Goal: Task Accomplishment & Management: Use online tool/utility

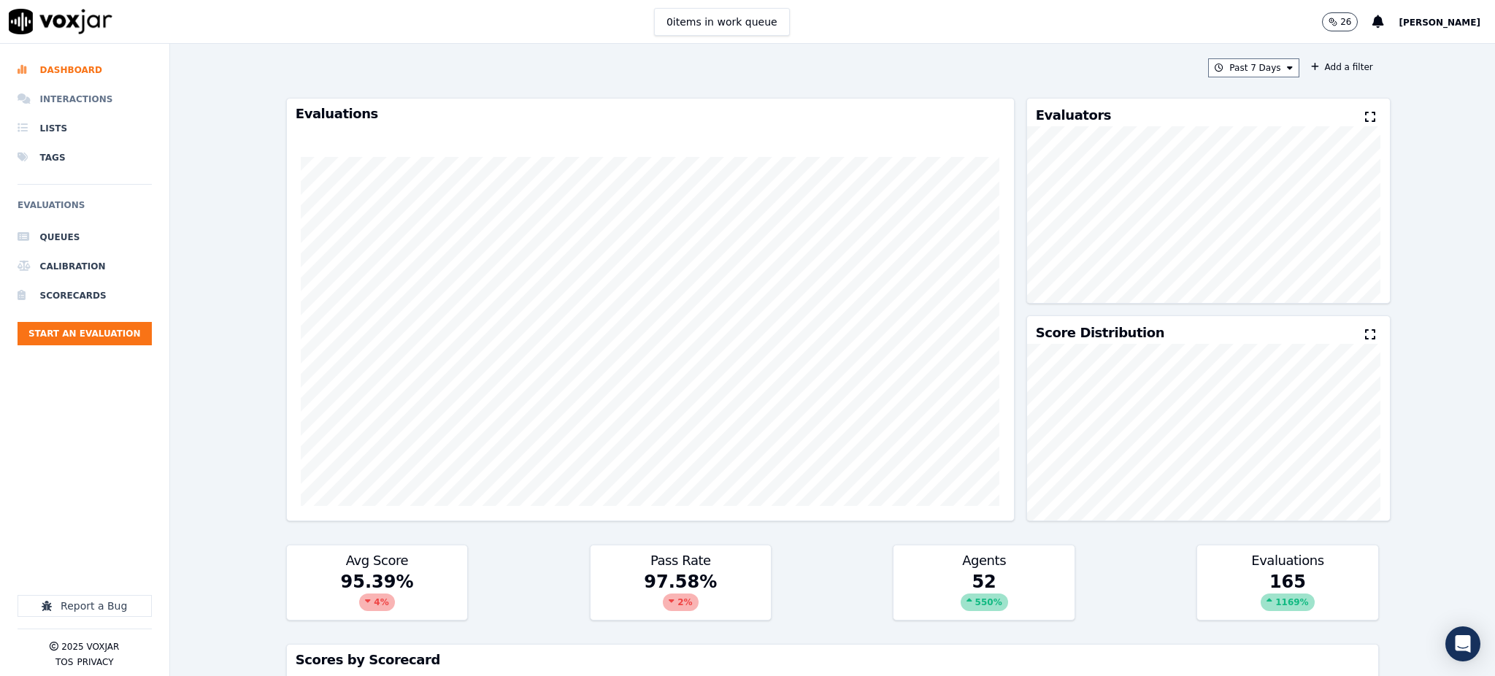
click at [76, 93] on li "Interactions" at bounding box center [85, 99] width 134 height 29
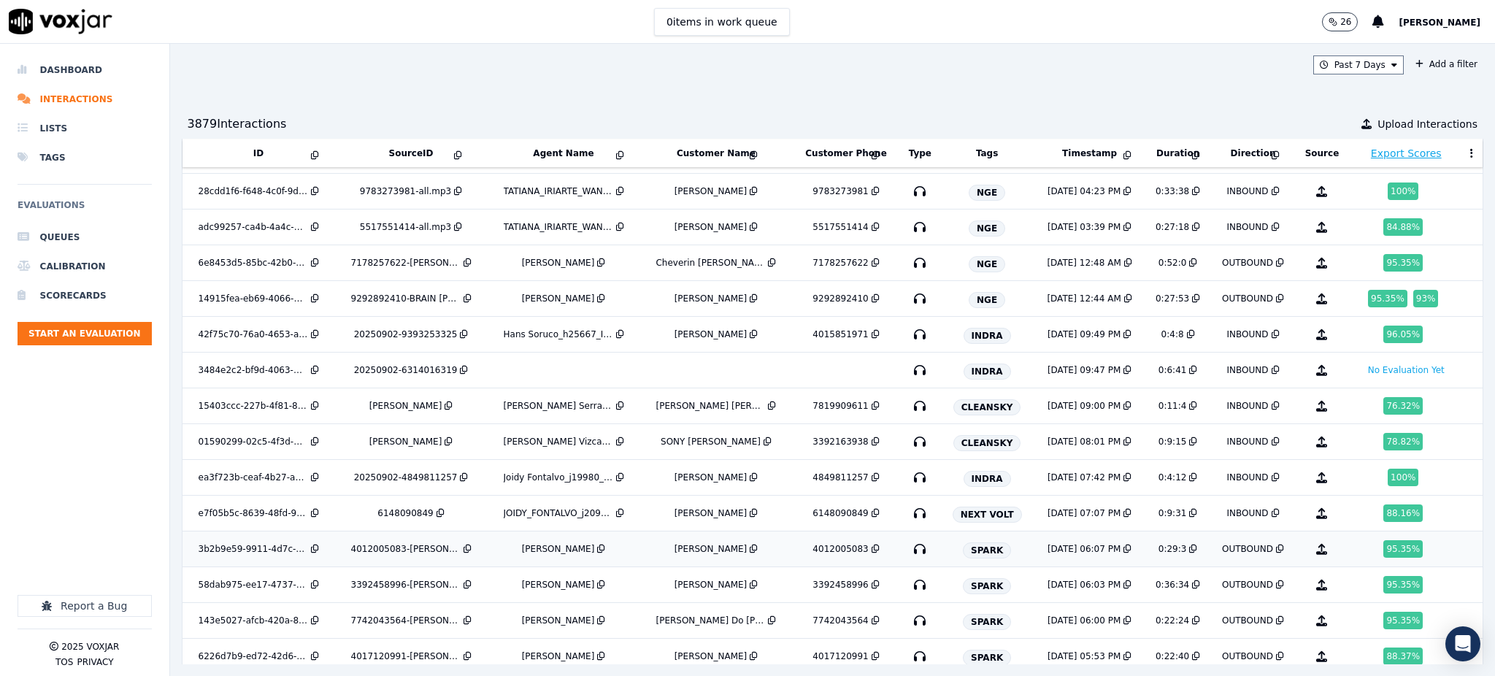
scroll to position [671, 0]
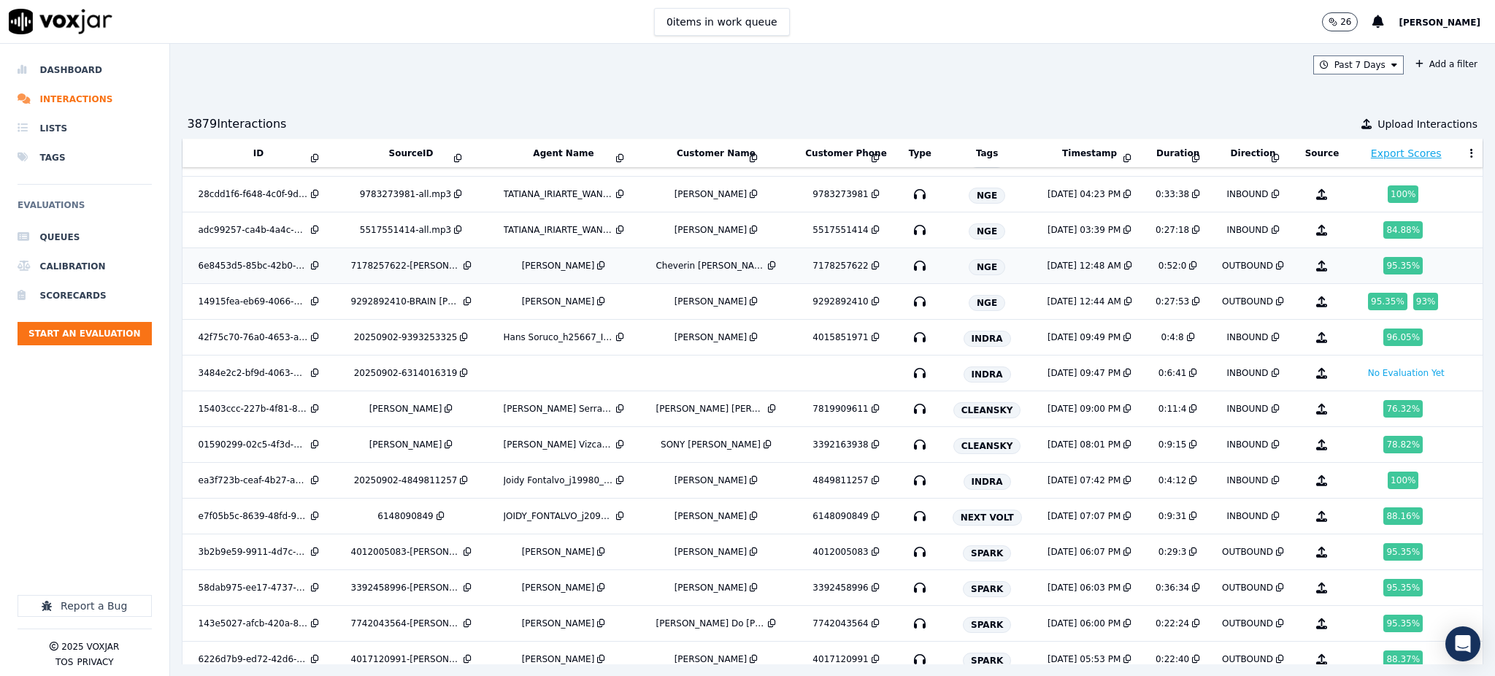
click at [908, 264] on icon "button" at bounding box center [919, 265] width 23 height 23
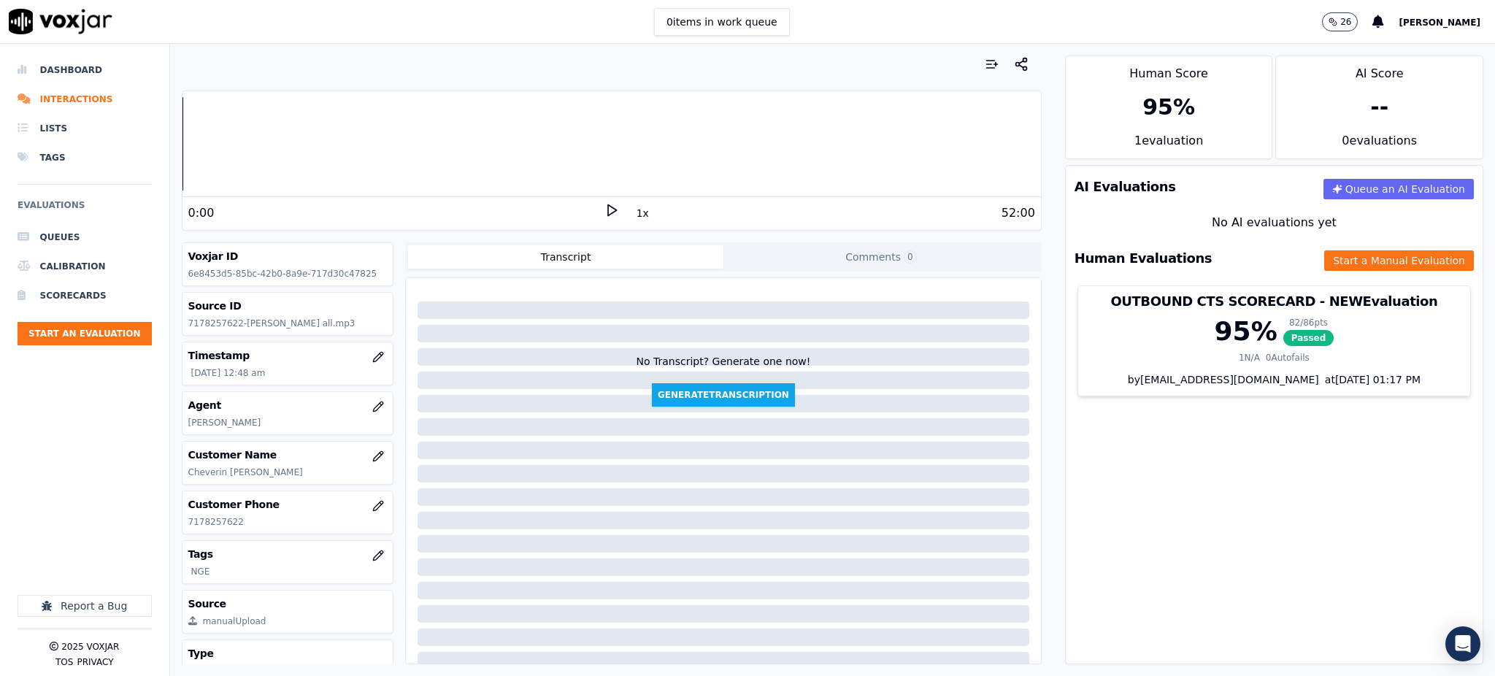
click at [604, 210] on icon at bounding box center [611, 210] width 15 height 15
click at [188, 159] on div at bounding box center [611, 143] width 858 height 93
drag, startPoint x: 238, startPoint y: 524, endPoint x: 185, endPoint y: 531, distance: 53.0
click at [185, 531] on div "Customer Phone 7178257622" at bounding box center [287, 512] width 211 height 42
copy p "7178257622"
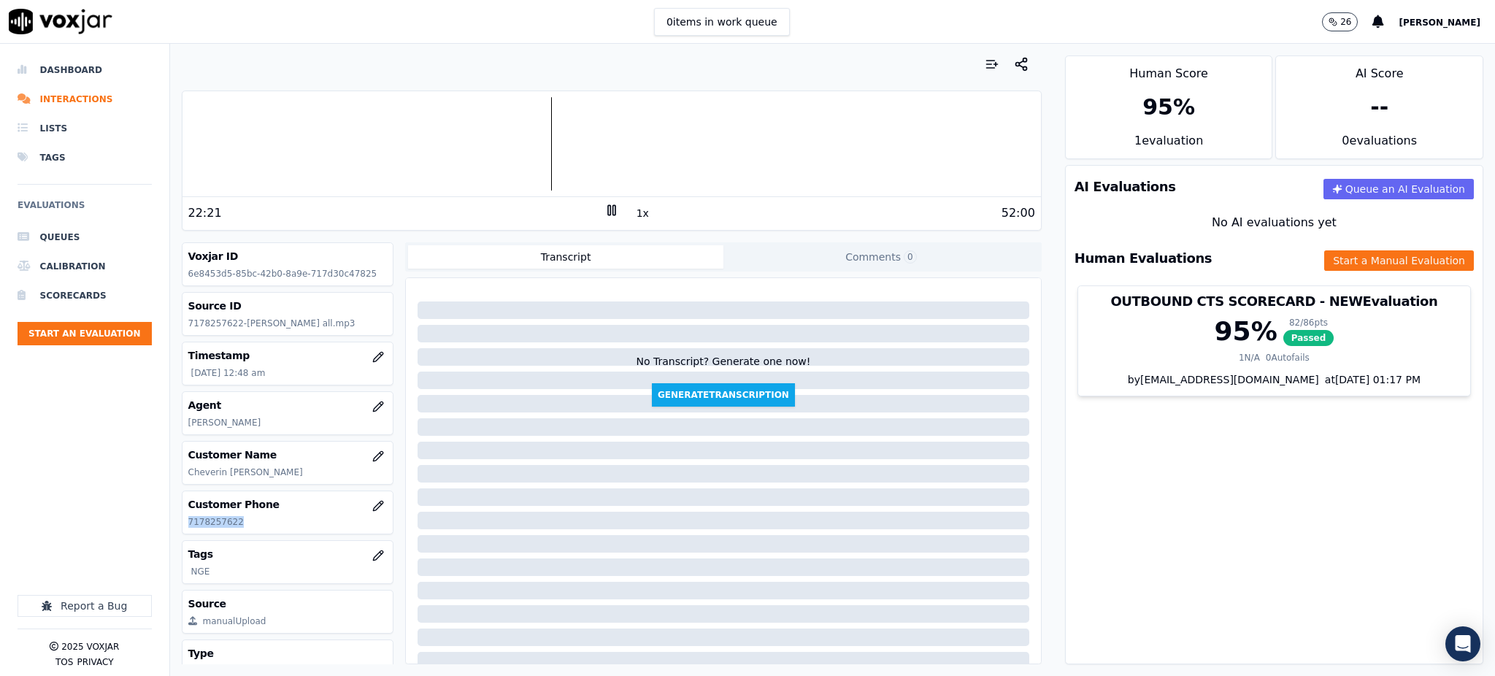
copy p "7178257622"
drag, startPoint x: 1112, startPoint y: 485, endPoint x: 970, endPoint y: 431, distance: 152.2
click at [1112, 485] on div "AI Evaluations Queue an AI Evaluation No AI evaluations yet Human Evaluations S…" at bounding box center [1274, 414] width 418 height 499
click at [604, 209] on icon at bounding box center [611, 210] width 15 height 15
click at [608, 213] on polygon at bounding box center [612, 210] width 9 height 11
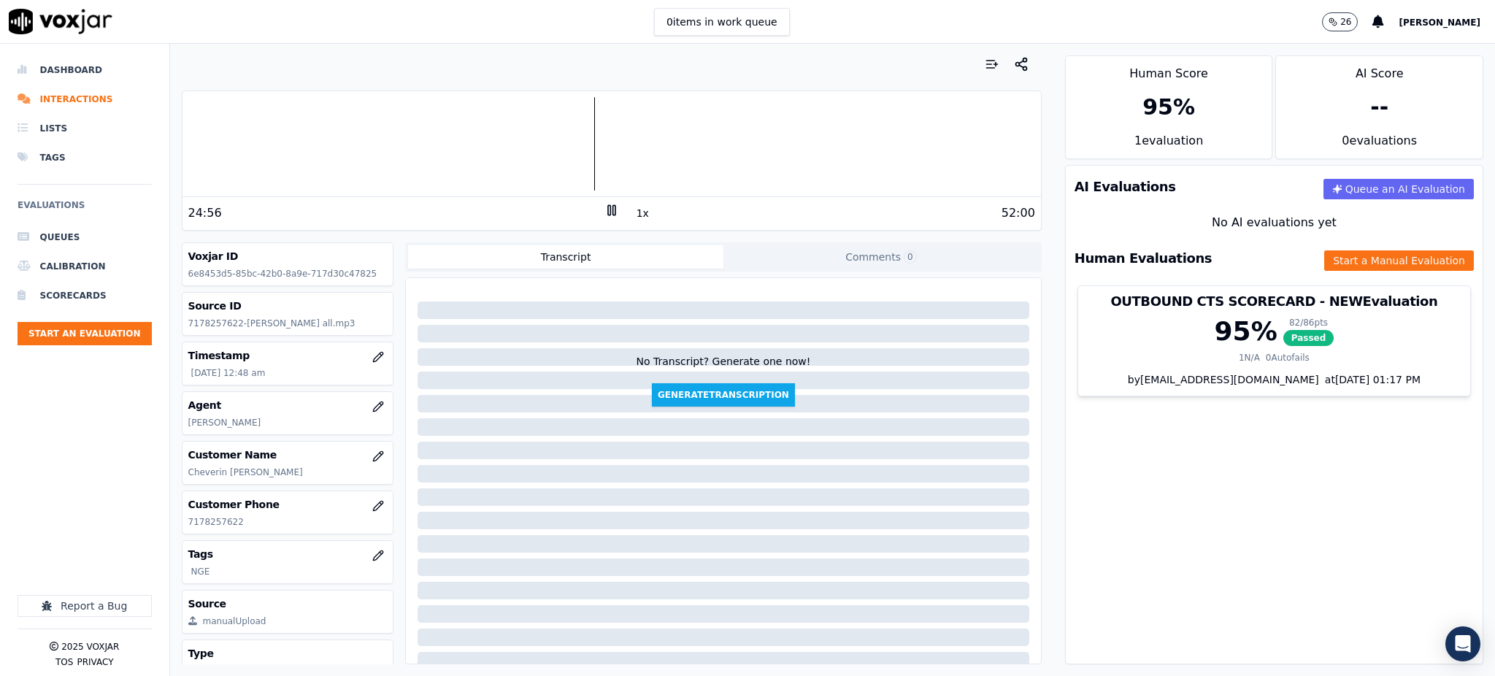
click at [604, 208] on icon at bounding box center [611, 210] width 15 height 15
click at [604, 207] on icon at bounding box center [611, 210] width 15 height 15
click at [604, 206] on icon at bounding box center [611, 210] width 15 height 15
click at [604, 211] on icon at bounding box center [611, 210] width 15 height 15
click at [604, 217] on icon at bounding box center [611, 210] width 15 height 15
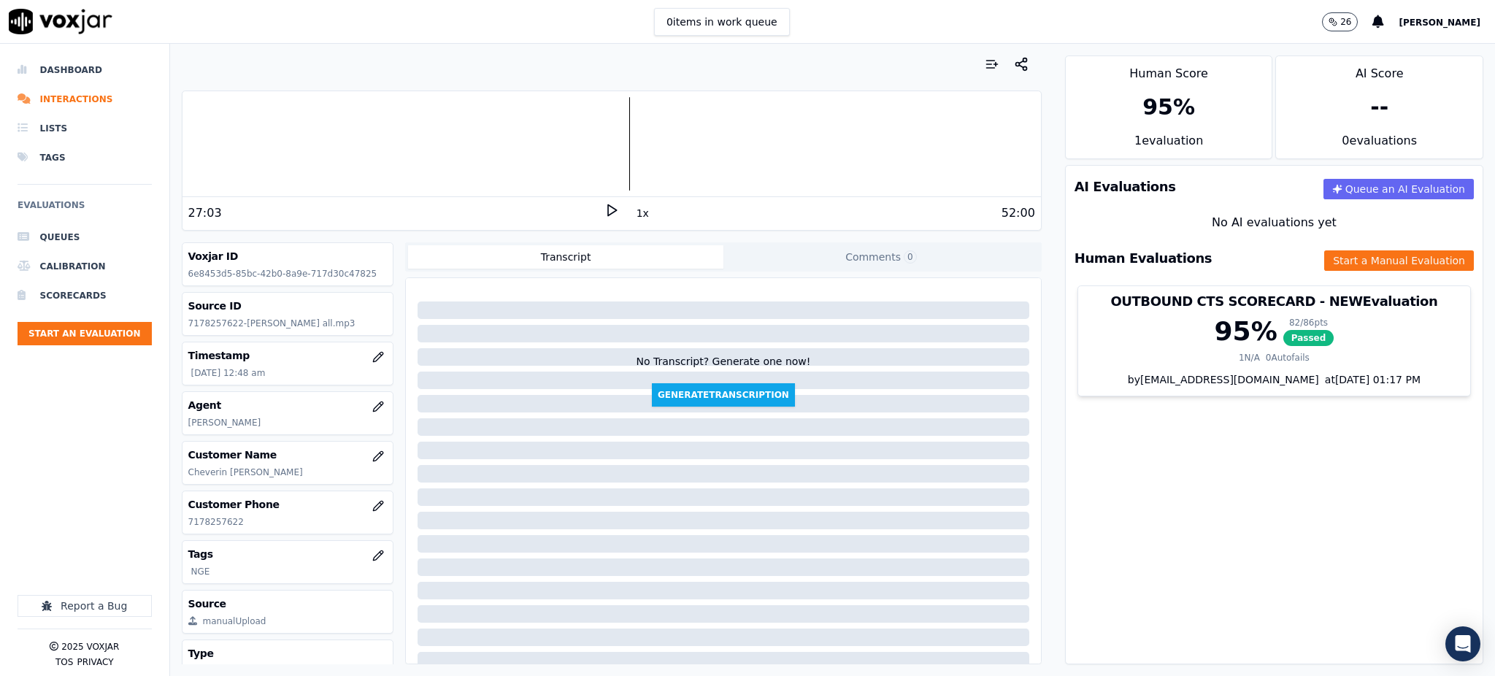
click at [604, 206] on icon at bounding box center [611, 210] width 15 height 15
drag, startPoint x: 601, startPoint y: 207, endPoint x: 600, endPoint y: 199, distance: 8.2
click at [604, 205] on icon at bounding box center [611, 210] width 15 height 15
click at [604, 217] on icon at bounding box center [611, 210] width 15 height 15
click at [619, 216] on div "52:00" at bounding box center [827, 213] width 416 height 18
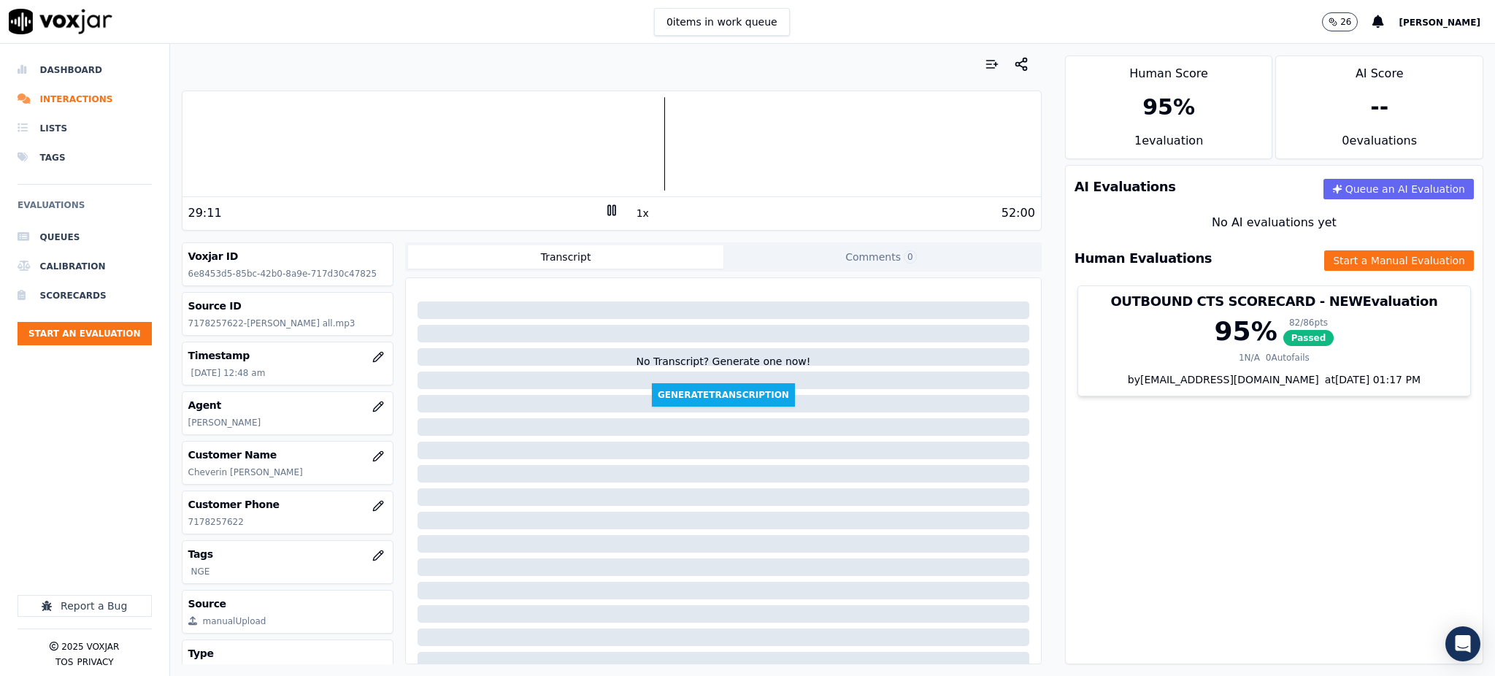
click at [604, 209] on icon at bounding box center [611, 210] width 15 height 15
click at [604, 213] on icon at bounding box center [611, 210] width 15 height 15
click at [1368, 264] on button "Start a Manual Evaluation" at bounding box center [1399, 260] width 150 height 20
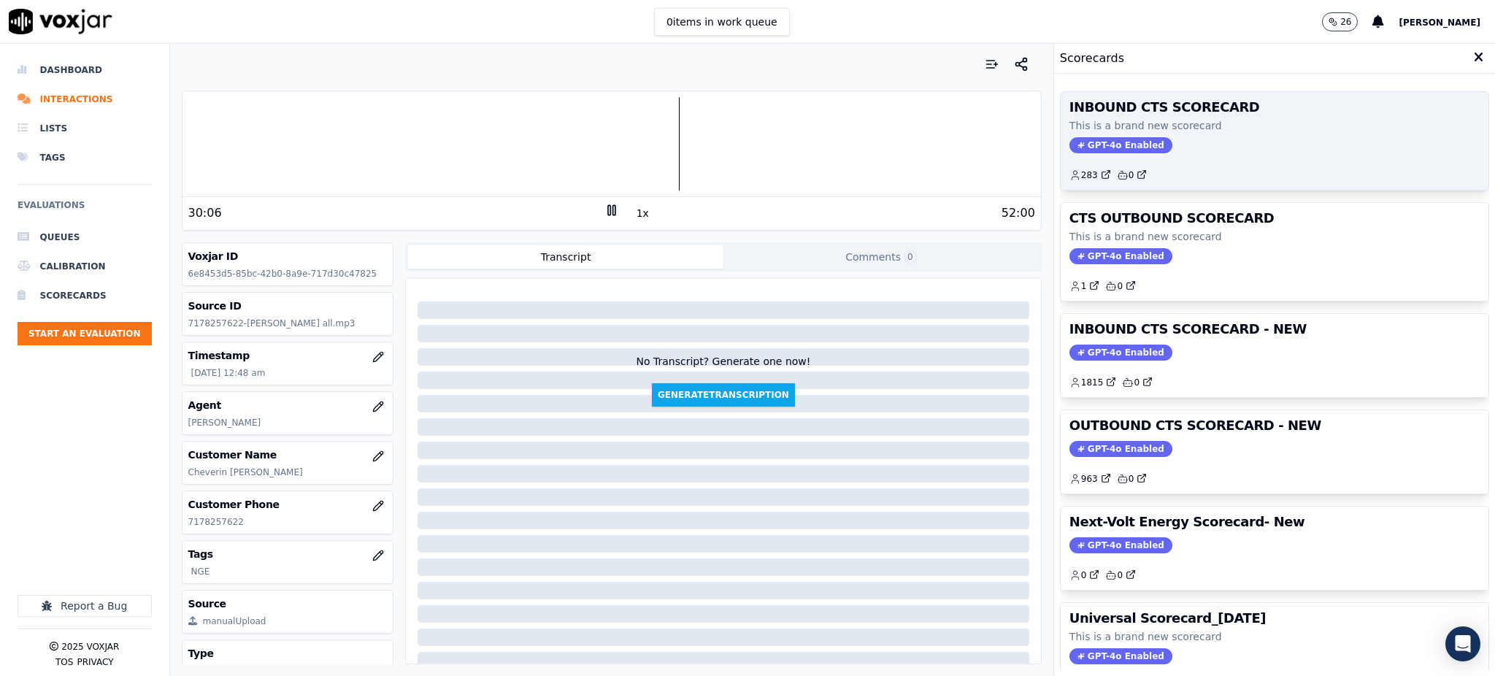
click at [1080, 146] on span "GPT-4o Enabled" at bounding box center [1120, 145] width 103 height 16
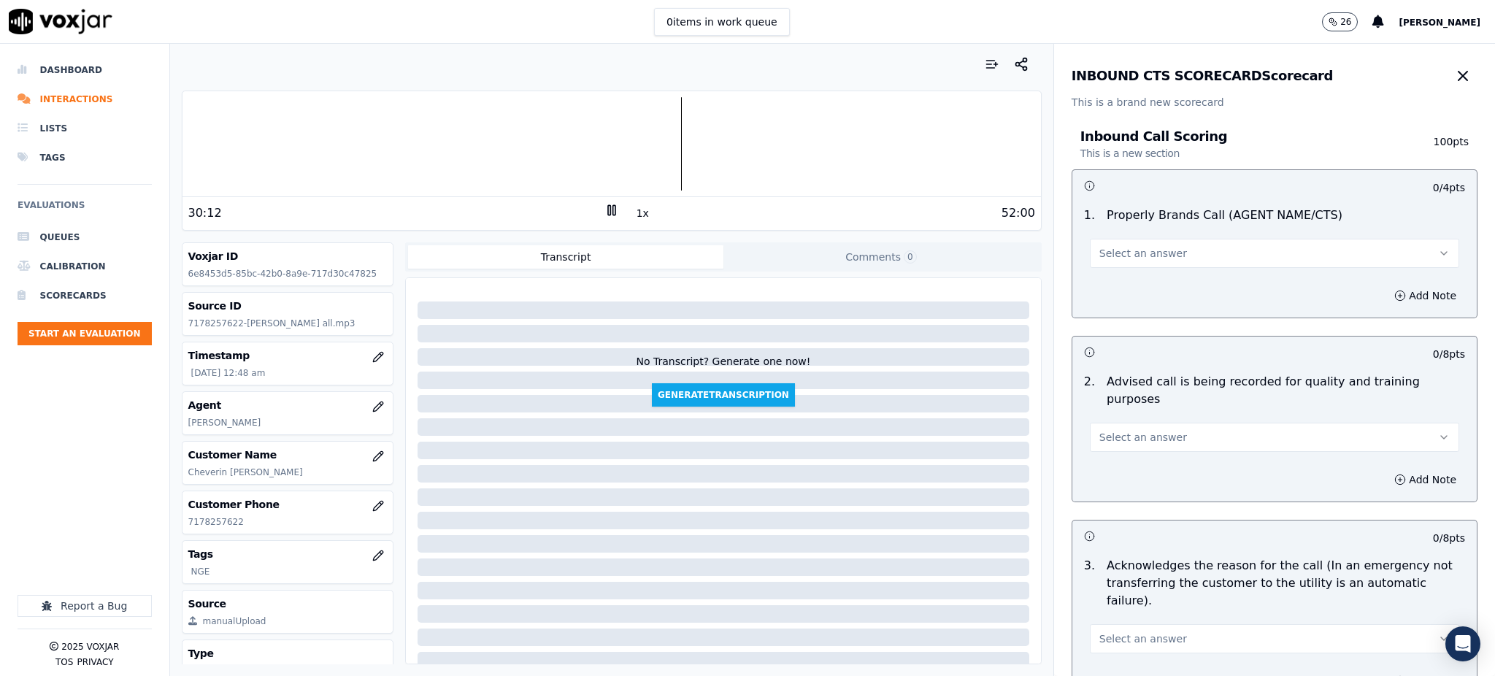
click at [1162, 253] on button "Select an answer" at bounding box center [1274, 253] width 369 height 29
click at [1118, 285] on div "Yes" at bounding box center [1242, 285] width 337 height 23
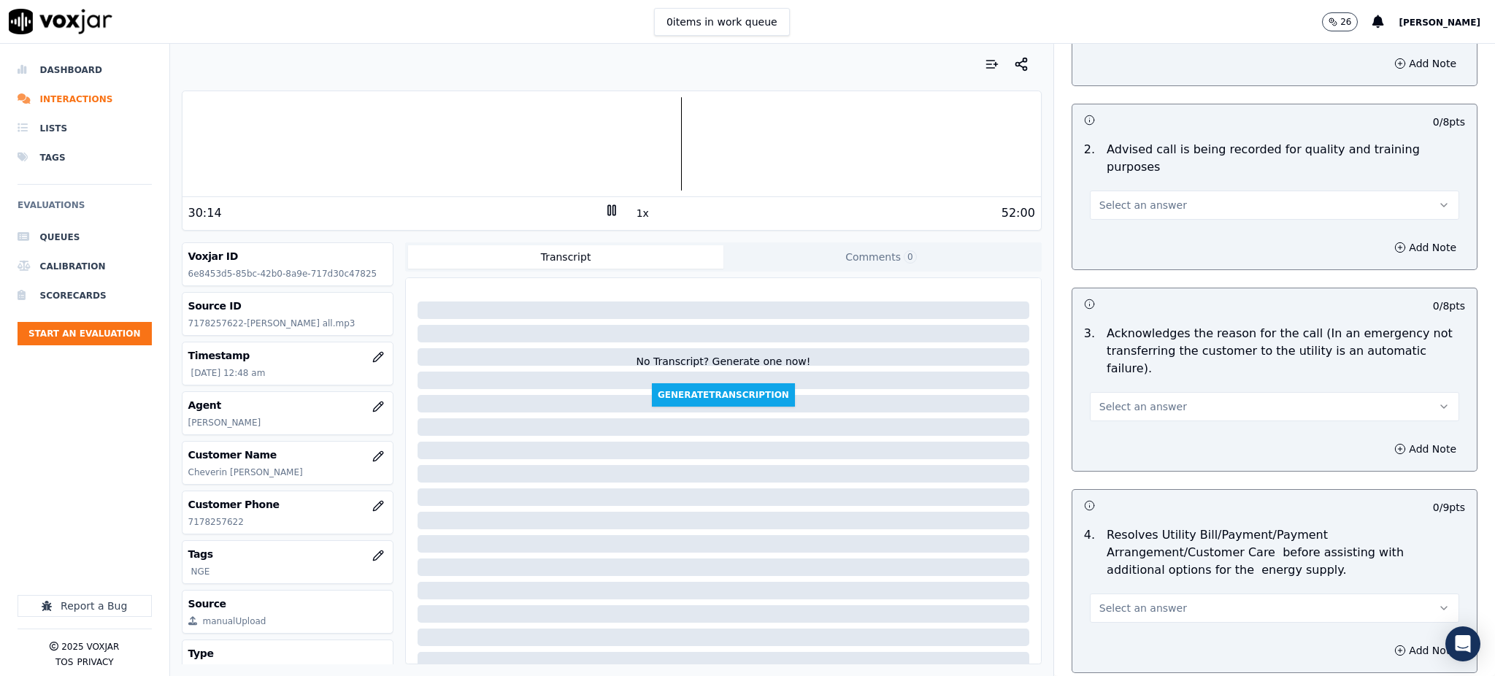
scroll to position [292, 0]
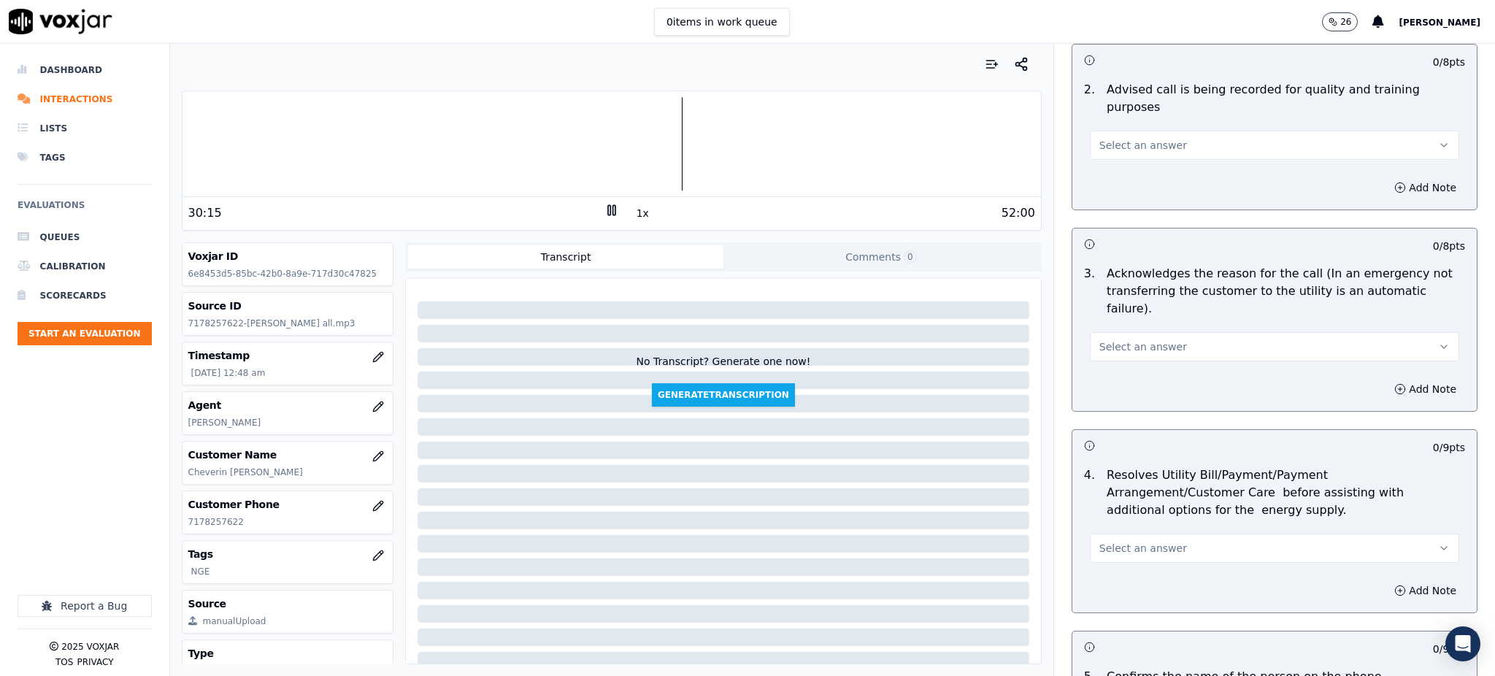
click at [1090, 137] on button "Select an answer" at bounding box center [1274, 145] width 369 height 29
click at [1096, 166] on div "Yes" at bounding box center [1242, 160] width 337 height 23
click at [1131, 339] on span "Select an answer" at bounding box center [1143, 346] width 88 height 15
click at [1104, 348] on div "Yes" at bounding box center [1242, 344] width 337 height 23
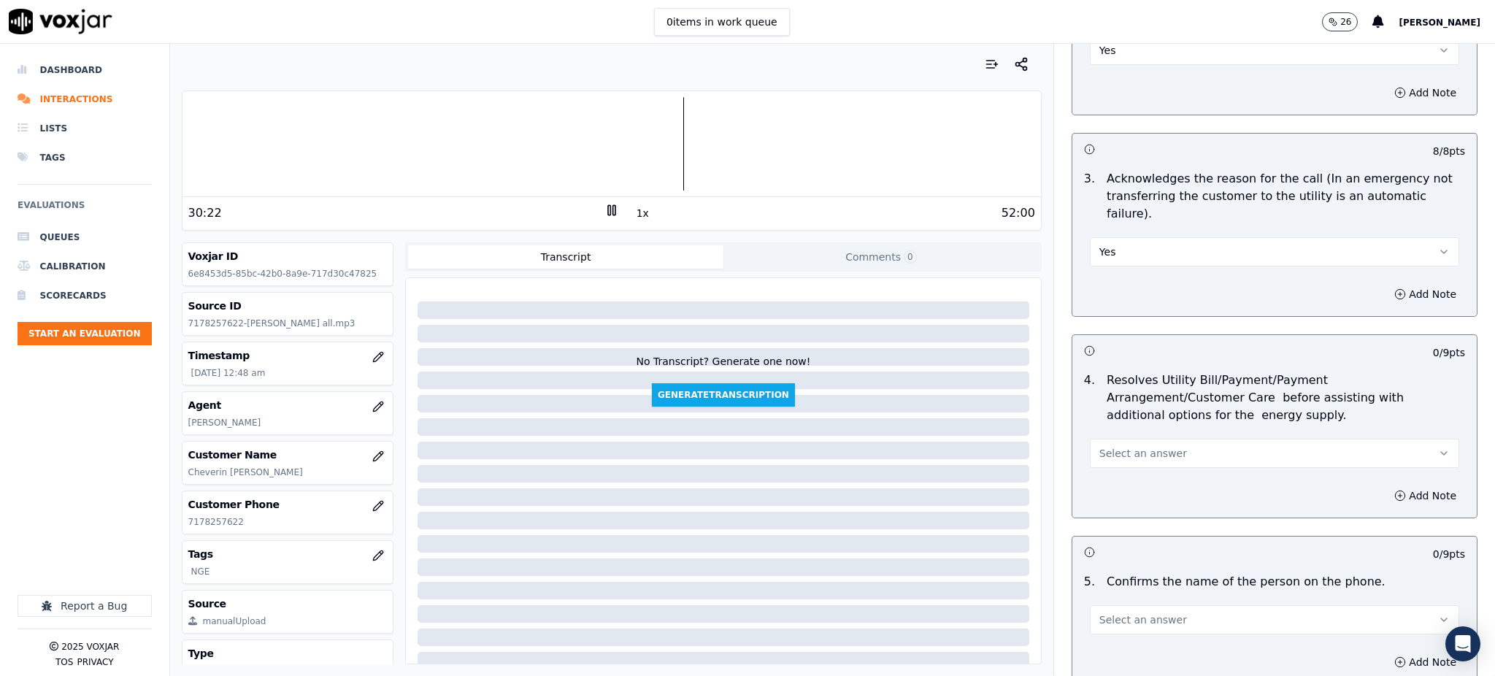
scroll to position [389, 0]
click at [1113, 444] on span "Select an answer" at bounding box center [1143, 451] width 88 height 15
drag, startPoint x: 1113, startPoint y: 452, endPoint x: 1093, endPoint y: 536, distance: 86.4
click at [1114, 453] on div "Yes" at bounding box center [1242, 448] width 337 height 23
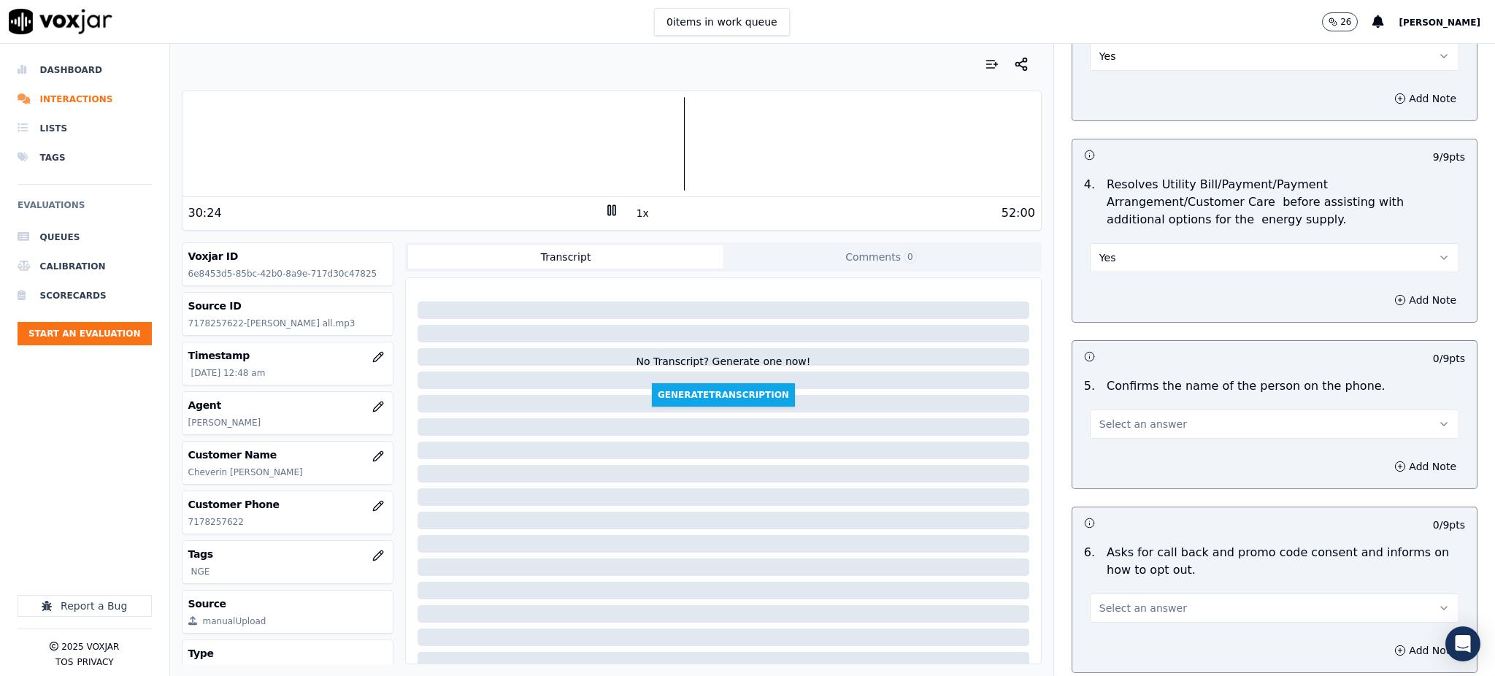
scroll to position [681, 0]
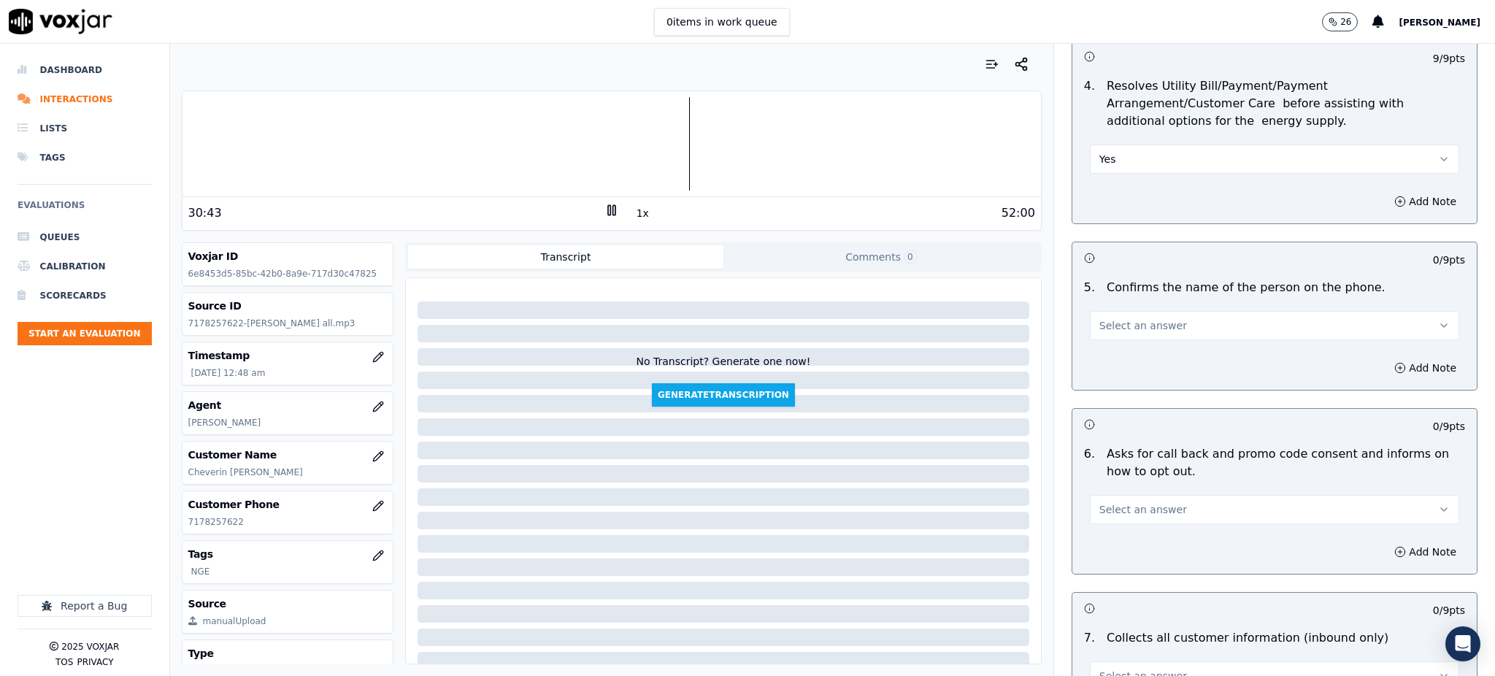
click at [1116, 318] on span "Select an answer" at bounding box center [1143, 325] width 88 height 15
click at [1110, 328] on div "Yes" at bounding box center [1242, 323] width 337 height 23
click at [1163, 495] on button "Select an answer" at bounding box center [1274, 509] width 369 height 29
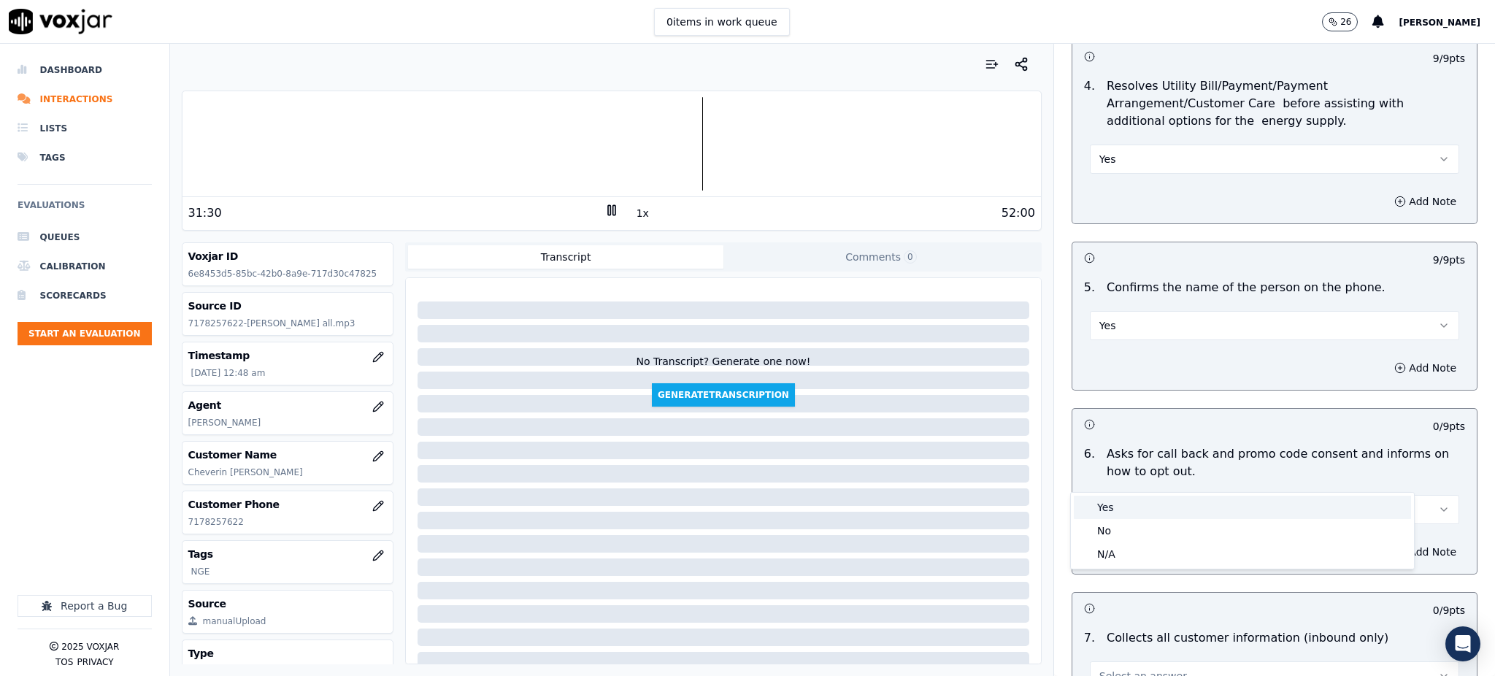
click at [1113, 507] on div "Yes" at bounding box center [1242, 507] width 337 height 23
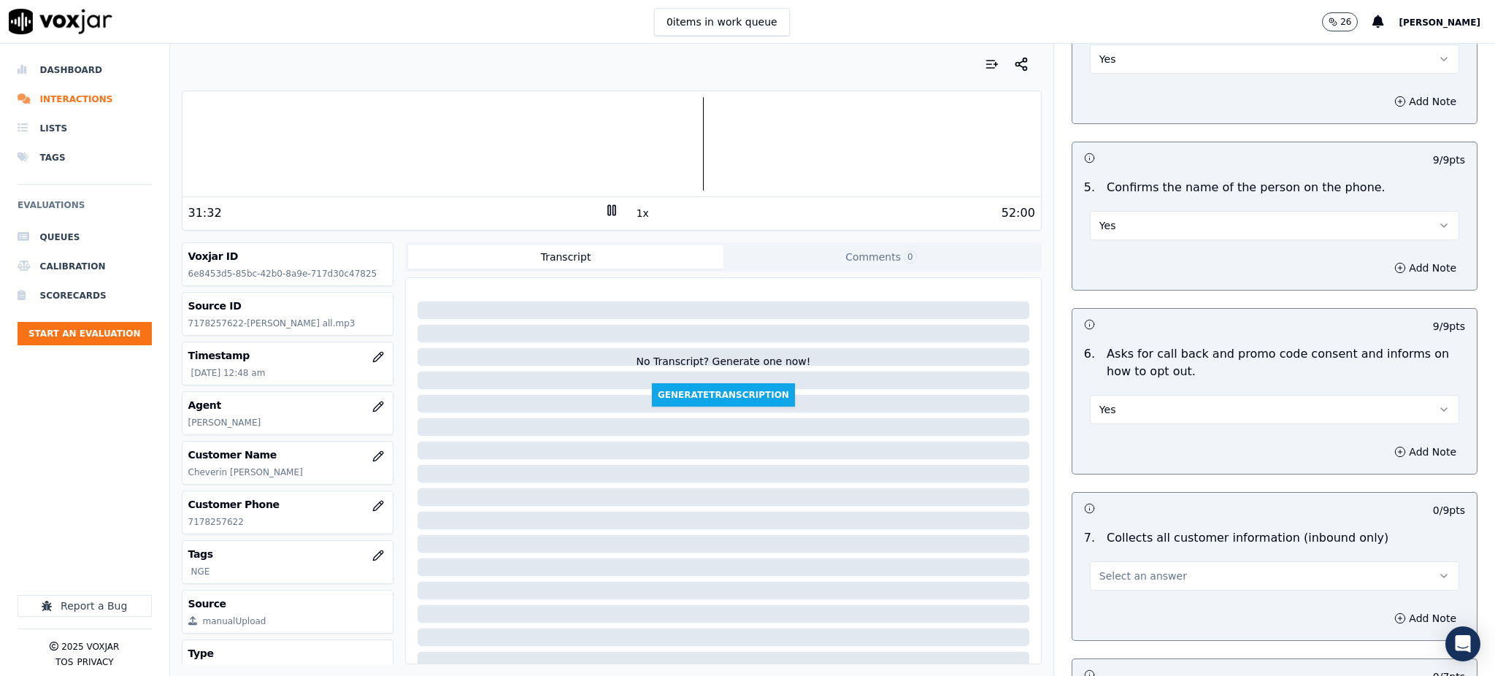
scroll to position [876, 0]
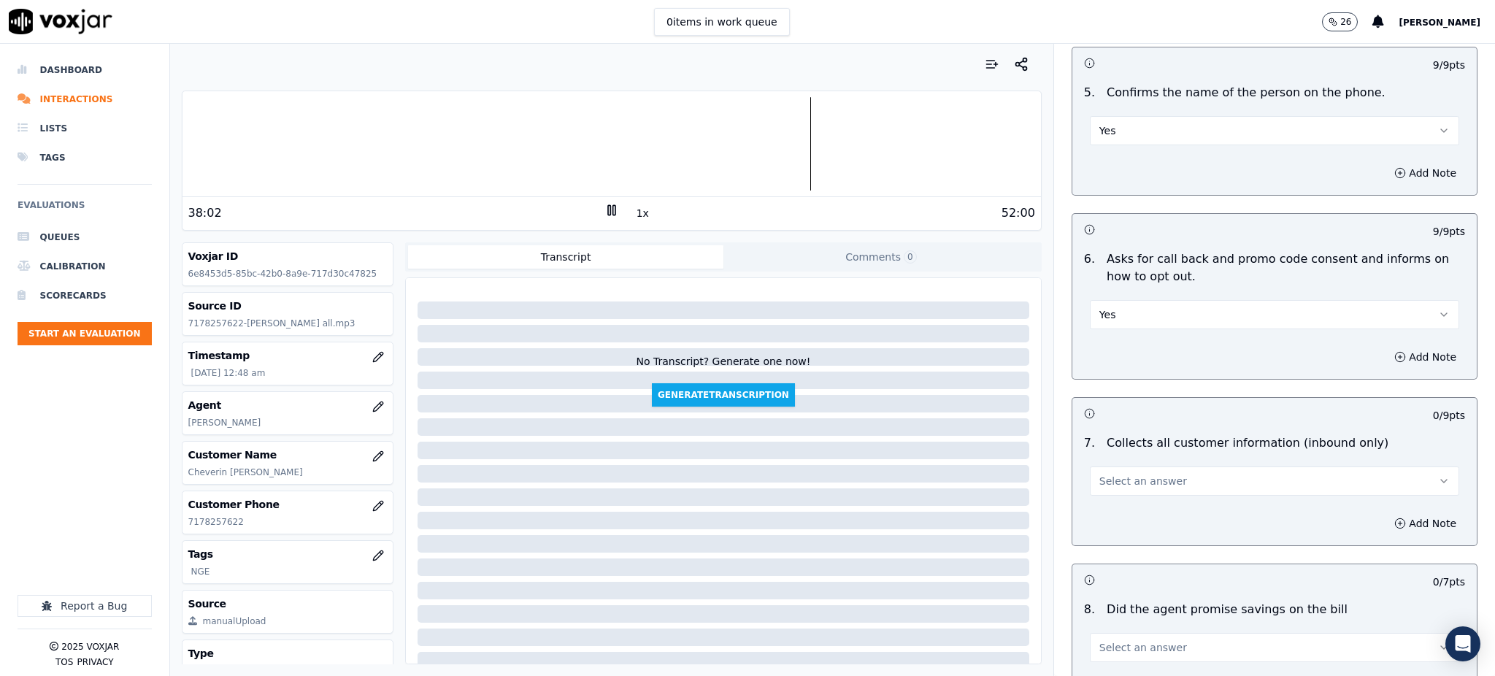
click at [1100, 474] on span "Select an answer" at bounding box center [1143, 481] width 88 height 15
click at [1099, 478] on div "Yes" at bounding box center [1242, 479] width 337 height 23
click at [1107, 640] on span "Select an answer" at bounding box center [1143, 647] width 88 height 15
click at [1129, 527] on div "Yes" at bounding box center [1242, 533] width 337 height 23
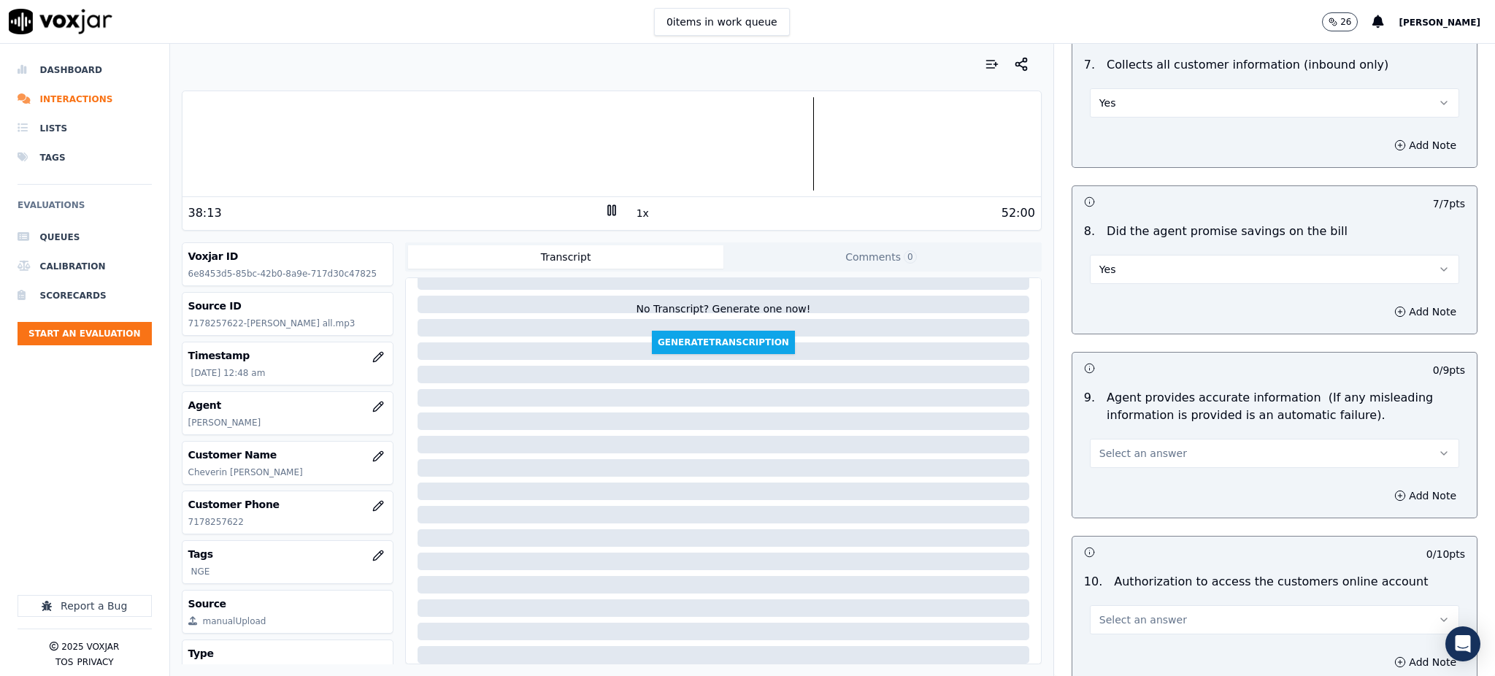
scroll to position [1362, 0]
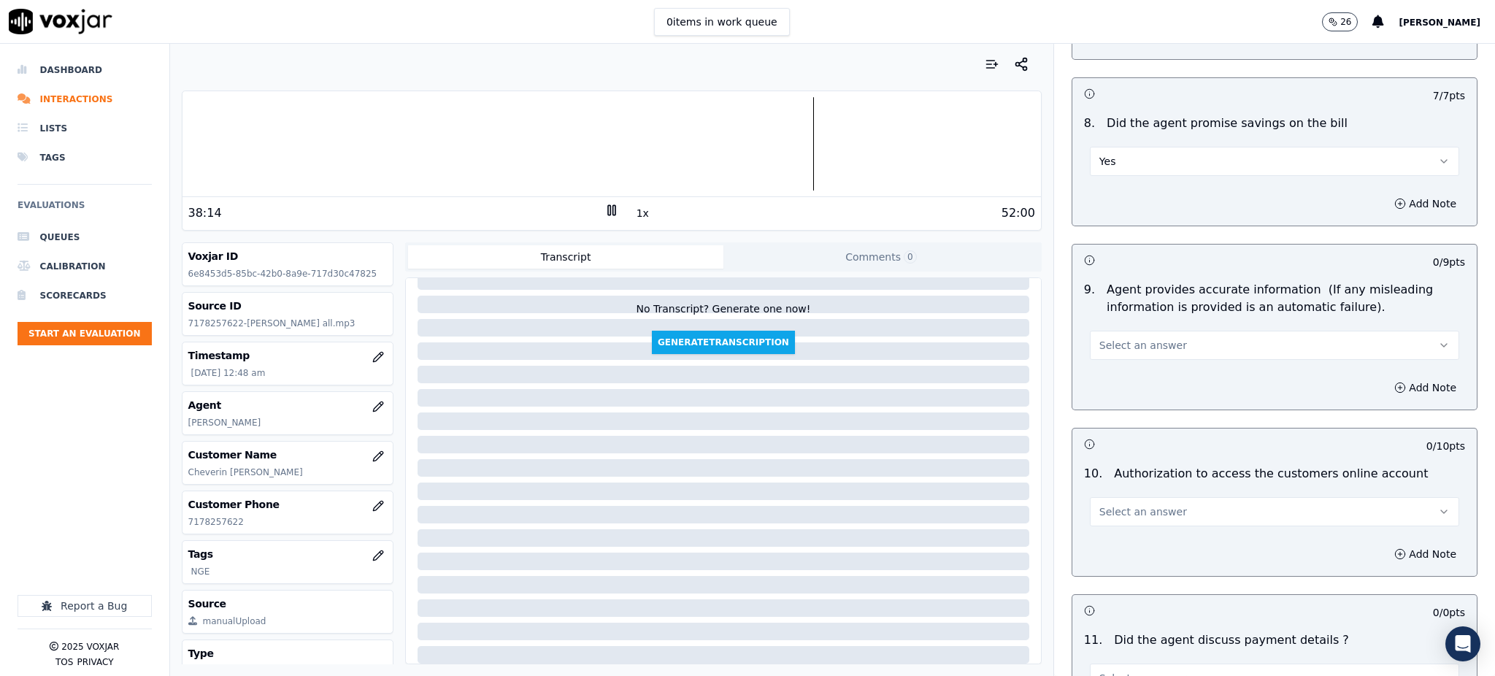
click at [1124, 338] on span "Select an answer" at bounding box center [1143, 345] width 88 height 15
click at [1129, 352] on div "Yes" at bounding box center [1242, 343] width 337 height 23
click at [1129, 497] on button "Select an answer" at bounding box center [1274, 511] width 369 height 29
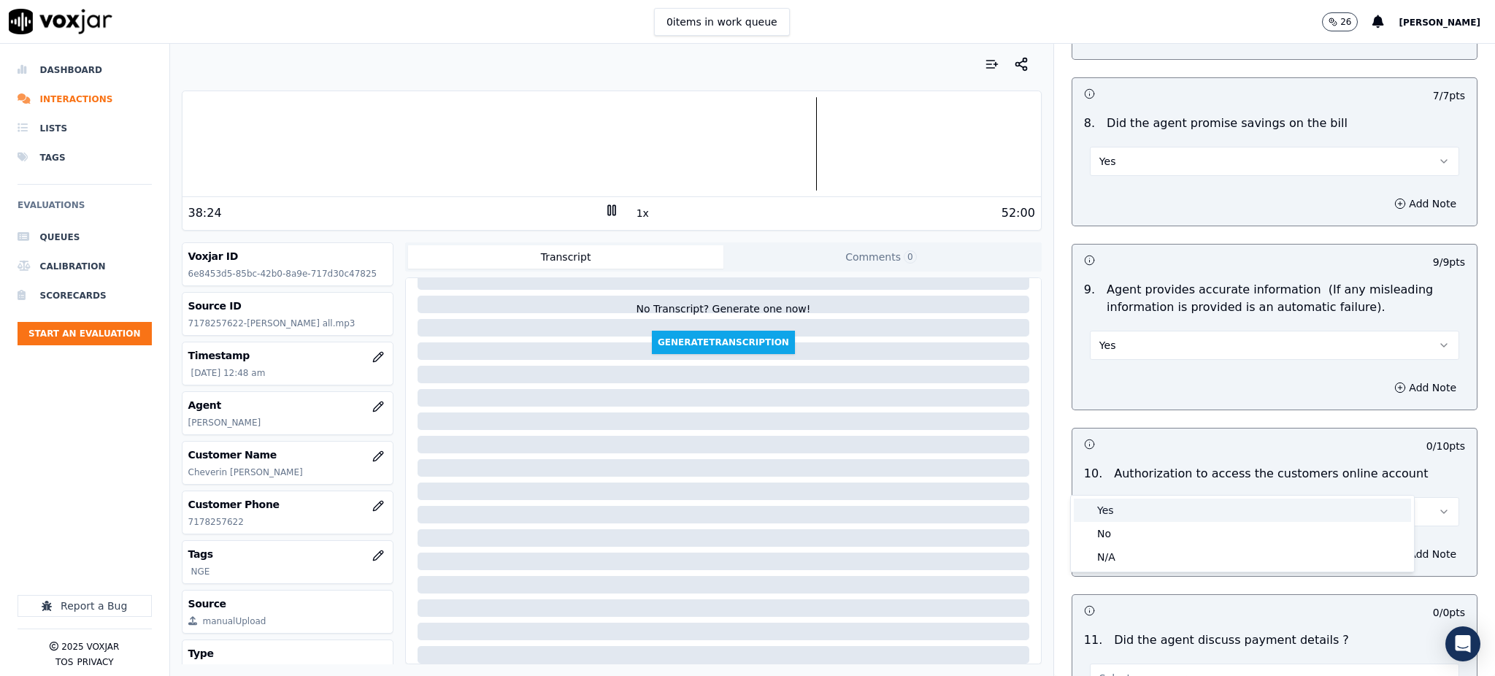
click at [1123, 512] on div "Yes" at bounding box center [1242, 510] width 337 height 23
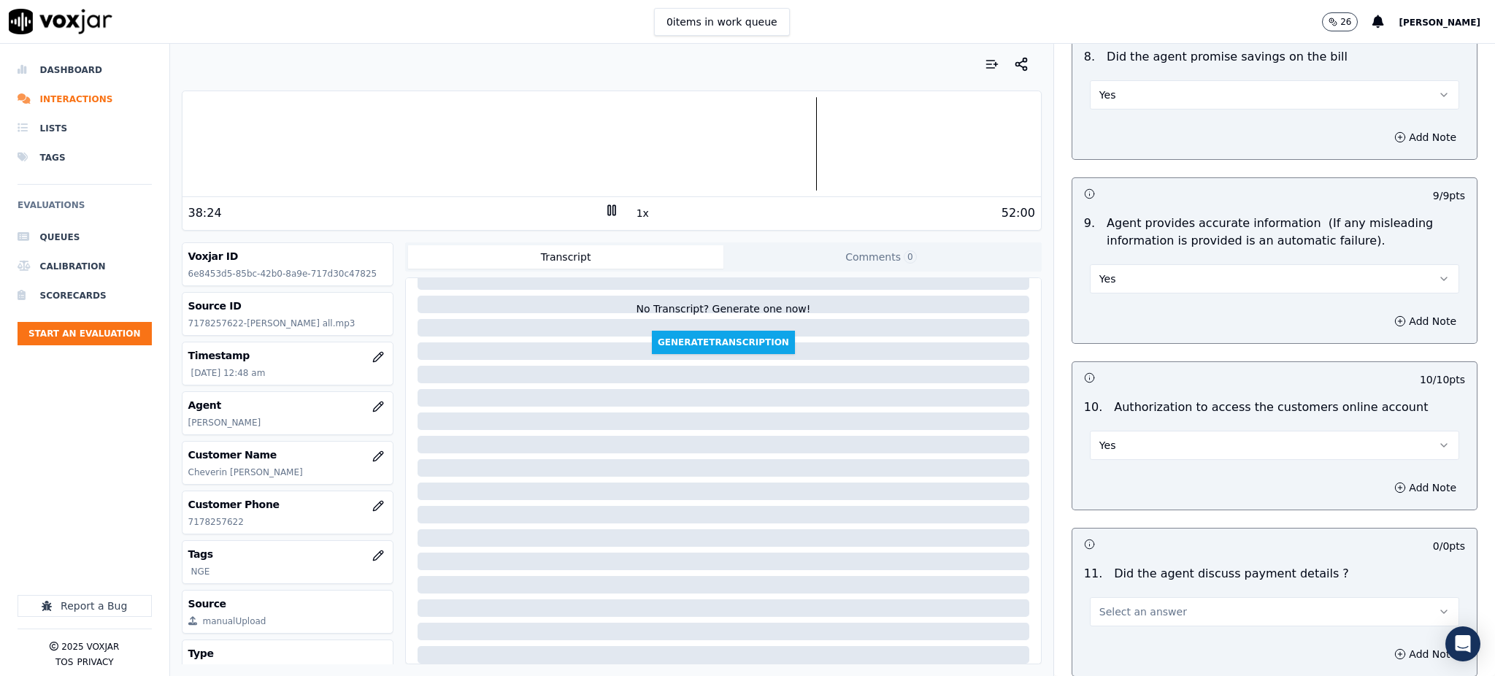
scroll to position [1654, 0]
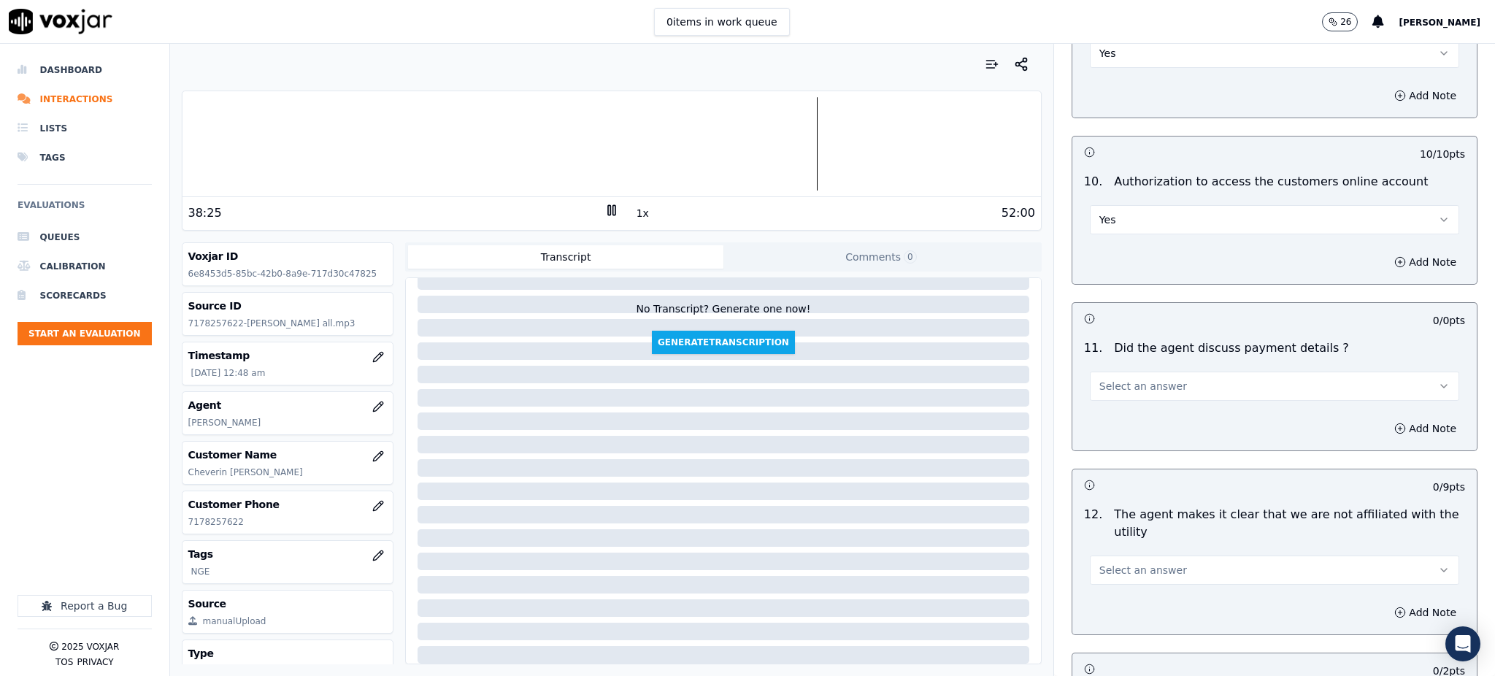
click at [1114, 379] on span "Select an answer" at bounding box center [1143, 386] width 88 height 15
click at [1124, 421] on div "N/A" at bounding box center [1242, 431] width 337 height 23
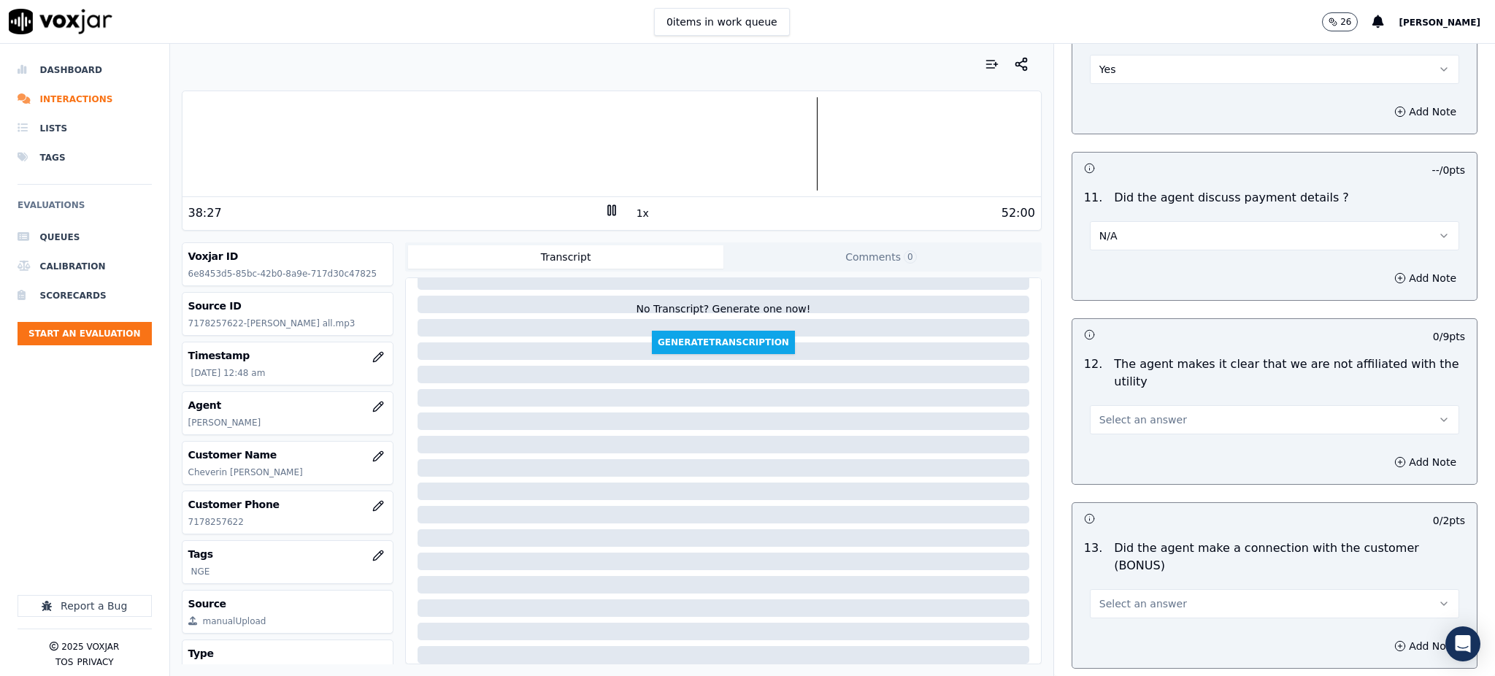
scroll to position [1849, 0]
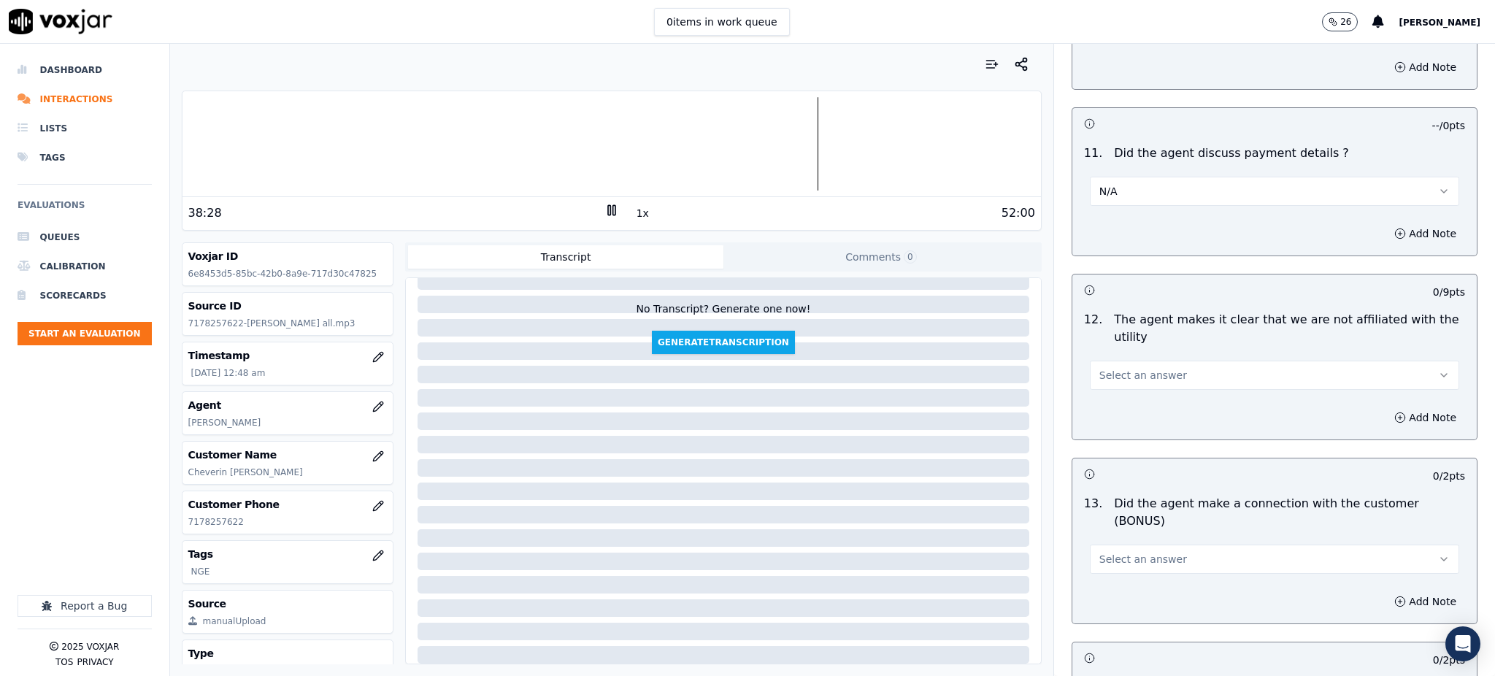
click at [1106, 361] on button "Select an answer" at bounding box center [1274, 375] width 369 height 29
drag, startPoint x: 1104, startPoint y: 379, endPoint x: 1104, endPoint y: 387, distance: 8.0
click at [1104, 380] on div "Yes" at bounding box center [1242, 373] width 337 height 23
click at [1107, 545] on button "Select an answer" at bounding box center [1274, 559] width 369 height 29
click at [1118, 542] on div "Yes" at bounding box center [1242, 539] width 337 height 23
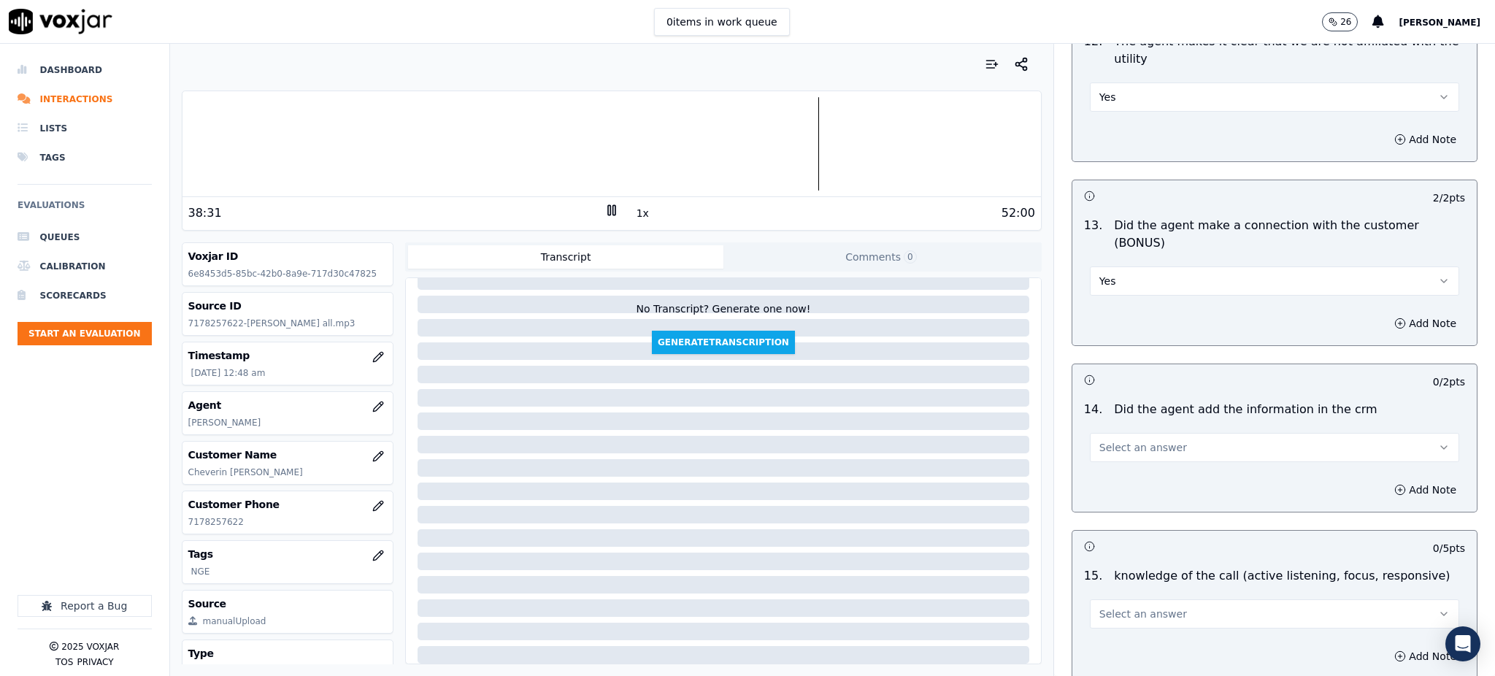
scroll to position [2141, 0]
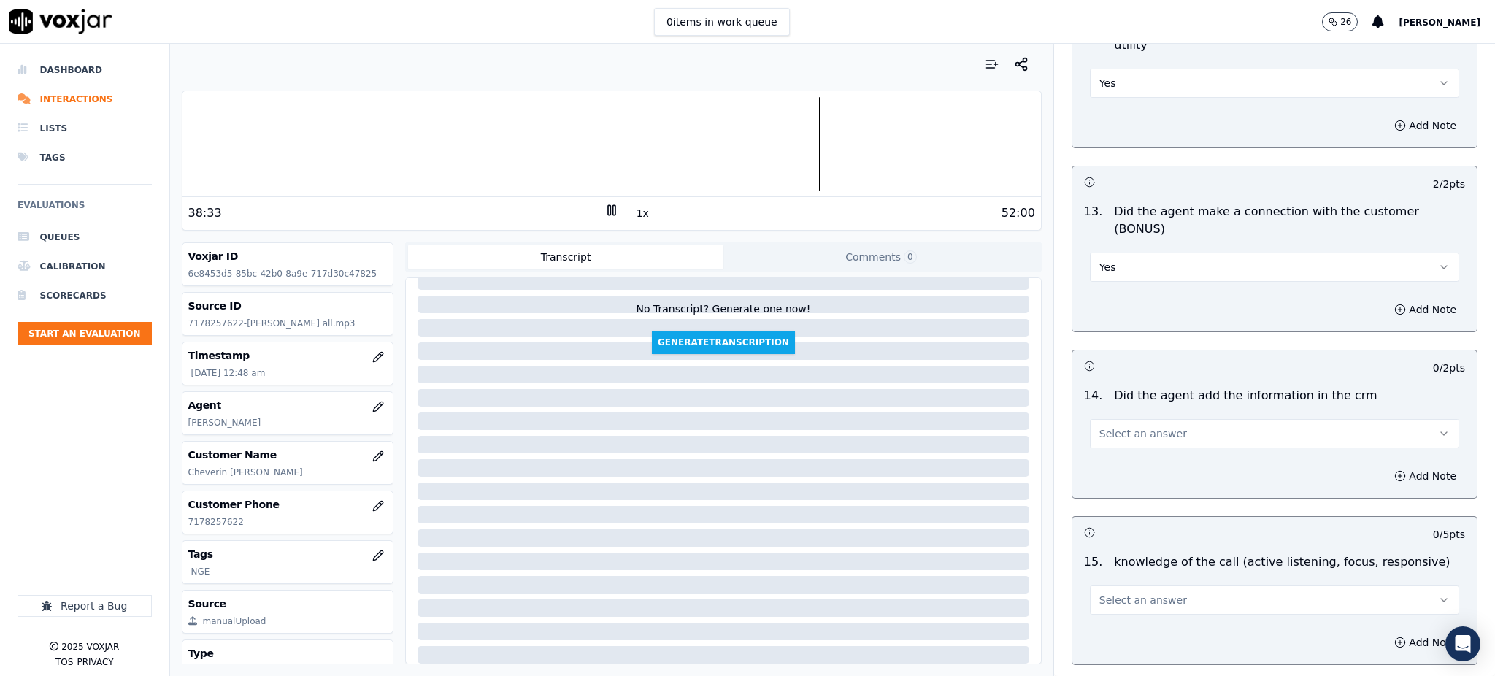
click at [1102, 426] on span "Select an answer" at bounding box center [1143, 433] width 88 height 15
click at [1108, 415] on div "Yes" at bounding box center [1242, 415] width 337 height 23
drag, startPoint x: 1102, startPoint y: 559, endPoint x: 1096, endPoint y: 553, distance: 9.3
click at [1099, 585] on button "Select an answer" at bounding box center [1274, 599] width 369 height 29
click at [1107, 577] on div "Yes" at bounding box center [1242, 581] width 337 height 23
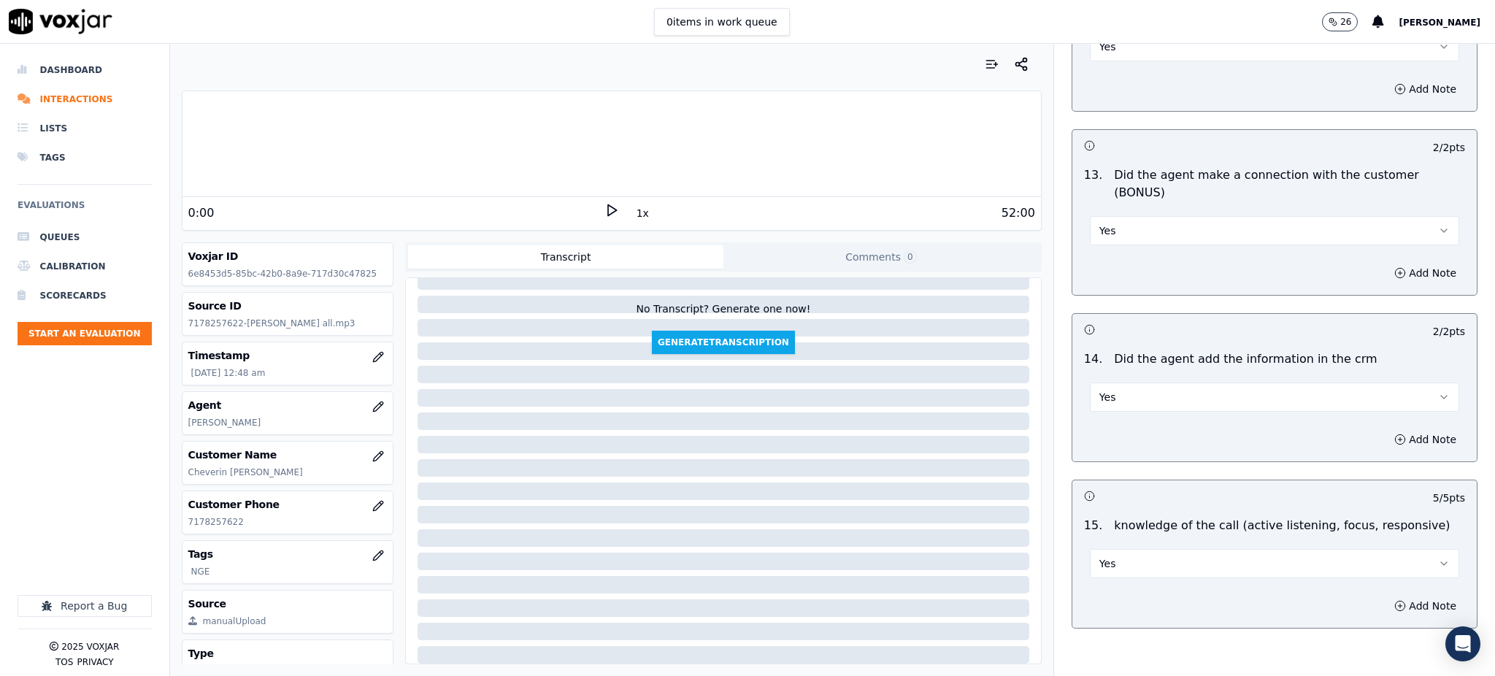
scroll to position [2210, 0]
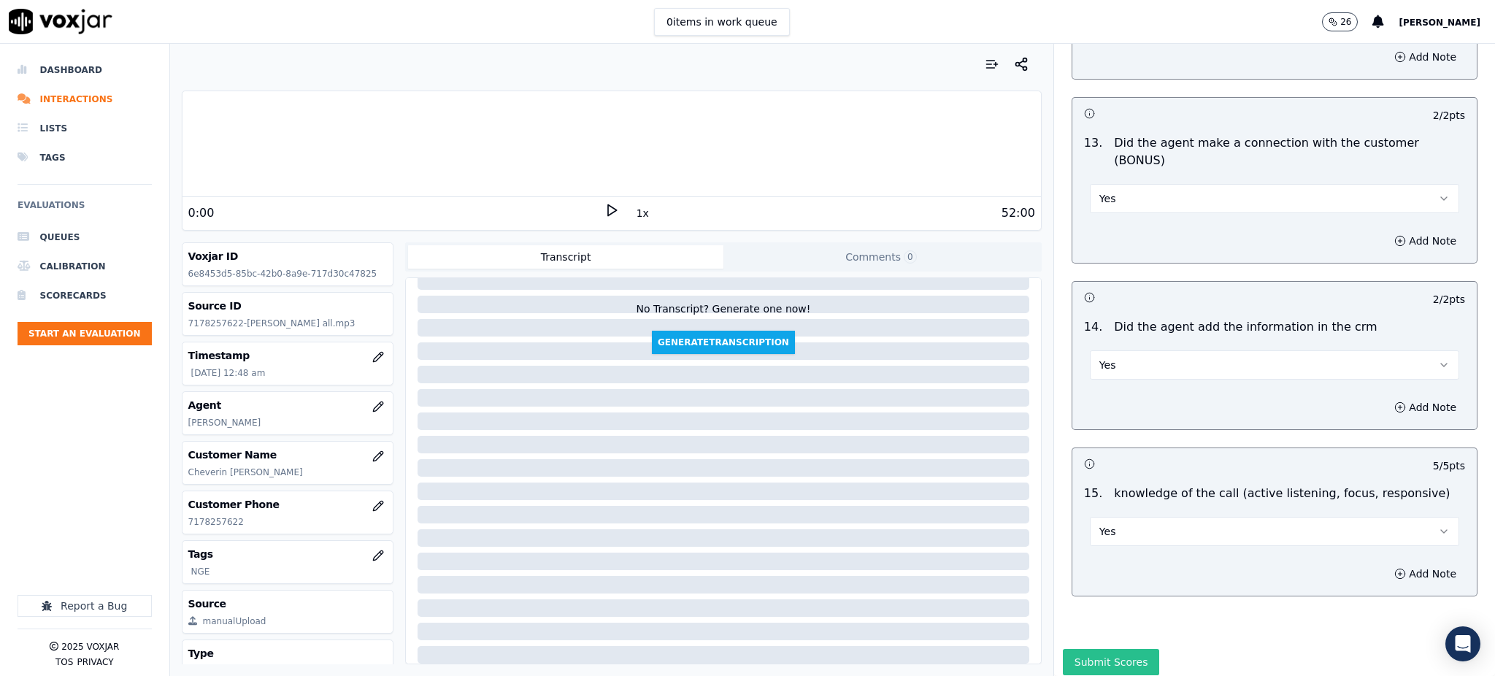
click at [1075, 649] on button "Submit Scores" at bounding box center [1111, 662] width 97 height 26
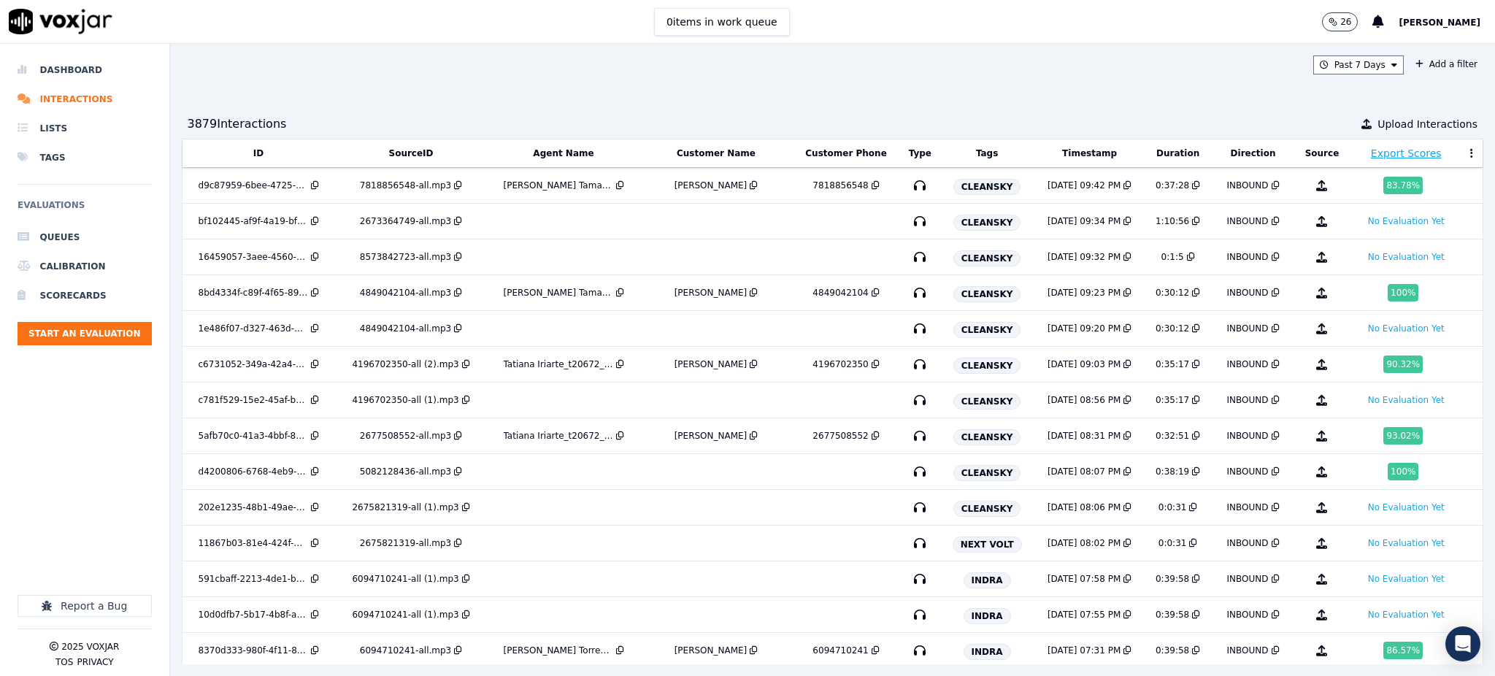
scroll to position [671, 0]
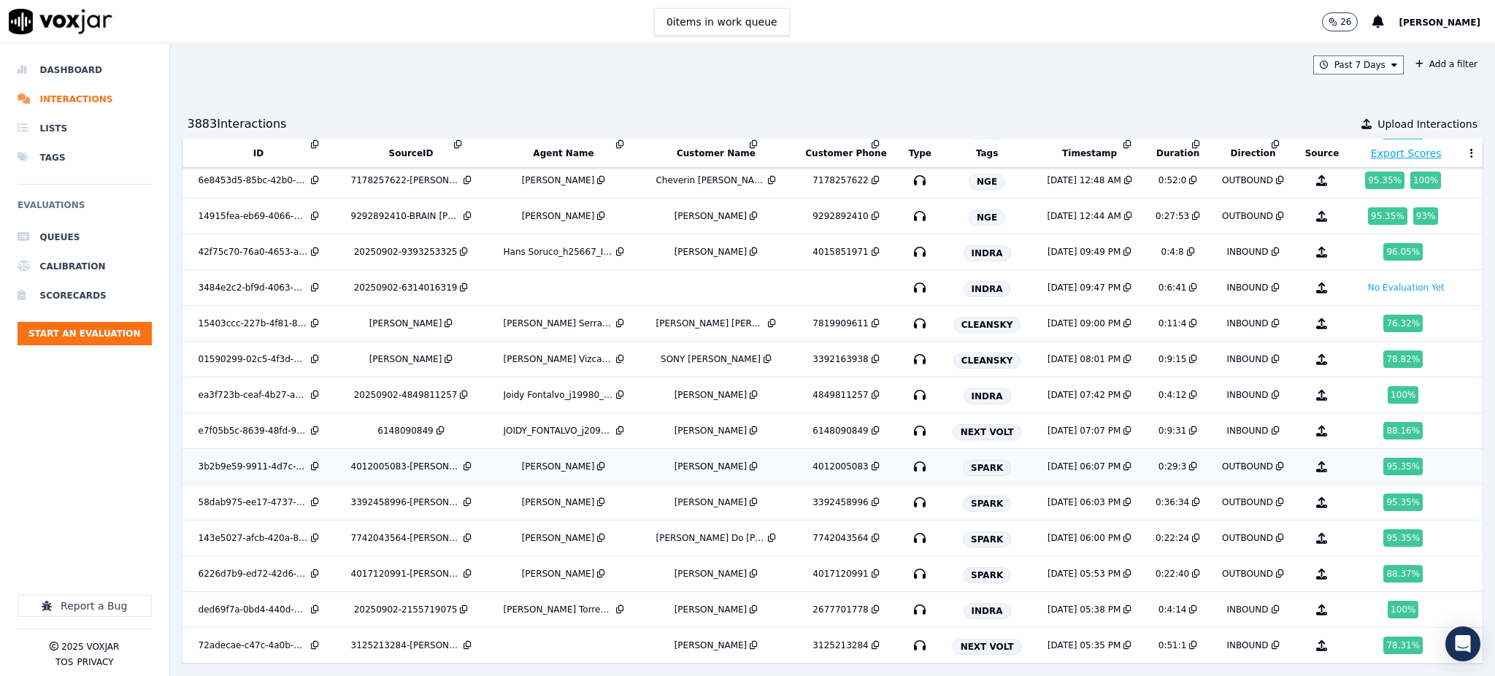
scroll to position [963, 0]
click at [908, 455] on icon "button" at bounding box center [919, 466] width 23 height 23
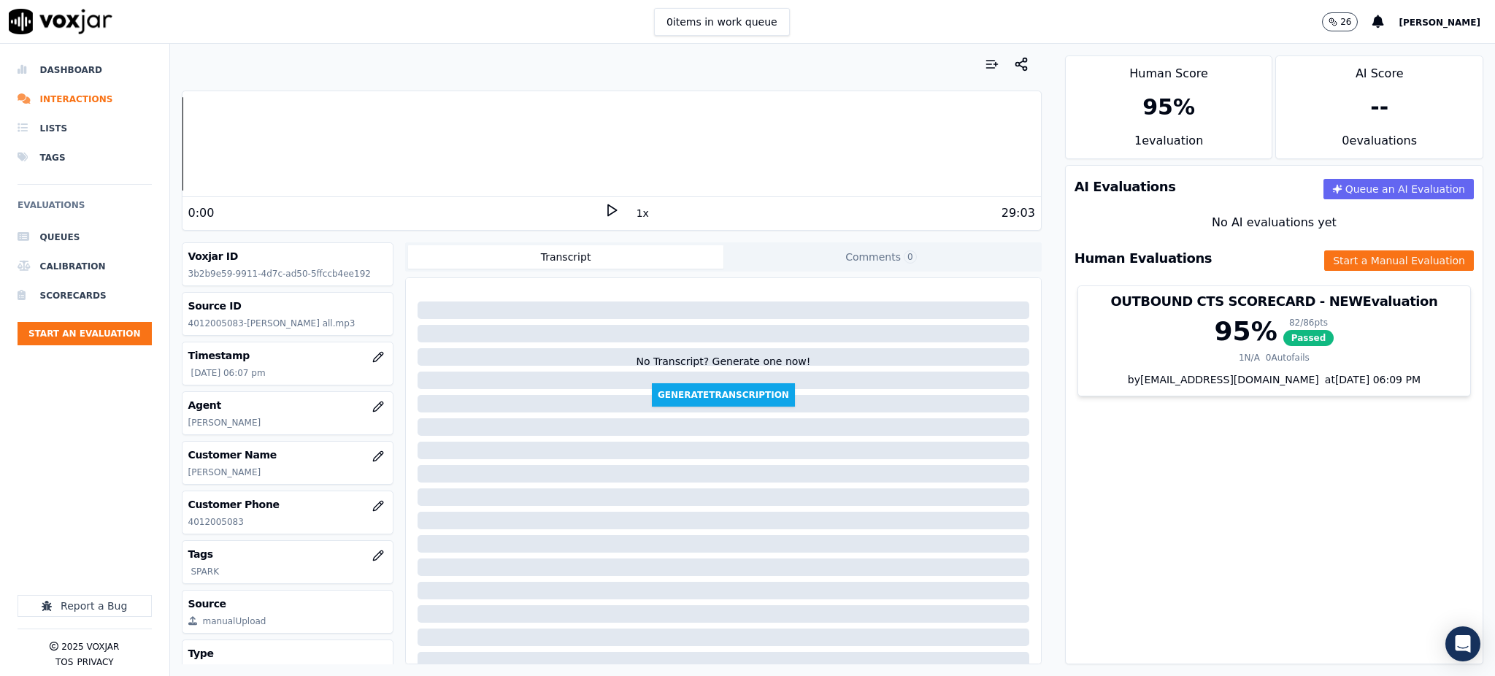
click at [607, 207] on icon at bounding box center [611, 210] width 15 height 15
click at [604, 208] on icon at bounding box center [611, 210] width 15 height 15
click at [604, 211] on icon at bounding box center [611, 210] width 15 height 15
click at [604, 209] on icon at bounding box center [611, 210] width 15 height 15
click at [608, 207] on polygon at bounding box center [612, 210] width 9 height 11
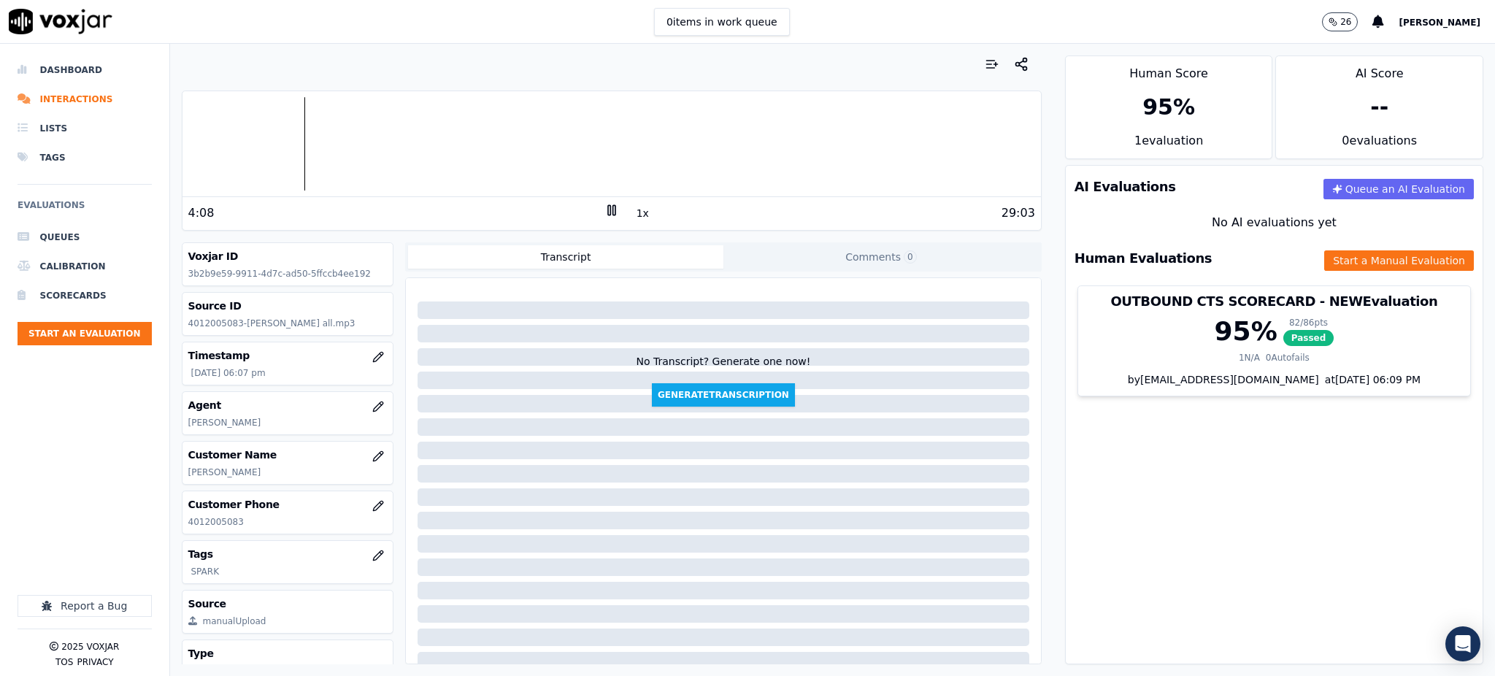
click at [604, 207] on icon at bounding box center [611, 210] width 15 height 15
click at [608, 211] on polygon at bounding box center [612, 210] width 9 height 11
drag, startPoint x: 243, startPoint y: 521, endPoint x: 174, endPoint y: 526, distance: 69.5
click at [175, 531] on div "Your browser does not support the audio element. 7:41 1x 29:03 Voxjar ID 3b2b9e…" at bounding box center [611, 360] width 883 height 632
copy p "4012005083"
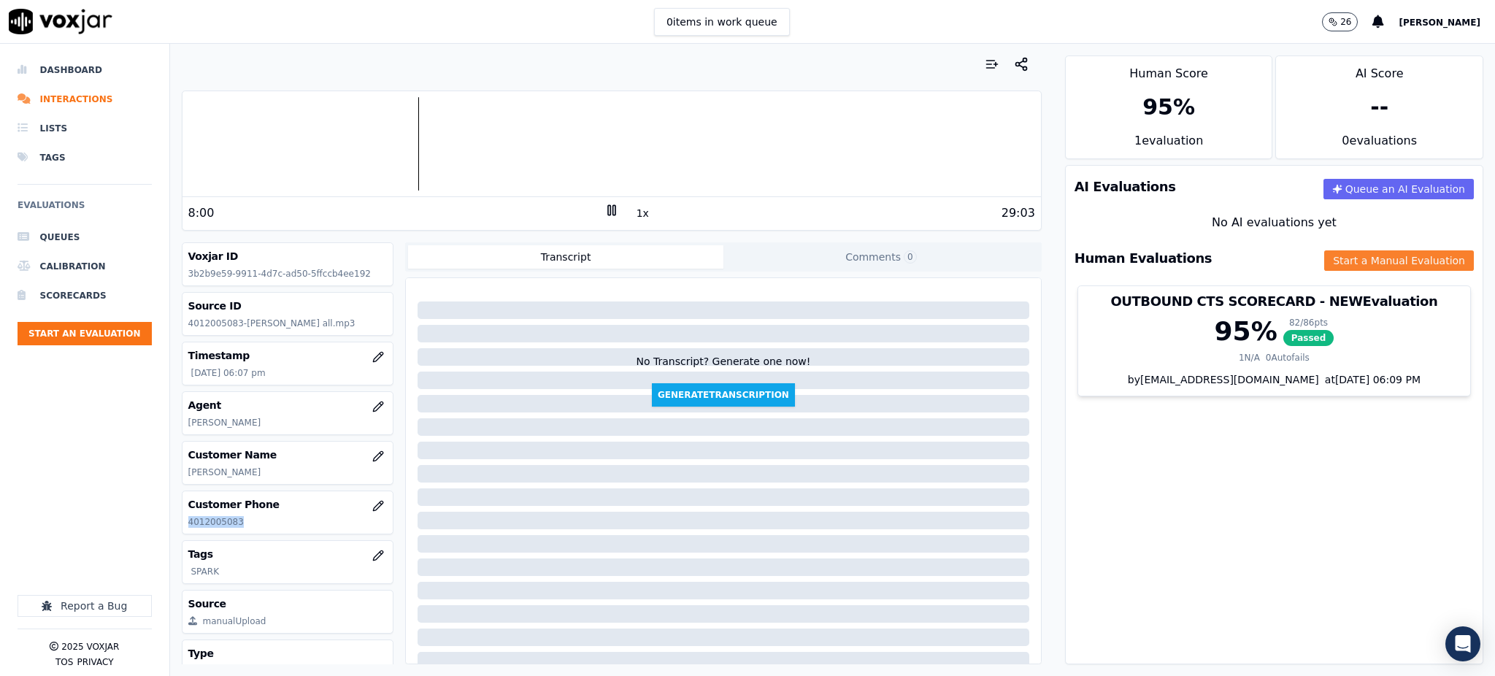
click at [1324, 269] on button "Start a Manual Evaluation" at bounding box center [1399, 260] width 150 height 20
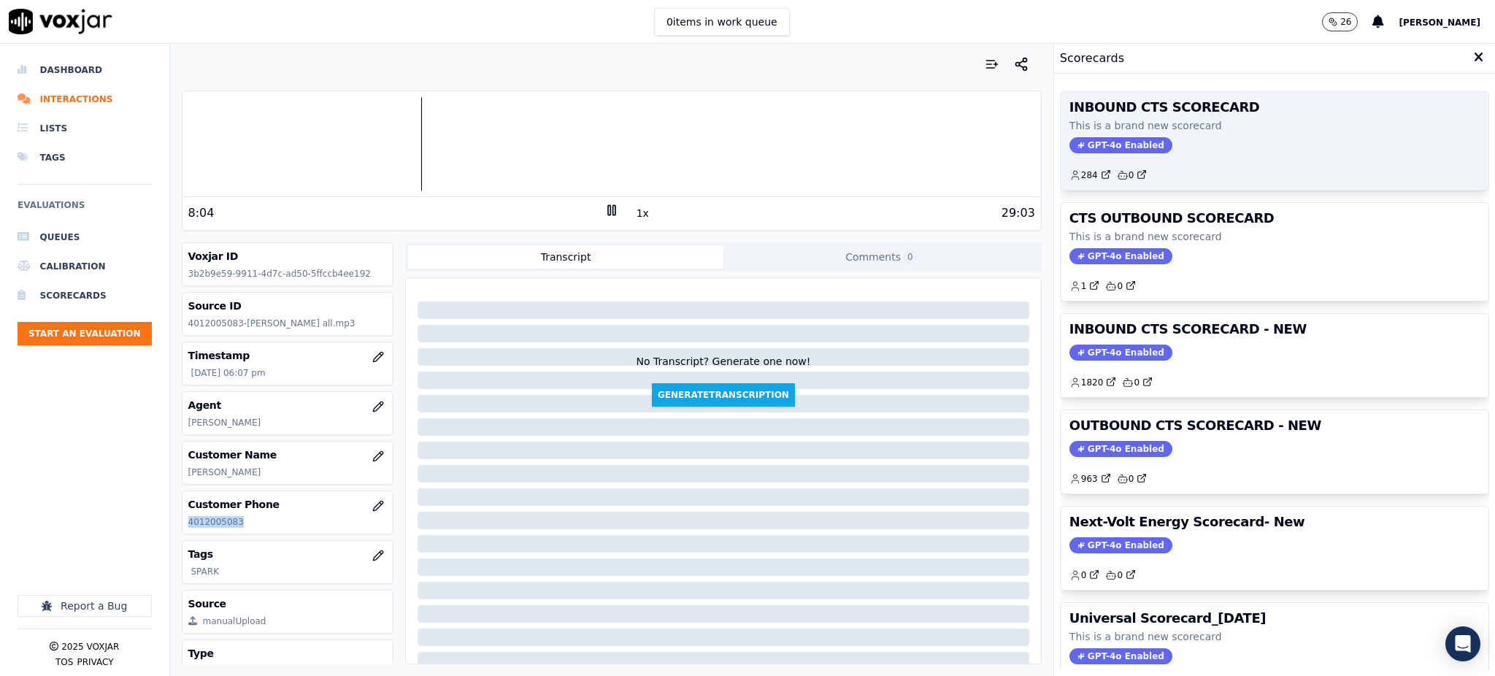
click at [1069, 145] on span "GPT-4o Enabled" at bounding box center [1120, 145] width 103 height 16
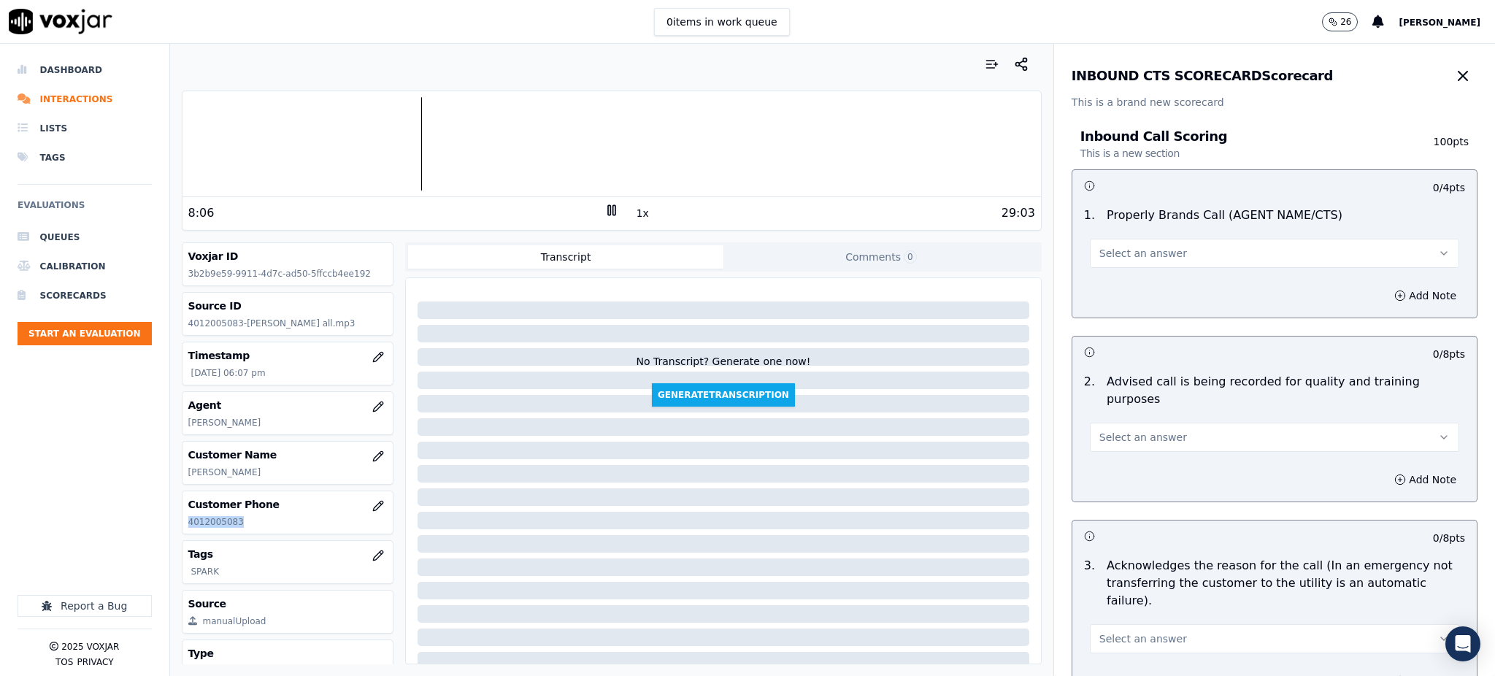
click at [1154, 256] on button "Select an answer" at bounding box center [1274, 253] width 369 height 29
click at [1101, 289] on div "Yes" at bounding box center [1242, 285] width 337 height 23
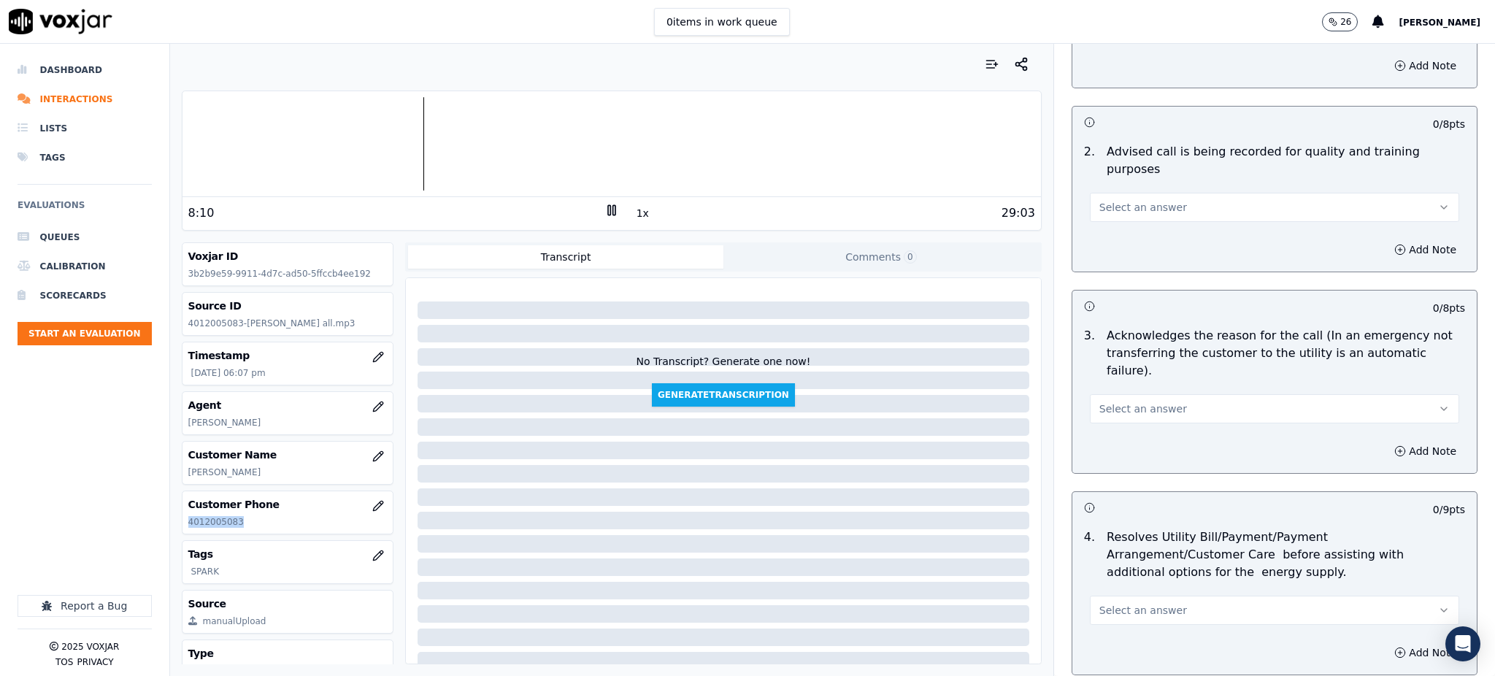
scroll to position [292, 0]
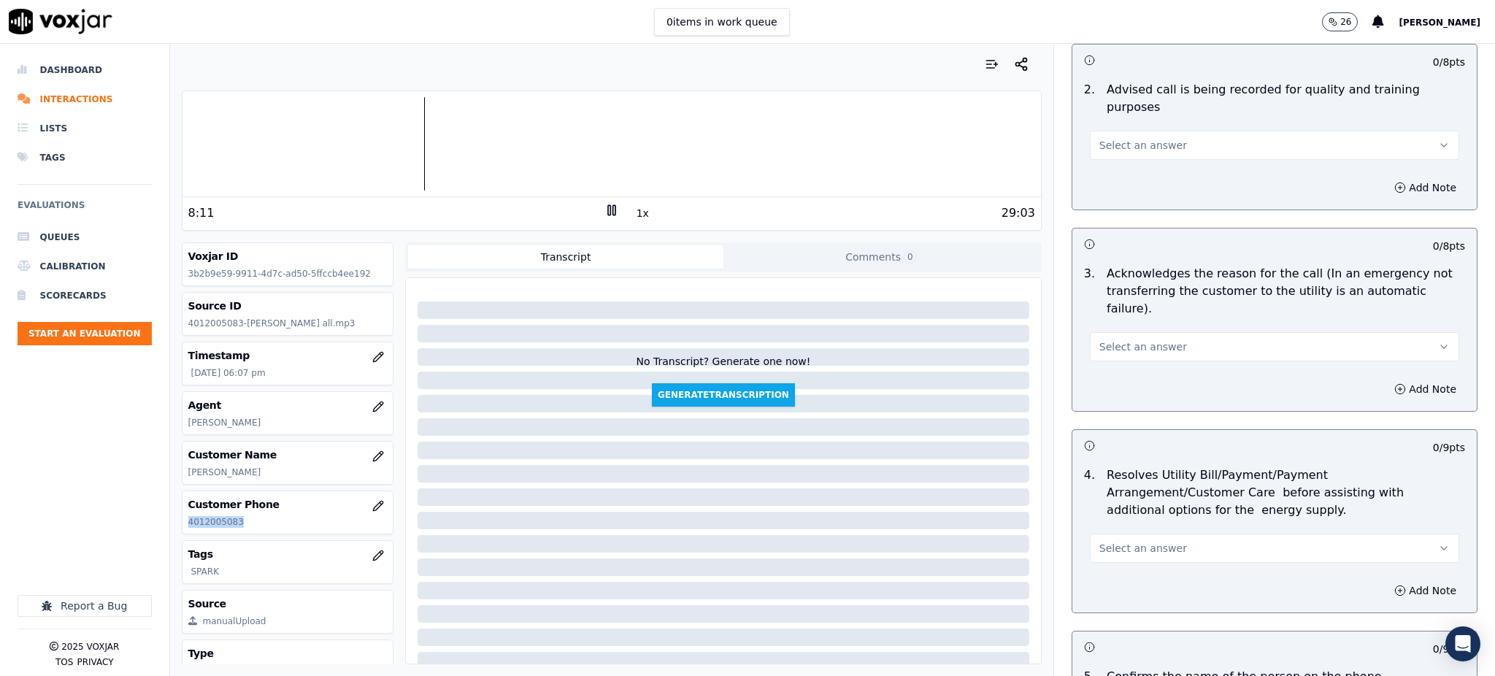
click at [1099, 138] on span "Select an answer" at bounding box center [1143, 145] width 88 height 15
click at [1099, 162] on div "Yes" at bounding box center [1242, 160] width 337 height 23
drag, startPoint x: 1093, startPoint y: 315, endPoint x: 1095, endPoint y: 325, distance: 10.5
click at [1099, 339] on span "Select an answer" at bounding box center [1143, 346] width 88 height 15
click at [1104, 345] on div "Yes" at bounding box center [1242, 344] width 337 height 23
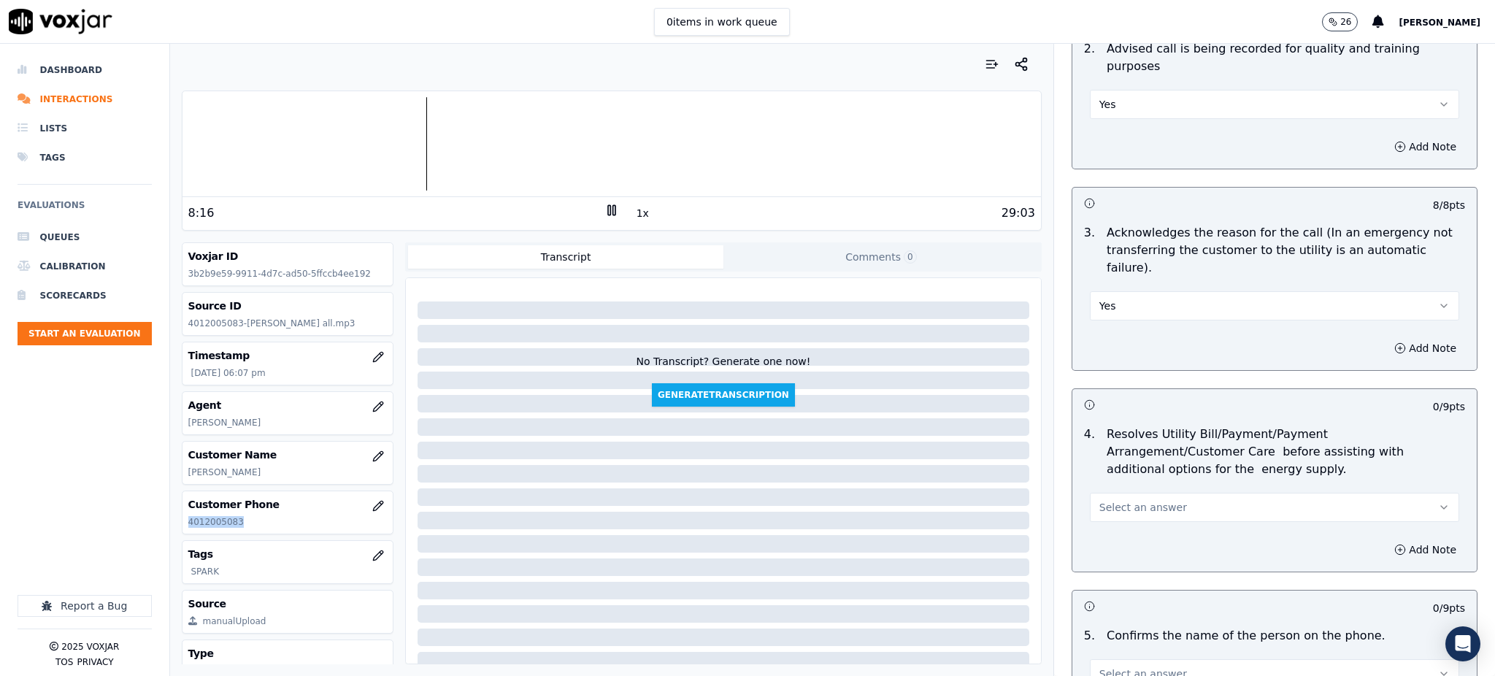
scroll to position [486, 0]
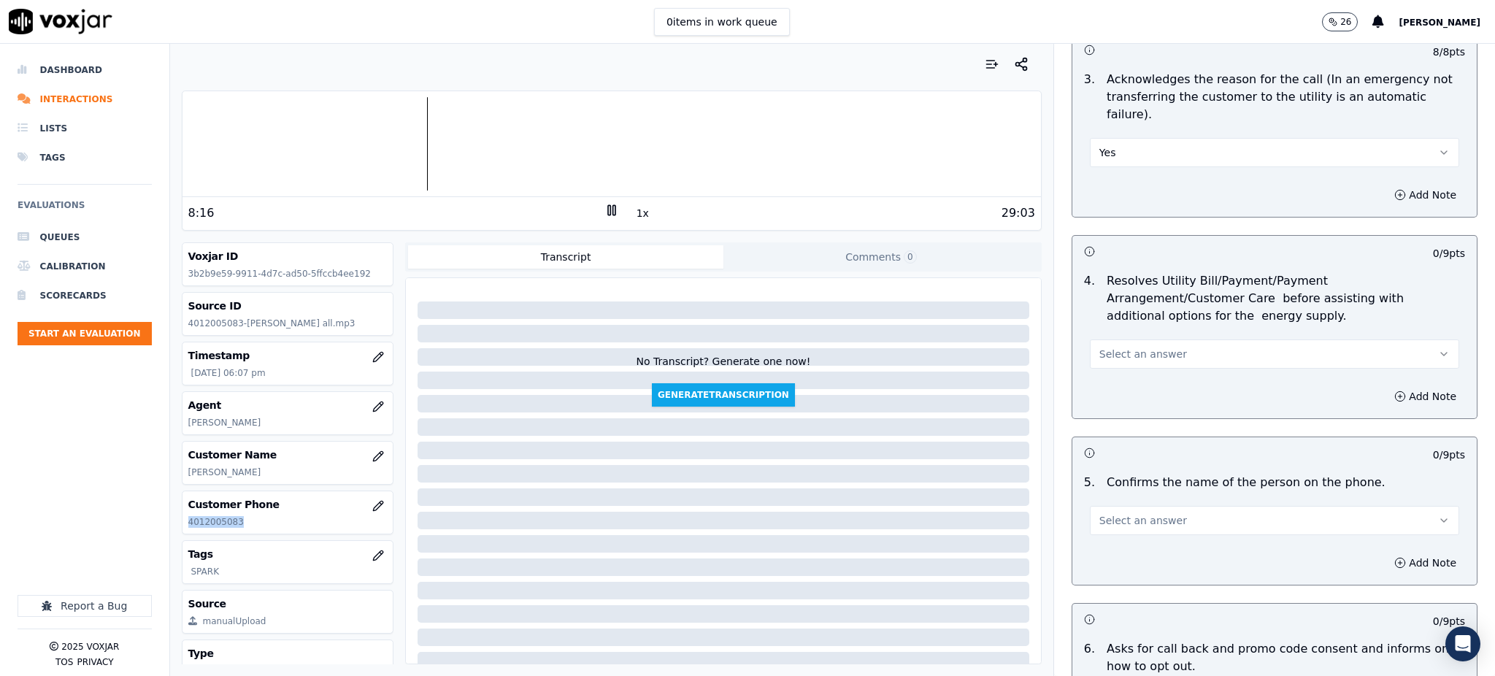
click at [1099, 339] on button "Select an answer" at bounding box center [1274, 353] width 369 height 29
click at [1110, 351] on div "Yes" at bounding box center [1242, 351] width 337 height 23
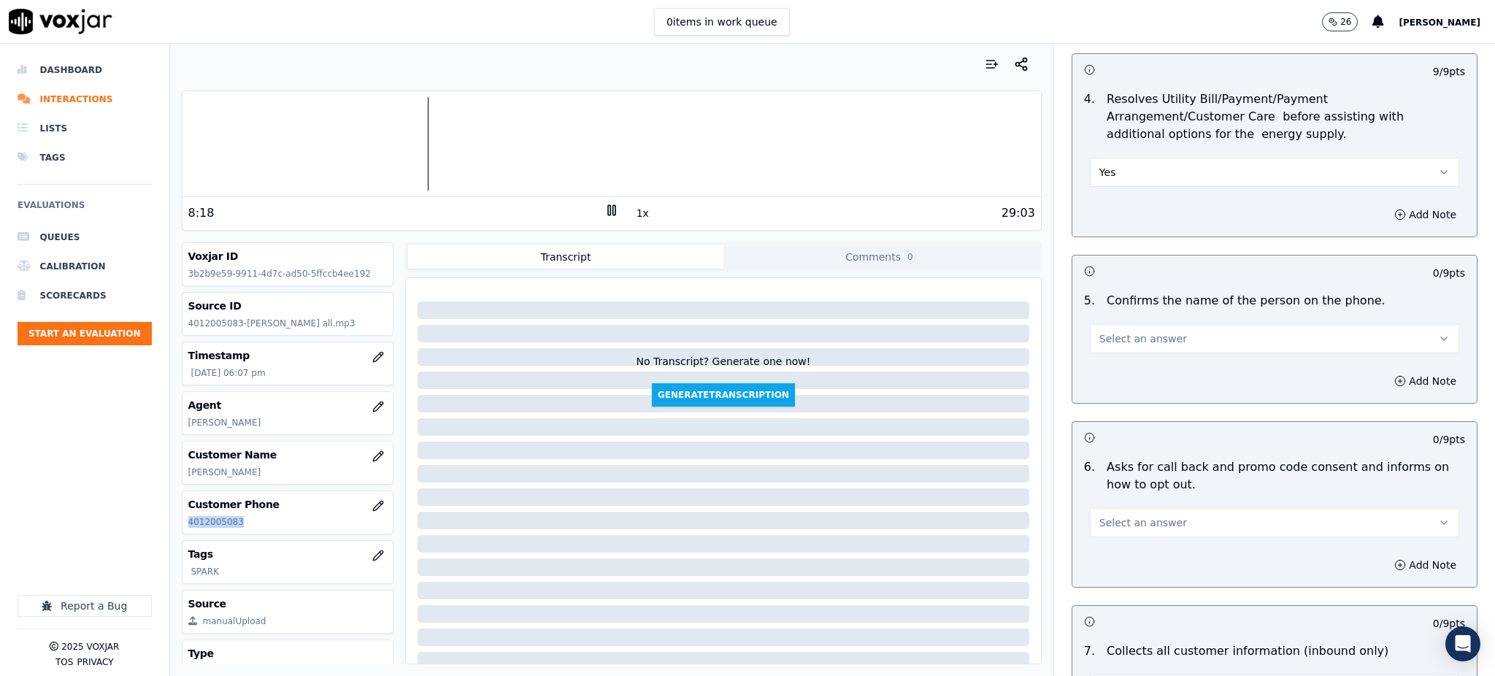
scroll to position [681, 0]
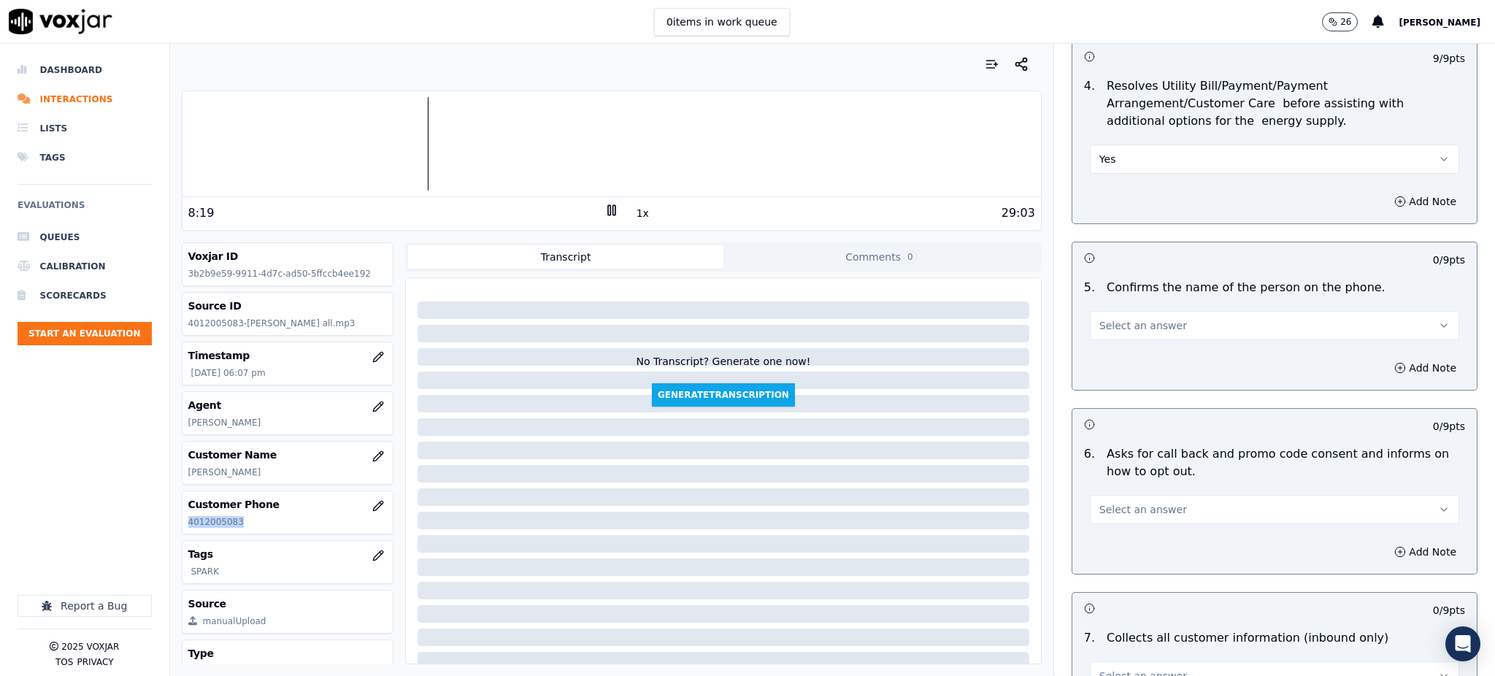
click at [1102, 318] on span "Select an answer" at bounding box center [1143, 325] width 88 height 15
click at [1102, 323] on div "Yes" at bounding box center [1242, 323] width 337 height 23
click at [1111, 502] on span "Select an answer" at bounding box center [1143, 509] width 88 height 15
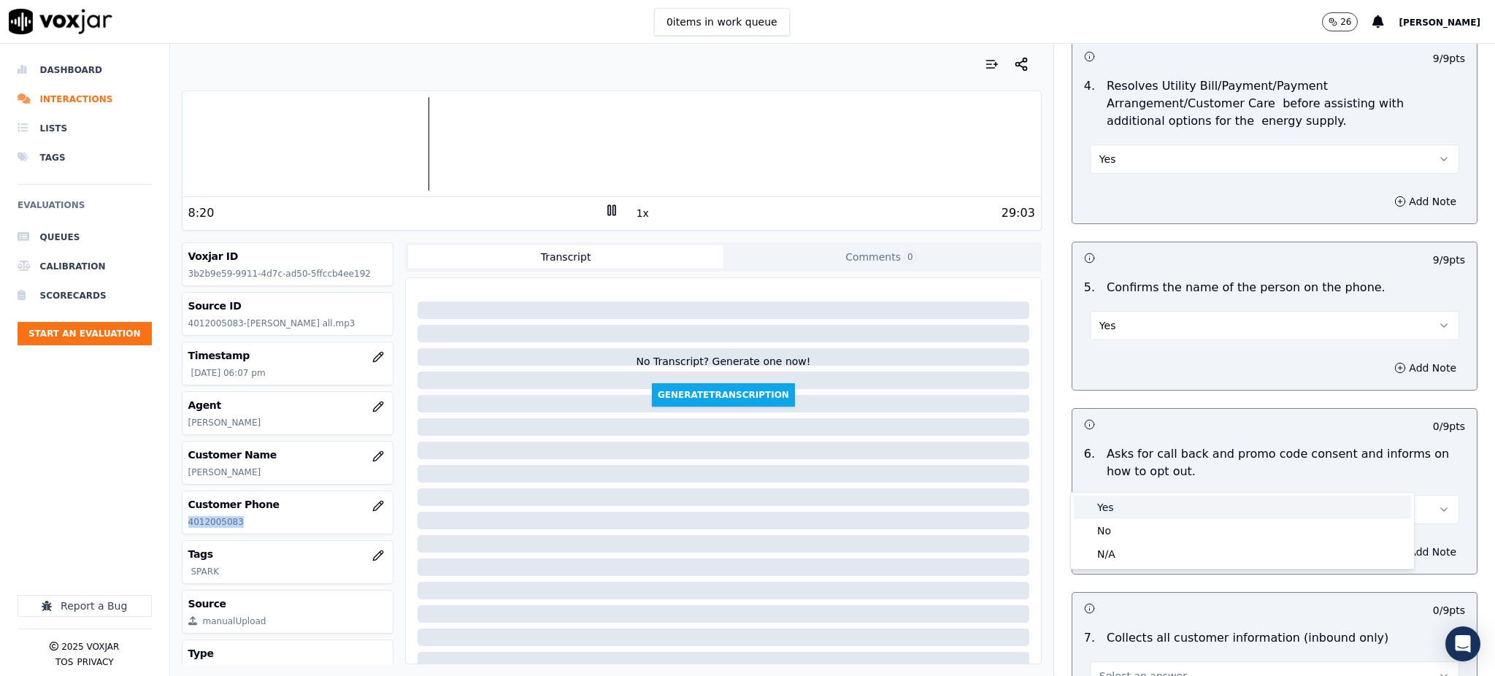
click at [1118, 508] on div "Yes" at bounding box center [1242, 507] width 337 height 23
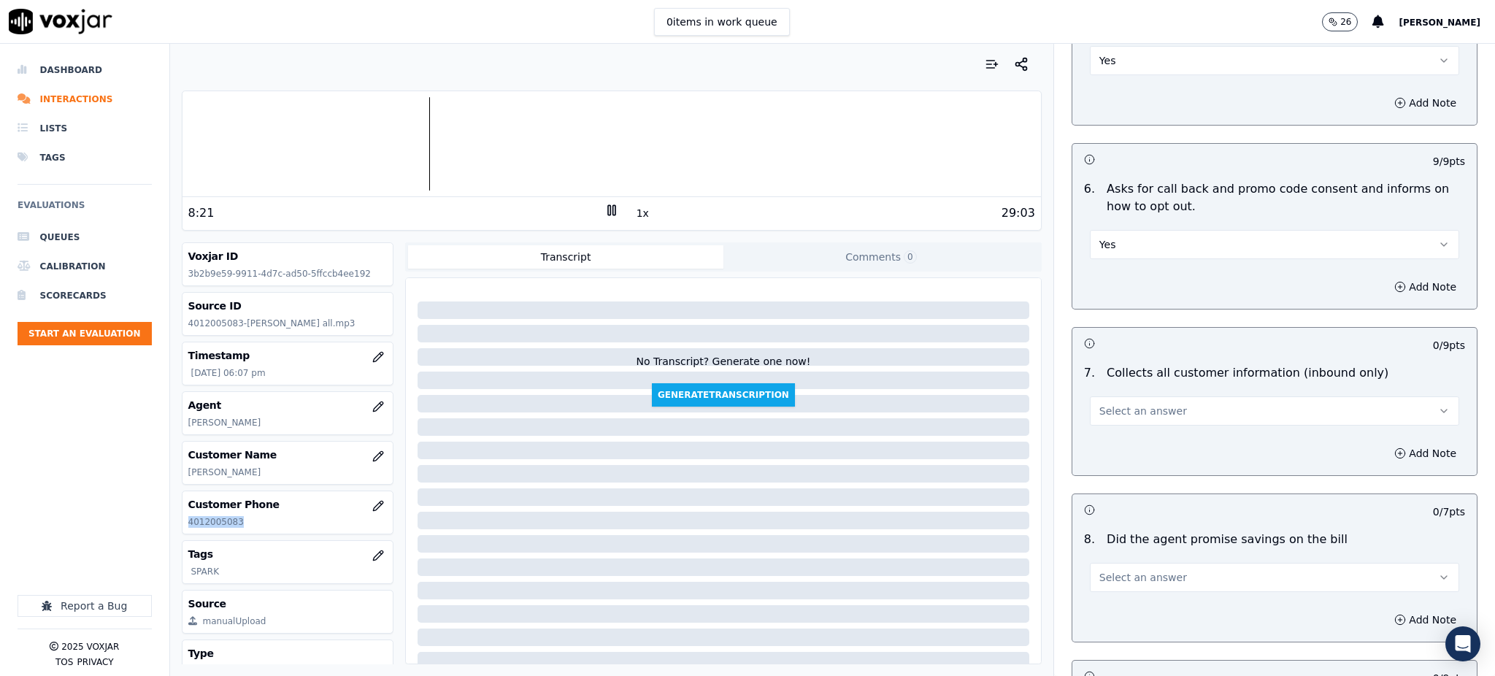
scroll to position [973, 0]
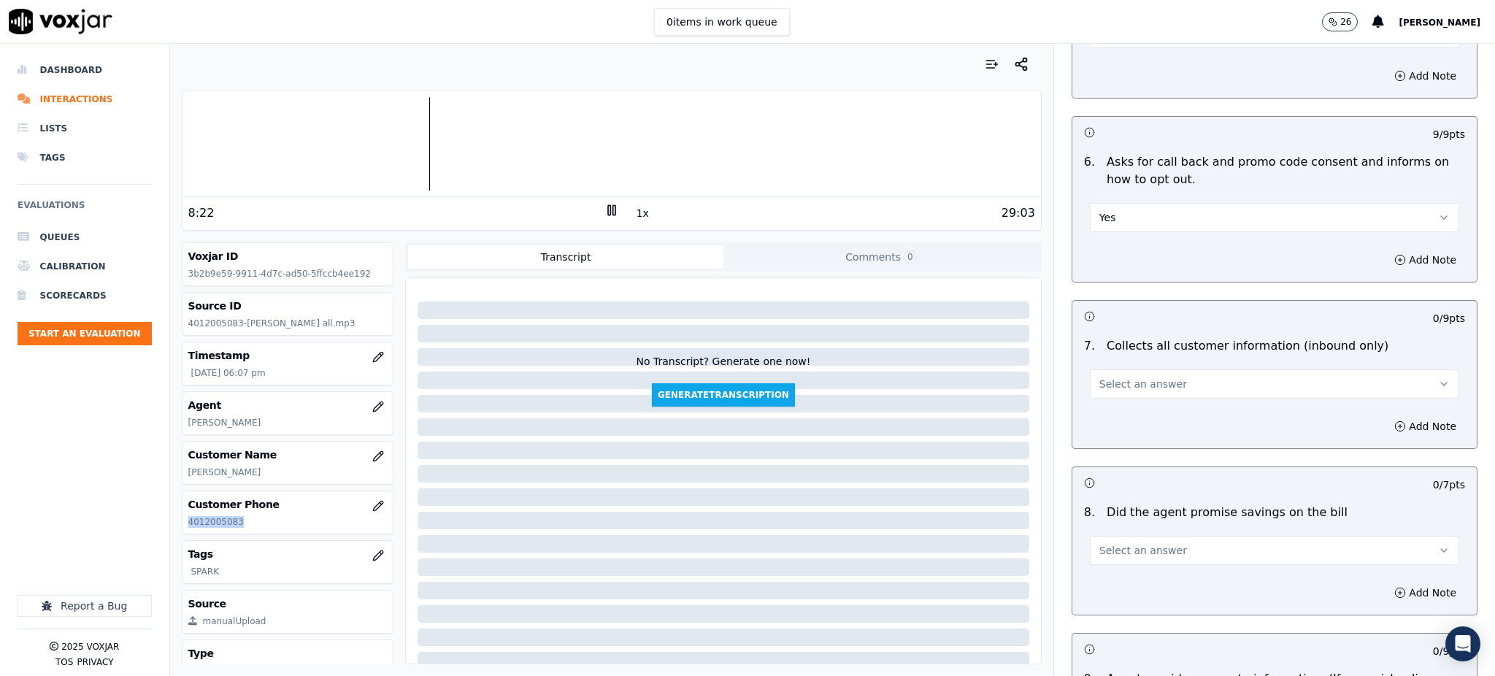
click at [1102, 377] on span "Select an answer" at bounding box center [1143, 384] width 88 height 15
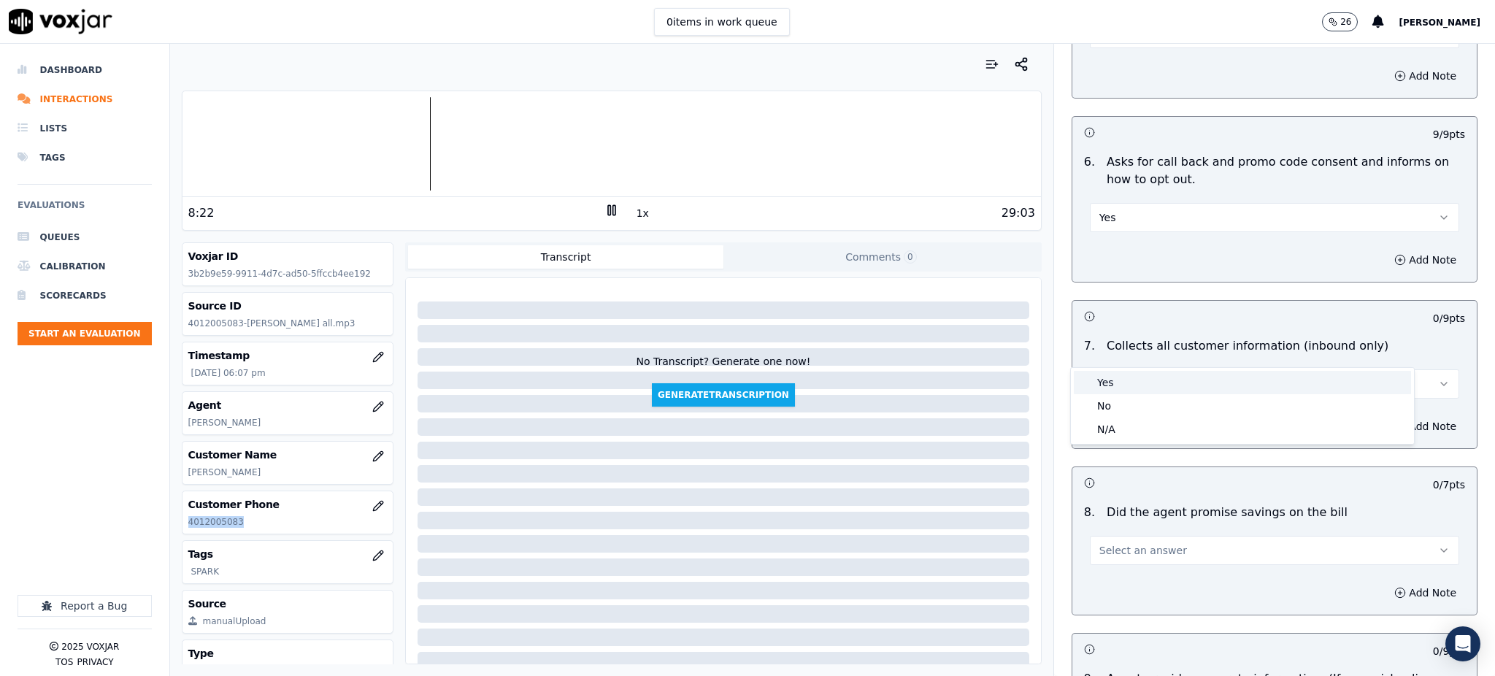
click at [1108, 383] on div "Yes" at bounding box center [1242, 382] width 337 height 23
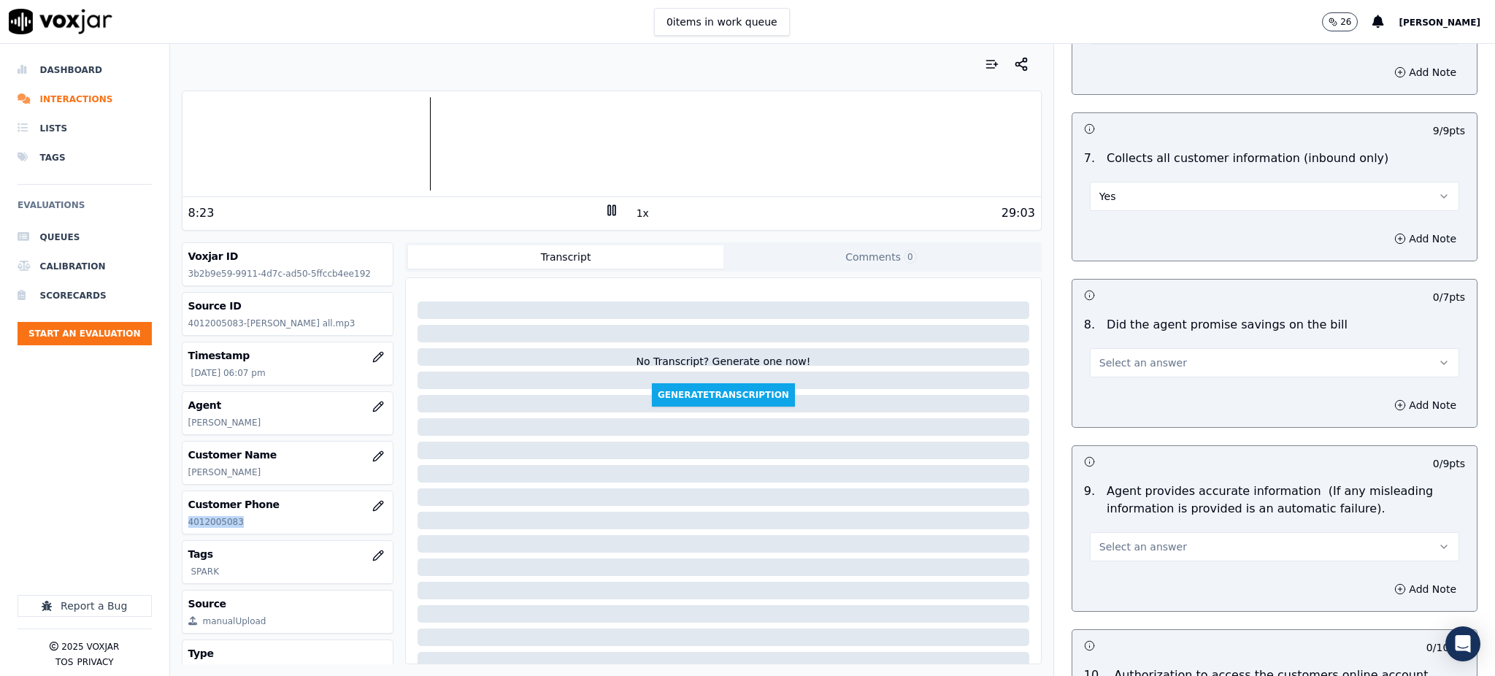
scroll to position [1168, 0]
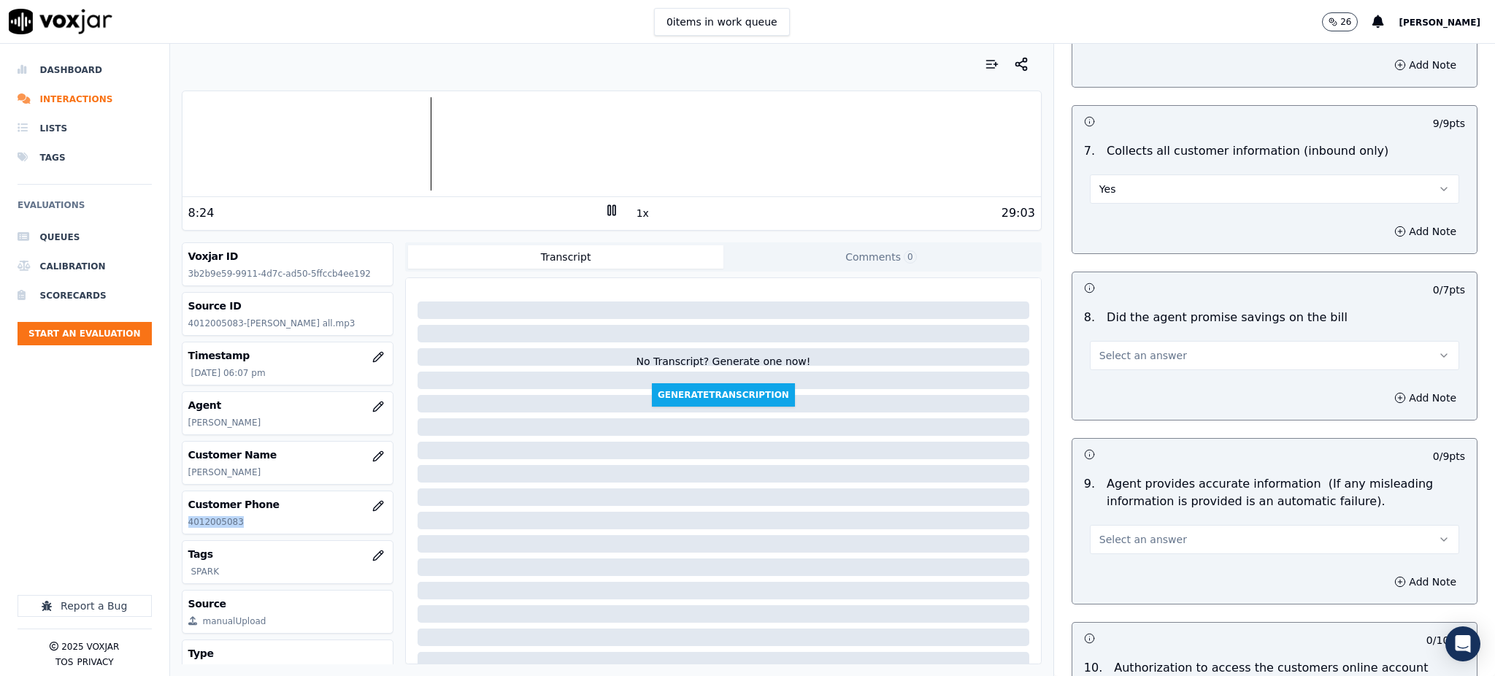
click at [1115, 348] on span "Select an answer" at bounding box center [1143, 355] width 88 height 15
click at [1110, 358] on div "Yes" at bounding box center [1242, 353] width 337 height 23
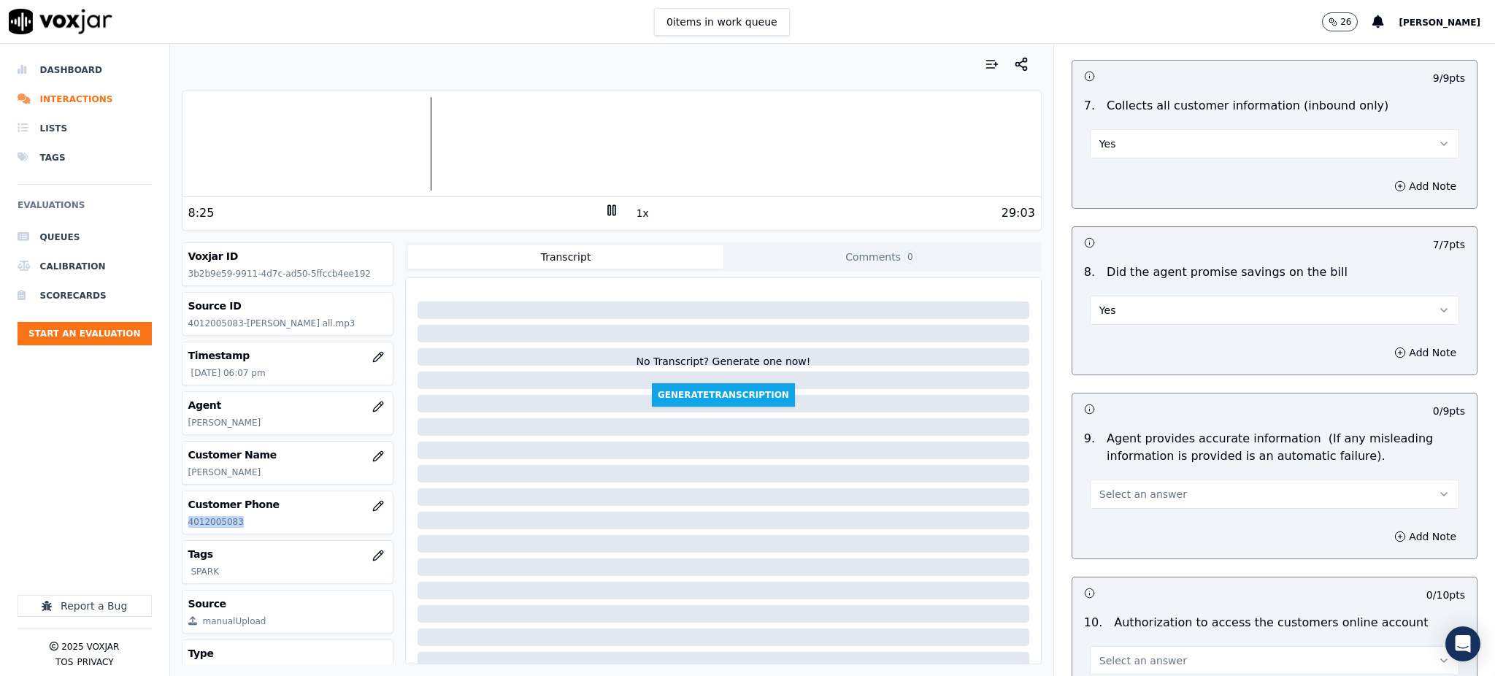
scroll to position [1362, 0]
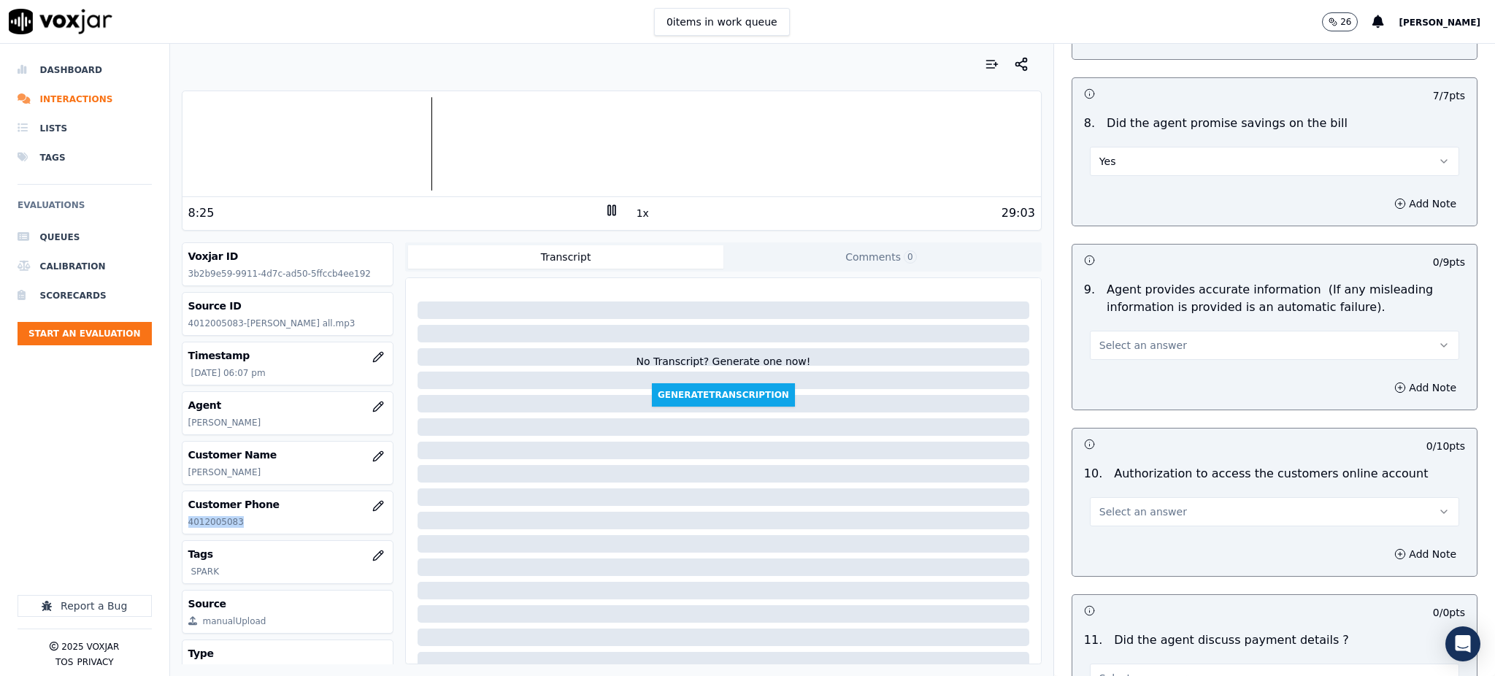
click at [1108, 331] on button "Select an answer" at bounding box center [1274, 345] width 369 height 29
click at [1107, 345] on div "Yes" at bounding box center [1242, 343] width 337 height 23
click at [1119, 504] on span "Select an answer" at bounding box center [1143, 511] width 88 height 15
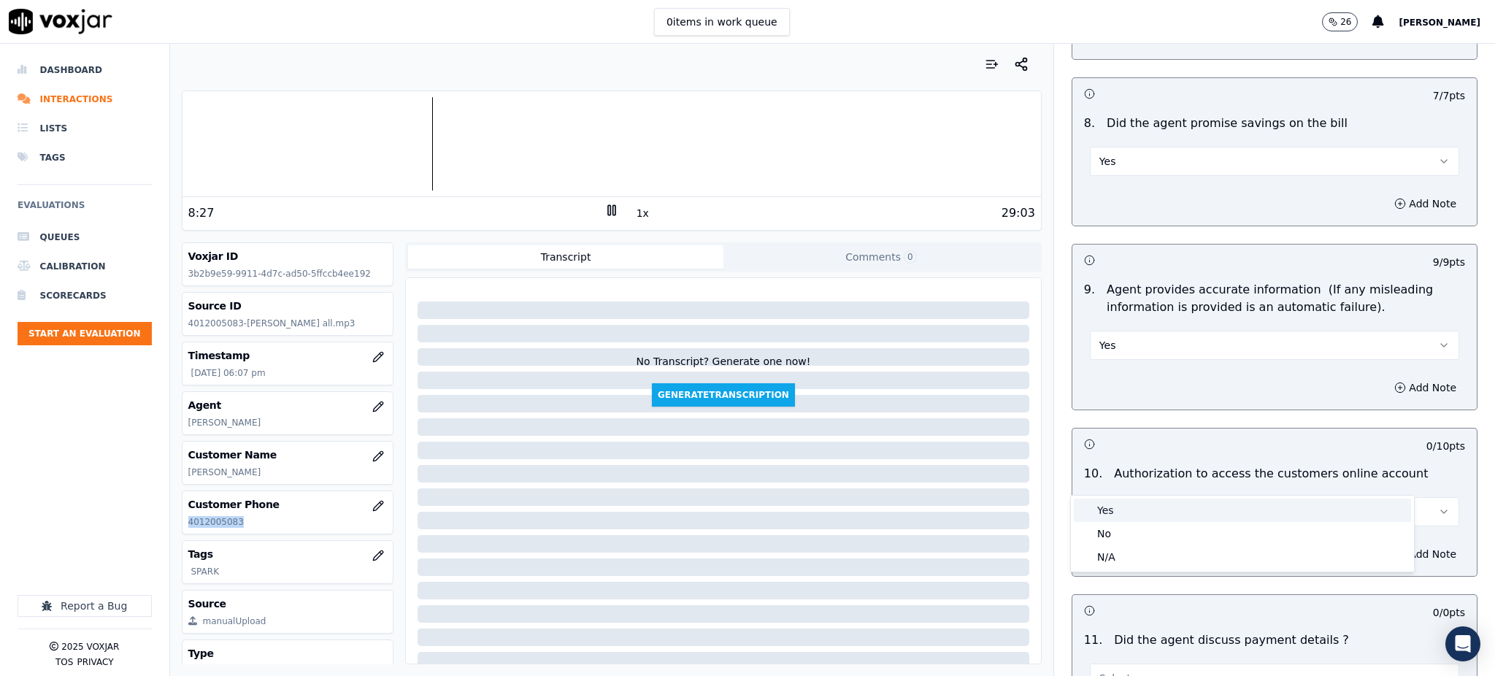
click at [1139, 507] on div "Yes" at bounding box center [1242, 510] width 337 height 23
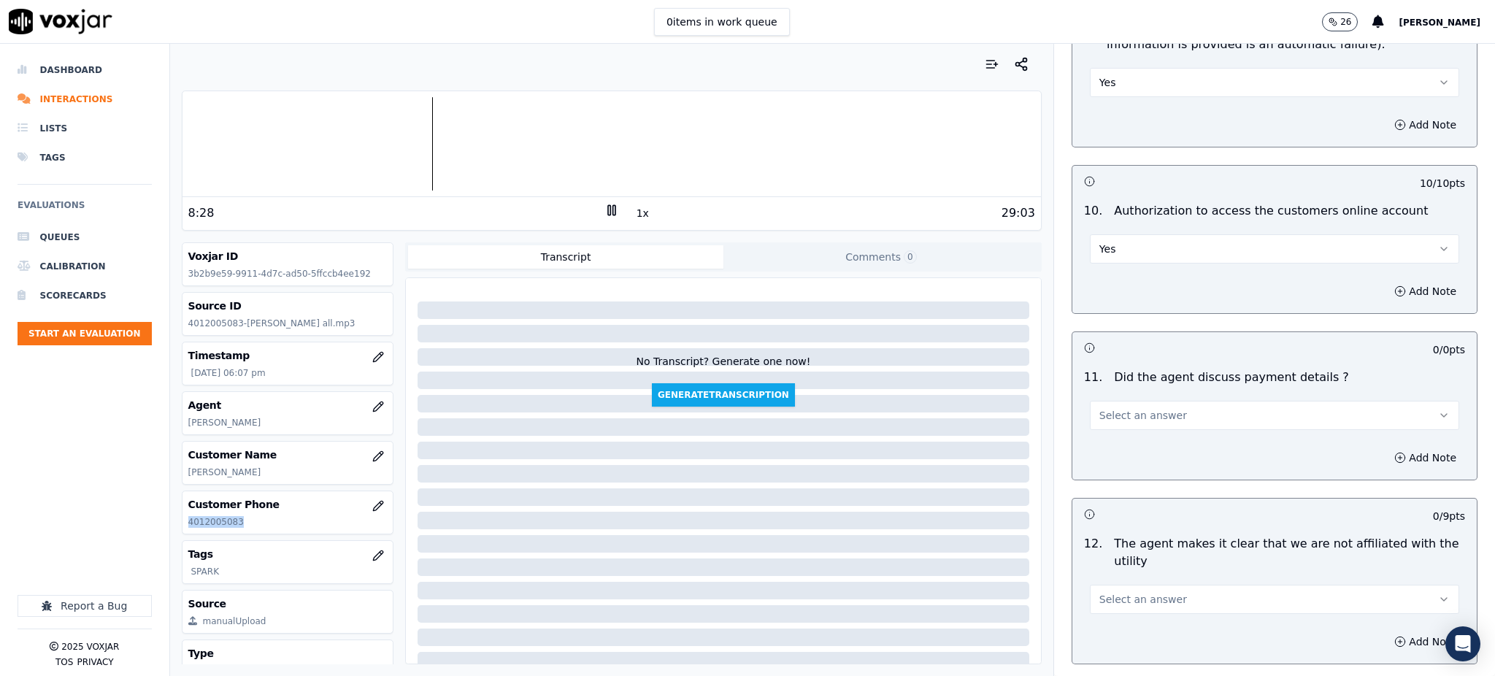
scroll to position [1654, 0]
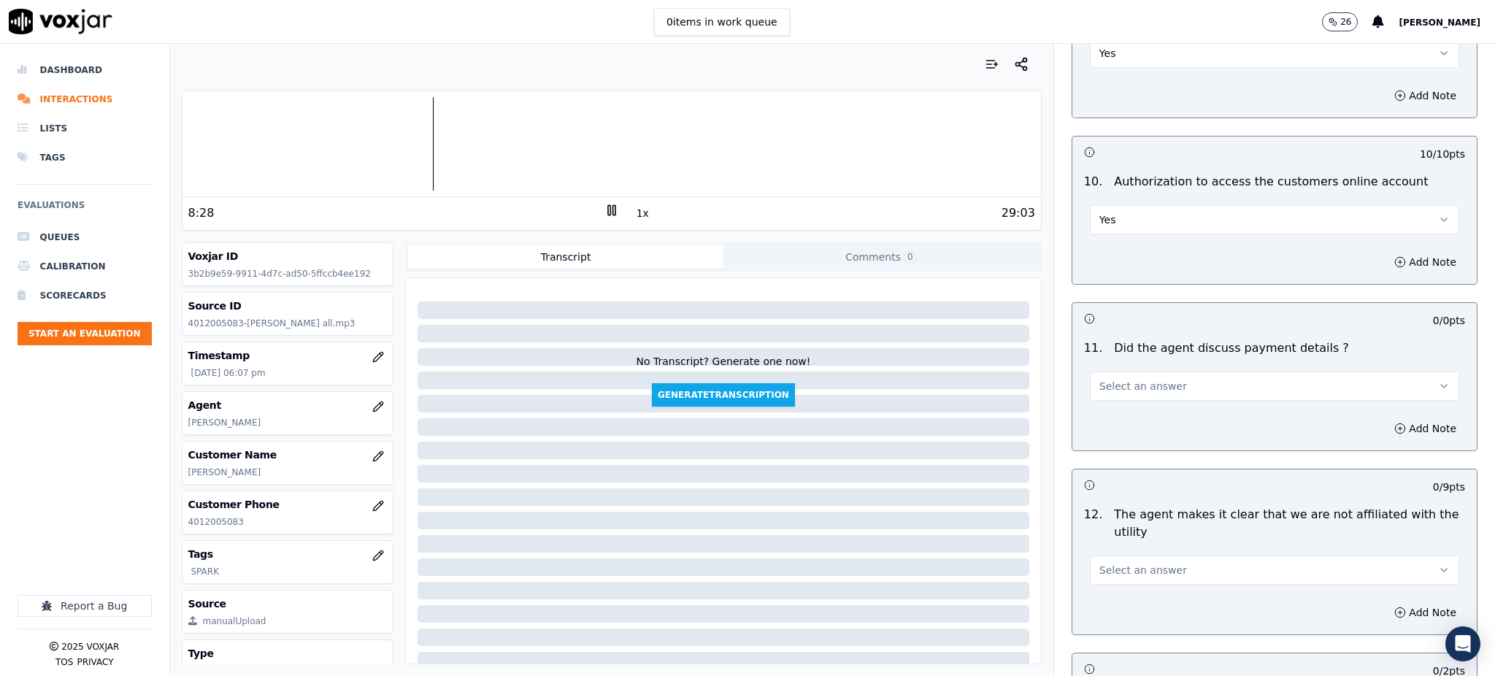
click at [1101, 357] on div "Select an answer" at bounding box center [1274, 379] width 393 height 44
click at [1101, 379] on span "Select an answer" at bounding box center [1143, 386] width 88 height 15
click at [1104, 431] on div "N/A" at bounding box center [1242, 431] width 337 height 23
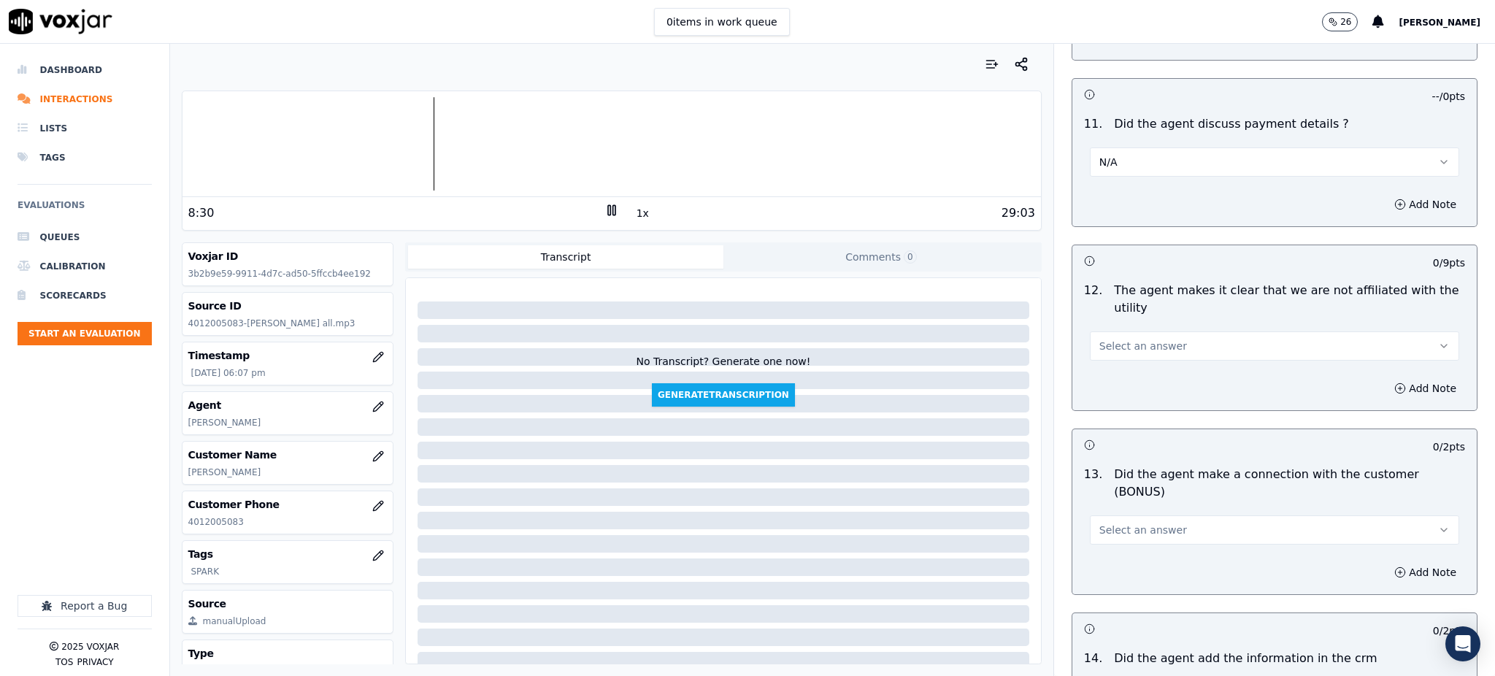
scroll to position [1946, 0]
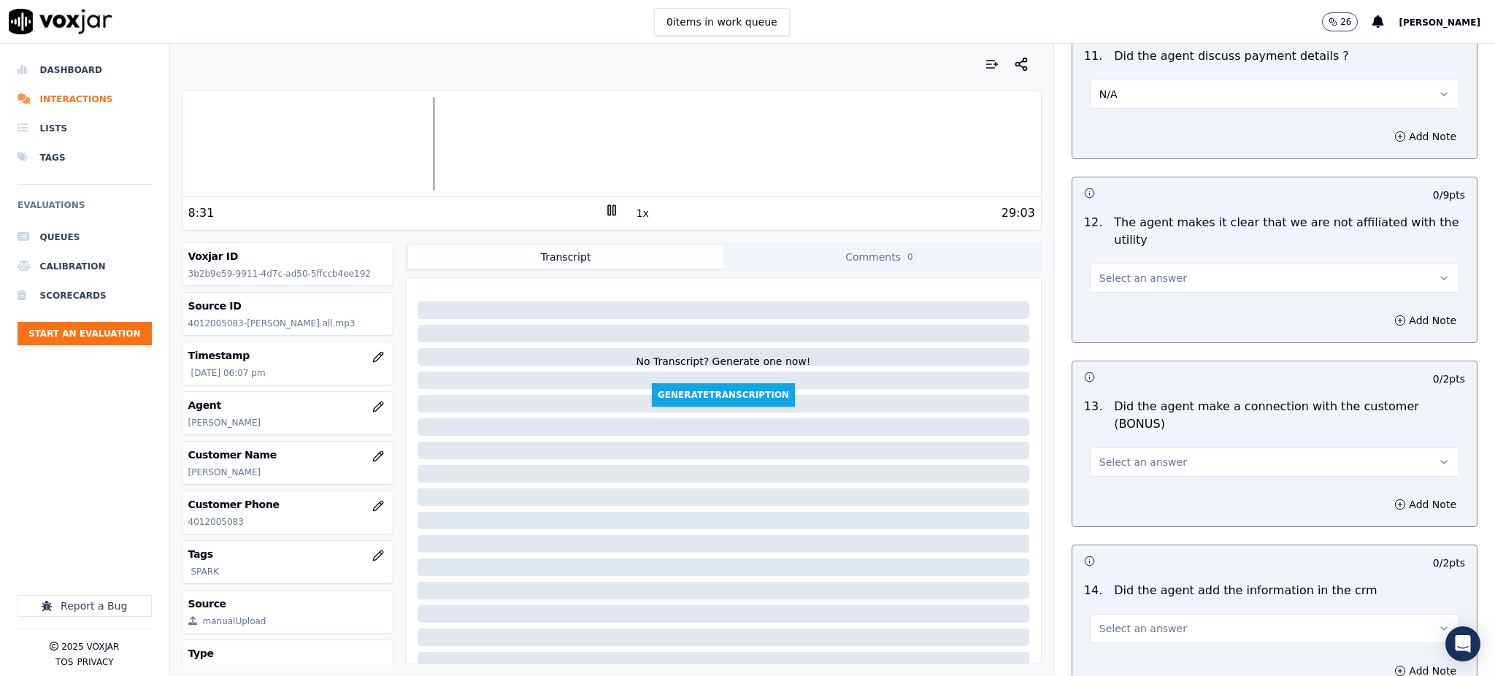
click at [1136, 271] on span "Select an answer" at bounding box center [1143, 278] width 88 height 15
click at [1107, 276] on div "Yes" at bounding box center [1242, 276] width 337 height 23
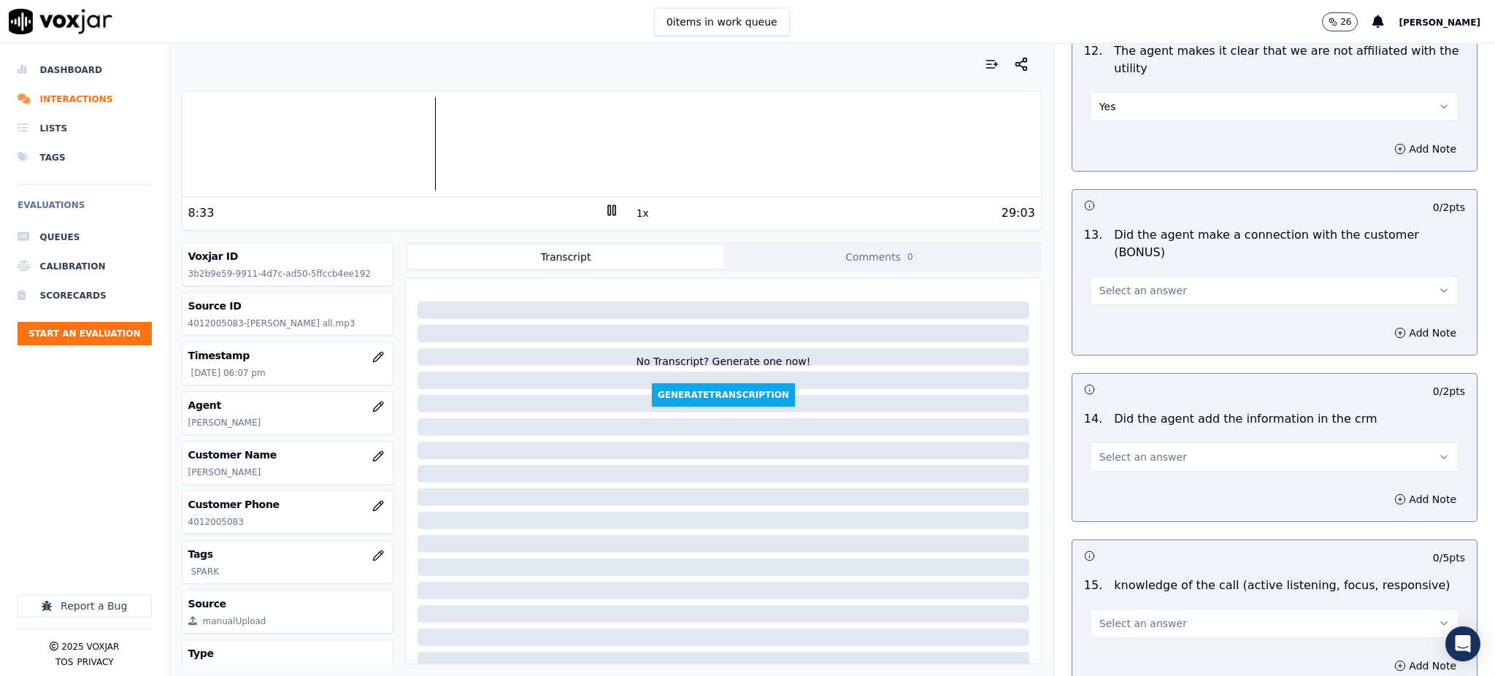
scroll to position [2141, 0]
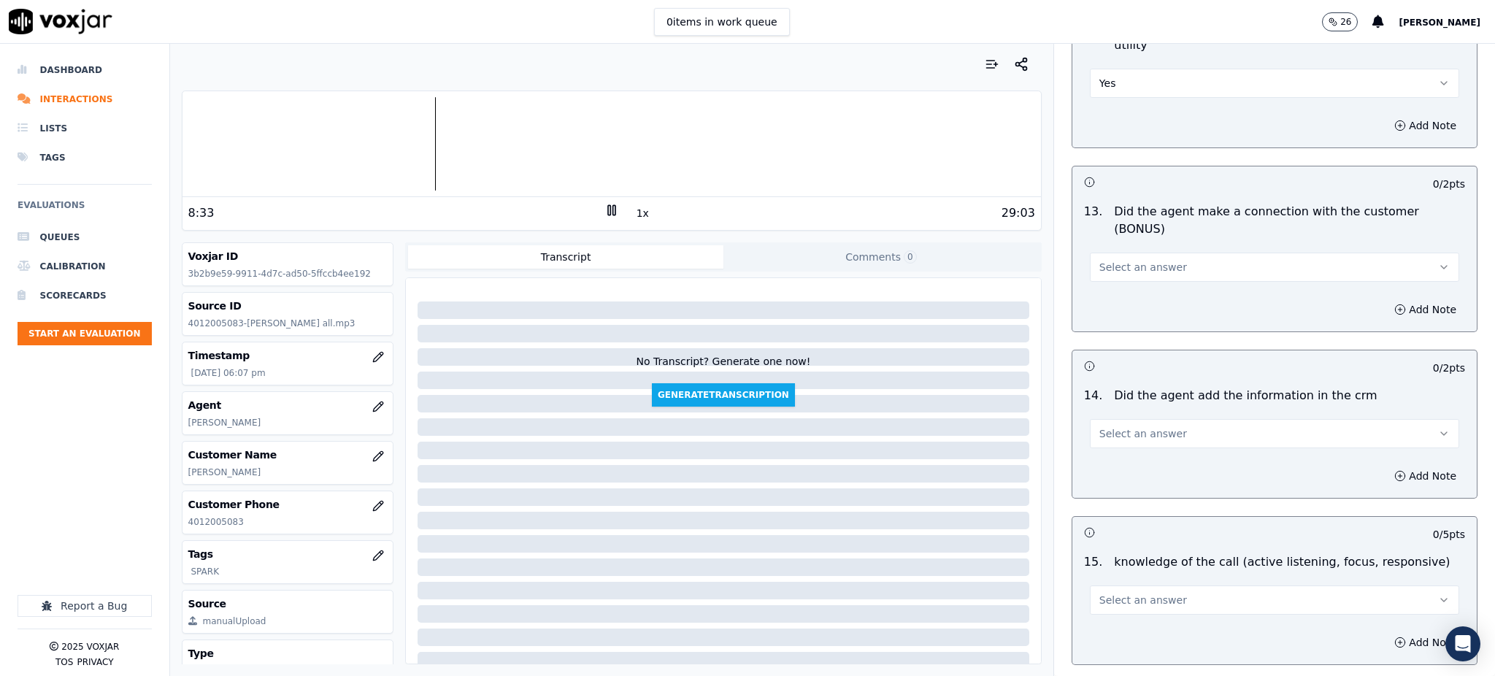
click at [1119, 260] on span "Select an answer" at bounding box center [1143, 267] width 88 height 15
click at [1115, 253] on div "Yes" at bounding box center [1242, 248] width 337 height 23
click at [1108, 426] on span "Select an answer" at bounding box center [1143, 433] width 88 height 15
click at [1107, 415] on div "Yes" at bounding box center [1242, 415] width 337 height 23
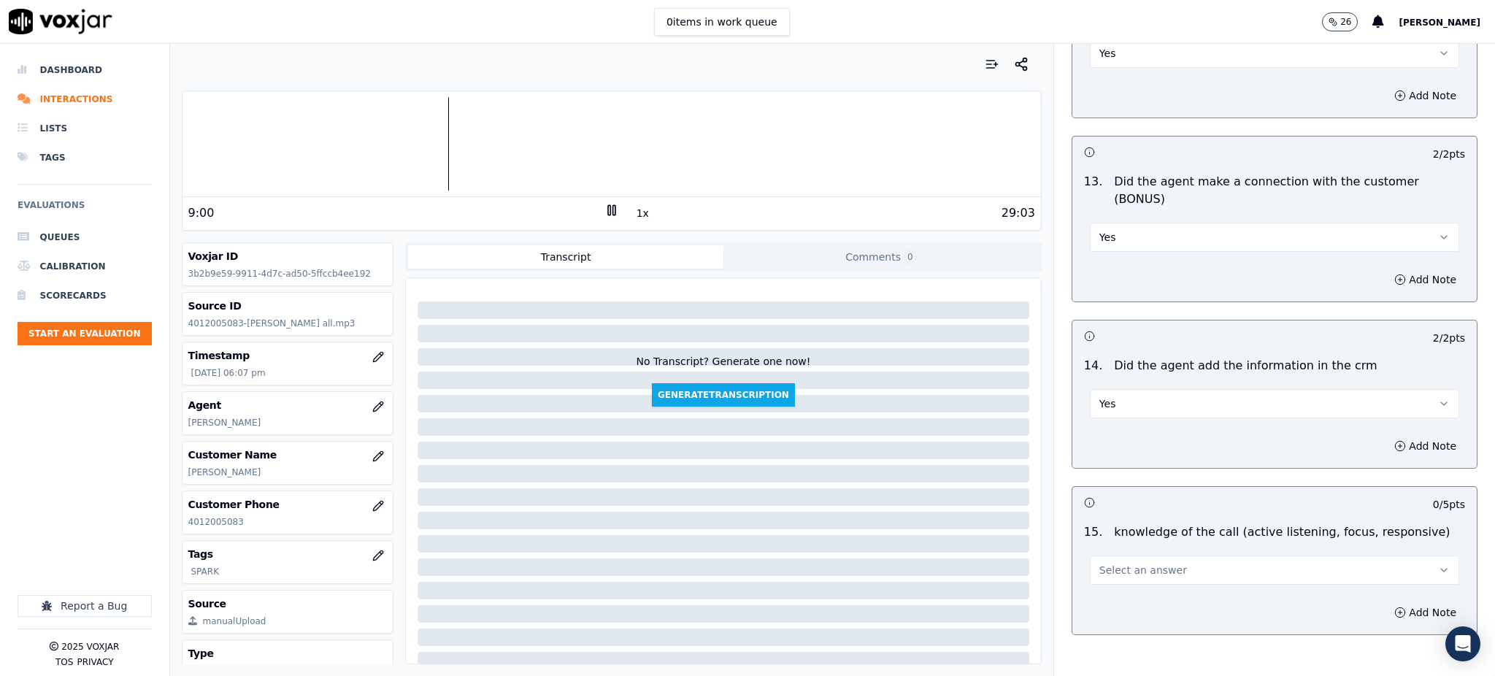
scroll to position [2210, 0]
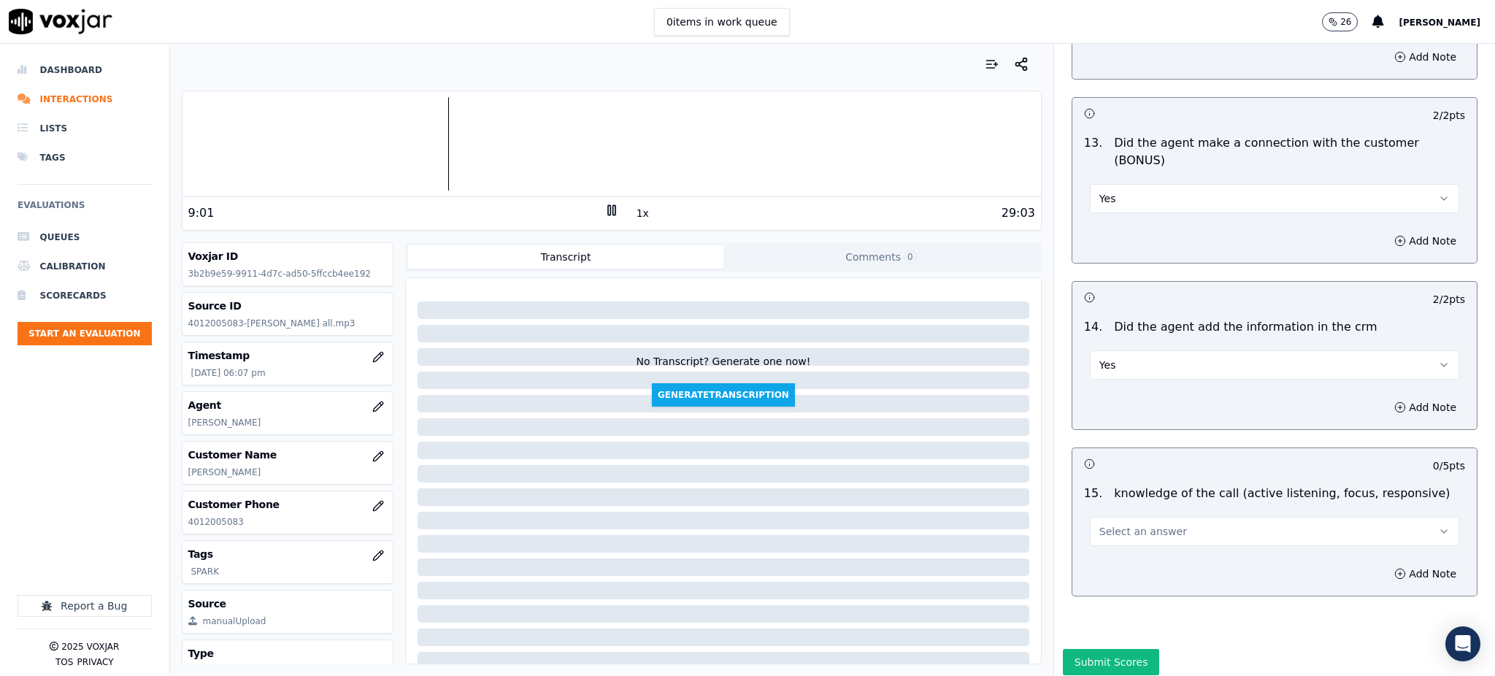
click at [1118, 517] on button "Select an answer" at bounding box center [1274, 531] width 369 height 29
click at [1101, 505] on div "Yes" at bounding box center [1242, 512] width 337 height 23
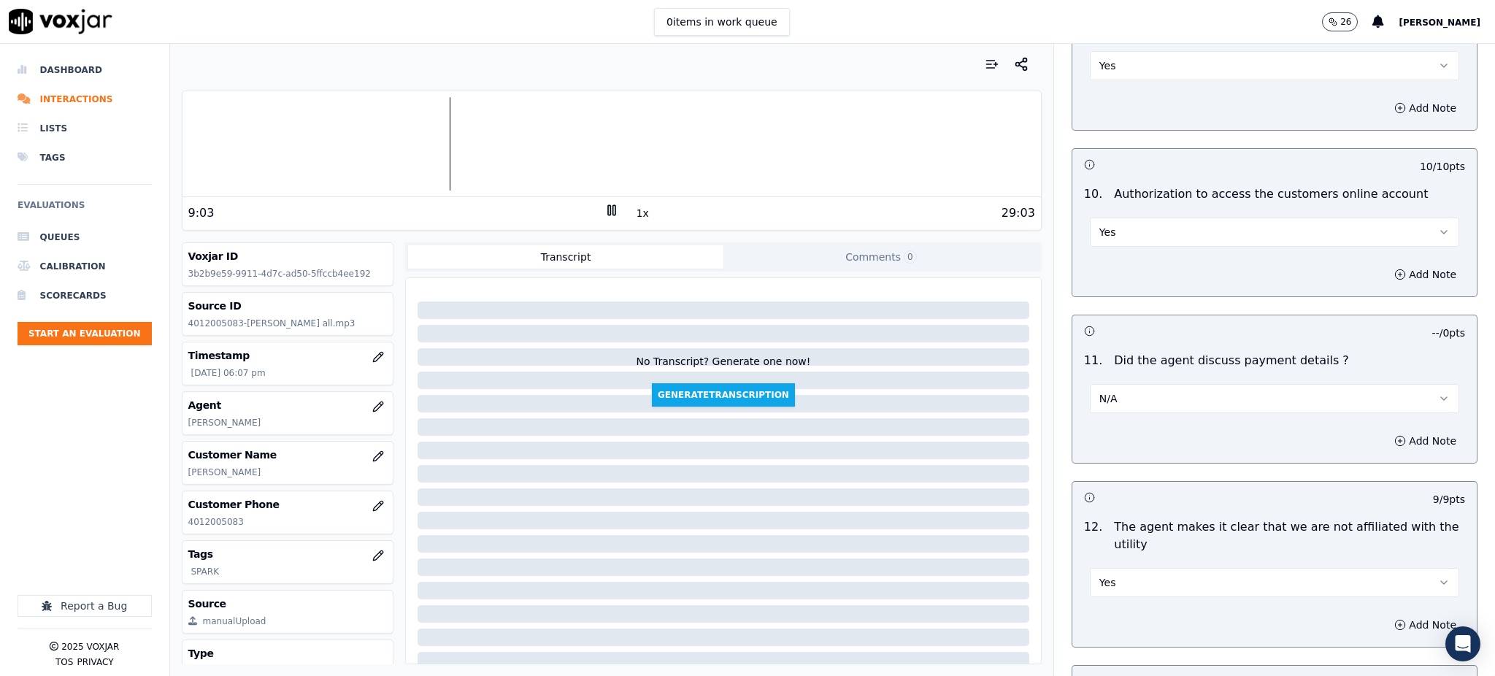
scroll to position [1626, 0]
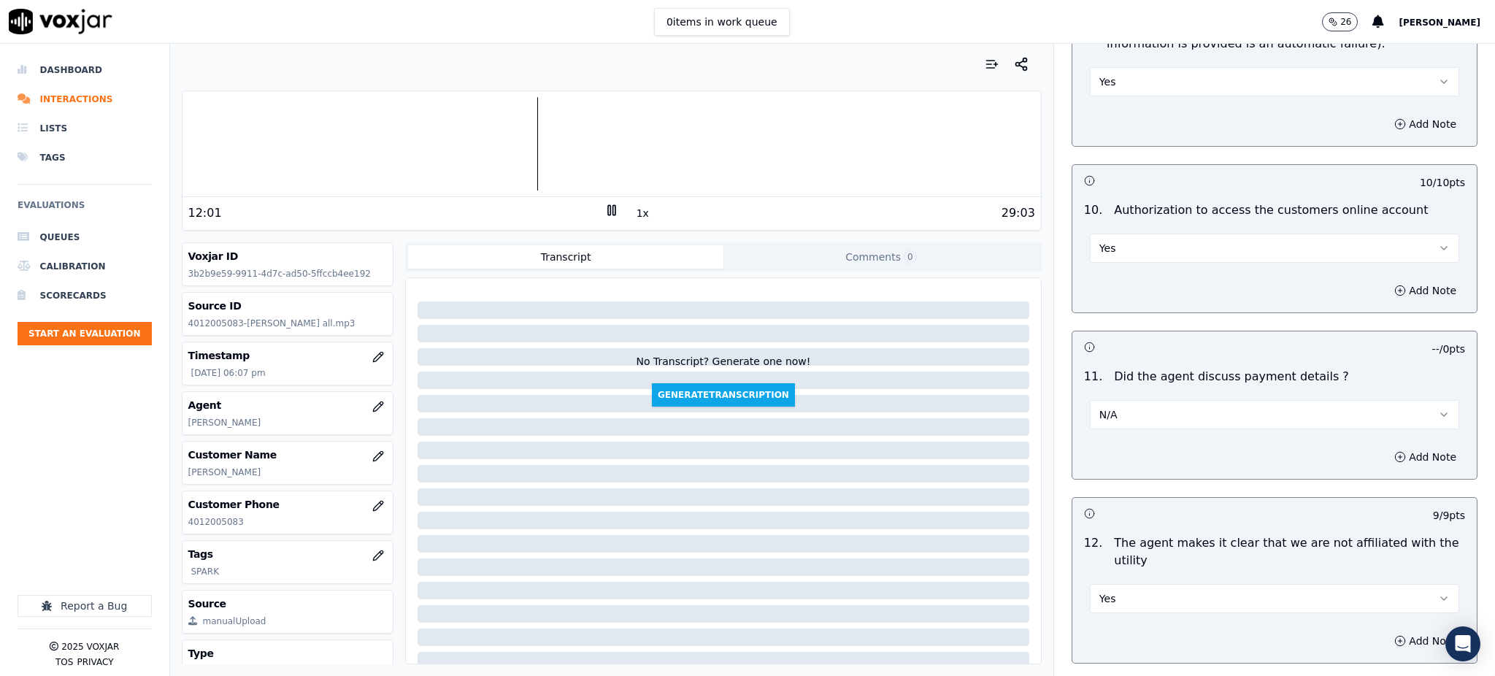
click at [604, 214] on icon at bounding box center [611, 210] width 15 height 15
click at [608, 208] on polygon at bounding box center [612, 210] width 9 height 11
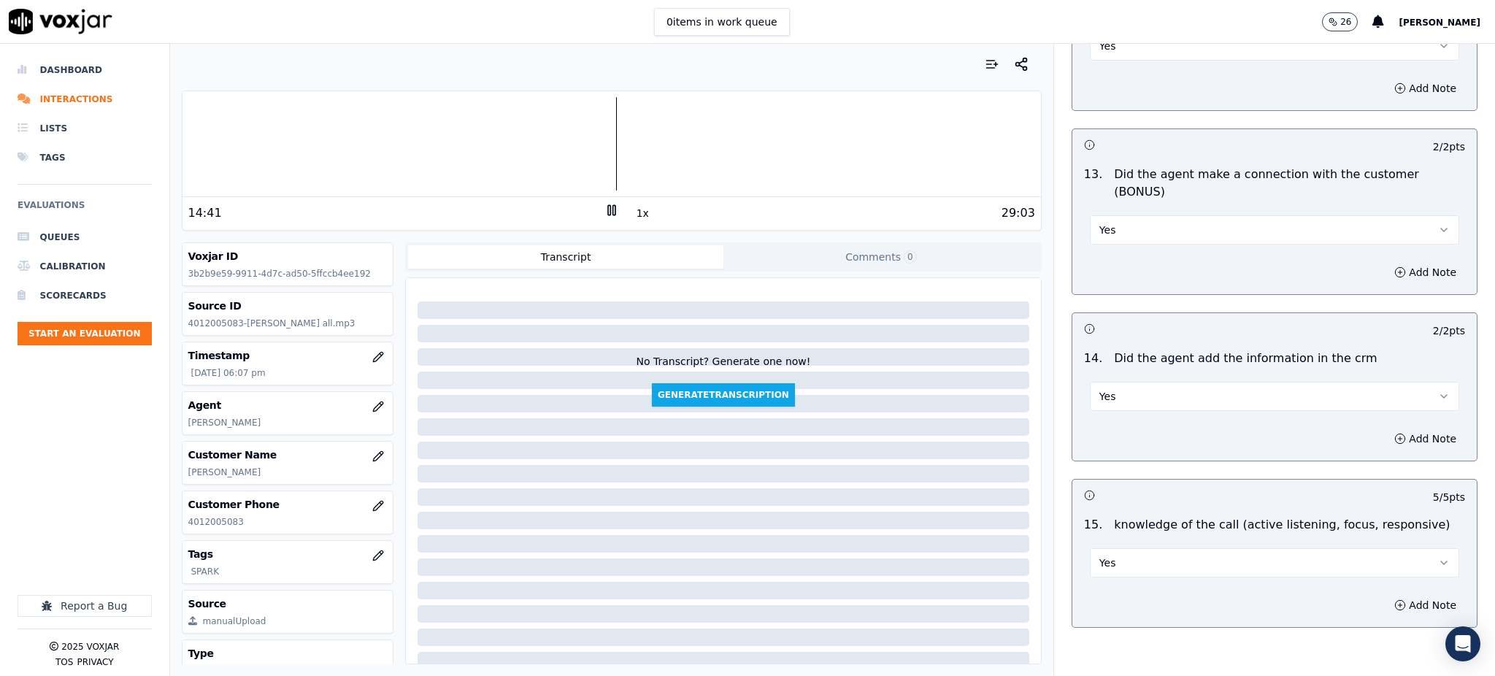
scroll to position [2210, 0]
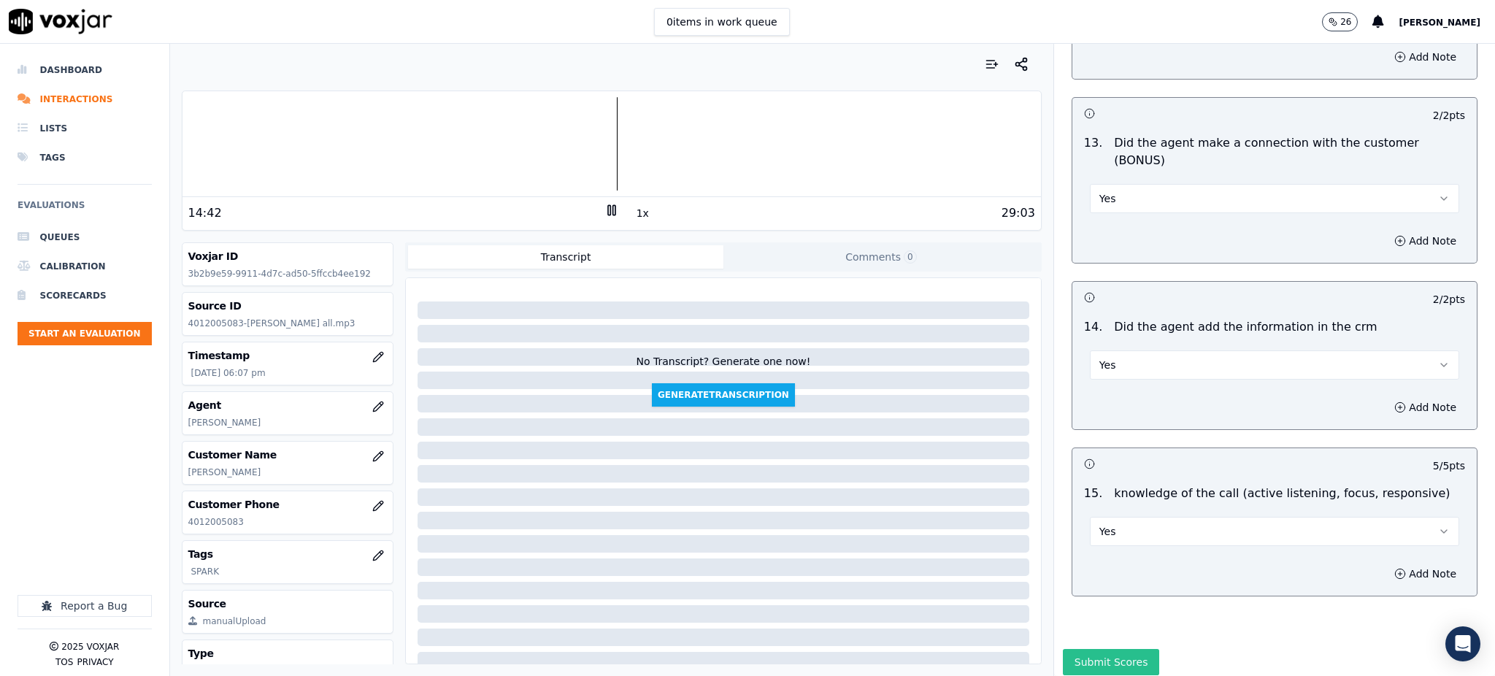
click at [1101, 649] on button "Submit Scores" at bounding box center [1111, 662] width 97 height 26
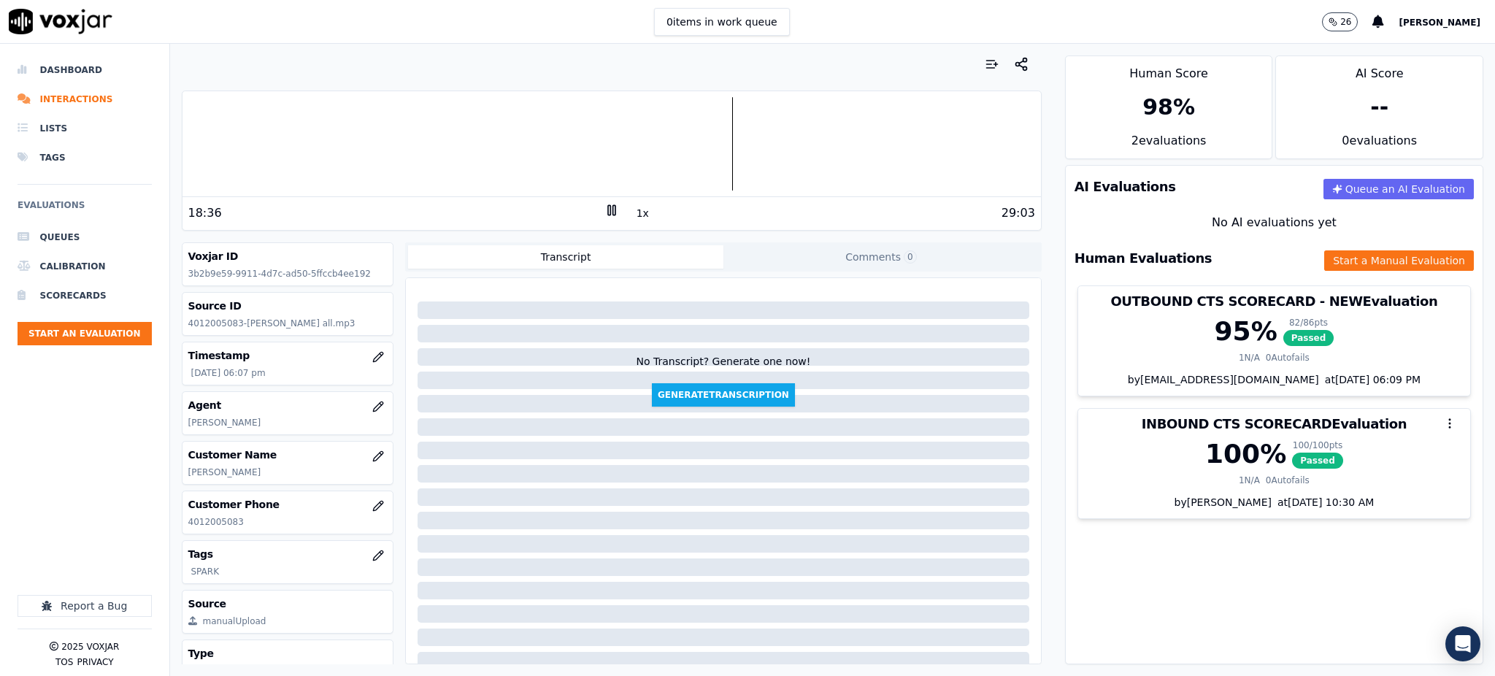
click at [608, 205] on rect at bounding box center [609, 209] width 2 height 9
click at [604, 207] on icon at bounding box center [611, 210] width 15 height 15
click at [604, 204] on icon at bounding box center [611, 210] width 15 height 15
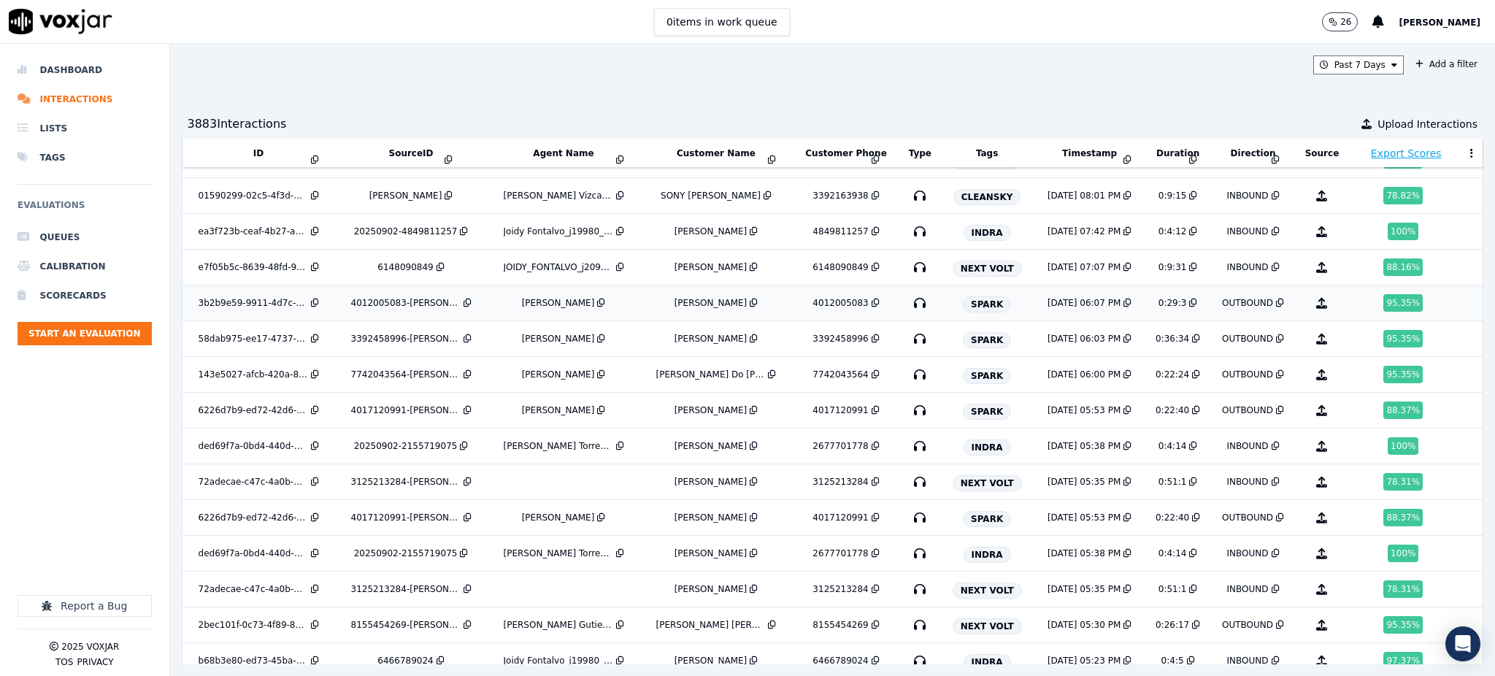
scroll to position [1193, 0]
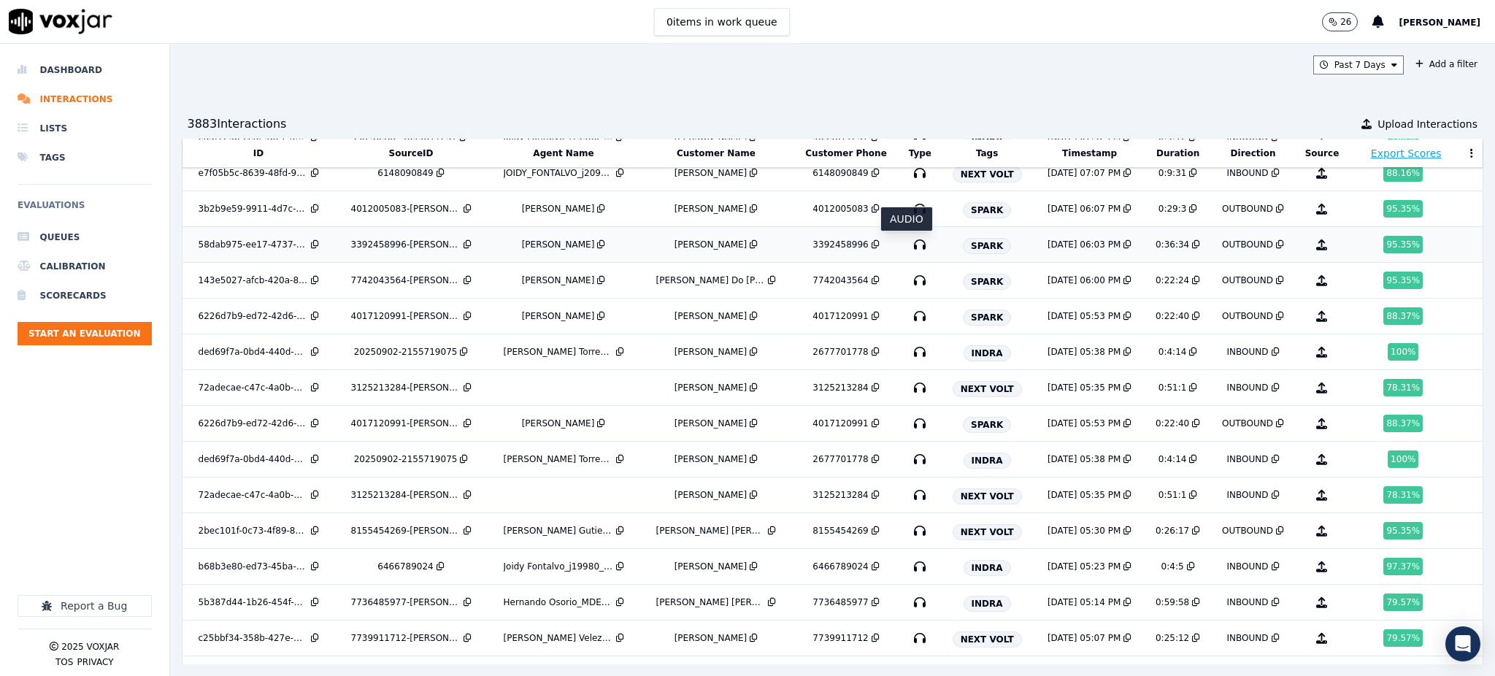
click at [908, 247] on icon "button" at bounding box center [919, 244] width 23 height 23
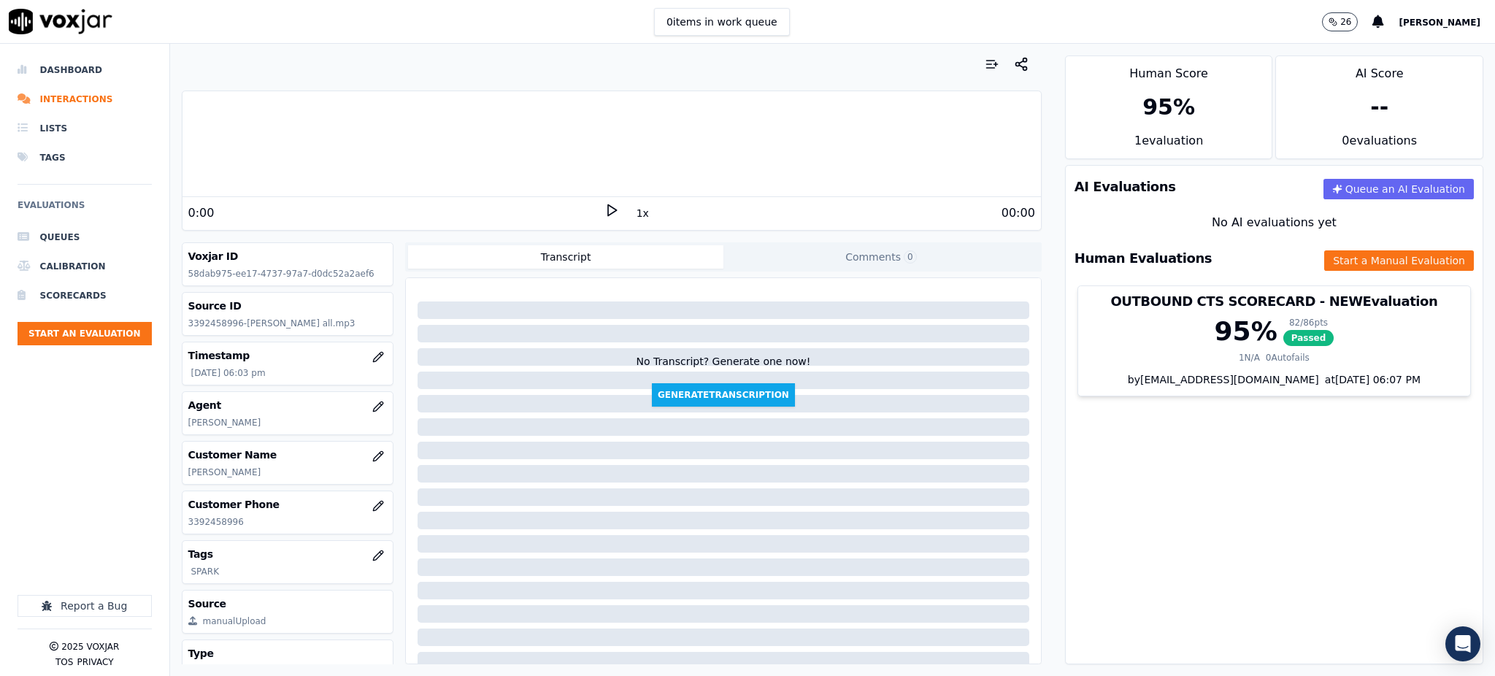
click at [604, 209] on icon at bounding box center [611, 210] width 15 height 15
drag, startPoint x: 244, startPoint y: 529, endPoint x: 171, endPoint y: 527, distance: 73.0
click at [171, 527] on div "Your browser does not support the audio element. 1:29 1x 36:34 Voxjar ID 58dab9…" at bounding box center [611, 360] width 883 height 632
copy p "3392458996"
click at [1115, 418] on div "AI Evaluations Queue an AI Evaluation No AI evaluations yet Human Evaluations S…" at bounding box center [1274, 414] width 418 height 499
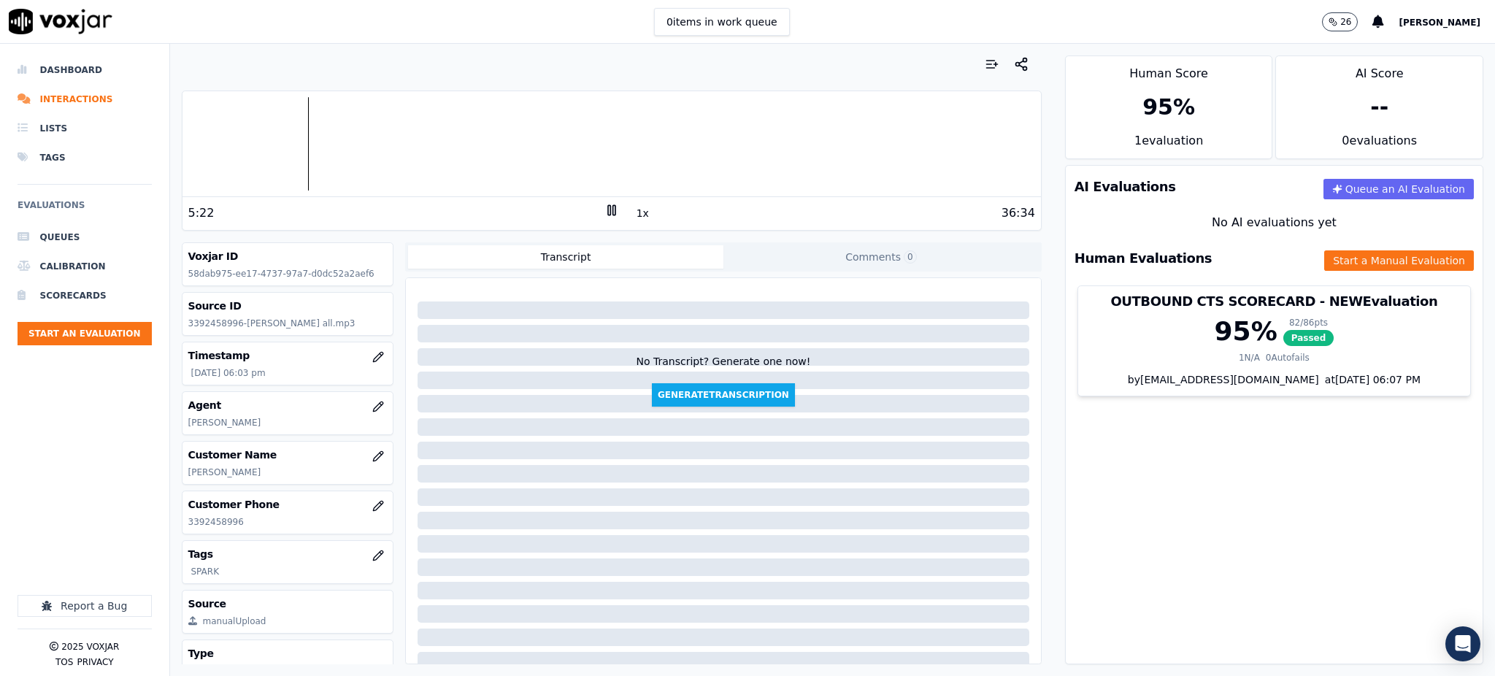
click at [604, 210] on icon at bounding box center [611, 210] width 15 height 15
click at [1213, 479] on div "AI Evaluations Queue an AI Evaluation No AI evaluations yet Human Evaluations S…" at bounding box center [1274, 414] width 418 height 499
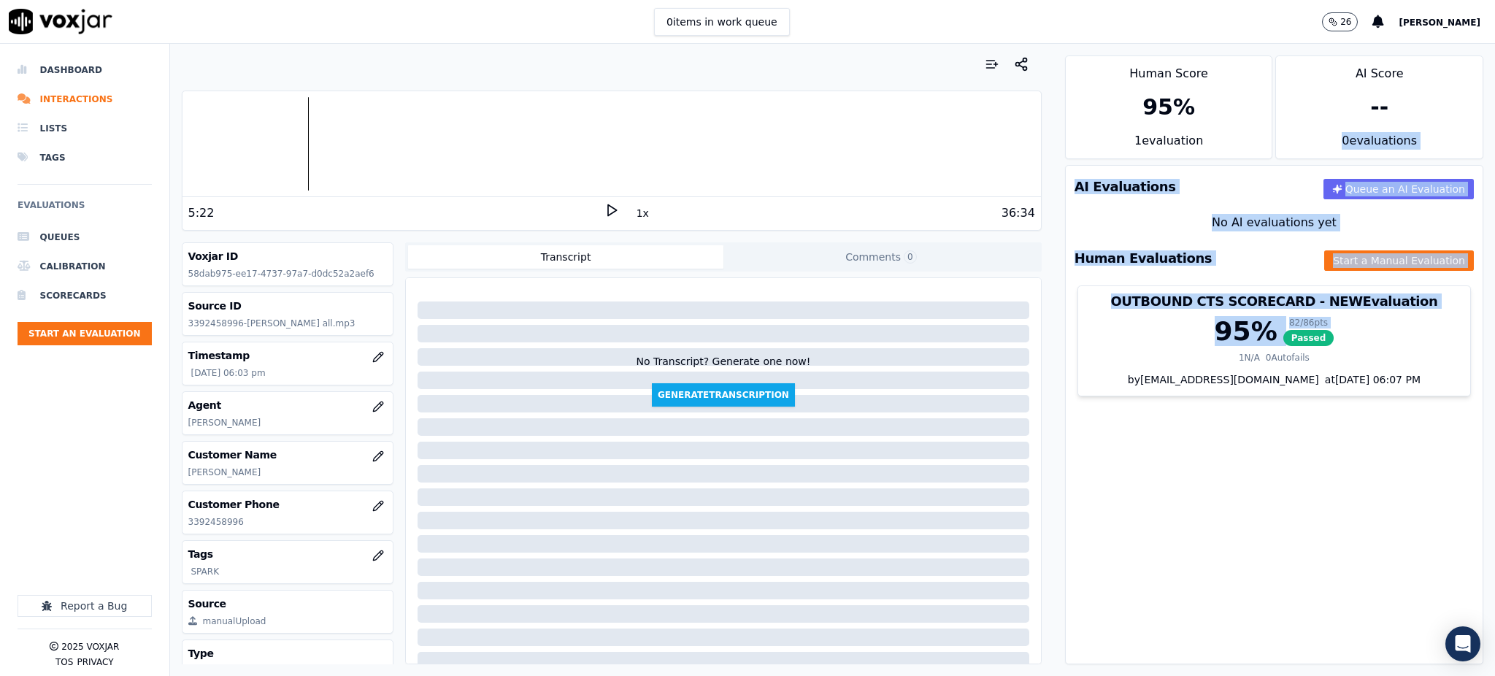
drag, startPoint x: 1450, startPoint y: 89, endPoint x: 1452, endPoint y: 176, distance: 86.9
click at [1452, 337] on div "Human Score 95 % 1 evaluation AI Score -- 0 evaluation s AI Evaluations Queue a…" at bounding box center [1274, 360] width 442 height 632
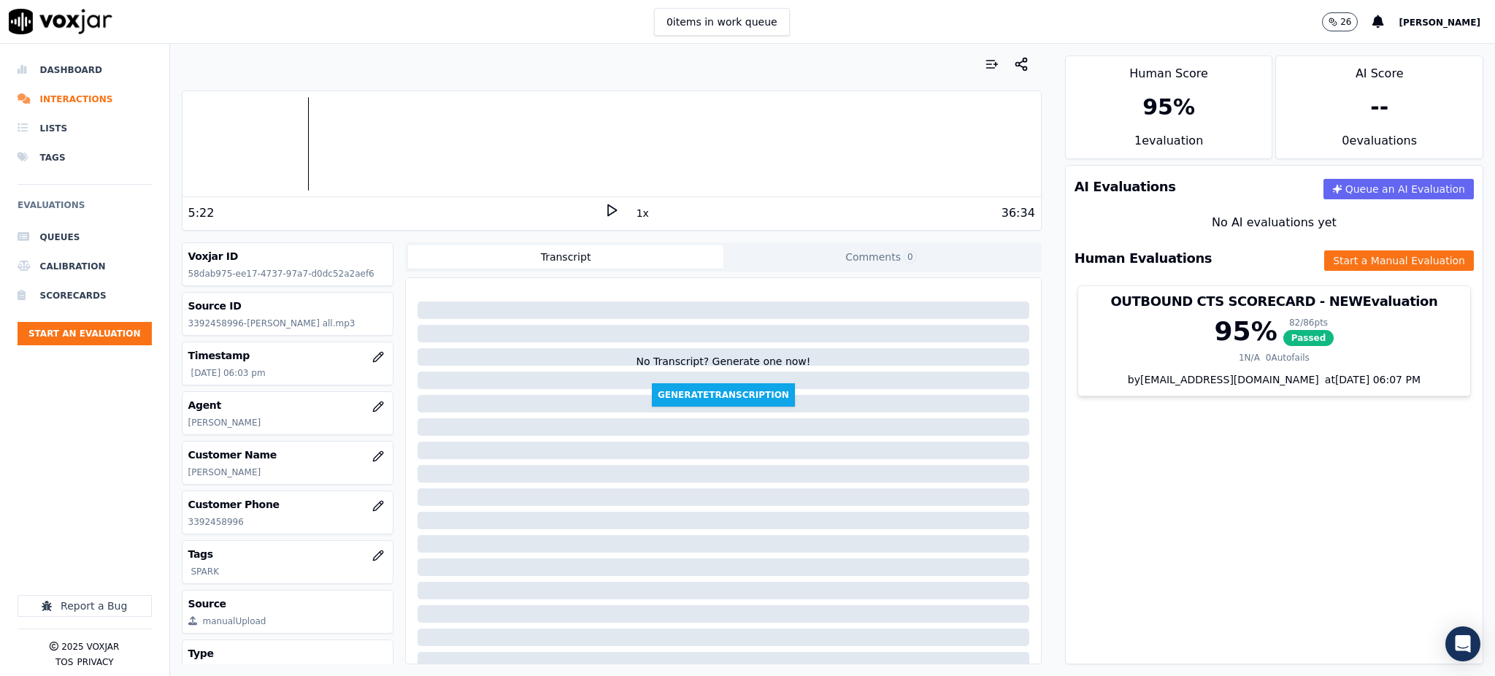
click at [1302, 488] on div "AI Evaluations Queue an AI Evaluation No AI evaluations yet Human Evaluations S…" at bounding box center [1274, 414] width 418 height 499
click at [608, 211] on polygon at bounding box center [612, 210] width 9 height 11
drag, startPoint x: 603, startPoint y: 209, endPoint x: 599, endPoint y: 216, distance: 8.2
click at [604, 218] on div "1x" at bounding box center [611, 213] width 15 height 20
click at [608, 215] on rect at bounding box center [609, 209] width 2 height 9
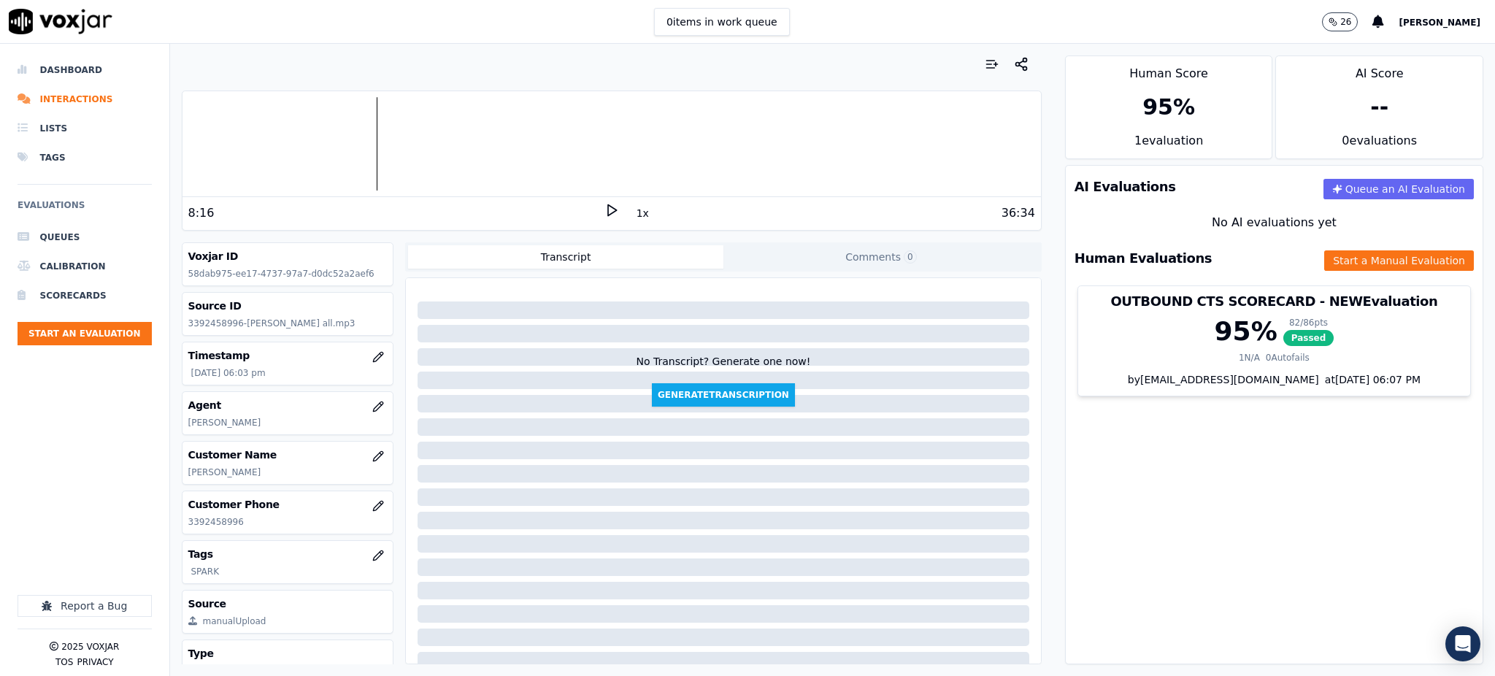
click at [608, 215] on polygon at bounding box center [612, 210] width 9 height 11
click at [608, 215] on rect at bounding box center [609, 209] width 2 height 9
click at [608, 215] on polygon at bounding box center [612, 210] width 9 height 11
click at [1334, 264] on button "Start a Manual Evaluation" at bounding box center [1399, 260] width 150 height 20
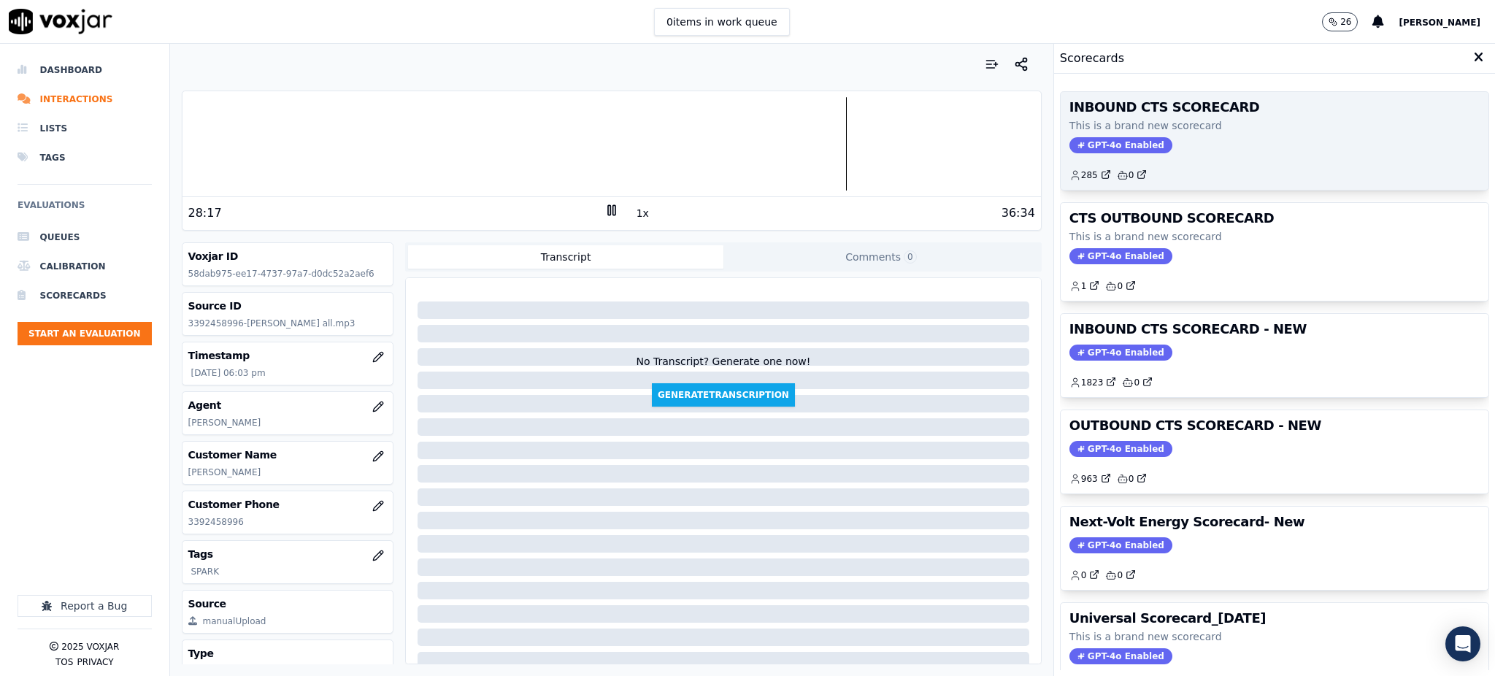
click at [1089, 150] on span "GPT-4o Enabled" at bounding box center [1120, 145] width 103 height 16
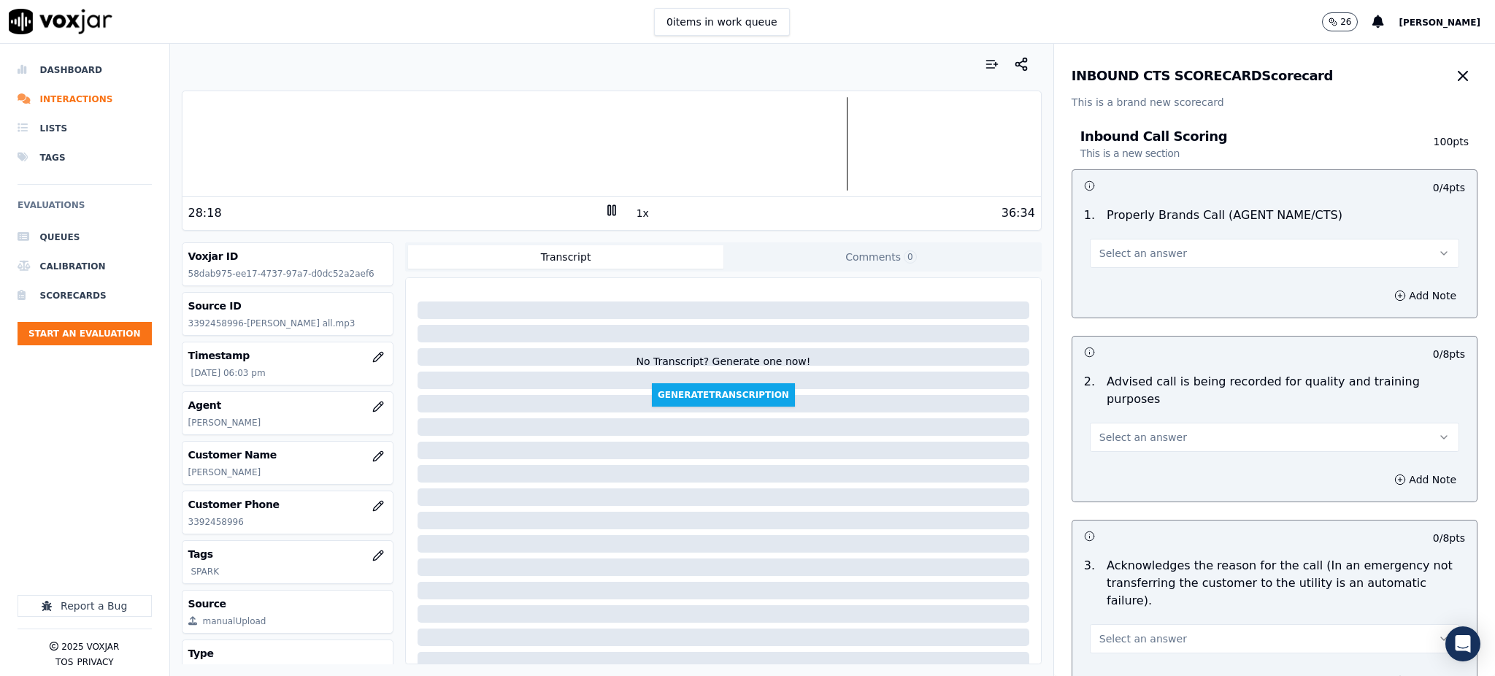
click at [1123, 253] on span "Select an answer" at bounding box center [1143, 253] width 88 height 15
click at [1120, 293] on div "Yes" at bounding box center [1242, 285] width 337 height 23
click at [1100, 430] on span "Select an answer" at bounding box center [1143, 437] width 88 height 15
click at [1104, 454] on div "Yes" at bounding box center [1242, 452] width 337 height 23
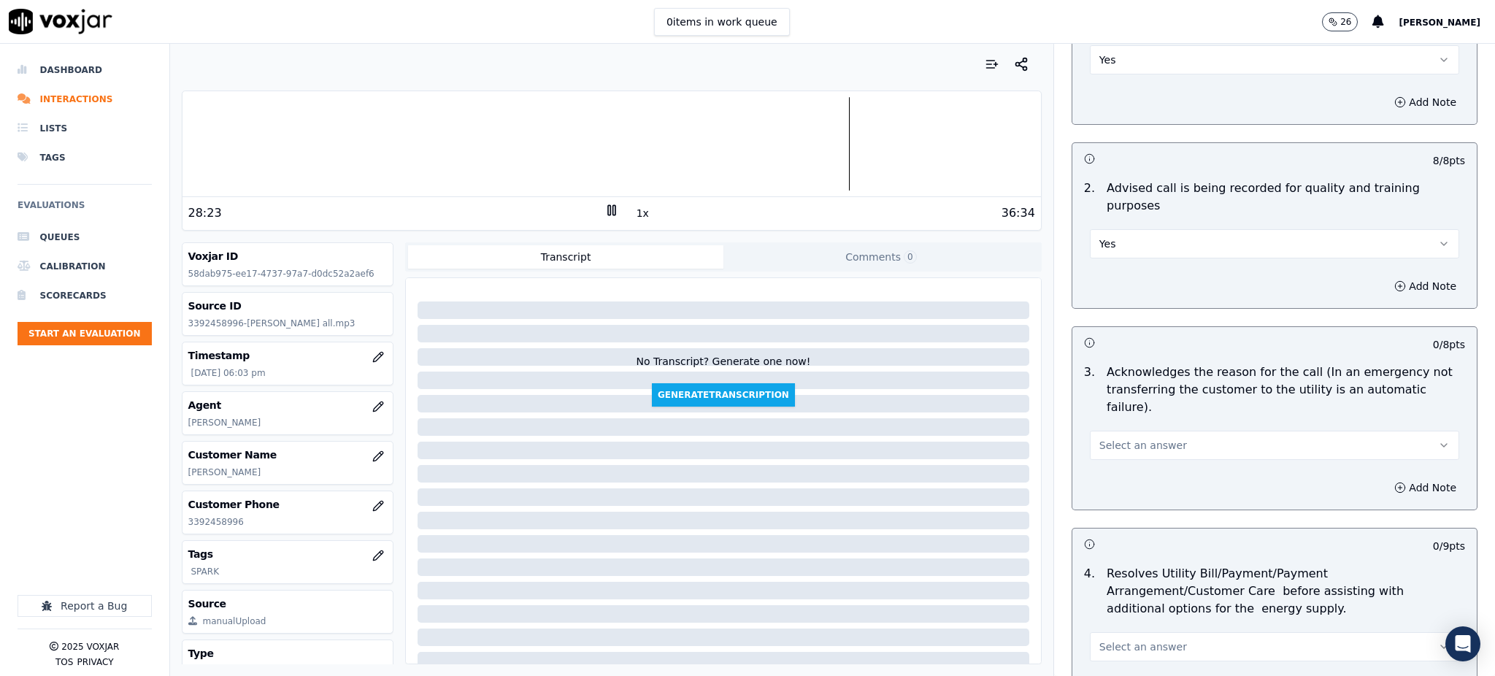
scroll to position [194, 0]
click at [1101, 437] on span "Select an answer" at bounding box center [1143, 444] width 88 height 15
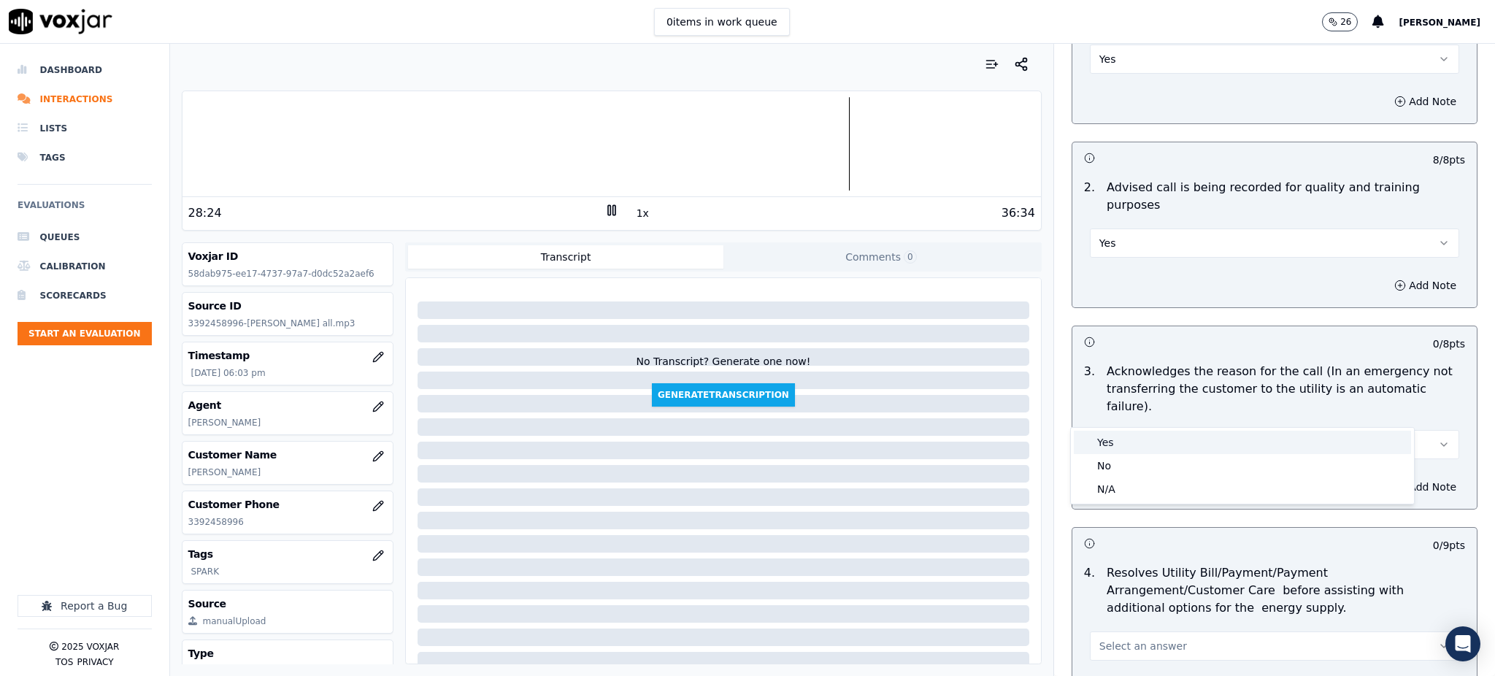
click at [1092, 440] on div "Yes" at bounding box center [1242, 442] width 337 height 23
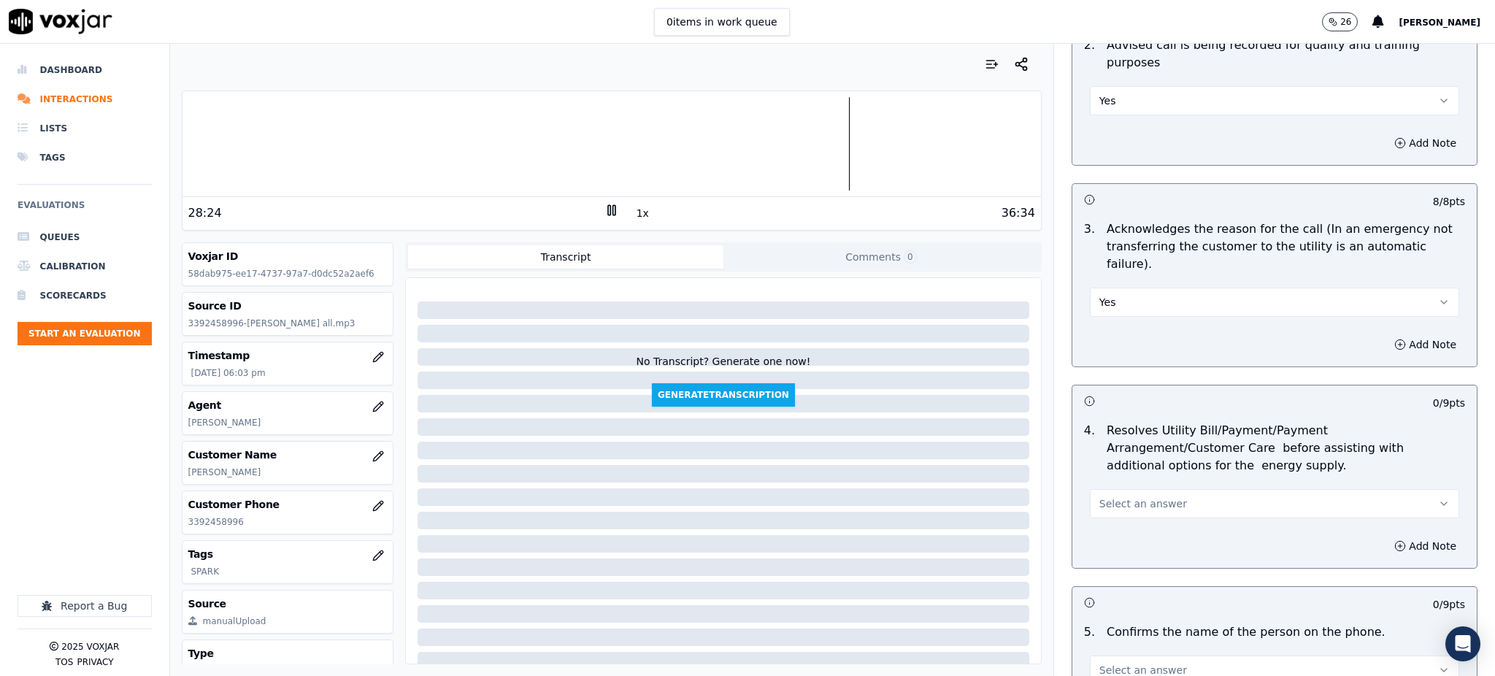
scroll to position [389, 0]
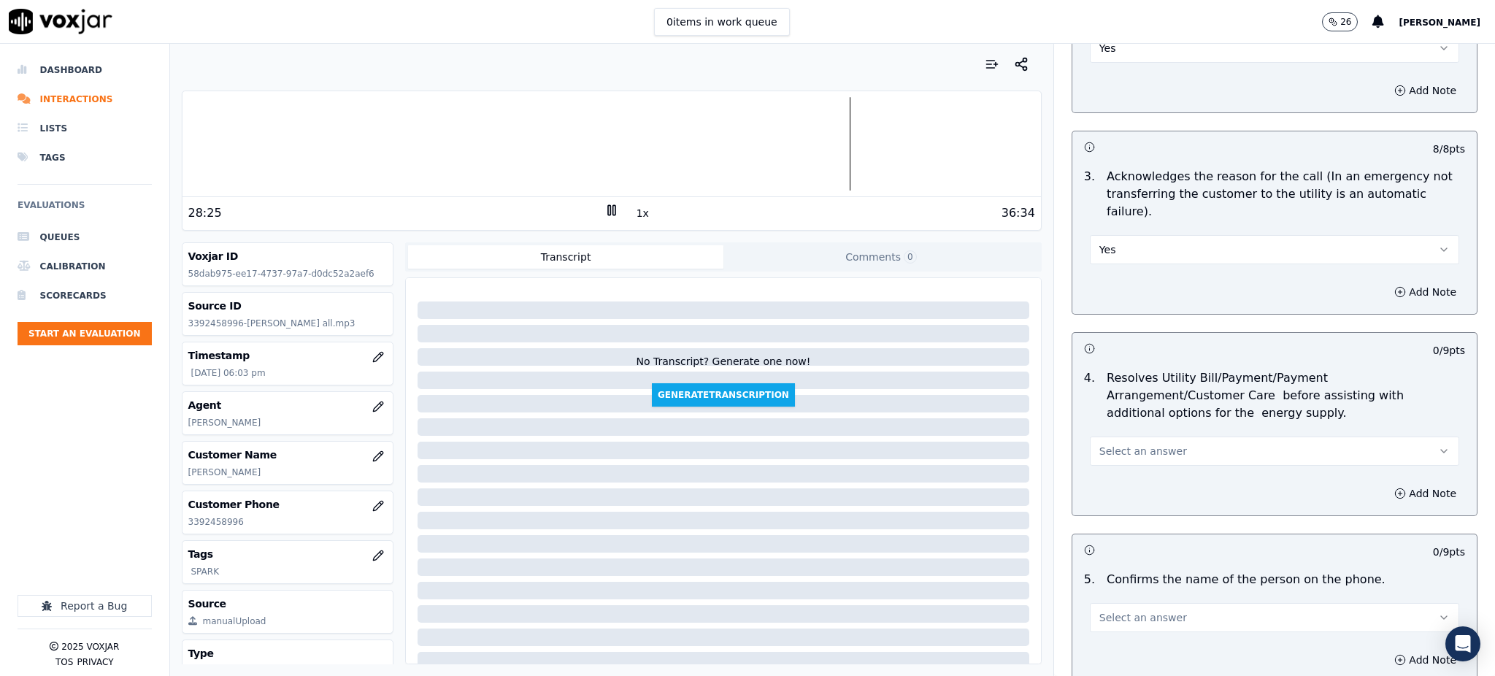
click at [1100, 437] on button "Select an answer" at bounding box center [1274, 451] width 369 height 29
click at [1094, 447] on div "Yes" at bounding box center [1242, 448] width 337 height 23
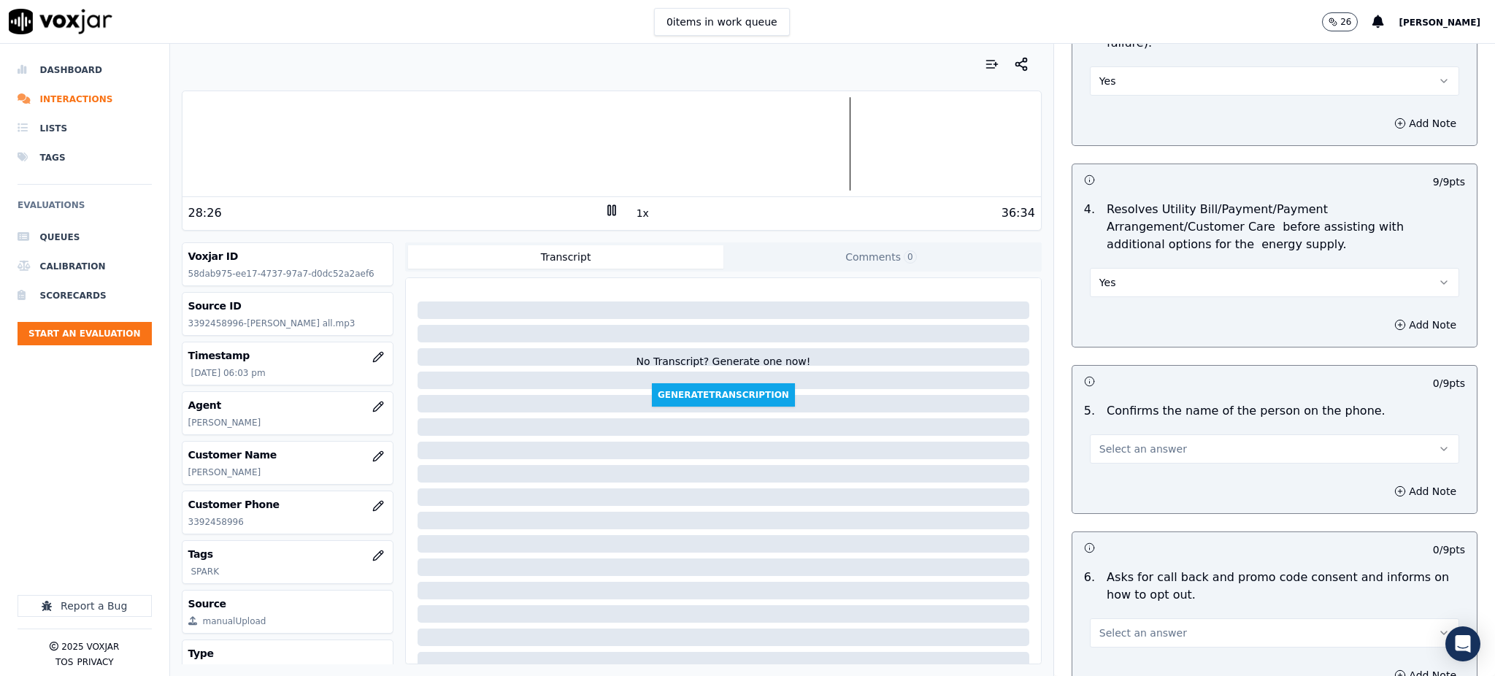
scroll to position [584, 0]
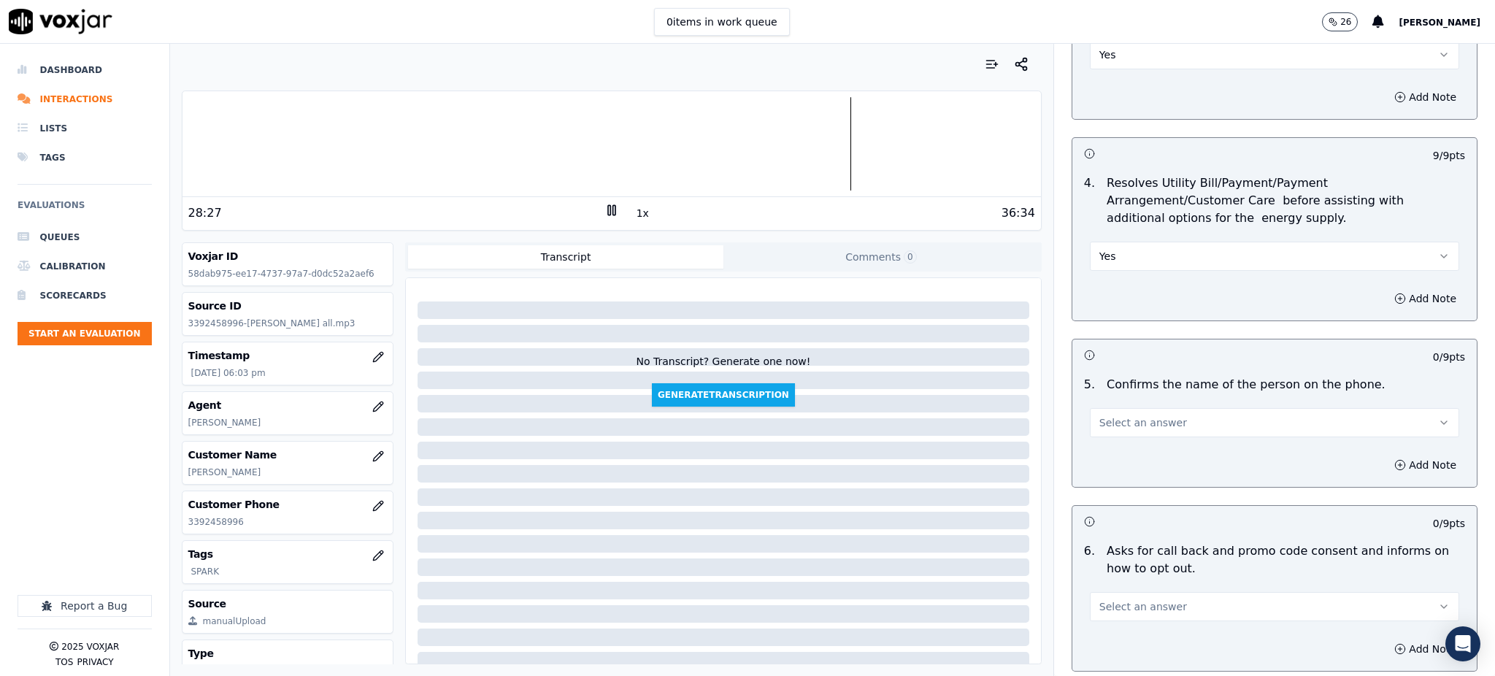
click at [1104, 415] on span "Select an answer" at bounding box center [1143, 422] width 88 height 15
click at [1107, 428] on div "Yes" at bounding box center [1242, 421] width 337 height 23
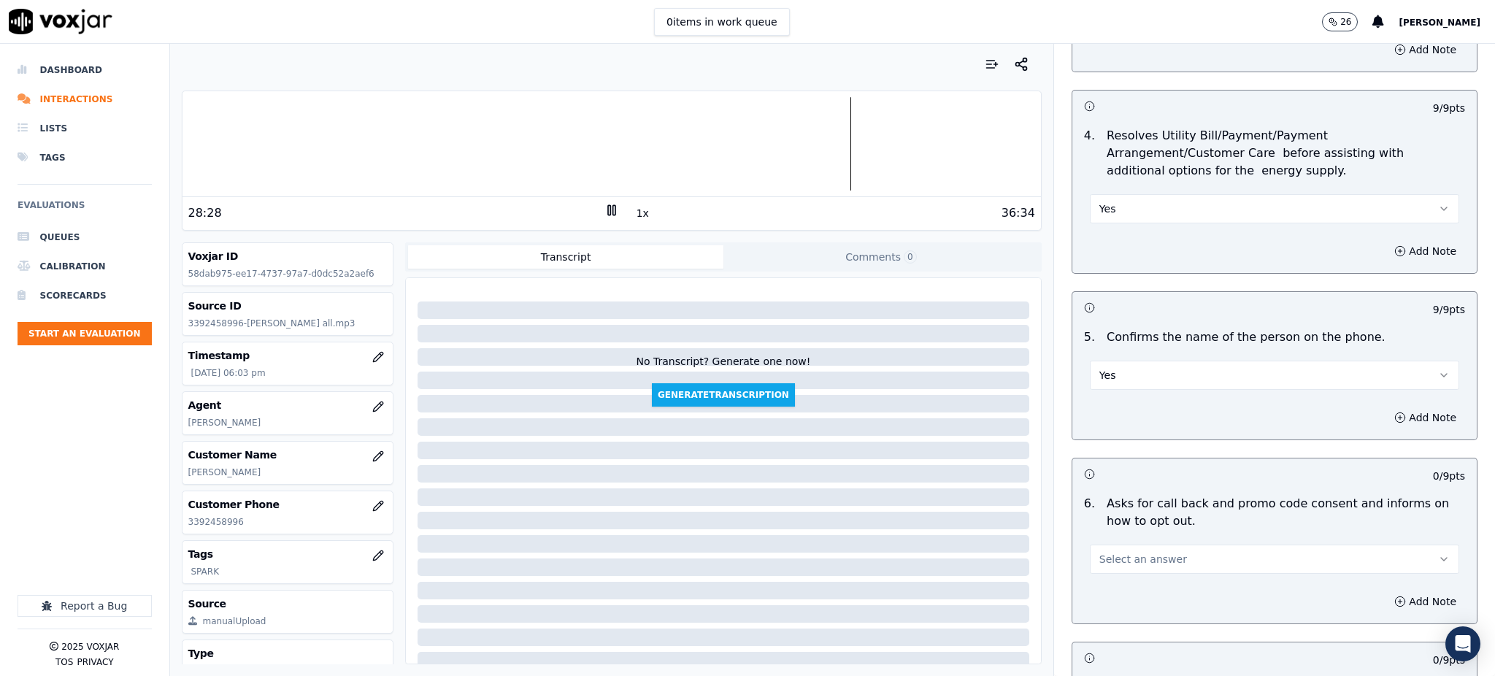
scroll to position [876, 0]
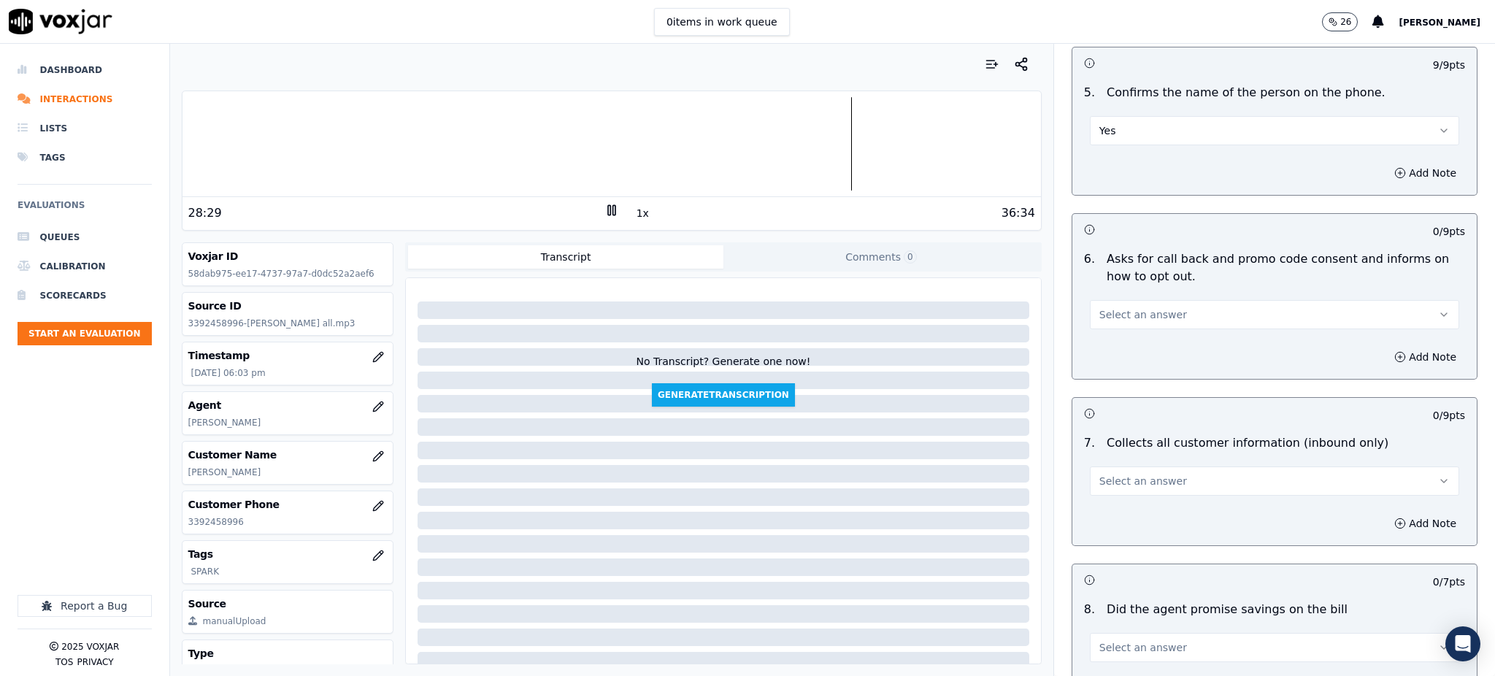
drag, startPoint x: 1096, startPoint y: 278, endPoint x: 1095, endPoint y: 295, distance: 16.8
click at [1099, 307] on span "Select an answer" at bounding box center [1143, 314] width 88 height 15
click at [1096, 315] on div "Yes" at bounding box center [1242, 312] width 337 height 23
click at [1114, 474] on span "Select an answer" at bounding box center [1143, 481] width 88 height 15
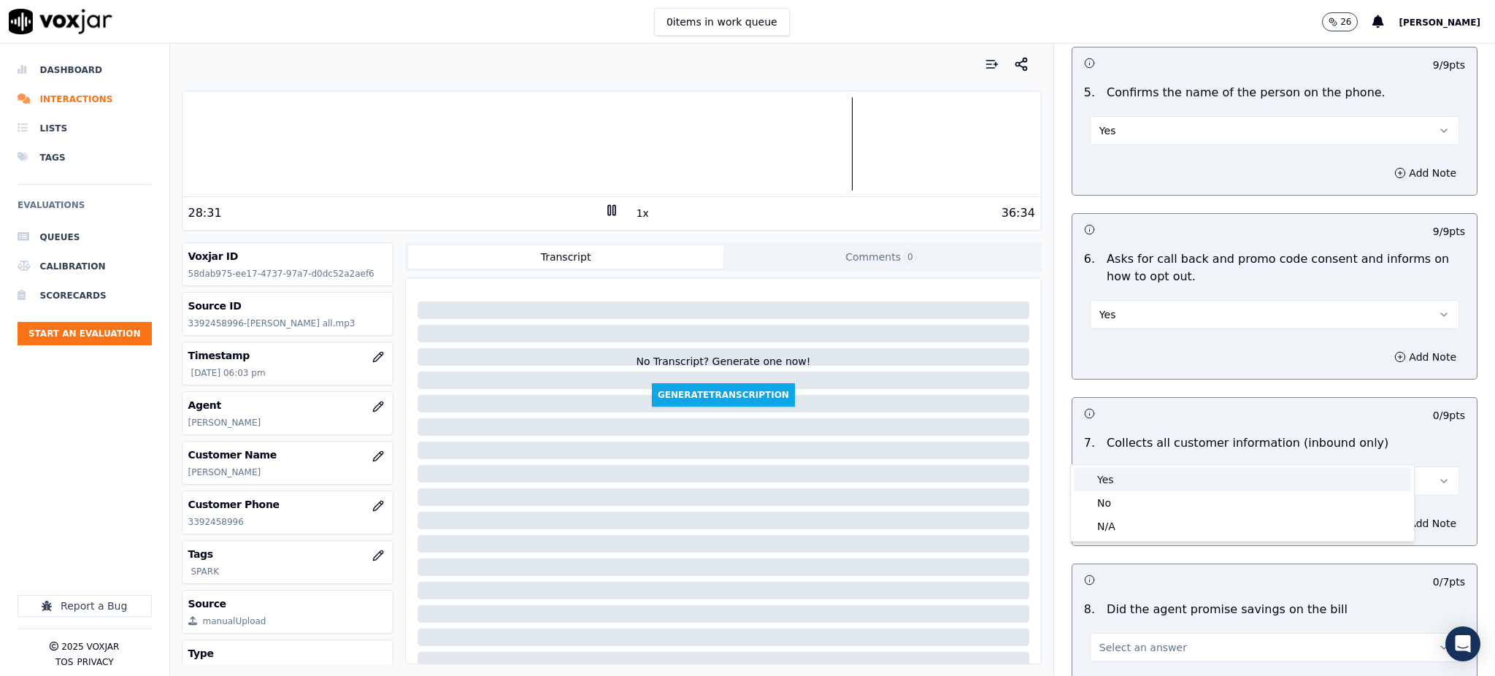
click at [1105, 473] on div "Yes" at bounding box center [1242, 479] width 337 height 23
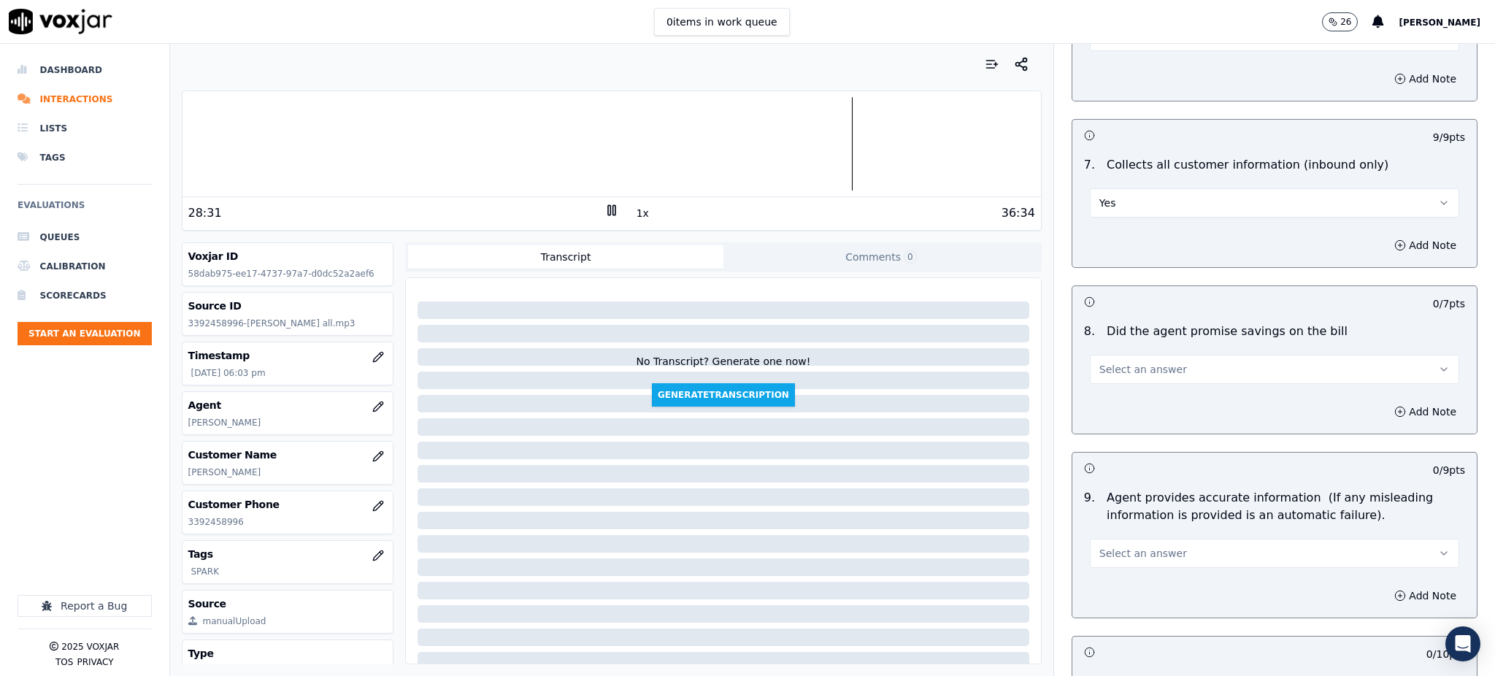
scroll to position [1168, 0]
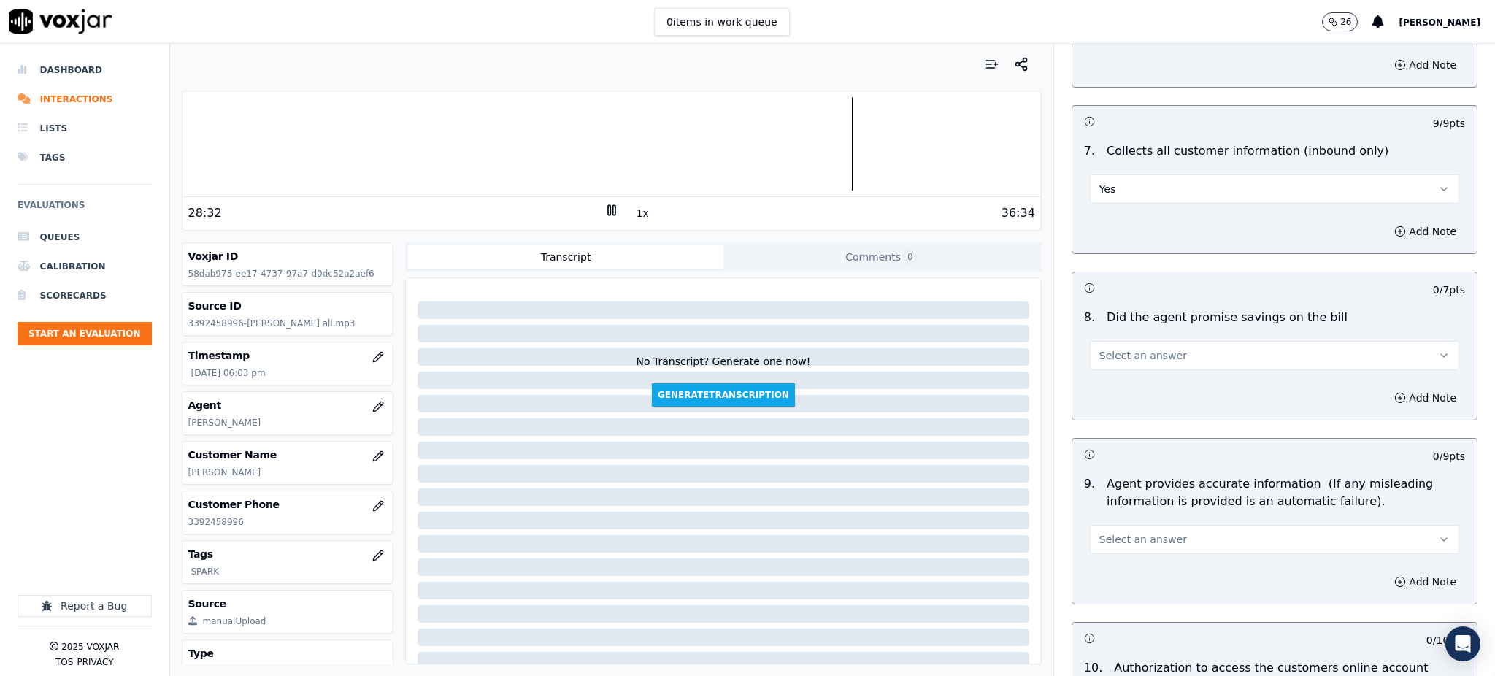
click at [1104, 348] on span "Select an answer" at bounding box center [1143, 355] width 88 height 15
click at [1099, 356] on div "Yes" at bounding box center [1242, 353] width 337 height 23
click at [1105, 532] on span "Select an answer" at bounding box center [1143, 539] width 88 height 15
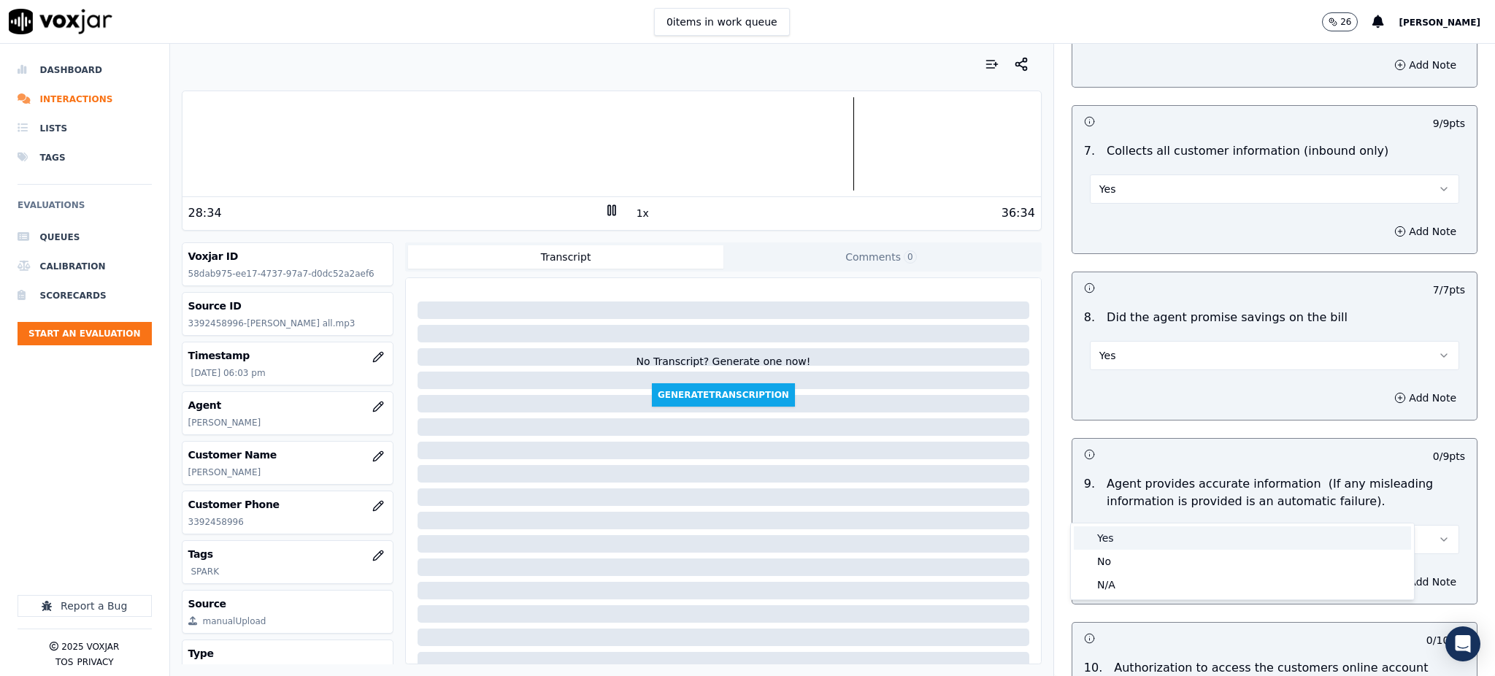
click at [1101, 534] on div "Yes" at bounding box center [1242, 537] width 337 height 23
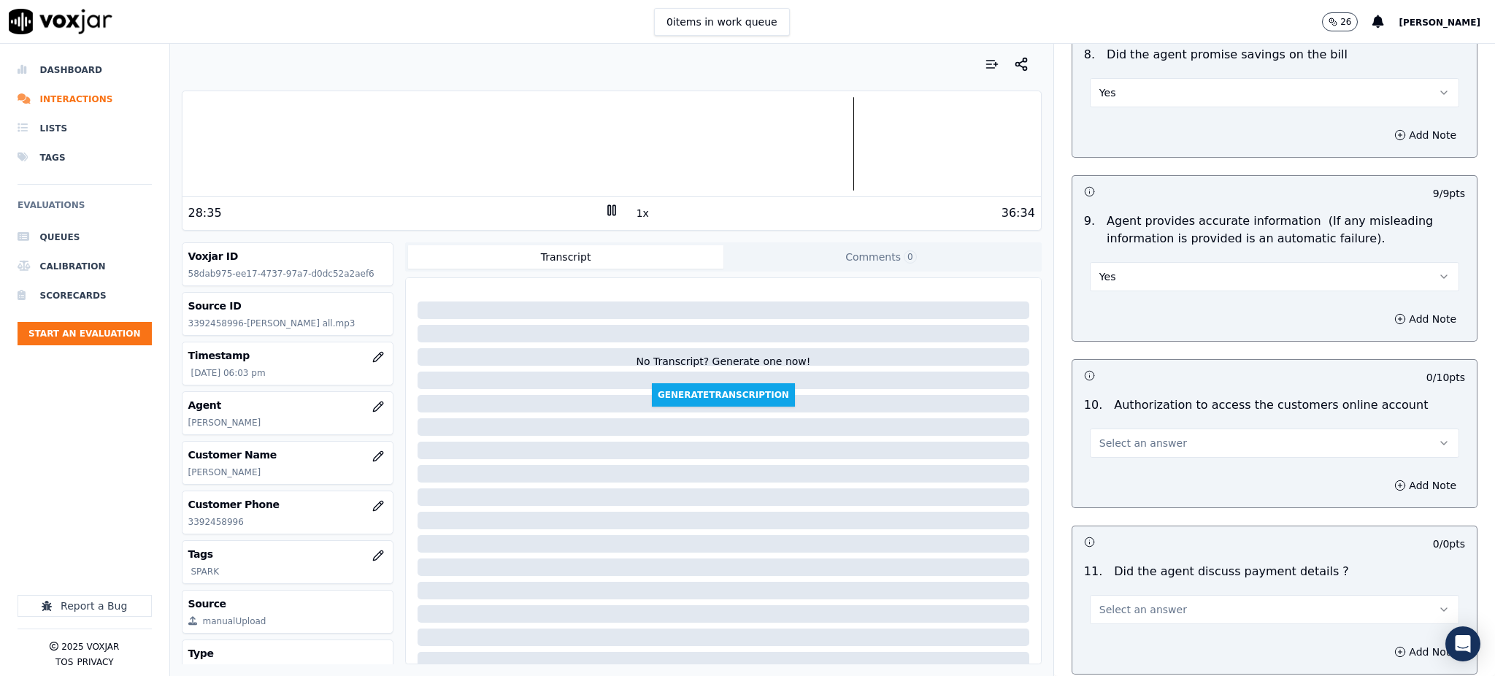
scroll to position [1460, 0]
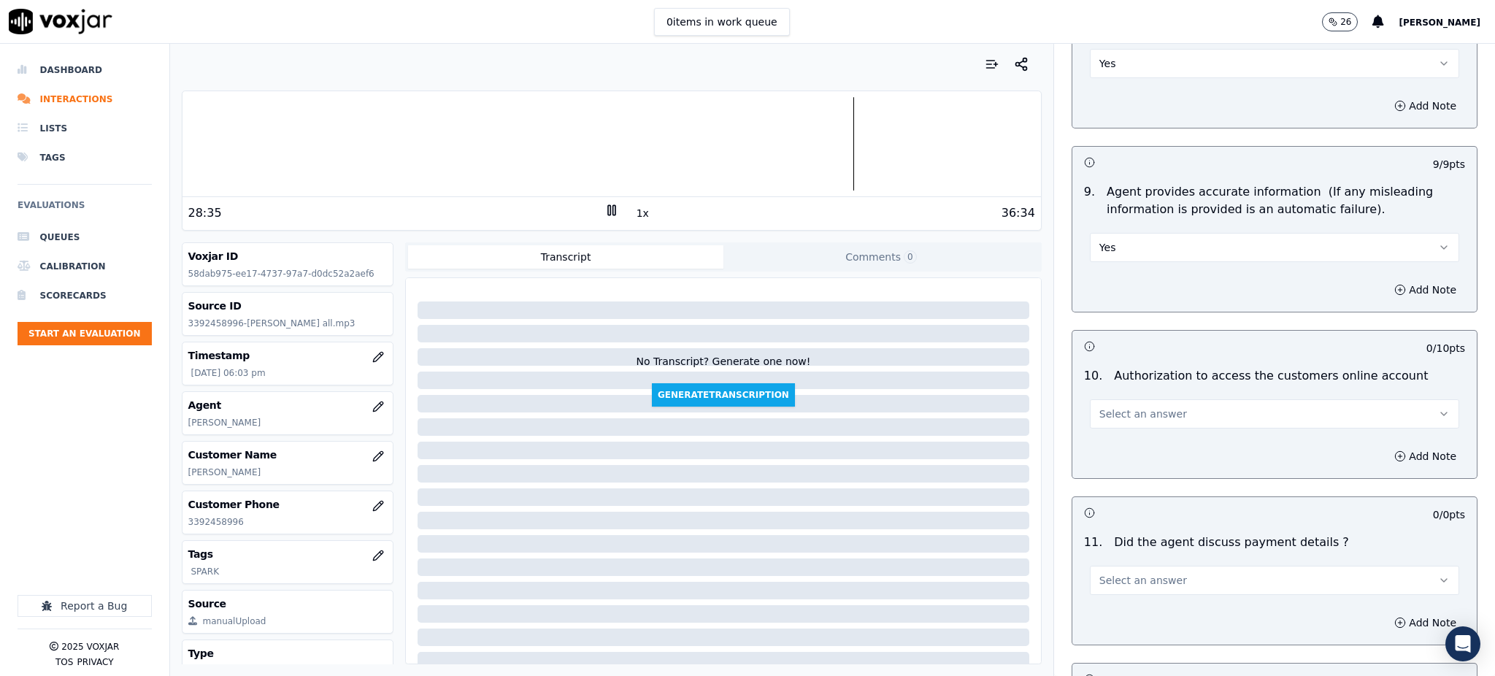
click at [1116, 399] on button "Select an answer" at bounding box center [1274, 413] width 369 height 29
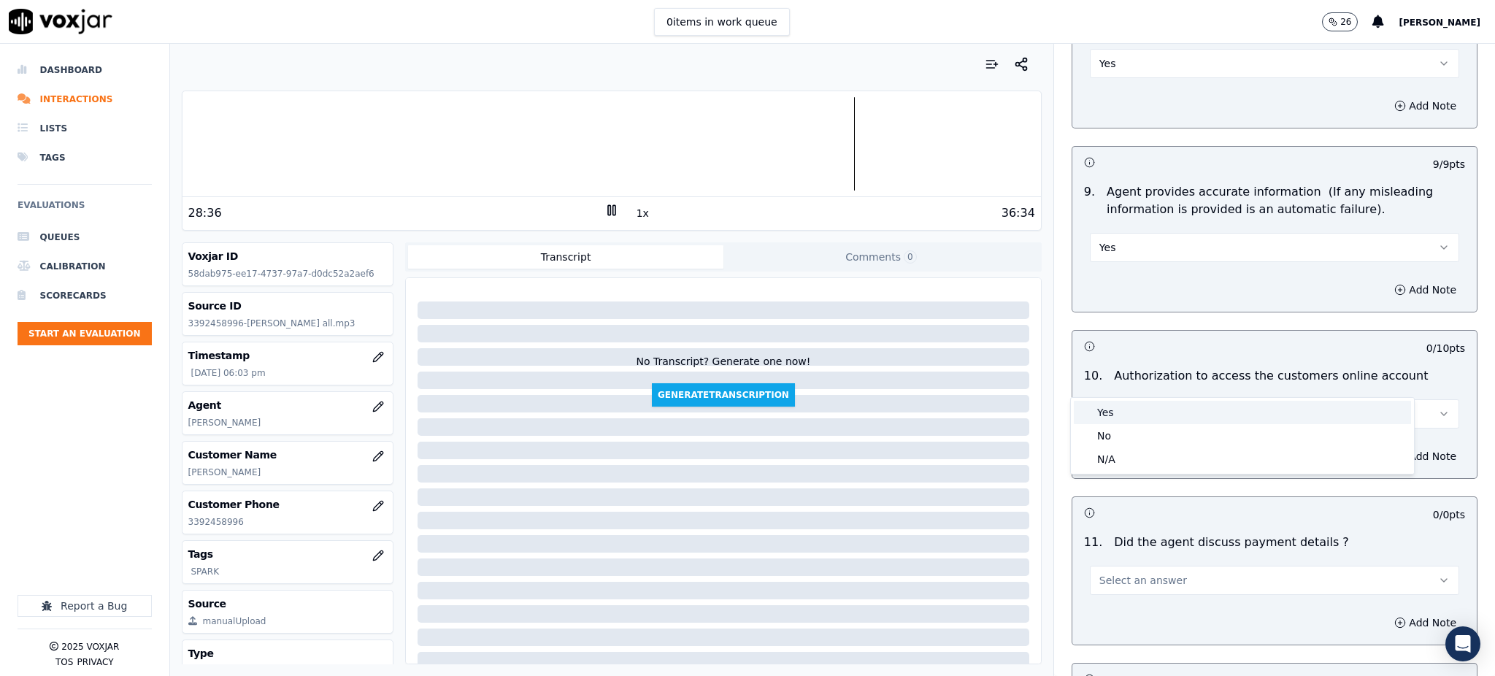
click at [1120, 410] on div "Yes" at bounding box center [1242, 412] width 337 height 23
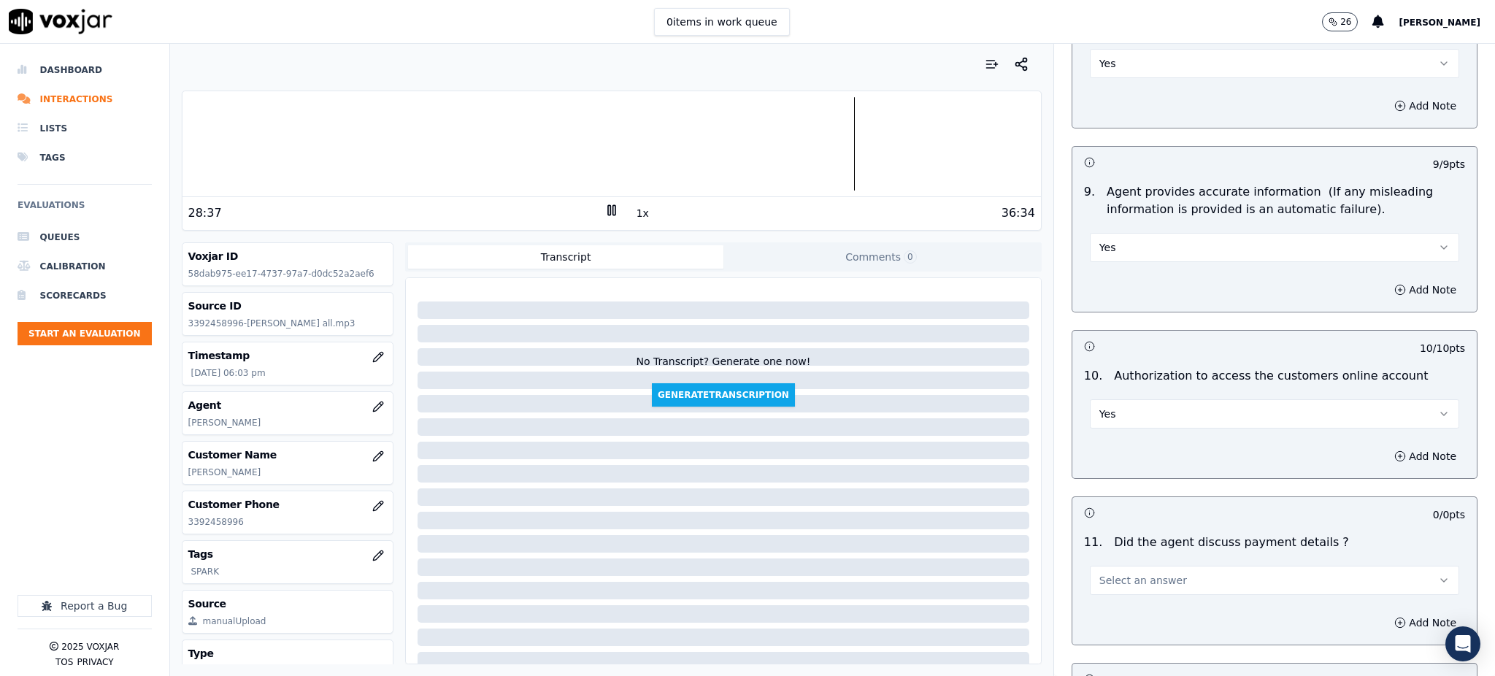
click at [1115, 573] on span "Select an answer" at bounding box center [1143, 580] width 88 height 15
click at [1102, 631] on div "N/A" at bounding box center [1242, 625] width 337 height 23
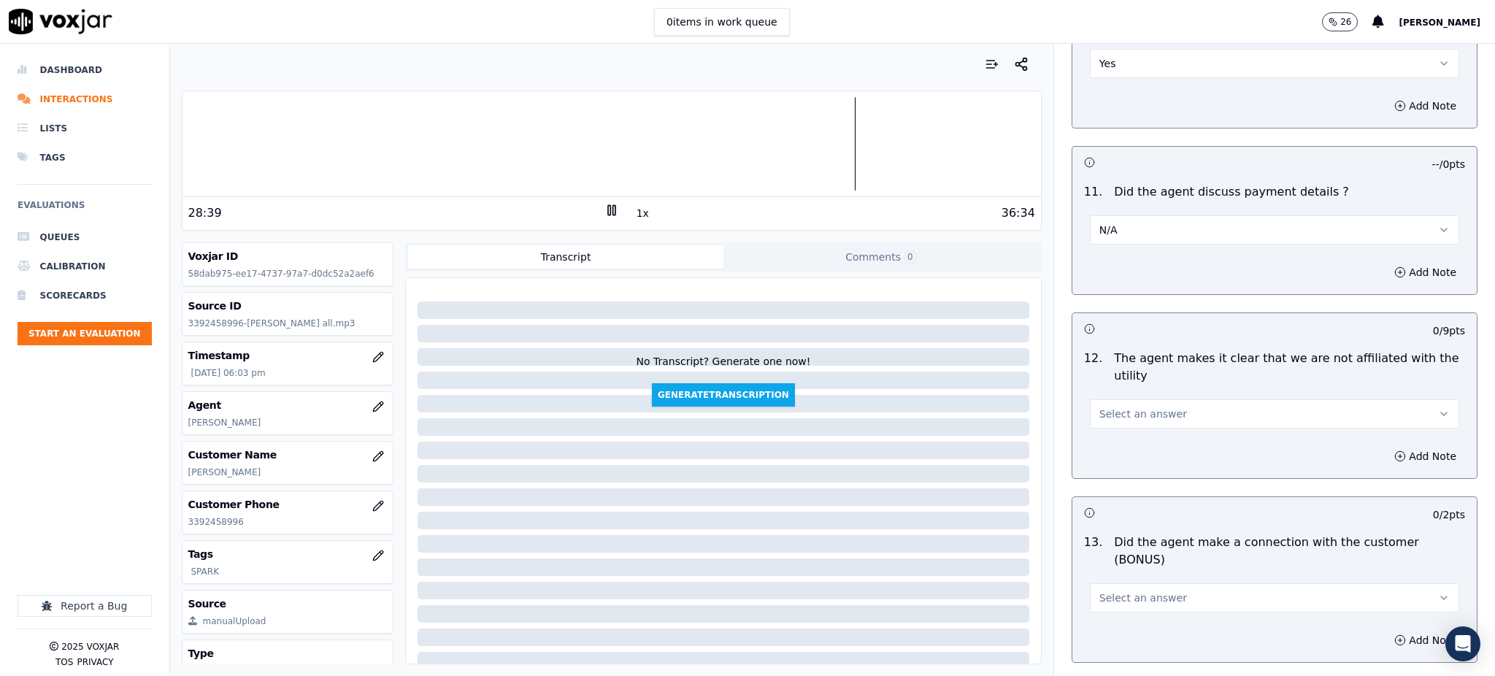
scroll to position [1849, 0]
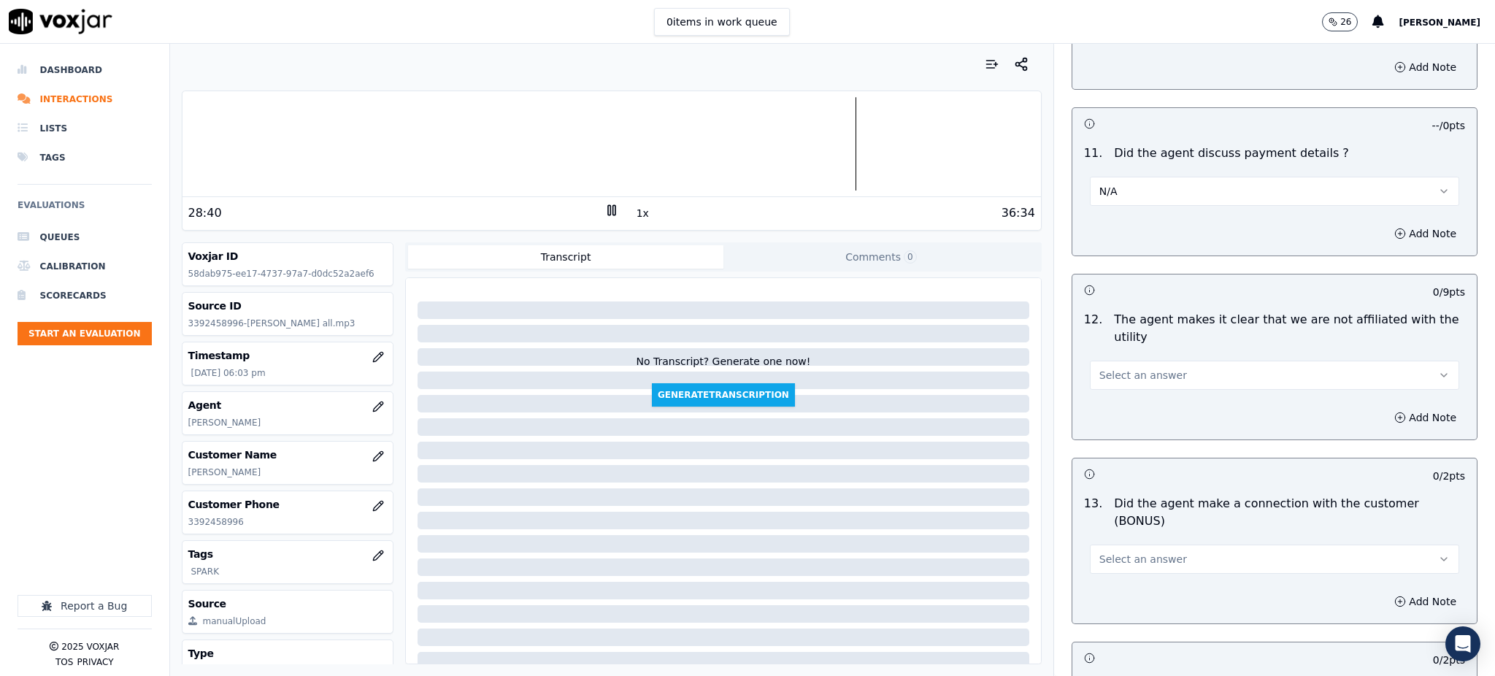
click at [1128, 368] on span "Select an answer" at bounding box center [1143, 375] width 88 height 15
click at [1116, 365] on div "Yes" at bounding box center [1242, 373] width 337 height 23
click at [1103, 552] on span "Select an answer" at bounding box center [1143, 559] width 88 height 15
click at [1105, 528] on div "Yes" at bounding box center [1242, 539] width 337 height 23
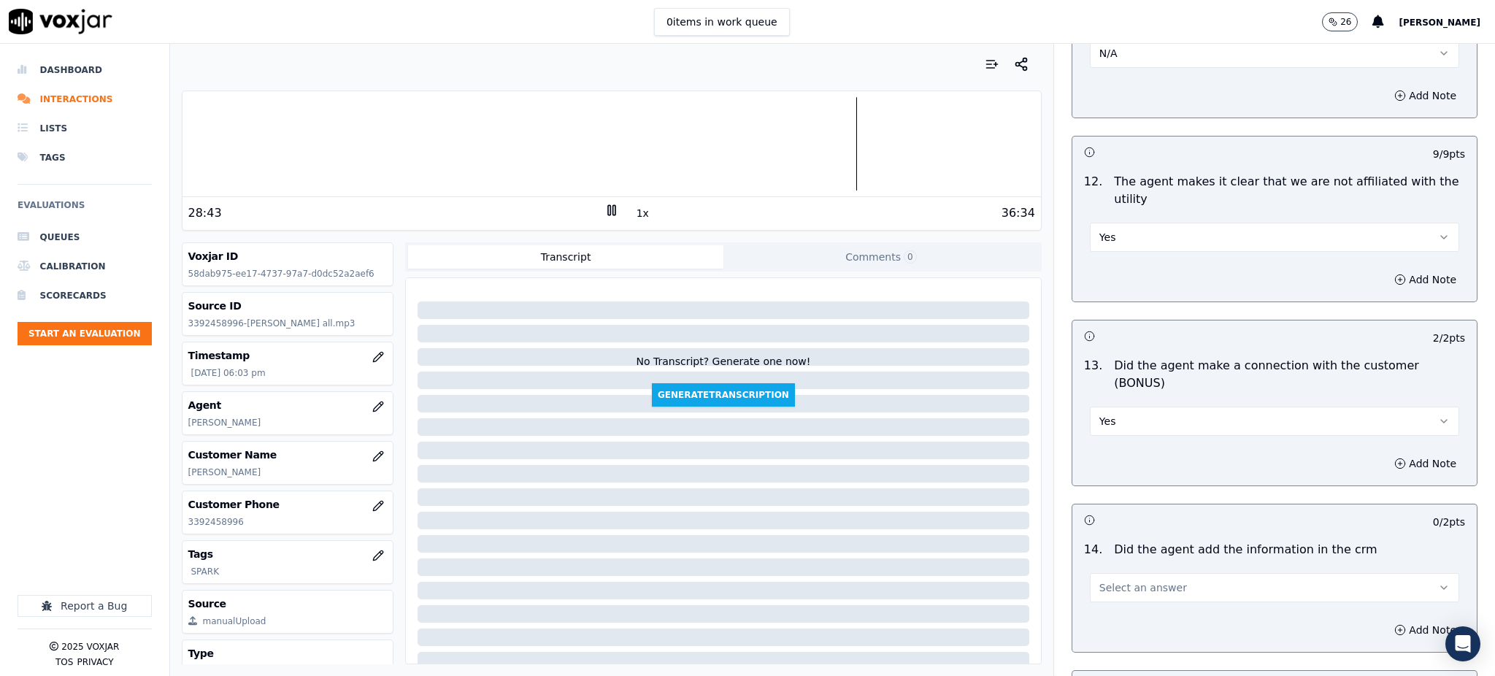
scroll to position [2044, 0]
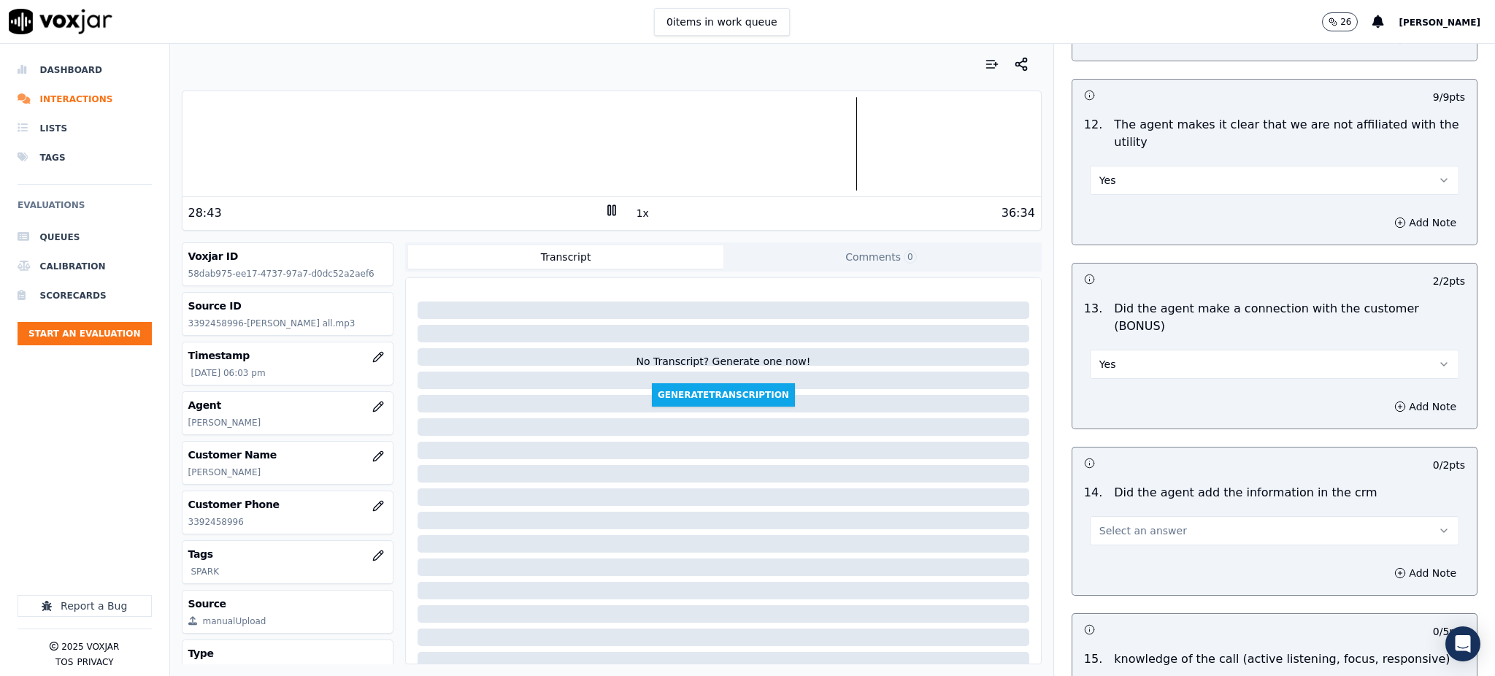
click at [1098, 516] on button "Select an answer" at bounding box center [1274, 530] width 369 height 29
click at [1089, 511] on span at bounding box center [1085, 512] width 10 height 10
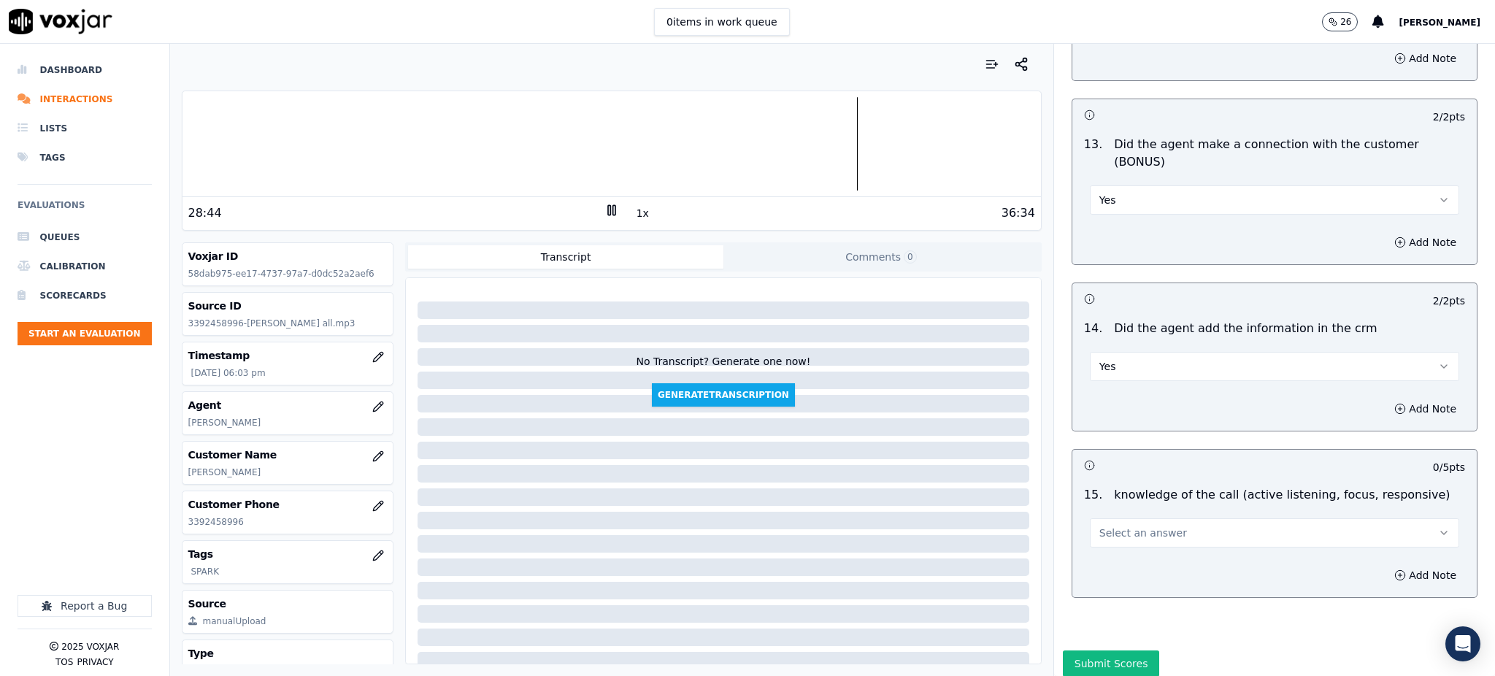
scroll to position [2210, 0]
click at [1114, 524] on span "Select an answer" at bounding box center [1143, 531] width 88 height 15
click at [1100, 513] on div "Yes" at bounding box center [1242, 512] width 337 height 23
click at [1066, 649] on button "Submit Scores" at bounding box center [1111, 662] width 97 height 26
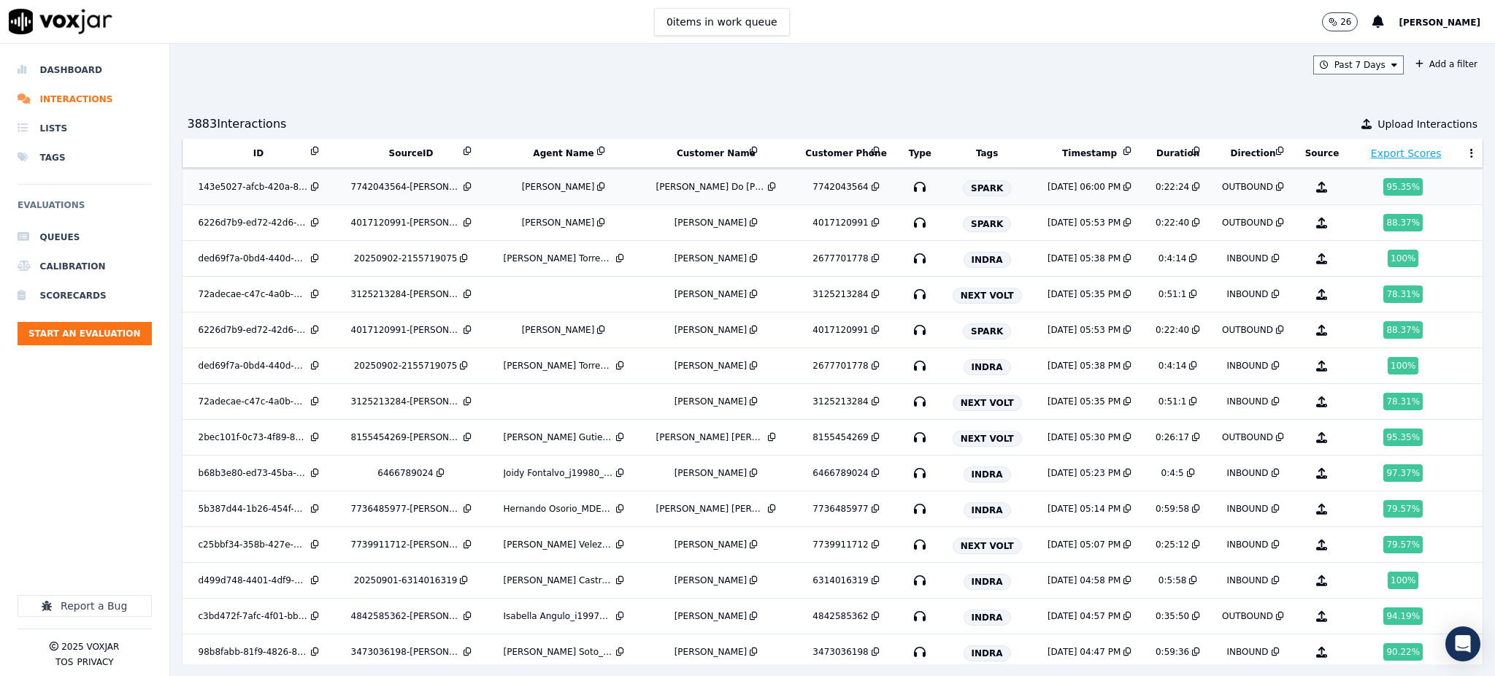
scroll to position [1290, 0]
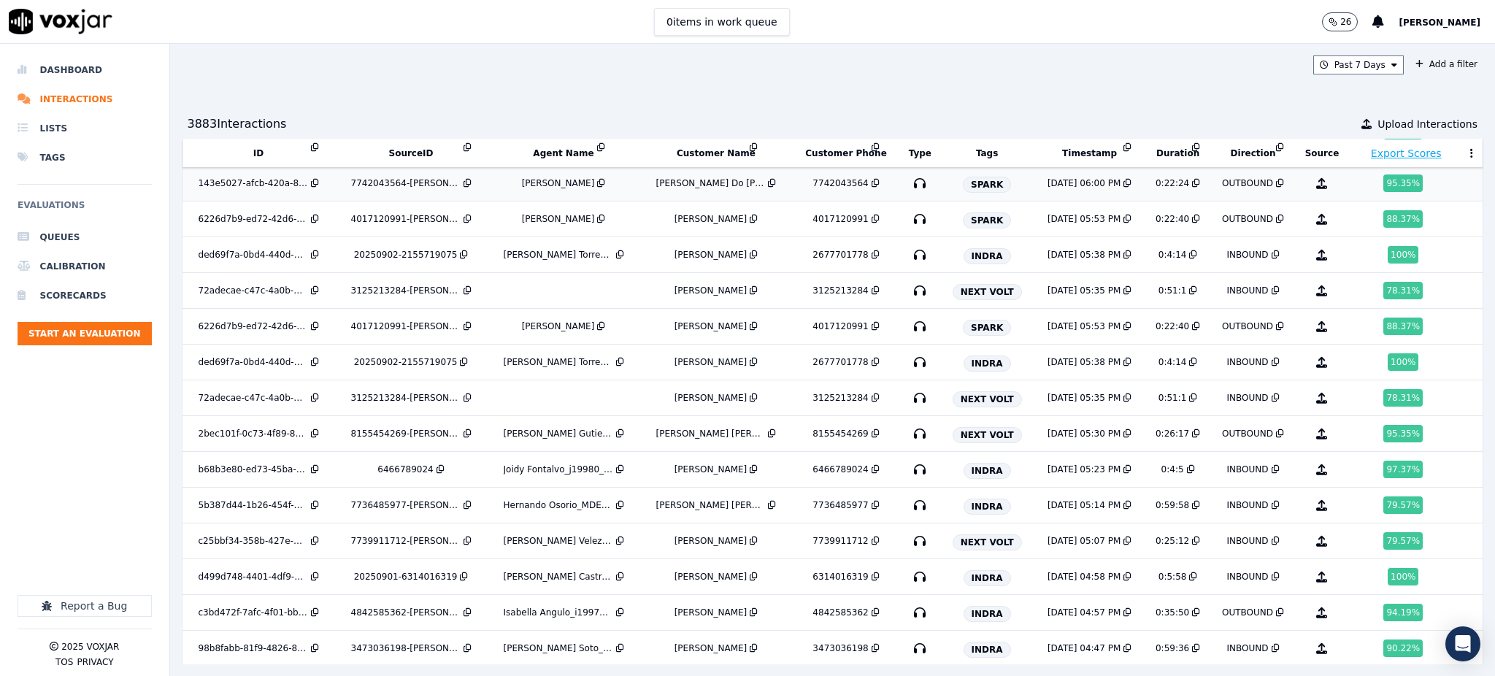
click at [908, 184] on icon "button" at bounding box center [919, 183] width 23 height 23
click at [908, 220] on icon "button" at bounding box center [919, 218] width 23 height 23
click at [908, 293] on icon "button" at bounding box center [919, 290] width 23 height 23
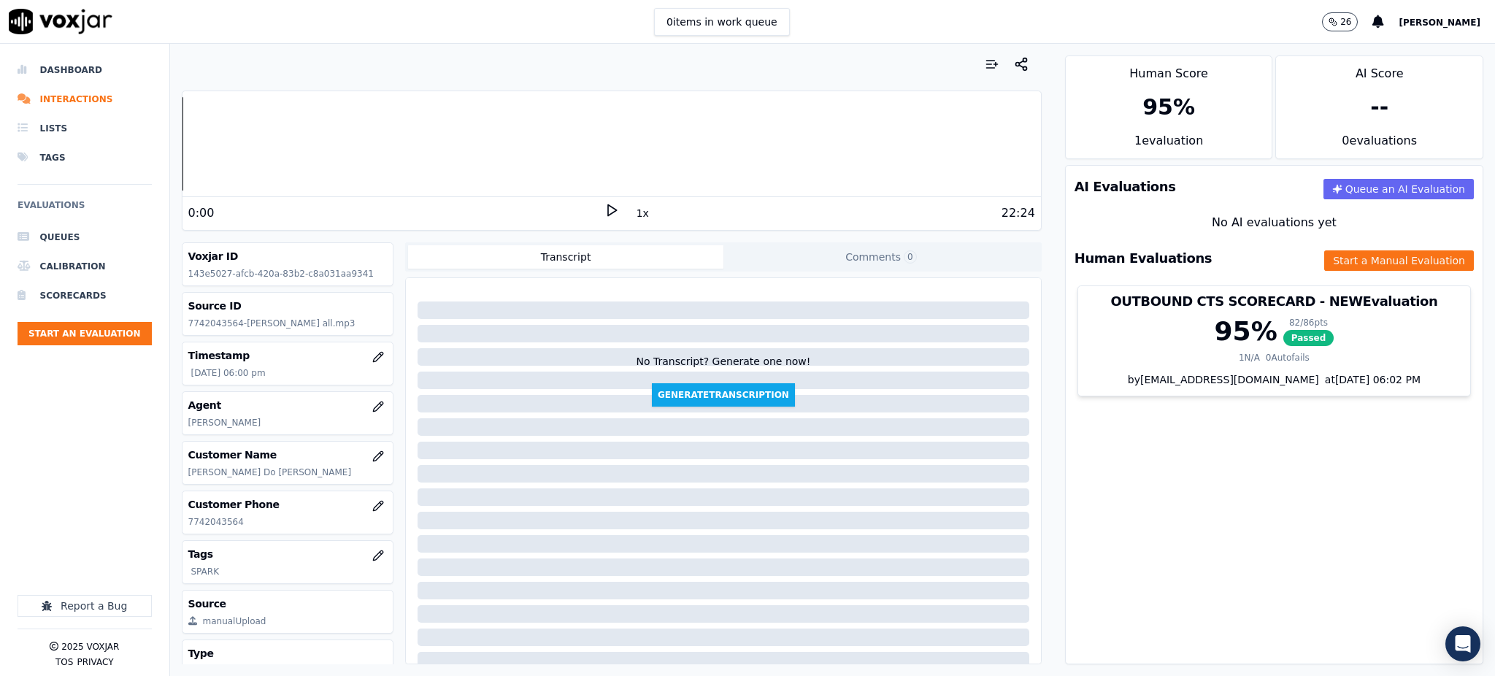
click at [604, 212] on icon at bounding box center [611, 210] width 15 height 15
drag, startPoint x: 250, startPoint y: 522, endPoint x: 175, endPoint y: 529, distance: 74.8
click at [182, 529] on div "Customer Phone 7742043564" at bounding box center [287, 512] width 211 height 42
copy p "7742043564"
click at [604, 213] on icon at bounding box center [611, 210] width 15 height 15
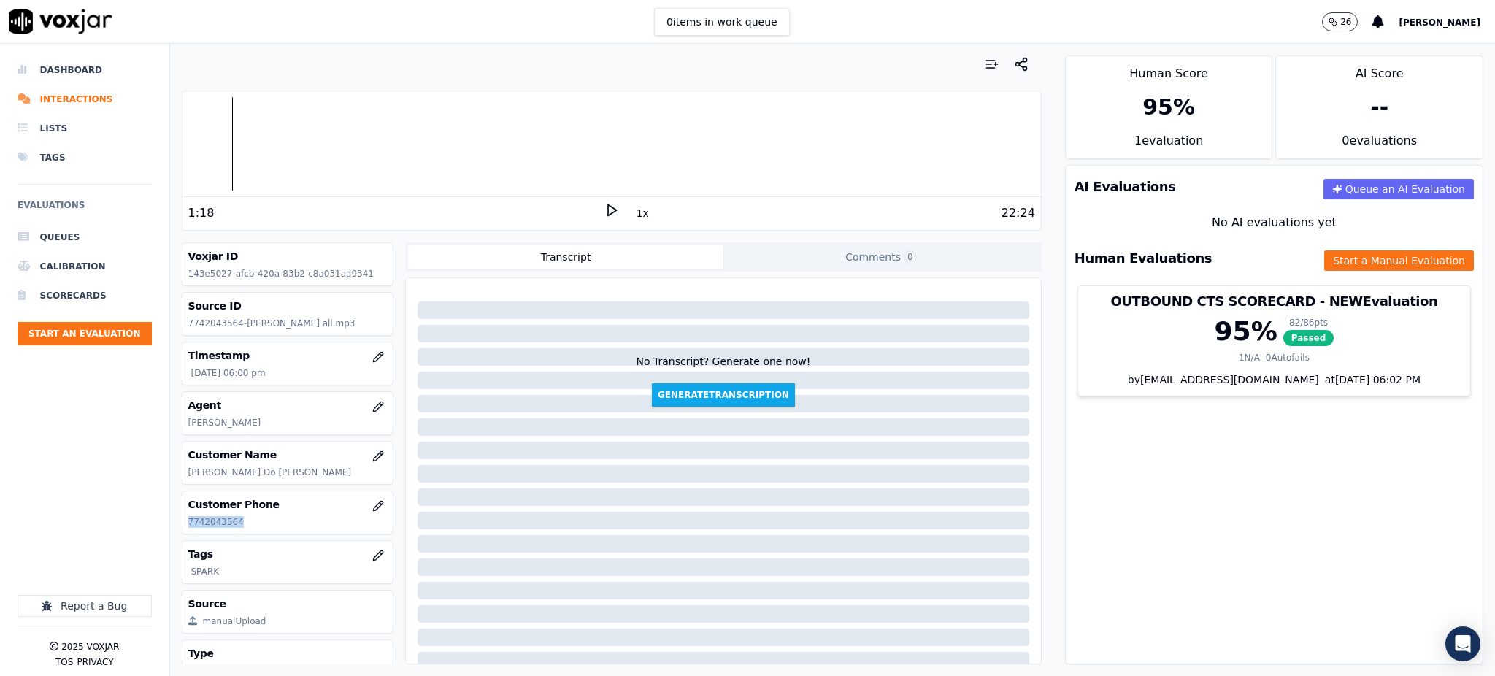
click at [608, 215] on icon at bounding box center [611, 210] width 15 height 15
click at [1339, 257] on button "Start a Manual Evaluation" at bounding box center [1399, 260] width 150 height 20
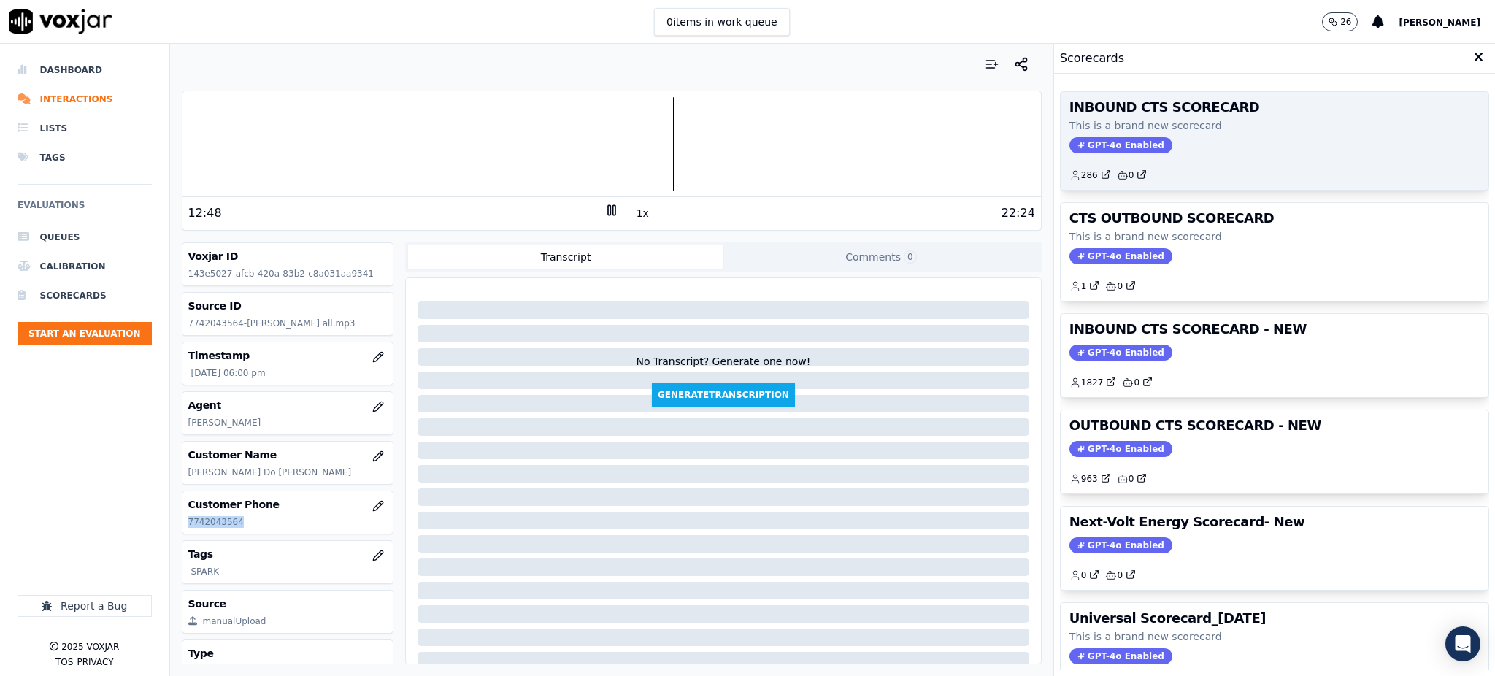
click at [1096, 146] on span "GPT-4o Enabled" at bounding box center [1120, 145] width 103 height 16
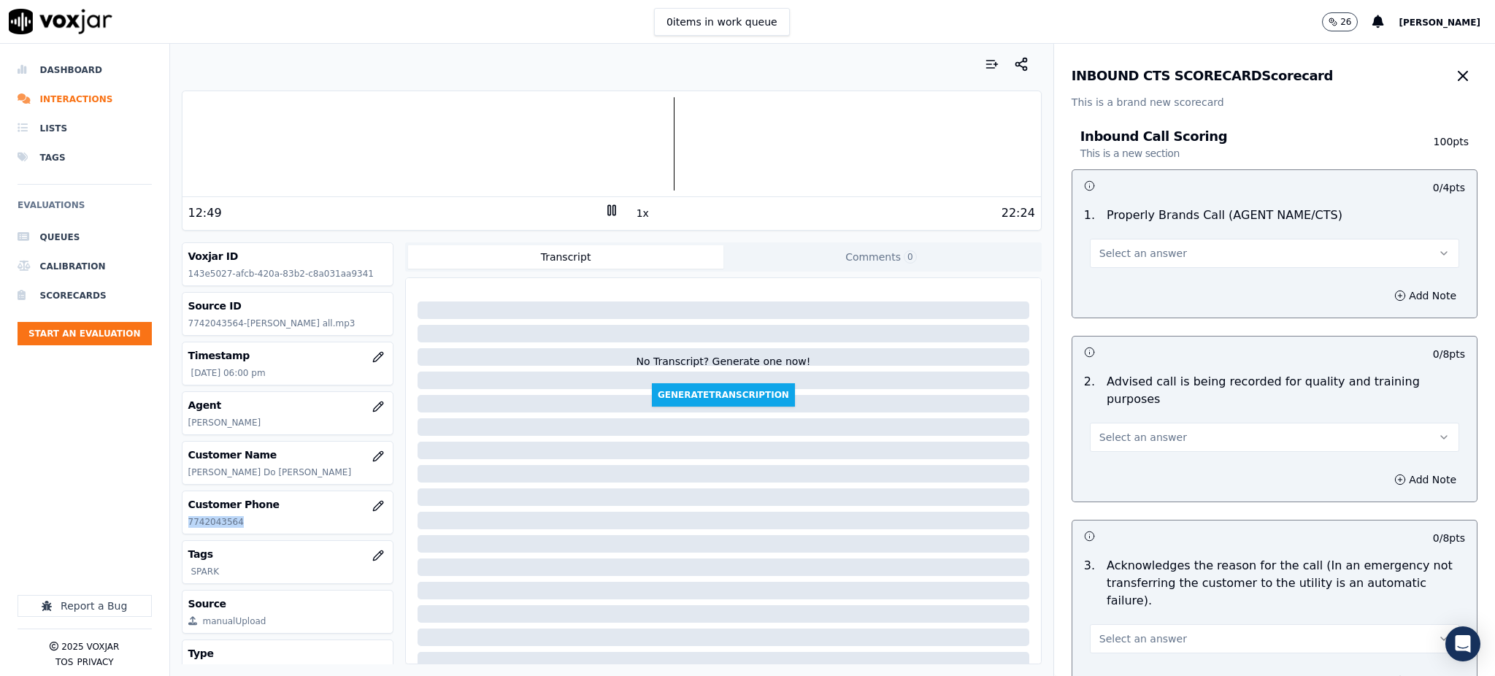
click at [1107, 264] on button "Select an answer" at bounding box center [1274, 253] width 369 height 29
click at [1112, 289] on div "Yes" at bounding box center [1242, 285] width 337 height 23
click at [1099, 430] on span "Select an answer" at bounding box center [1143, 437] width 88 height 15
click at [1093, 453] on div "Yes" at bounding box center [1242, 452] width 337 height 23
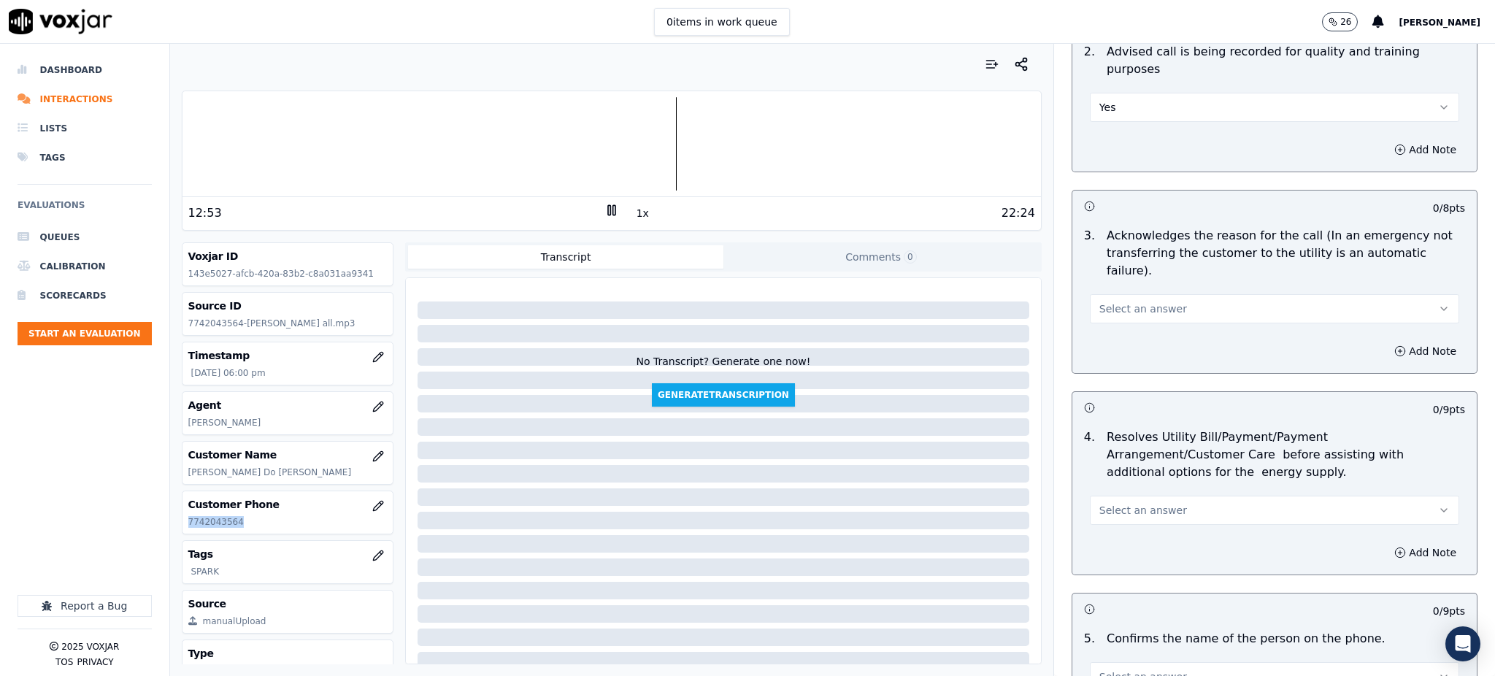
scroll to position [389, 0]
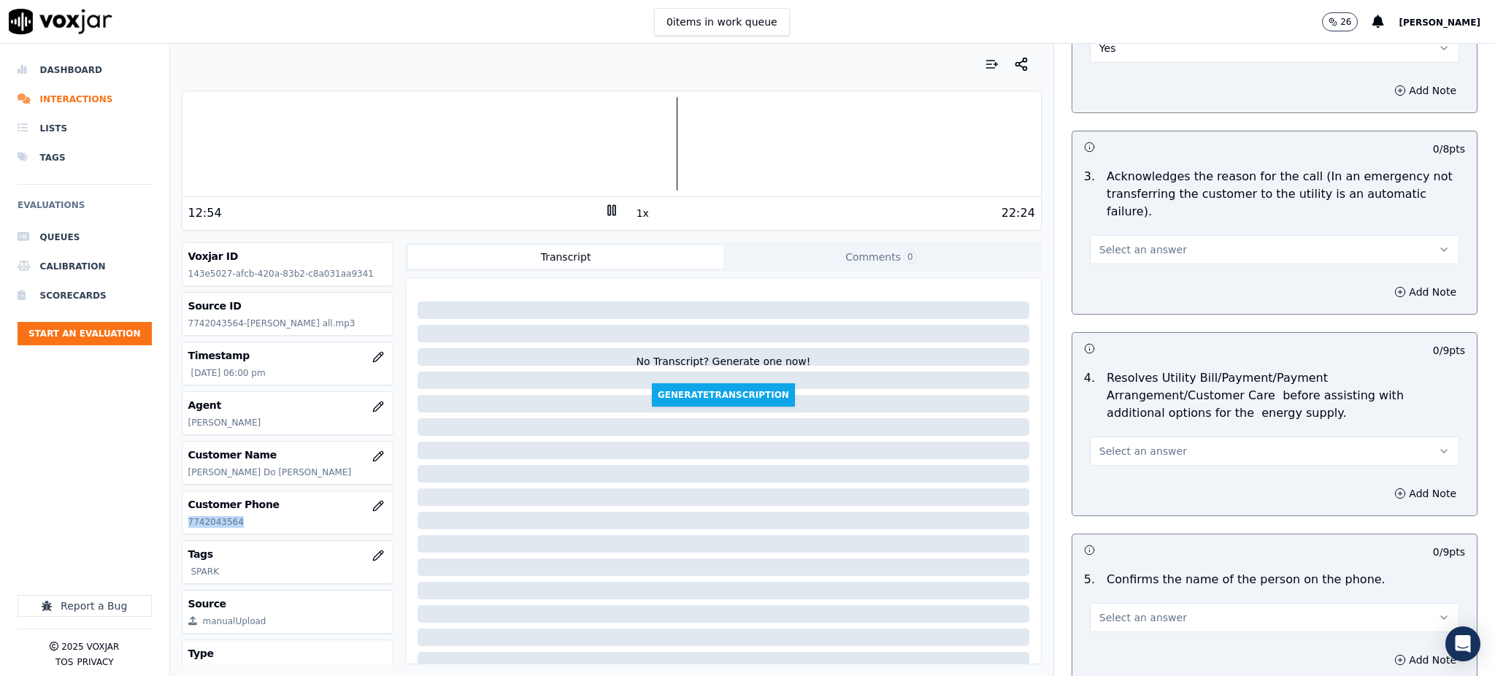
click at [1108, 242] on span "Select an answer" at bounding box center [1143, 249] width 88 height 15
click at [1104, 248] on div "Yes" at bounding box center [1242, 247] width 337 height 23
click at [1099, 444] on span "Select an answer" at bounding box center [1143, 451] width 88 height 15
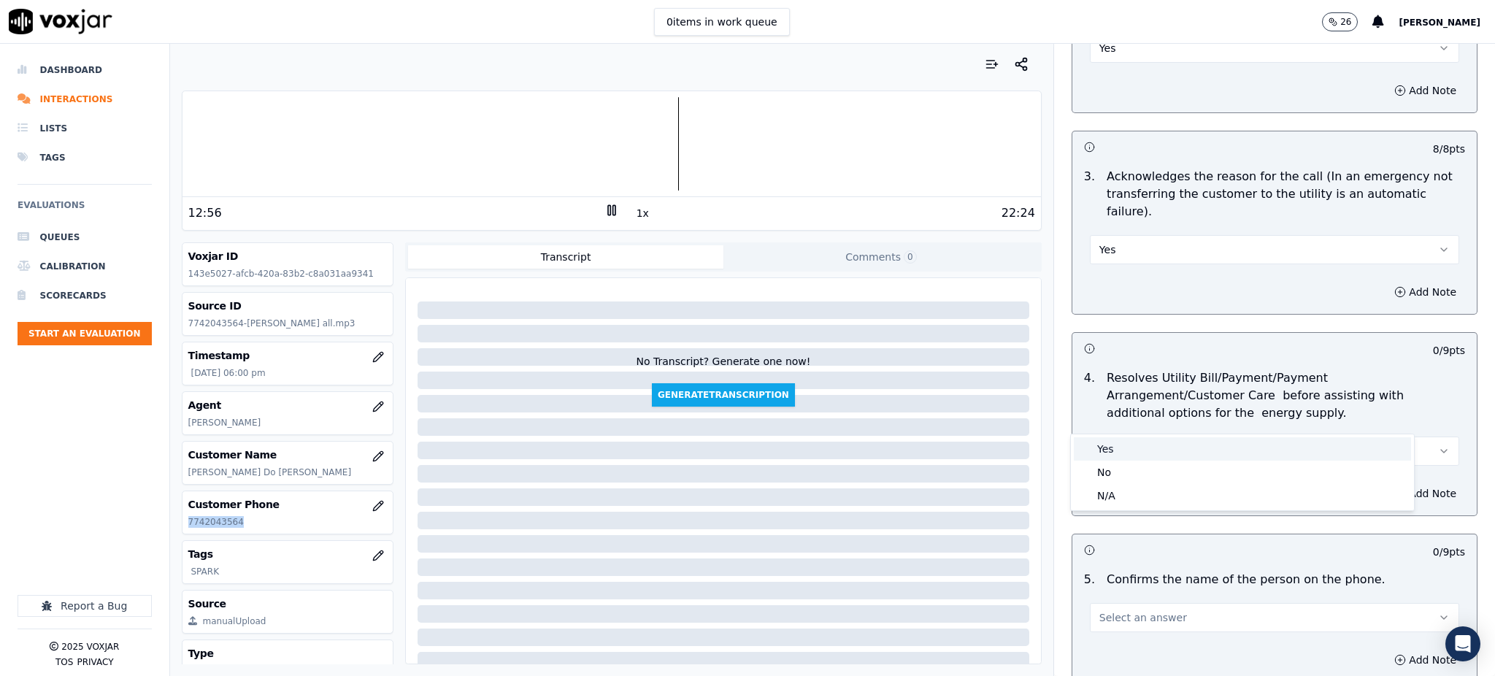
click at [1107, 449] on div "Yes" at bounding box center [1242, 448] width 337 height 23
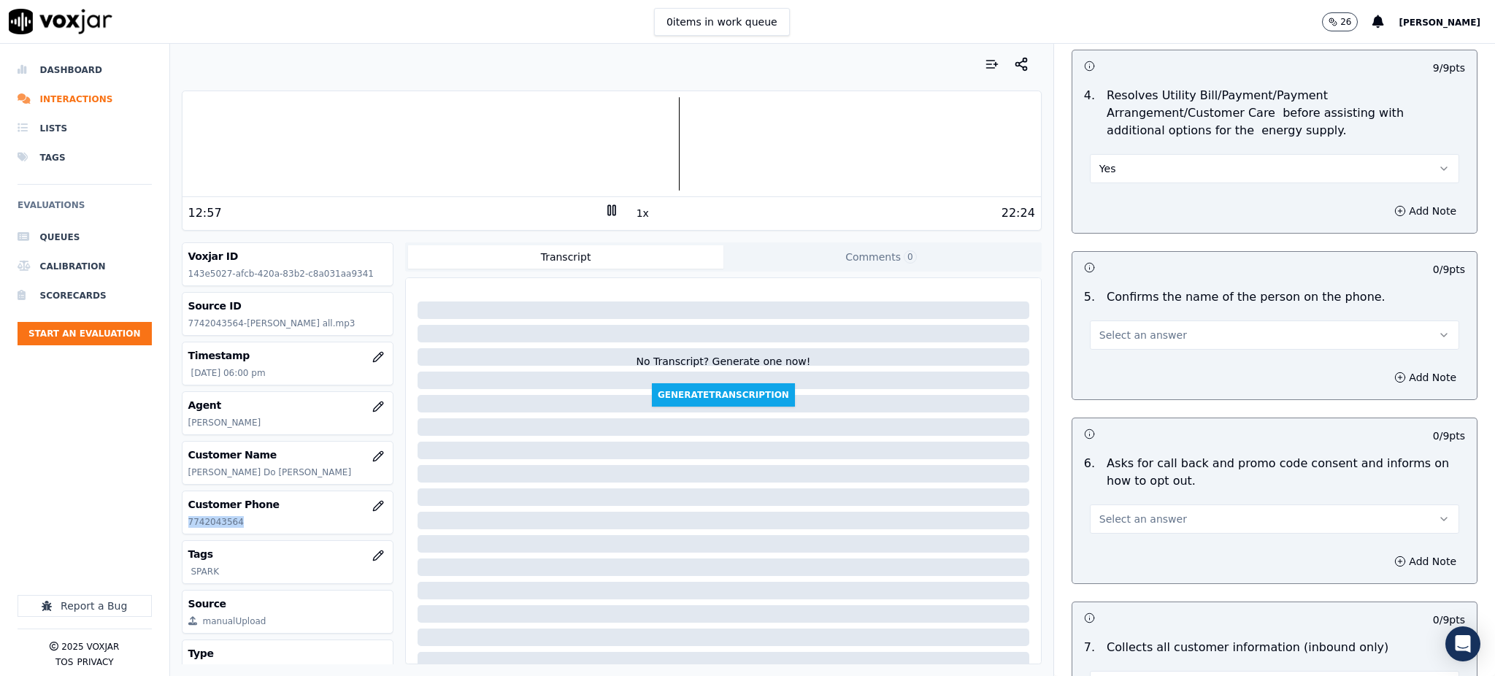
scroll to position [681, 0]
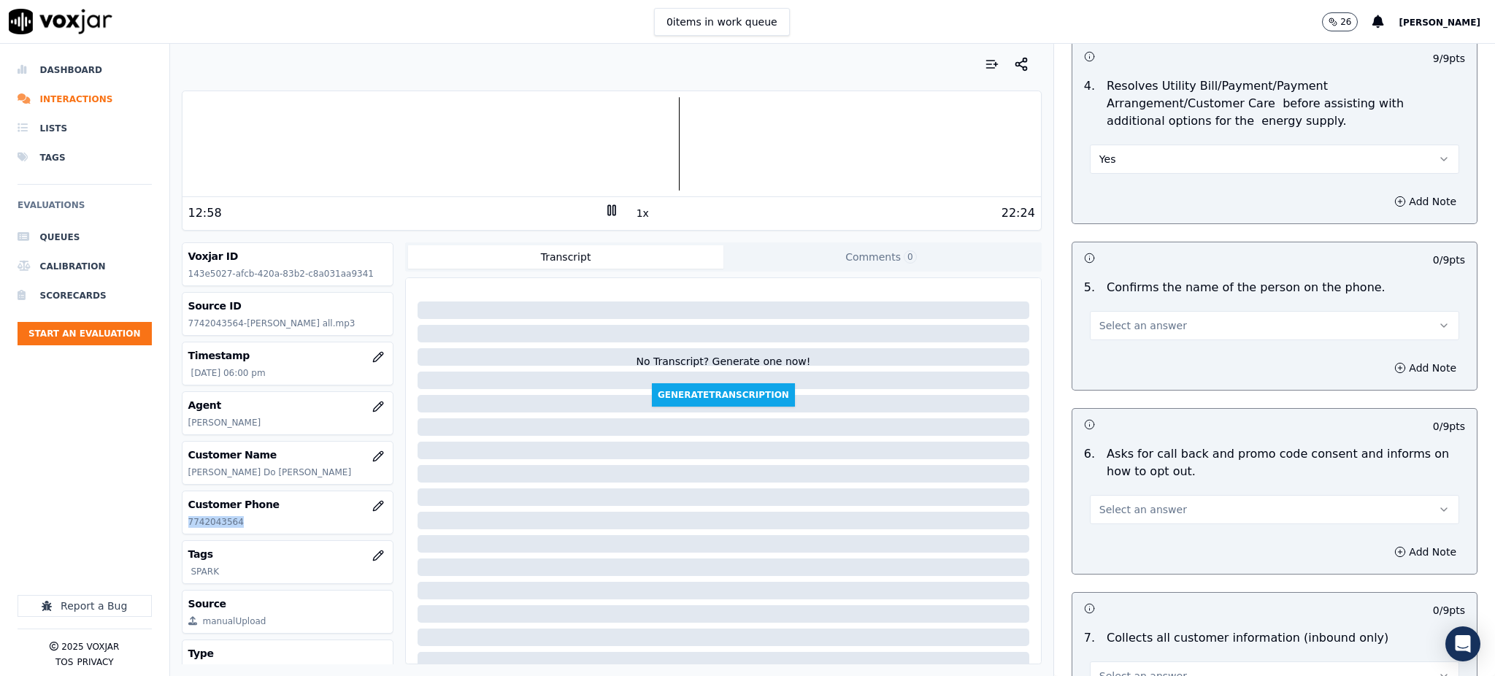
click at [1115, 318] on span "Select an answer" at bounding box center [1143, 325] width 88 height 15
click at [1111, 322] on div "Yes" at bounding box center [1242, 323] width 337 height 23
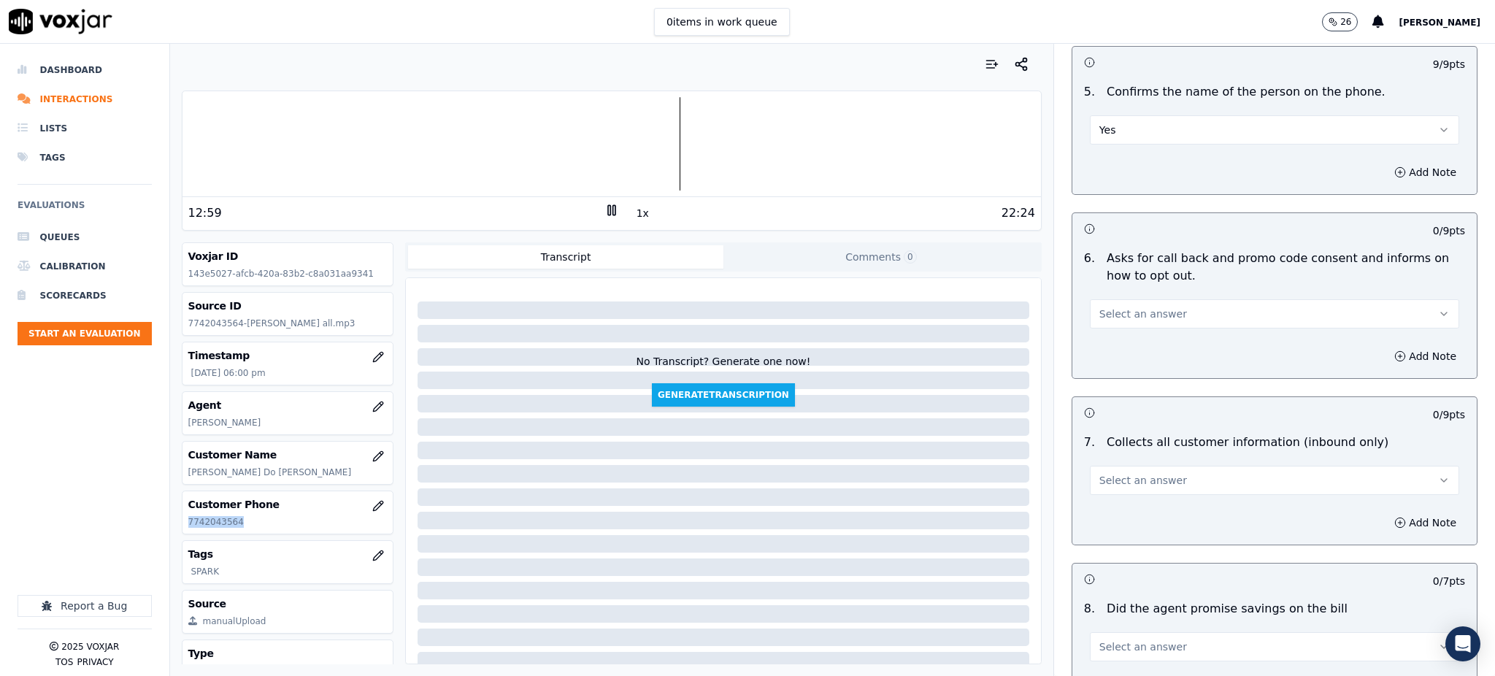
scroll to position [973, 0]
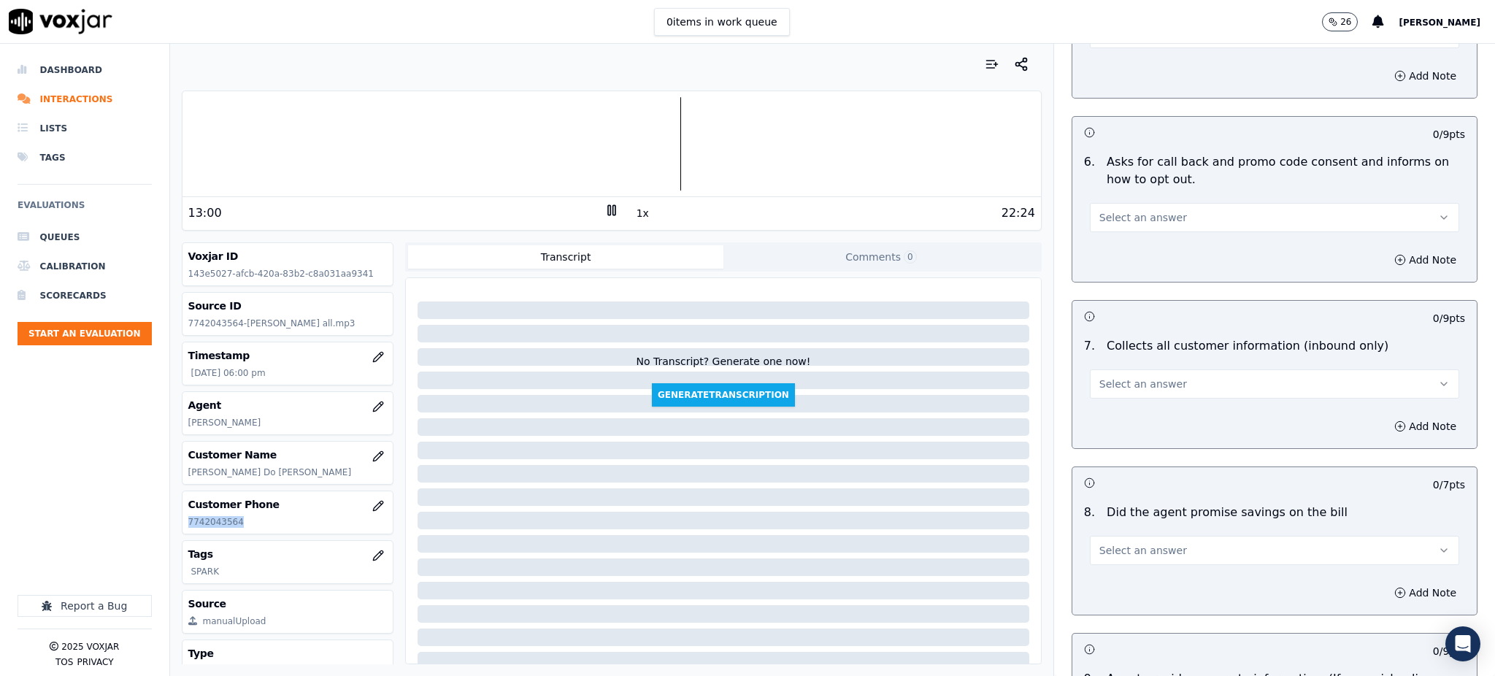
click at [1101, 210] on span "Select an answer" at bounding box center [1143, 217] width 88 height 15
click at [1096, 214] on div "Yes" at bounding box center [1242, 215] width 337 height 23
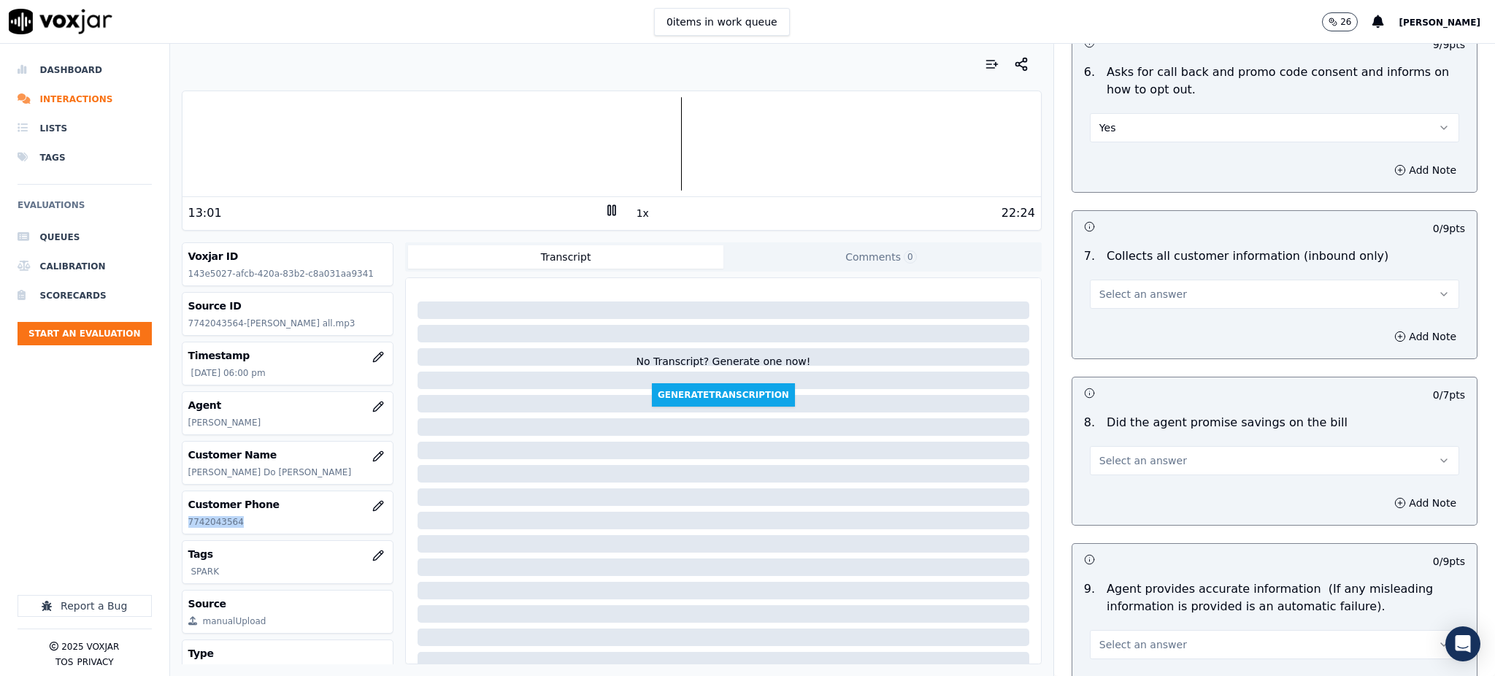
scroll to position [1070, 0]
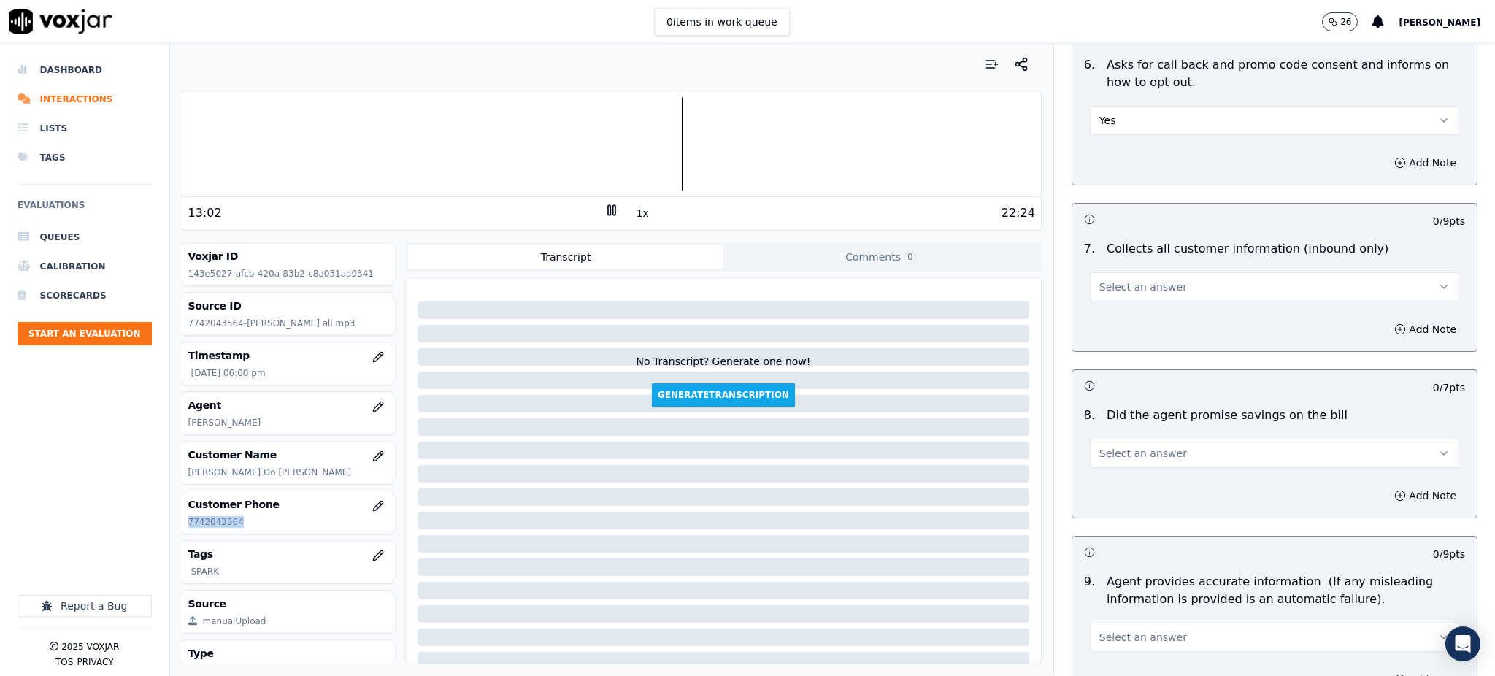
click at [1099, 280] on span "Select an answer" at bounding box center [1143, 287] width 88 height 15
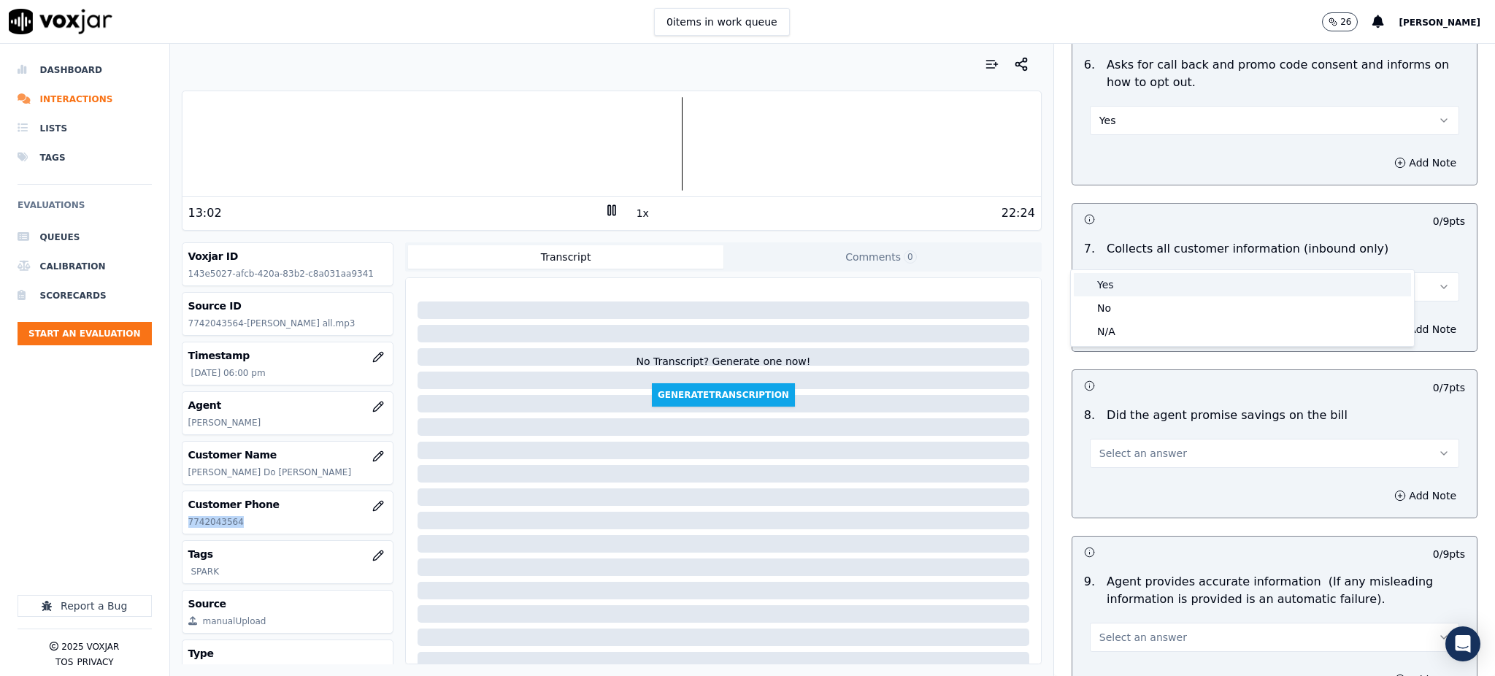
click at [1098, 283] on div "Yes" at bounding box center [1242, 284] width 337 height 23
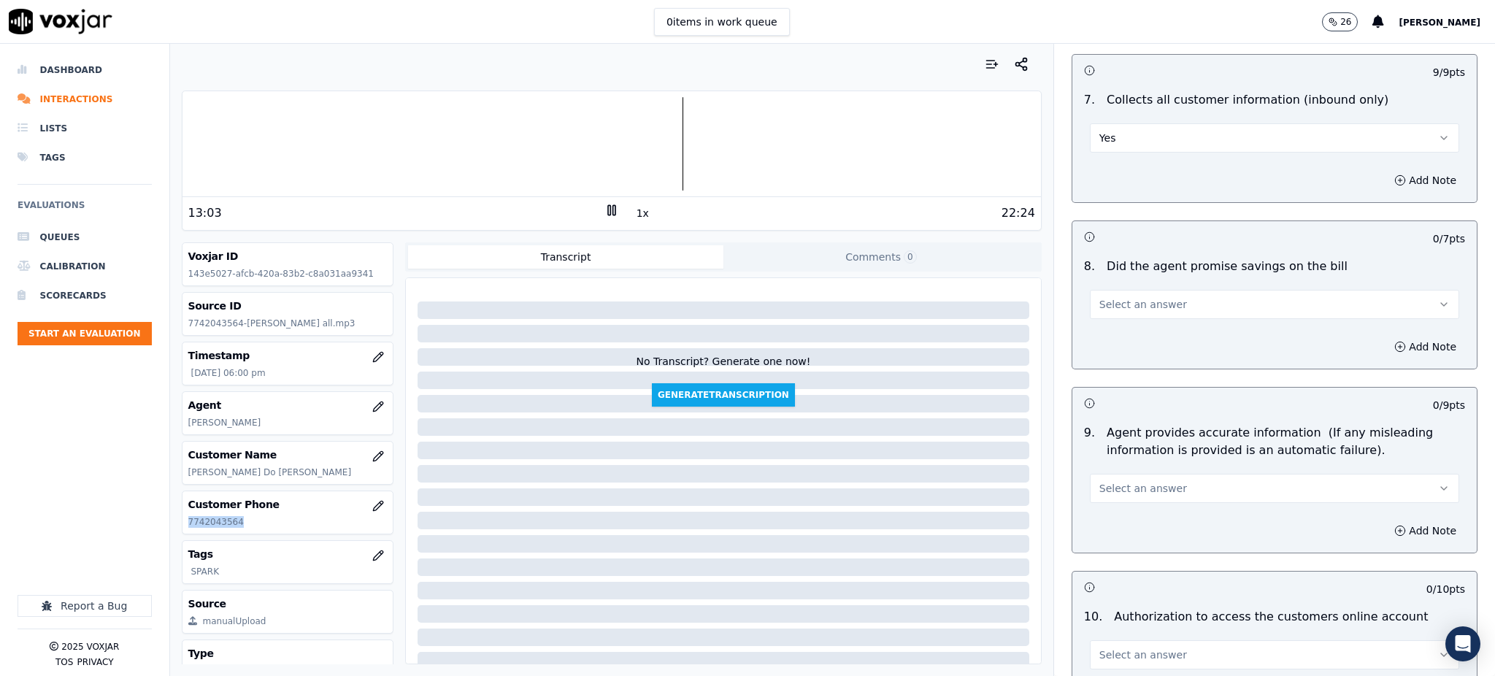
scroll to position [1265, 0]
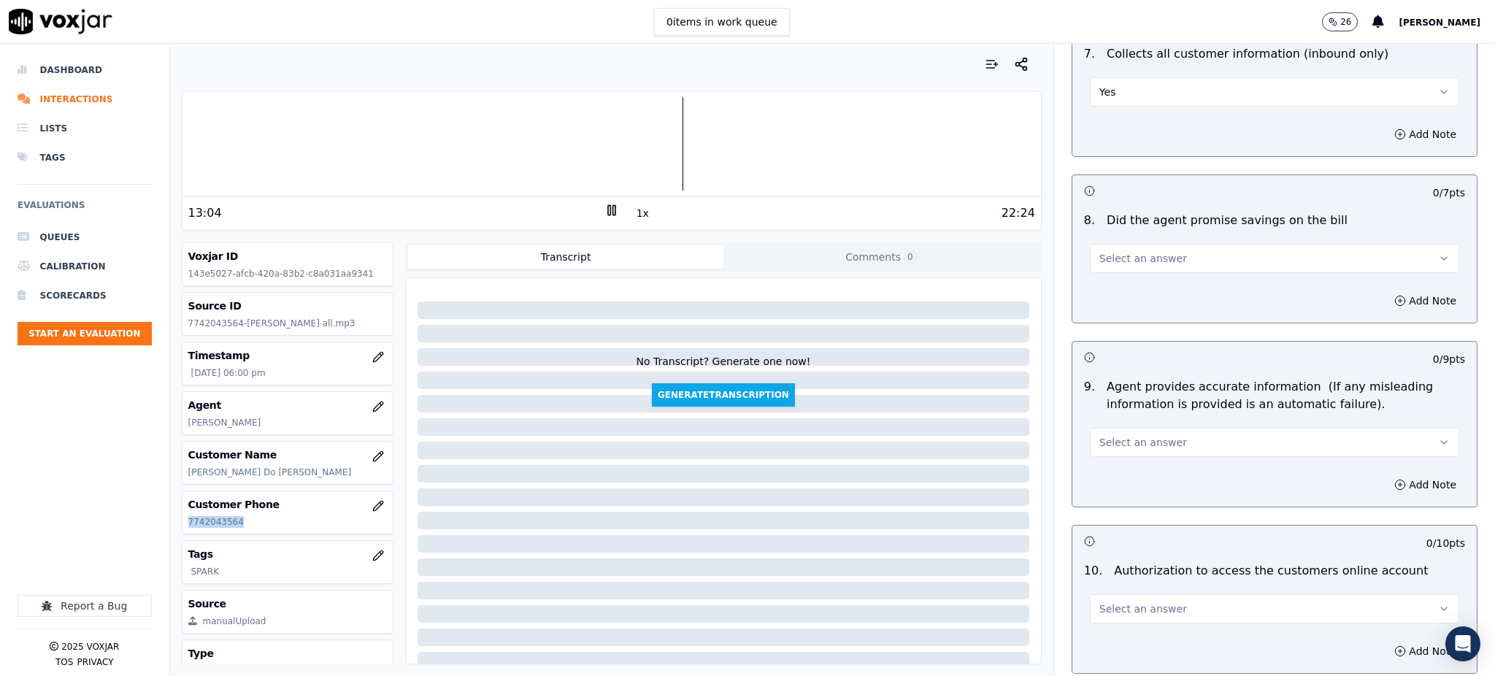
click at [1100, 251] on span "Select an answer" at bounding box center [1143, 258] width 88 height 15
click at [1102, 258] on div "Yes" at bounding box center [1242, 256] width 337 height 23
click at [1100, 435] on span "Select an answer" at bounding box center [1143, 442] width 88 height 15
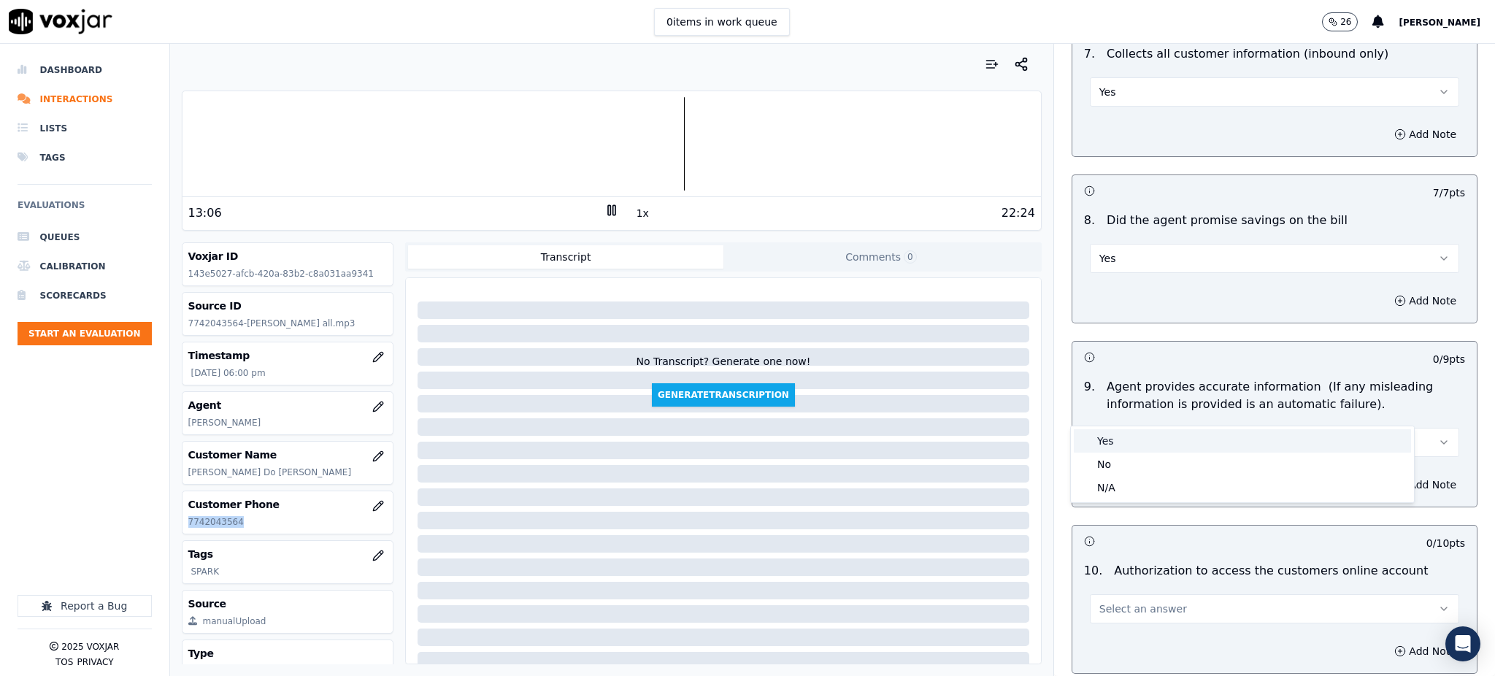
click at [1098, 444] on div "Yes" at bounding box center [1242, 440] width 337 height 23
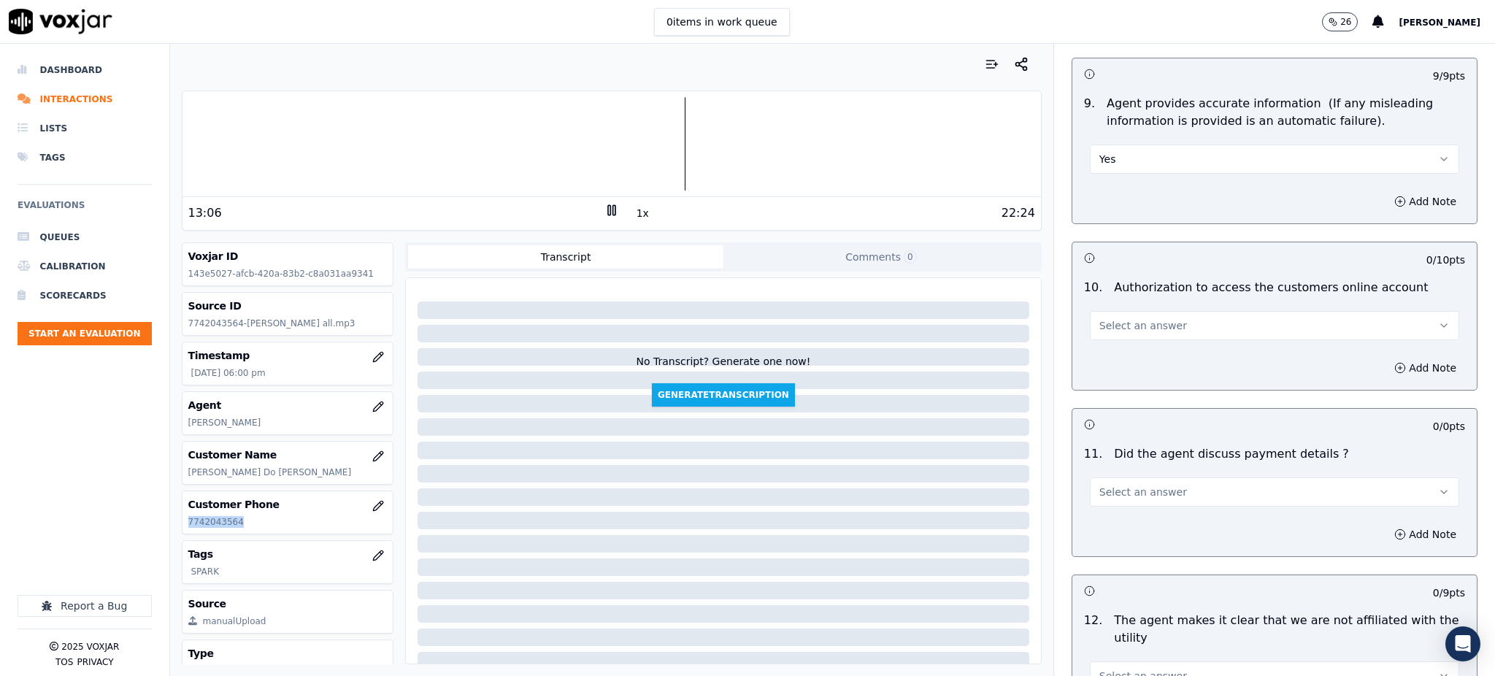
scroll to position [1557, 0]
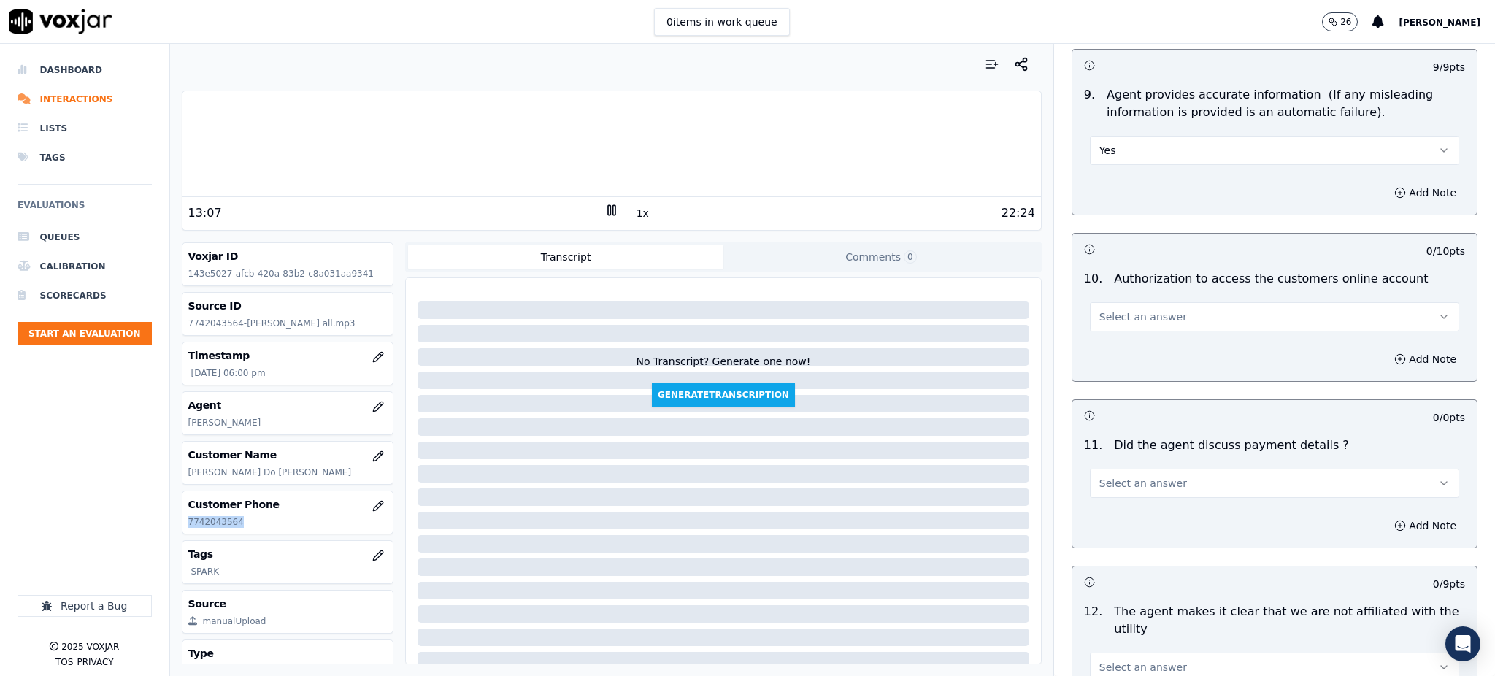
click at [1099, 310] on span "Select an answer" at bounding box center [1143, 317] width 88 height 15
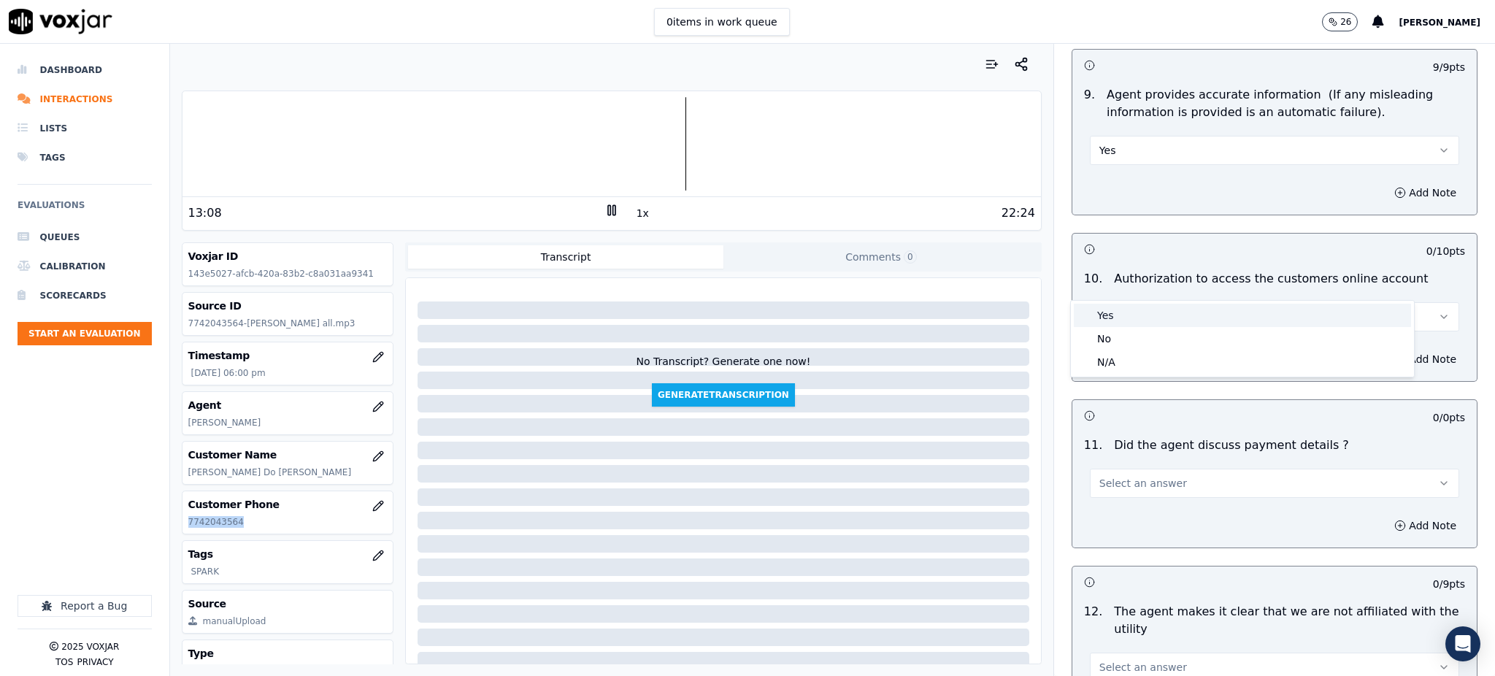
click at [1110, 323] on div "Yes" at bounding box center [1242, 315] width 337 height 23
click at [1112, 476] on span "Select an answer" at bounding box center [1143, 483] width 88 height 15
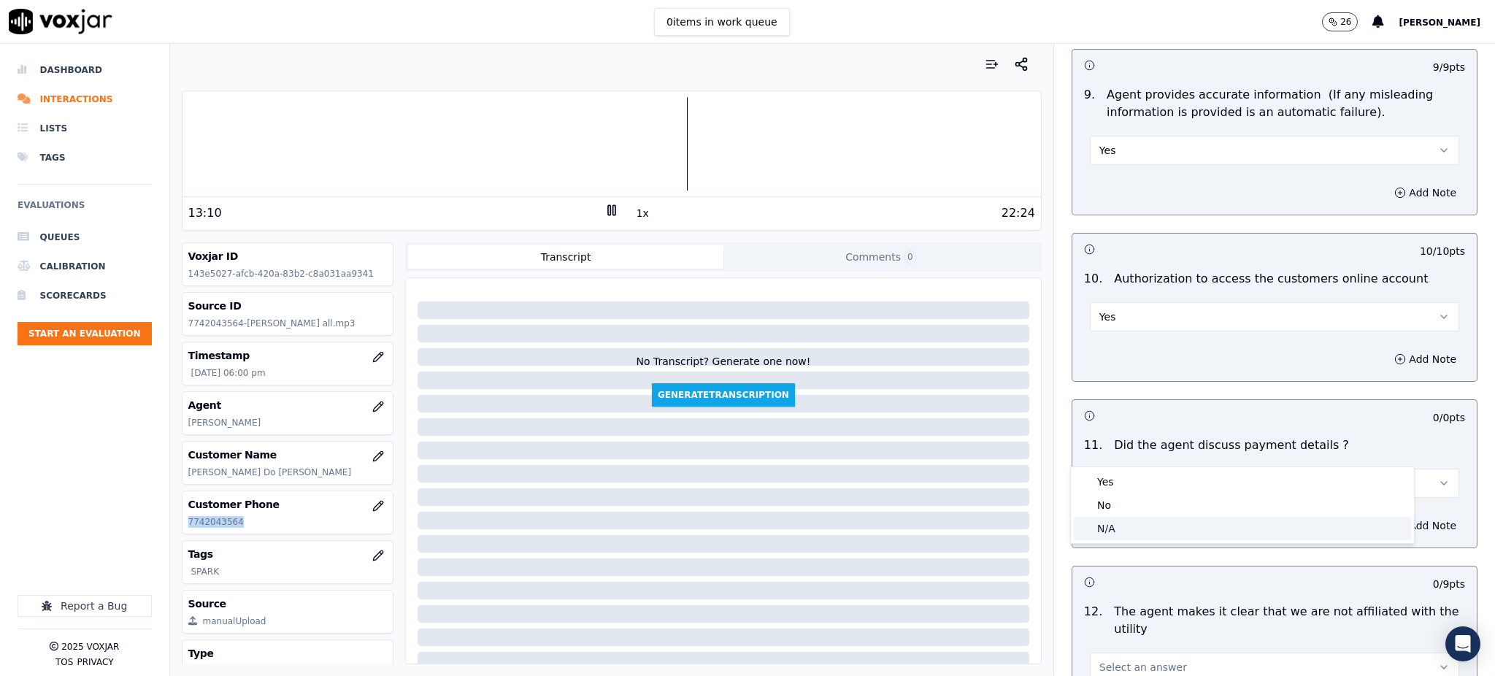
click at [1112, 530] on div "N/A" at bounding box center [1242, 528] width 337 height 23
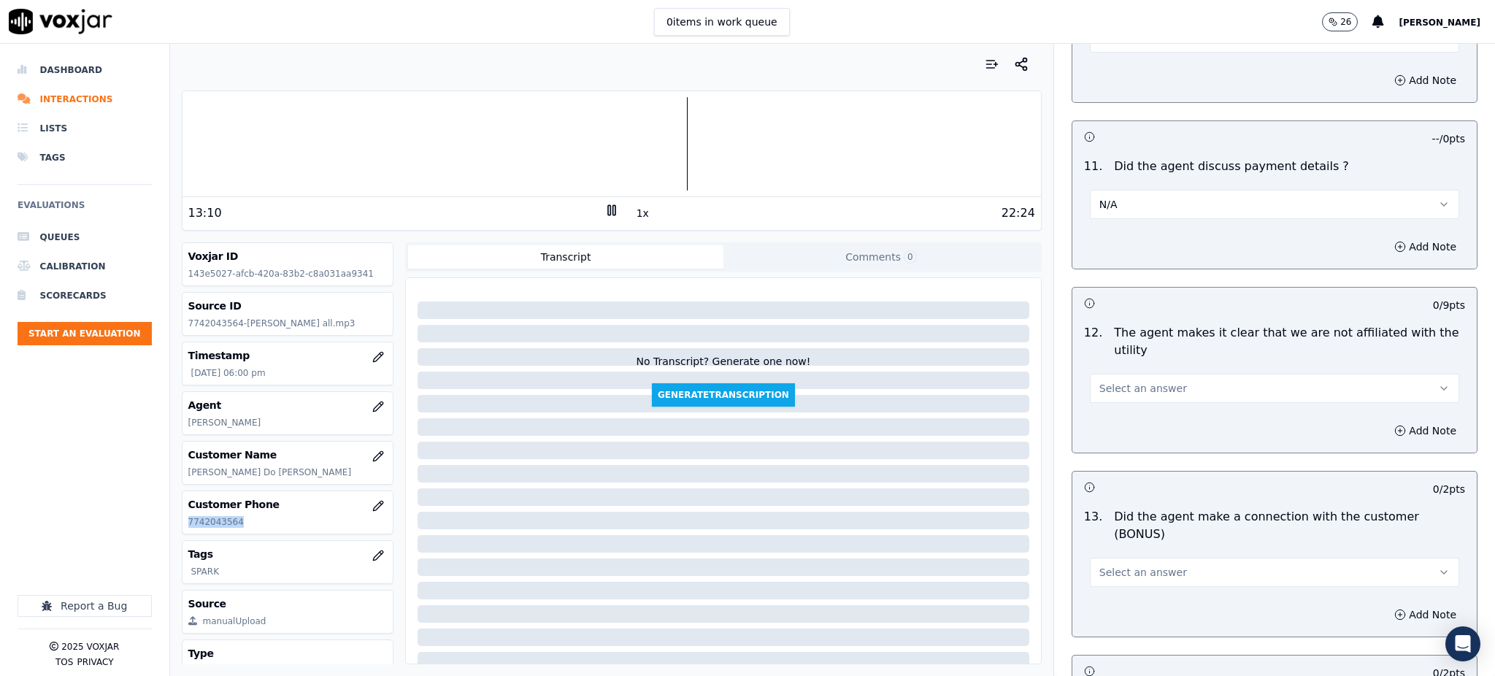
scroll to position [1946, 0]
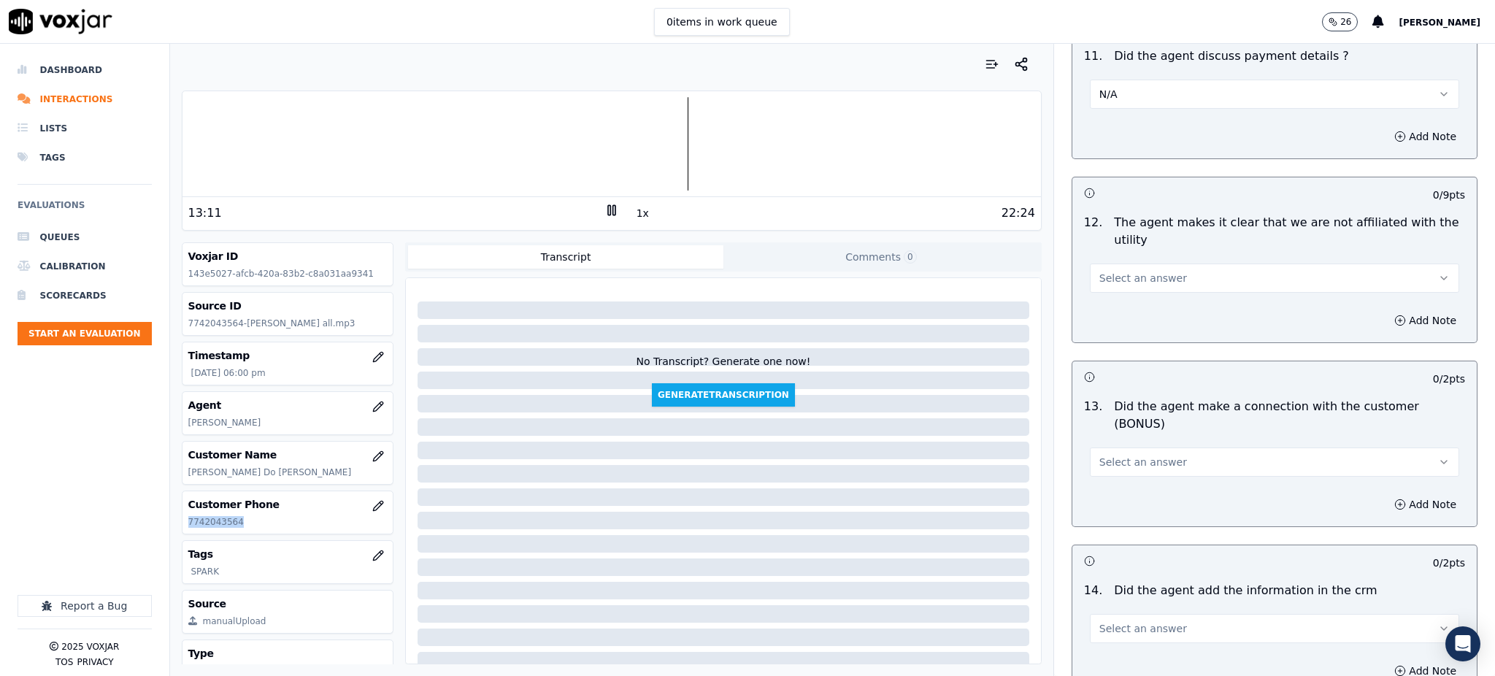
click at [1104, 271] on span "Select an answer" at bounding box center [1143, 278] width 88 height 15
drag, startPoint x: 1110, startPoint y: 277, endPoint x: 1102, endPoint y: 418, distance: 141.1
click at [1110, 277] on div "Yes" at bounding box center [1242, 276] width 337 height 23
drag, startPoint x: 1103, startPoint y: 410, endPoint x: 1102, endPoint y: 424, distance: 14.6
click at [1103, 455] on span "Select an answer" at bounding box center [1143, 462] width 88 height 15
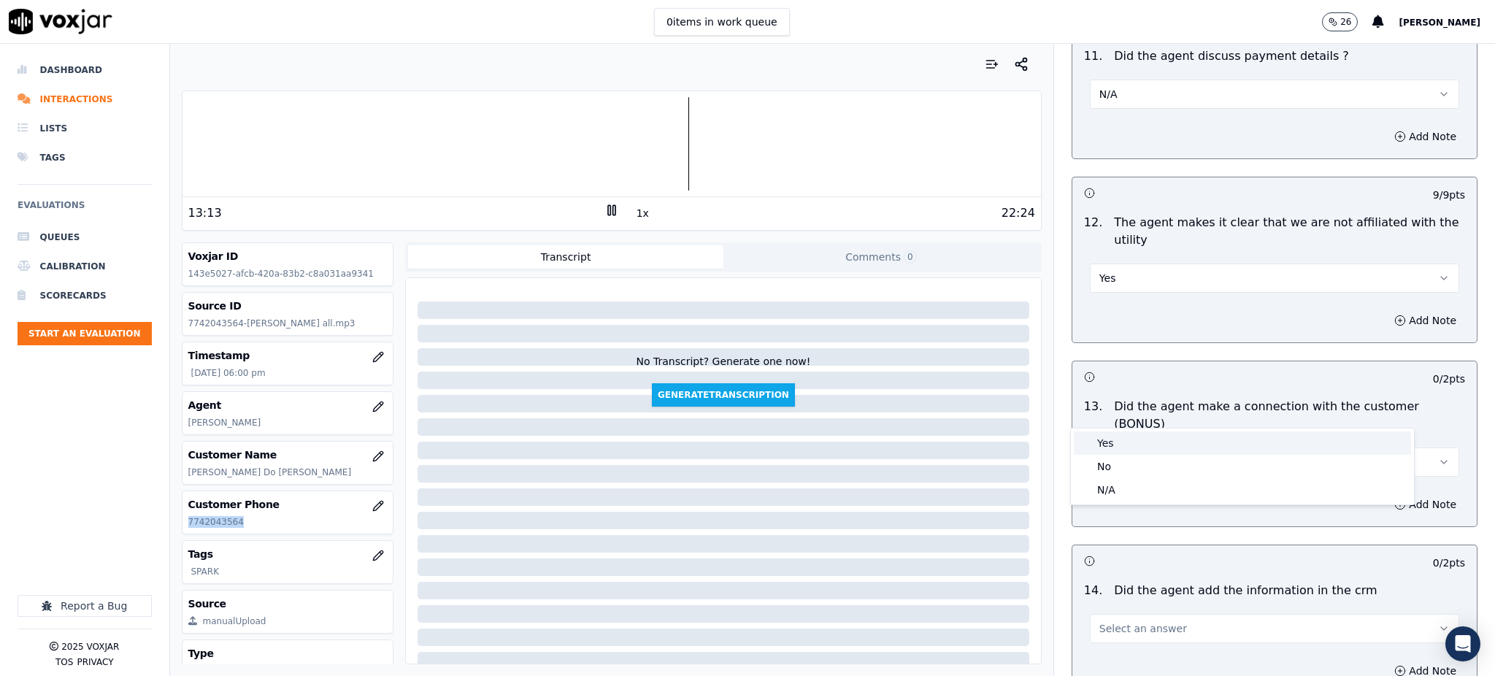
click at [1104, 445] on div "Yes" at bounding box center [1242, 442] width 337 height 23
click at [1104, 621] on span "Select an answer" at bounding box center [1143, 628] width 88 height 15
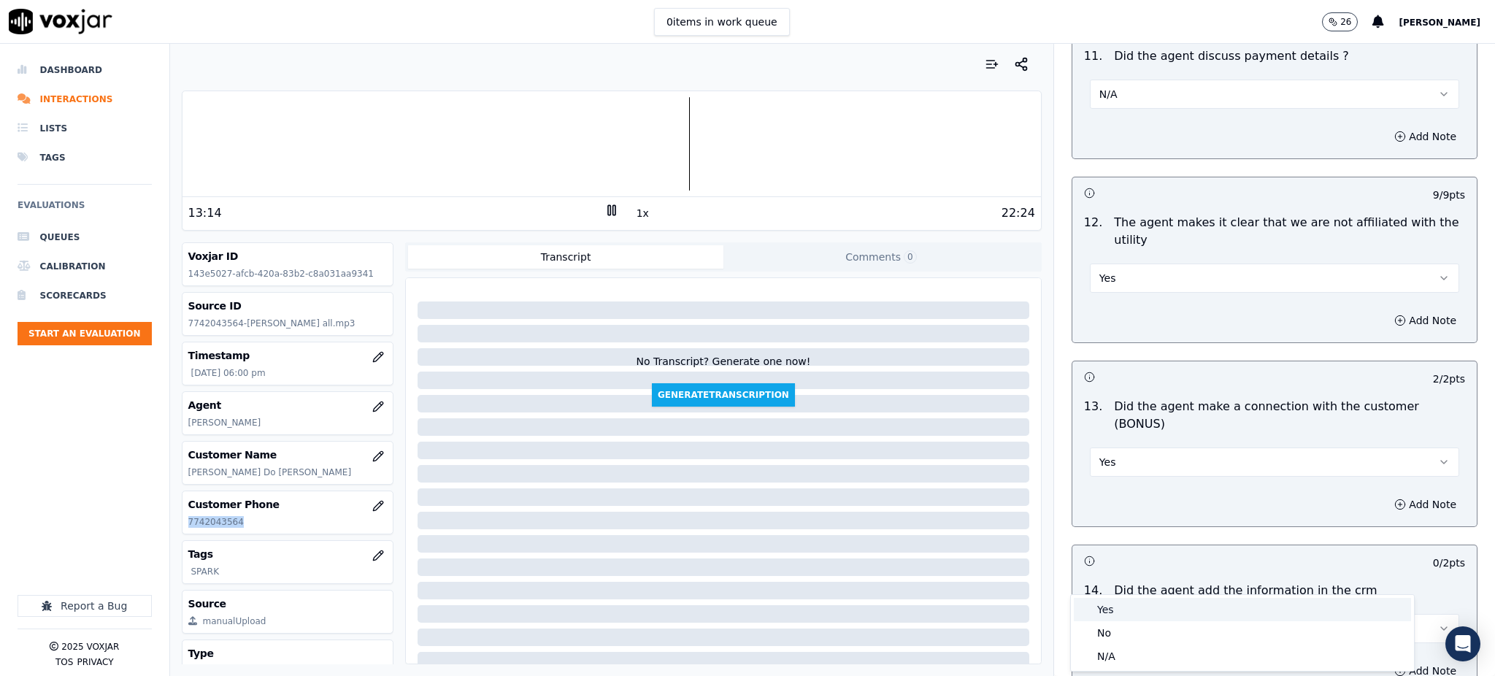
click at [1102, 603] on div "Yes" at bounding box center [1242, 609] width 337 height 23
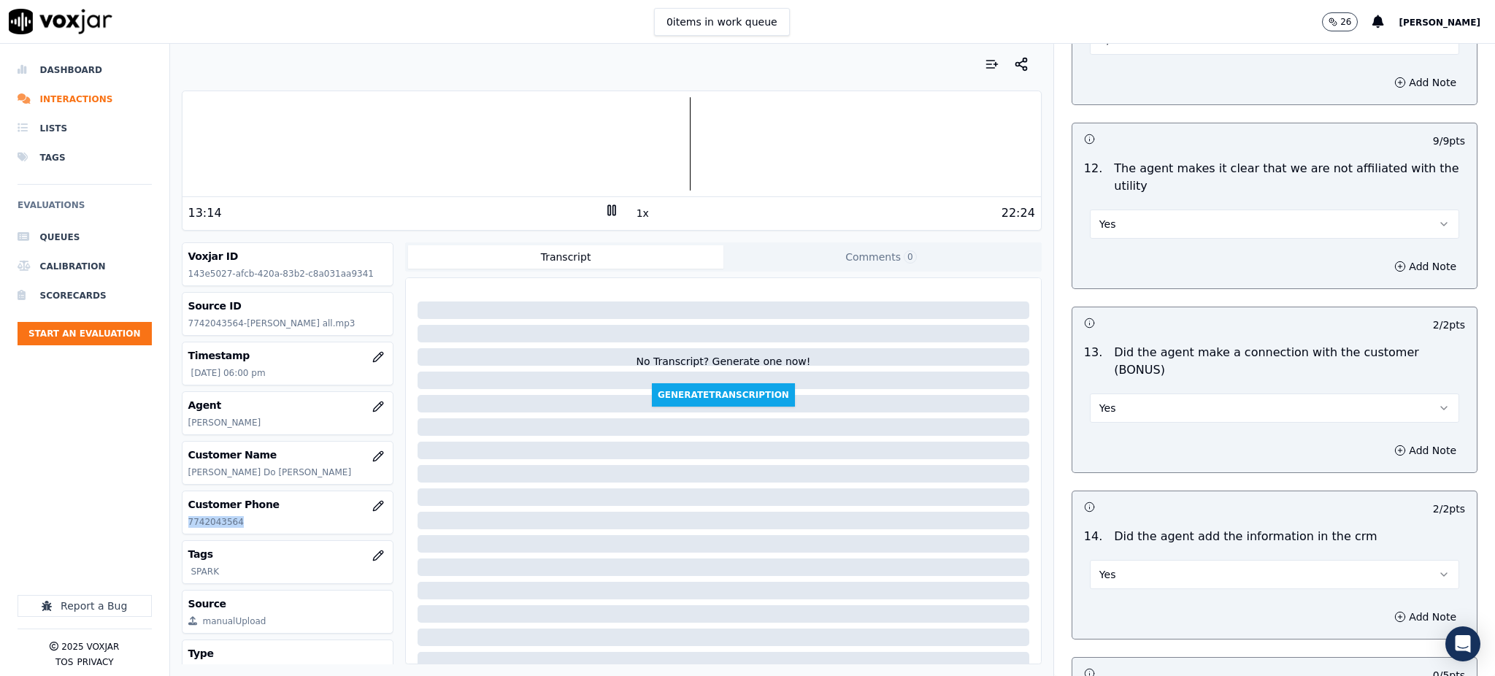
scroll to position [2210, 0]
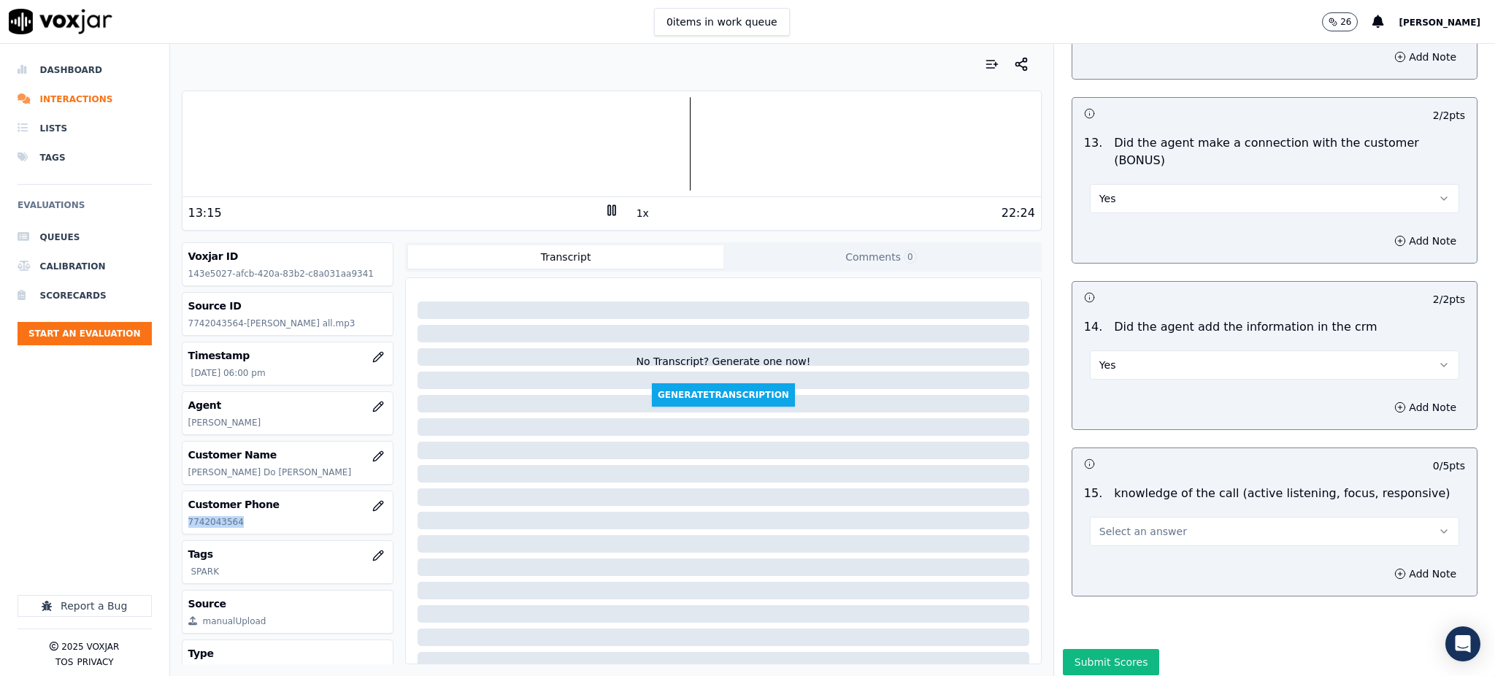
click at [1099, 524] on span "Select an answer" at bounding box center [1143, 531] width 88 height 15
click at [1115, 519] on div "Yes" at bounding box center [1242, 512] width 337 height 23
click at [670, 160] on div at bounding box center [611, 143] width 858 height 93
click at [604, 214] on icon at bounding box center [611, 210] width 15 height 15
click at [608, 211] on polygon at bounding box center [612, 210] width 9 height 11
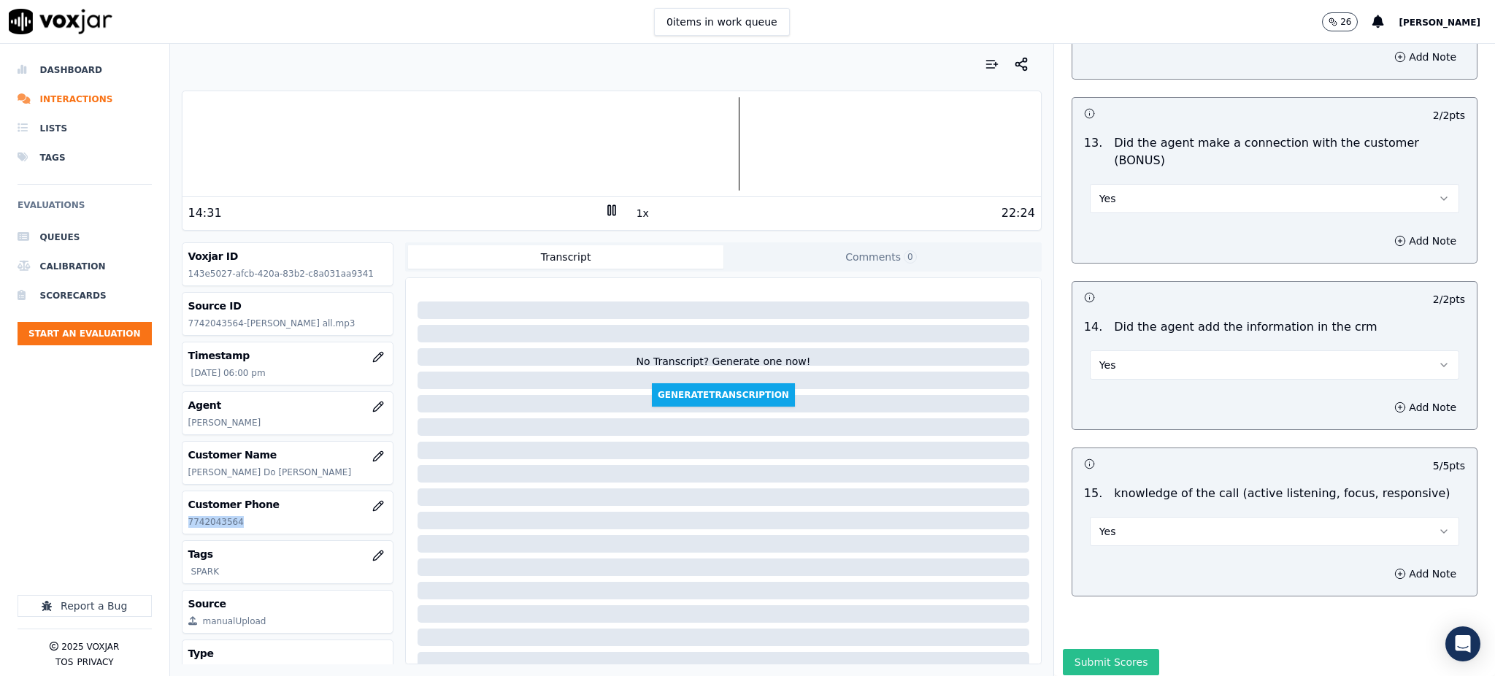
click at [1110, 649] on button "Submit Scores" at bounding box center [1111, 662] width 97 height 26
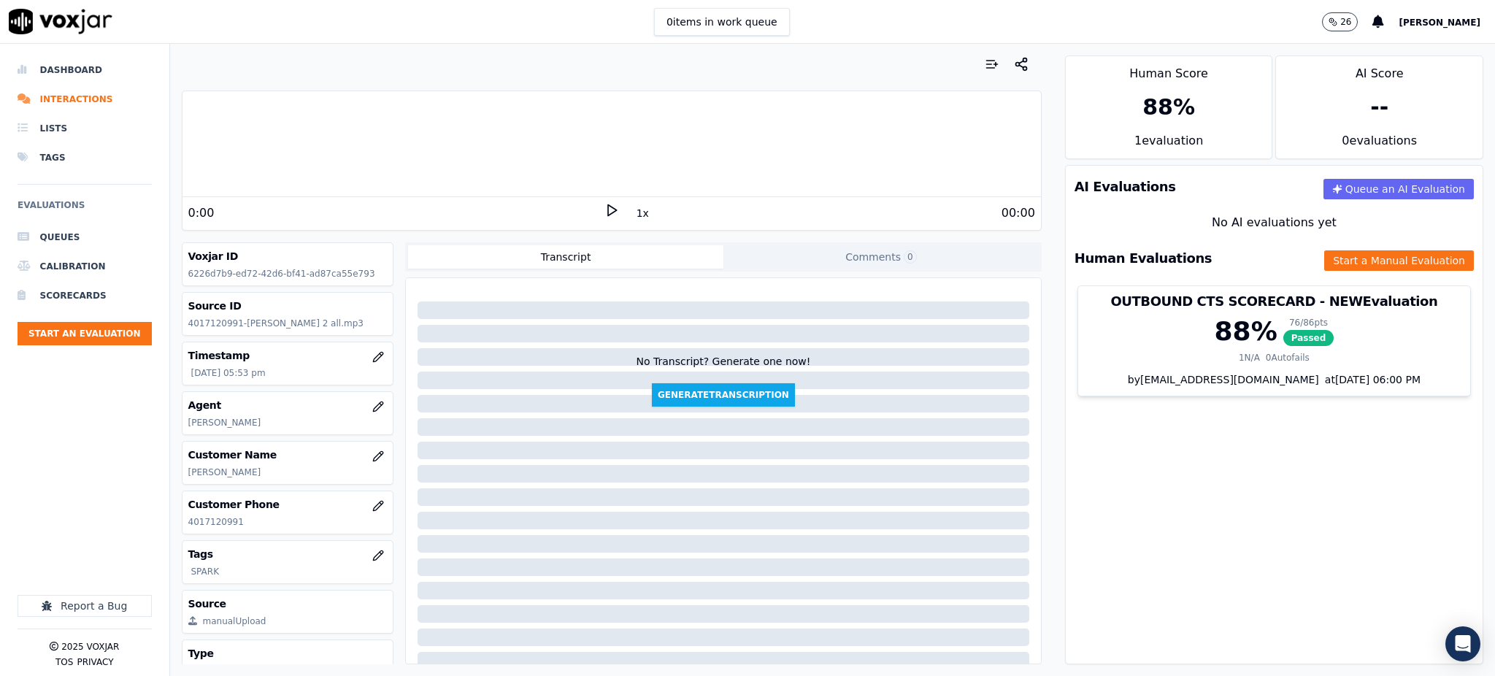
click at [604, 211] on icon at bounding box center [611, 210] width 15 height 15
click at [608, 210] on polygon at bounding box center [612, 210] width 9 height 11
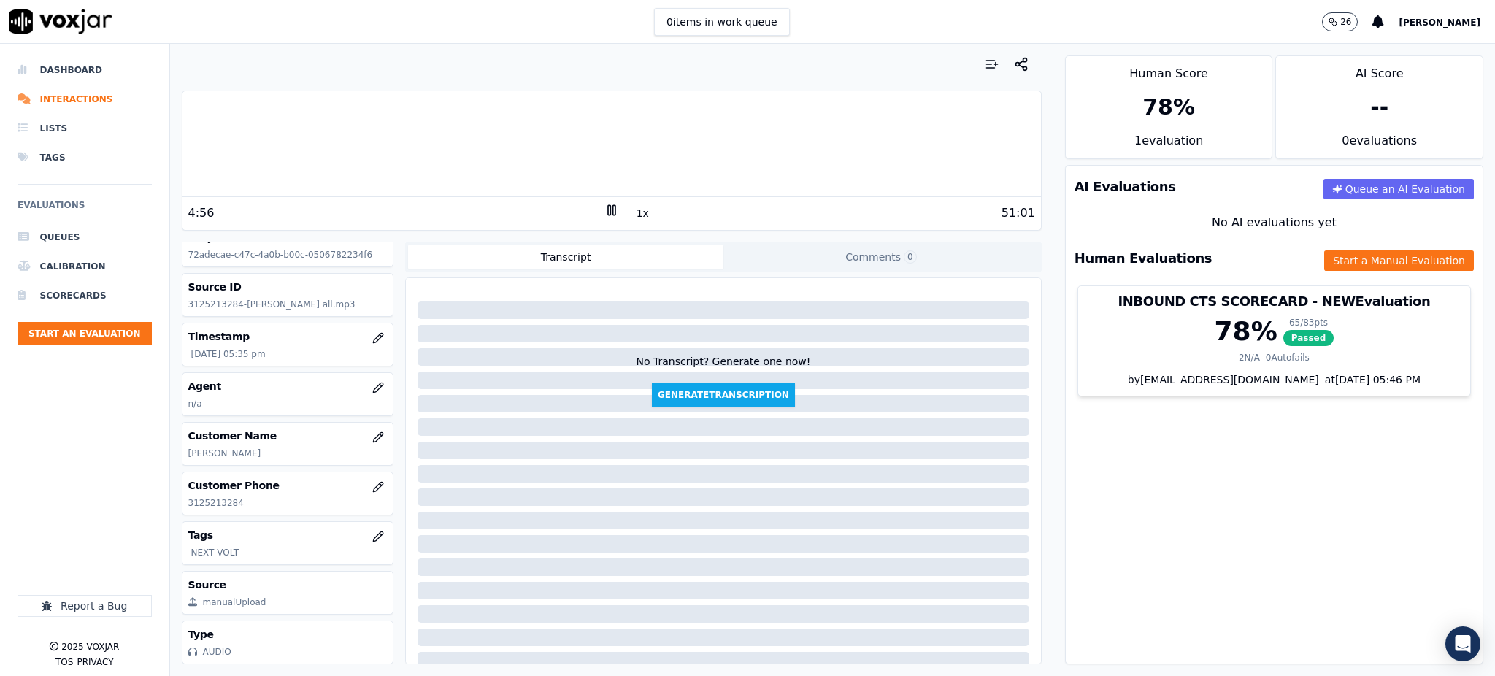
scroll to position [63, 0]
drag, startPoint x: 242, startPoint y: 459, endPoint x: 185, endPoint y: 464, distance: 57.2
click at [185, 472] on div "Customer Phone [PHONE_NUMBER]" at bounding box center [287, 493] width 211 height 42
copy p "3125213284"
click at [604, 211] on icon at bounding box center [611, 210] width 15 height 15
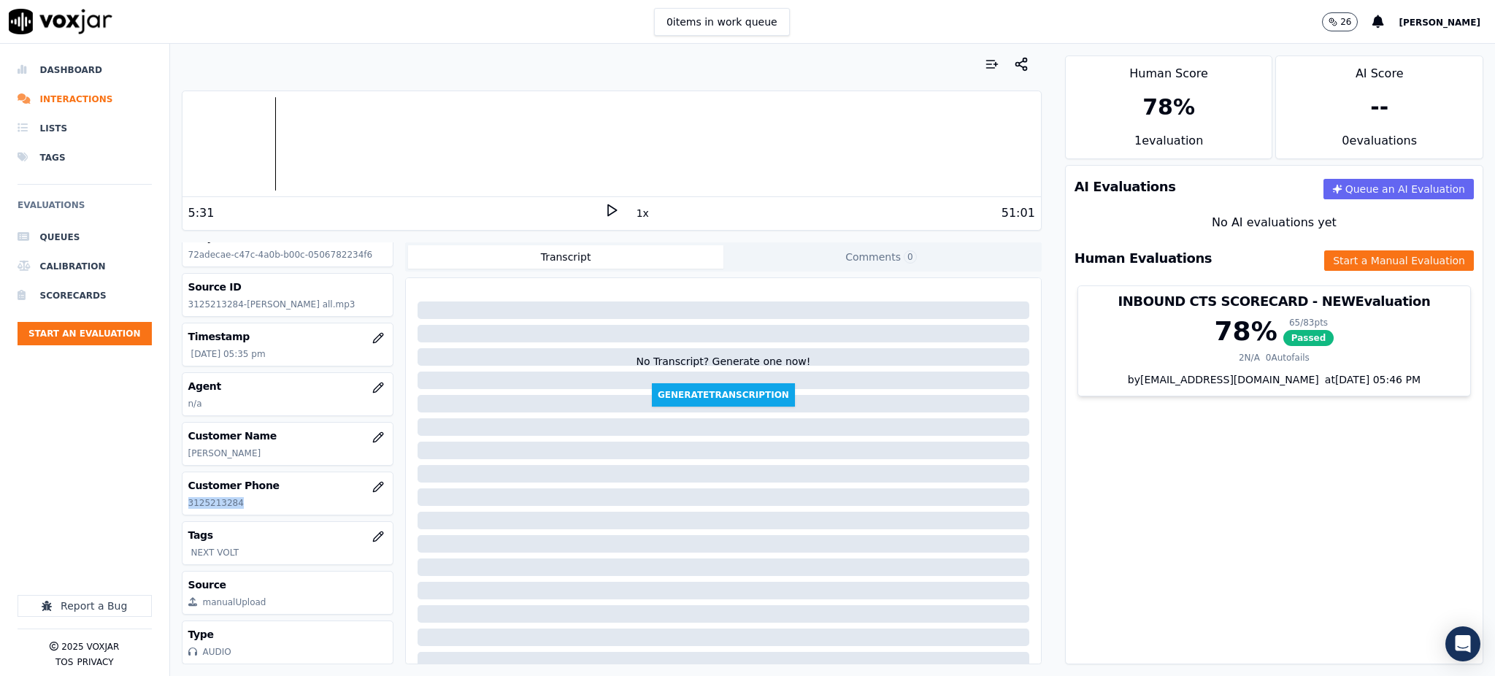
click at [604, 209] on icon at bounding box center [611, 210] width 15 height 15
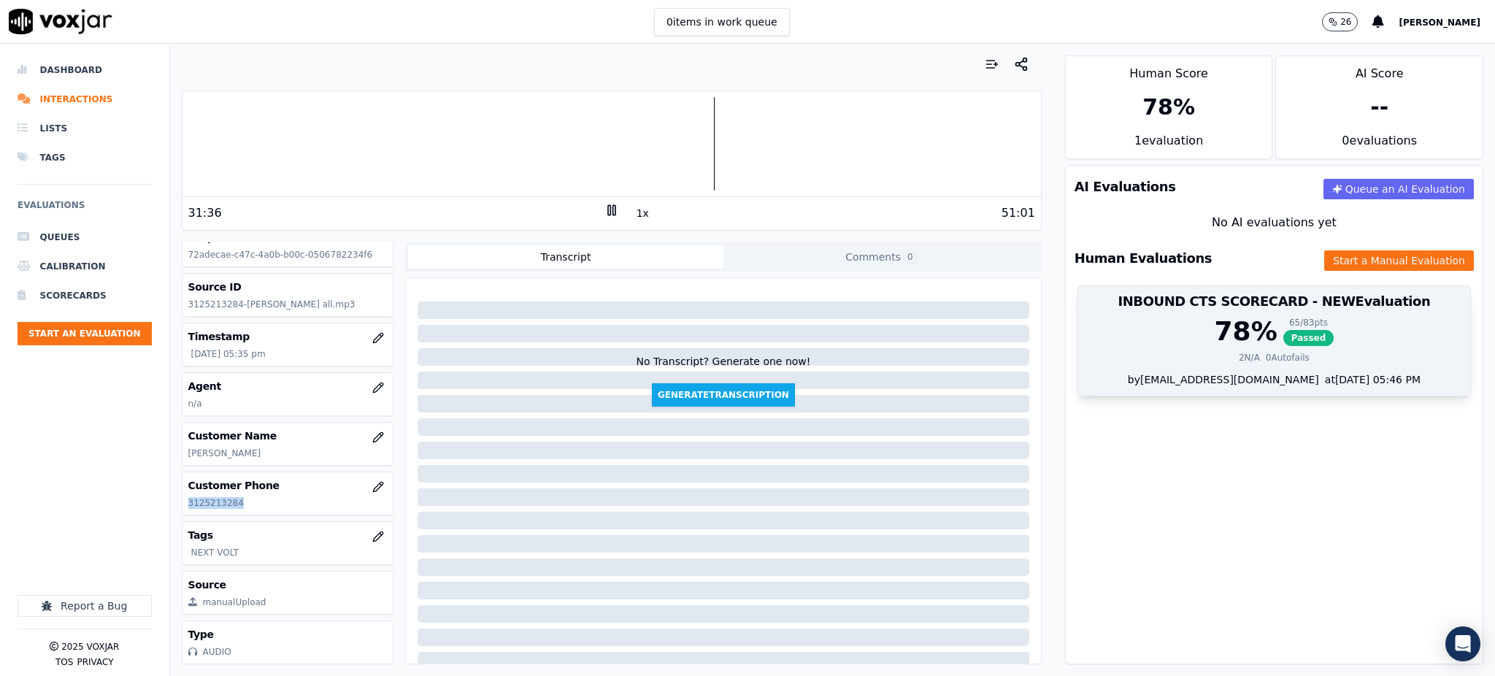
click at [1283, 339] on span "Passed" at bounding box center [1308, 338] width 51 height 16
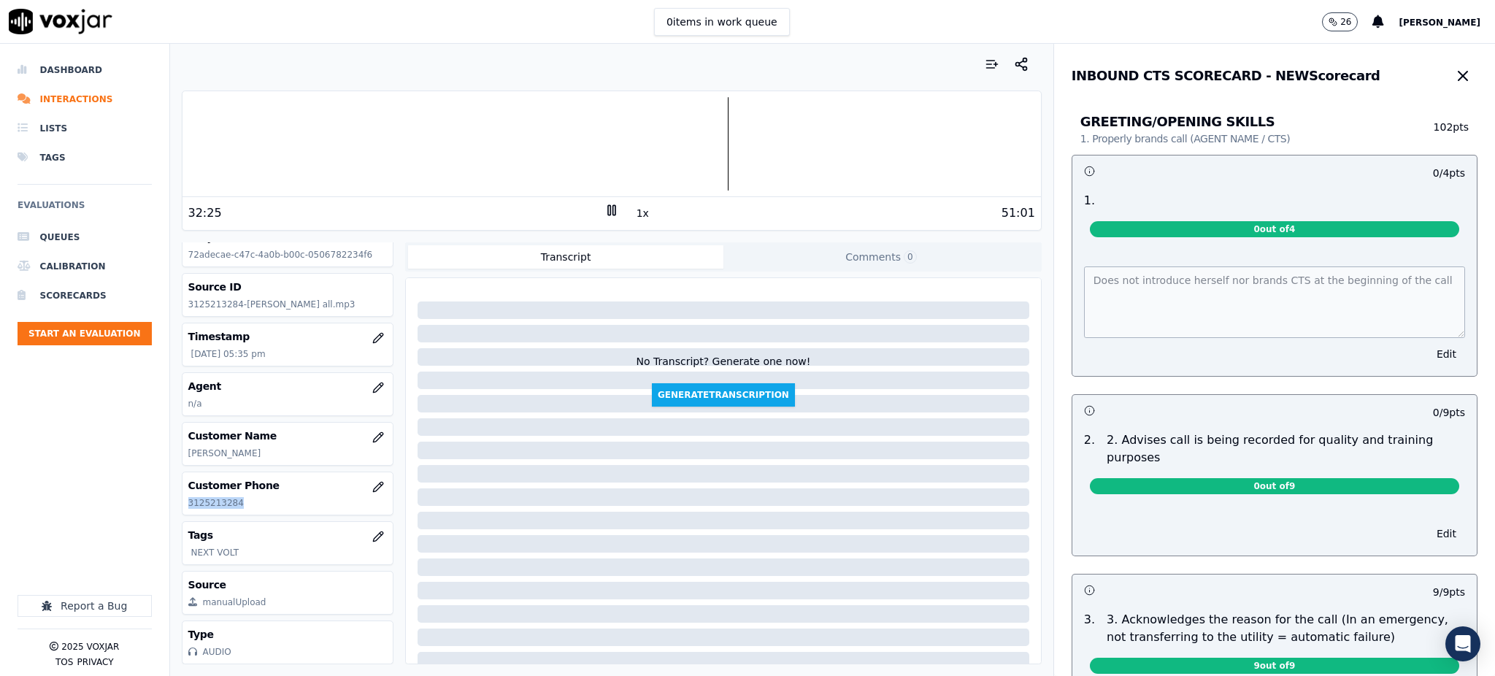
drag, startPoint x: 242, startPoint y: 458, endPoint x: 189, endPoint y: 468, distance: 54.1
click at [185, 472] on div "Customer Phone [PHONE_NUMBER]" at bounding box center [287, 493] width 211 height 42
copy p "3125213284"
drag, startPoint x: 1196, startPoint y: 28, endPoint x: 1142, endPoint y: 24, distance: 53.4
click at [1195, 26] on div "0 items in work queue 26 [PERSON_NAME]" at bounding box center [747, 22] width 1495 height 44
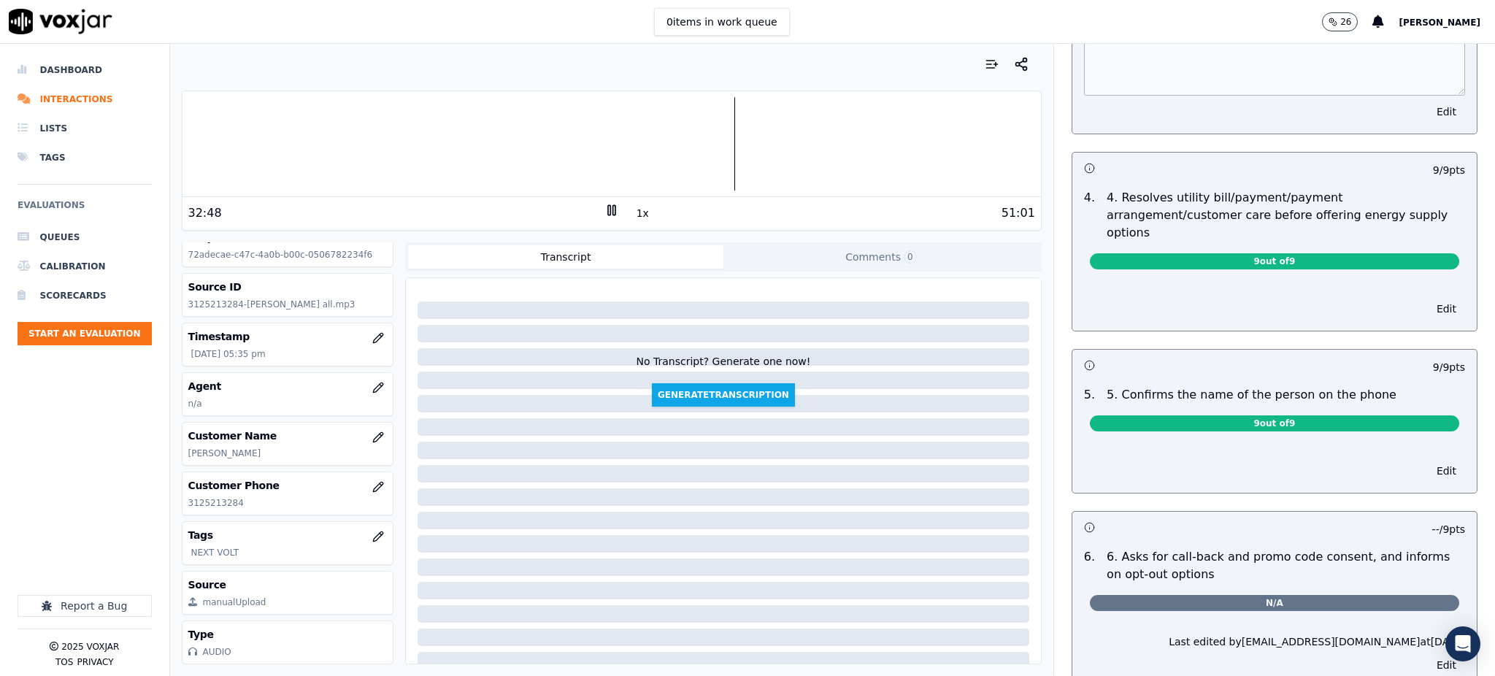
scroll to position [681, 0]
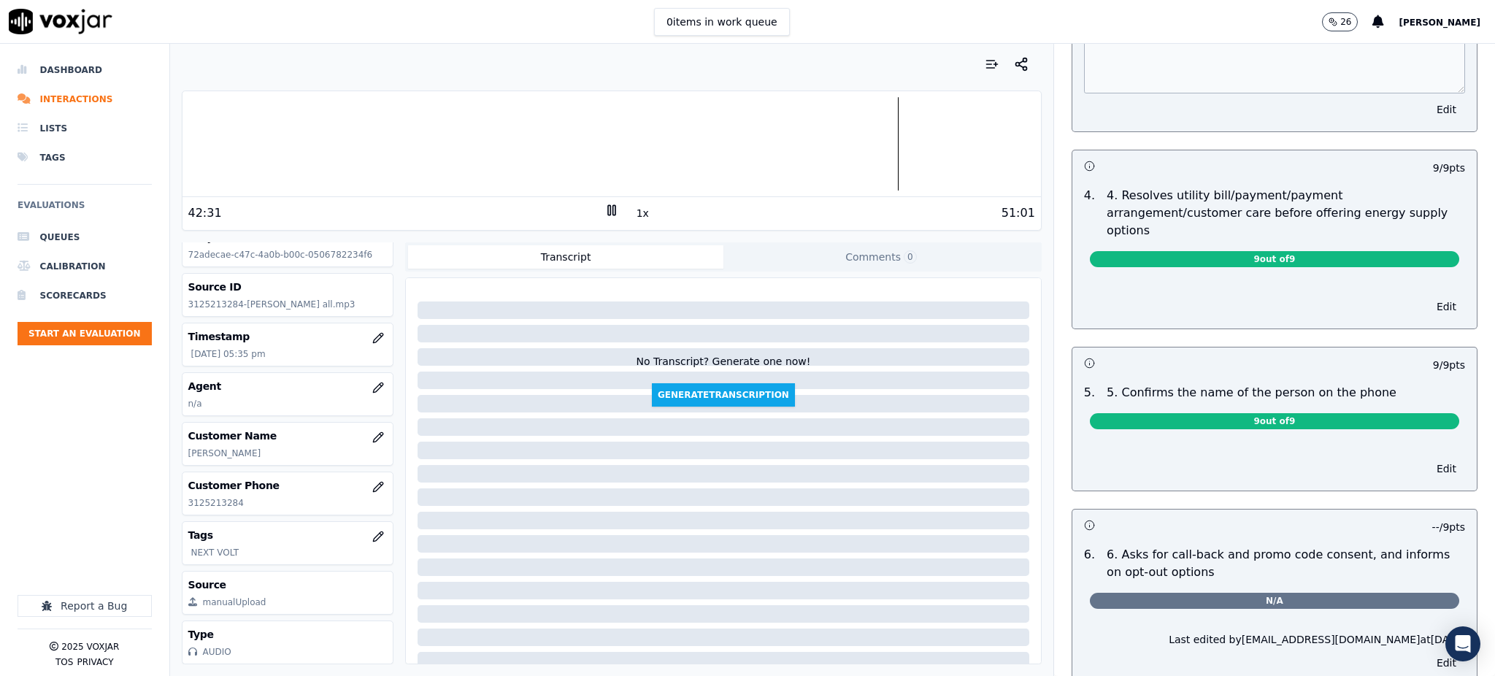
click at [608, 209] on rect at bounding box center [609, 209] width 2 height 9
click at [604, 207] on icon at bounding box center [611, 210] width 15 height 15
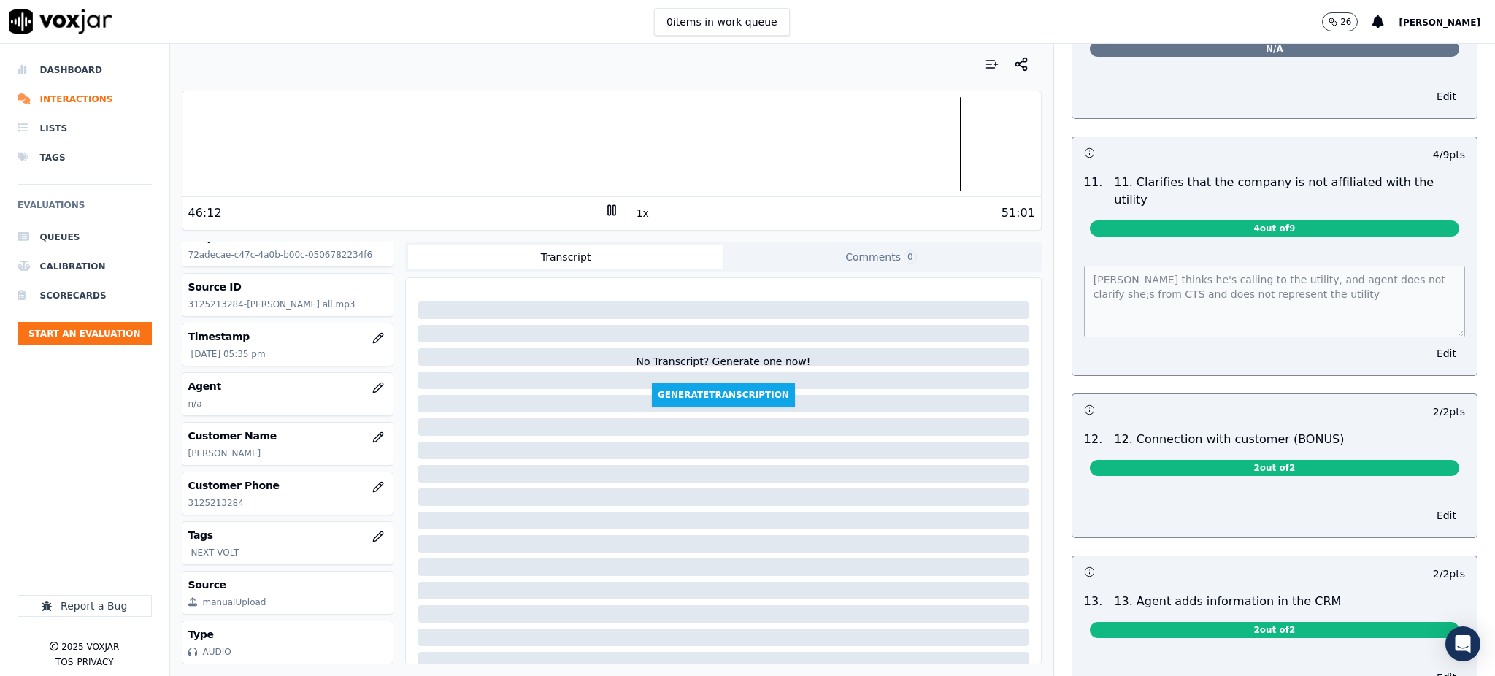
scroll to position [1932, 0]
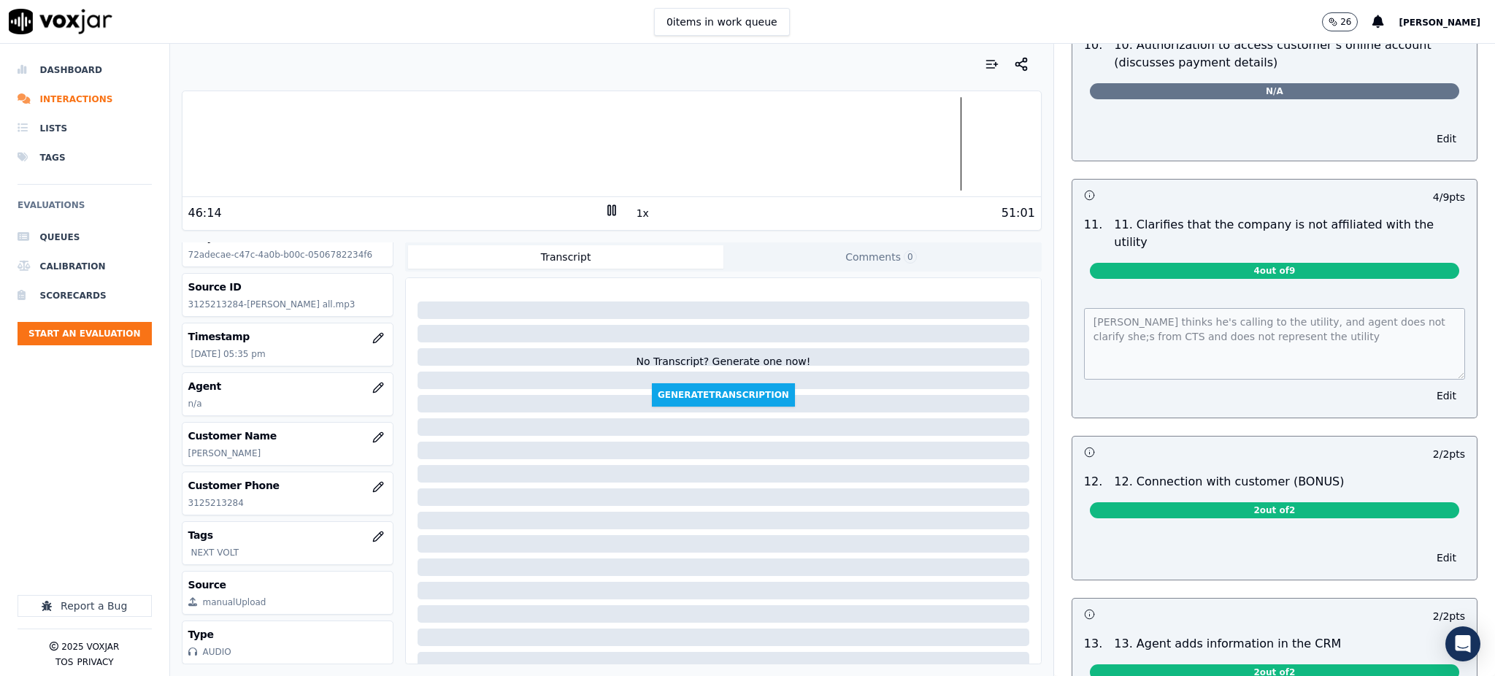
click at [1072, 291] on div "[PERSON_NAME] thinks he's calling to the utility, and agent does not clarify sh…" at bounding box center [1274, 354] width 404 height 127
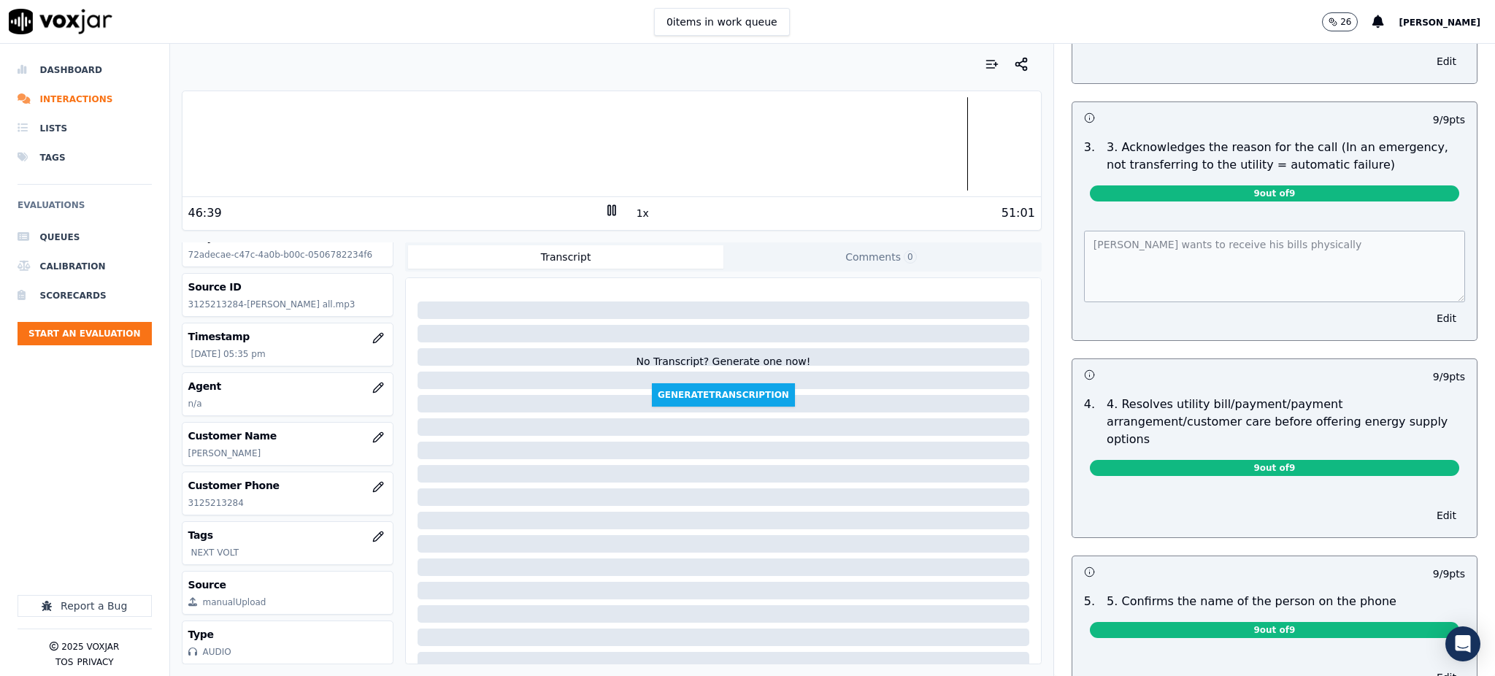
scroll to position [0, 0]
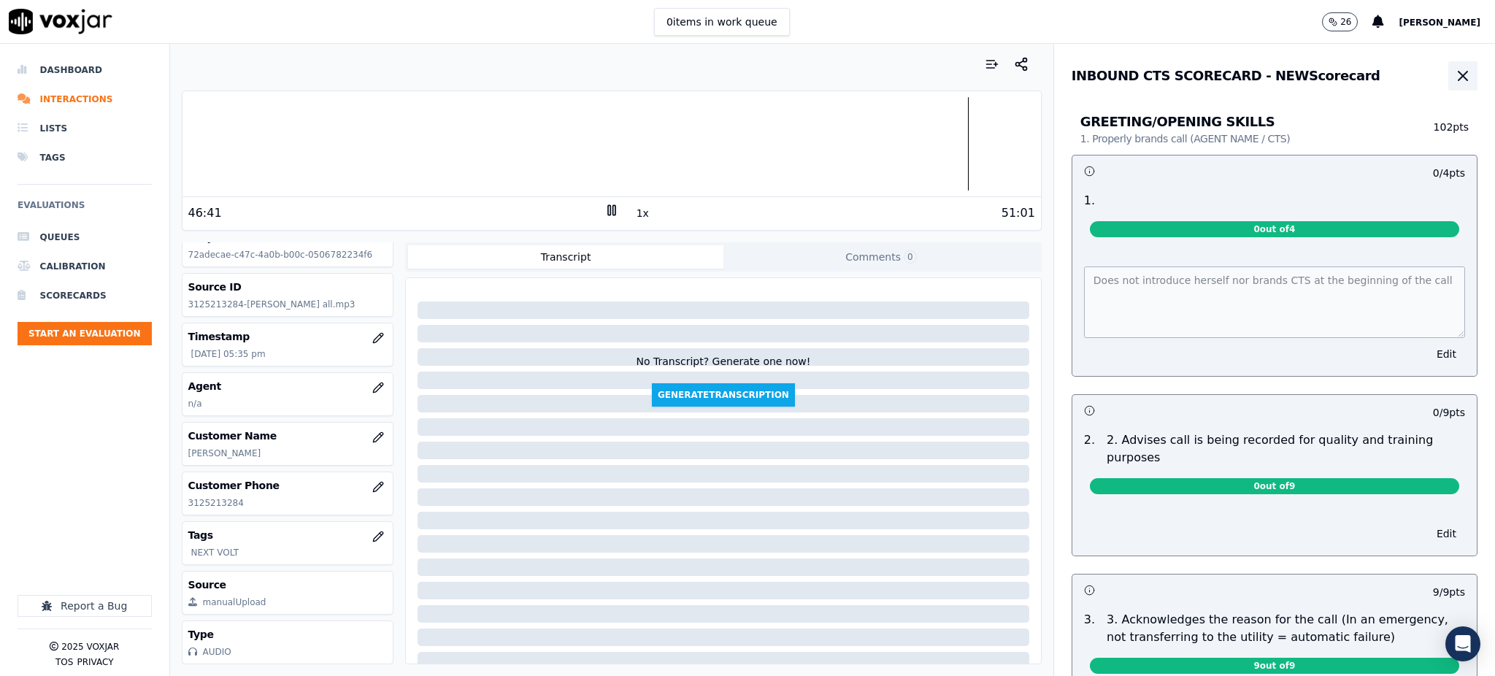
click at [1454, 73] on icon "button" at bounding box center [1463, 76] width 18 height 18
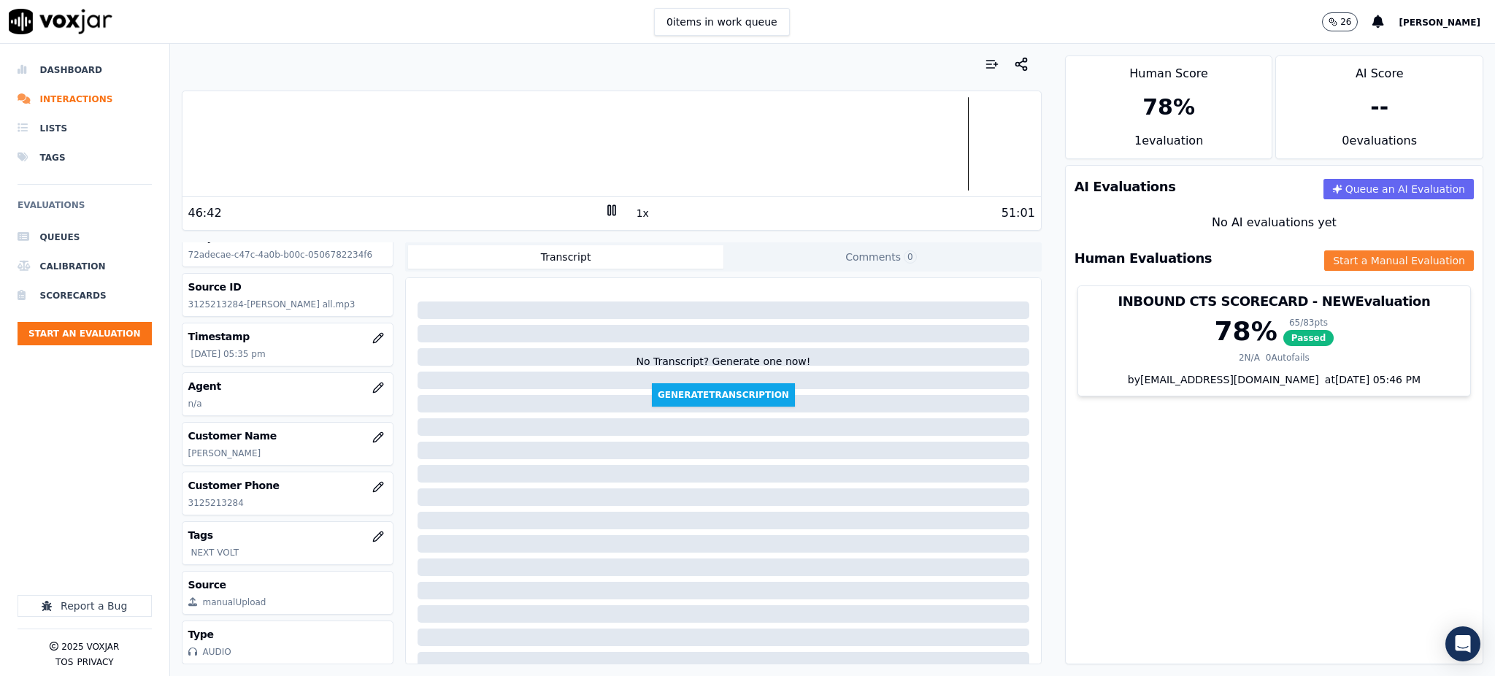
click at [1324, 258] on button "Start a Manual Evaluation" at bounding box center [1399, 260] width 150 height 20
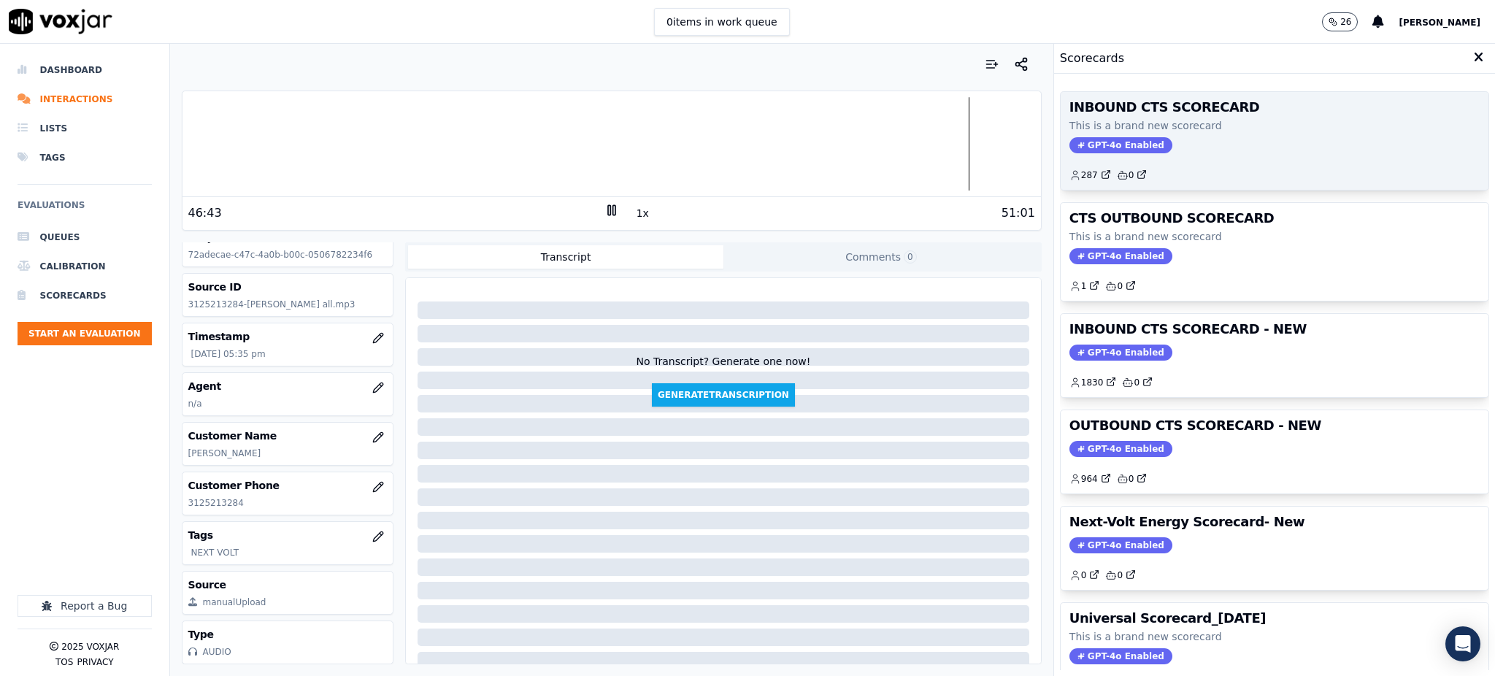
click at [1108, 140] on span "GPT-4o Enabled" at bounding box center [1120, 145] width 103 height 16
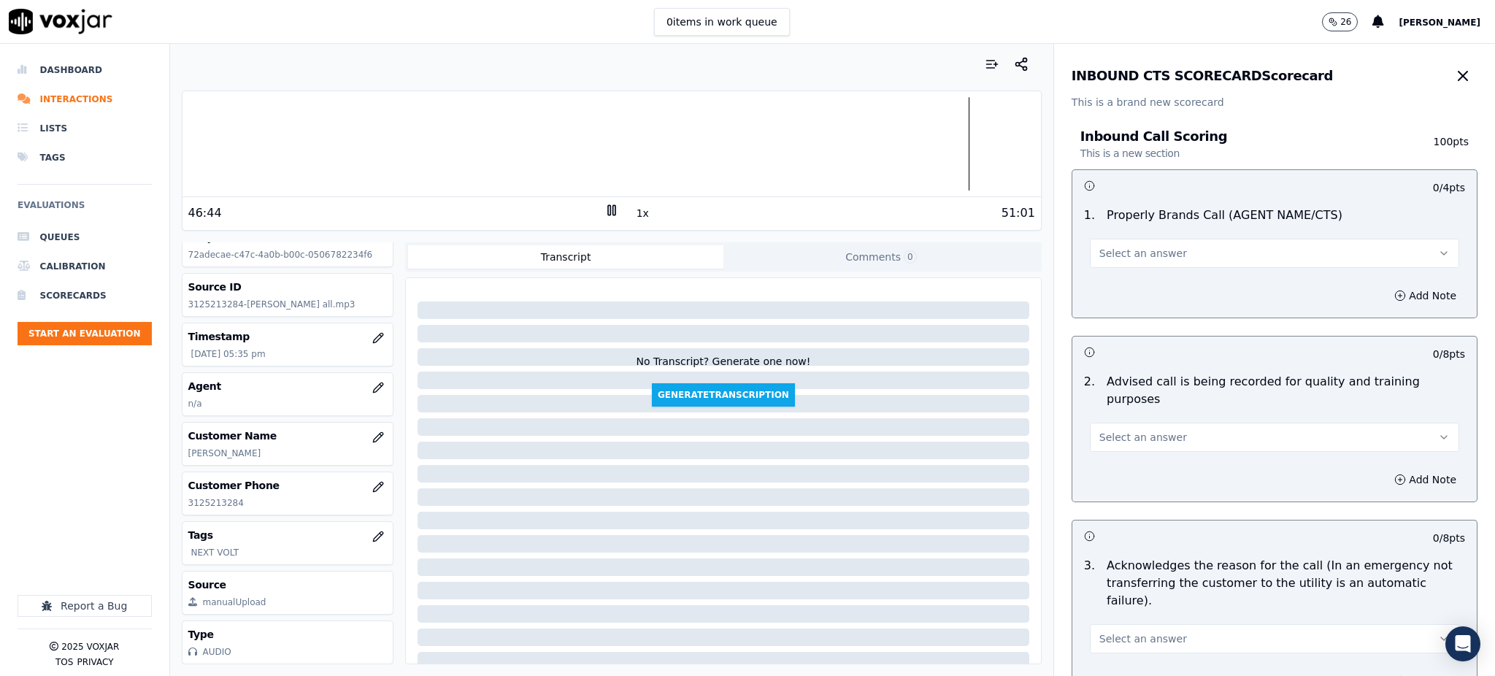
click at [1110, 241] on button "Select an answer" at bounding box center [1274, 253] width 369 height 29
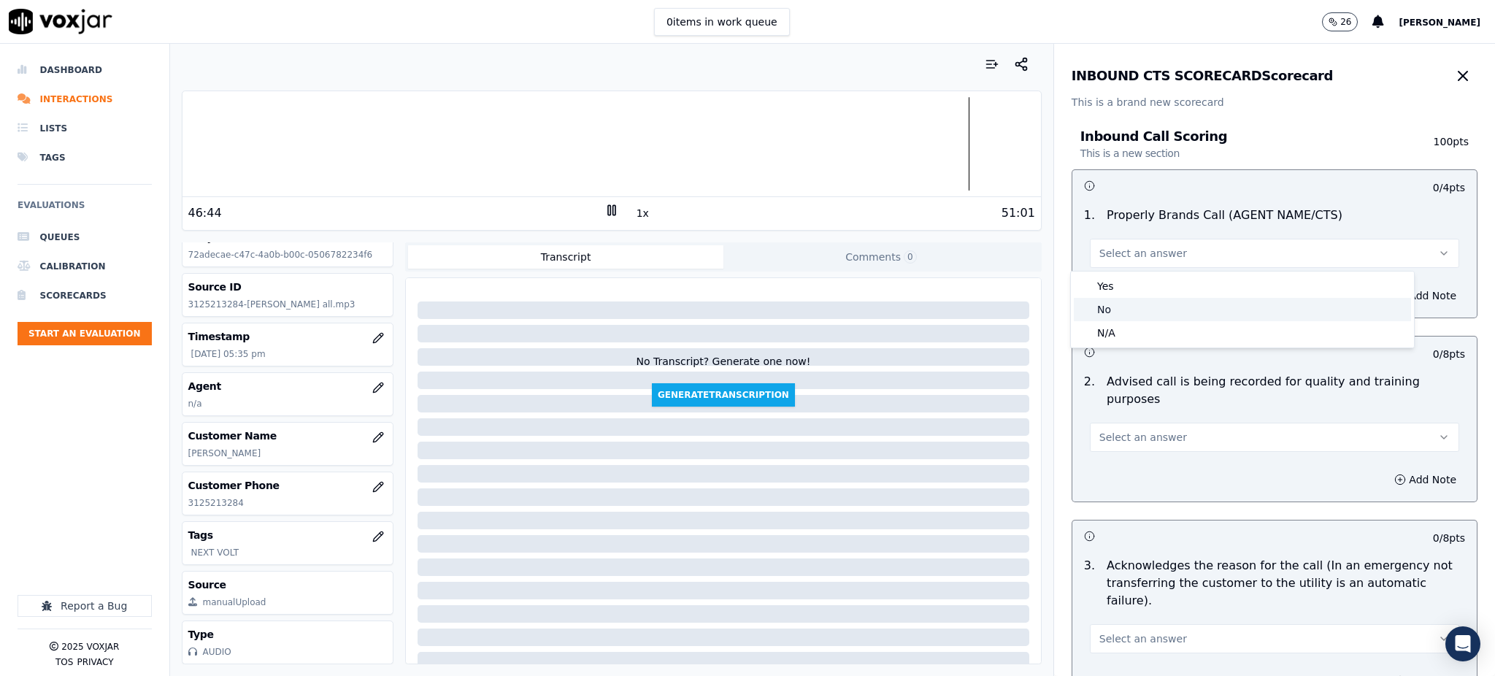
click at [1111, 301] on div "No" at bounding box center [1242, 309] width 337 height 23
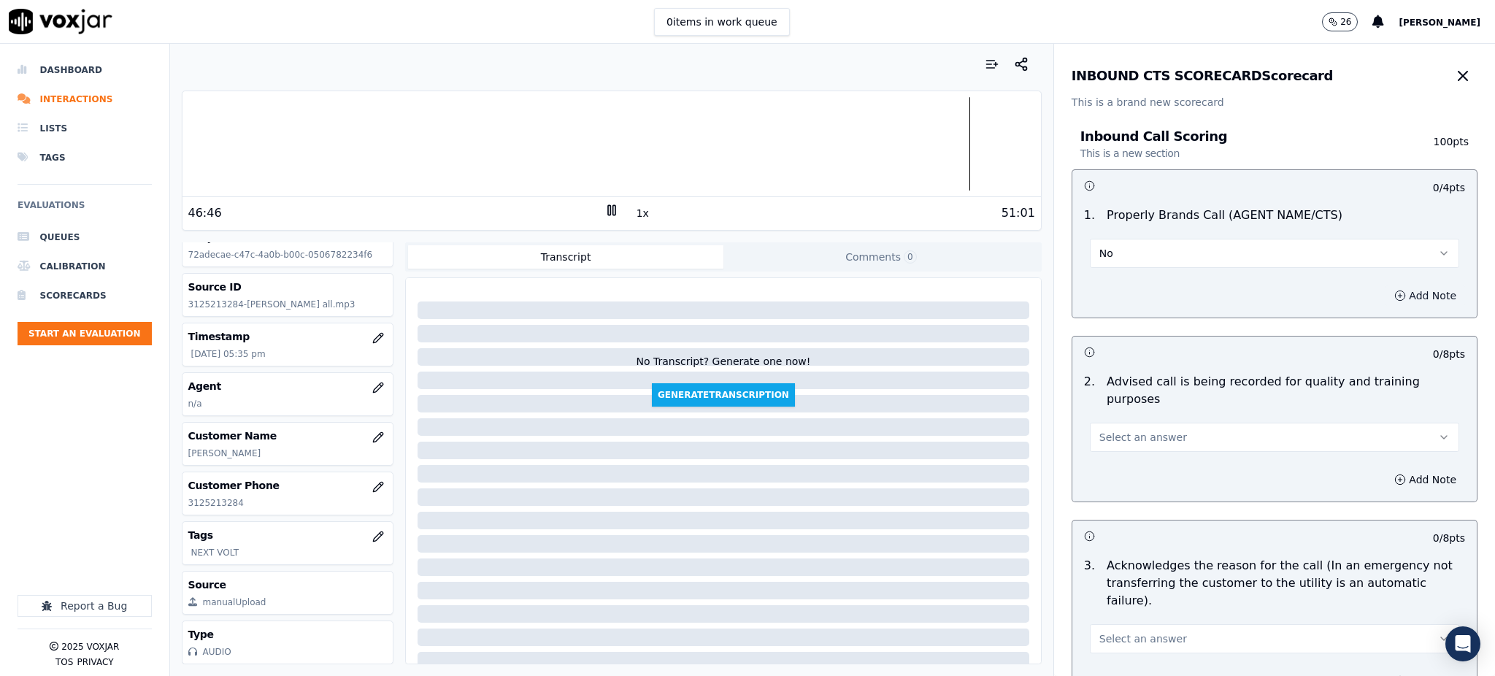
click at [1385, 293] on button "Add Note" at bounding box center [1425, 295] width 80 height 20
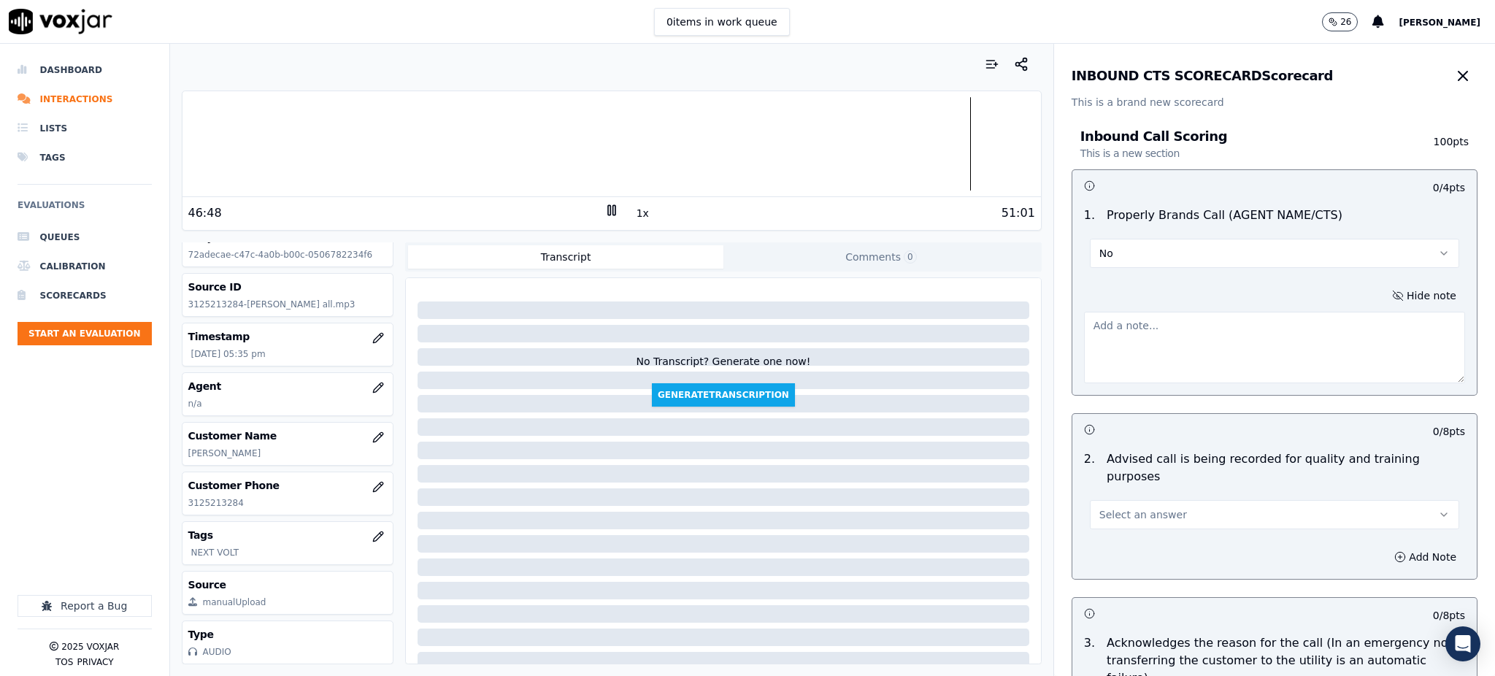
click at [1134, 343] on textarea at bounding box center [1274, 348] width 381 height 72
type textarea "n"
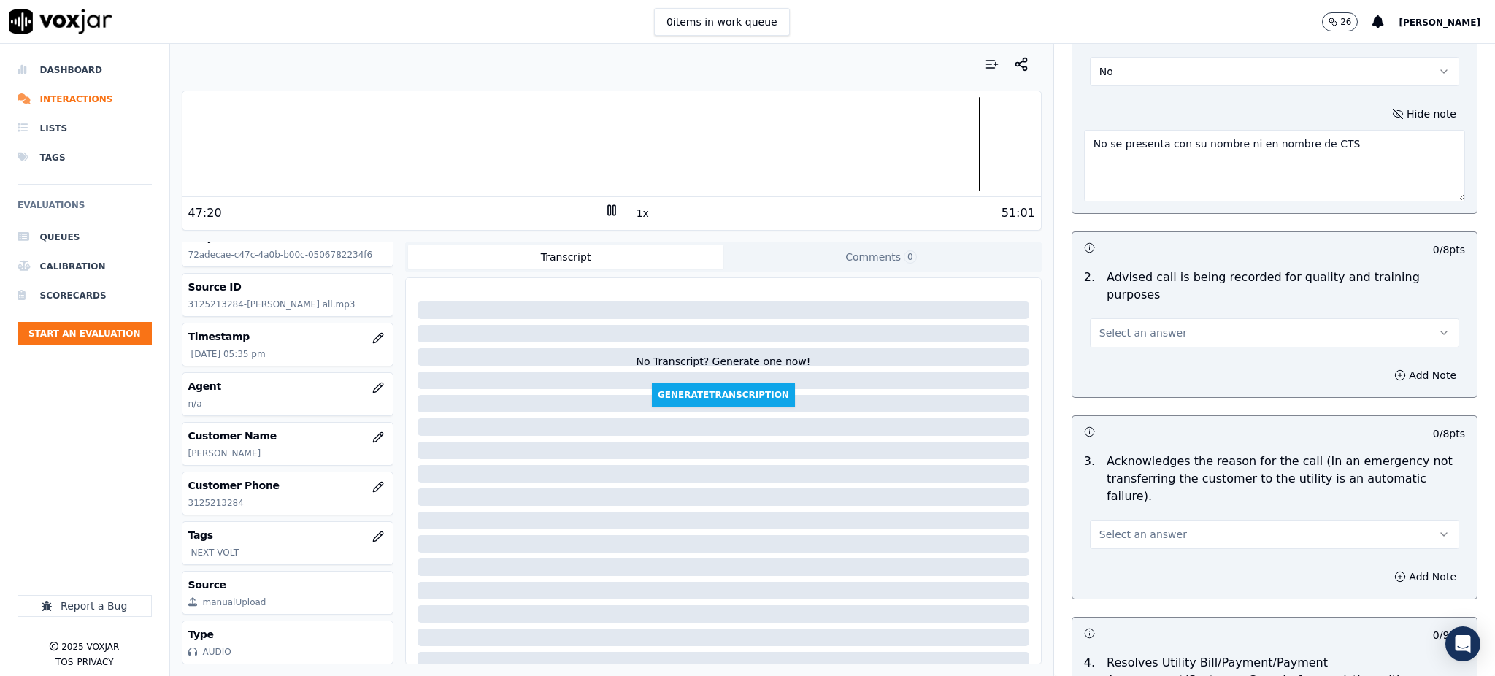
scroll to position [194, 0]
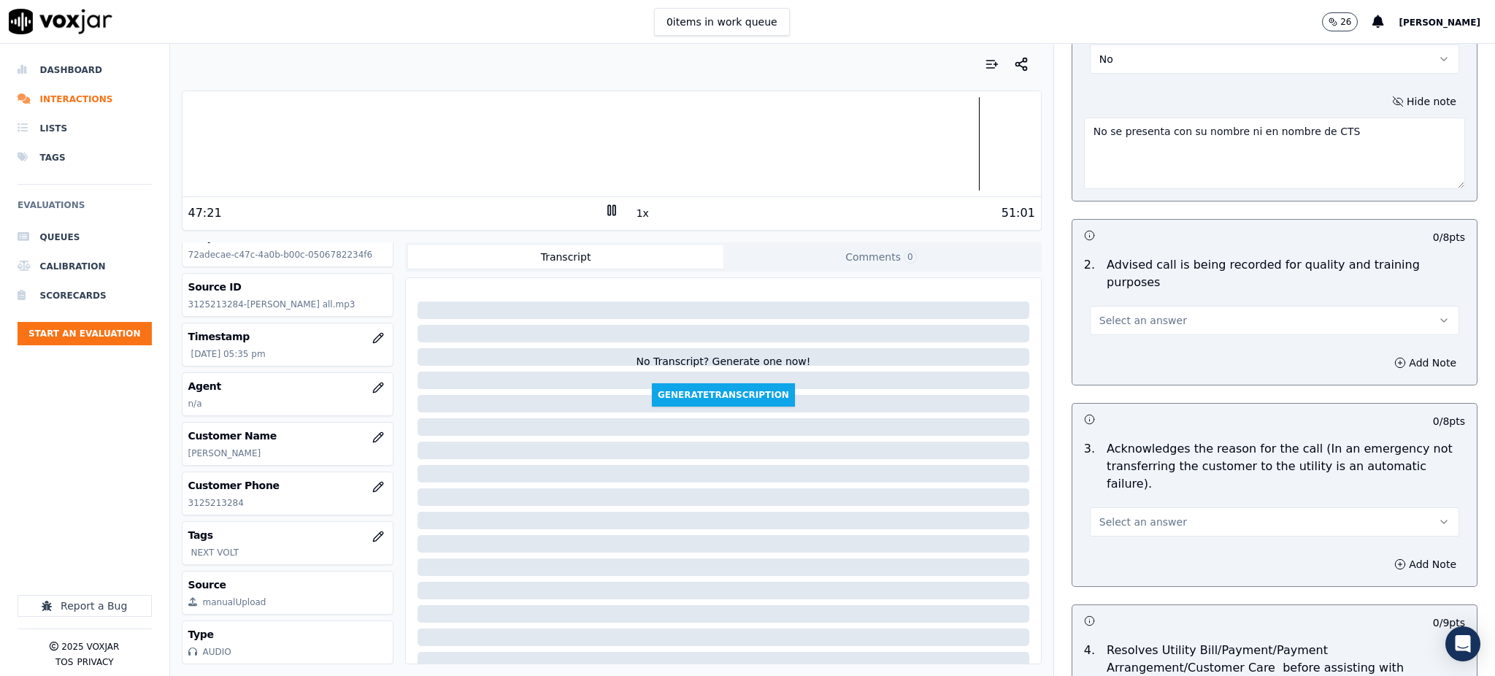
type textarea "No se presenta con su nombre ni en nombre de CTS"
click at [1100, 313] on span "Select an answer" at bounding box center [1143, 320] width 88 height 15
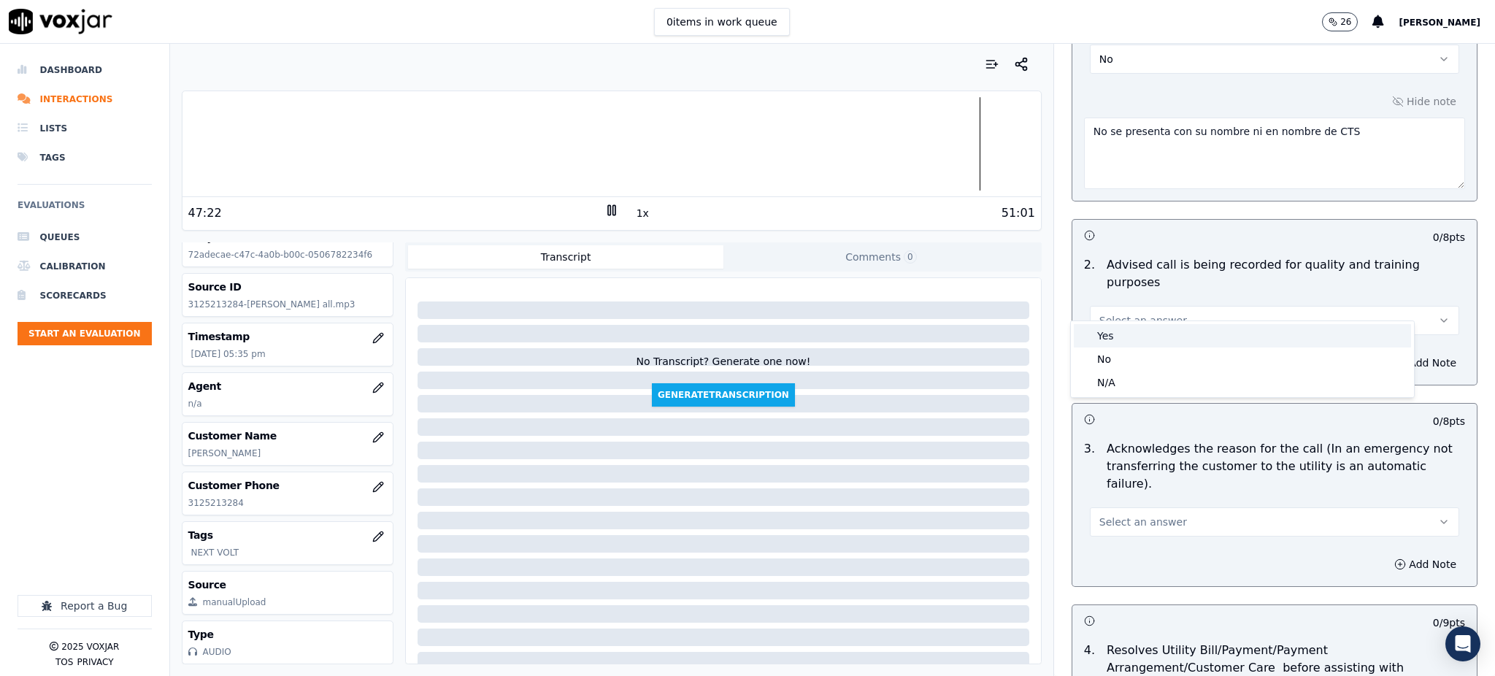
click at [1113, 332] on div "Yes" at bounding box center [1242, 335] width 337 height 23
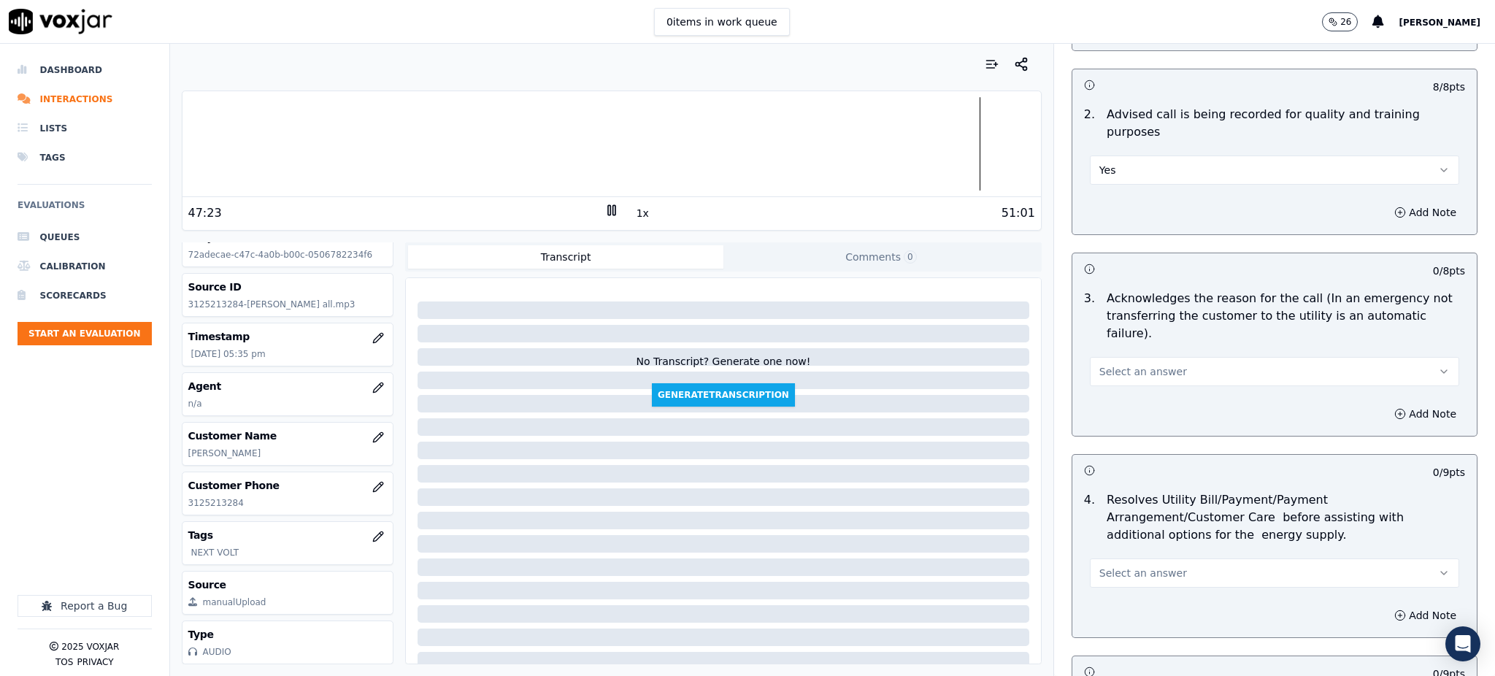
scroll to position [486, 0]
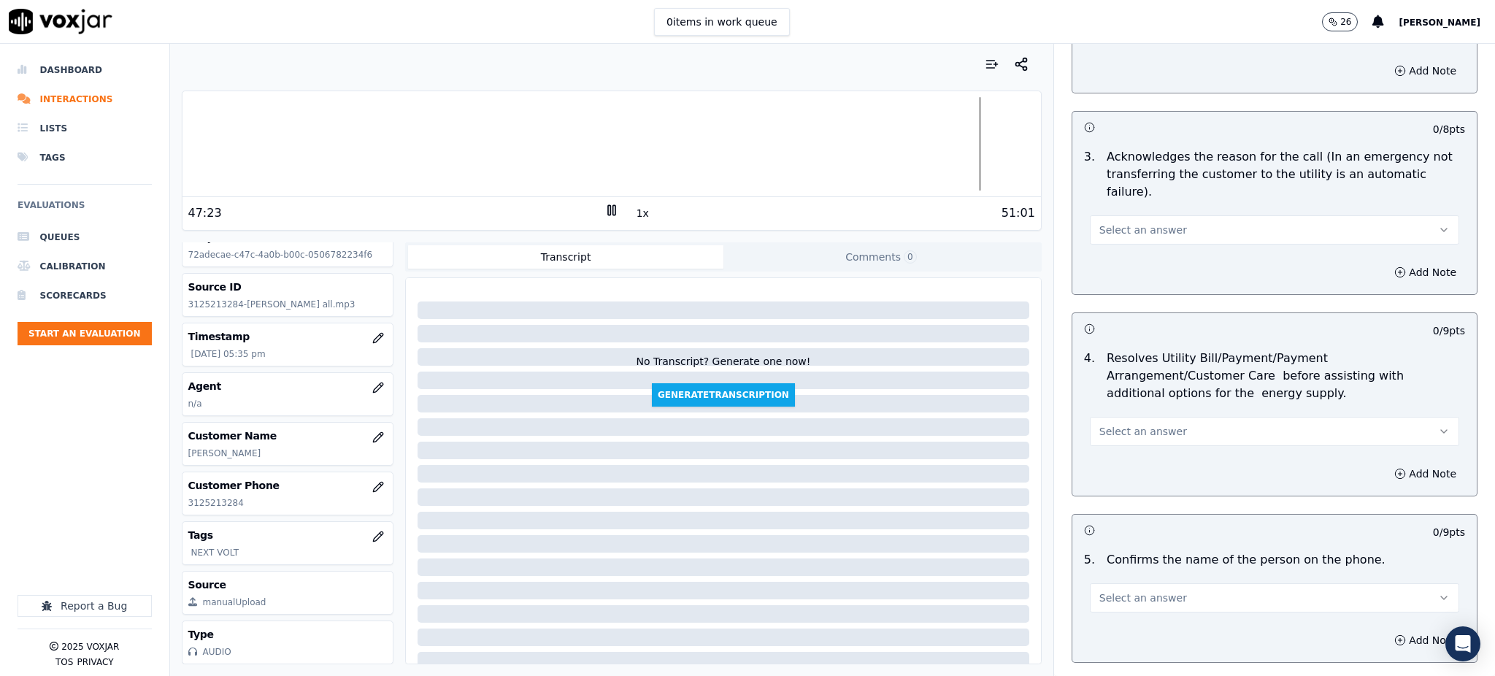
drag, startPoint x: 1118, startPoint y: 194, endPoint x: 1118, endPoint y: 206, distance: 11.7
click at [1119, 223] on span "Select an answer" at bounding box center [1143, 230] width 88 height 15
click at [1118, 229] on div "Yes" at bounding box center [1242, 227] width 337 height 23
click at [1134, 424] on span "Select an answer" at bounding box center [1143, 431] width 88 height 15
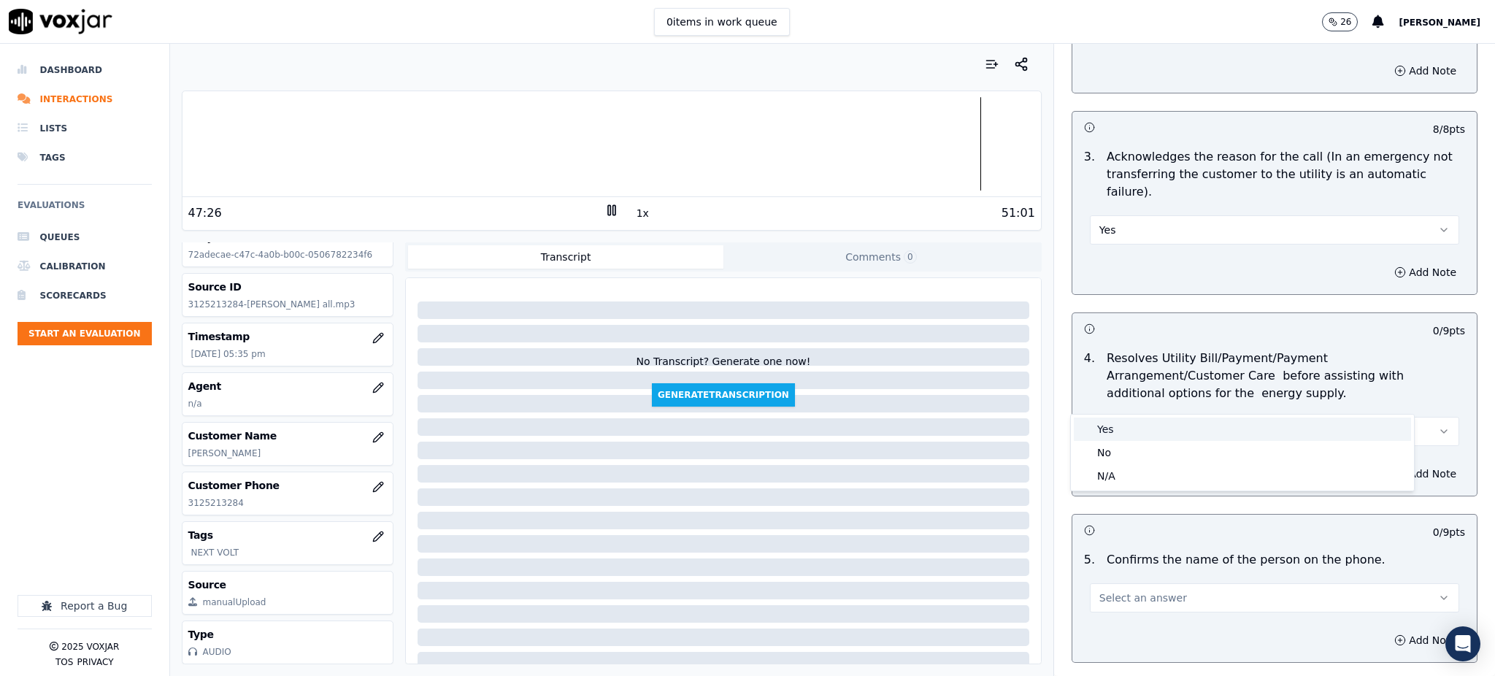
click at [1100, 418] on div "Yes" at bounding box center [1242, 429] width 337 height 23
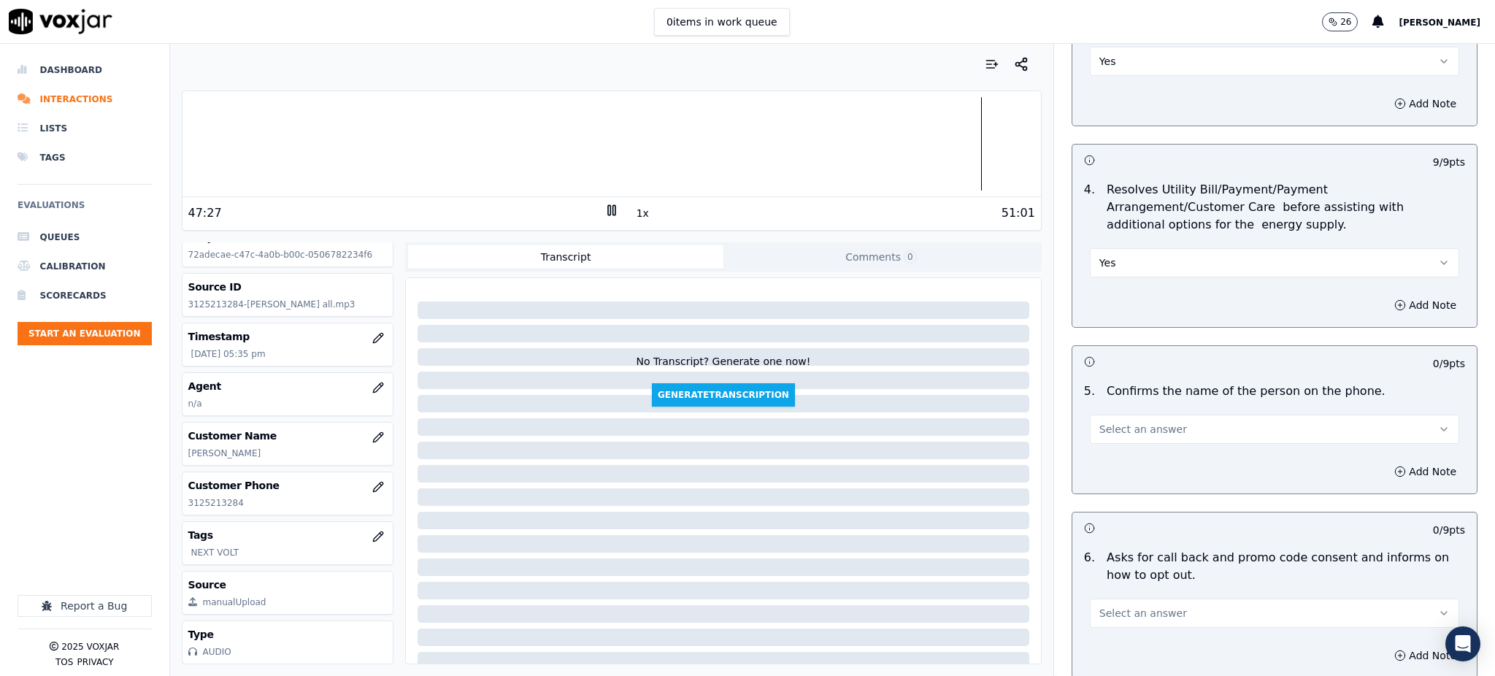
scroll to position [681, 0]
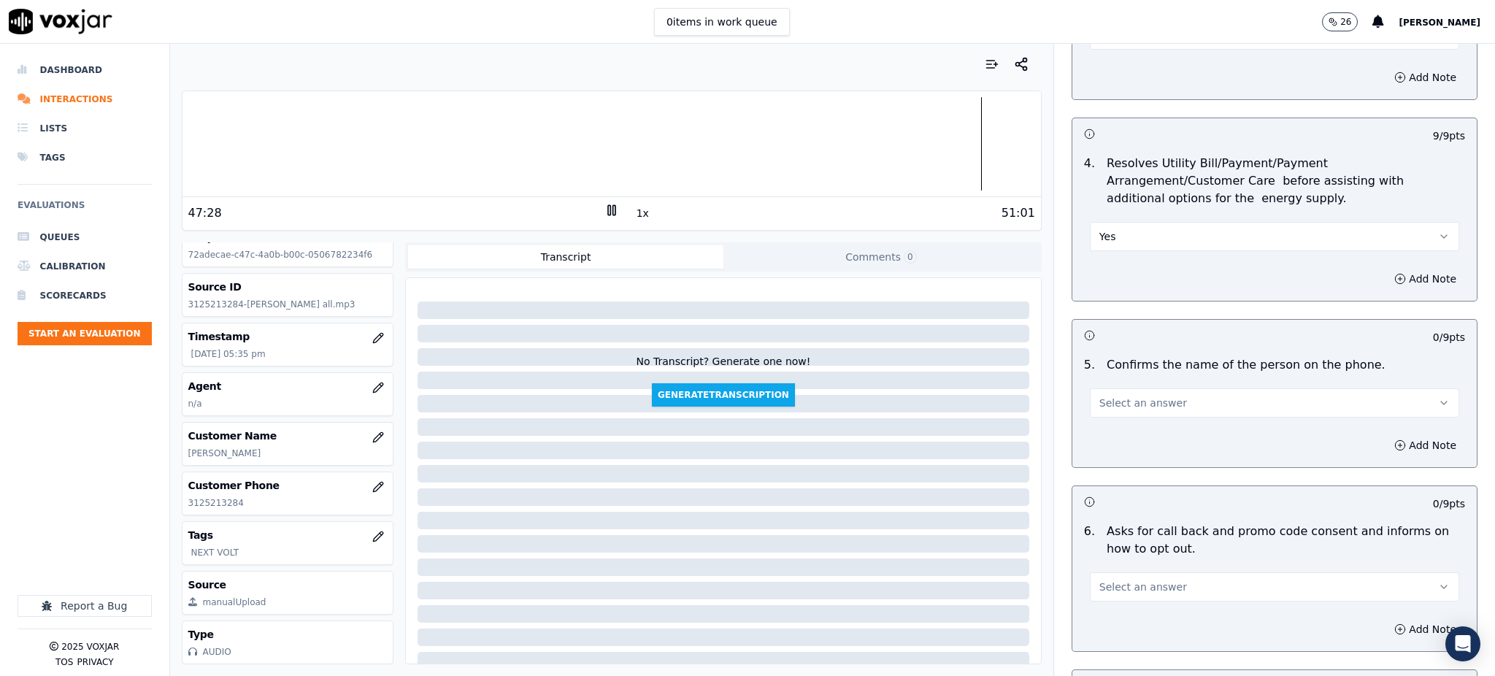
click at [1106, 396] on span "Select an answer" at bounding box center [1143, 403] width 88 height 15
click at [1128, 404] on div "Yes" at bounding box center [1242, 400] width 337 height 23
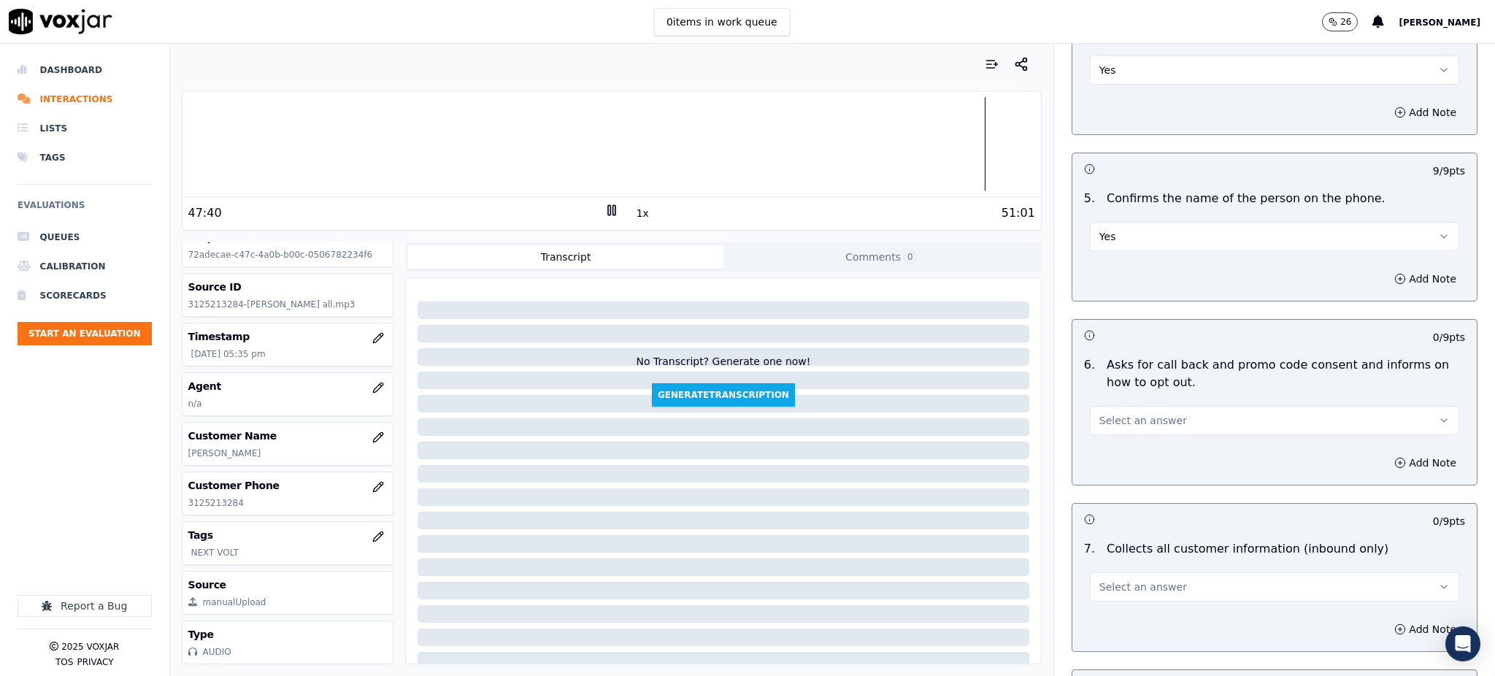
scroll to position [876, 0]
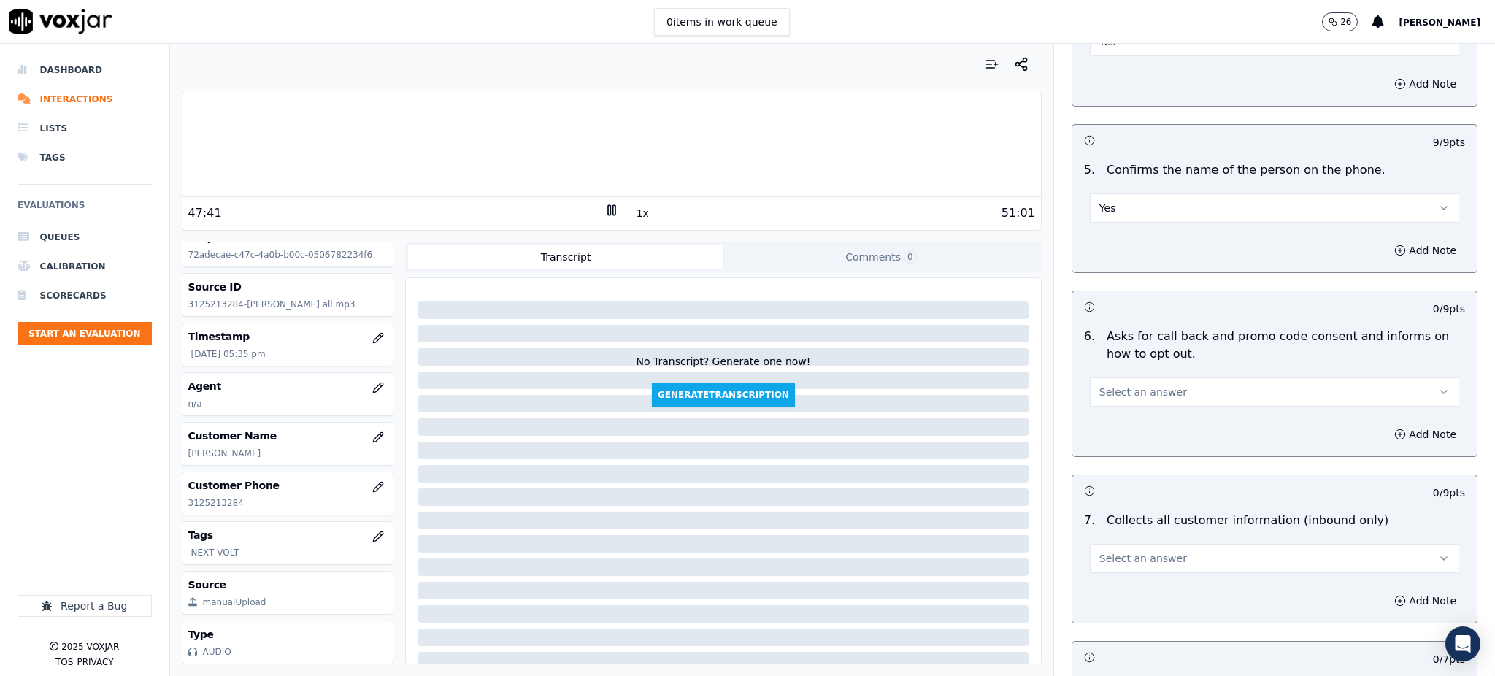
click at [1094, 377] on button "Select an answer" at bounding box center [1274, 391] width 369 height 29
click at [1094, 389] on div "Yes" at bounding box center [1242, 390] width 337 height 23
click at [1112, 544] on button "Select an answer" at bounding box center [1274, 558] width 369 height 29
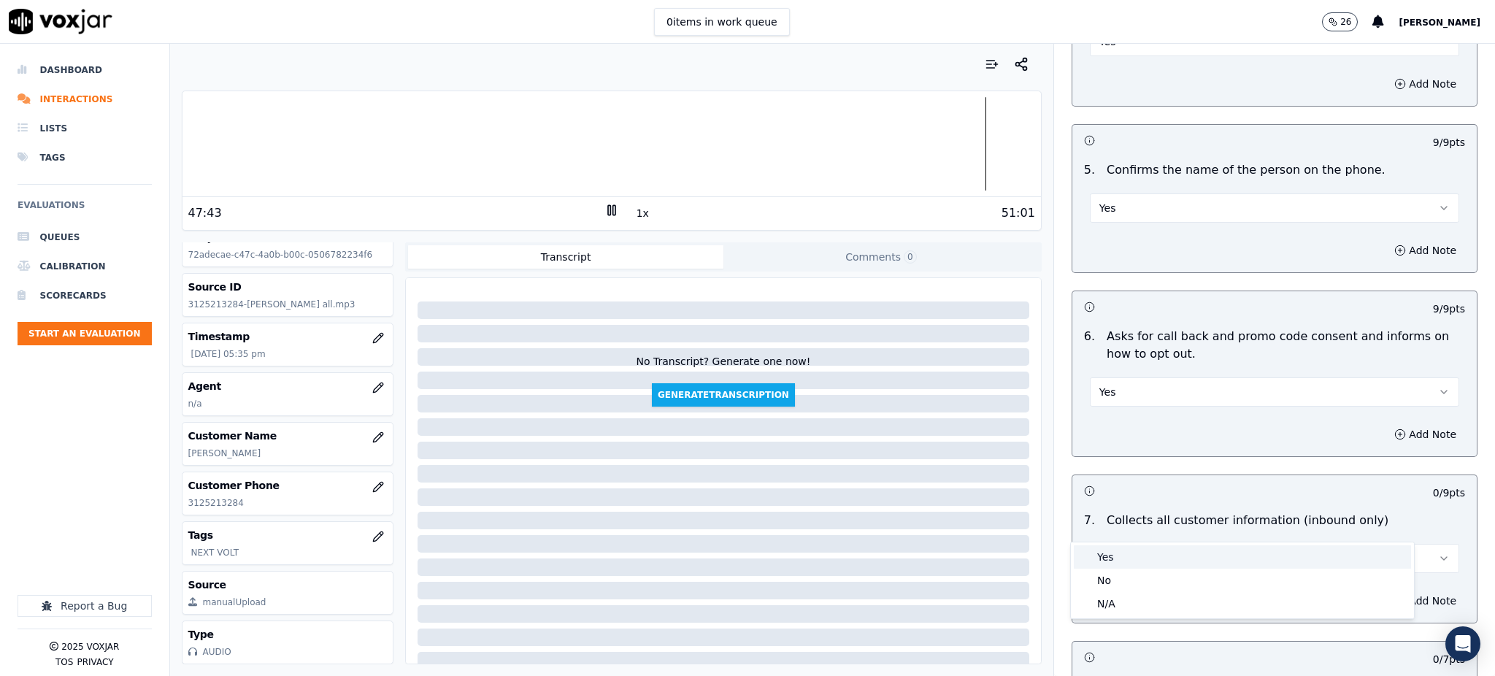
click at [1115, 548] on div "Yes" at bounding box center [1242, 556] width 337 height 23
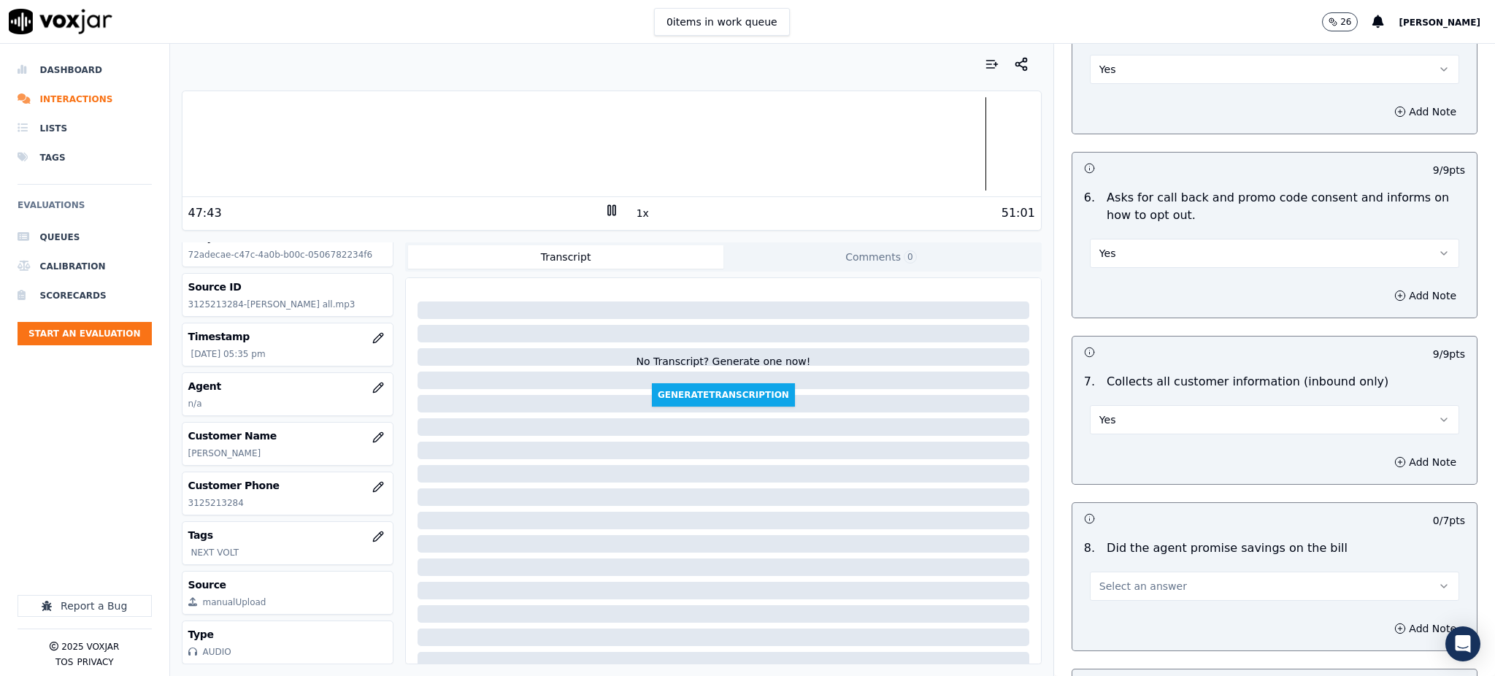
scroll to position [1070, 0]
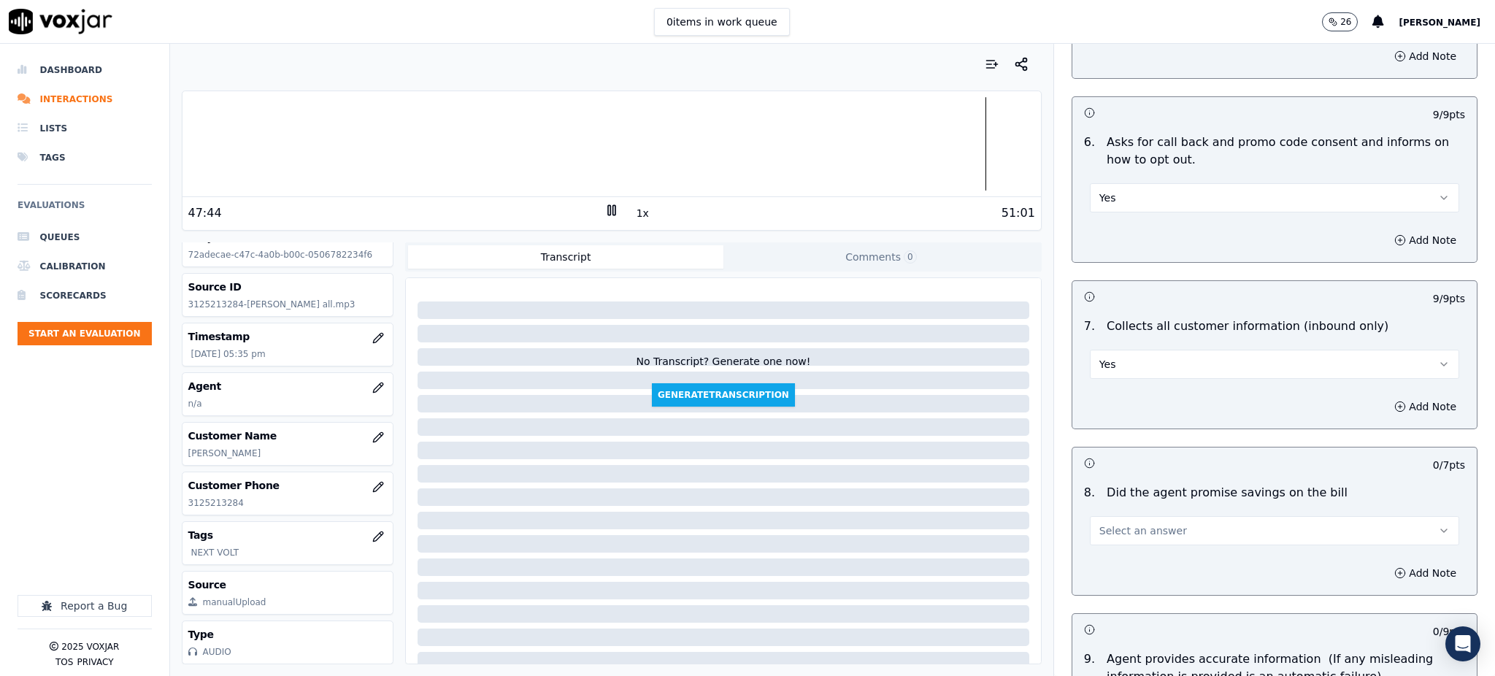
click at [1116, 523] on span "Select an answer" at bounding box center [1143, 530] width 88 height 15
click at [1117, 522] on div "Yes" at bounding box center [1242, 529] width 337 height 23
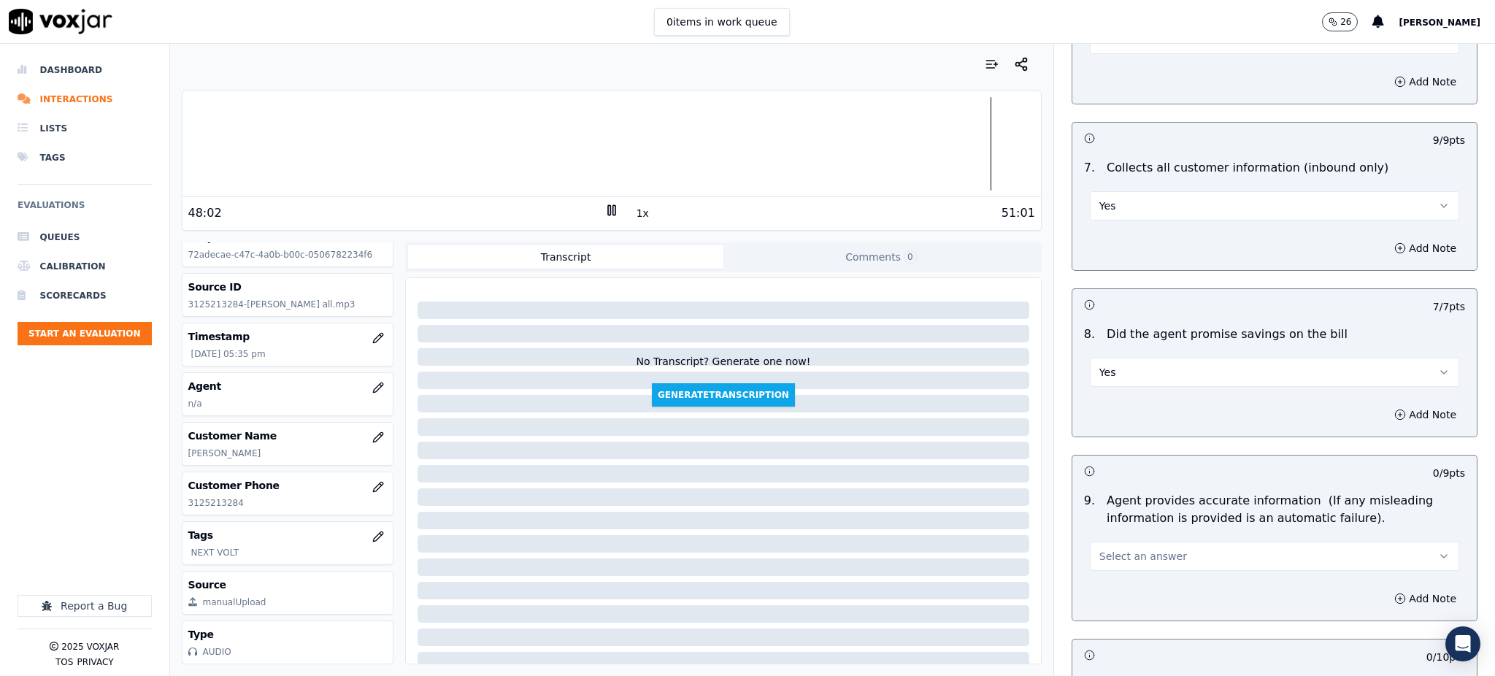
scroll to position [1265, 0]
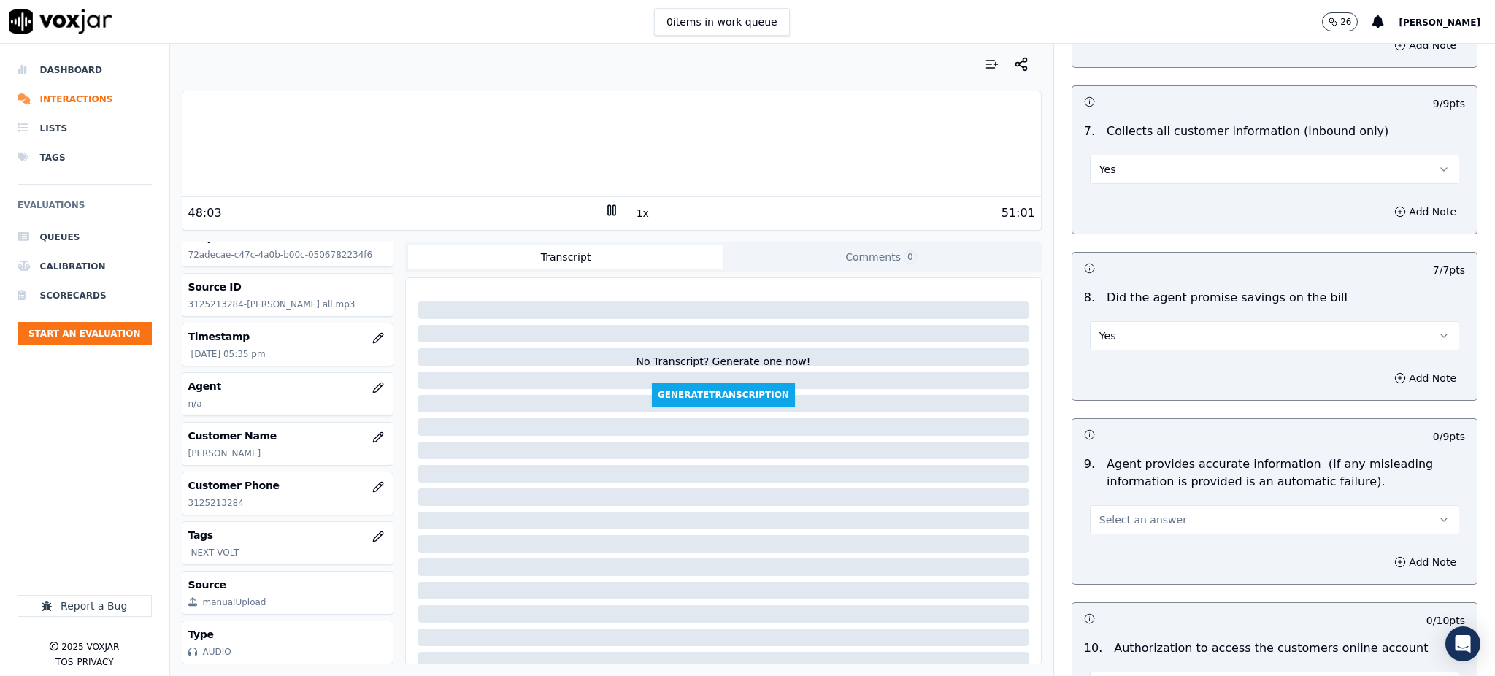
click at [1106, 505] on button "Select an answer" at bounding box center [1274, 519] width 369 height 29
click at [1115, 519] on div "Yes" at bounding box center [1242, 518] width 337 height 23
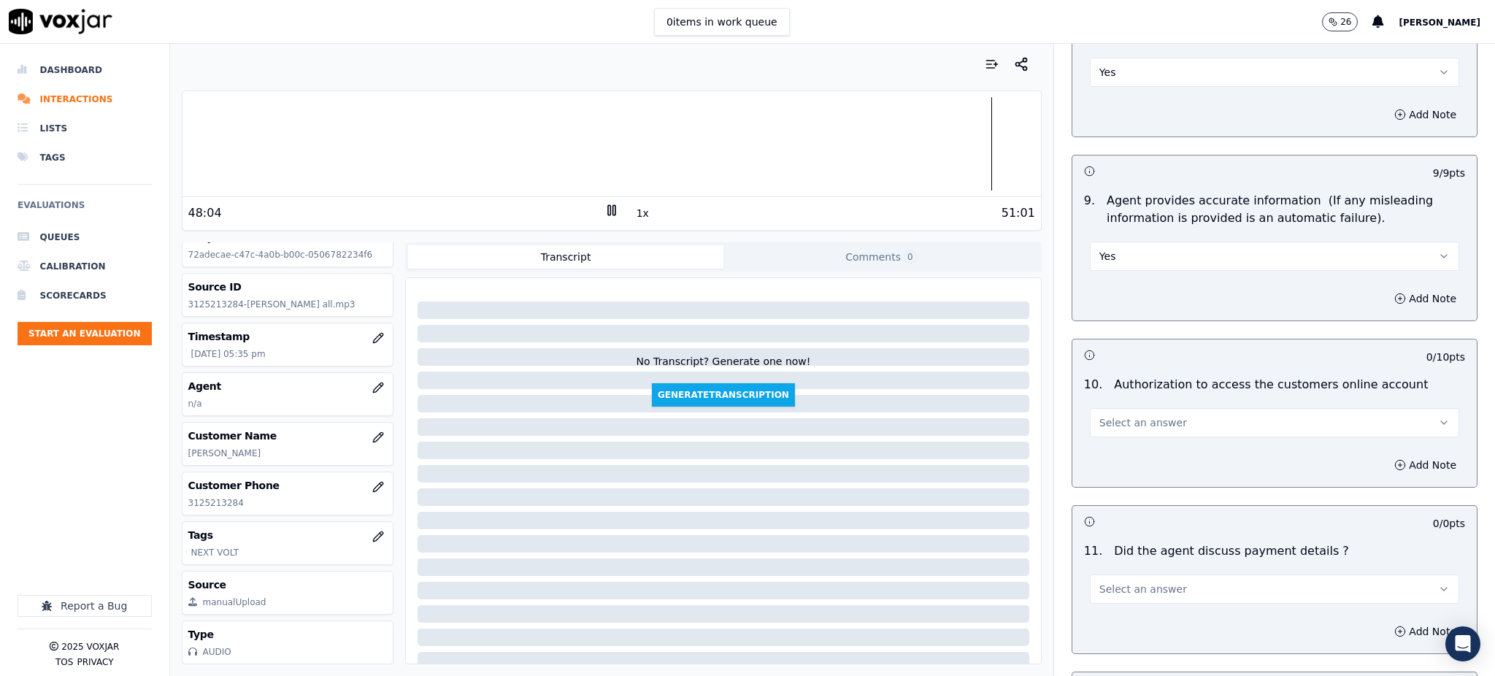
scroll to position [1557, 0]
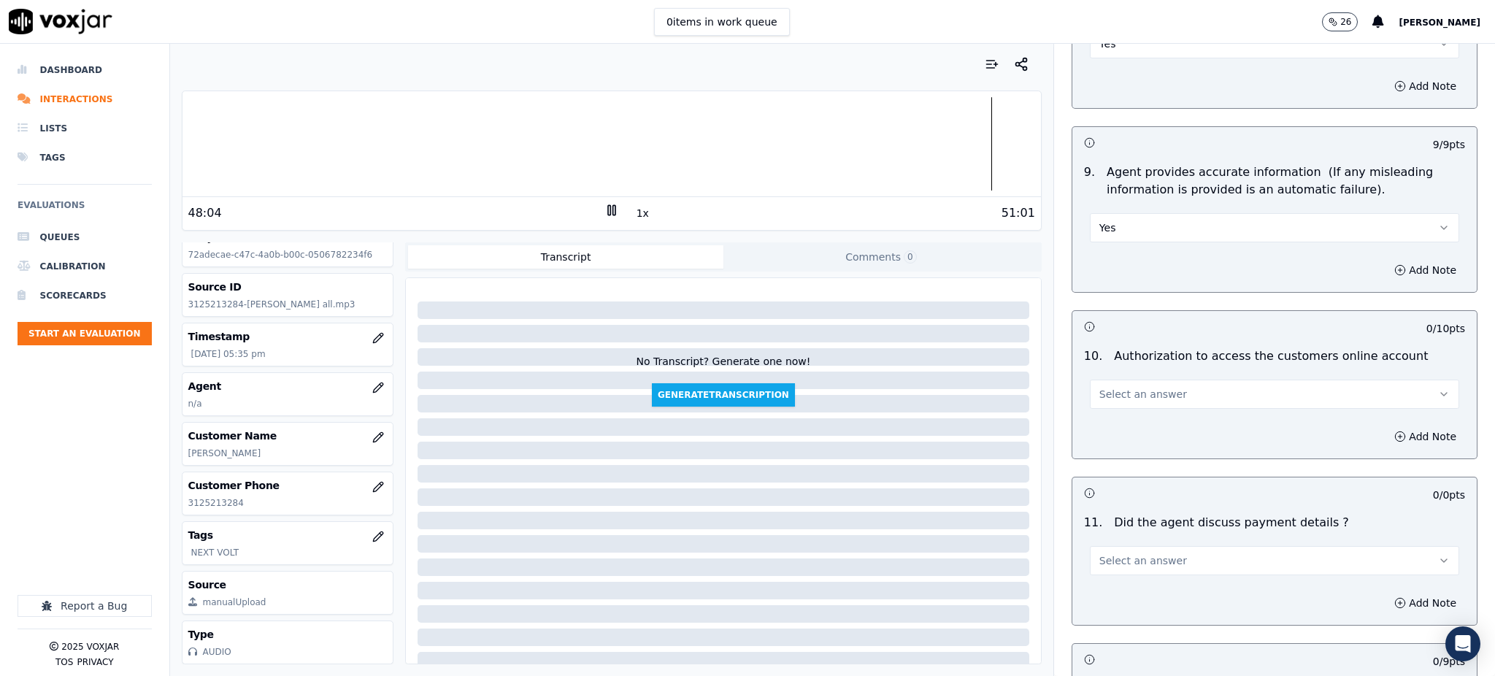
click at [1099, 387] on span "Select an answer" at bounding box center [1143, 394] width 88 height 15
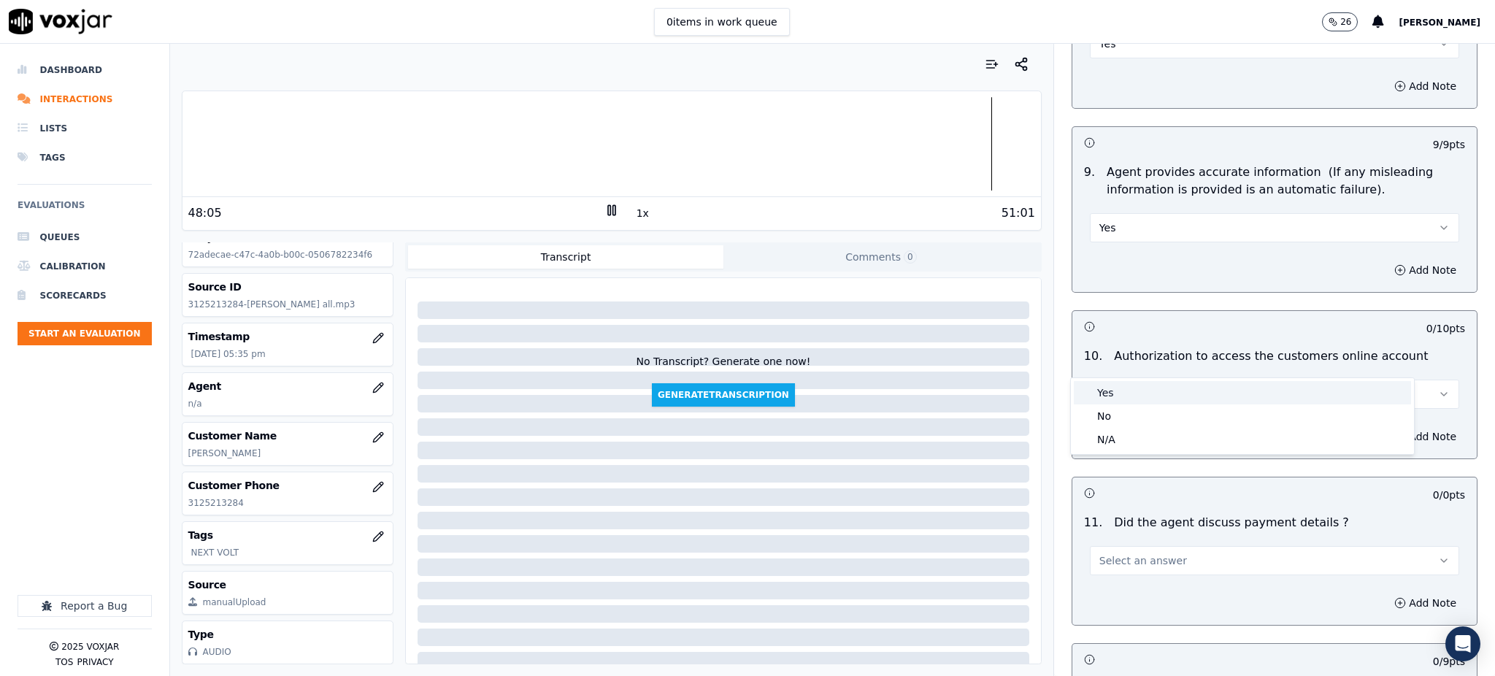
click at [1114, 398] on div "Yes" at bounding box center [1242, 392] width 337 height 23
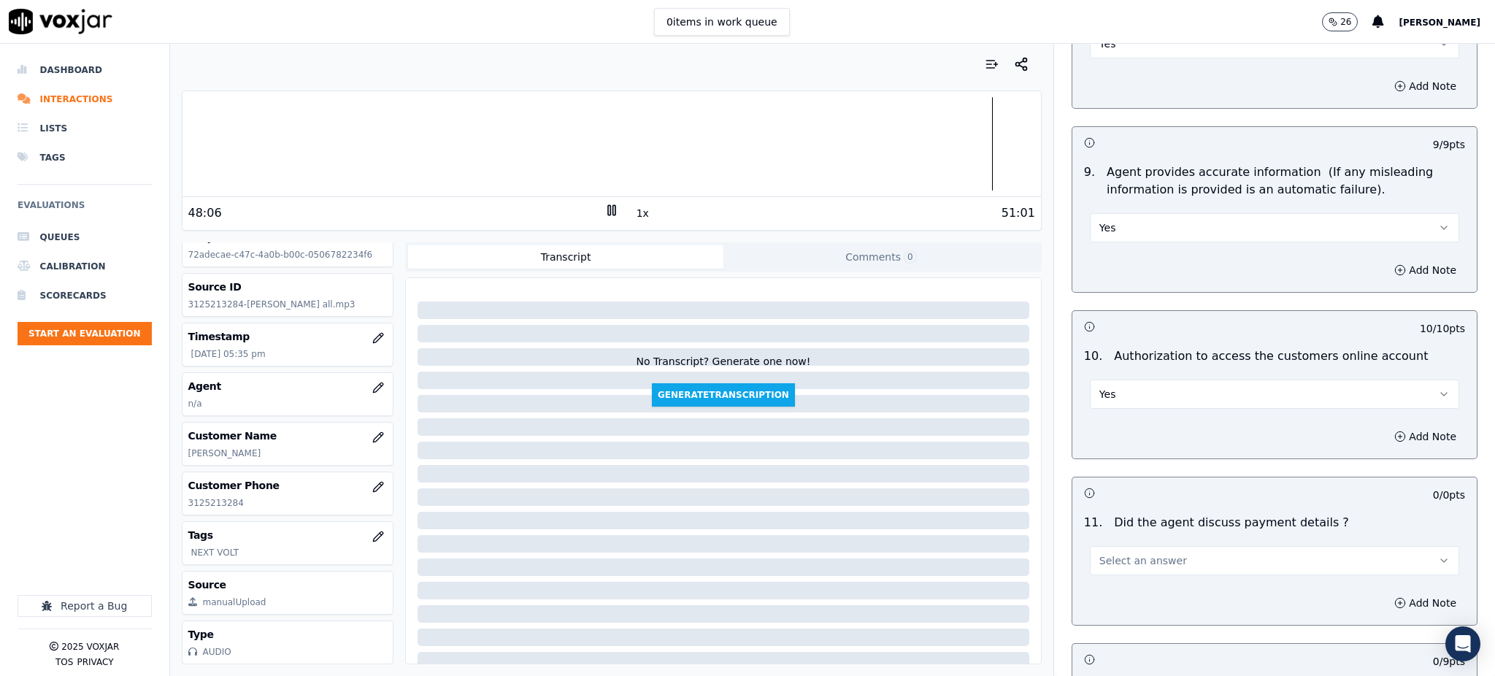
click at [1108, 553] on span "Select an answer" at bounding box center [1143, 560] width 88 height 15
click at [1108, 556] on div "Yes" at bounding box center [1242, 558] width 337 height 23
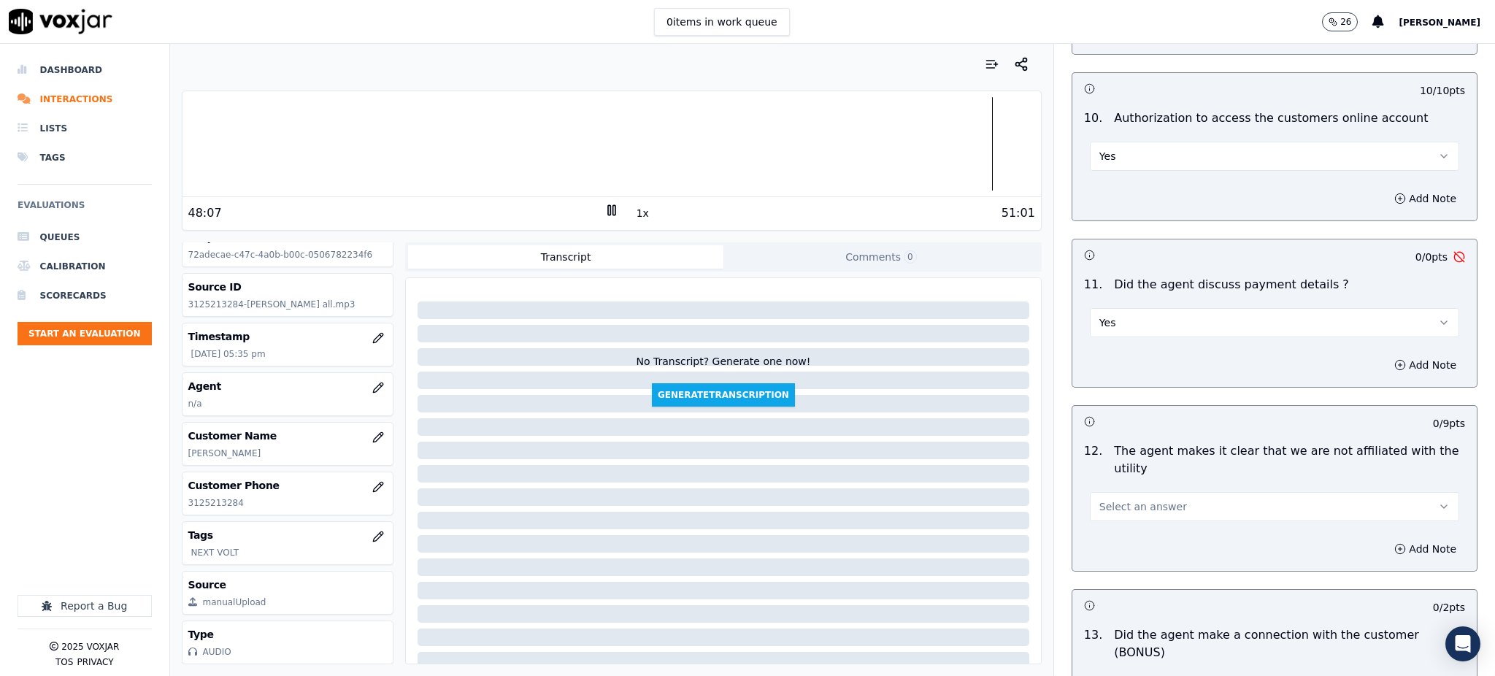
scroll to position [1849, 0]
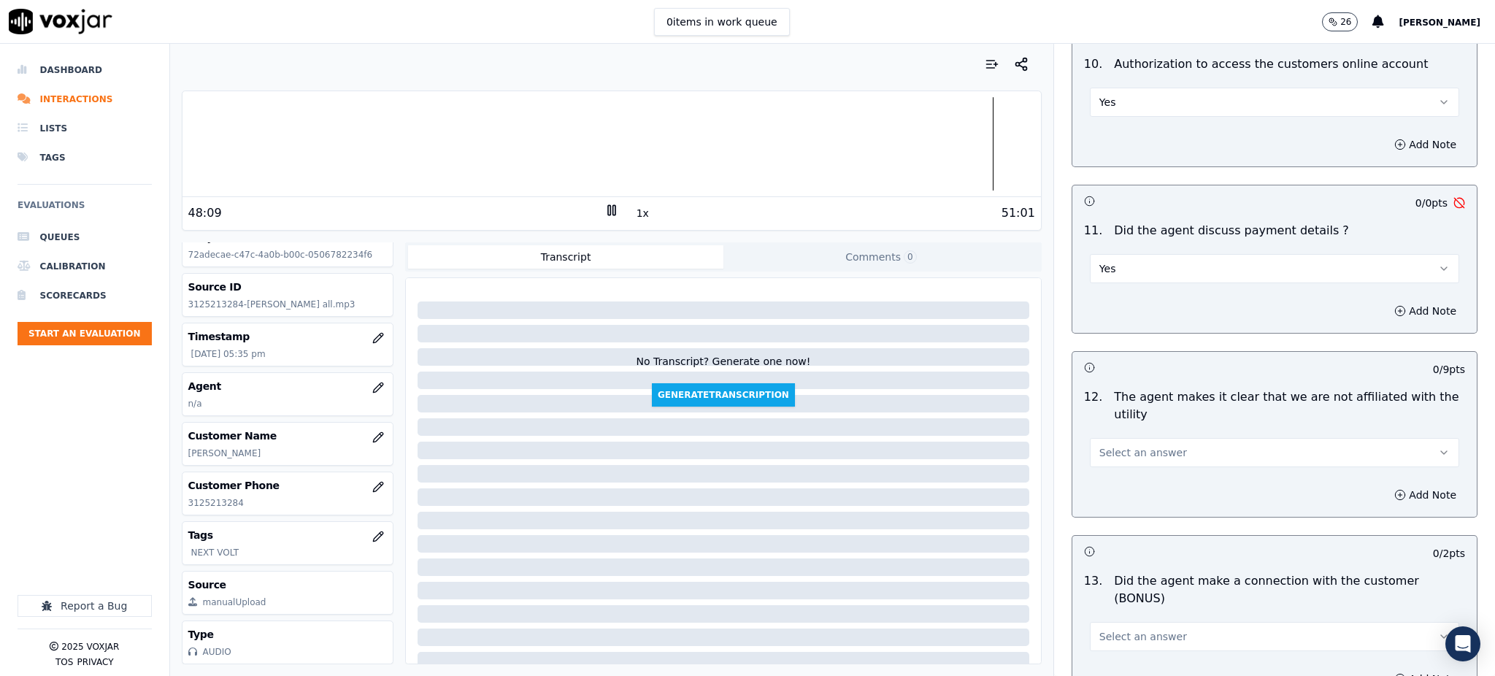
click at [1102, 445] on span "Select an answer" at bounding box center [1143, 452] width 88 height 15
click at [1106, 445] on div "Yes" at bounding box center [1242, 450] width 337 height 23
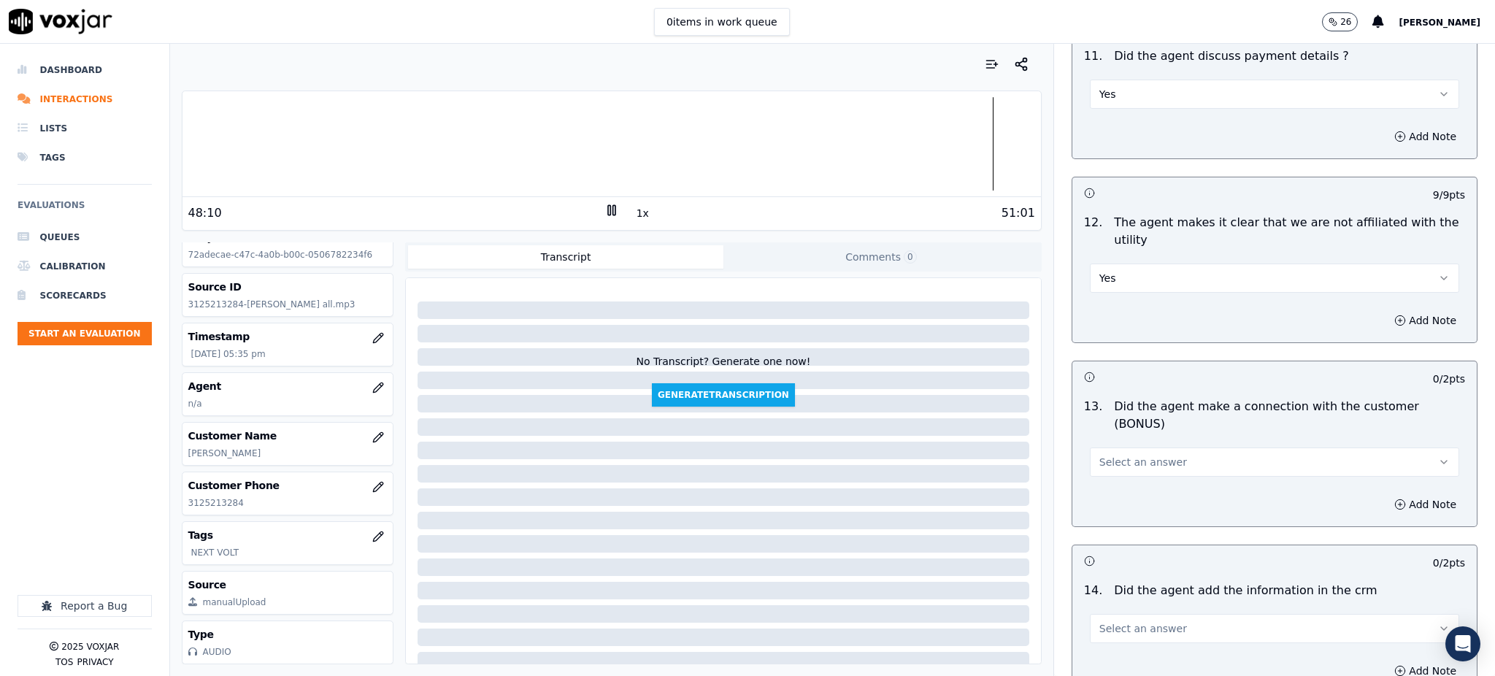
scroll to position [2044, 0]
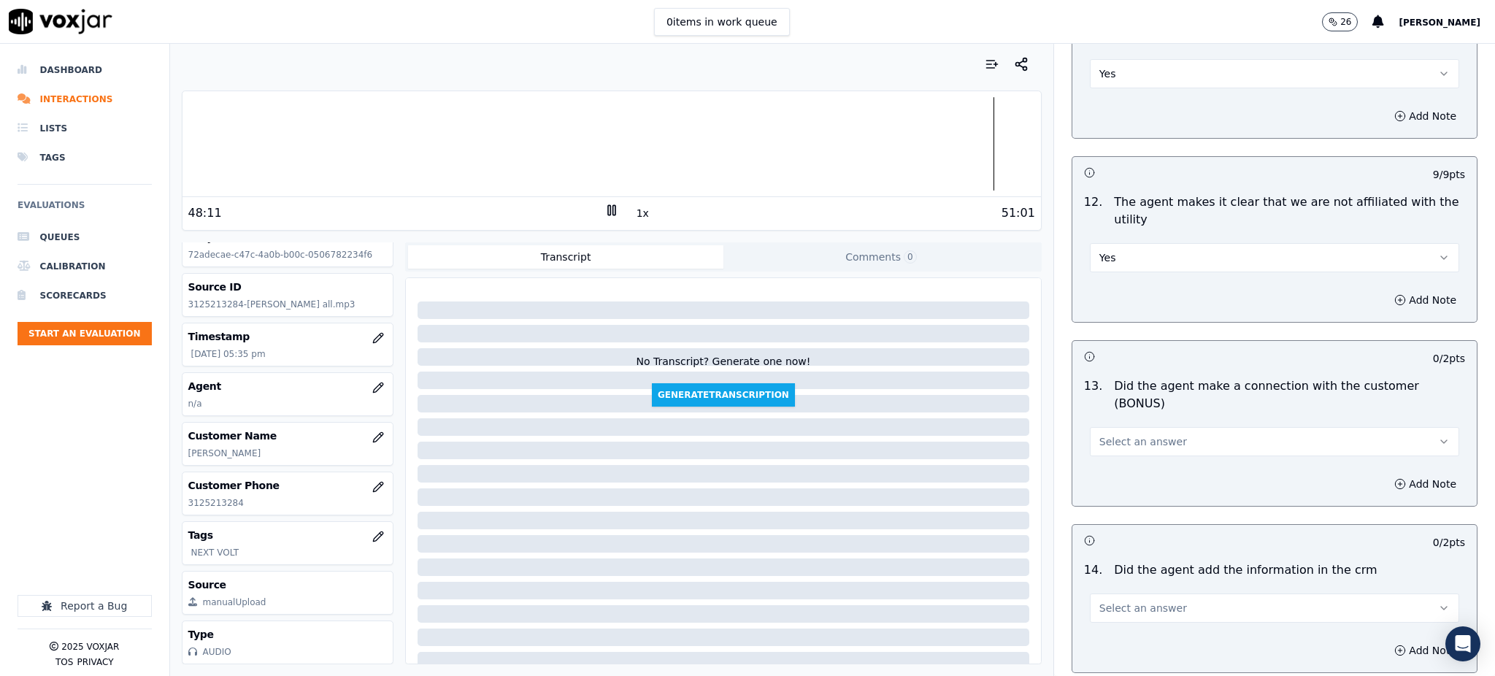
click at [1117, 434] on span "Select an answer" at bounding box center [1143, 441] width 88 height 15
click at [1116, 418] on div "Yes" at bounding box center [1242, 423] width 337 height 23
click at [1093, 593] on button "Select an answer" at bounding box center [1274, 607] width 369 height 29
click at [1112, 578] on div "Yes" at bounding box center [1242, 589] width 337 height 23
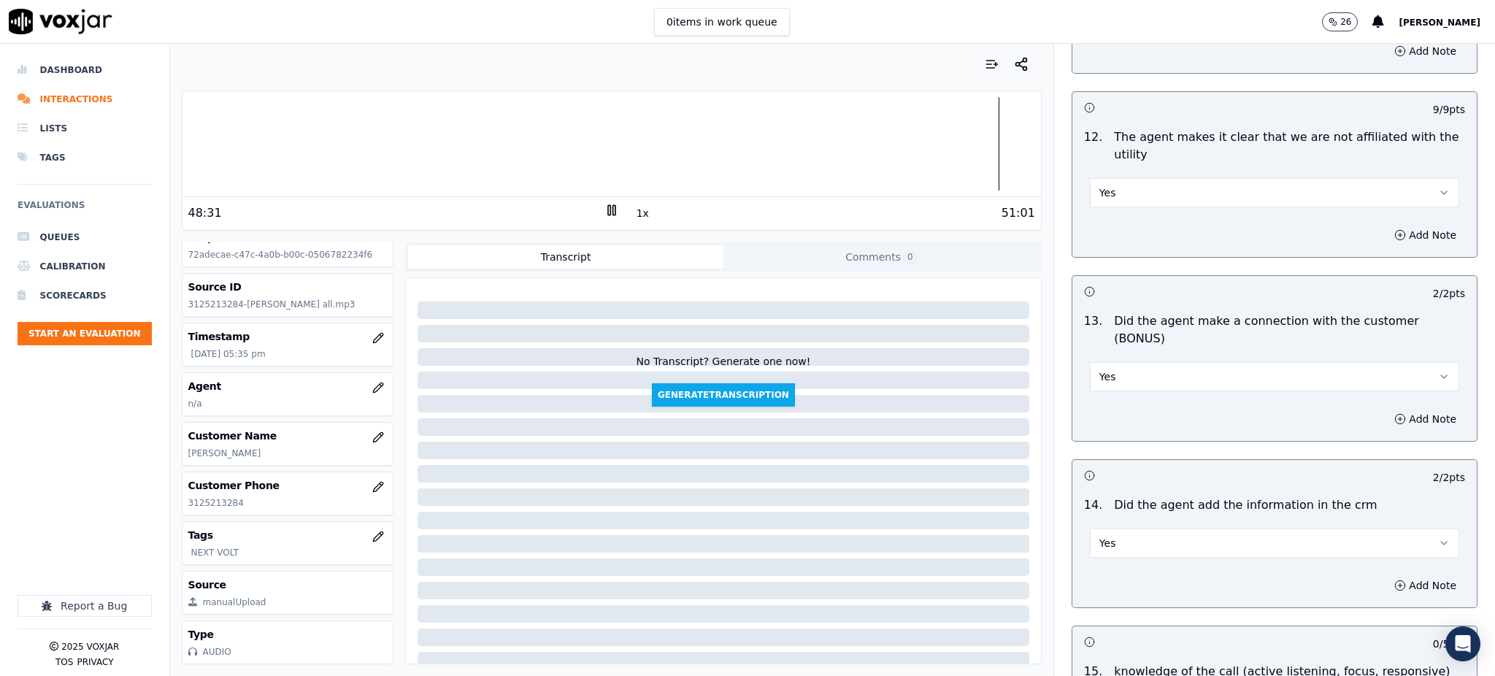
scroll to position [2287, 0]
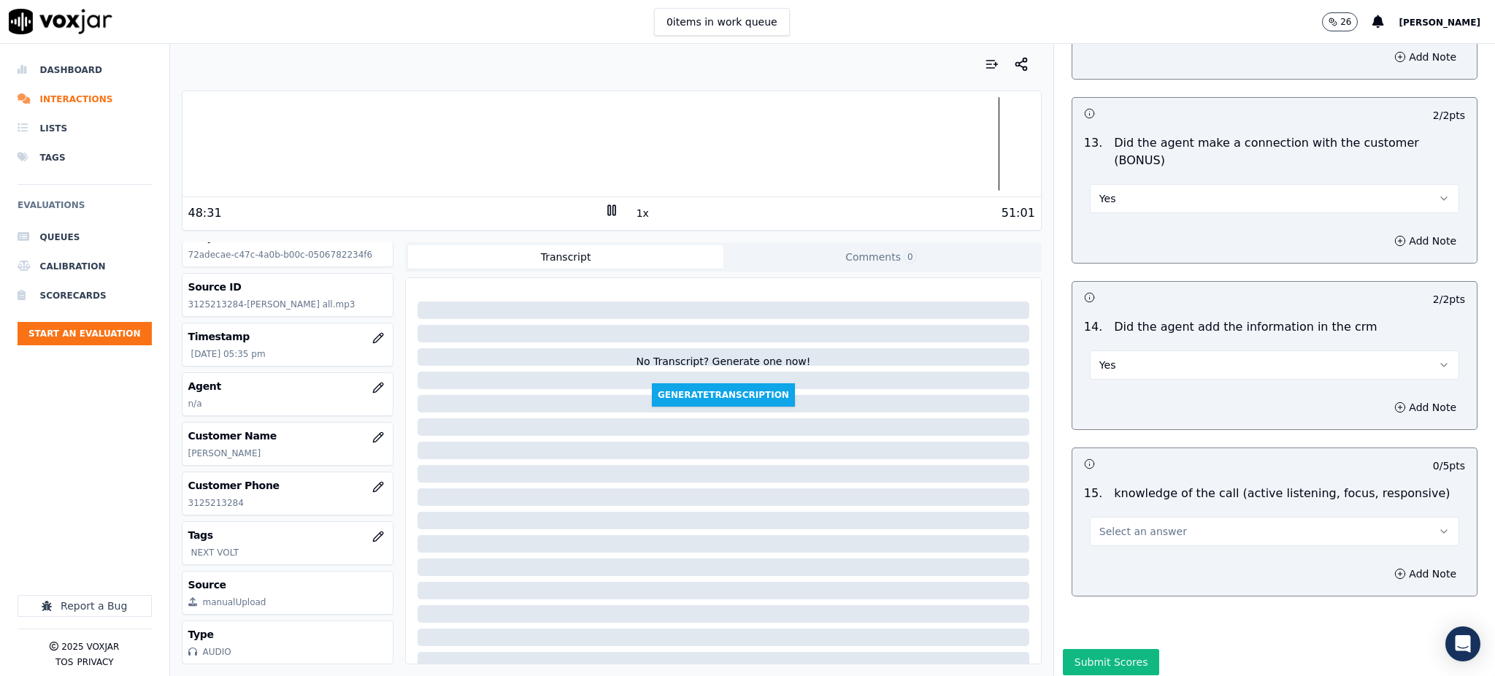
click at [1107, 524] on span "Select an answer" at bounding box center [1143, 531] width 88 height 15
click at [1113, 508] on div "Yes" at bounding box center [1242, 512] width 337 height 23
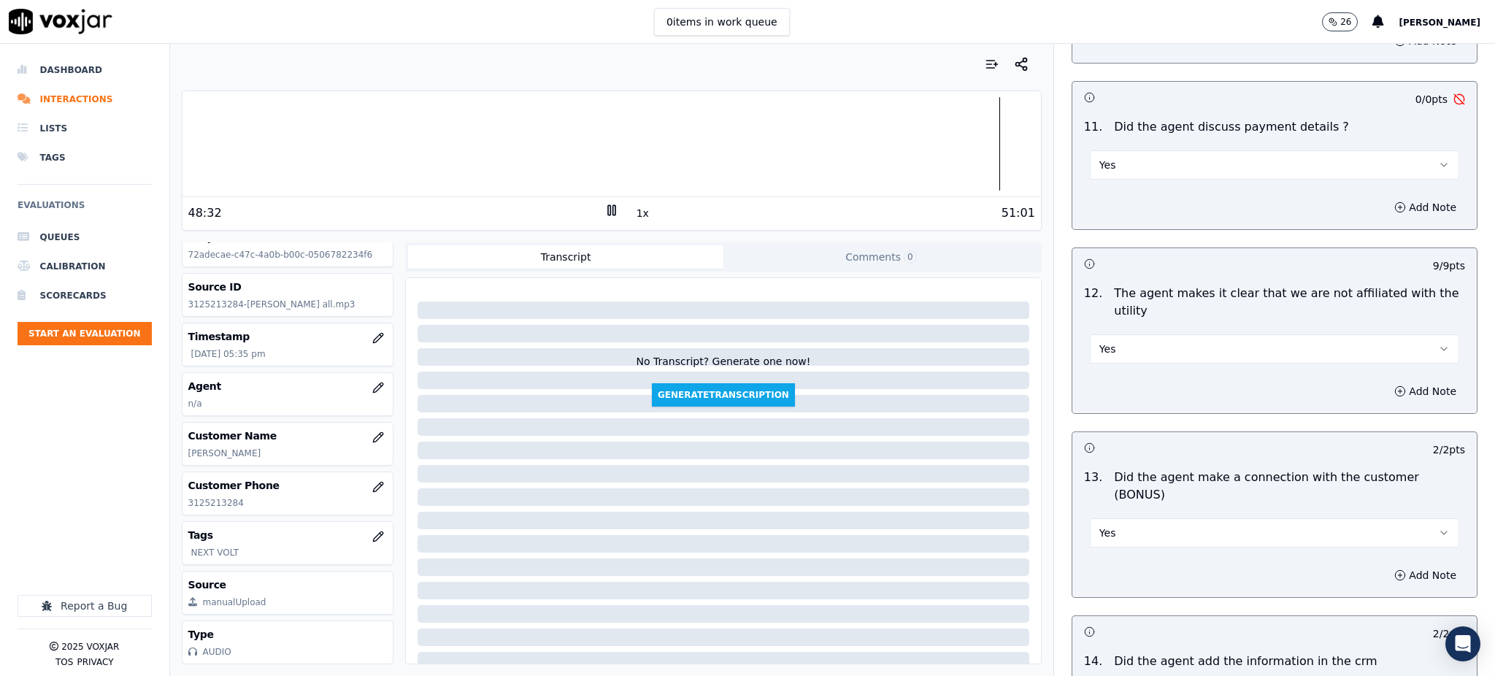
scroll to position [1898, 0]
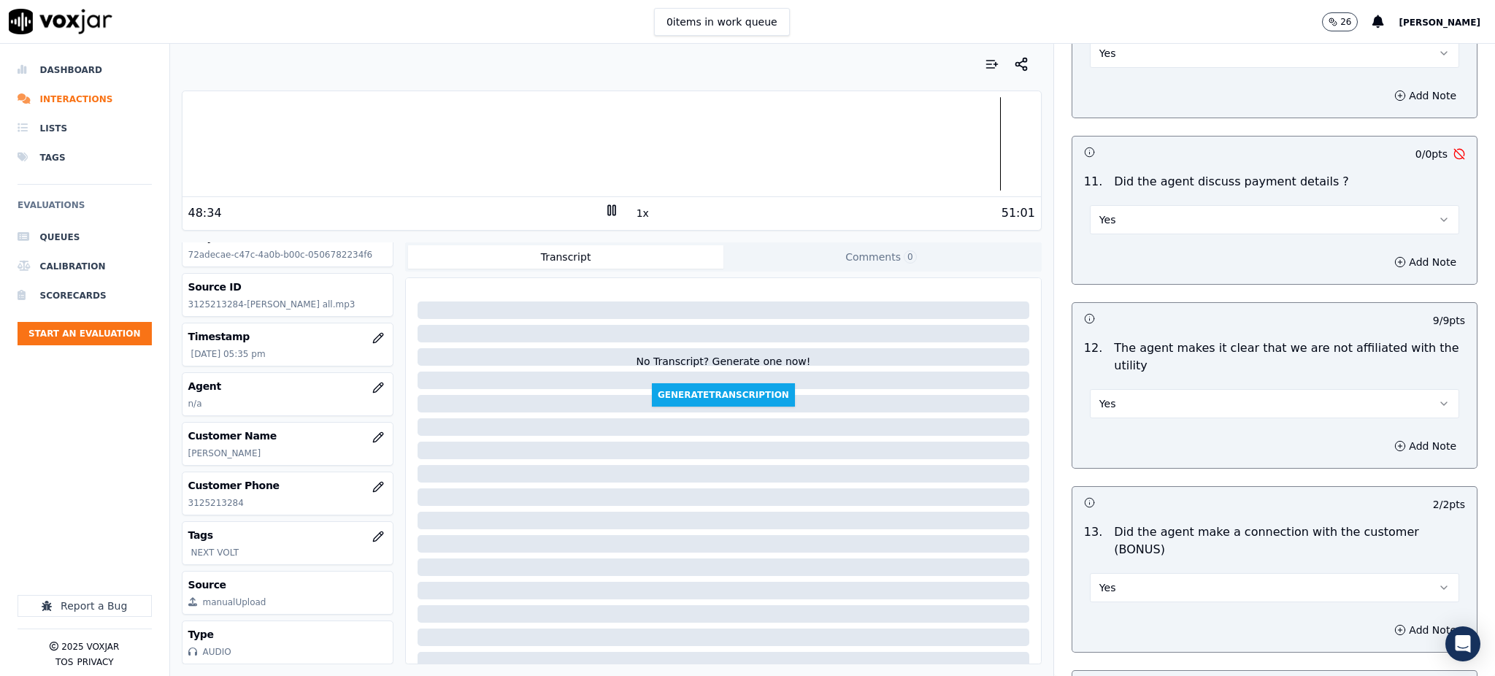
click at [1123, 205] on button "Yes" at bounding box center [1274, 219] width 369 height 29
click at [1124, 266] on div "N/A" at bounding box center [1242, 264] width 337 height 23
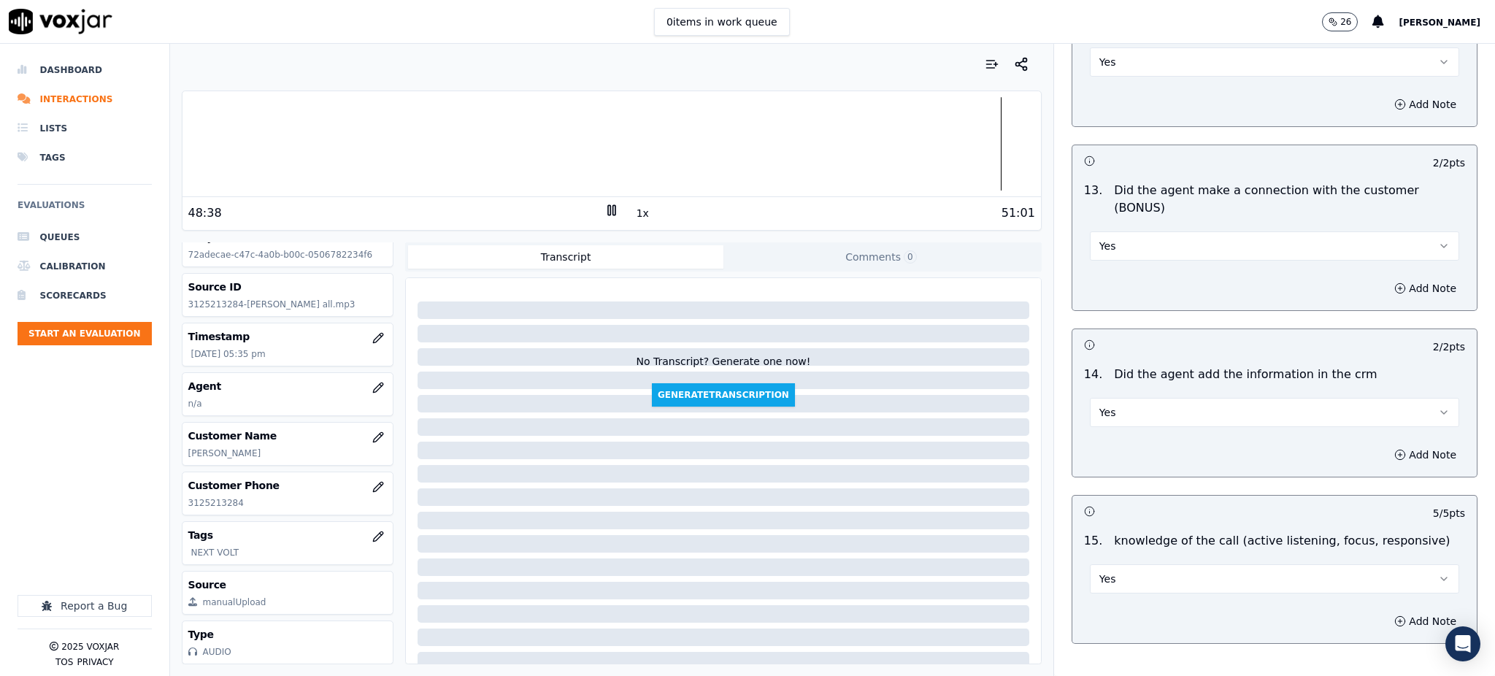
scroll to position [2287, 0]
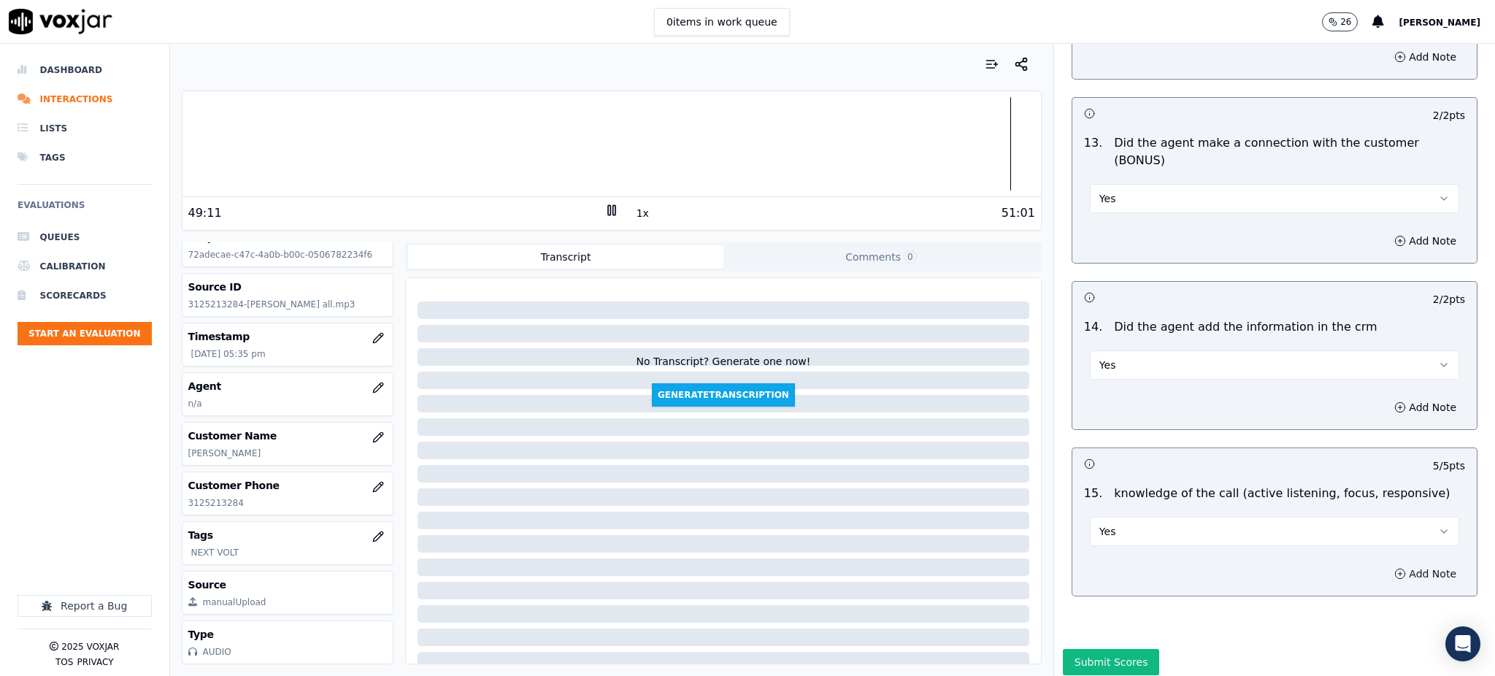
click at [1388, 564] on button "Add Note" at bounding box center [1425, 574] width 80 height 20
click at [1096, 590] on textarea at bounding box center [1274, 626] width 381 height 72
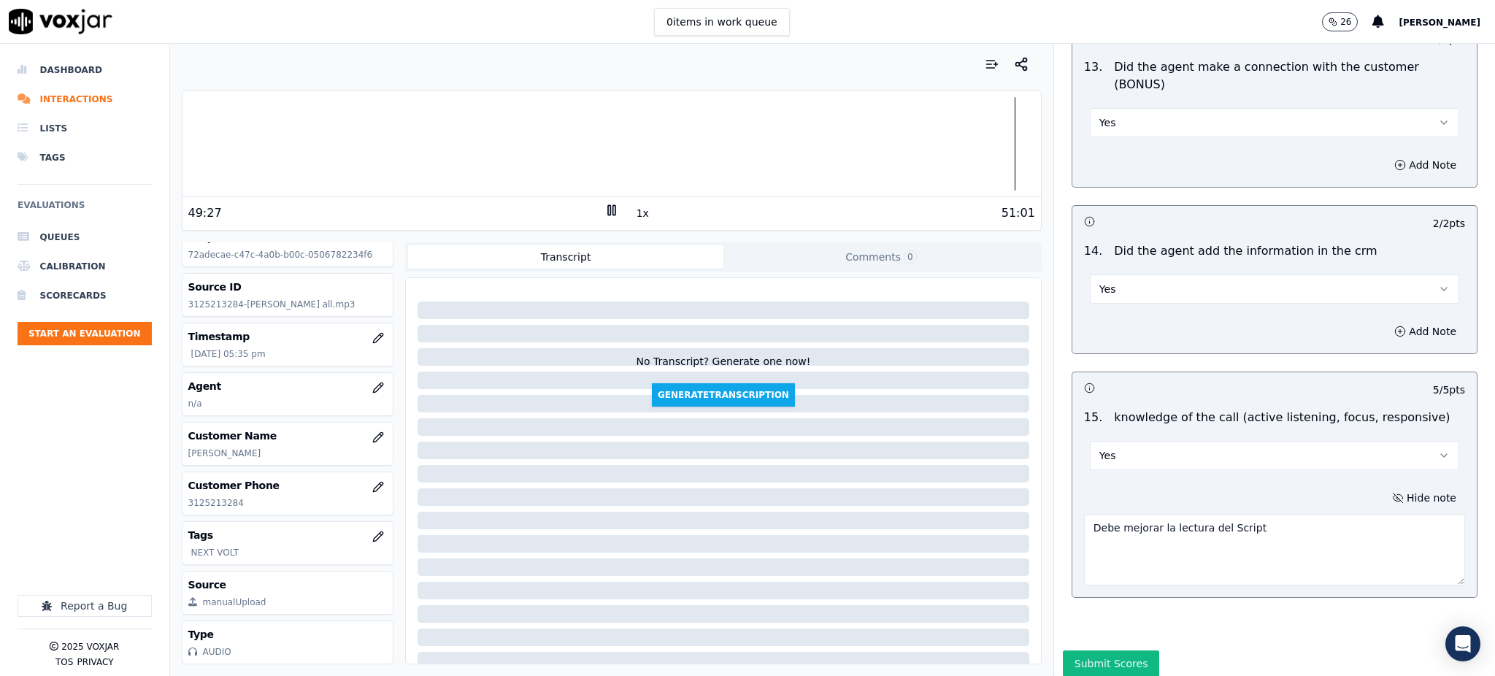
scroll to position [2364, 0]
type textarea "Debe mejorar la lectura del Script"
click at [1092, 649] on button "Submit Scores" at bounding box center [1111, 662] width 97 height 26
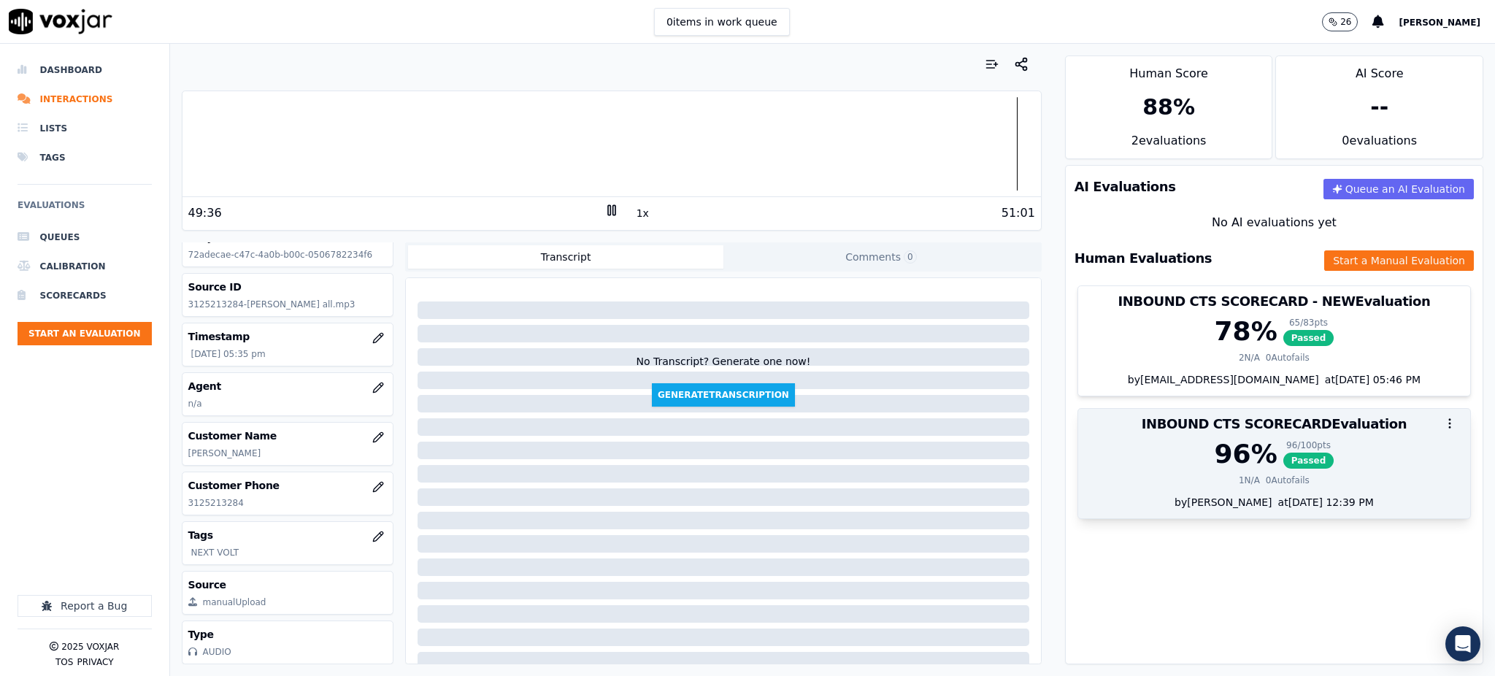
click at [1283, 467] on span "Passed" at bounding box center [1308, 461] width 51 height 16
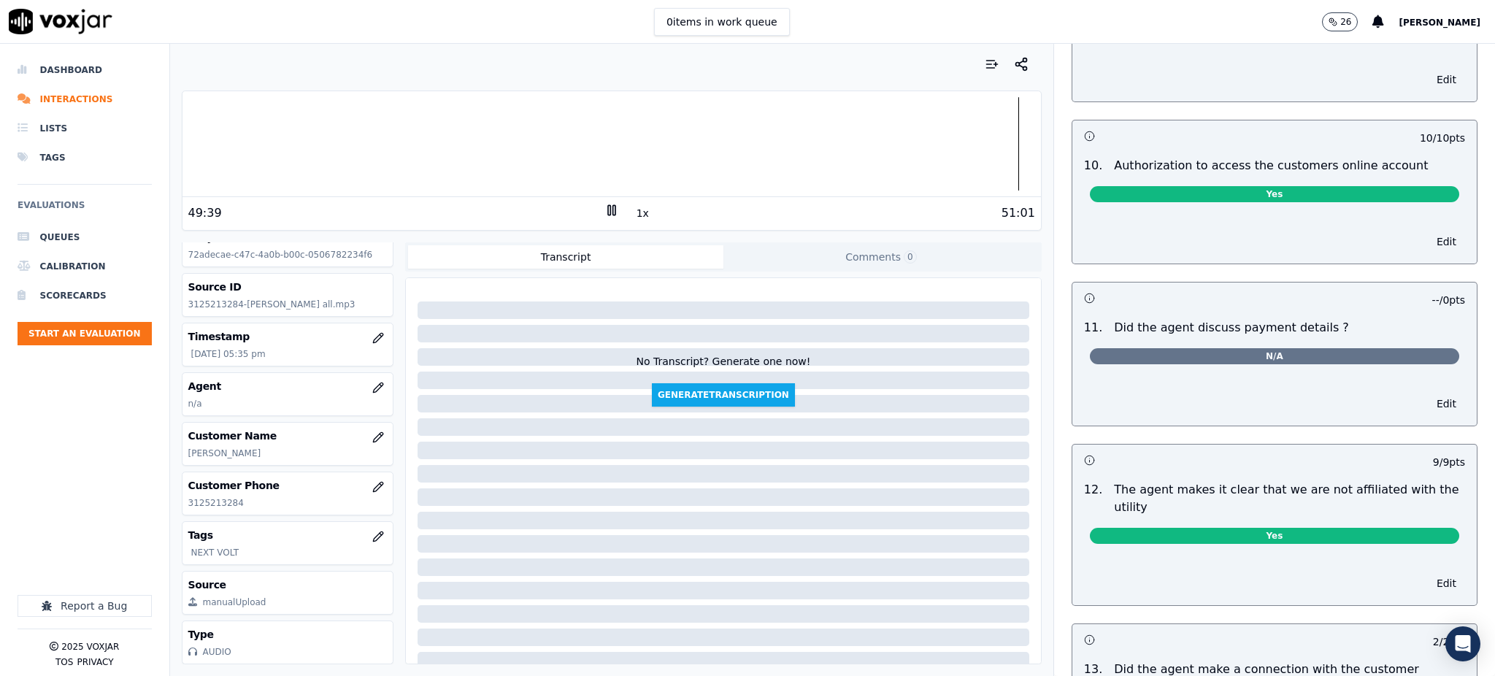
scroll to position [2266, 0]
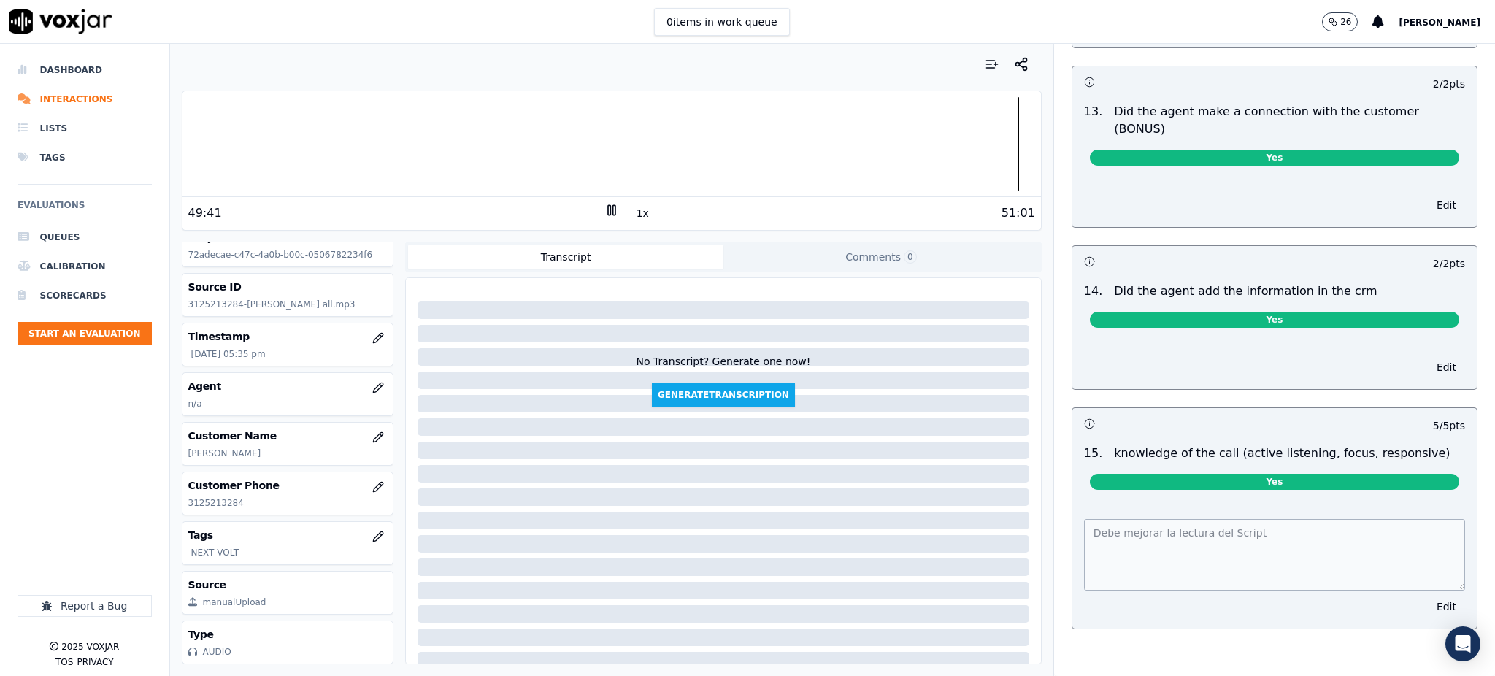
click at [1299, 474] on span "Yes" at bounding box center [1274, 482] width 369 height 16
click at [1428, 596] on button "Edit" at bounding box center [1446, 606] width 37 height 20
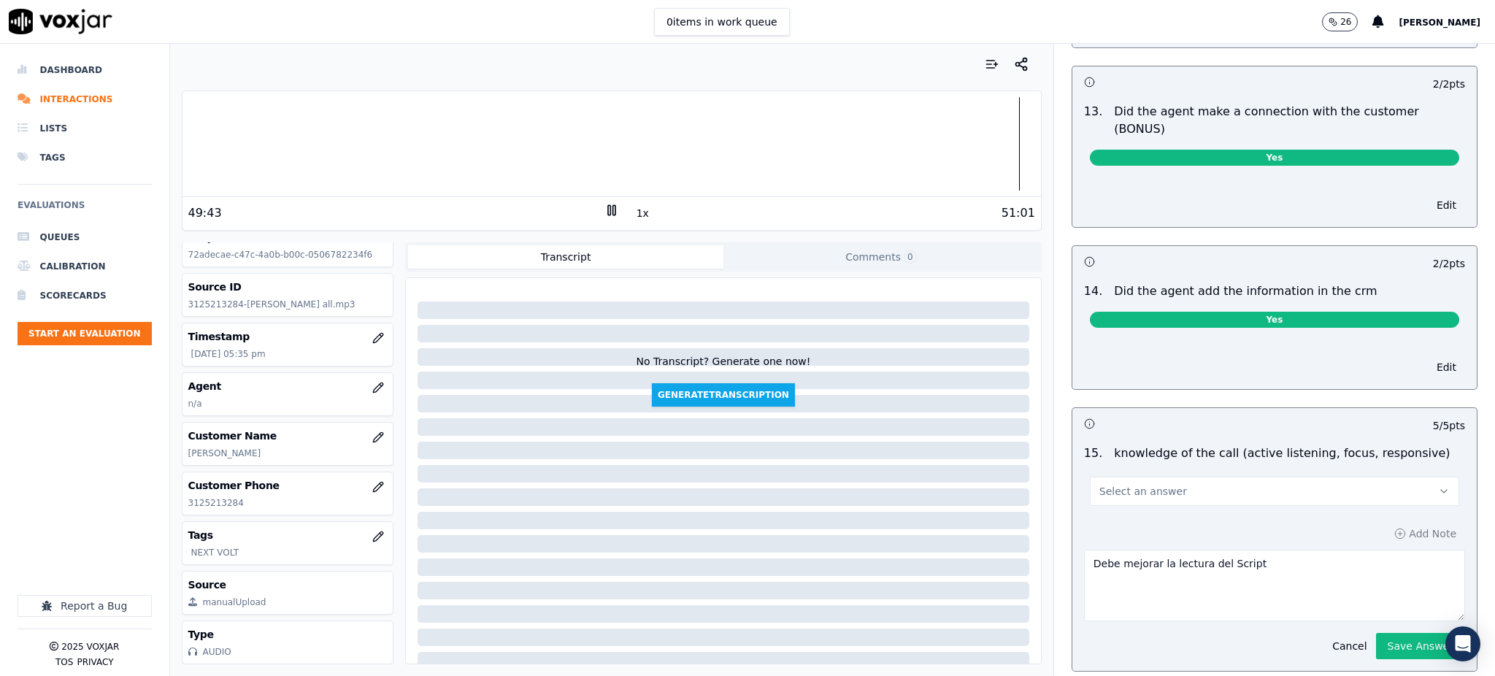
click at [1244, 477] on button "Select an answer" at bounding box center [1274, 491] width 369 height 29
click at [1148, 492] on div "No" at bounding box center [1242, 497] width 337 height 23
click at [1252, 550] on textarea "Debe mejorar la lectura del Script" at bounding box center [1274, 586] width 381 height 72
type textarea "Debe mejorar la lectura del Script y la excucha activa"
click at [1378, 633] on button "Save Answer" at bounding box center [1420, 646] width 89 height 26
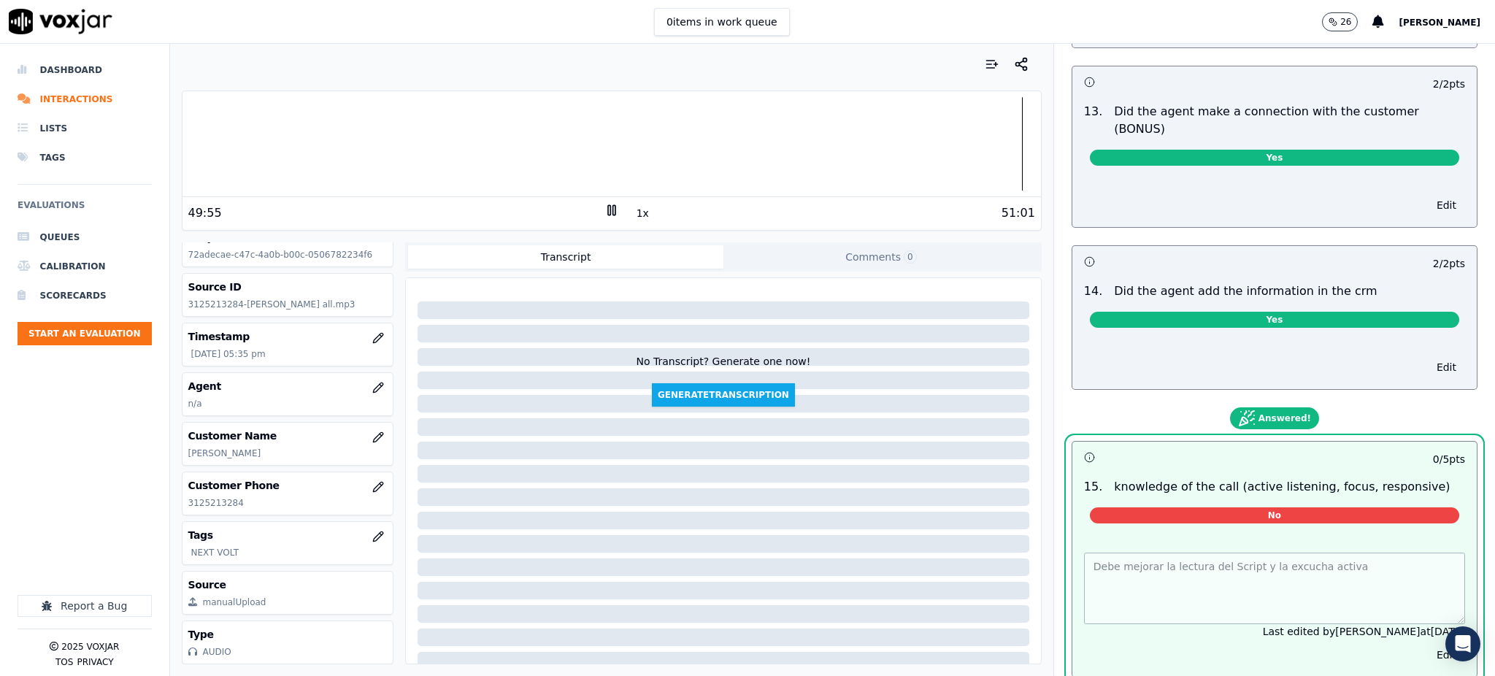
scroll to position [0, 0]
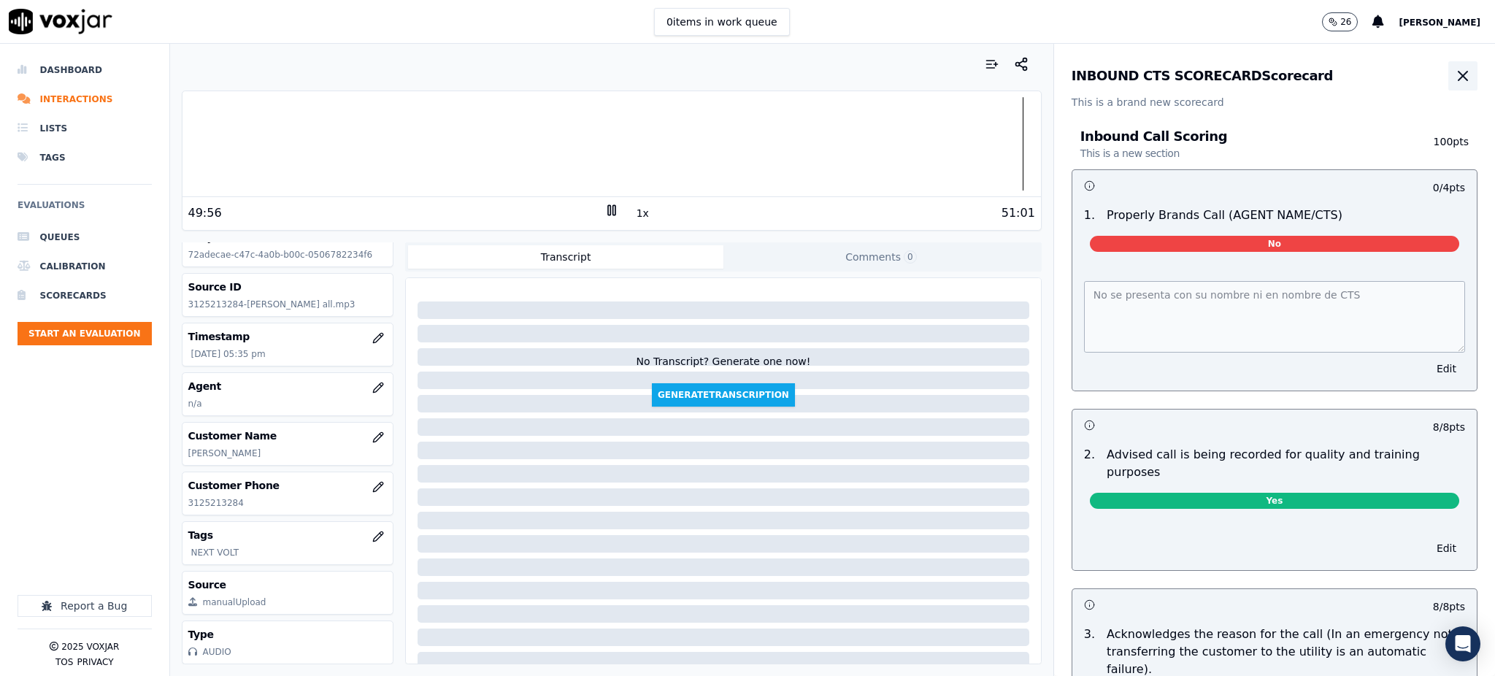
click at [1454, 80] on icon "button" at bounding box center [1463, 76] width 18 height 18
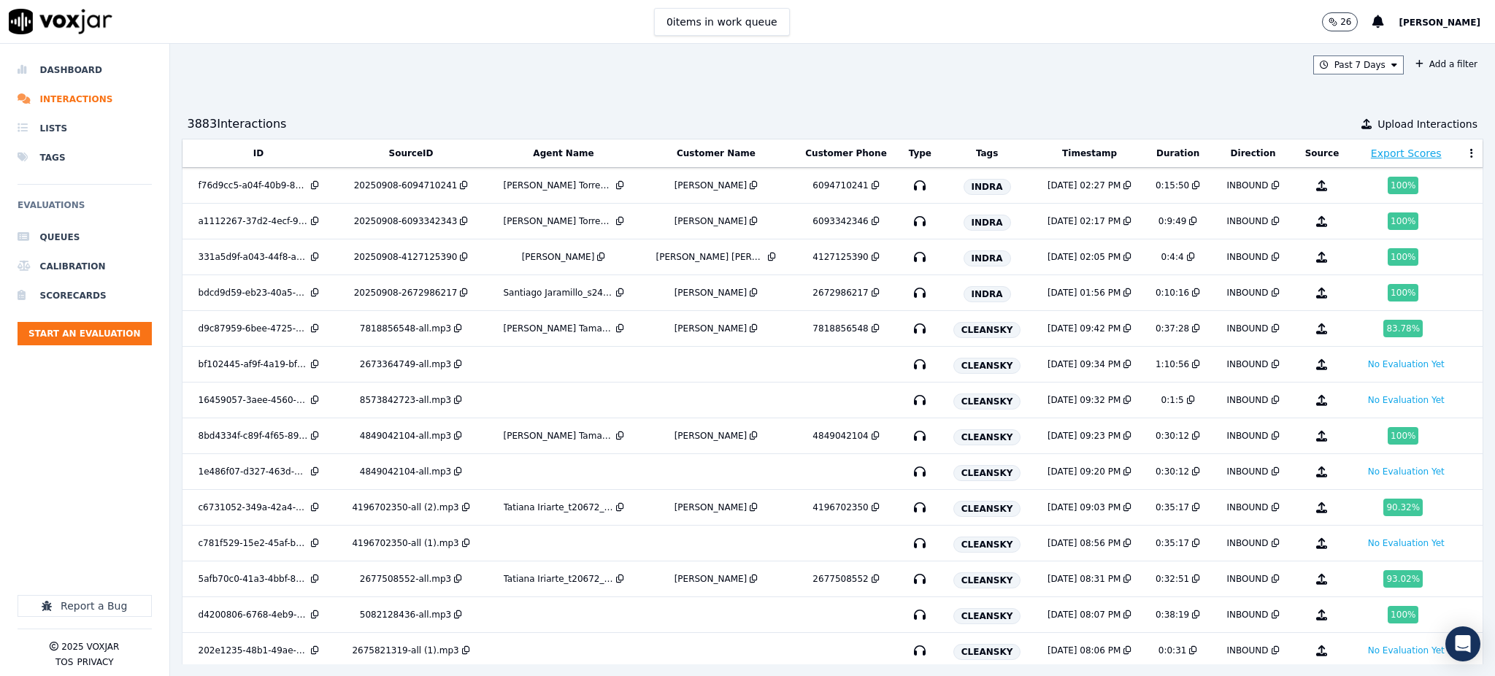
scroll to position [1290, 0]
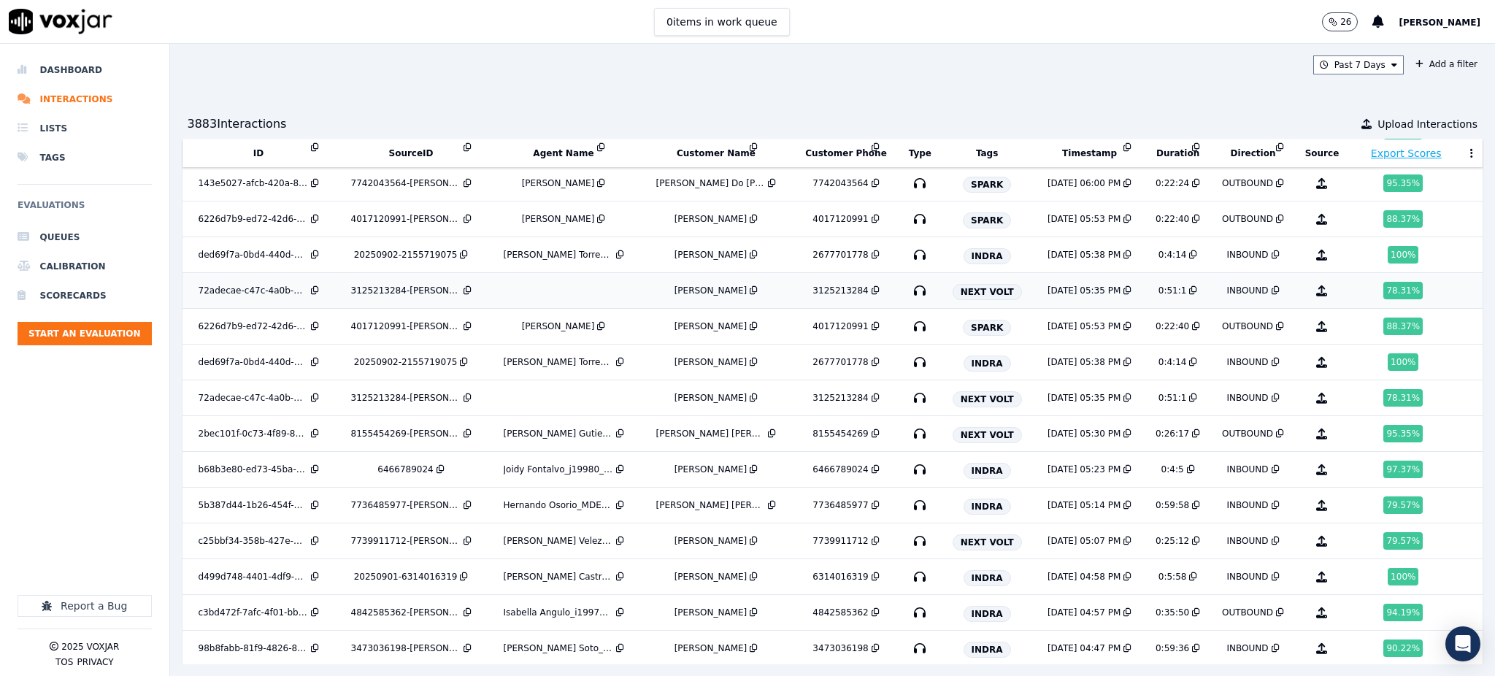
click at [908, 296] on icon "button" at bounding box center [919, 290] width 23 height 23
click at [908, 328] on icon "button" at bounding box center [919, 326] width 23 height 23
click at [908, 396] on icon "button" at bounding box center [919, 397] width 23 height 23
click at [908, 439] on icon "button" at bounding box center [919, 433] width 23 height 23
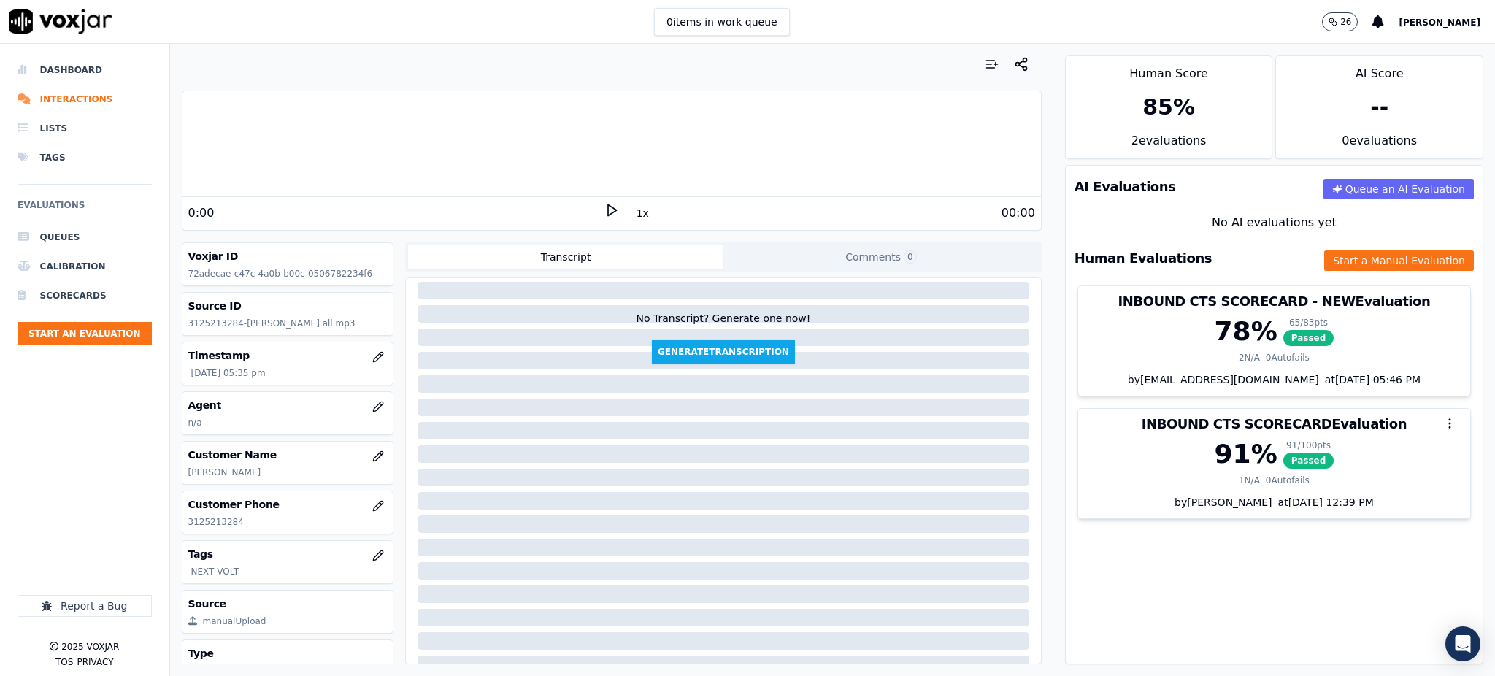
scroll to position [96, 0]
click at [373, 402] on icon "button" at bounding box center [377, 405] width 9 height 9
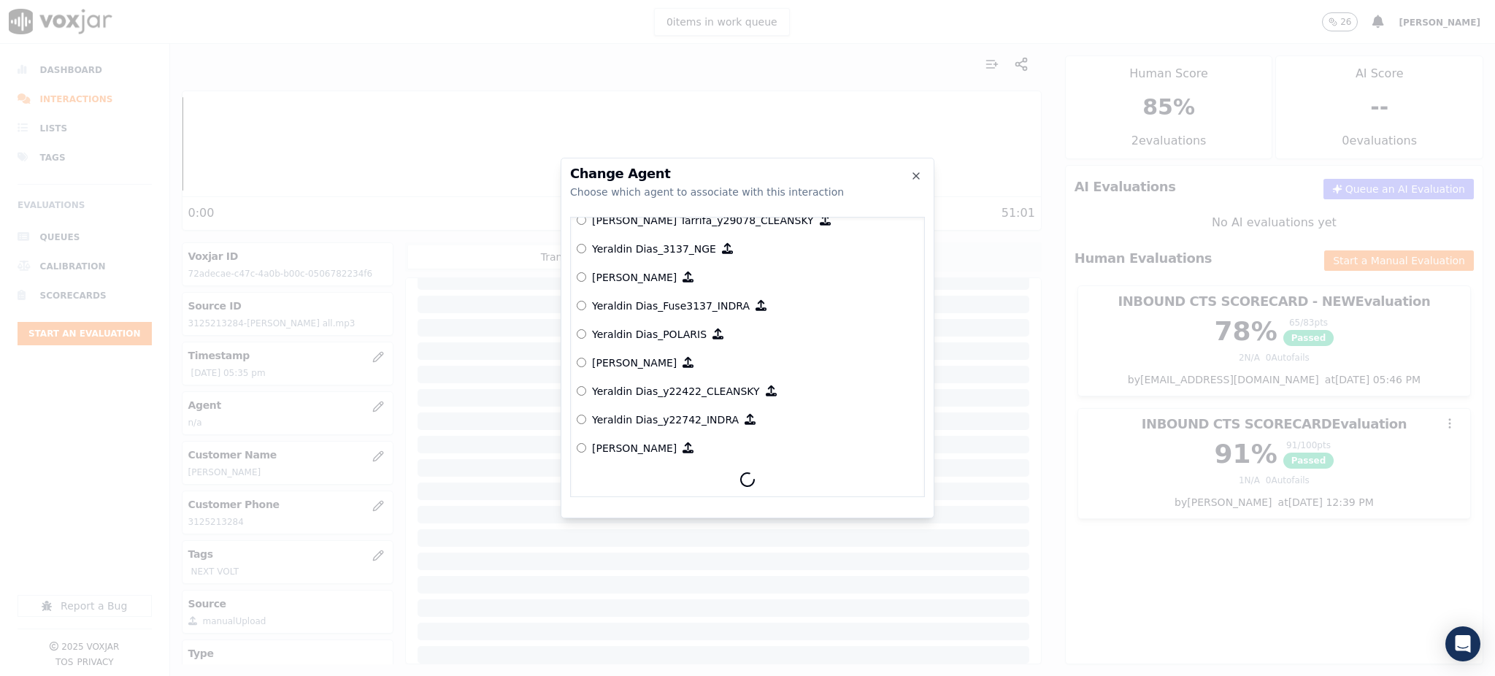
scroll to position [7433, 0]
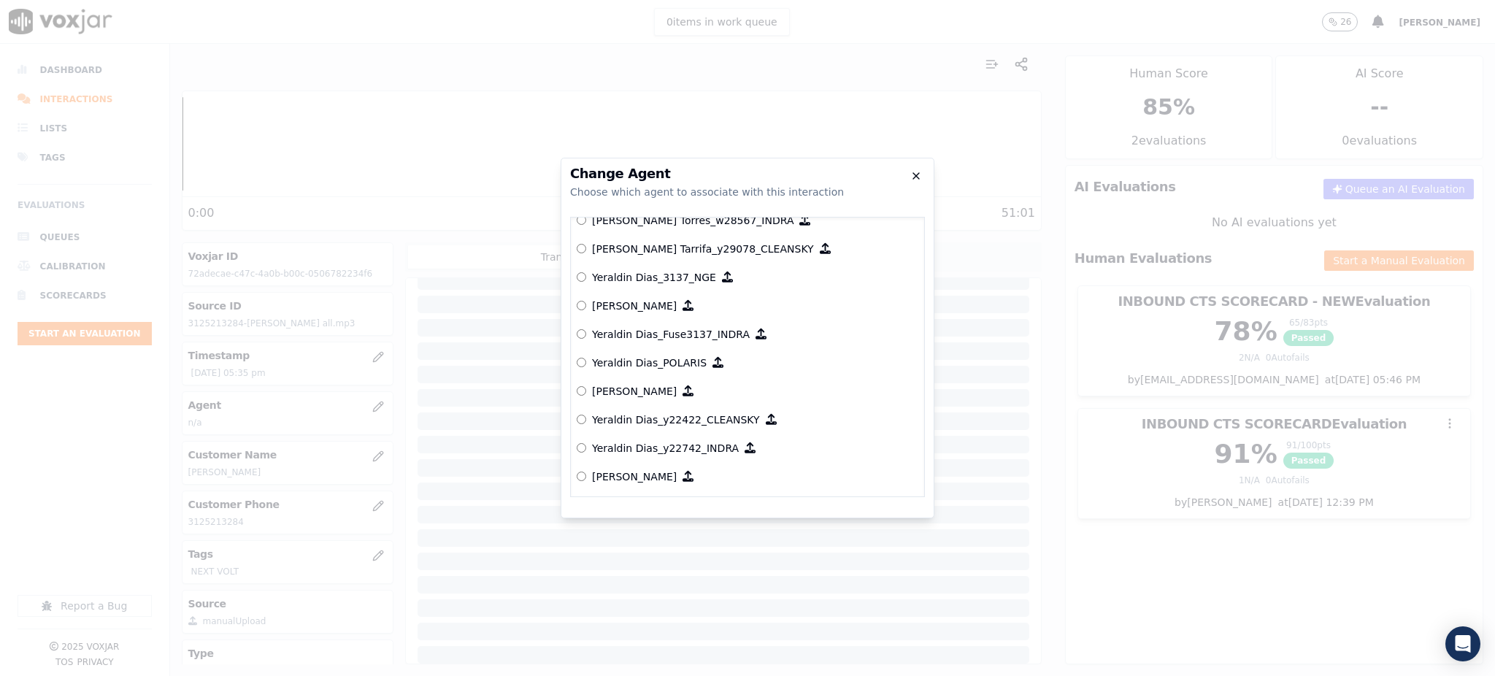
click at [911, 176] on icon "button" at bounding box center [916, 176] width 12 height 12
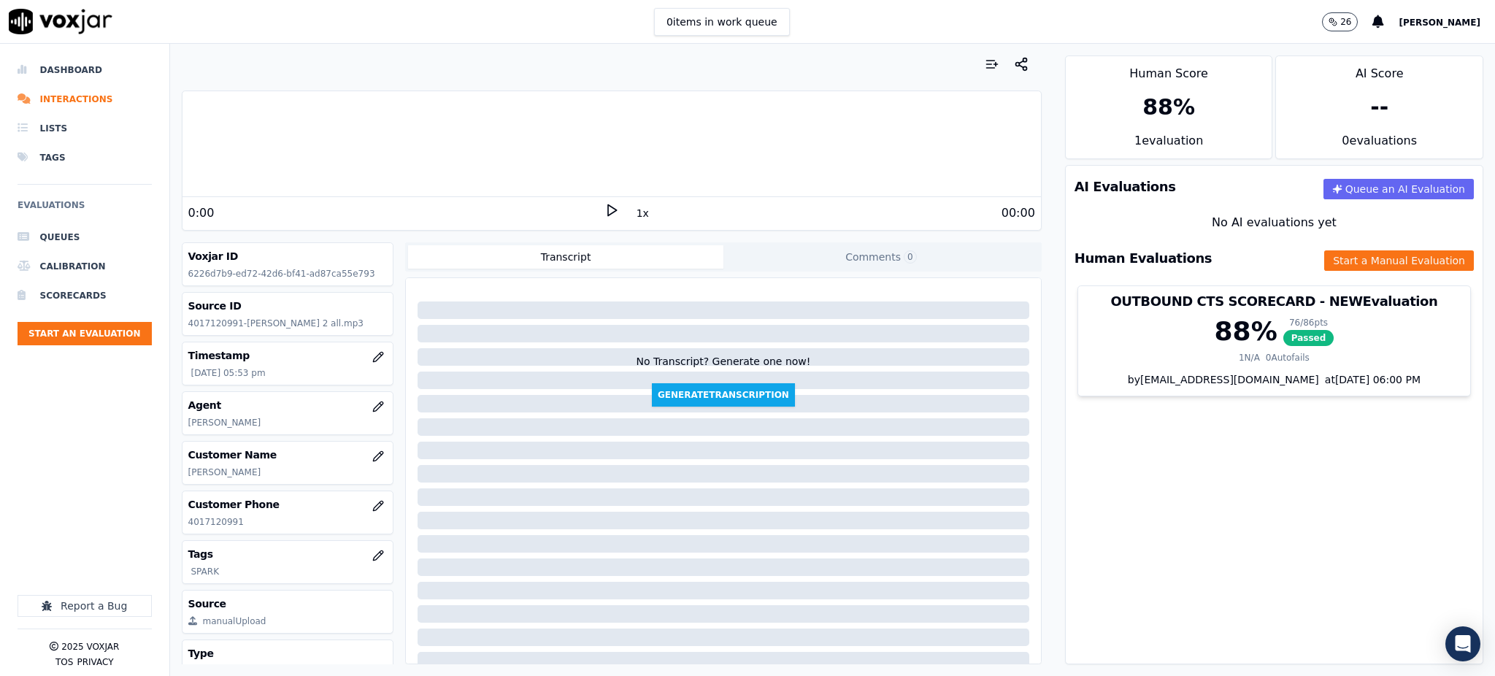
click at [608, 212] on polygon at bounding box center [612, 210] width 9 height 11
click at [604, 216] on icon at bounding box center [611, 210] width 15 height 15
click at [604, 210] on icon at bounding box center [611, 210] width 15 height 15
drag, startPoint x: 240, startPoint y: 521, endPoint x: 180, endPoint y: 530, distance: 60.5
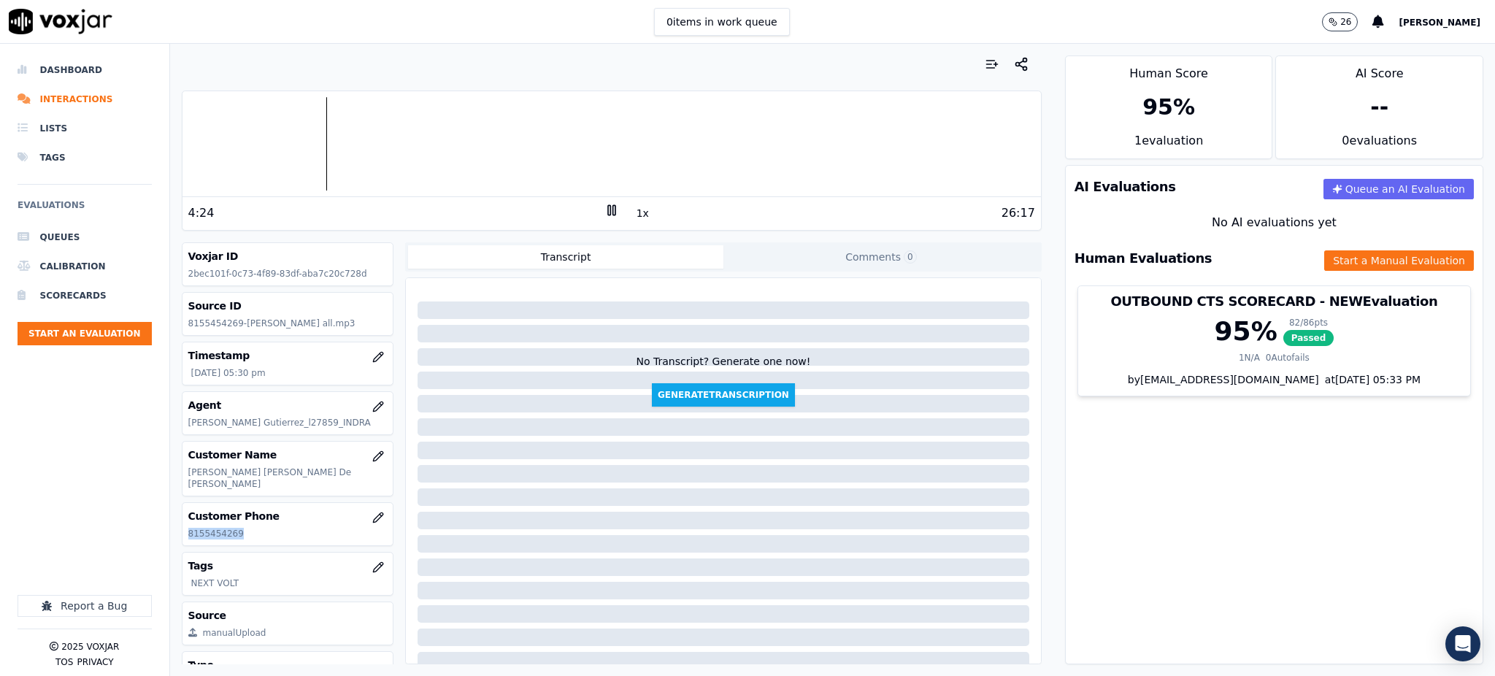
click at [182, 530] on div "Customer Phone [PHONE_NUMBER]" at bounding box center [288, 524] width 212 height 44
copy p "8155454269"
click at [604, 214] on icon at bounding box center [611, 210] width 15 height 15
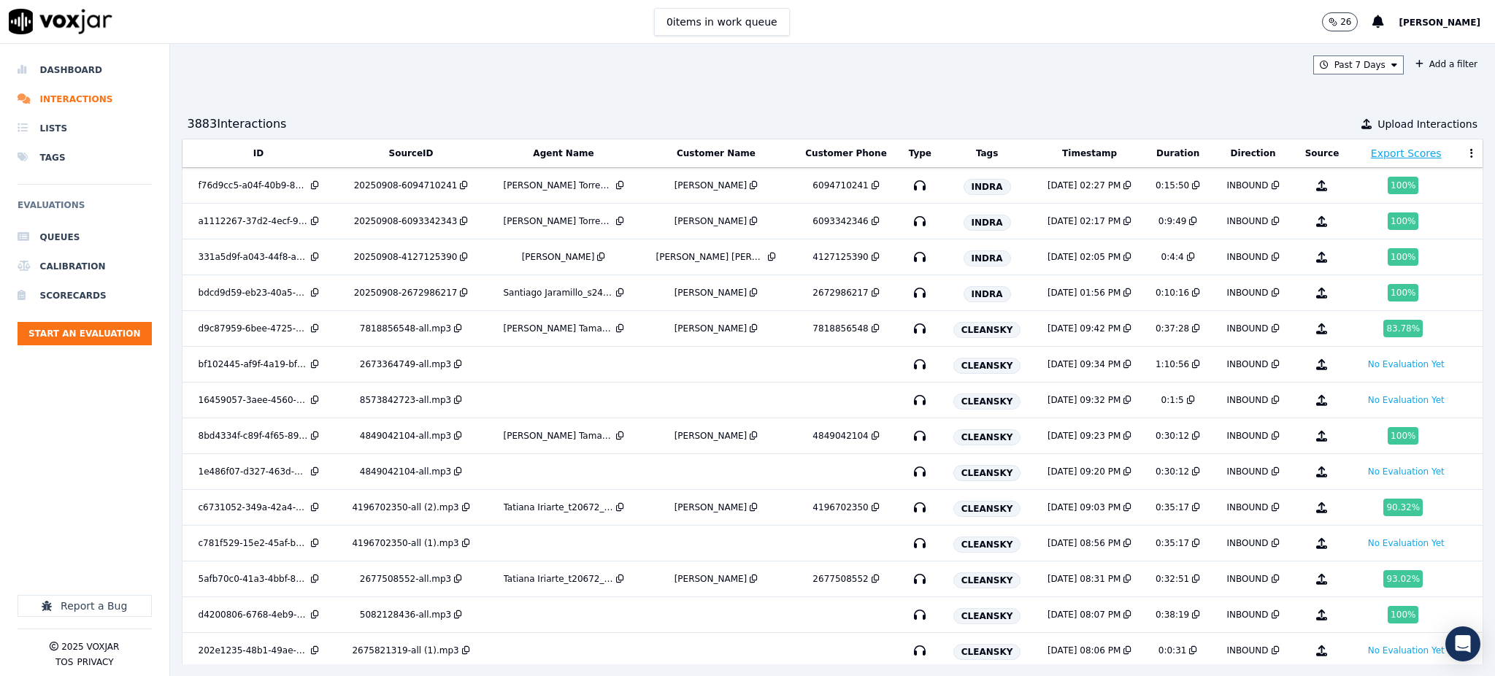
scroll to position [1290, 0]
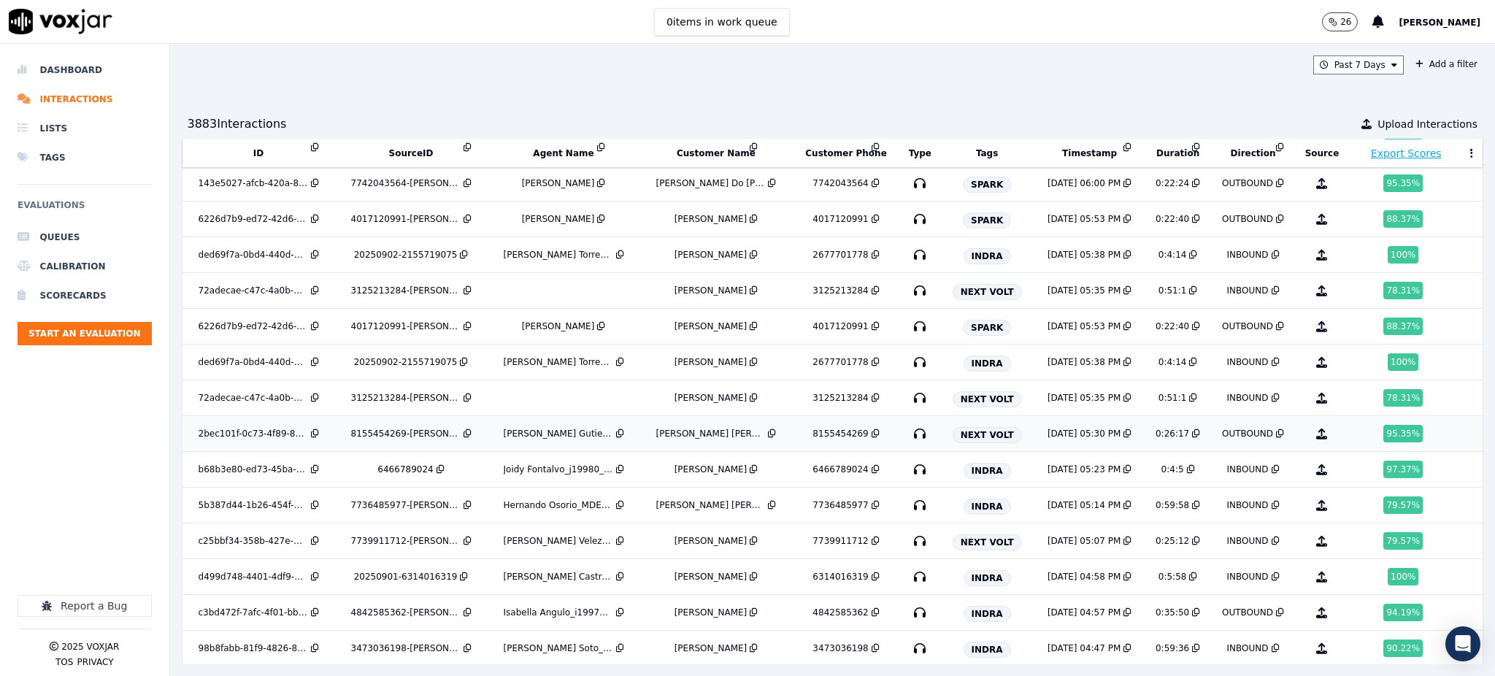
click at [908, 438] on icon "button" at bounding box center [919, 433] width 23 height 23
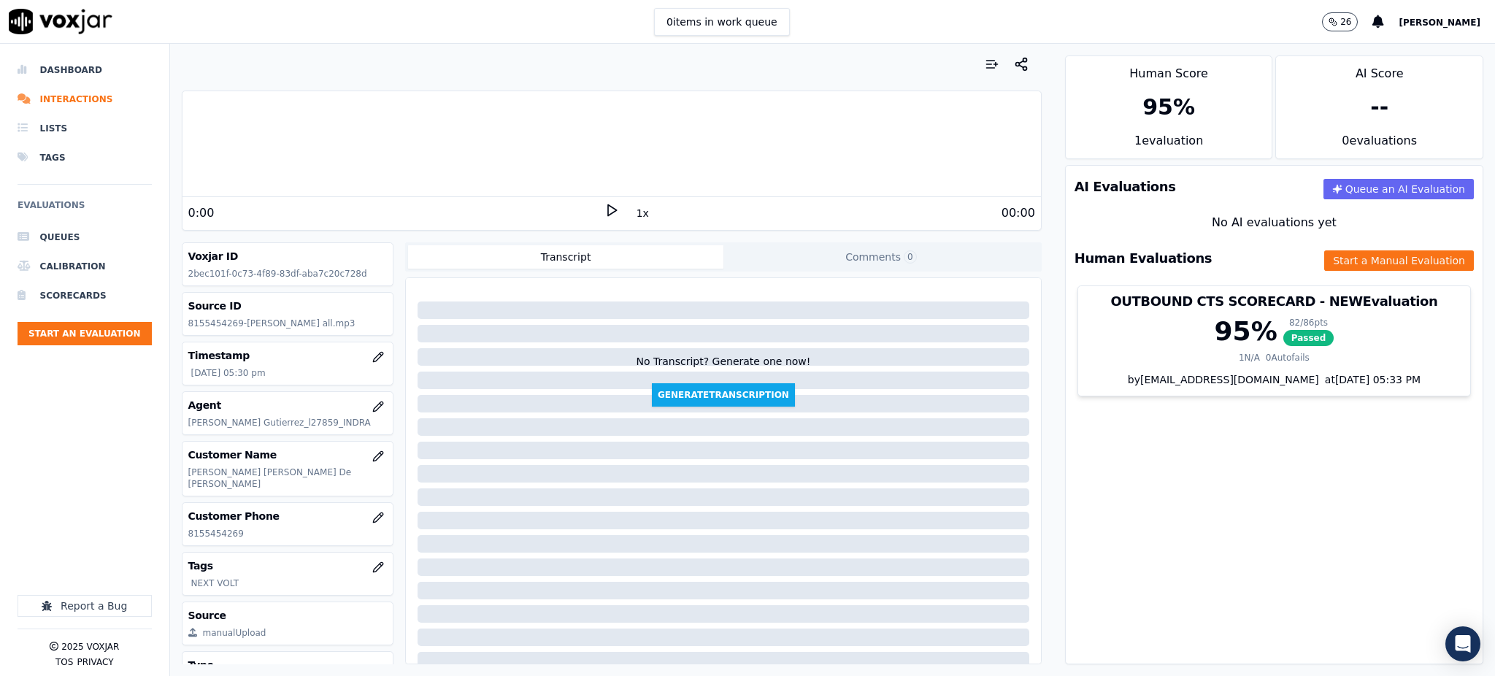
click at [604, 207] on icon at bounding box center [611, 210] width 15 height 15
click at [604, 209] on icon at bounding box center [611, 210] width 15 height 15
drag, startPoint x: 602, startPoint y: 205, endPoint x: 597, endPoint y: 196, distance: 10.1
click at [604, 204] on icon at bounding box center [611, 210] width 15 height 15
drag, startPoint x: 267, startPoint y: 523, endPoint x: 181, endPoint y: 536, distance: 87.1
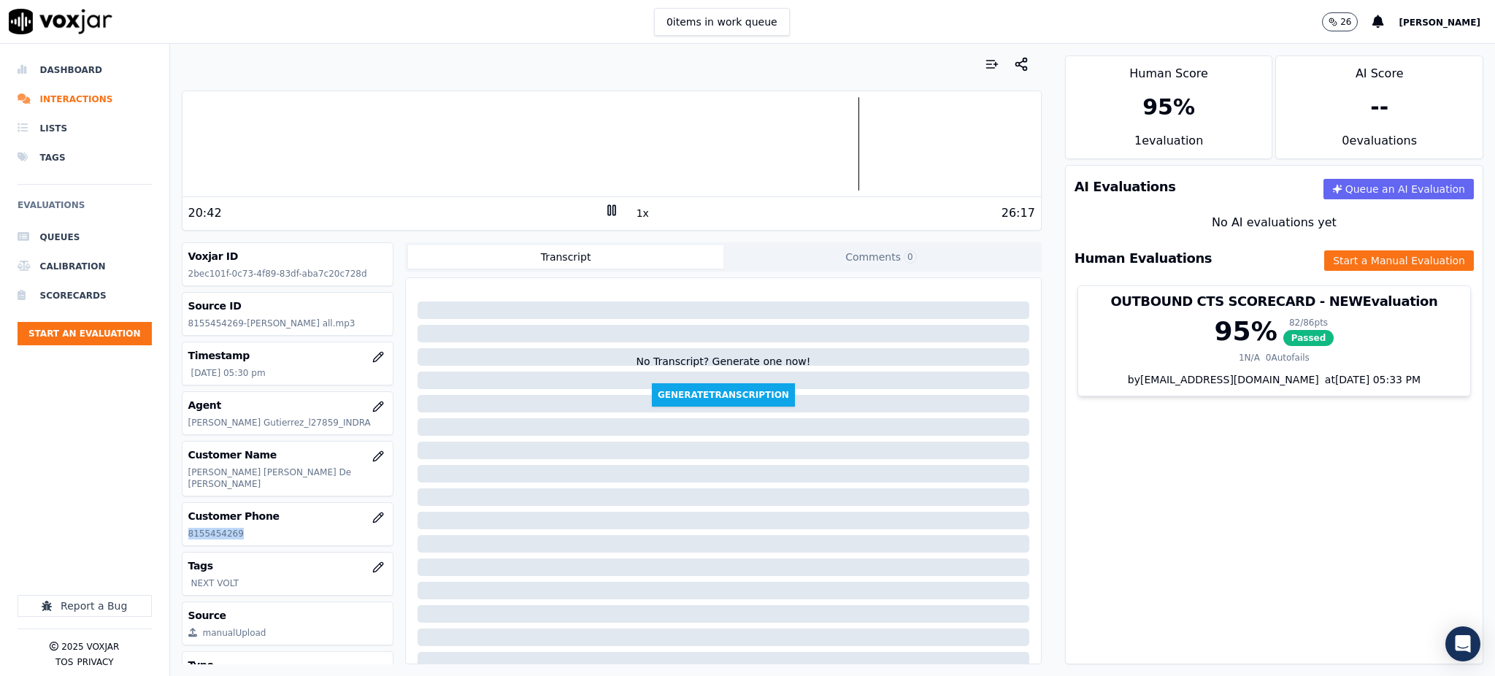
click at [182, 536] on div "Voxjar ID 2bec101f-0c73-4f89-83df-aba7c20c728d Source ID 8155454269-[PERSON_NAM…" at bounding box center [288, 453] width 212 height 422
copy p "8155454269"
click at [1324, 258] on button "Start a Manual Evaluation" at bounding box center [1399, 260] width 150 height 20
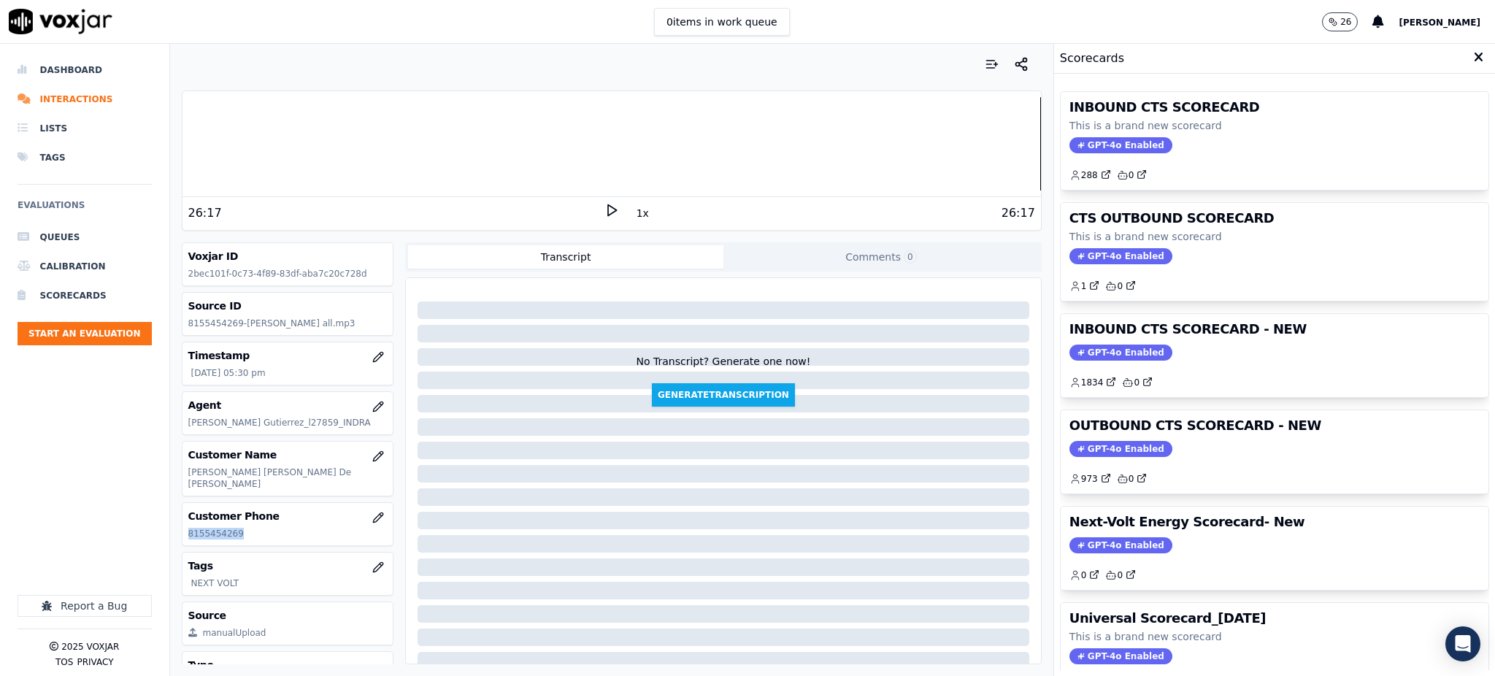
drag, startPoint x: 1069, startPoint y: 139, endPoint x: 1067, endPoint y: 157, distance: 18.3
click at [1069, 150] on span "GPT-4o Enabled" at bounding box center [1120, 145] width 103 height 16
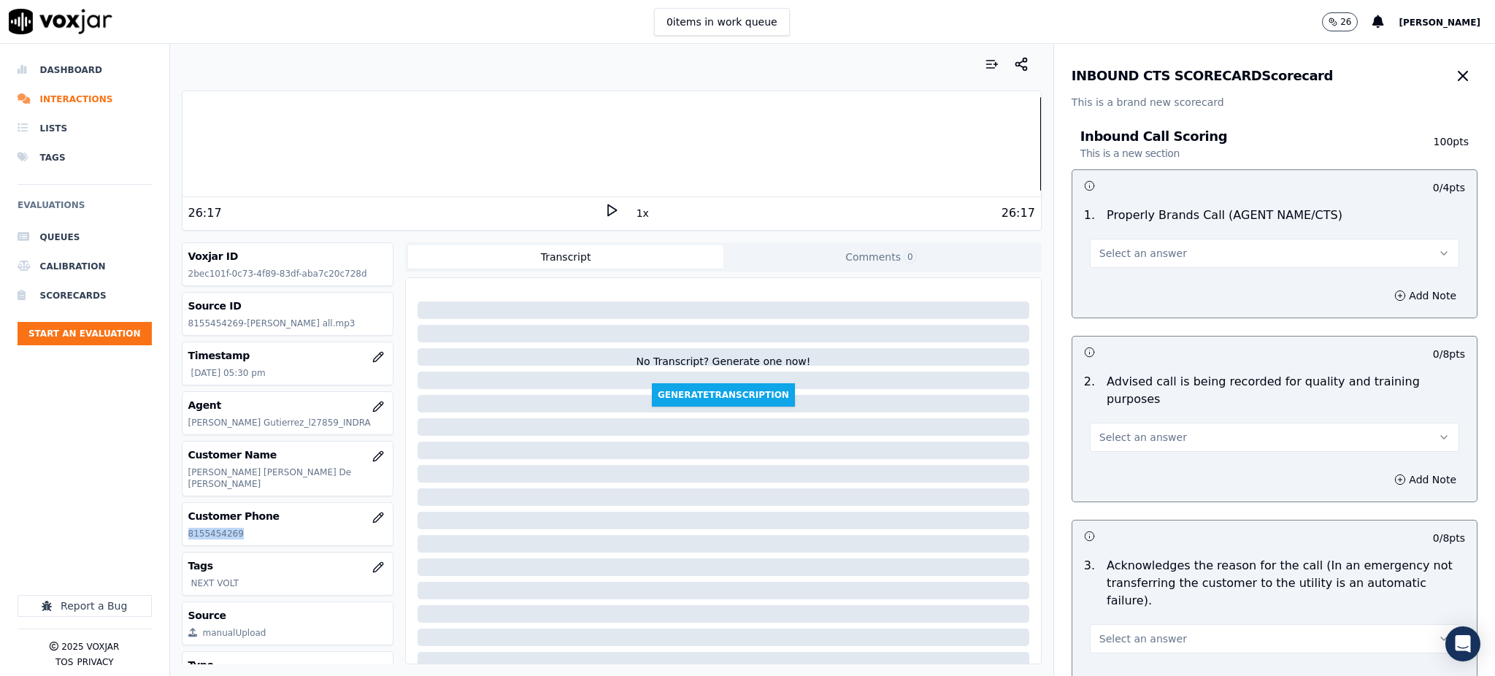
click at [1102, 254] on span "Select an answer" at bounding box center [1143, 253] width 88 height 15
drag, startPoint x: 1107, startPoint y: 276, endPoint x: 1106, endPoint y: 320, distance: 44.5
click at [1107, 277] on div "Yes" at bounding box center [1242, 285] width 337 height 23
click at [1104, 430] on span "Select an answer" at bounding box center [1143, 437] width 88 height 15
click at [1101, 460] on div "Yes" at bounding box center [1242, 452] width 337 height 23
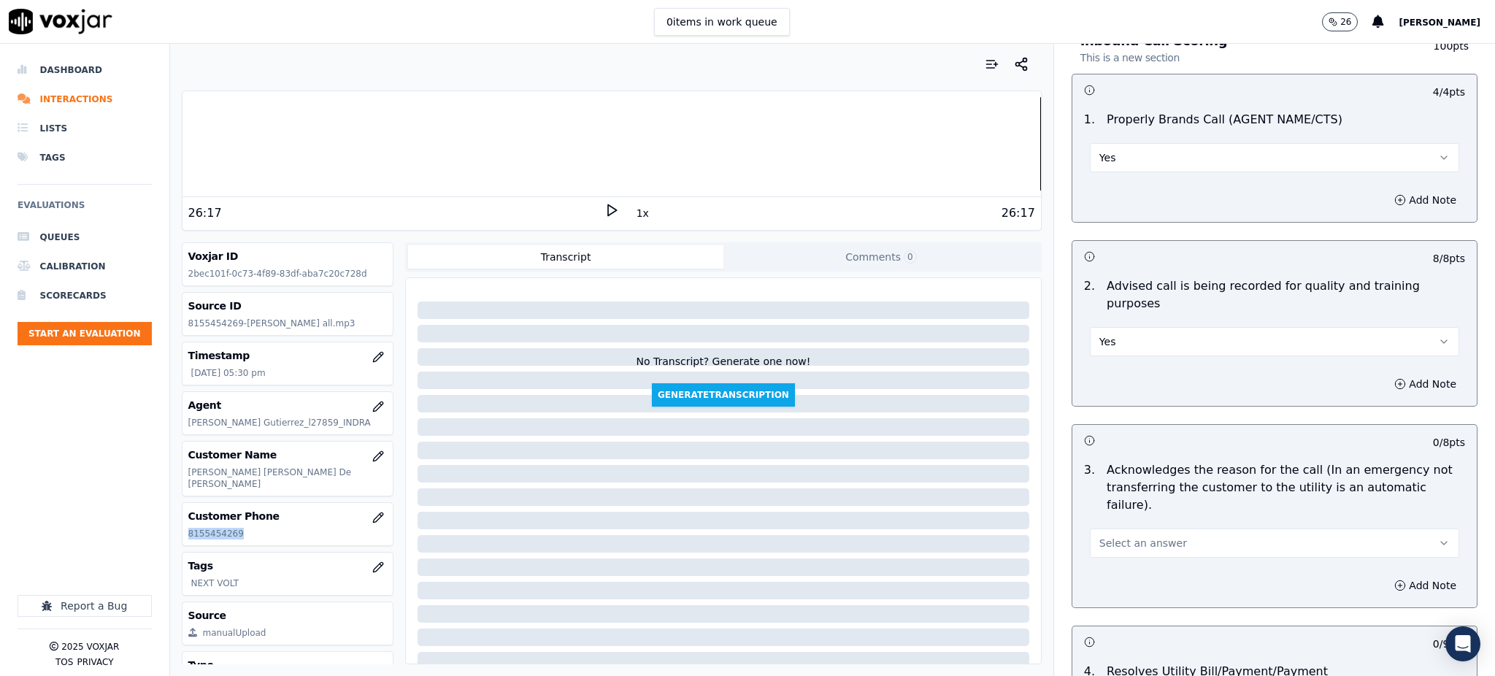
scroll to position [97, 0]
click at [1099, 534] on span "Select an answer" at bounding box center [1143, 541] width 88 height 15
drag, startPoint x: 1096, startPoint y: 540, endPoint x: 1095, endPoint y: 530, distance: 10.3
click at [1096, 538] on div "Yes" at bounding box center [1242, 539] width 337 height 23
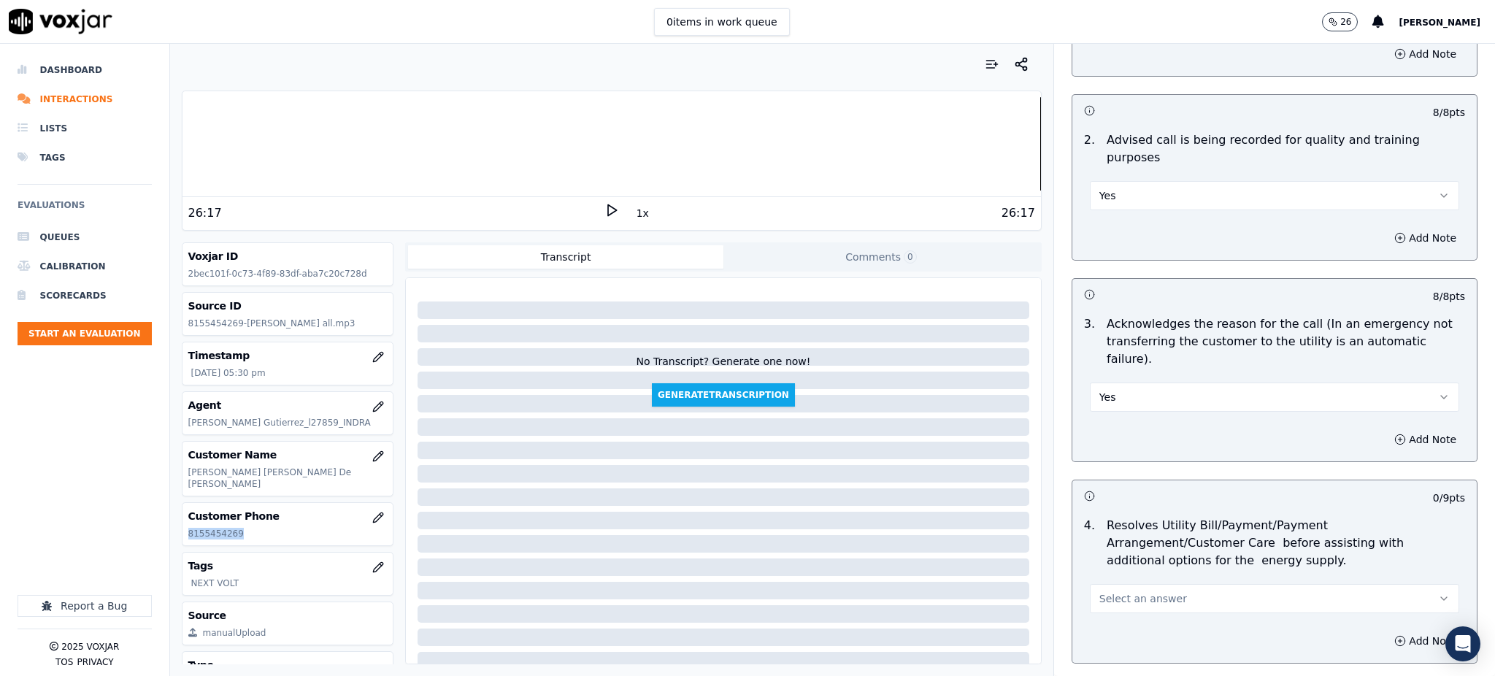
scroll to position [292, 0]
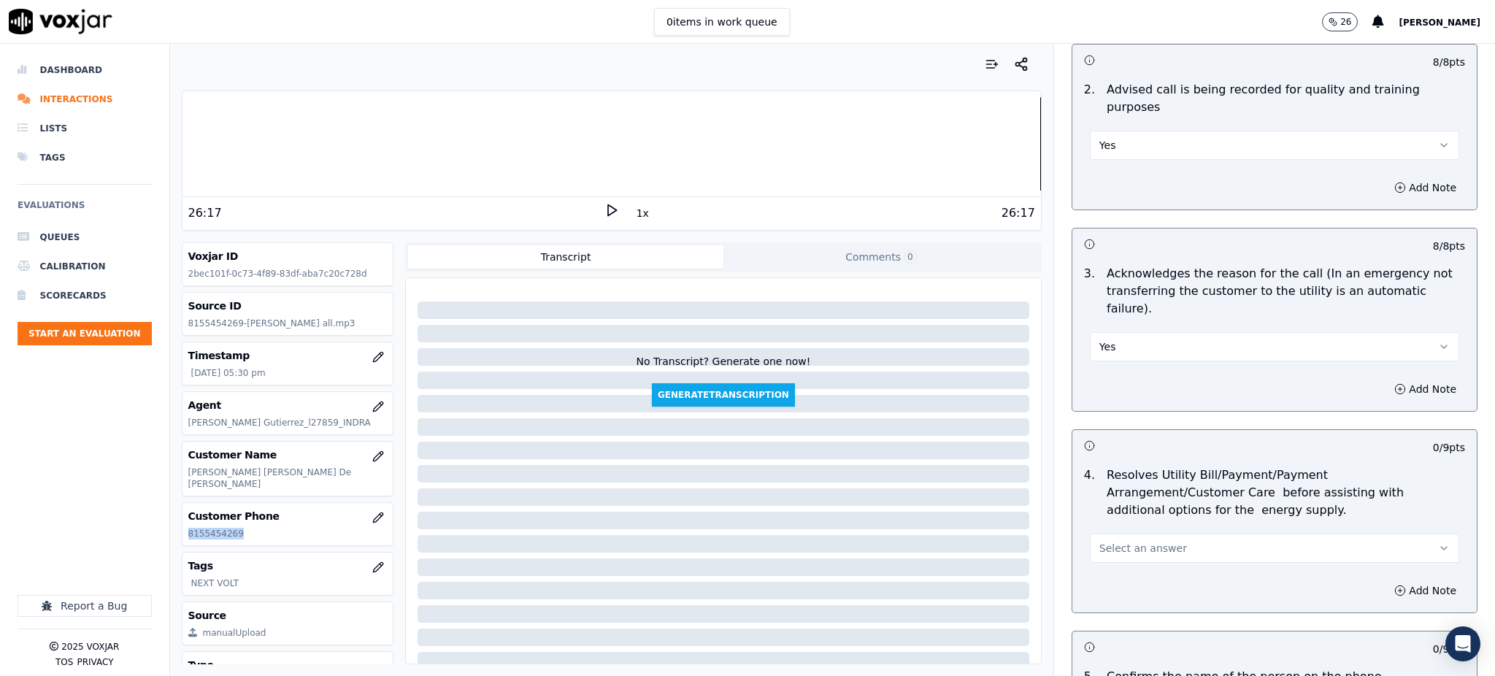
click at [1102, 541] on span "Select an answer" at bounding box center [1143, 548] width 88 height 15
drag, startPoint x: 1099, startPoint y: 556, endPoint x: 1102, endPoint y: 580, distance: 24.4
click at [1099, 556] on div "Yes" at bounding box center [1242, 546] width 337 height 23
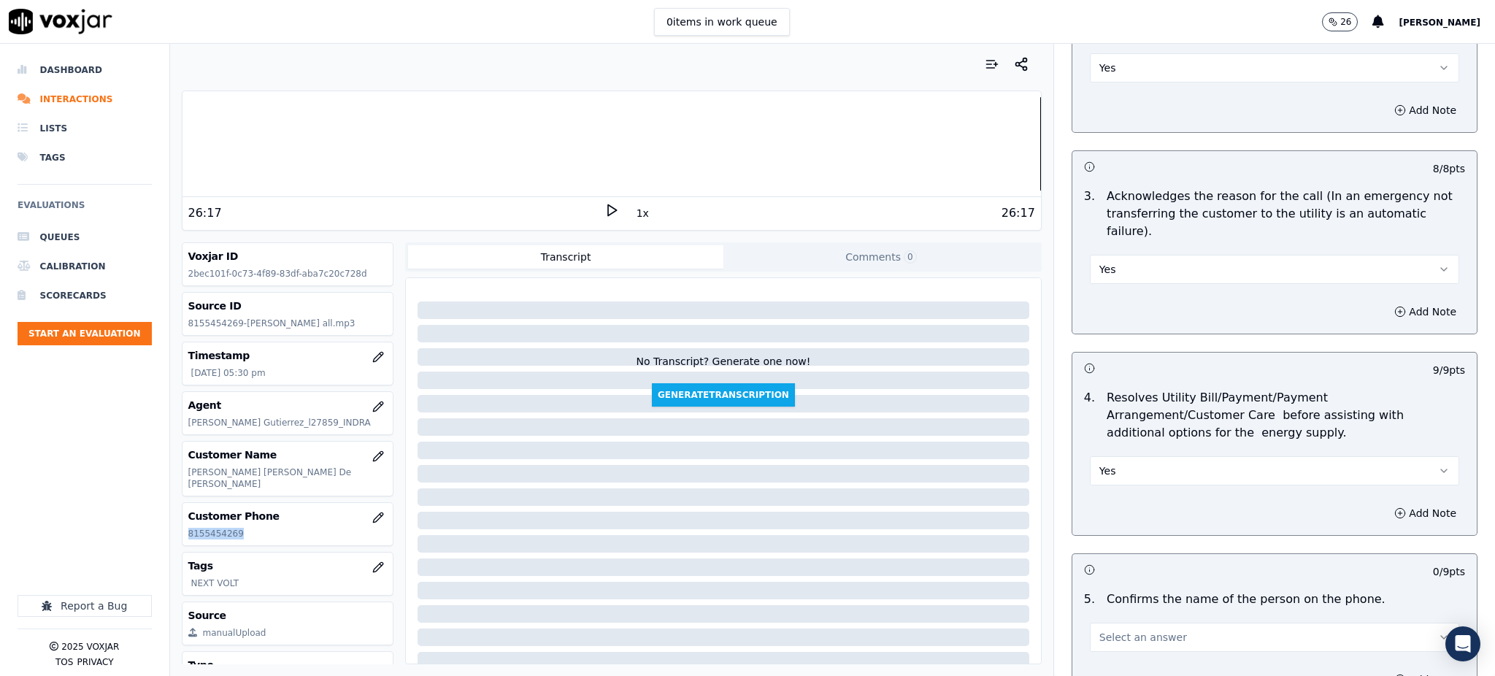
scroll to position [584, 0]
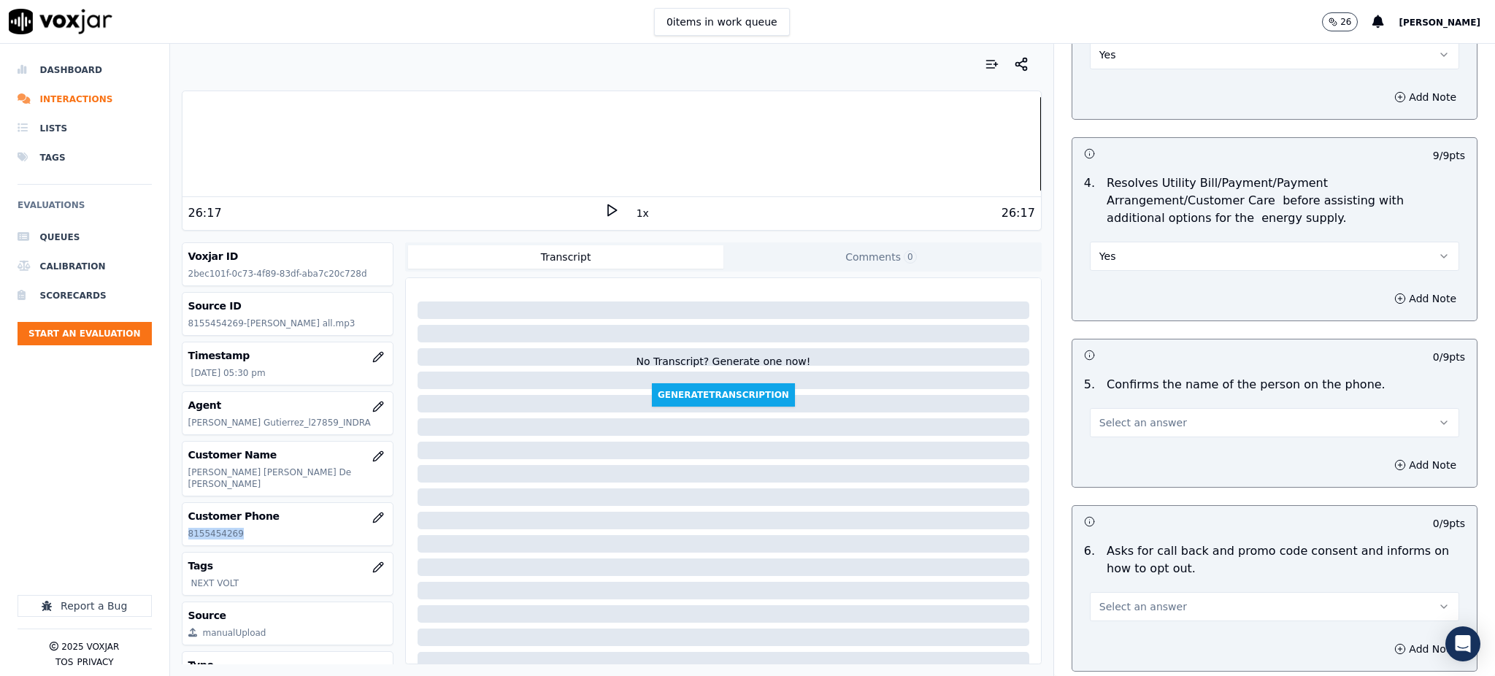
click at [1099, 415] on span "Select an answer" at bounding box center [1143, 422] width 88 height 15
click at [1106, 412] on div "Yes" at bounding box center [1242, 421] width 337 height 23
drag, startPoint x: 1129, startPoint y: 573, endPoint x: 1121, endPoint y: 566, distance: 10.3
click at [1125, 599] on span "Select an answer" at bounding box center [1143, 606] width 88 height 15
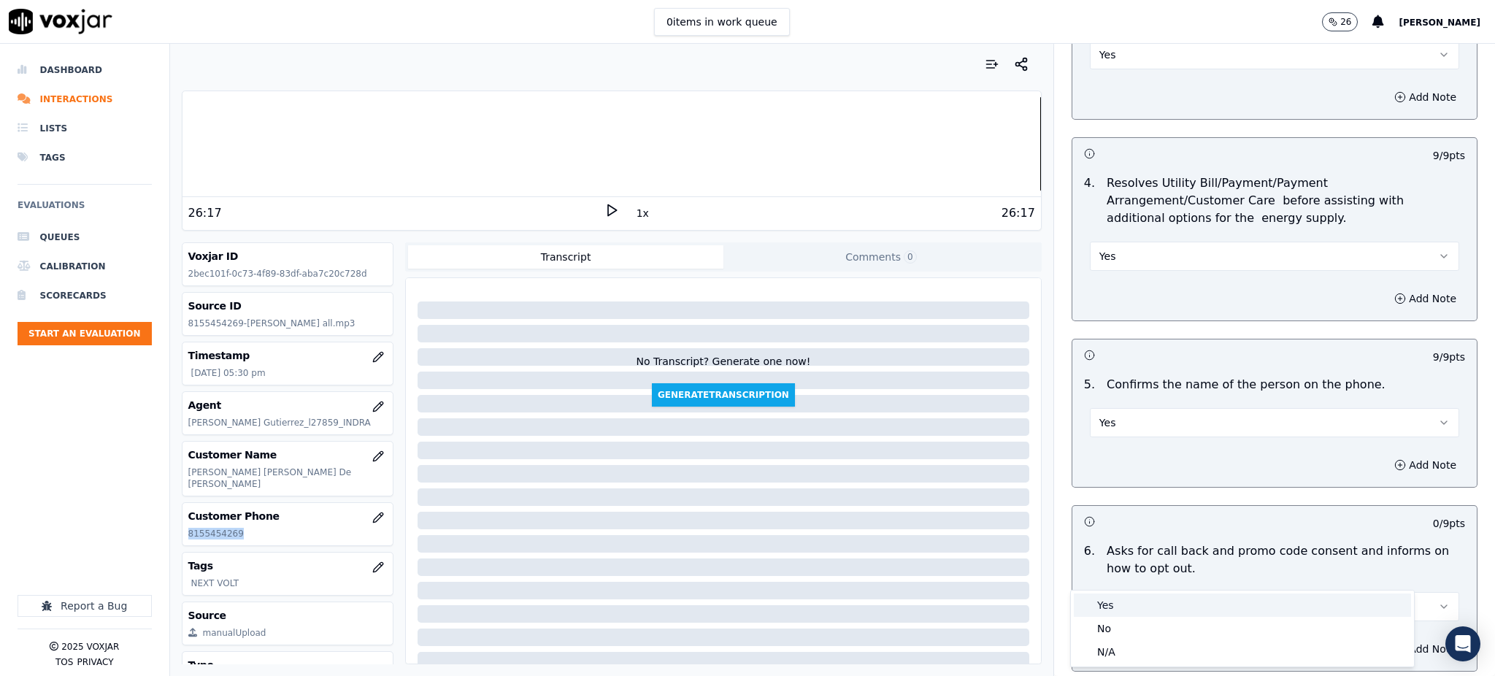
drag, startPoint x: 1115, startPoint y: 615, endPoint x: 1117, endPoint y: 606, distance: 8.9
click at [1116, 613] on div "Yes" at bounding box center [1242, 604] width 337 height 23
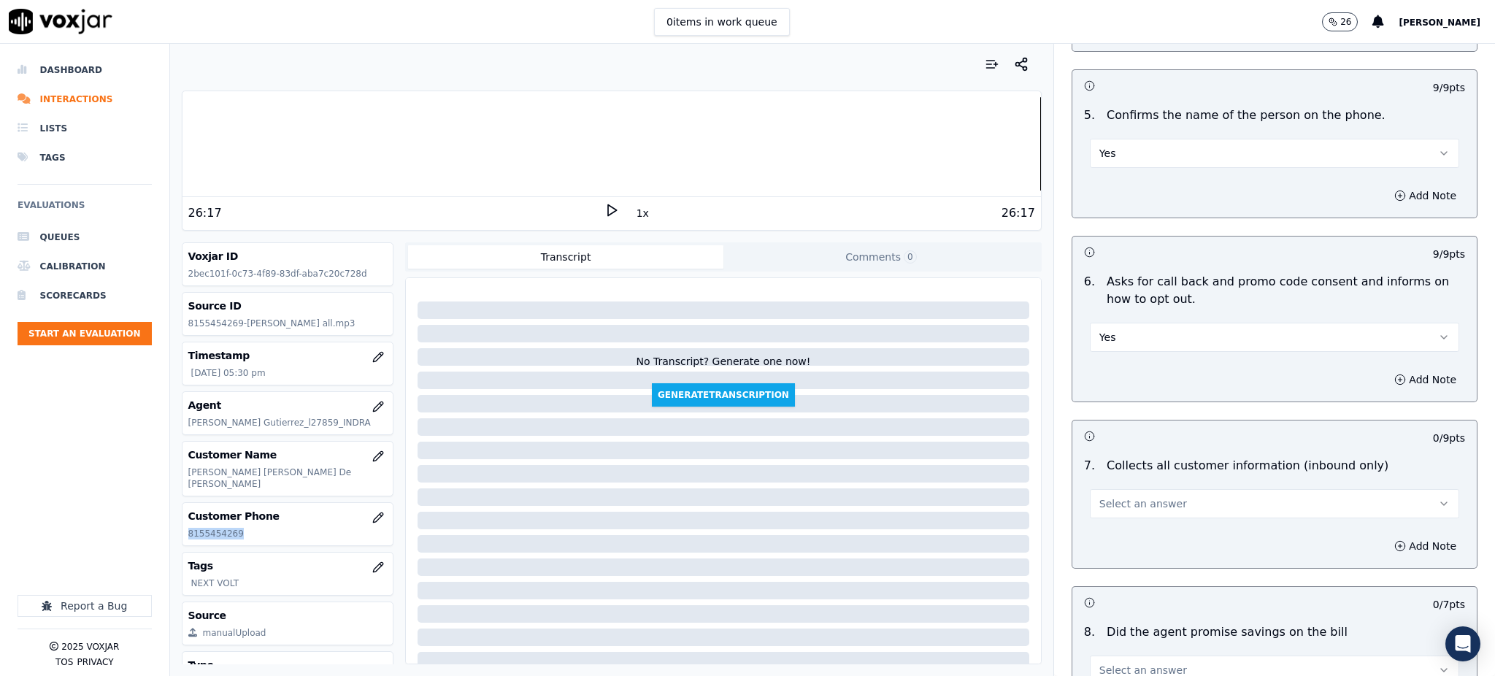
scroll to position [876, 0]
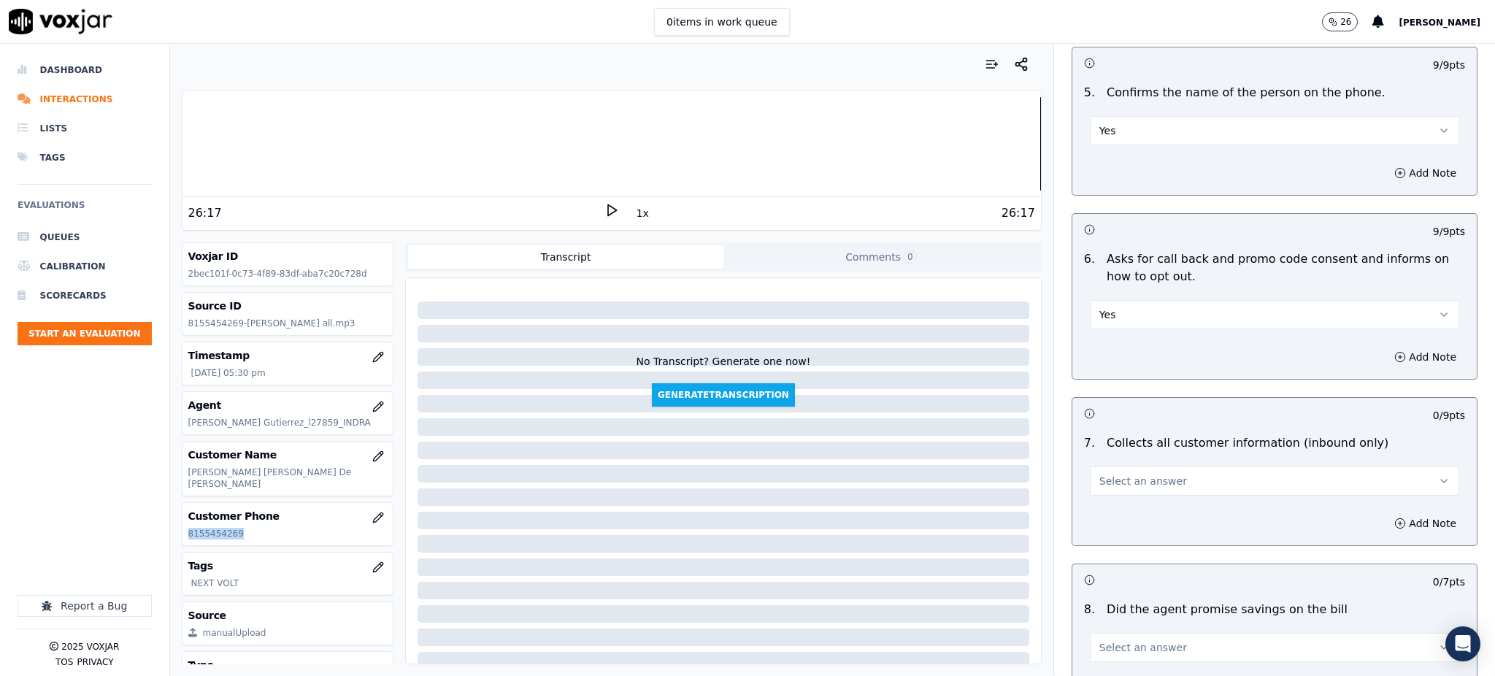
click at [1112, 474] on span "Select an answer" at bounding box center [1143, 481] width 88 height 15
click at [1115, 471] on div "Yes" at bounding box center [1242, 479] width 337 height 23
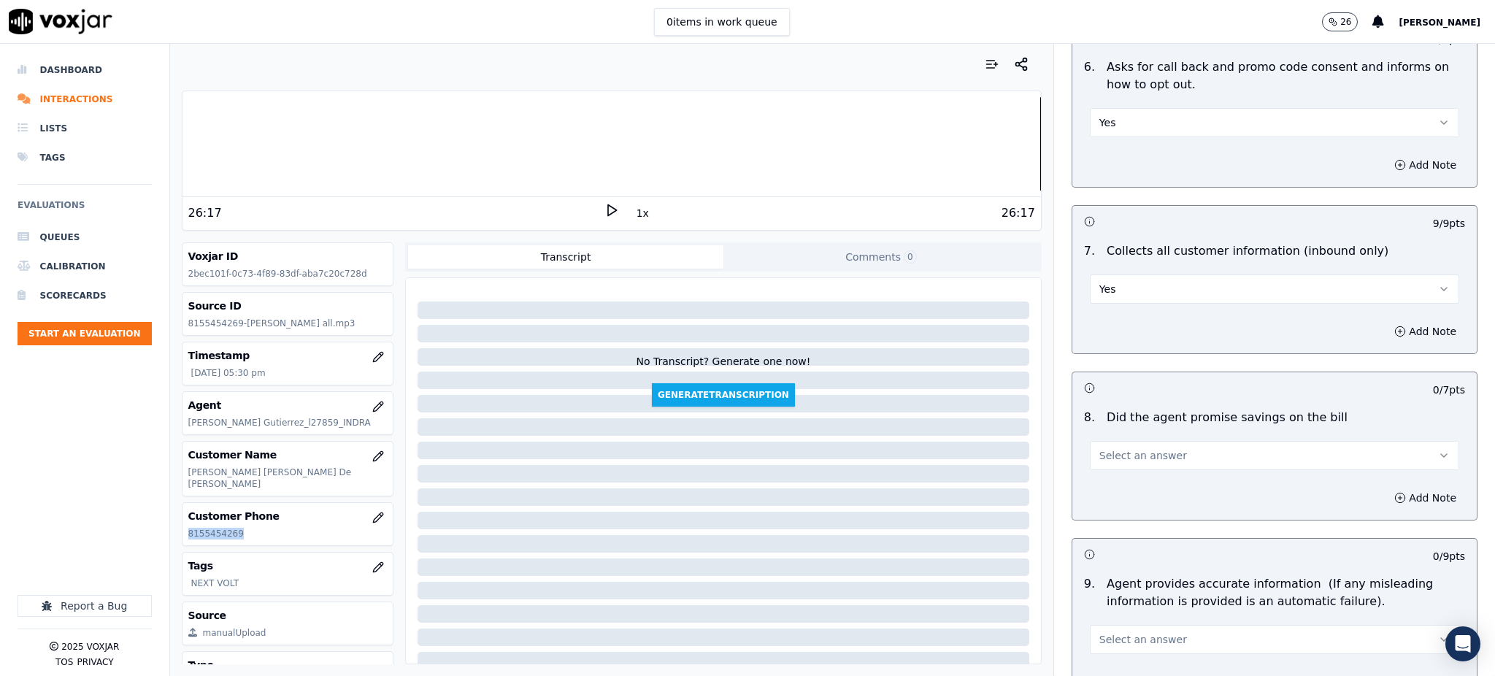
scroll to position [1070, 0]
click at [1106, 424] on div "Select an answer" at bounding box center [1274, 446] width 393 height 44
click at [1106, 439] on button "Select an answer" at bounding box center [1274, 453] width 369 height 29
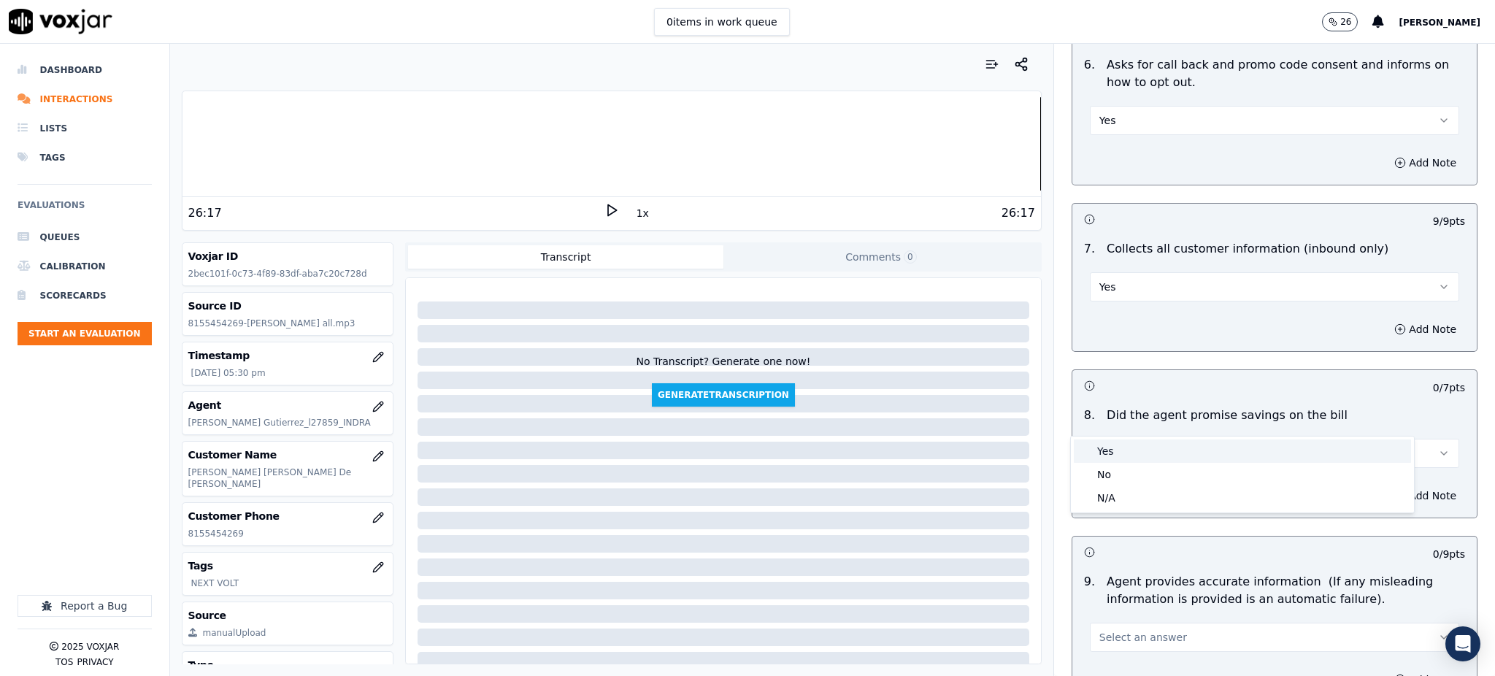
click at [1108, 442] on div "Yes" at bounding box center [1242, 450] width 337 height 23
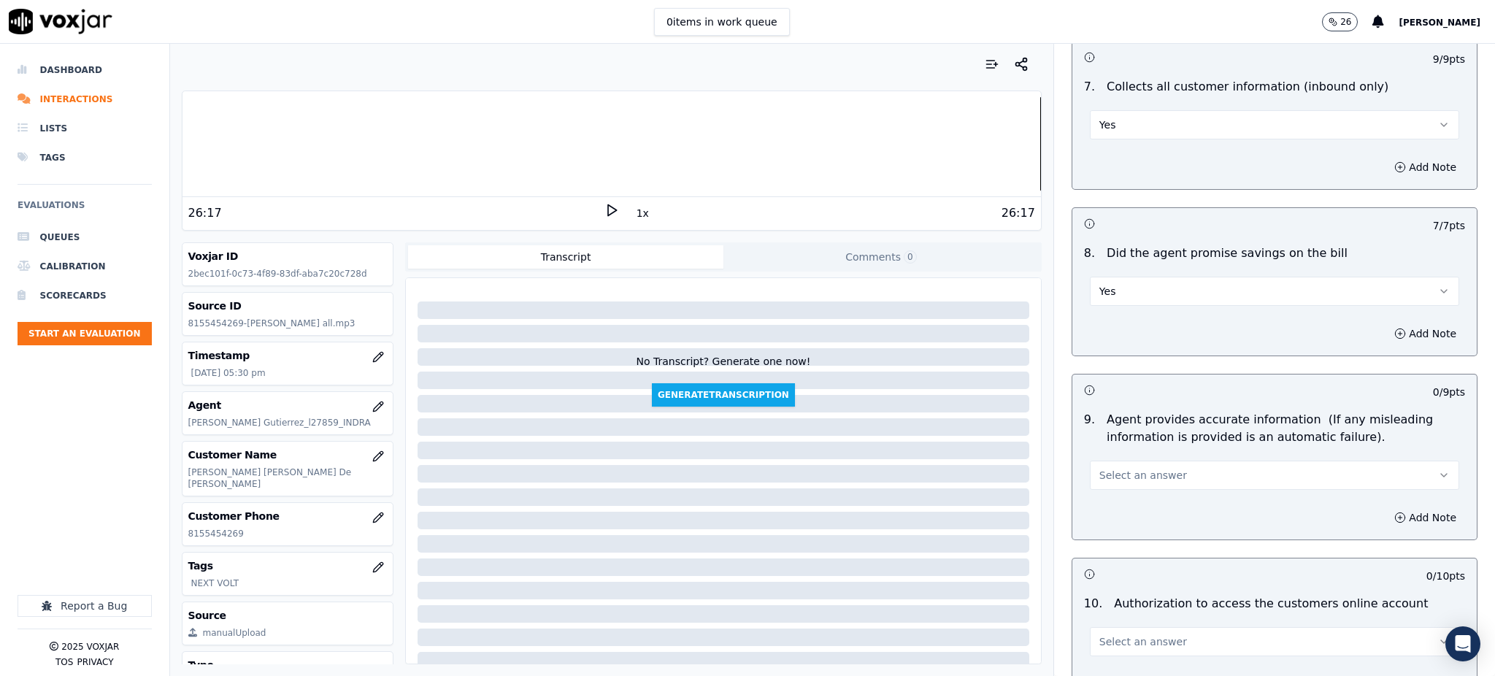
scroll to position [1265, 0]
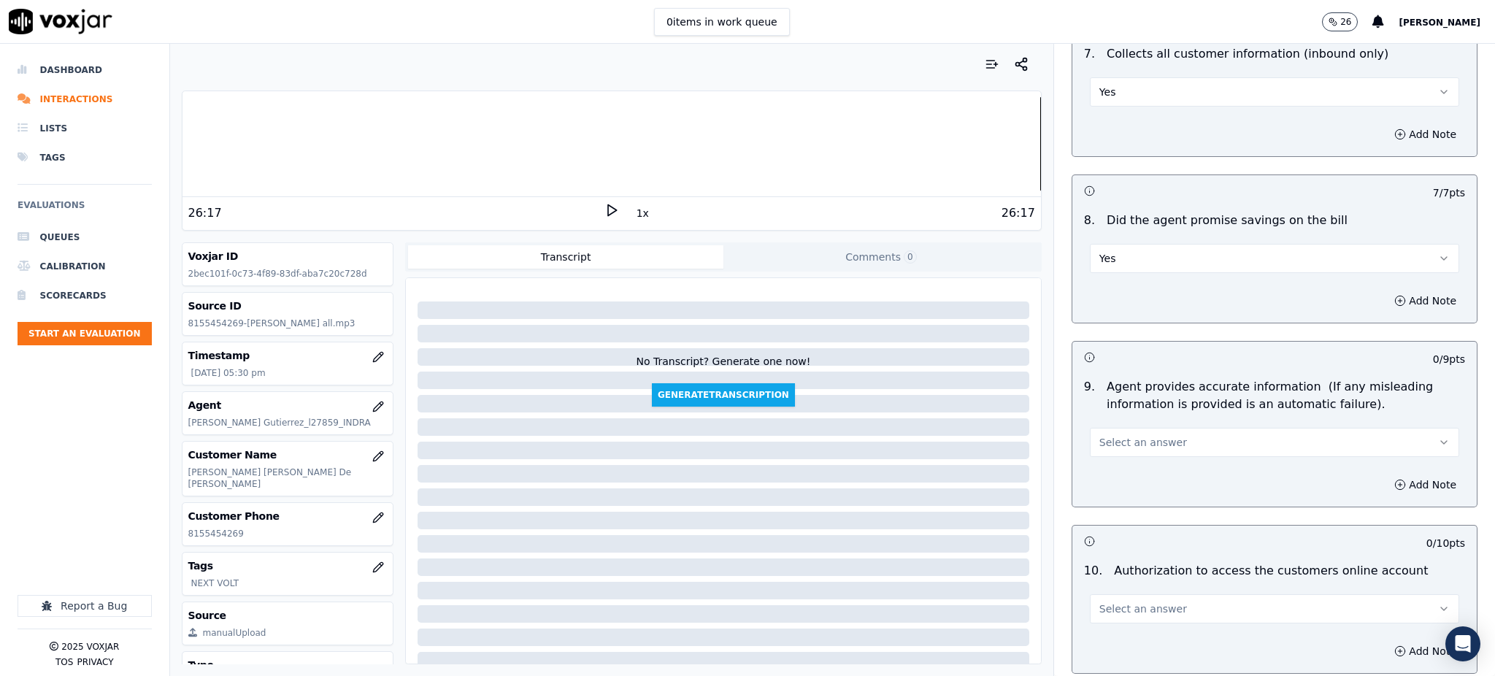
drag, startPoint x: 1112, startPoint y: 404, endPoint x: 1114, endPoint y: 412, distance: 7.4
click at [1114, 435] on span "Select an answer" at bounding box center [1143, 442] width 88 height 15
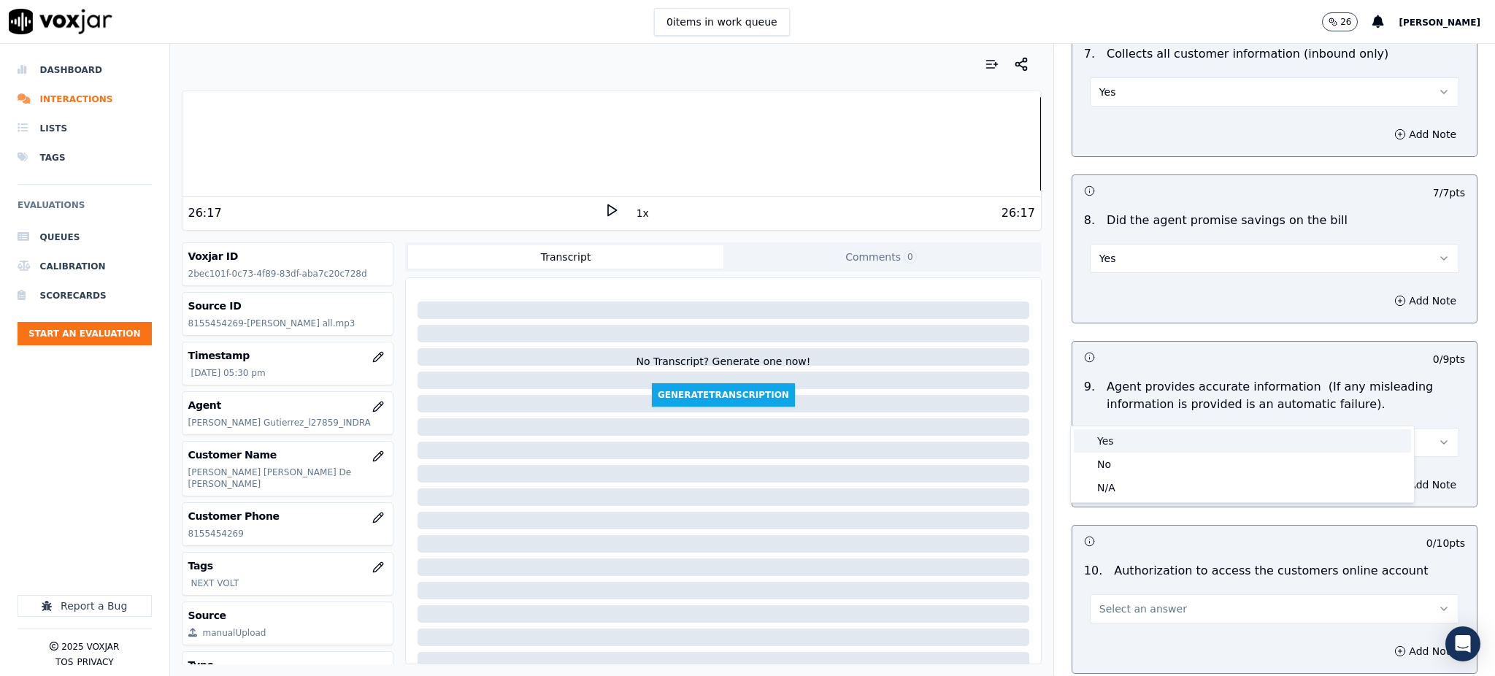
click at [1113, 443] on div "Yes" at bounding box center [1242, 440] width 337 height 23
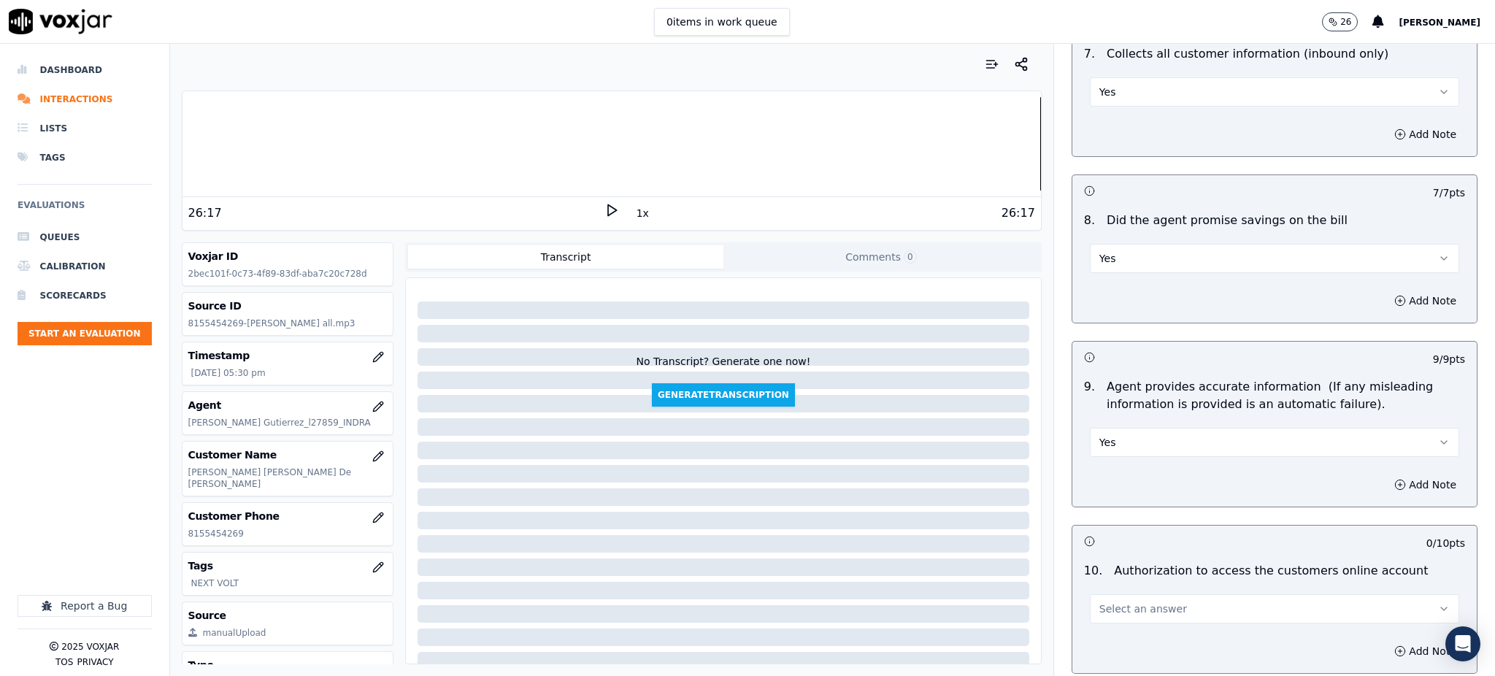
click at [1113, 594] on button "Select an answer" at bounding box center [1274, 608] width 369 height 29
click at [1110, 604] on div "Yes" at bounding box center [1242, 607] width 337 height 23
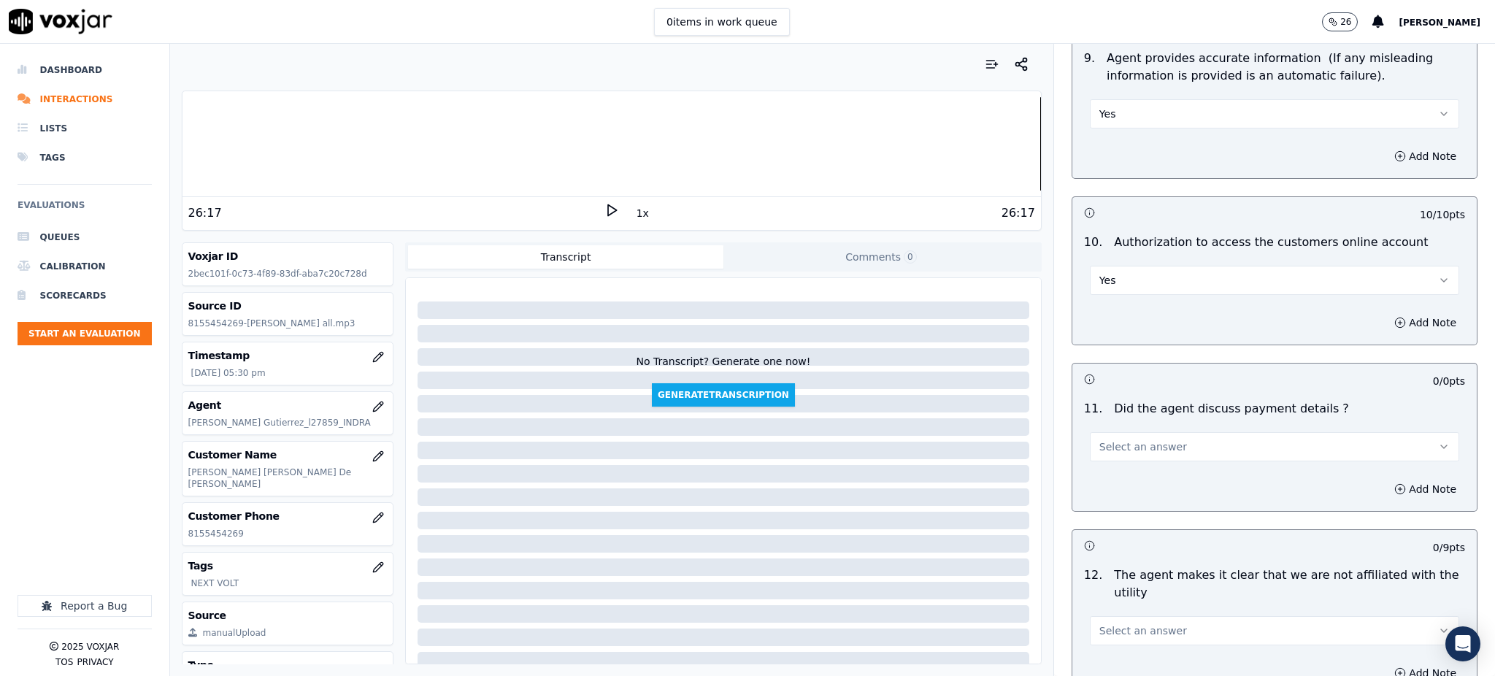
scroll to position [1654, 0]
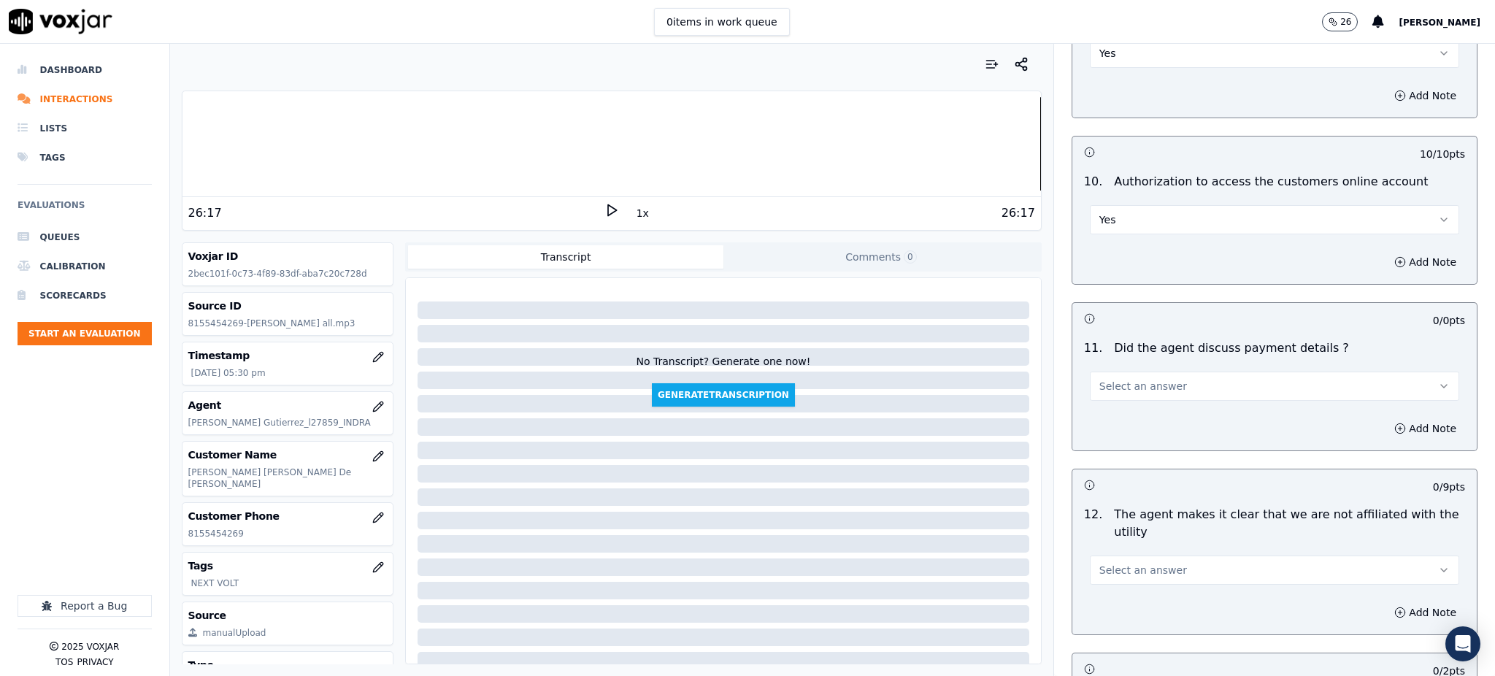
click at [1102, 379] on span "Select an answer" at bounding box center [1143, 386] width 88 height 15
click at [1119, 436] on div "N/A" at bounding box center [1242, 431] width 337 height 23
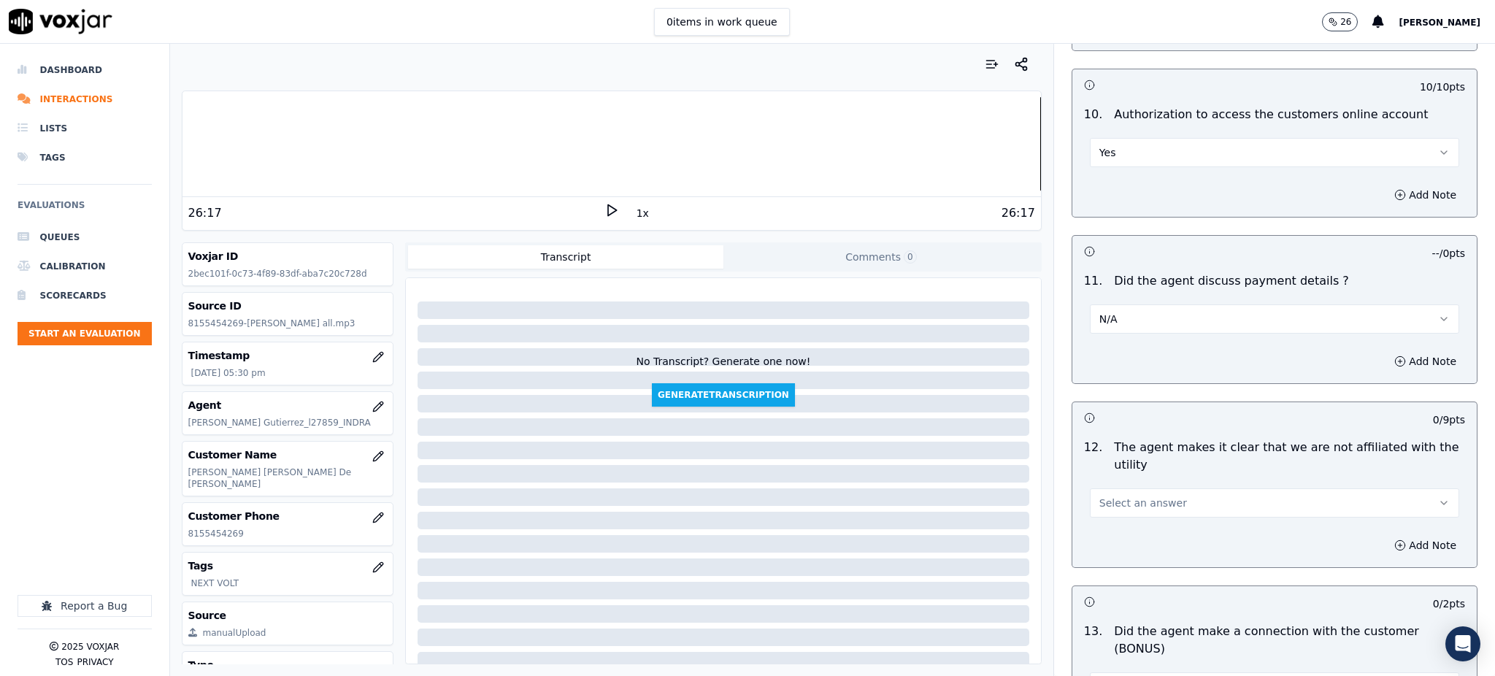
scroll to position [1849, 0]
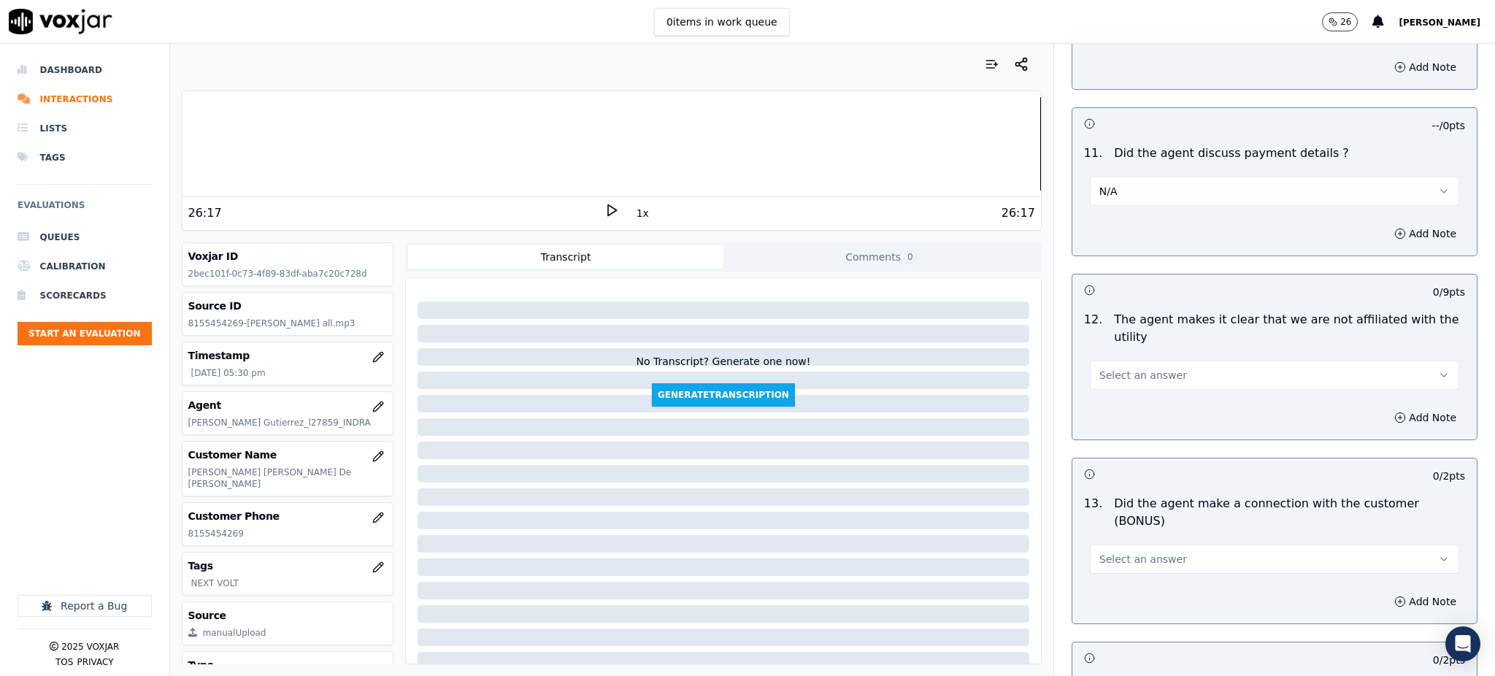
click at [1099, 368] on span "Select an answer" at bounding box center [1143, 375] width 88 height 15
click at [1104, 377] on div "Yes" at bounding box center [1242, 373] width 337 height 23
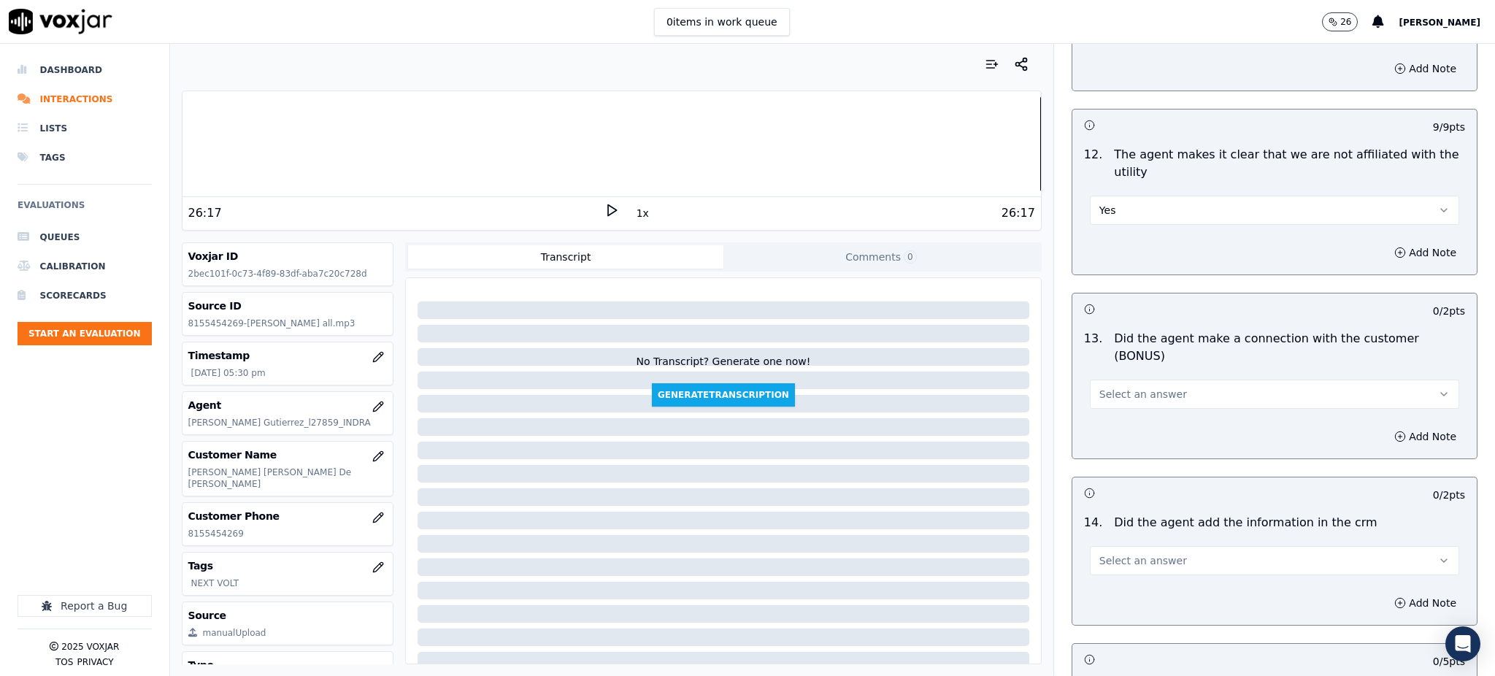
scroll to position [2044, 0]
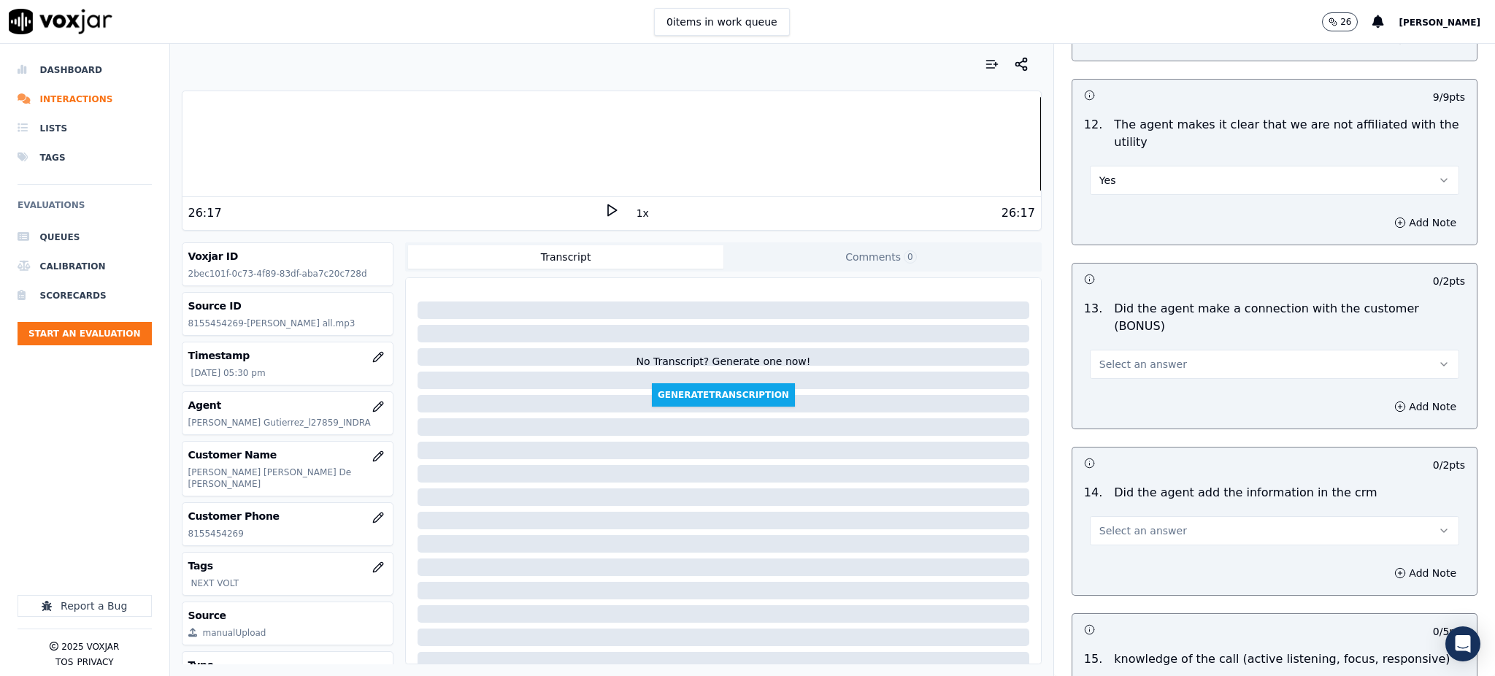
click at [1099, 357] on span "Select an answer" at bounding box center [1143, 364] width 88 height 15
drag, startPoint x: 1103, startPoint y: 340, endPoint x: 1110, endPoint y: 385, distance: 45.0
click at [1103, 343] on div "Yes" at bounding box center [1242, 345] width 337 height 23
click at [1113, 523] on span "Select an answer" at bounding box center [1143, 530] width 88 height 15
click at [1113, 501] on div "Yes" at bounding box center [1242, 512] width 337 height 23
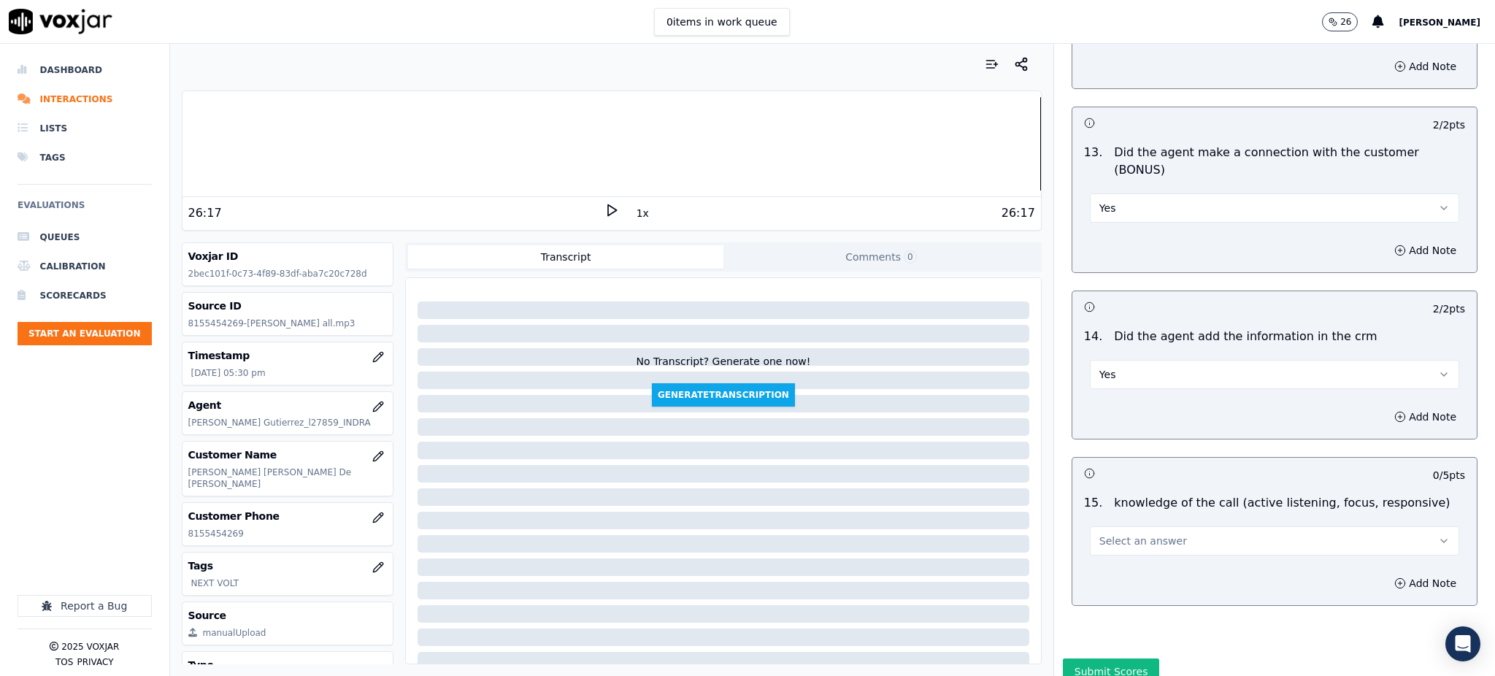
scroll to position [2210, 0]
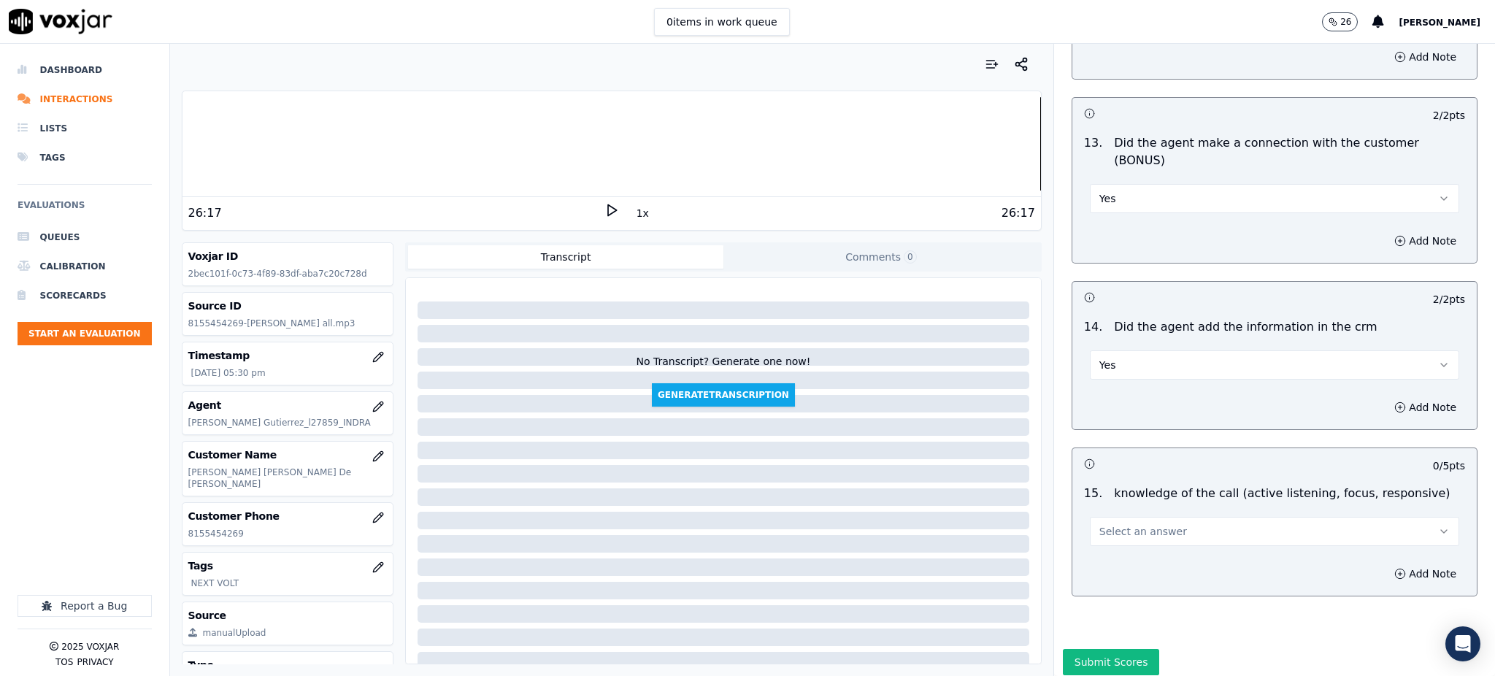
click at [1111, 524] on span "Select an answer" at bounding box center [1143, 531] width 88 height 15
click at [1113, 510] on div "Yes" at bounding box center [1242, 512] width 337 height 23
click at [1106, 649] on button "Submit Scores" at bounding box center [1111, 662] width 97 height 26
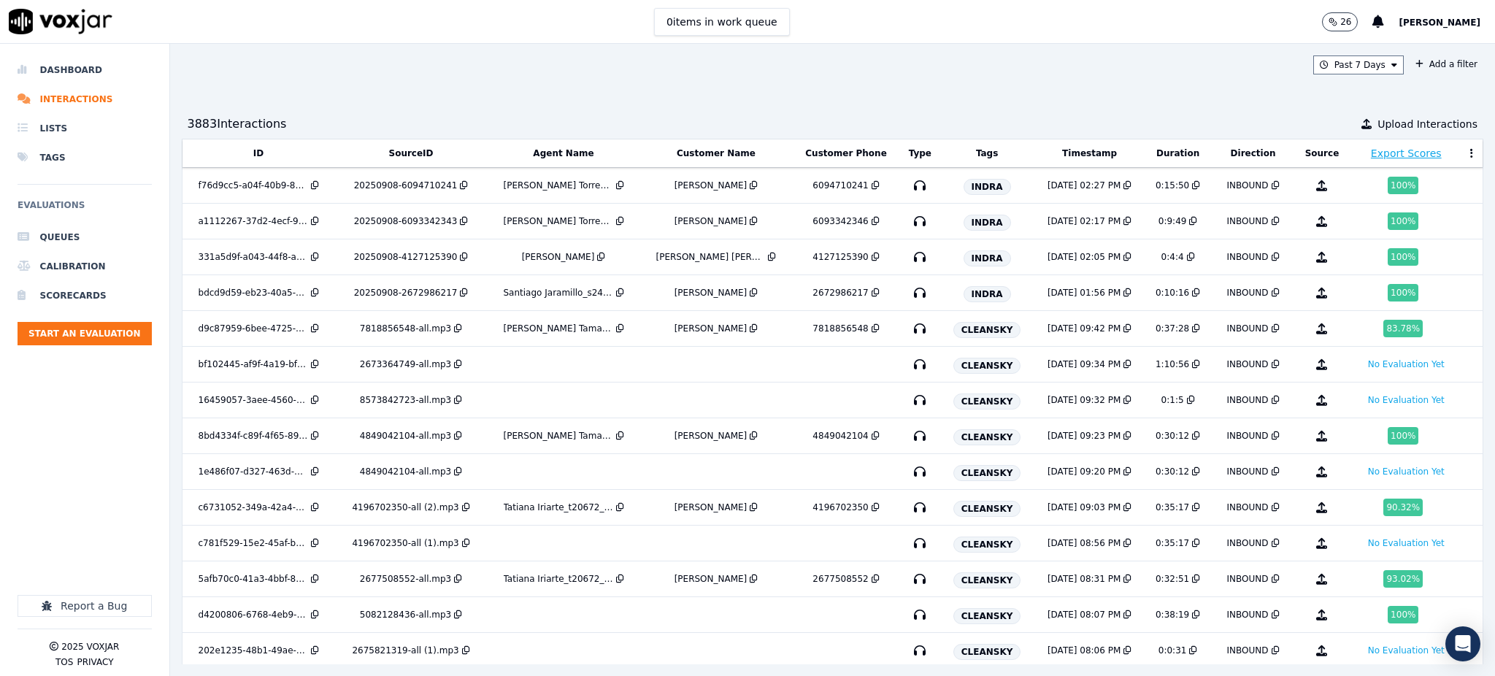
scroll to position [1290, 0]
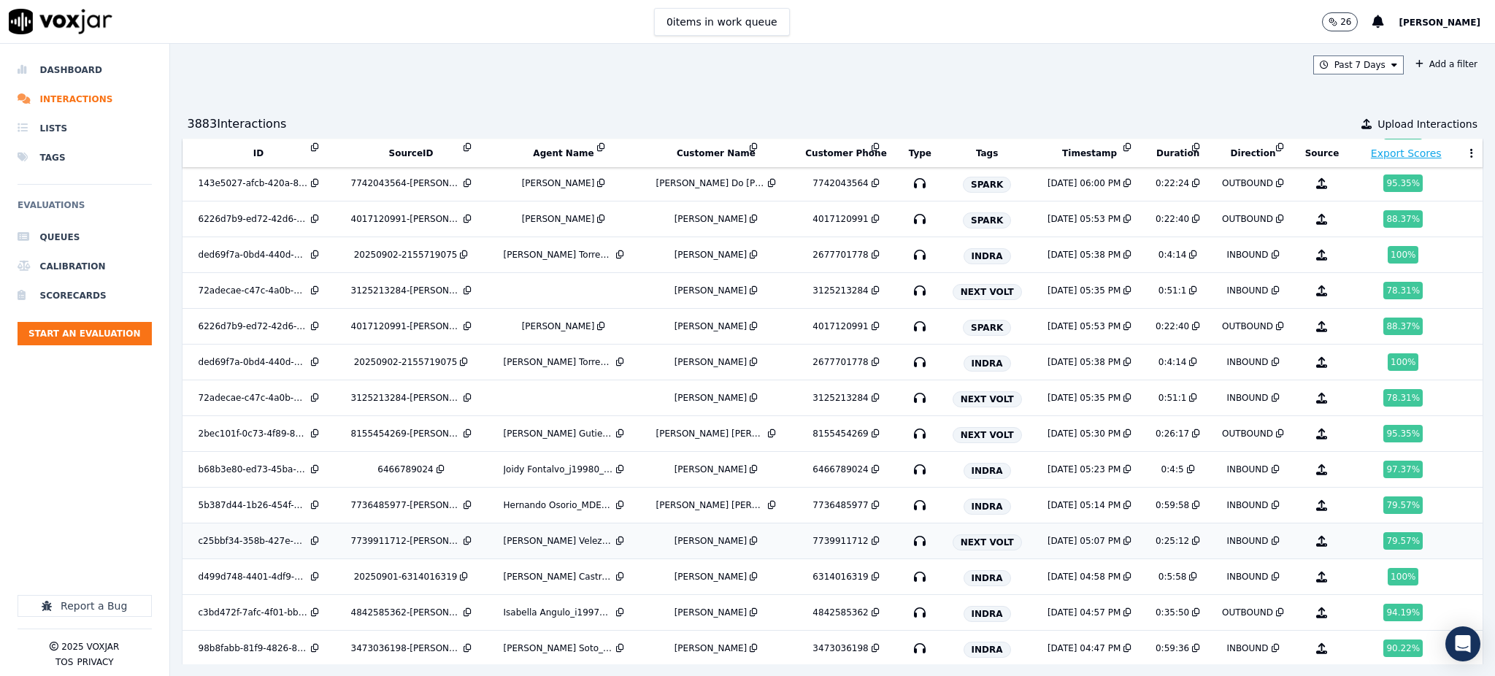
click at [908, 544] on icon "button" at bounding box center [919, 540] width 23 height 23
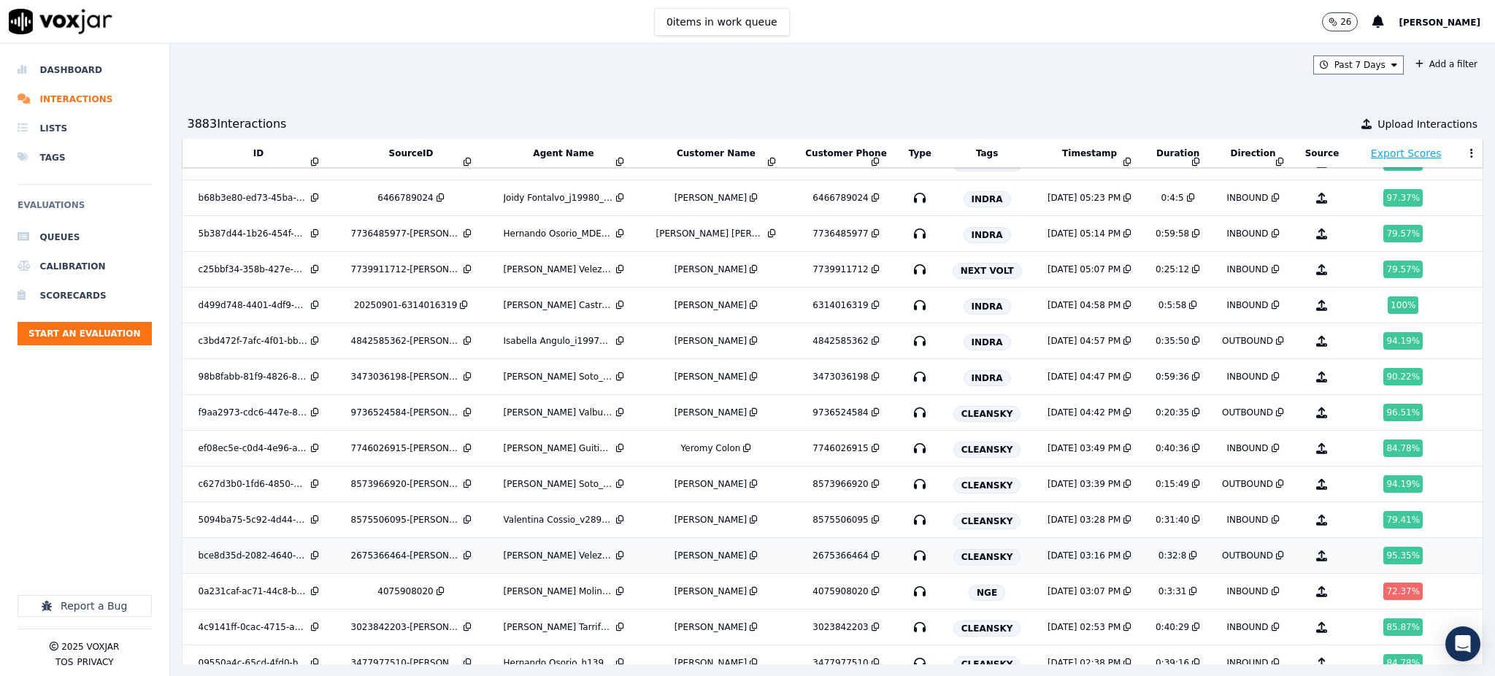
scroll to position [1582, 0]
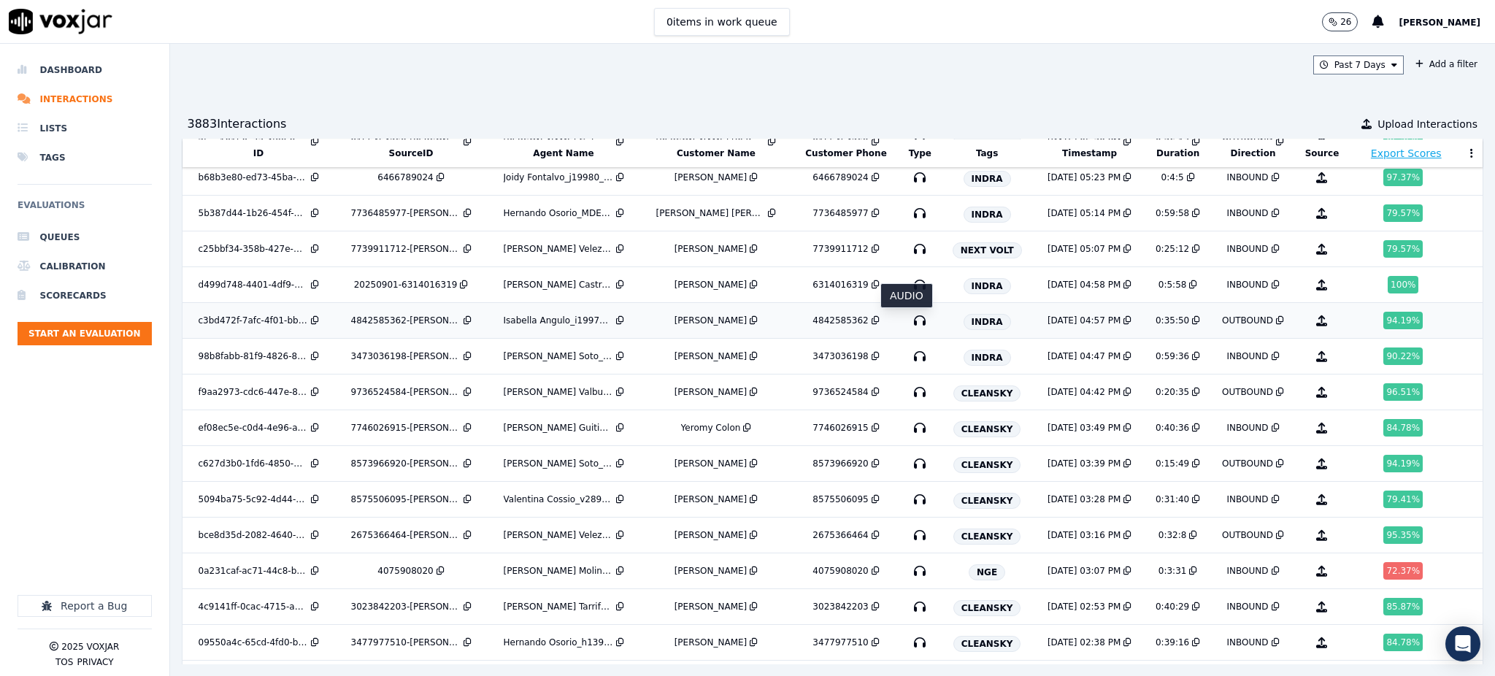
click at [908, 323] on icon "button" at bounding box center [919, 320] width 23 height 23
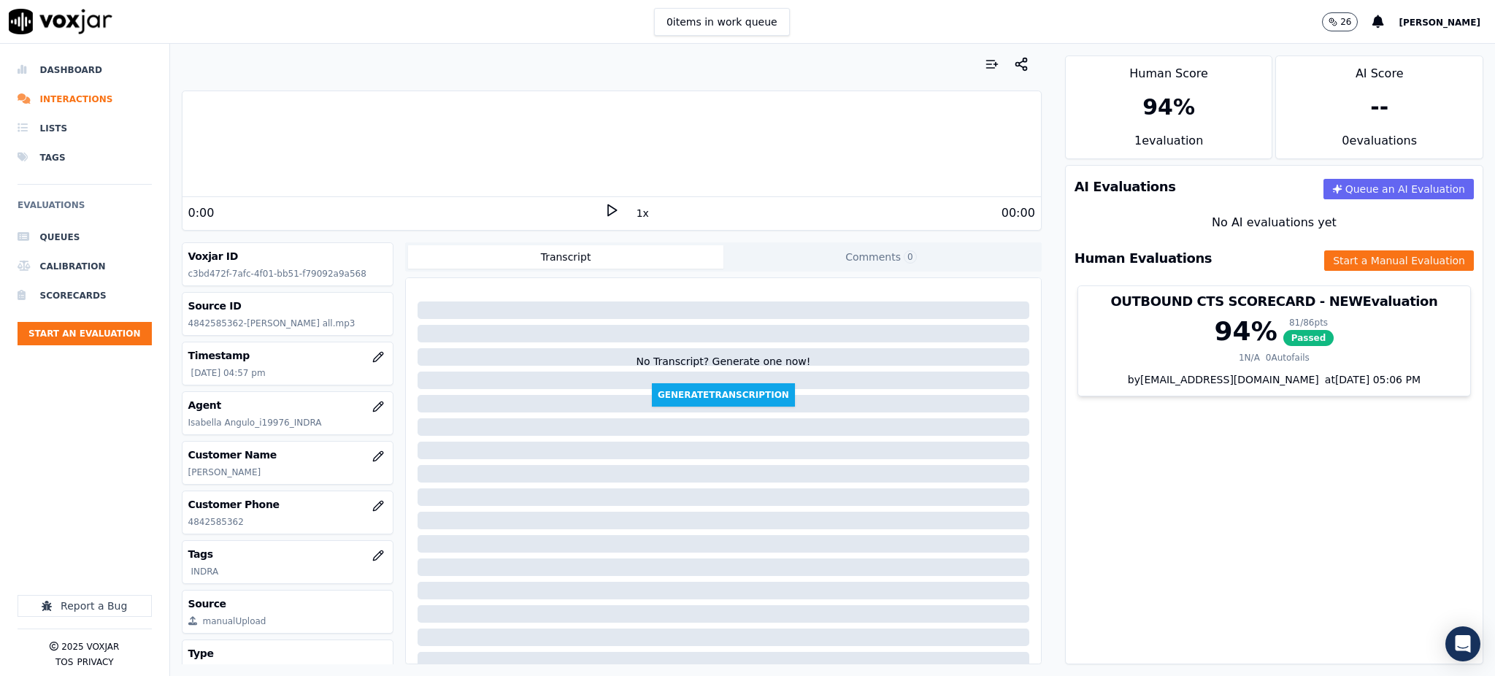
click at [604, 208] on icon at bounding box center [611, 210] width 15 height 15
click at [1212, 520] on div "AI Evaluations Queue an AI Evaluation No AI evaluations yet Human Evaluations S…" at bounding box center [1274, 414] width 418 height 499
drag, startPoint x: 244, startPoint y: 517, endPoint x: 176, endPoint y: 519, distance: 67.9
click at [176, 519] on div "Your browser does not support the audio element. 0:11 1x 35:50 Voxjar ID c3bd47…" at bounding box center [611, 360] width 883 height 632
copy p "4842585362"
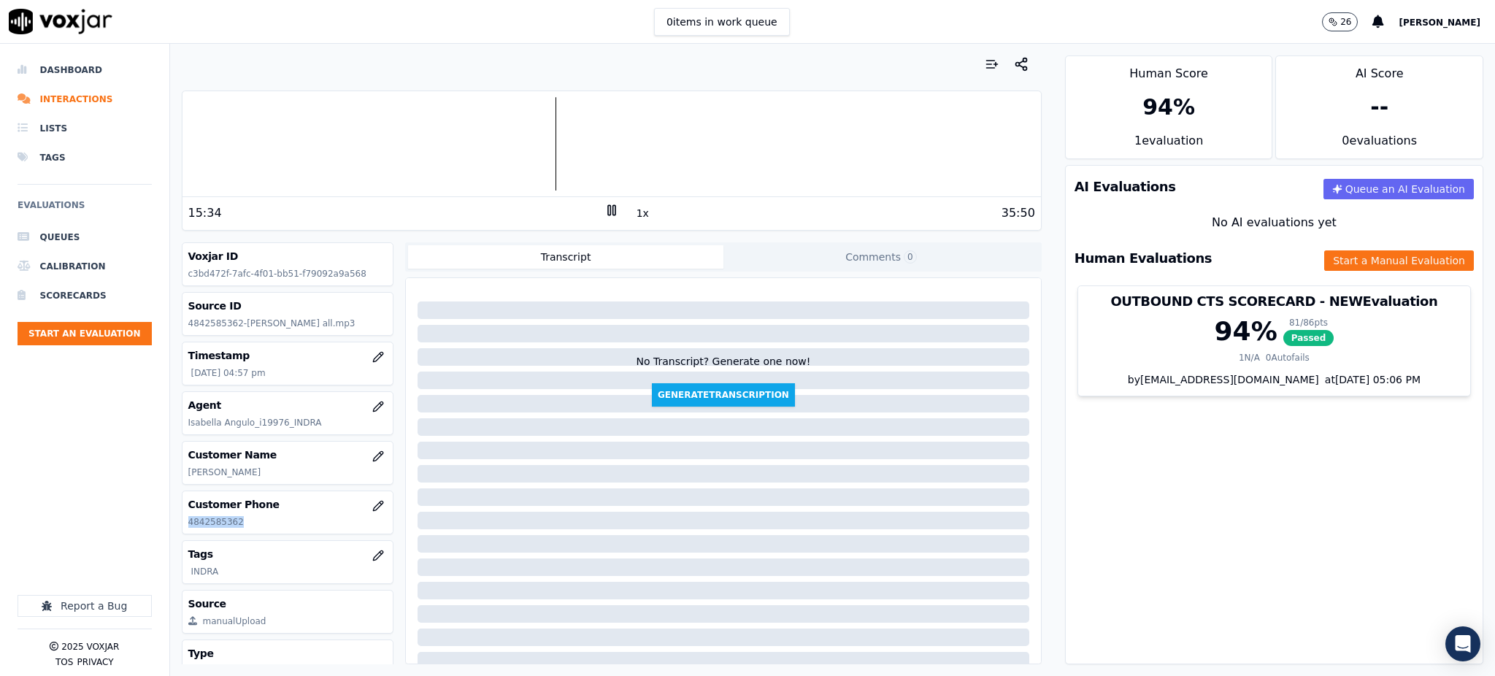
click at [370, 152] on div at bounding box center [611, 143] width 858 height 93
click at [608, 210] on rect at bounding box center [609, 209] width 2 height 9
click at [604, 216] on icon at bounding box center [611, 210] width 15 height 15
click at [1339, 257] on button "Start a Manual Evaluation" at bounding box center [1399, 260] width 150 height 20
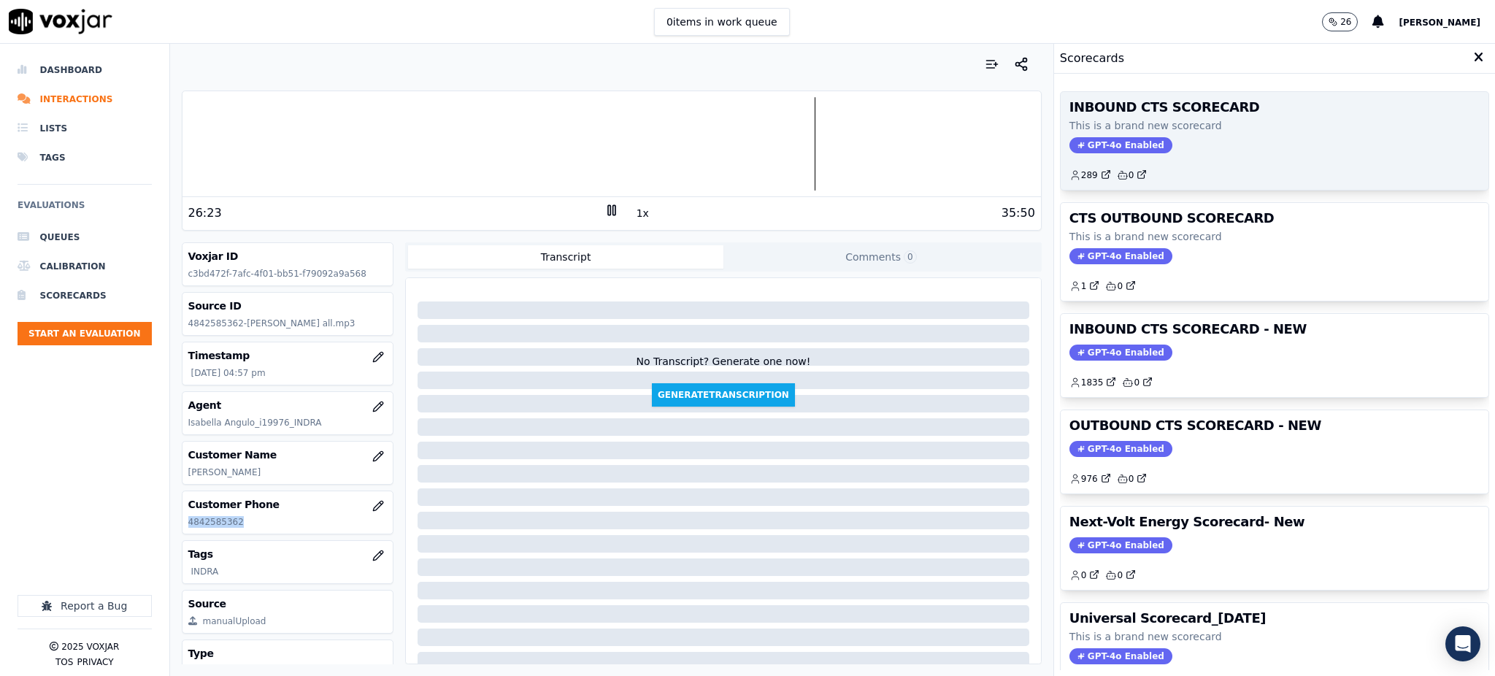
click at [1091, 146] on span "GPT-4o Enabled" at bounding box center [1120, 145] width 103 height 16
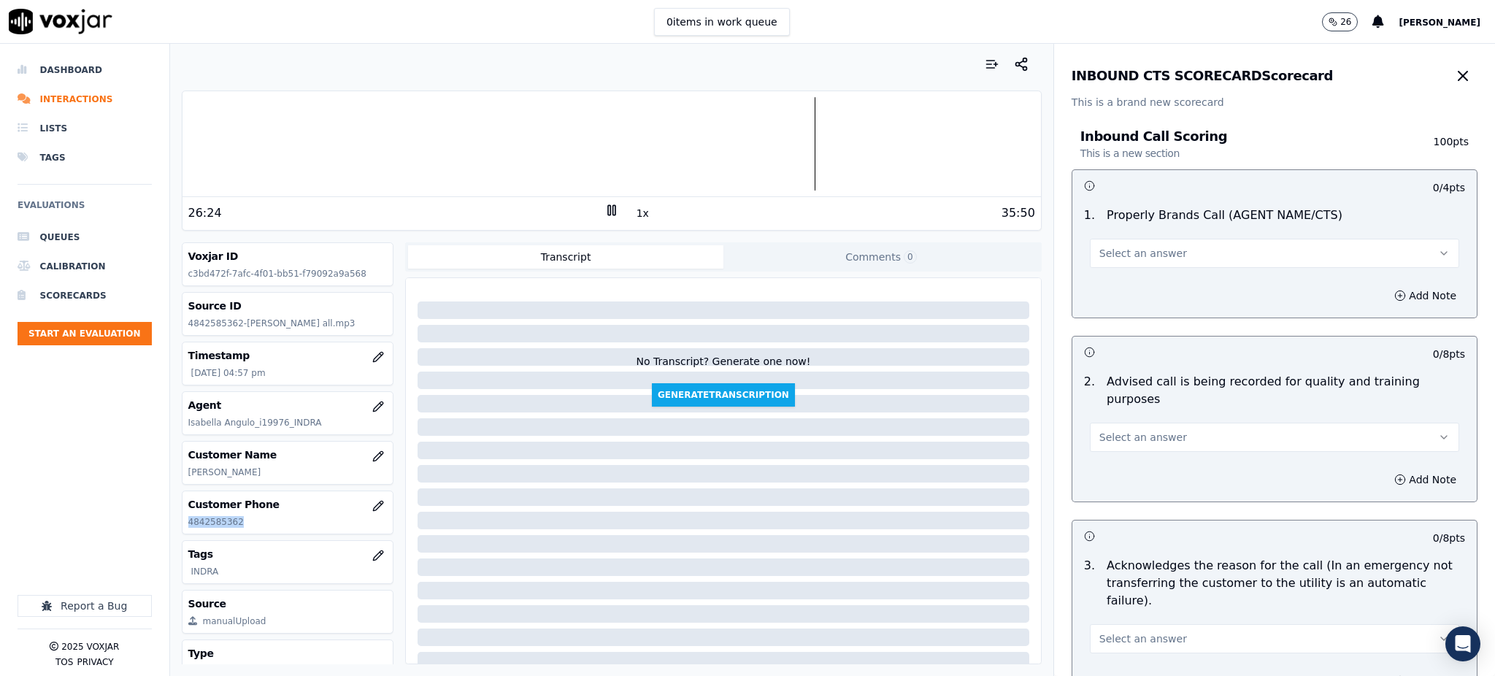
click at [1099, 254] on span "Select an answer" at bounding box center [1143, 253] width 88 height 15
click at [1089, 293] on div "Yes" at bounding box center [1242, 285] width 337 height 23
drag, startPoint x: 1099, startPoint y: 414, endPoint x: 1100, endPoint y: 427, distance: 13.2
click at [1100, 430] on span "Select an answer" at bounding box center [1143, 437] width 88 height 15
click at [1101, 464] on div "No" at bounding box center [1242, 475] width 337 height 23
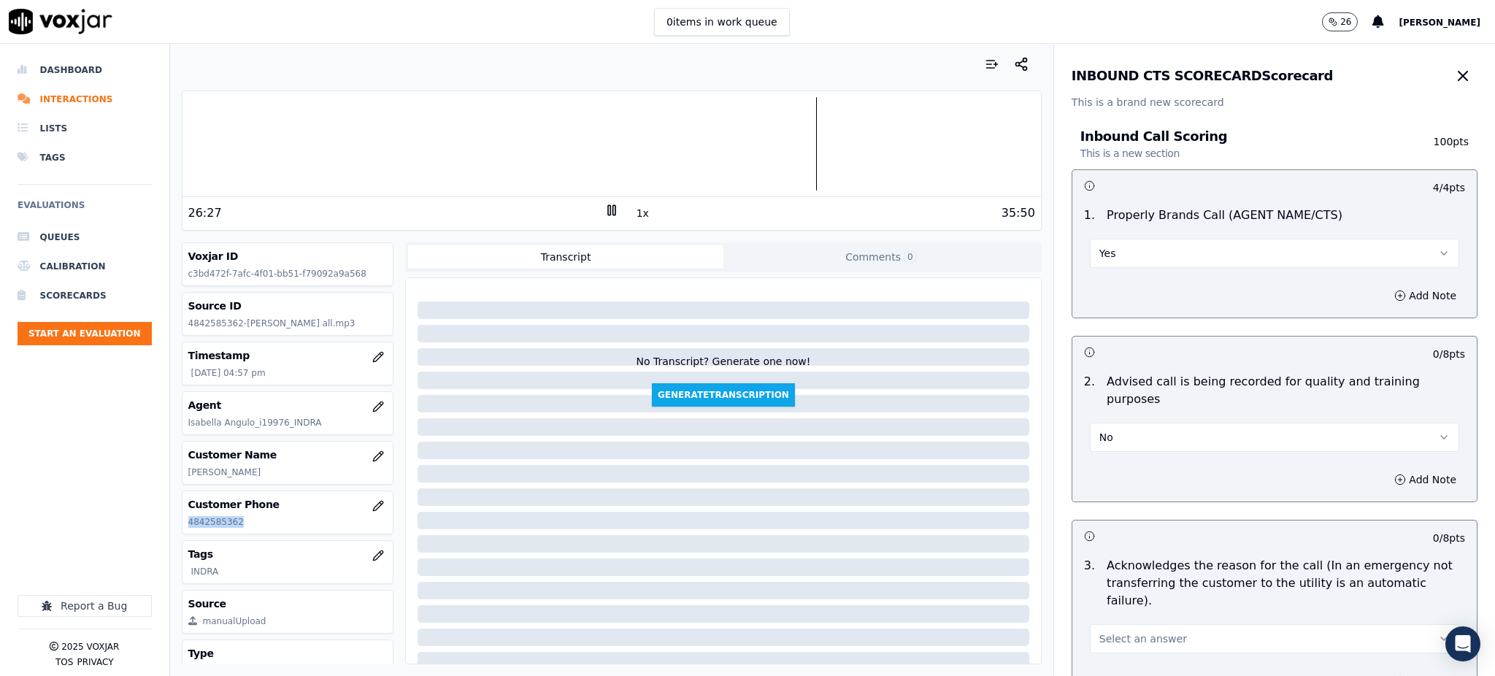
click at [1107, 423] on button "No" at bounding box center [1274, 437] width 369 height 29
click at [1102, 453] on div "Yes" at bounding box center [1242, 452] width 337 height 23
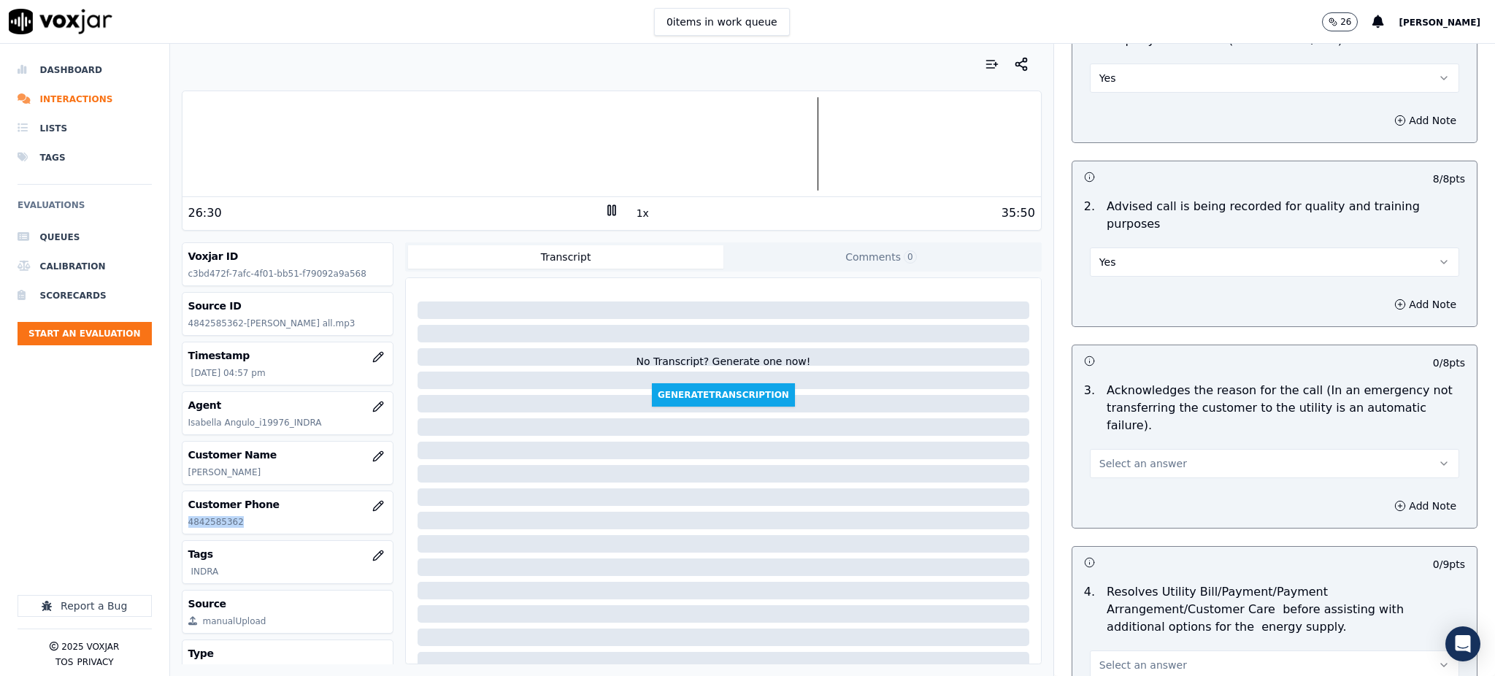
scroll to position [194, 0]
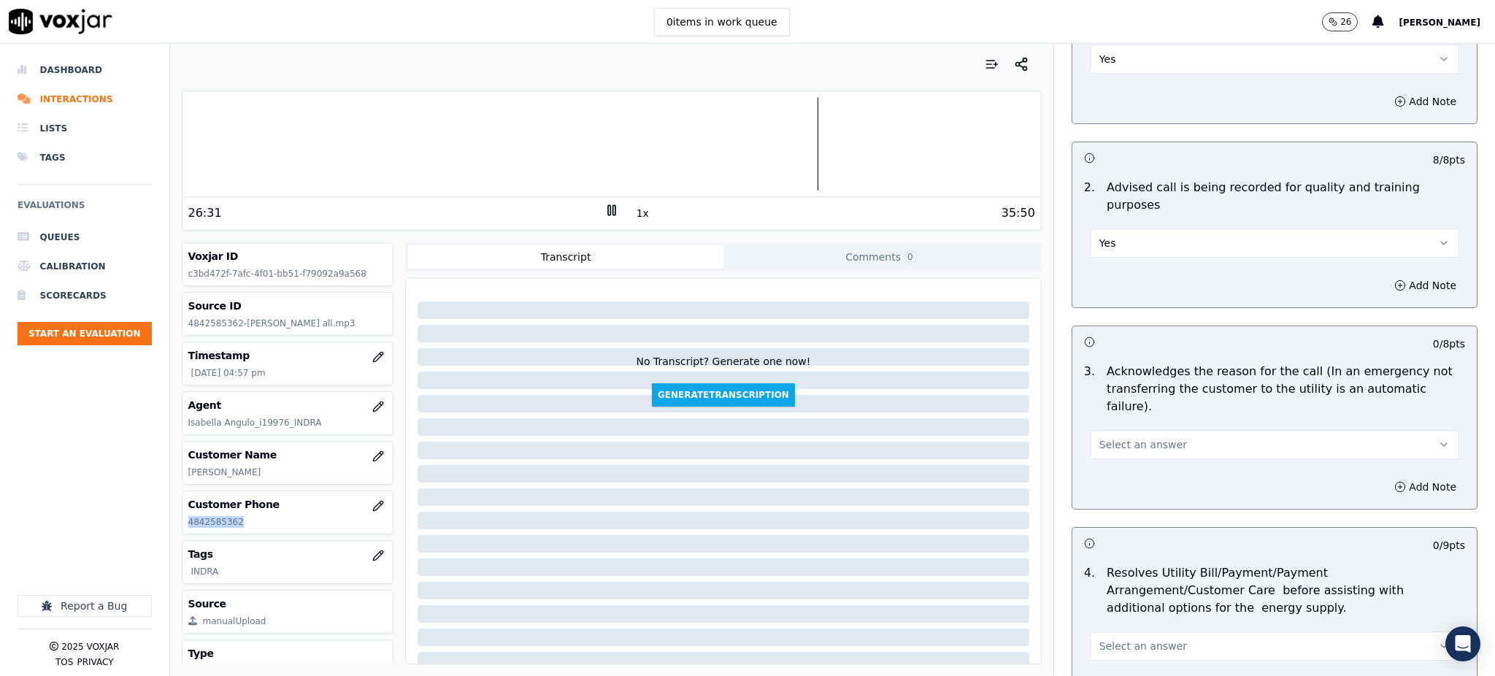
click at [1099, 437] on span "Select an answer" at bounding box center [1143, 444] width 88 height 15
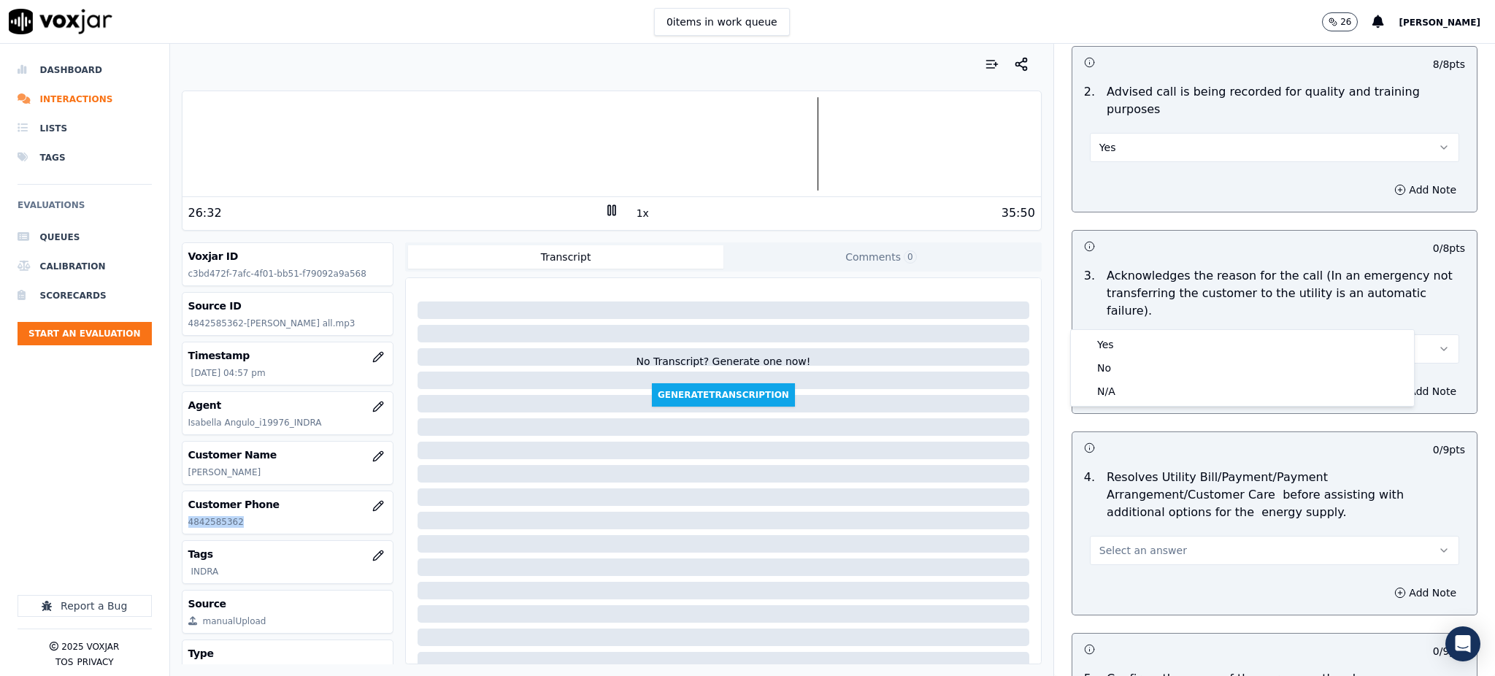
scroll to position [292, 0]
click at [1107, 349] on div "Yes" at bounding box center [1242, 344] width 337 height 23
click at [1101, 541] on span "Select an answer" at bounding box center [1143, 548] width 88 height 15
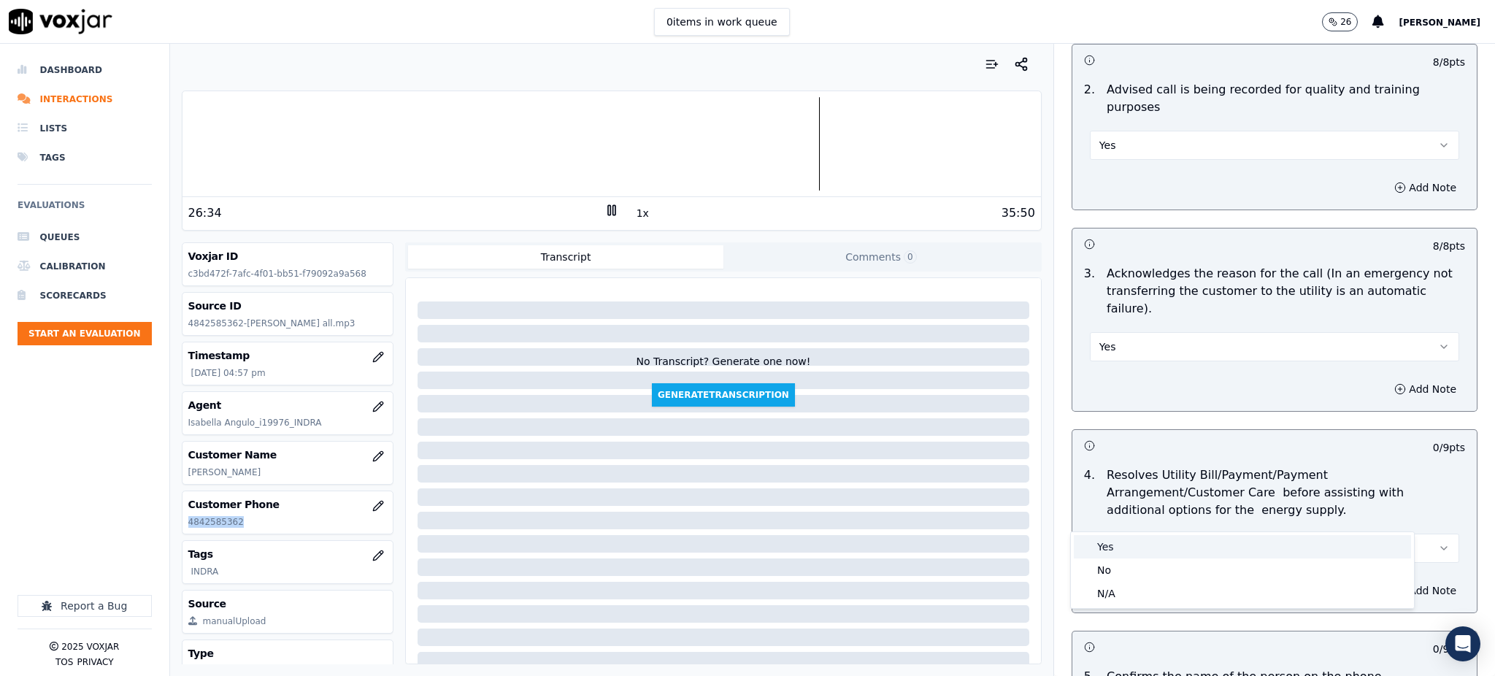
click at [1110, 553] on div "Yes" at bounding box center [1242, 546] width 337 height 23
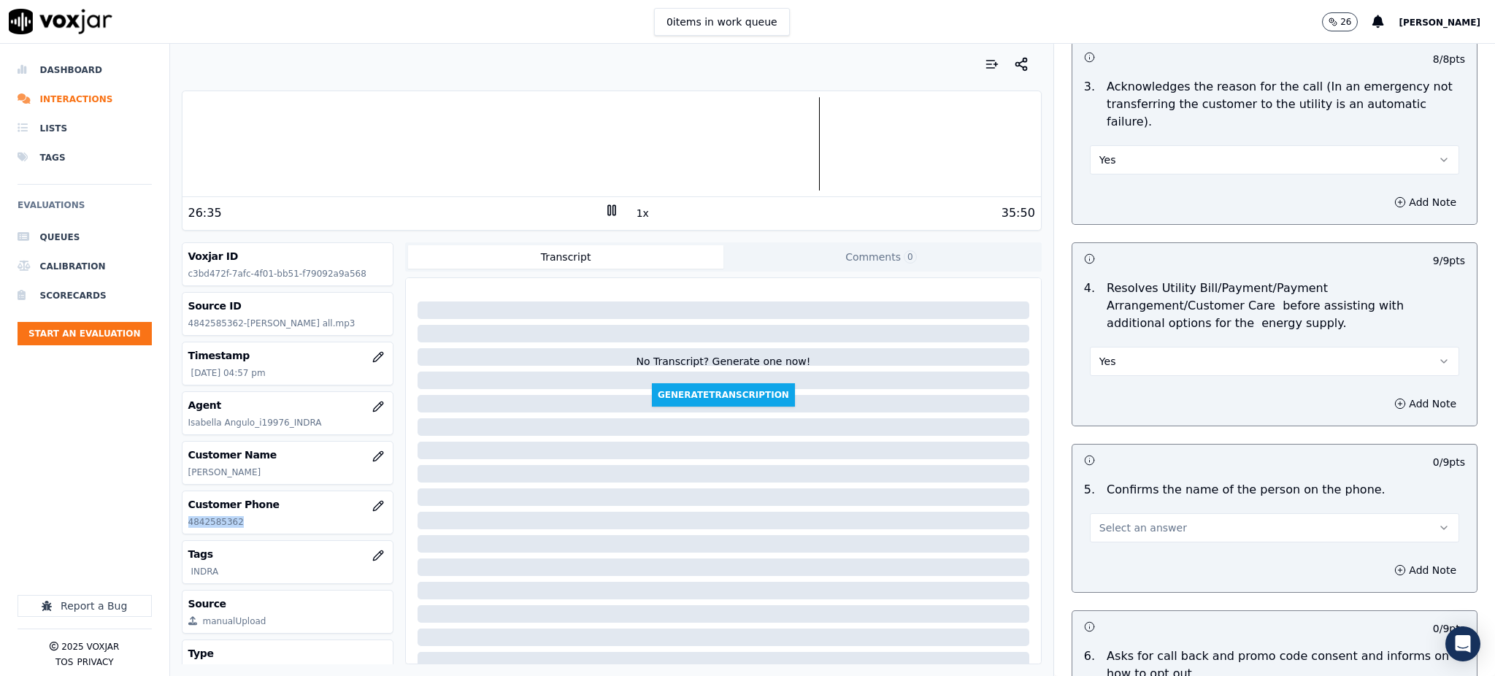
scroll to position [584, 0]
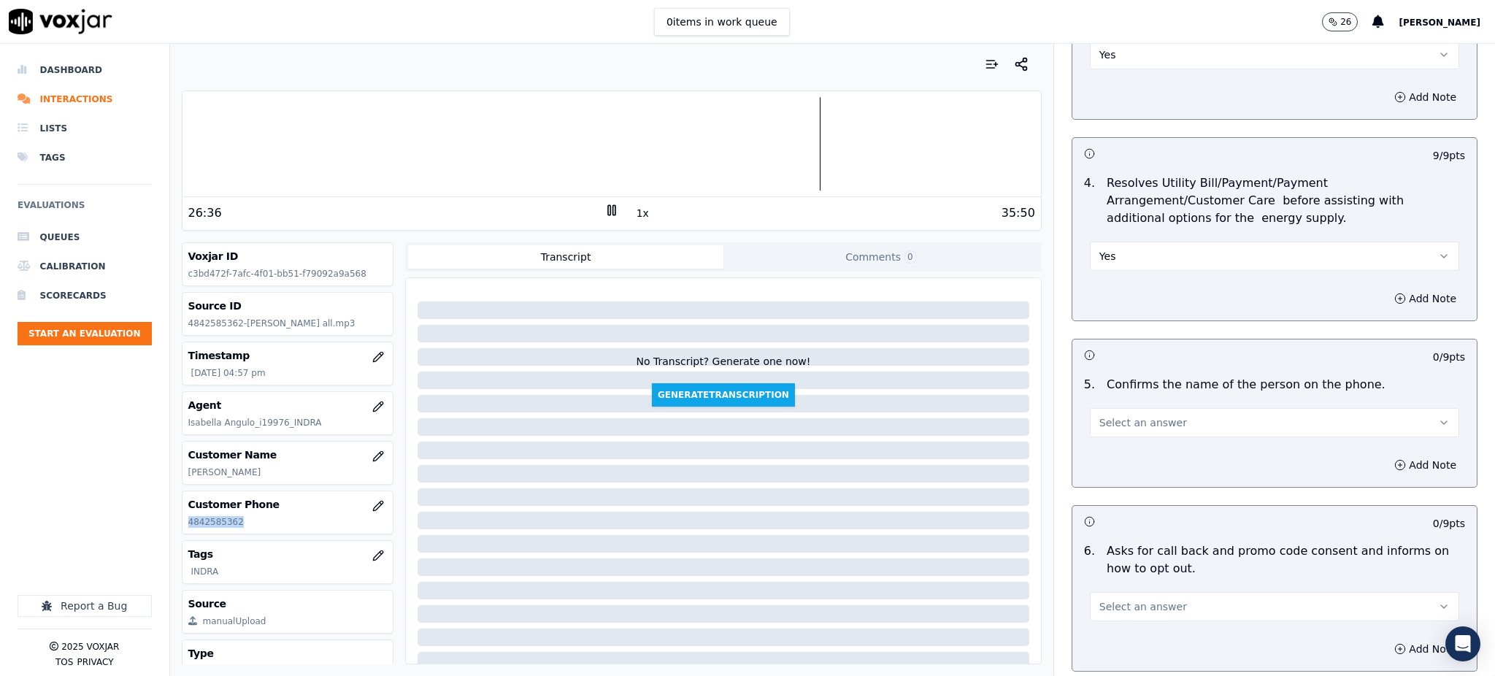
click at [1099, 415] on span "Select an answer" at bounding box center [1143, 422] width 88 height 15
click at [1106, 428] on div "Yes" at bounding box center [1242, 421] width 337 height 23
drag, startPoint x: 1090, startPoint y: 558, endPoint x: 1089, endPoint y: 569, distance: 11.0
click at [1090, 592] on button "Select an answer" at bounding box center [1274, 606] width 369 height 29
click at [1099, 599] on span "Select an answer" at bounding box center [1143, 606] width 88 height 15
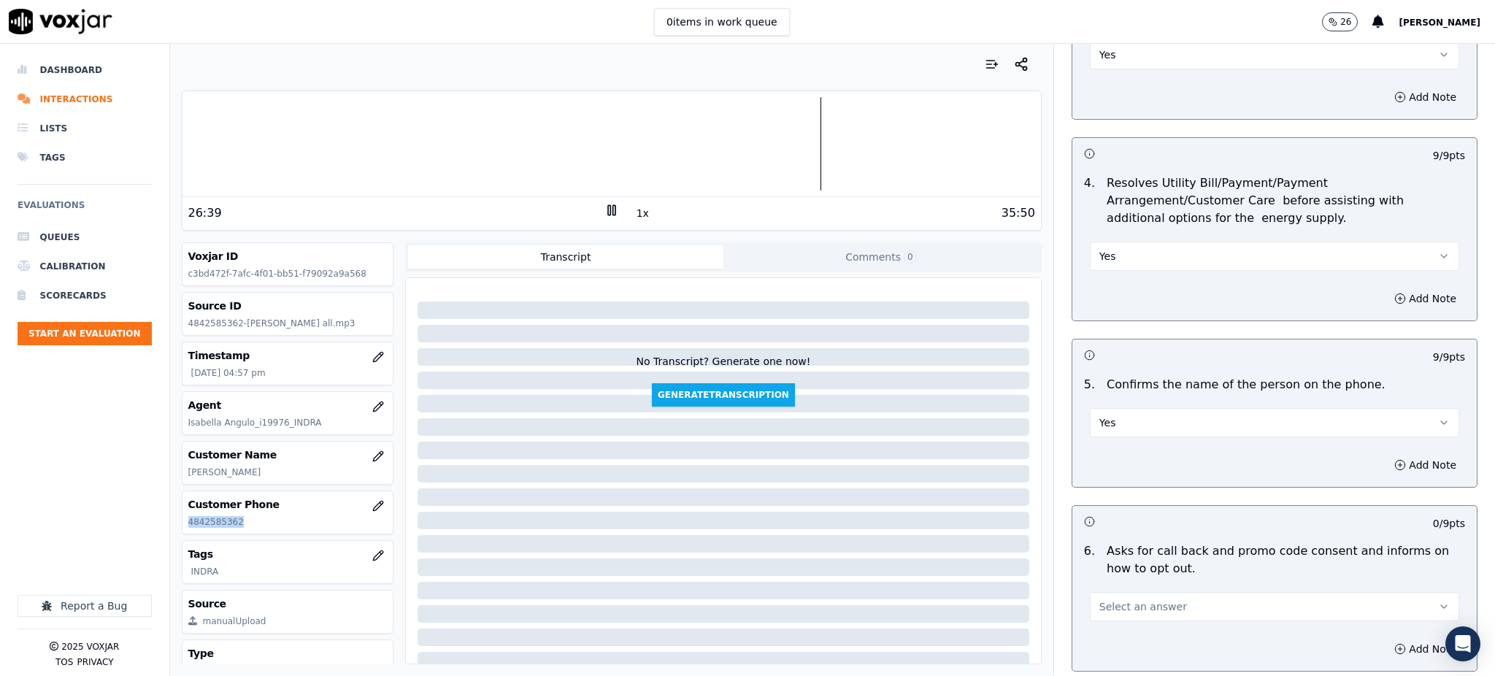
click at [1098, 592] on button "Select an answer" at bounding box center [1274, 606] width 369 height 29
click at [1102, 603] on div "Yes" at bounding box center [1242, 604] width 337 height 23
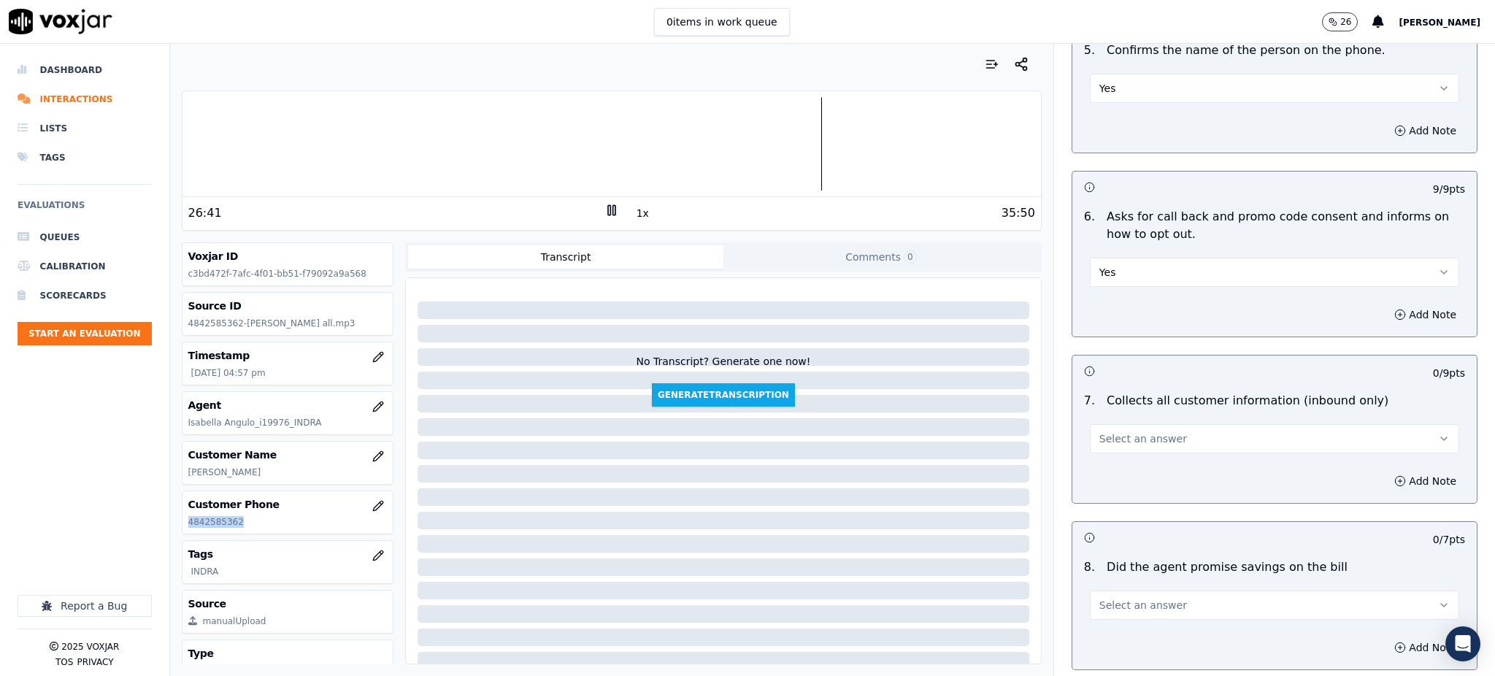
scroll to position [973, 0]
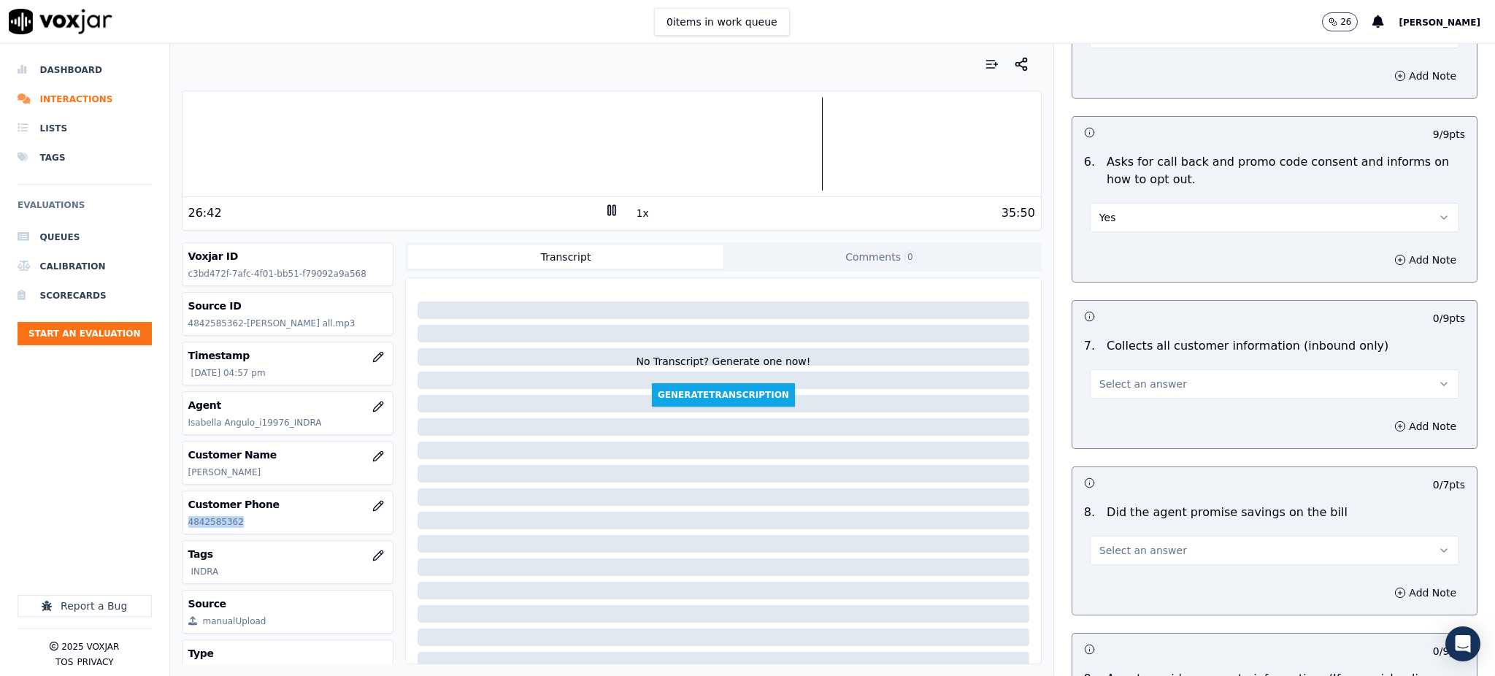
click at [1118, 369] on button "Select an answer" at bounding box center [1274, 383] width 369 height 29
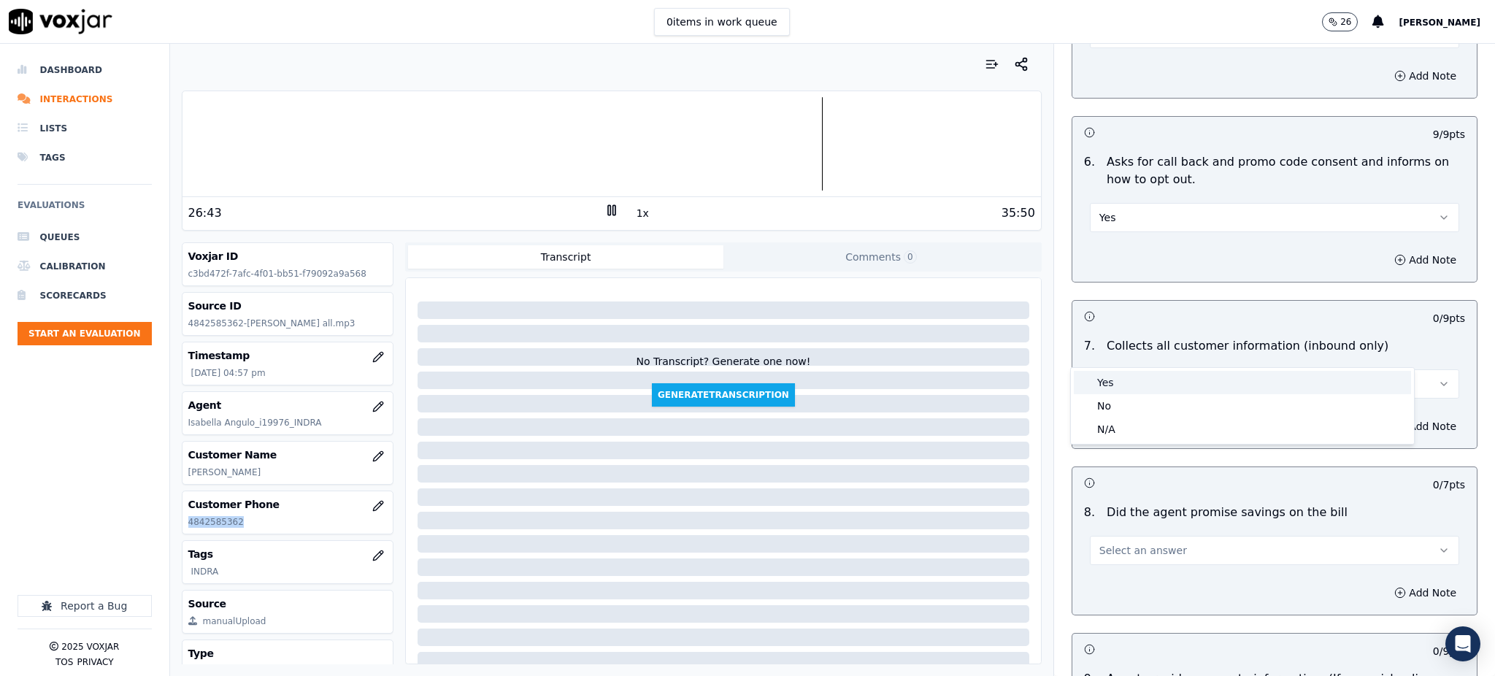
click at [1120, 388] on div "Yes" at bounding box center [1242, 382] width 337 height 23
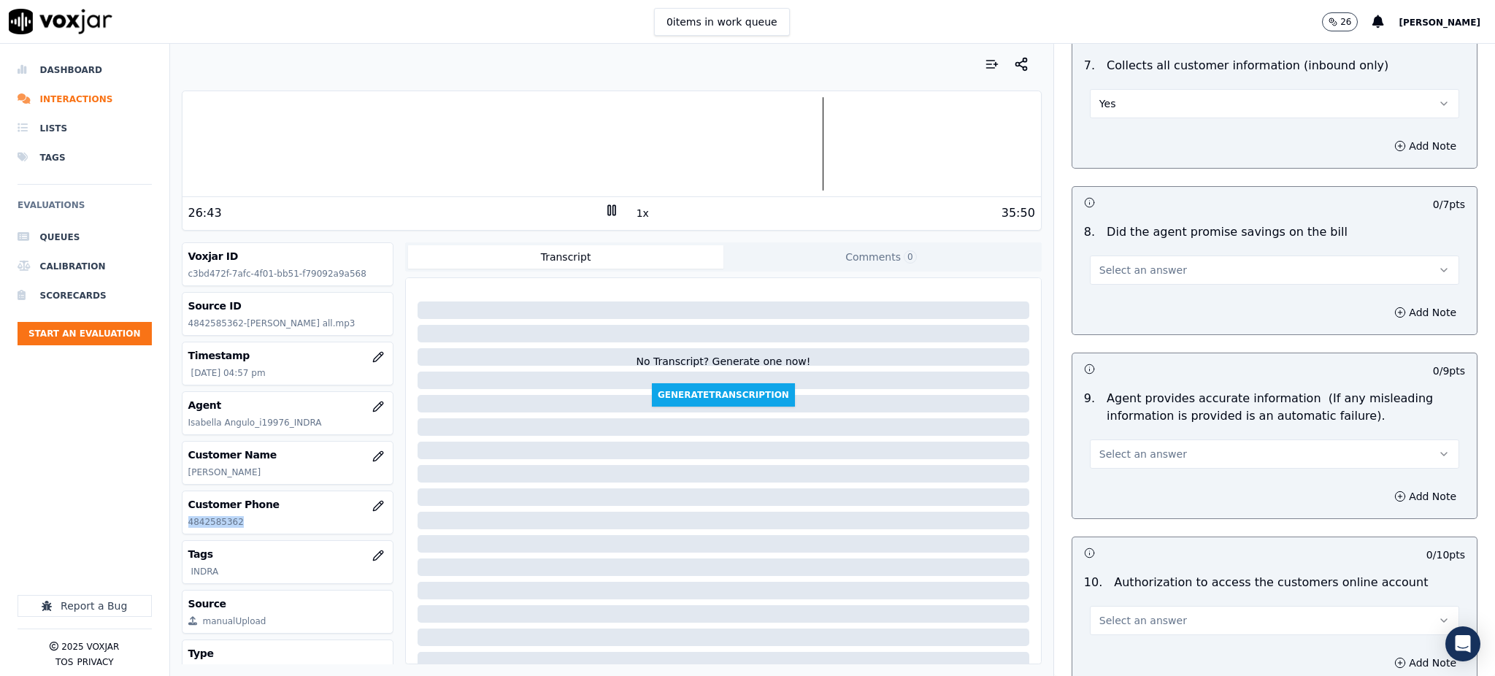
scroll to position [1265, 0]
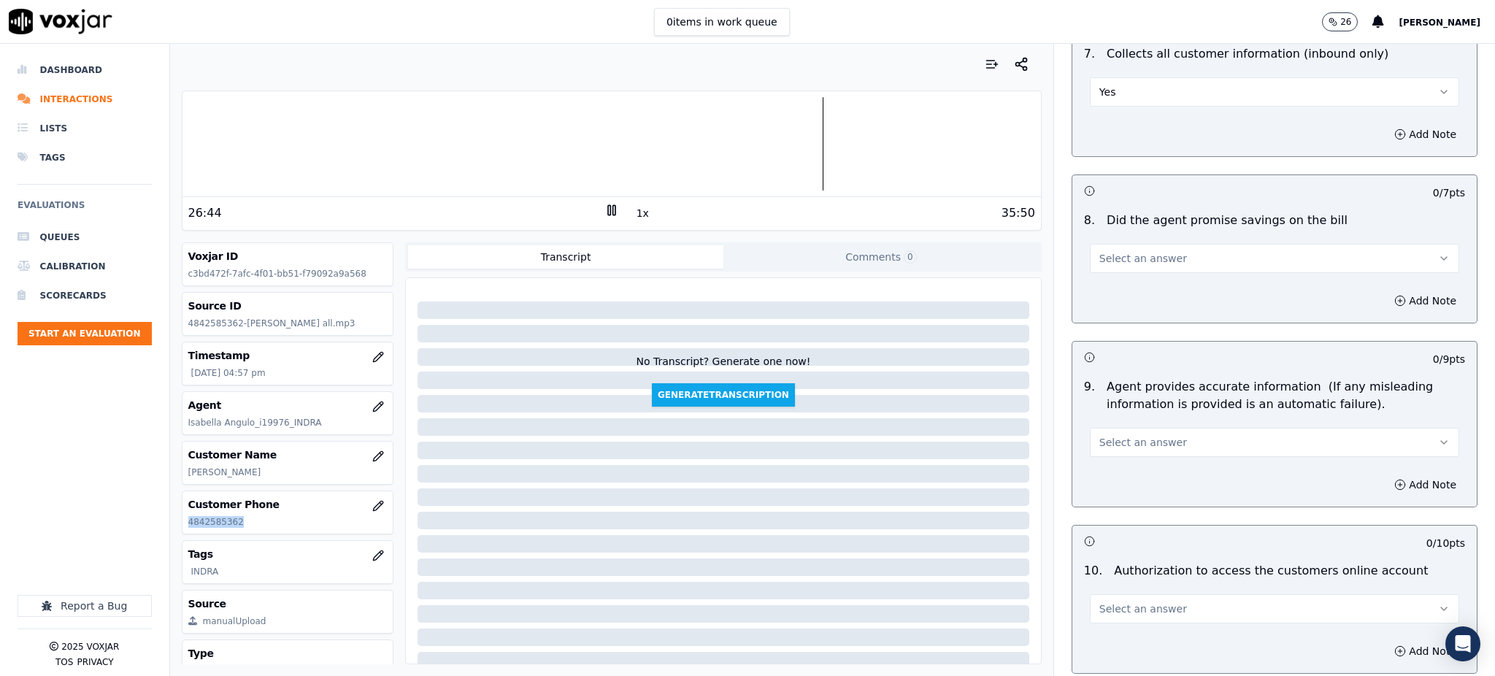
click at [1108, 251] on span "Select an answer" at bounding box center [1143, 258] width 88 height 15
click at [1105, 266] on div "Yes" at bounding box center [1242, 256] width 337 height 23
click at [1121, 435] on span "Select an answer" at bounding box center [1143, 442] width 88 height 15
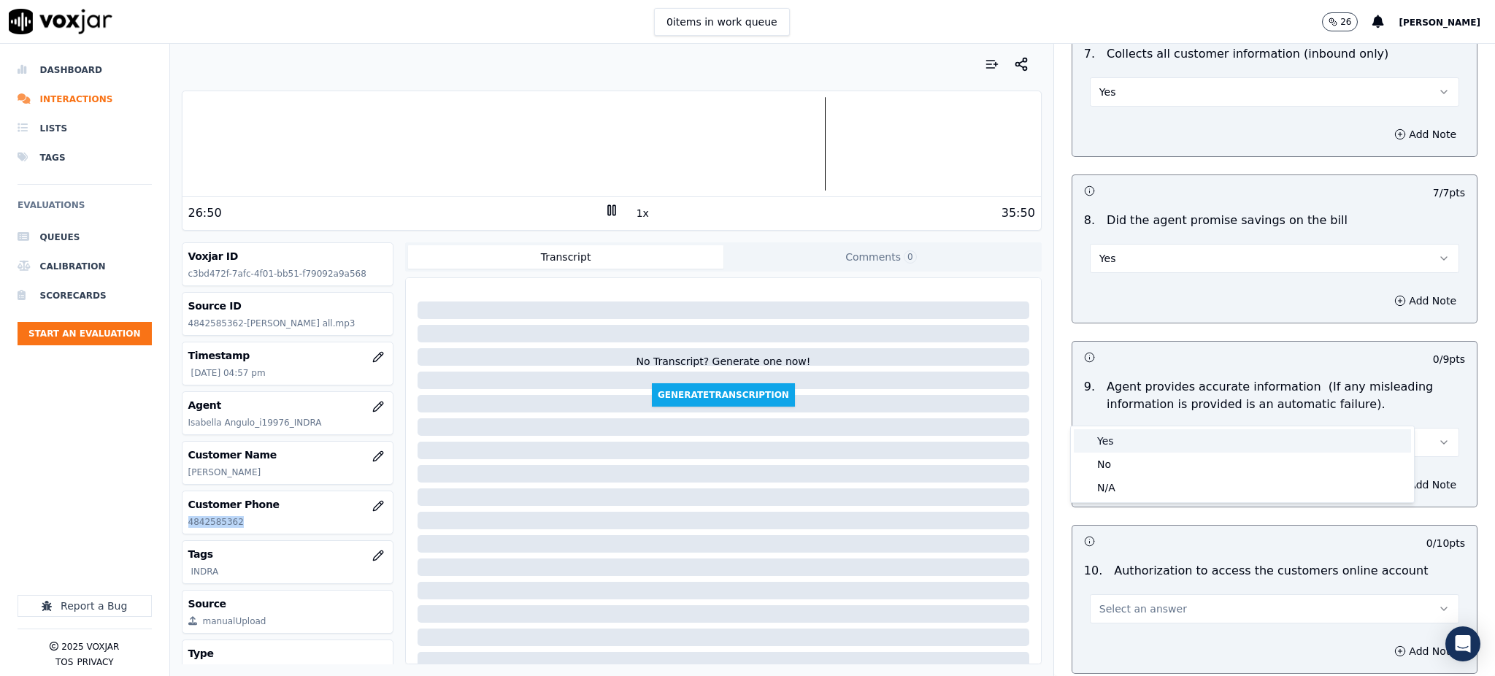
click at [1102, 445] on div "Yes" at bounding box center [1242, 440] width 337 height 23
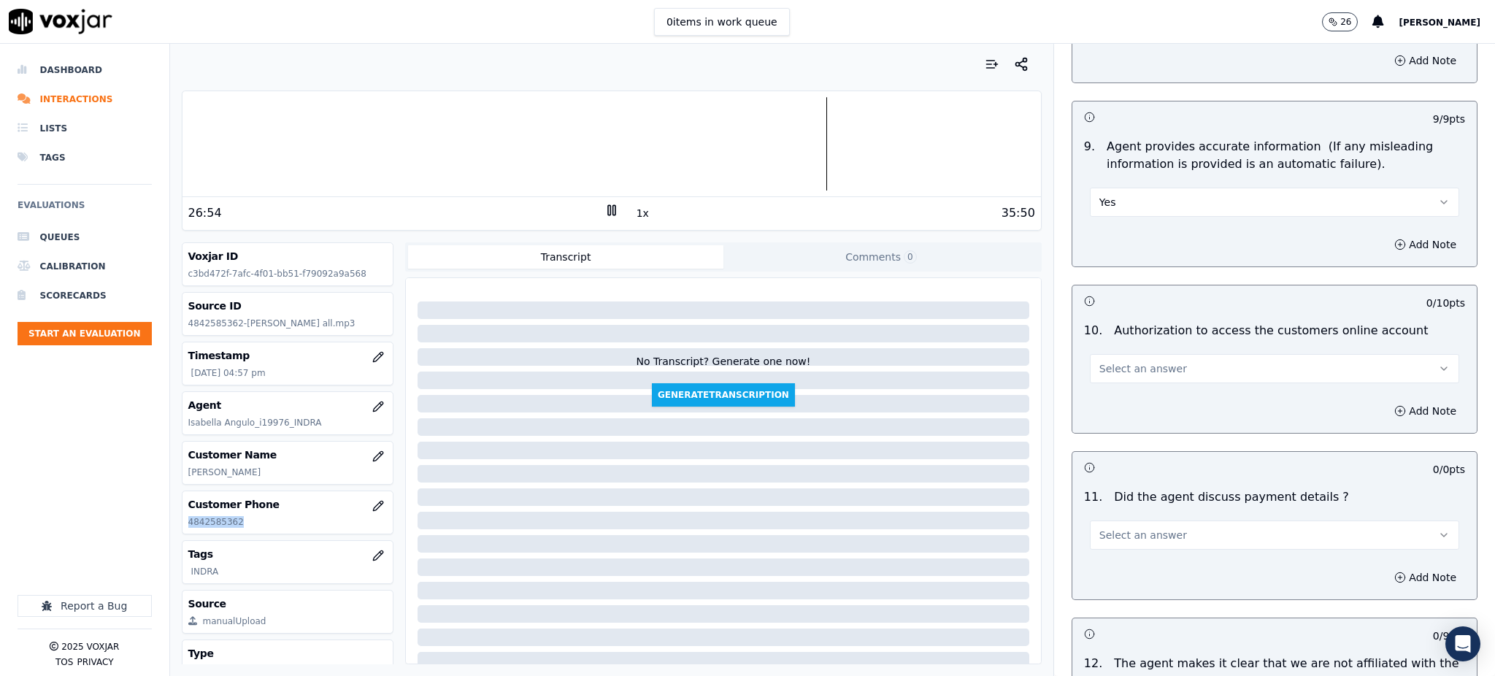
scroll to position [1557, 0]
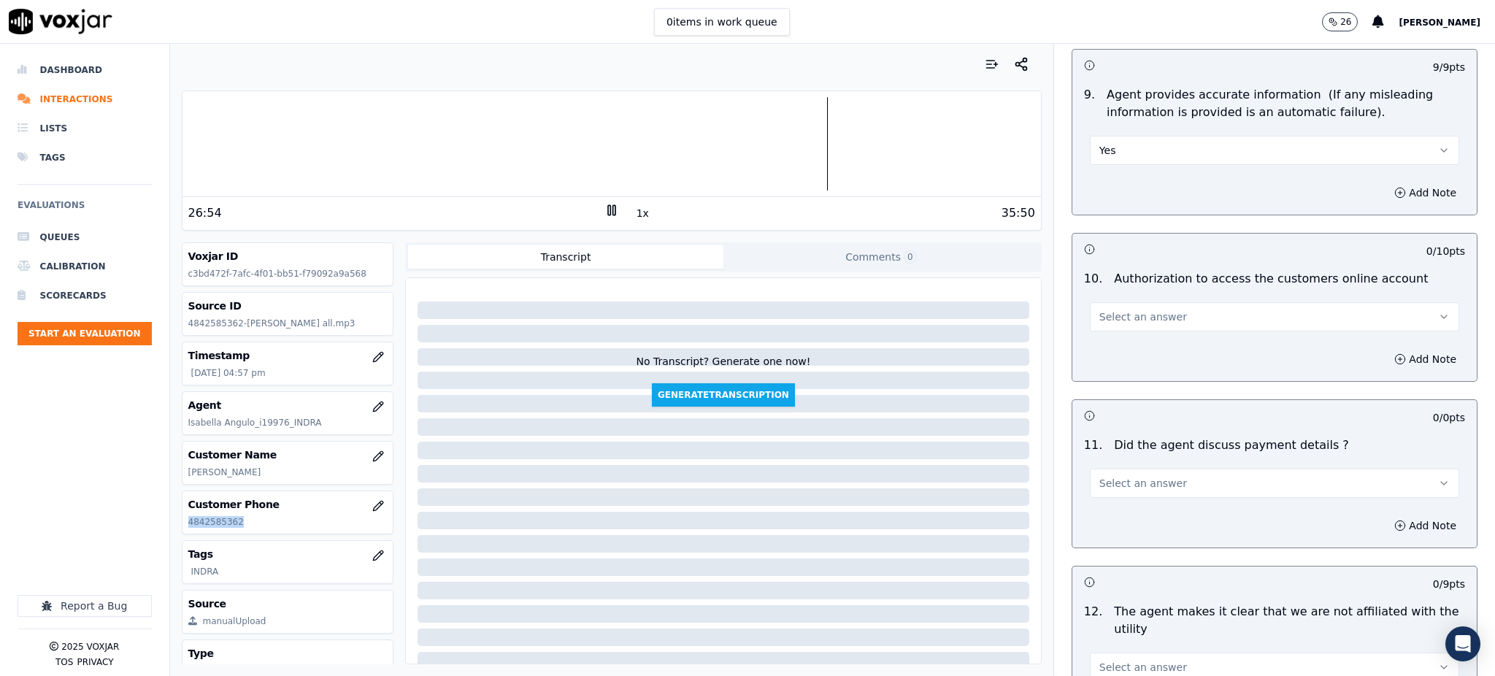
click at [1114, 310] on span "Select an answer" at bounding box center [1143, 317] width 88 height 15
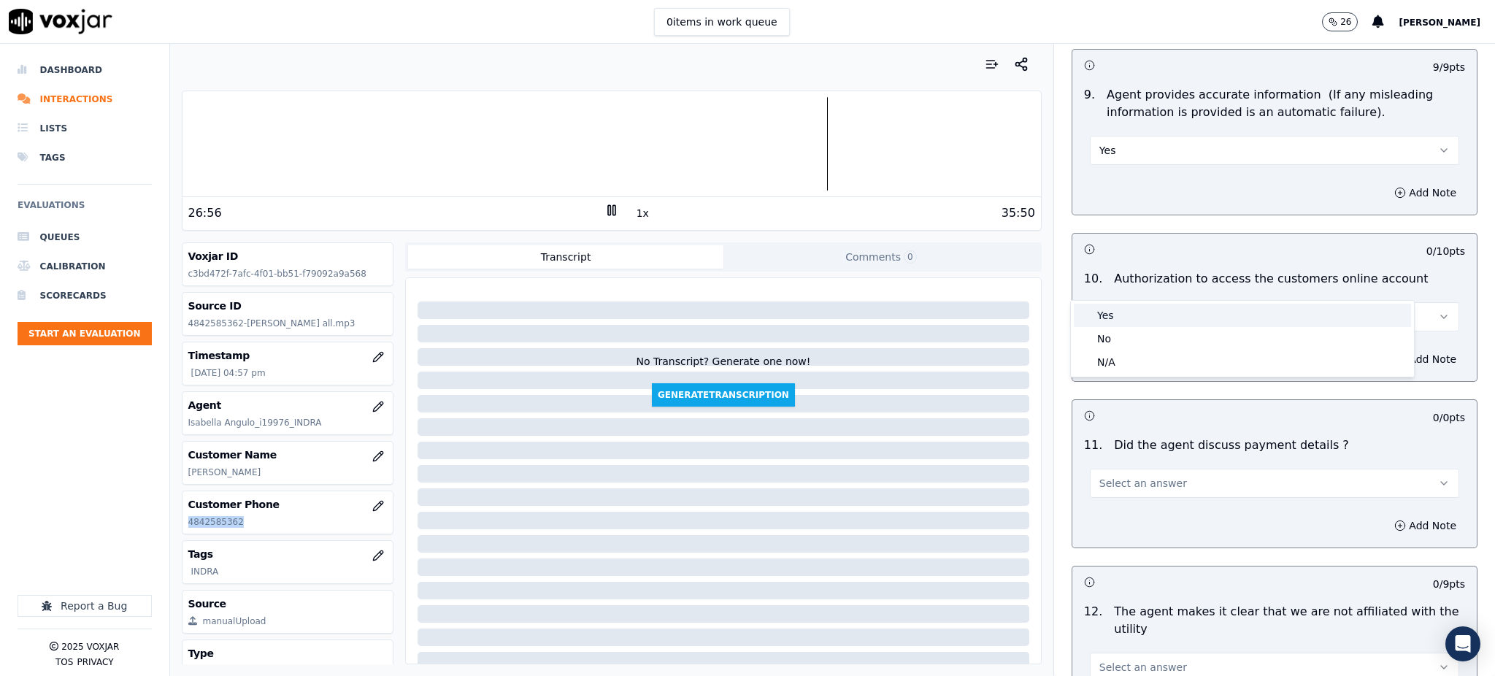
click at [1110, 317] on div "Yes" at bounding box center [1242, 315] width 337 height 23
click at [1111, 476] on span "Select an answer" at bounding box center [1143, 483] width 88 height 15
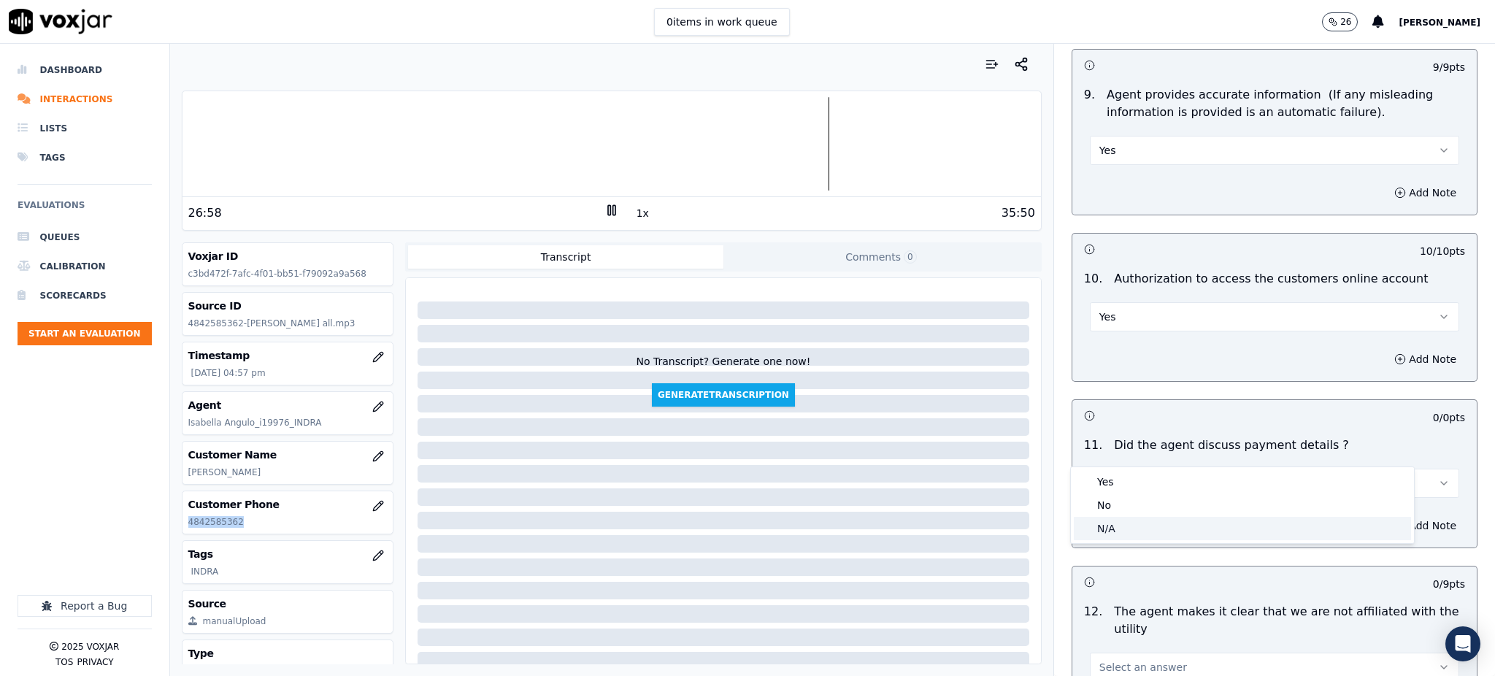
click at [1104, 523] on div "N/A" at bounding box center [1242, 528] width 337 height 23
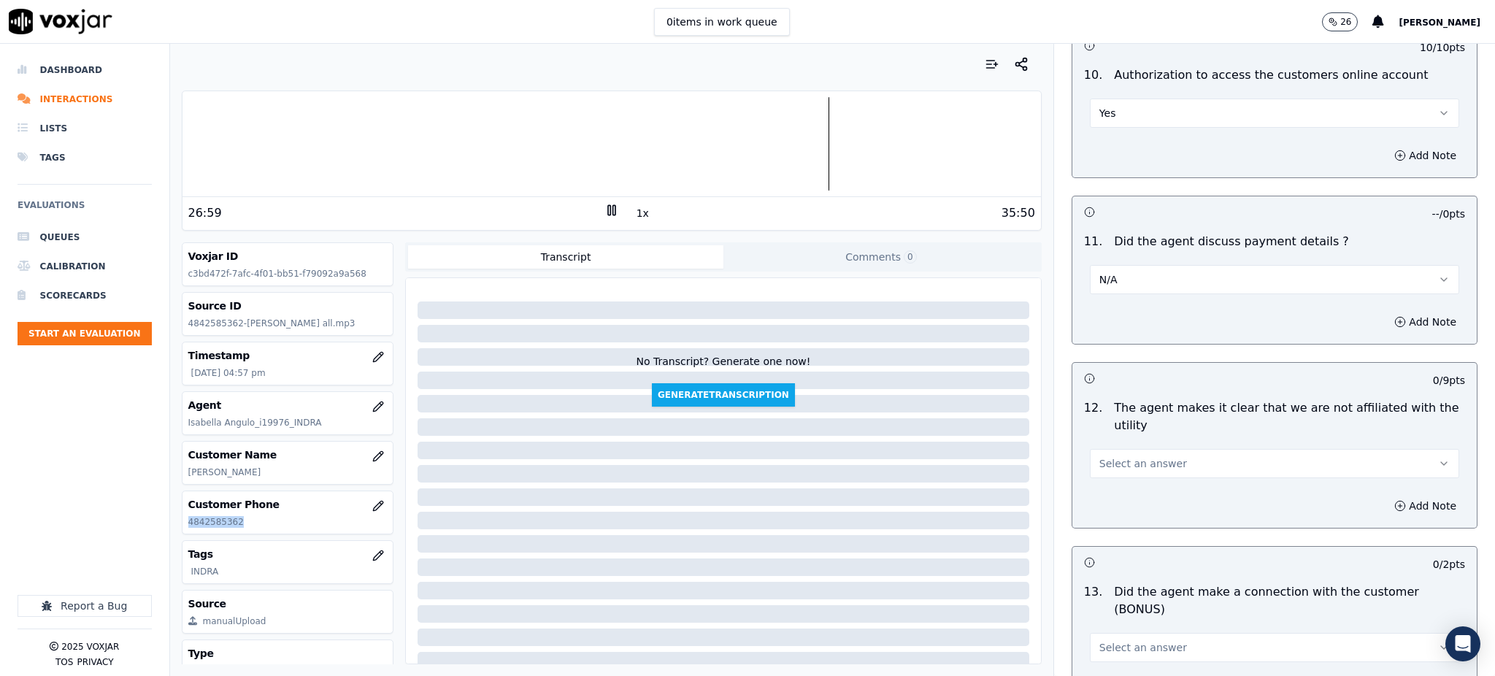
scroll to position [1849, 0]
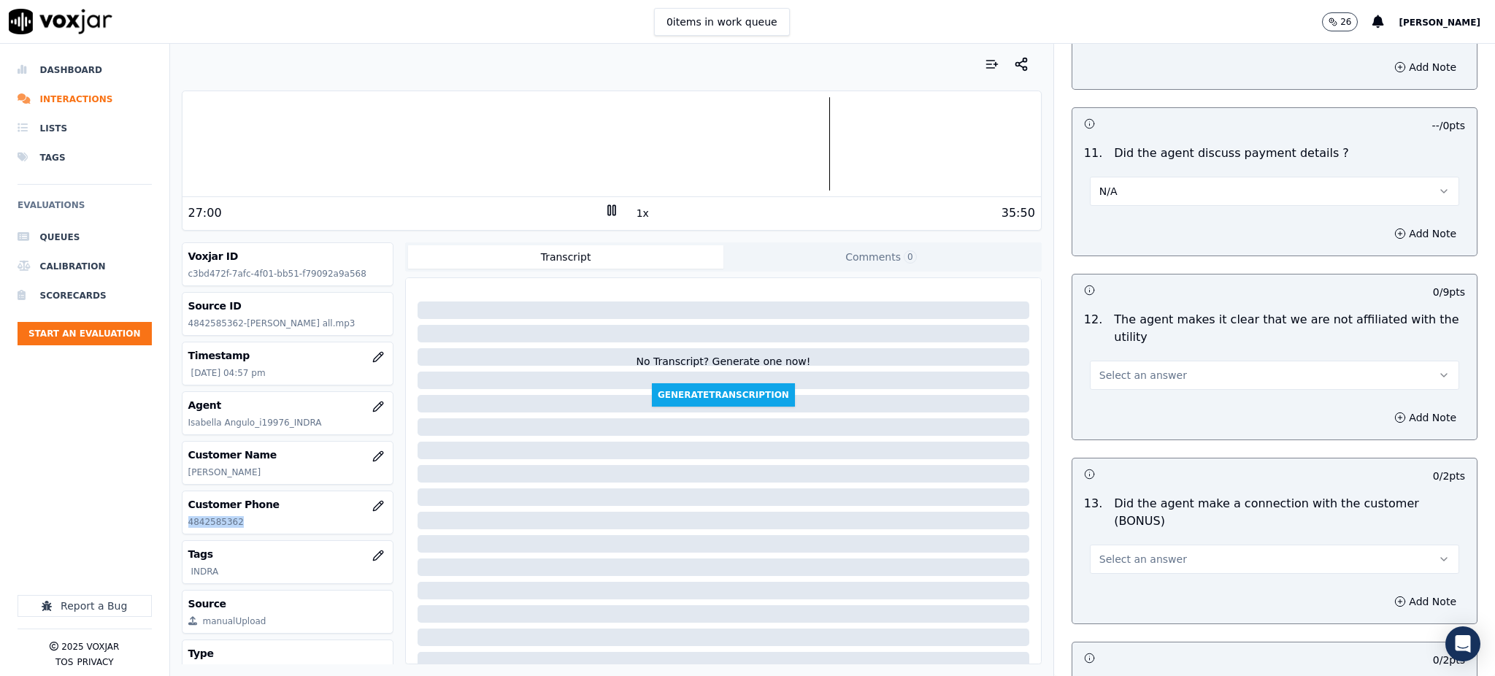
click at [1100, 361] on button "Select an answer" at bounding box center [1274, 375] width 369 height 29
click at [1102, 374] on div "Yes" at bounding box center [1242, 373] width 337 height 23
click at [1103, 552] on span "Select an answer" at bounding box center [1143, 559] width 88 height 15
click at [1102, 528] on div "Yes" at bounding box center [1242, 539] width 337 height 23
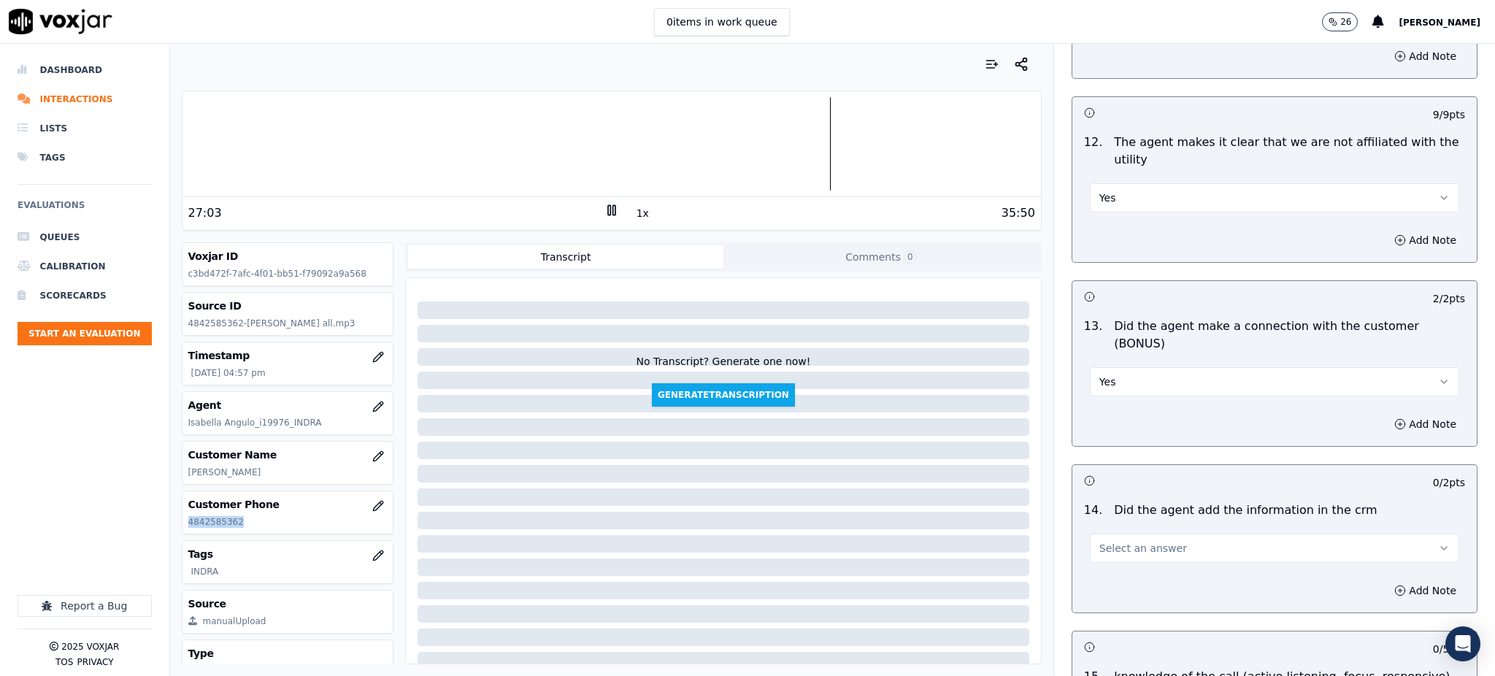
scroll to position [2044, 0]
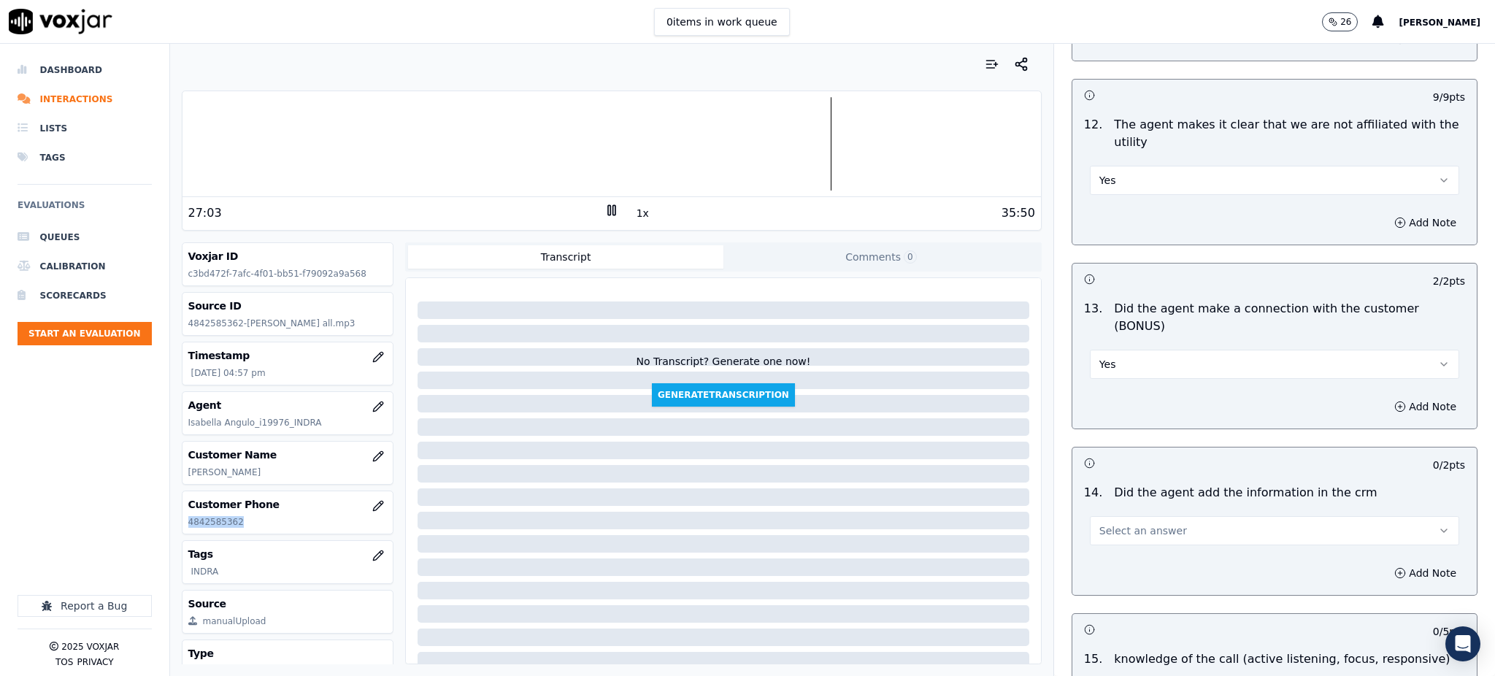
click at [1101, 516] on button "Select an answer" at bounding box center [1274, 530] width 369 height 29
click at [1106, 503] on div "Yes" at bounding box center [1242, 512] width 337 height 23
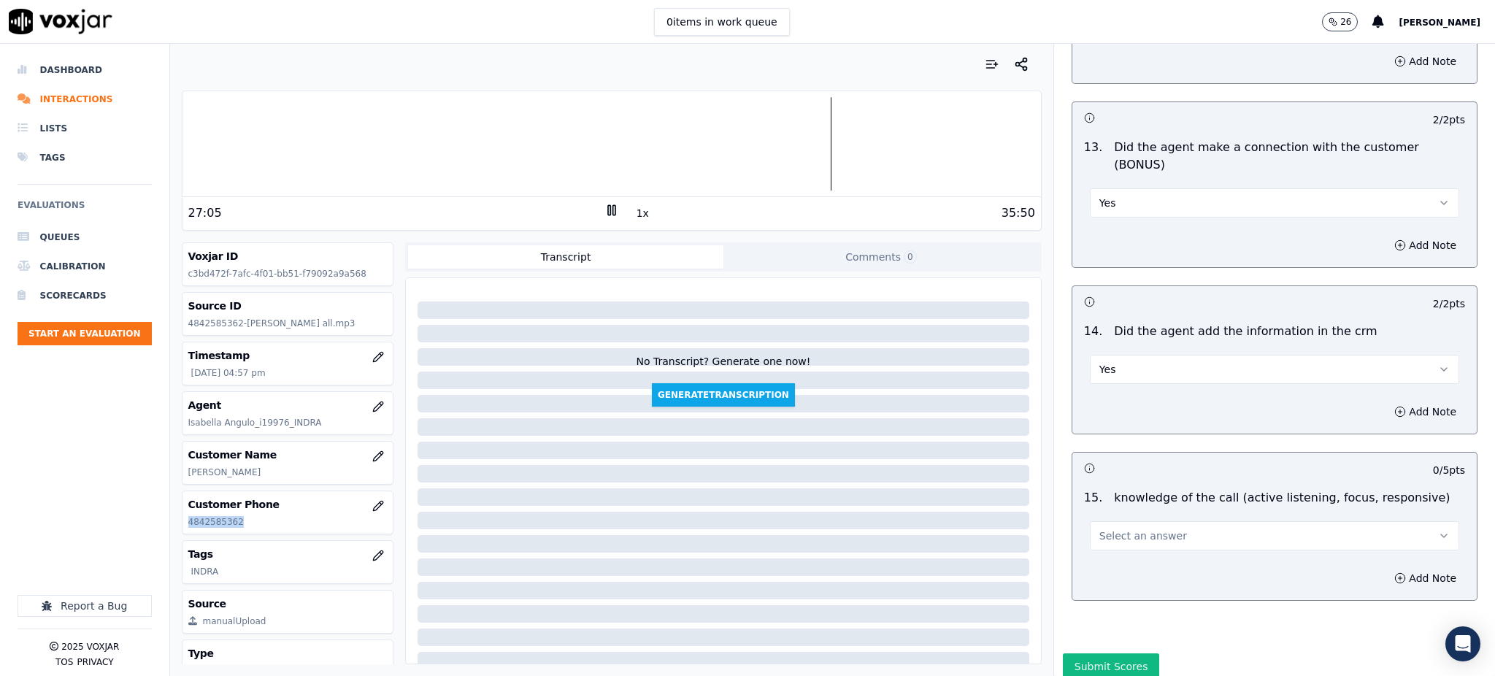
scroll to position [2210, 0]
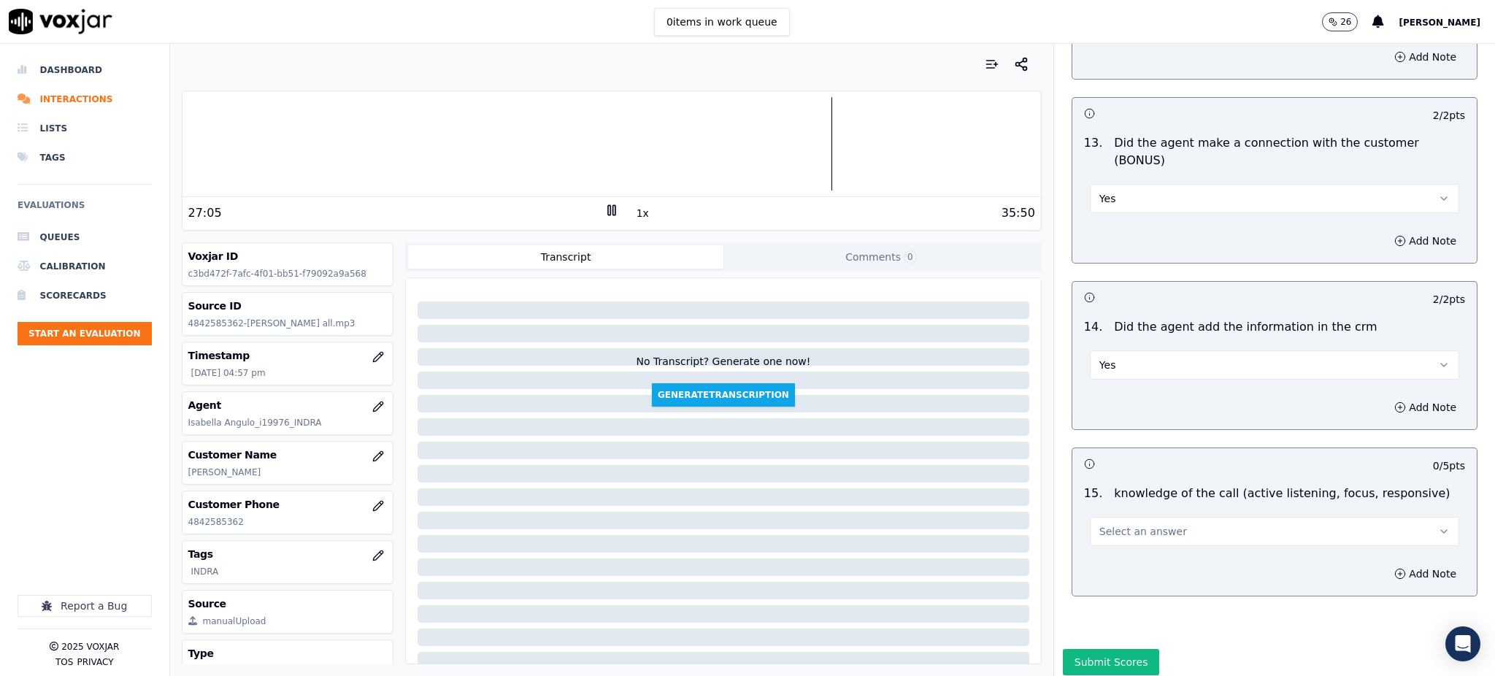
click at [1094, 502] on div "Select an answer" at bounding box center [1274, 524] width 393 height 44
click at [1099, 524] on span "Select an answer" at bounding box center [1143, 531] width 88 height 15
click at [1110, 511] on div "Yes" at bounding box center [1242, 512] width 337 height 23
drag, startPoint x: 1083, startPoint y: 626, endPoint x: 1087, endPoint y: 634, distance: 8.2
click at [1085, 649] on div "Submit Scores" at bounding box center [1274, 666] width 441 height 35
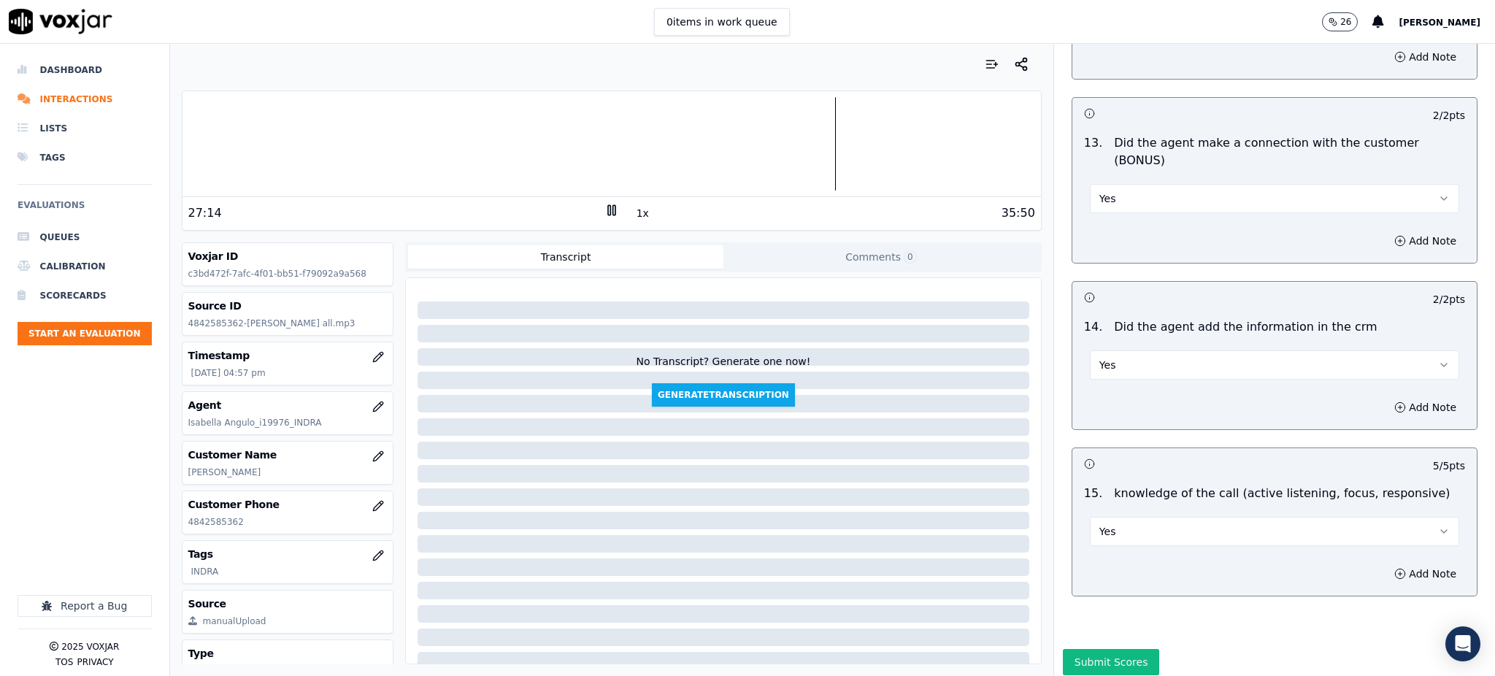
drag, startPoint x: 1087, startPoint y: 604, endPoint x: 1087, endPoint y: 592, distance: 12.4
click at [1087, 649] on button "Submit Scores" at bounding box center [1111, 662] width 97 height 26
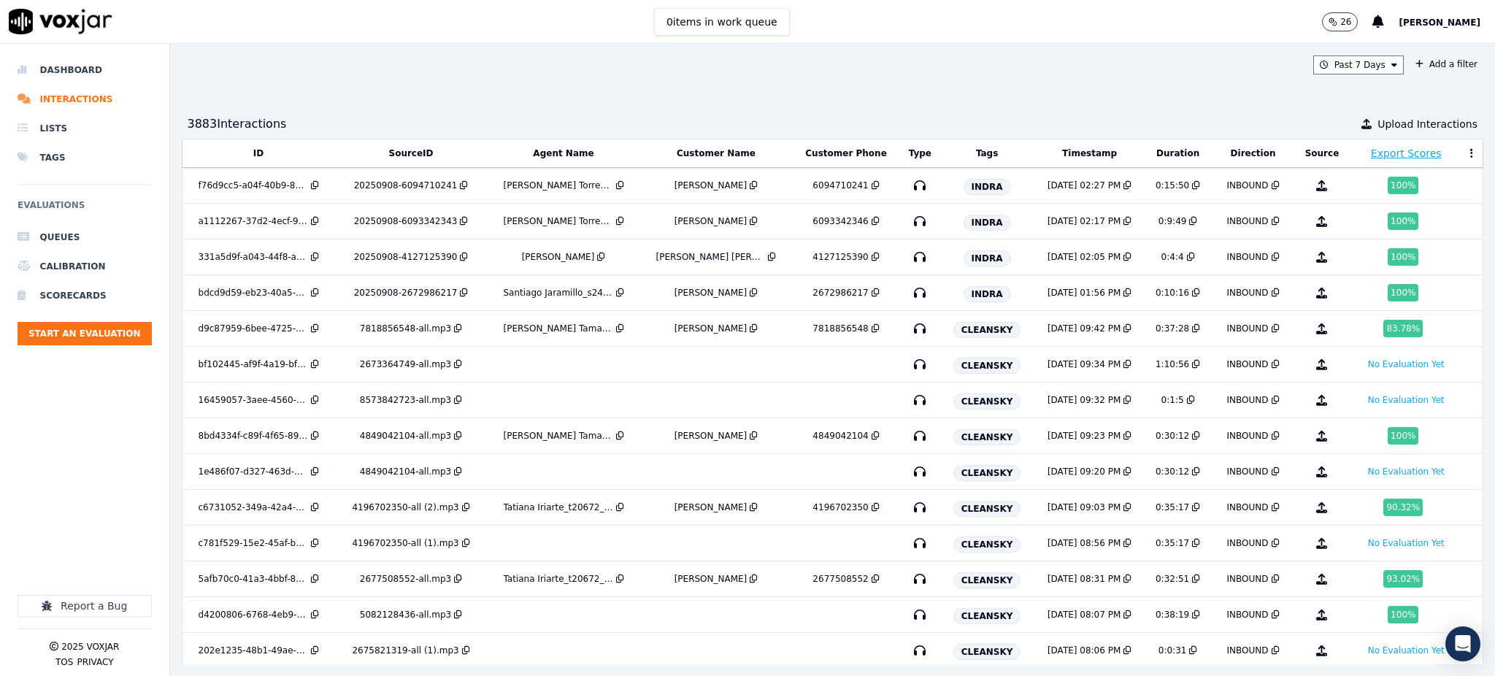
scroll to position [1582, 0]
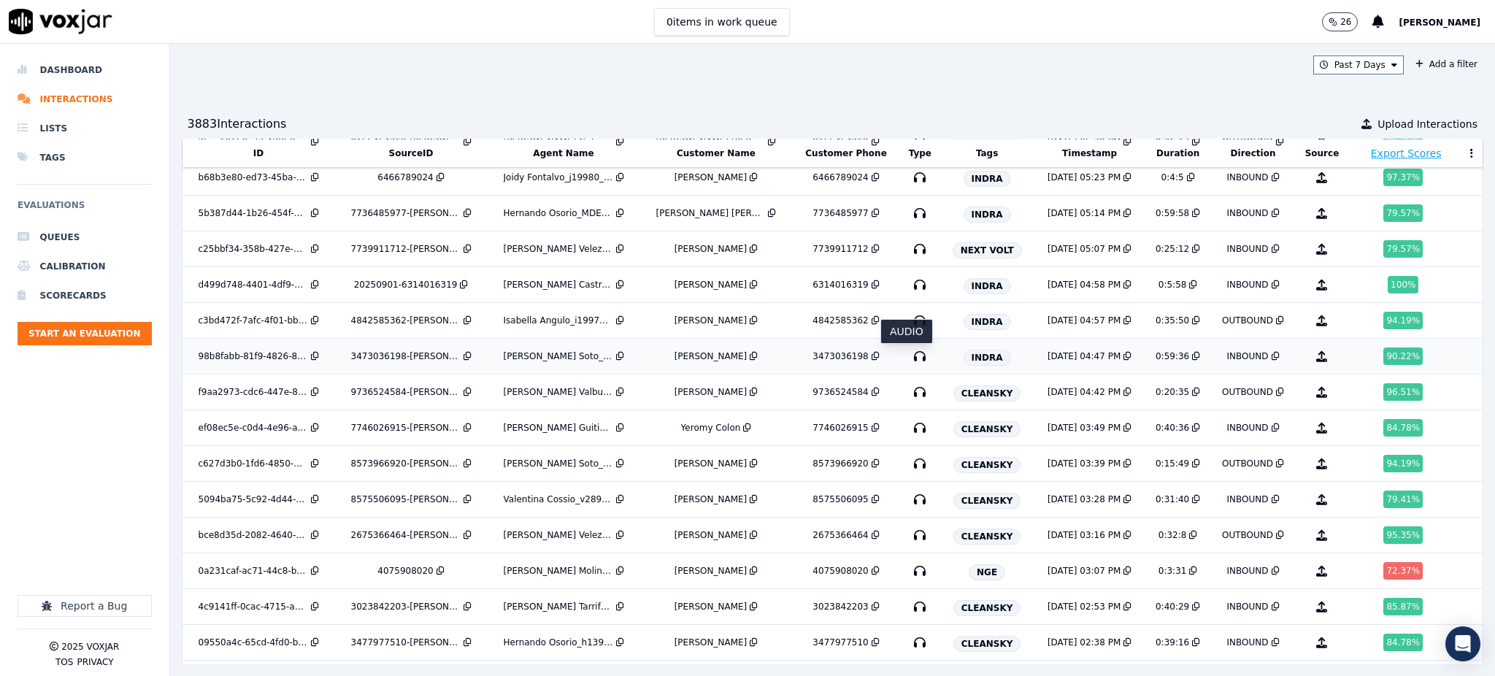
click at [908, 358] on icon "button" at bounding box center [919, 356] width 23 height 23
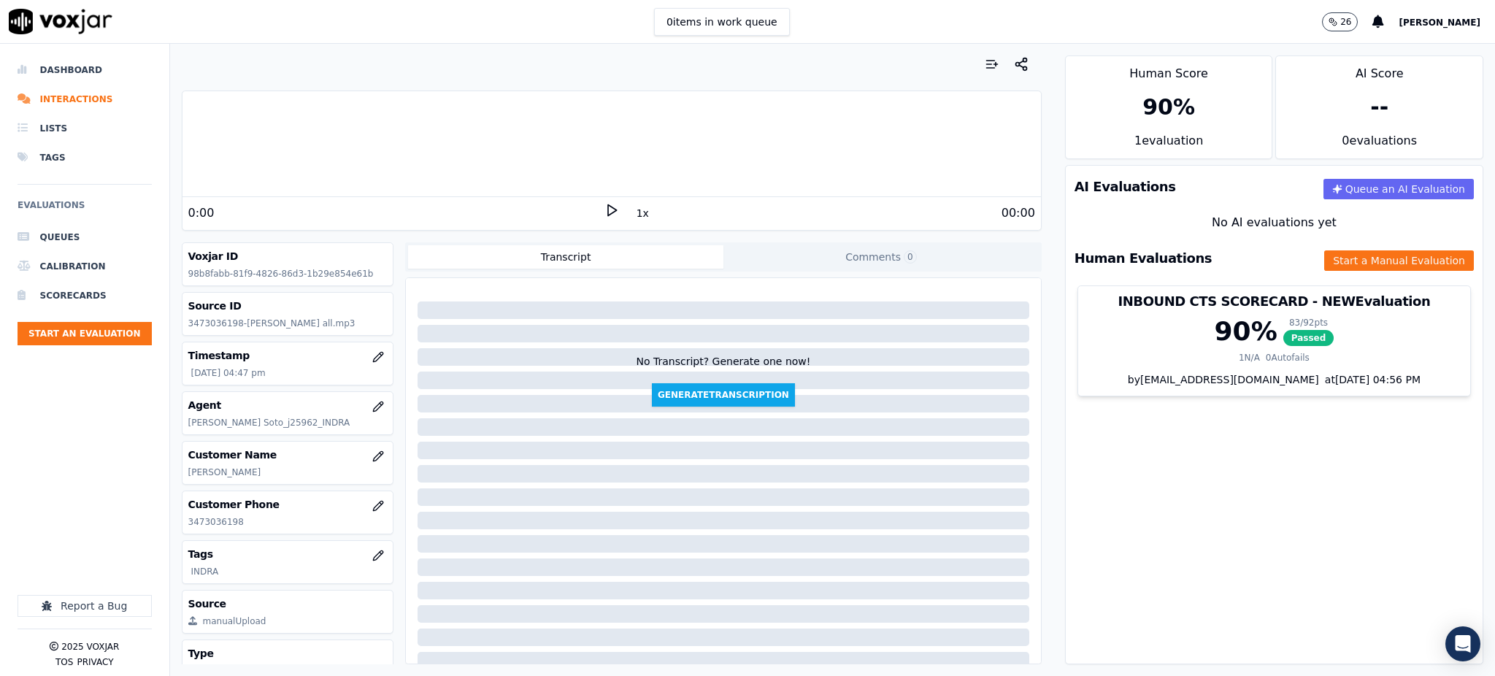
click at [608, 210] on polygon at bounding box center [612, 210] width 9 height 11
drag, startPoint x: 247, startPoint y: 520, endPoint x: 180, endPoint y: 532, distance: 67.6
click at [182, 532] on div "Voxjar ID 98b8fabb-81f9-4826-86d3-1b29e854e61b Source ID 3473036198-[PERSON_NAM…" at bounding box center [288, 453] width 212 height 422
copy p "3473036198"
click at [605, 209] on icon at bounding box center [611, 210] width 15 height 15
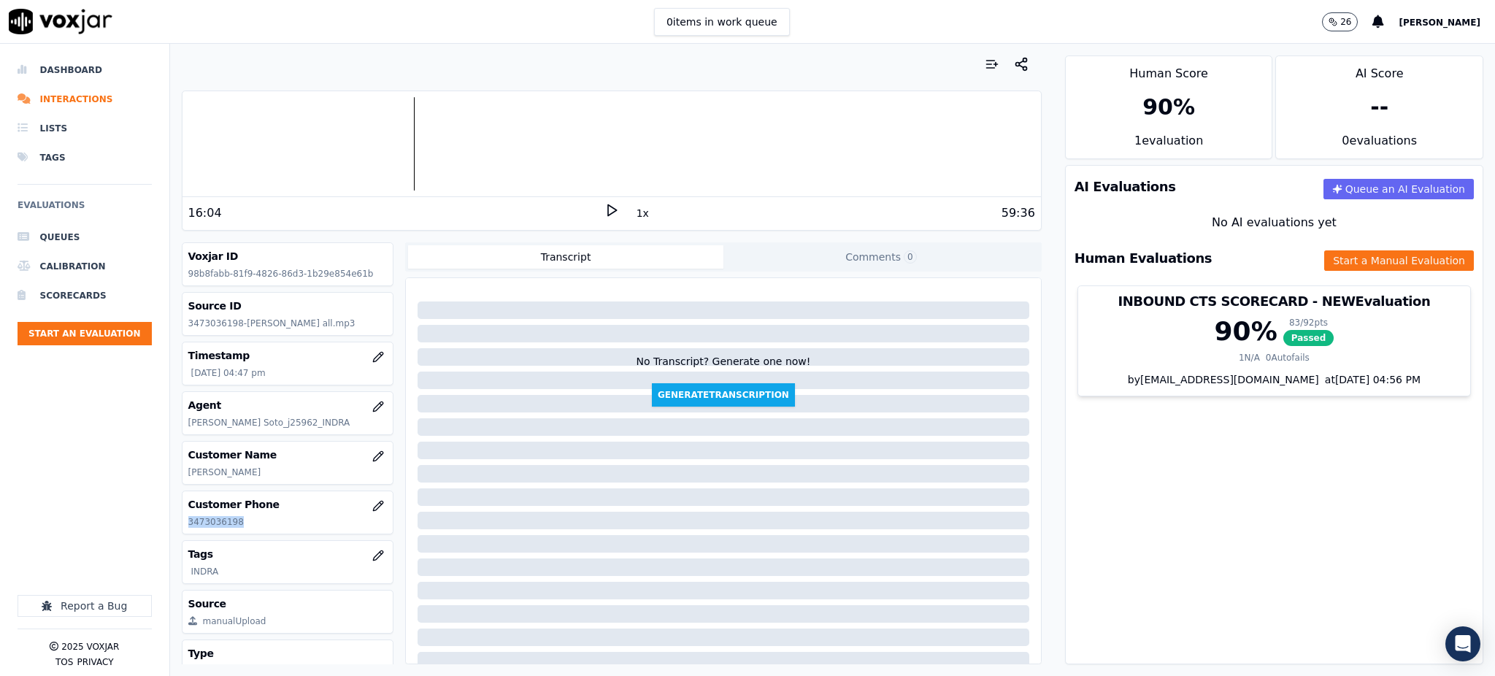
click at [608, 209] on polygon at bounding box center [612, 210] width 9 height 11
click at [608, 212] on rect at bounding box center [609, 209] width 2 height 9
click at [604, 215] on icon at bounding box center [611, 210] width 15 height 15
click at [606, 211] on icon at bounding box center [611, 210] width 15 height 15
drag, startPoint x: 1411, startPoint y: 463, endPoint x: 855, endPoint y: 322, distance: 573.8
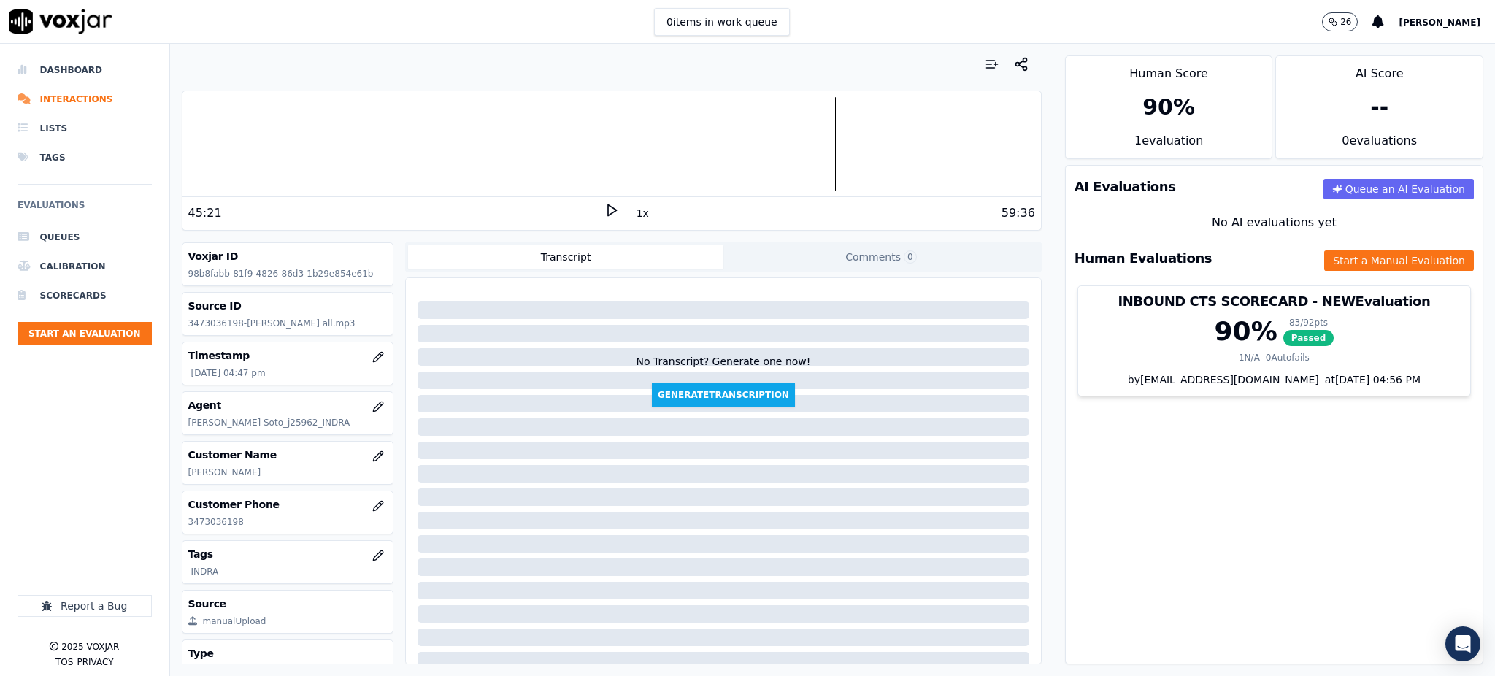
click at [1409, 463] on div "AI Evaluations Queue an AI Evaluation No AI evaluations yet Human Evaluations S…" at bounding box center [1274, 414] width 418 height 499
click at [604, 207] on icon at bounding box center [611, 210] width 15 height 15
click at [1323, 249] on div "Human Evaluations Start a Manual Evaluation" at bounding box center [1274, 258] width 417 height 42
click at [1353, 255] on button "Start a Manual Evaluation" at bounding box center [1399, 260] width 150 height 20
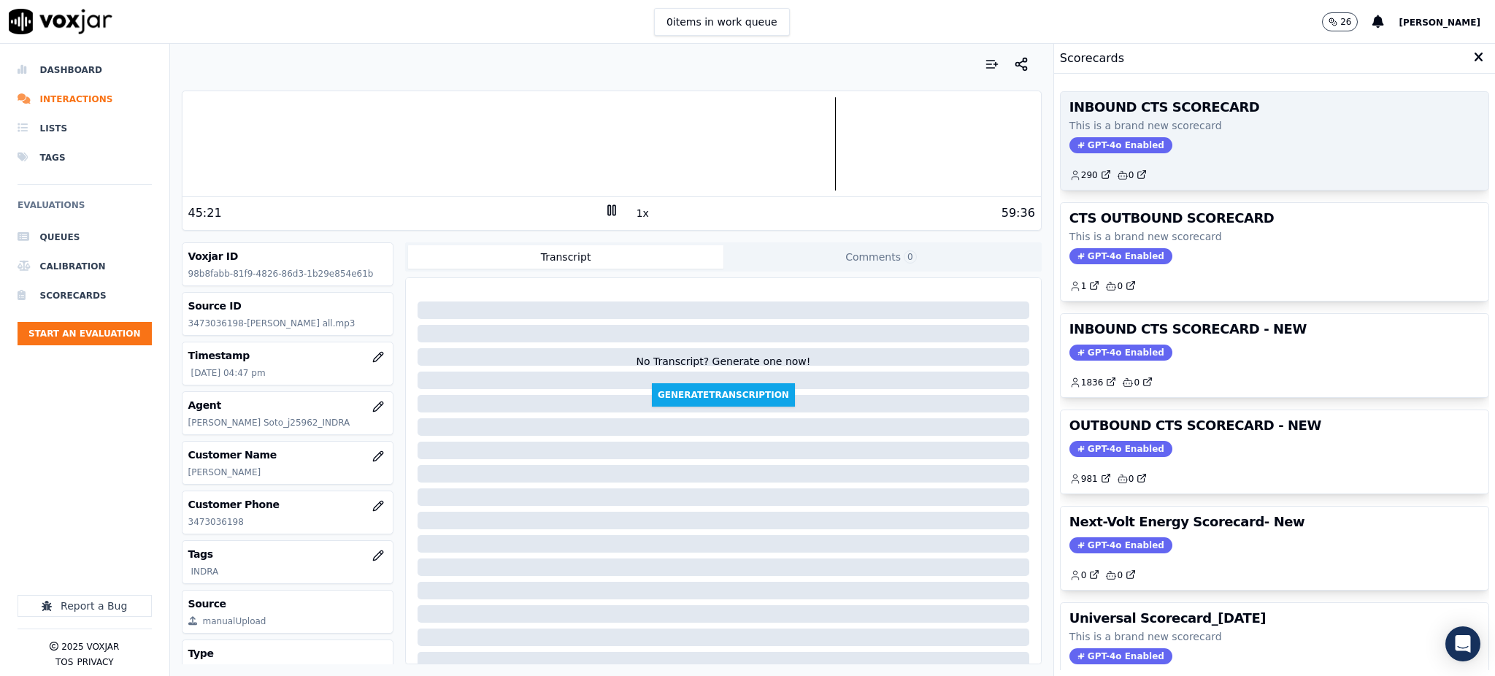
click at [1124, 145] on span "GPT-4o Enabled" at bounding box center [1120, 145] width 103 height 16
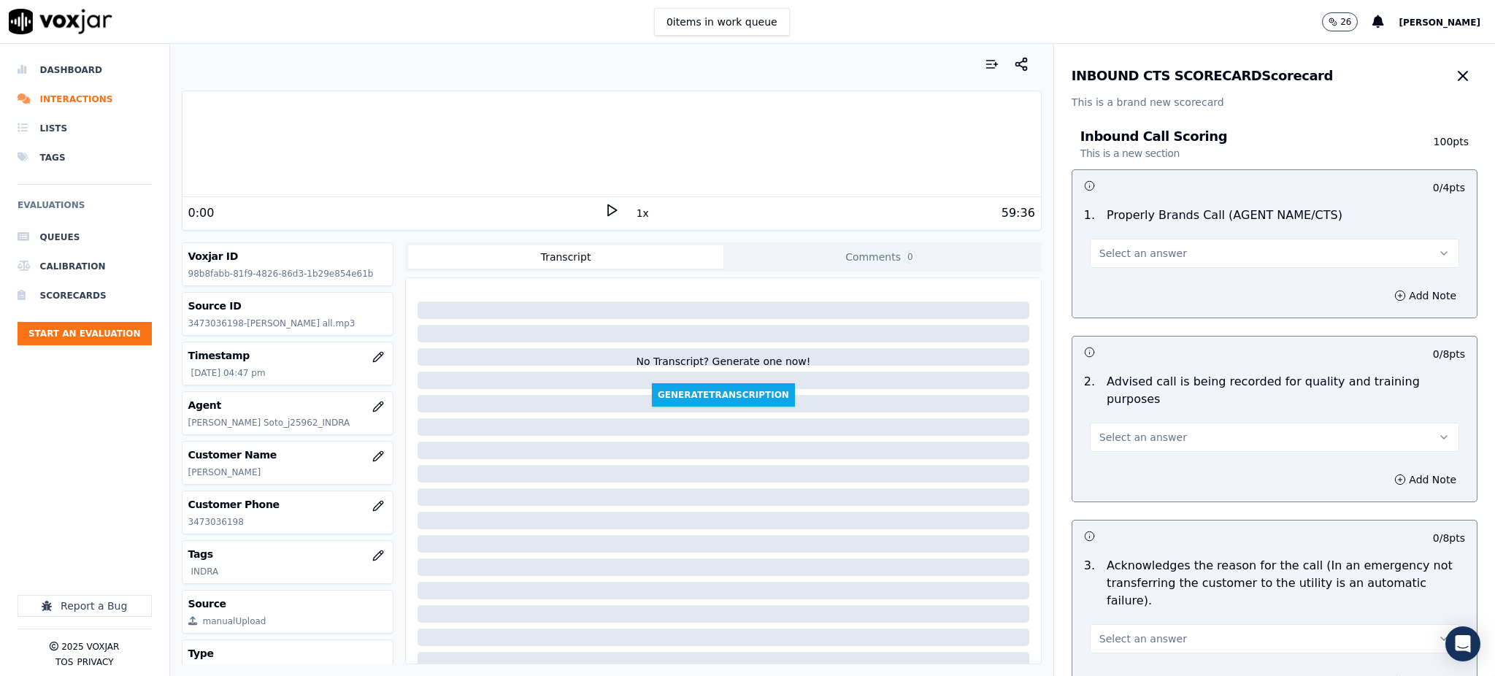
click at [1175, 258] on button "Select an answer" at bounding box center [1274, 253] width 369 height 29
click at [1158, 291] on div "Yes" at bounding box center [1242, 285] width 337 height 23
click at [1114, 430] on span "Select an answer" at bounding box center [1143, 437] width 88 height 15
click at [1130, 442] on div "Yes" at bounding box center [1242, 452] width 337 height 23
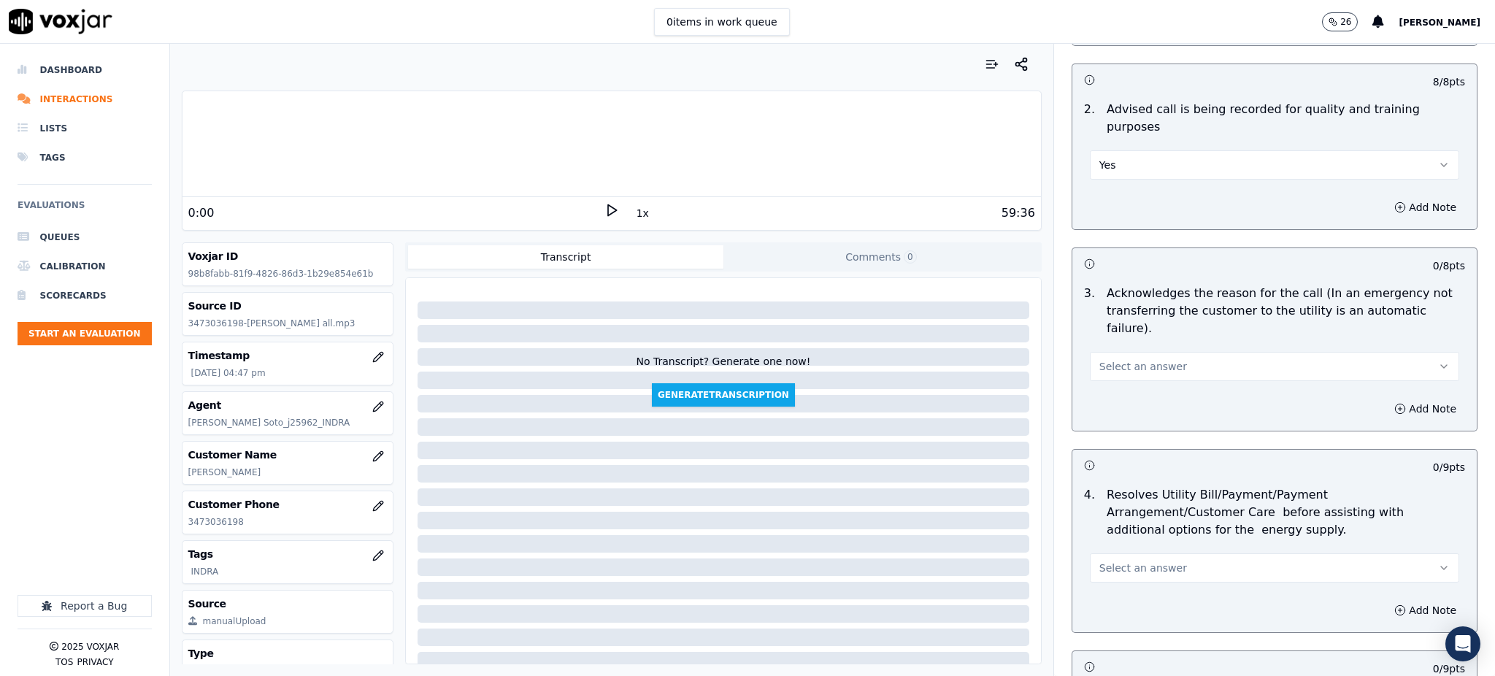
scroll to position [292, 0]
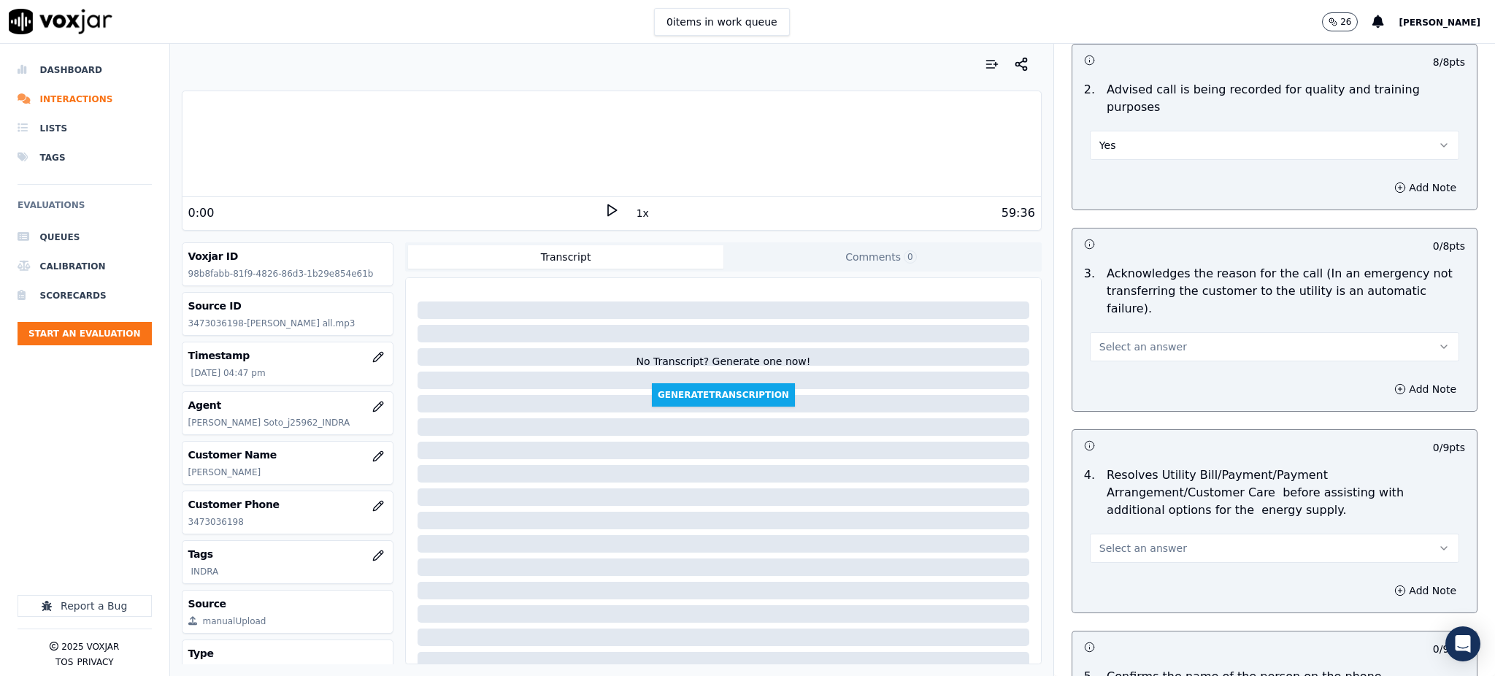
click at [1108, 332] on button "Select an answer" at bounding box center [1274, 346] width 369 height 29
click at [1091, 348] on div "Yes" at bounding box center [1242, 344] width 337 height 23
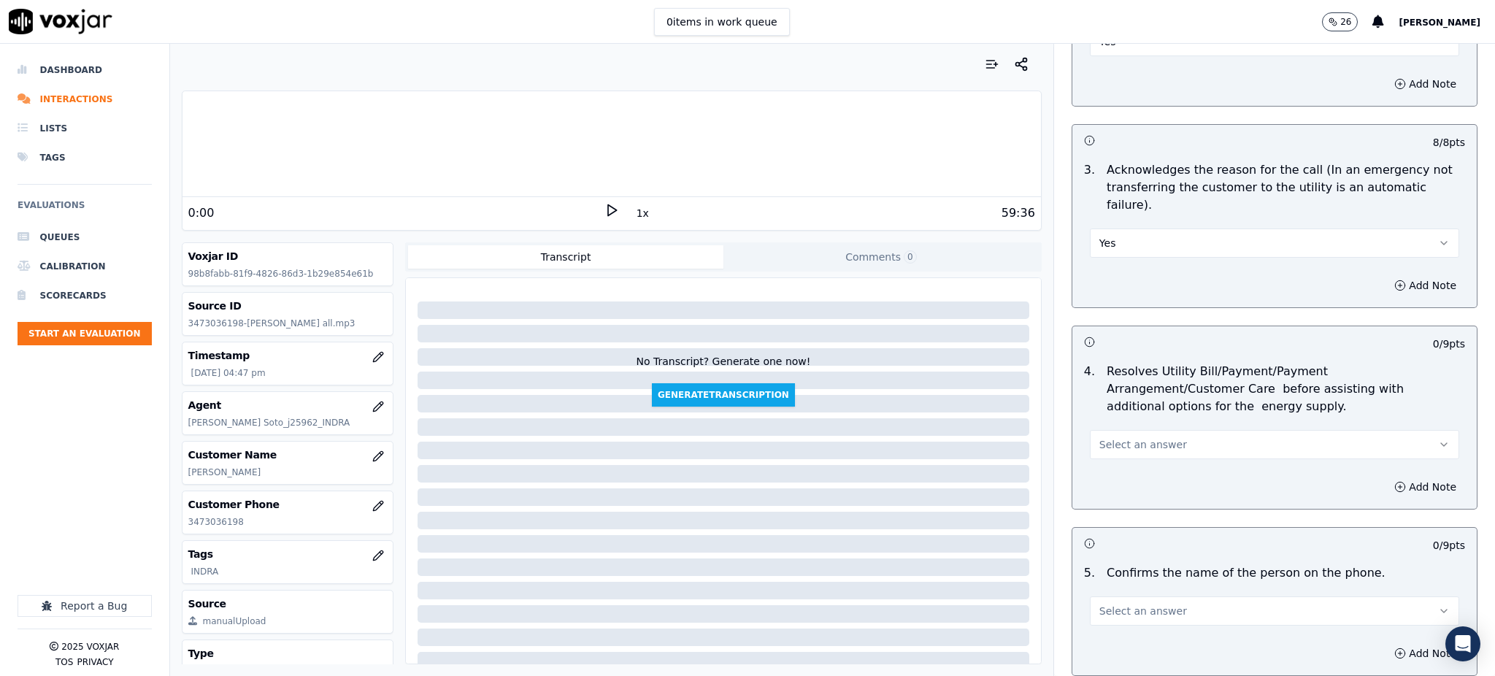
scroll to position [486, 0]
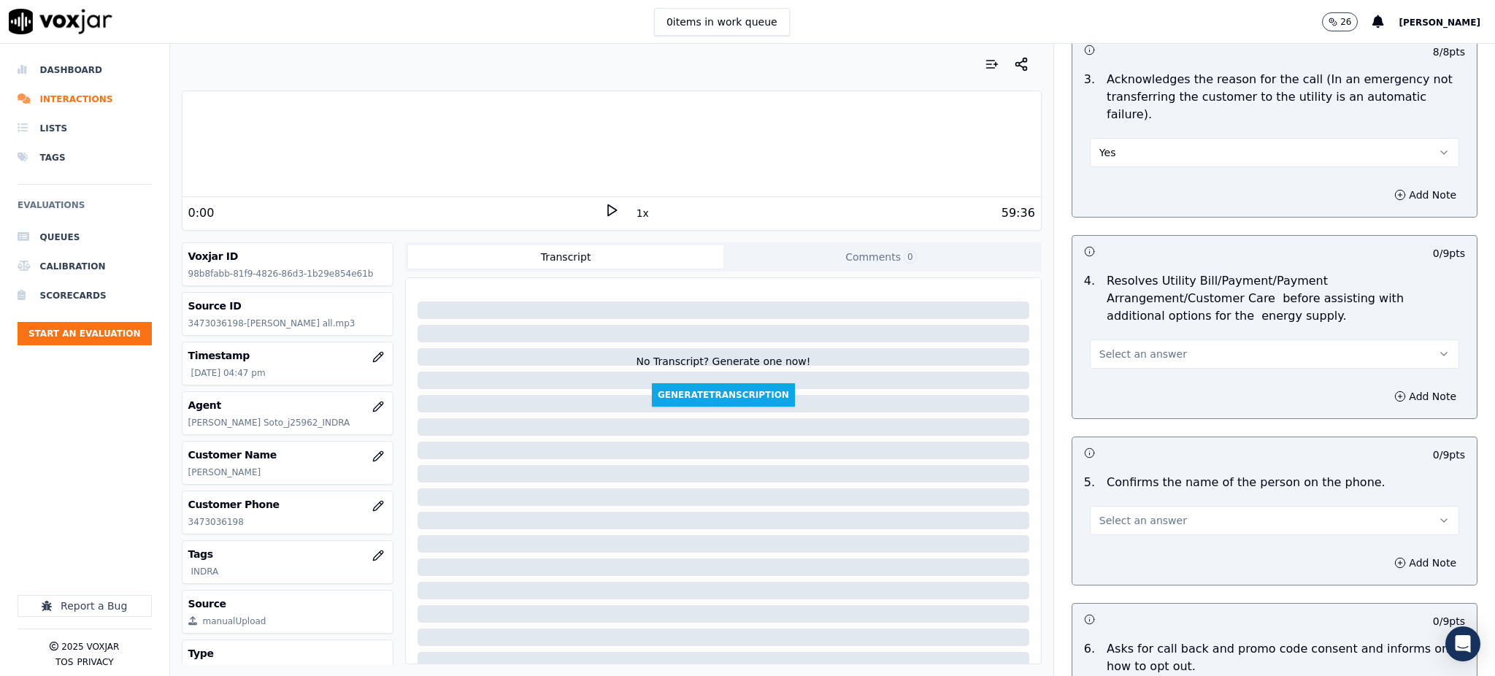
click at [1104, 339] on button "Select an answer" at bounding box center [1274, 353] width 369 height 29
click at [1128, 353] on div "Yes" at bounding box center [1242, 351] width 337 height 23
click at [1122, 513] on span "Select an answer" at bounding box center [1143, 520] width 88 height 15
click at [1124, 514] on div "Yes" at bounding box center [1242, 518] width 337 height 23
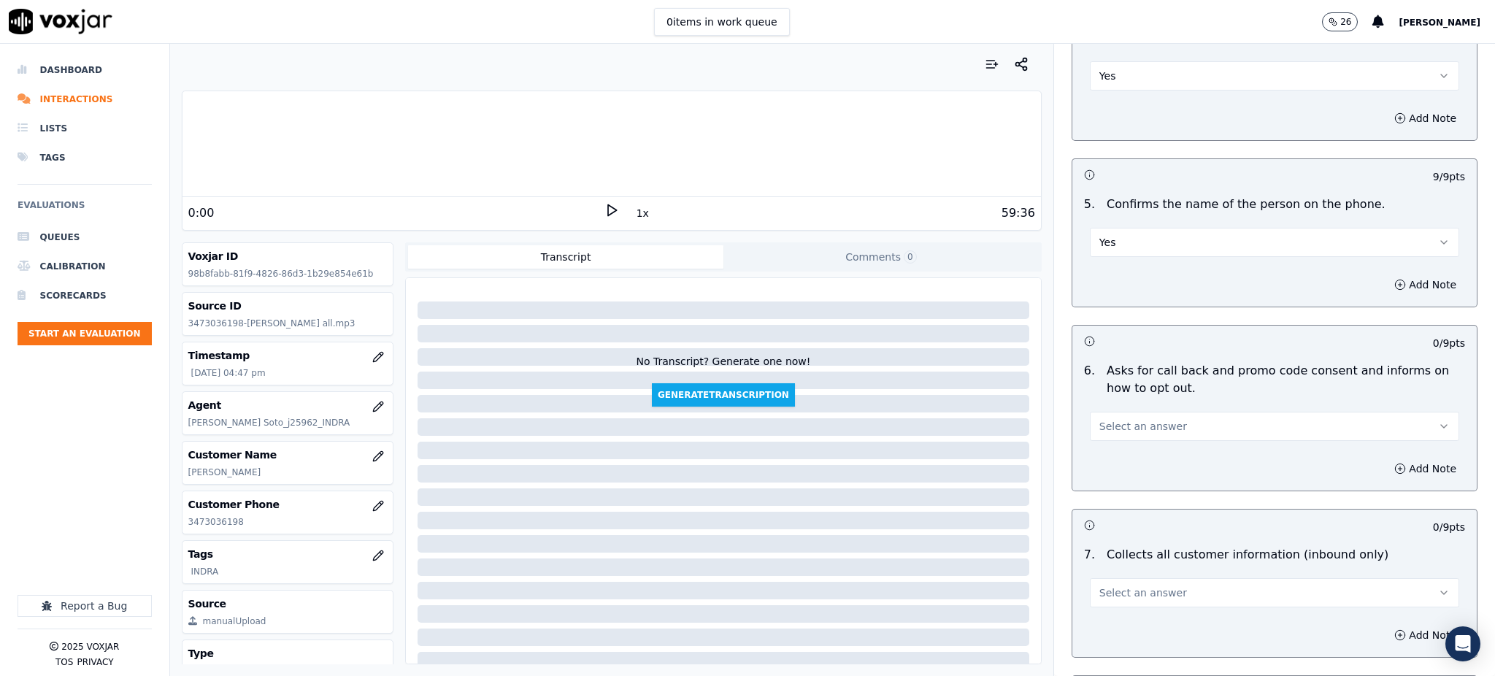
scroll to position [778, 0]
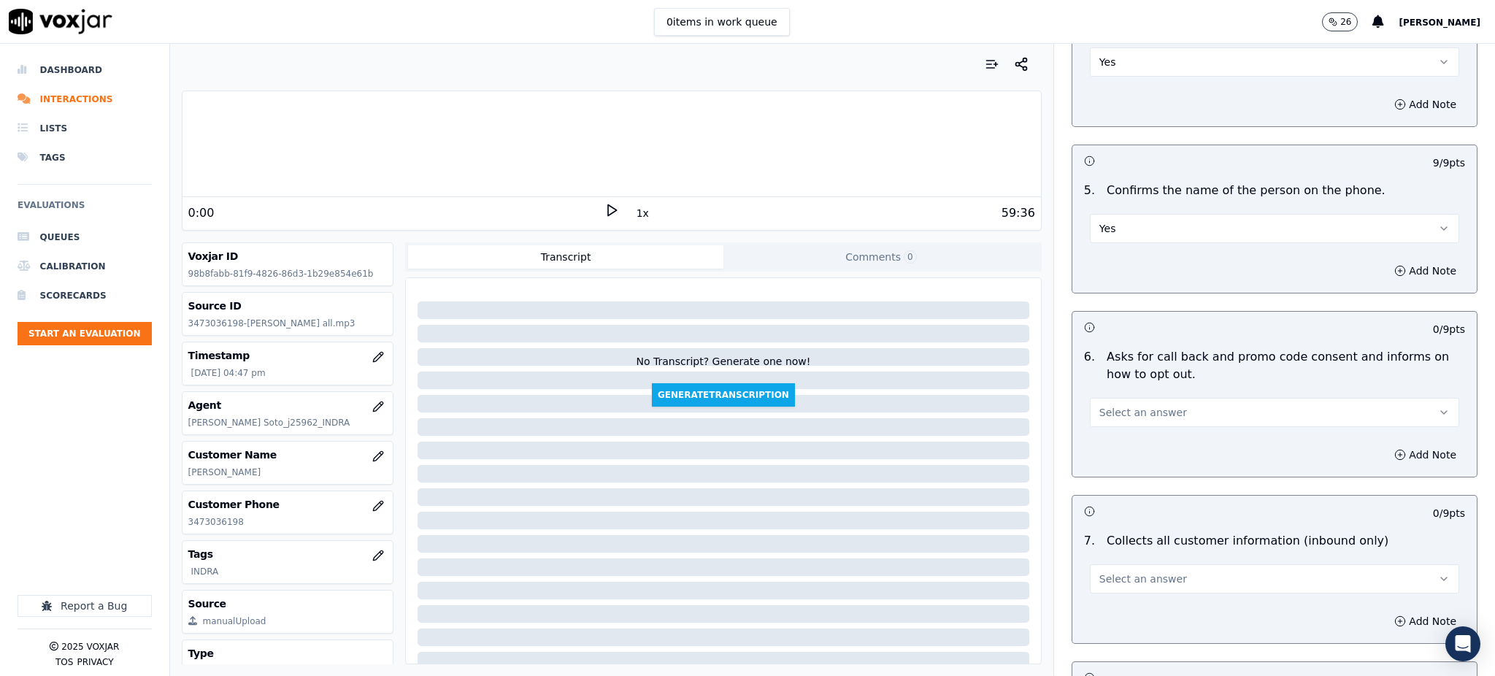
click at [1125, 405] on span "Select an answer" at bounding box center [1143, 412] width 88 height 15
click at [1135, 420] on div "Yes No N/A" at bounding box center [1242, 434] width 343 height 76
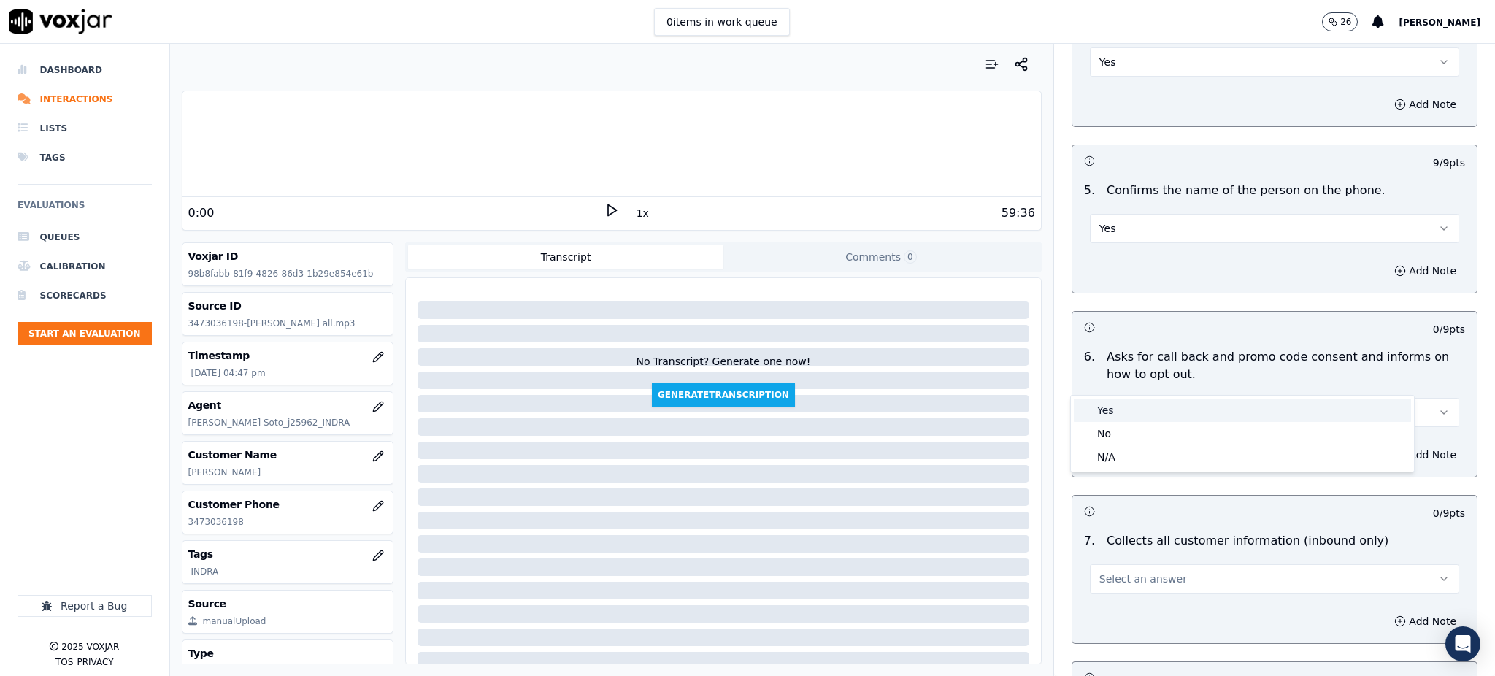
click at [1134, 412] on div "Yes" at bounding box center [1242, 410] width 337 height 23
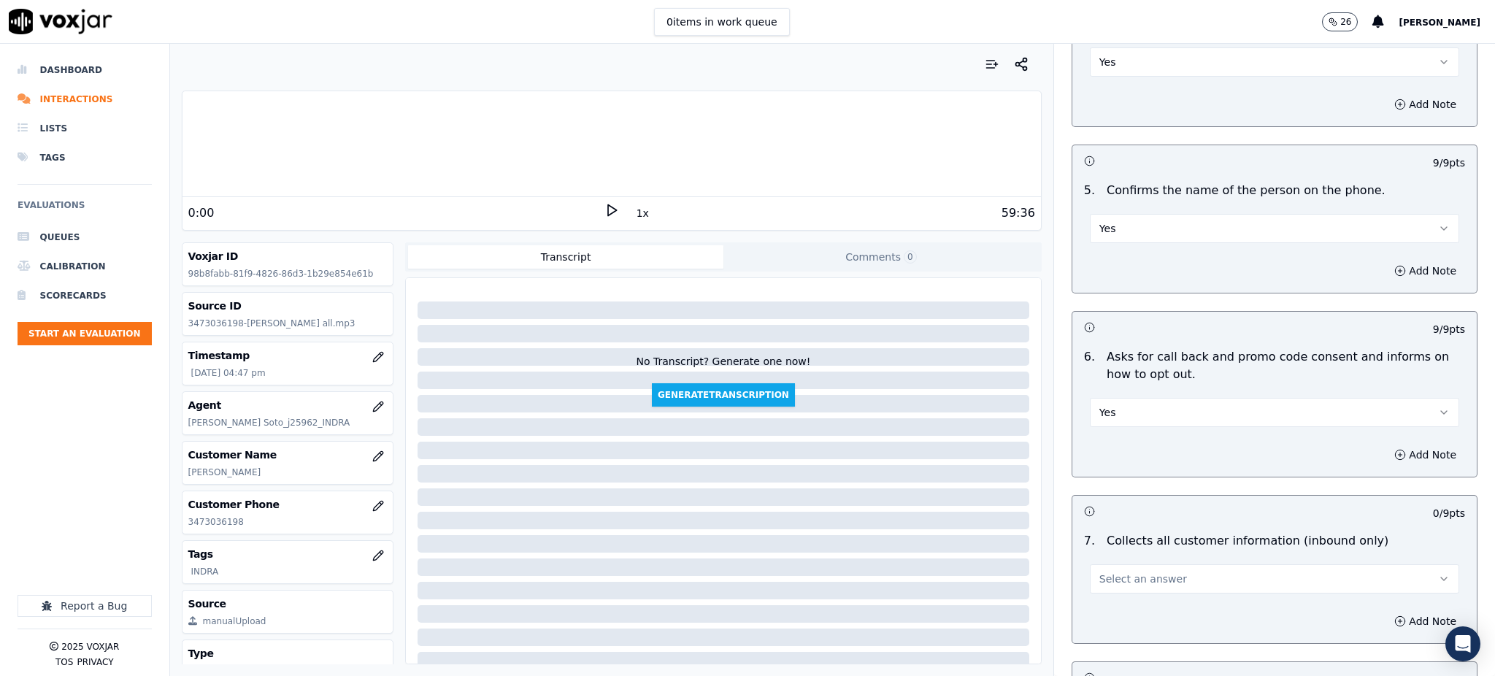
click at [1108, 572] on span "Select an answer" at bounding box center [1143, 579] width 88 height 15
click at [1108, 583] on div "Yes" at bounding box center [1242, 576] width 337 height 23
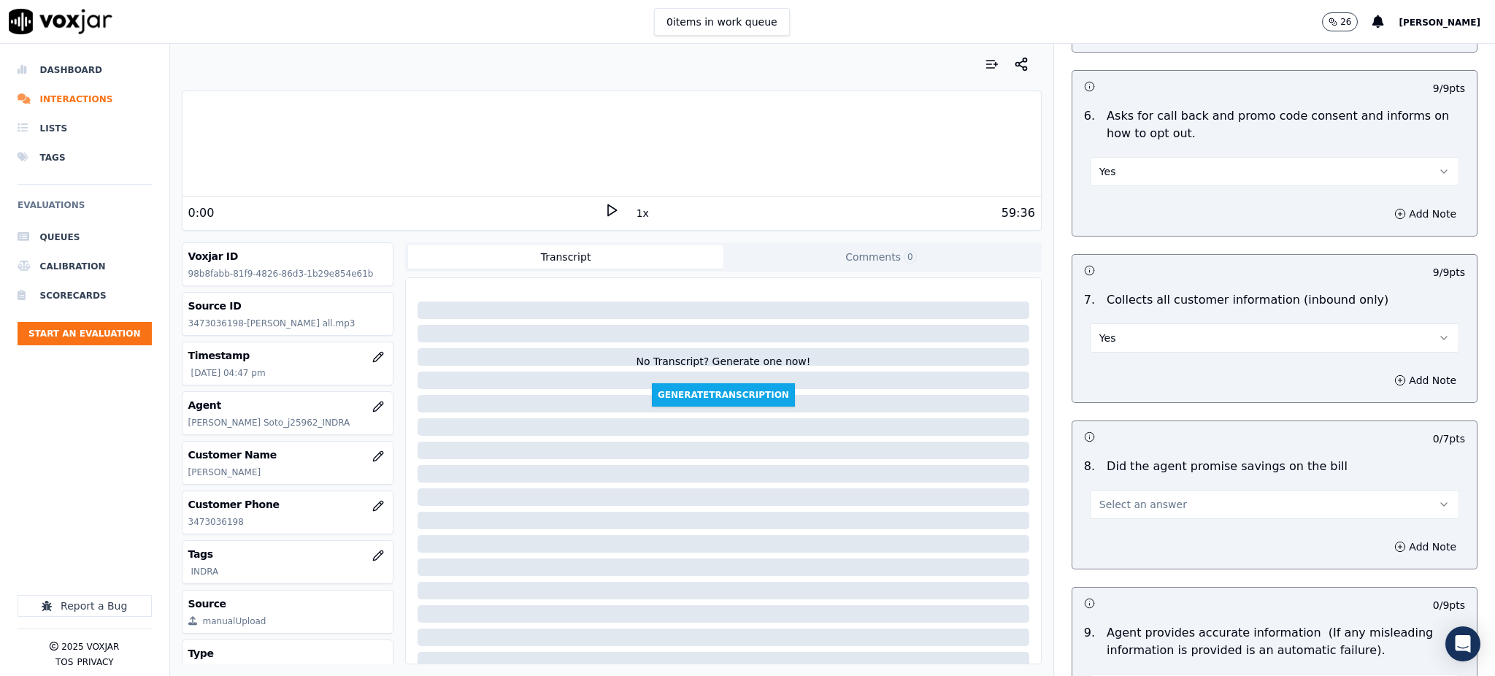
scroll to position [1070, 0]
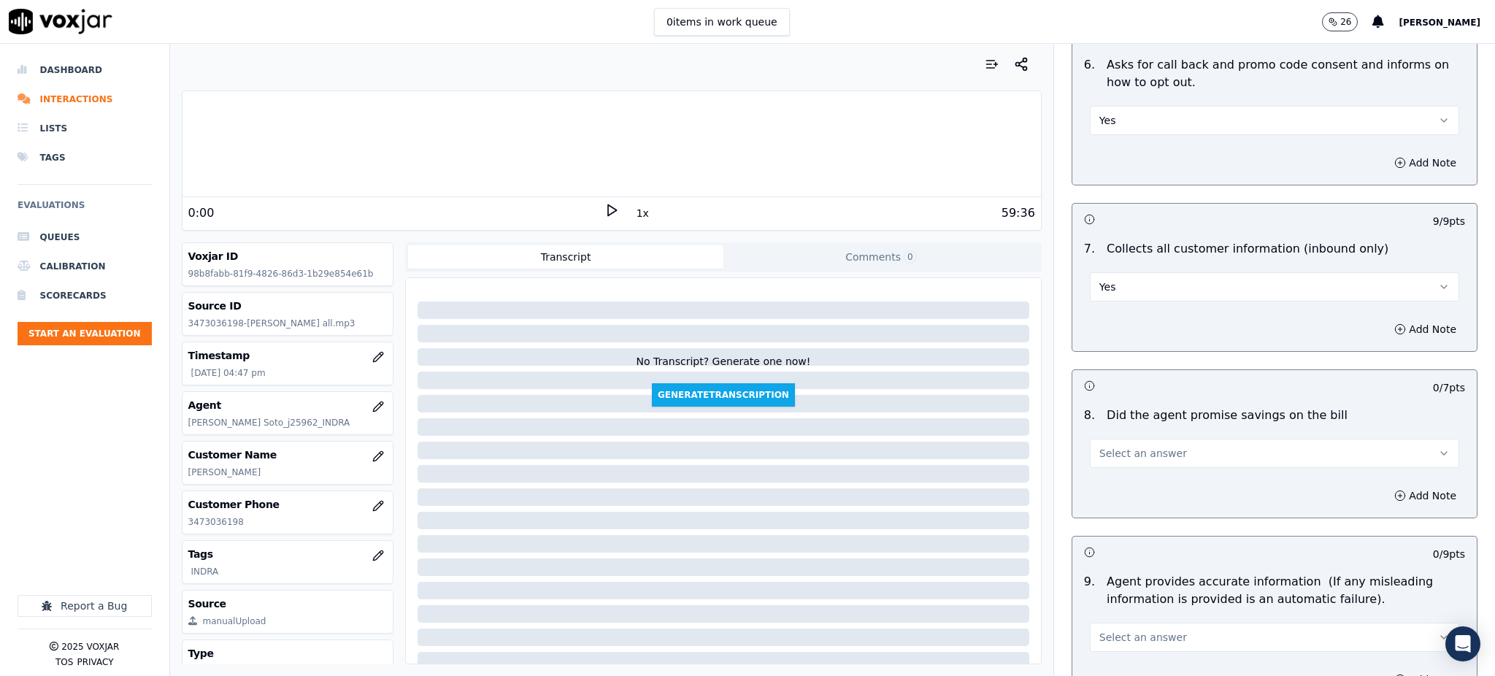
click at [1102, 439] on button "Select an answer" at bounding box center [1274, 453] width 369 height 29
click at [1087, 454] on span at bounding box center [1085, 451] width 10 height 10
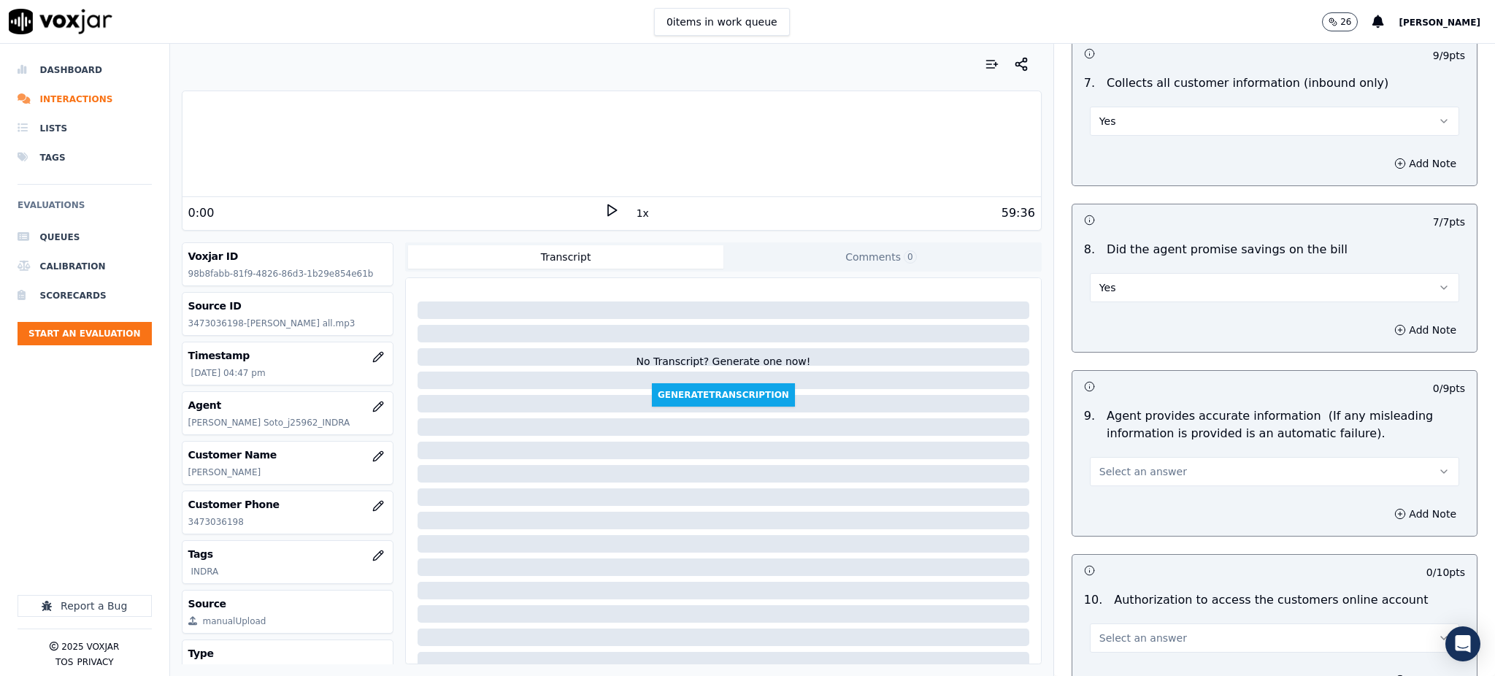
scroll to position [1265, 0]
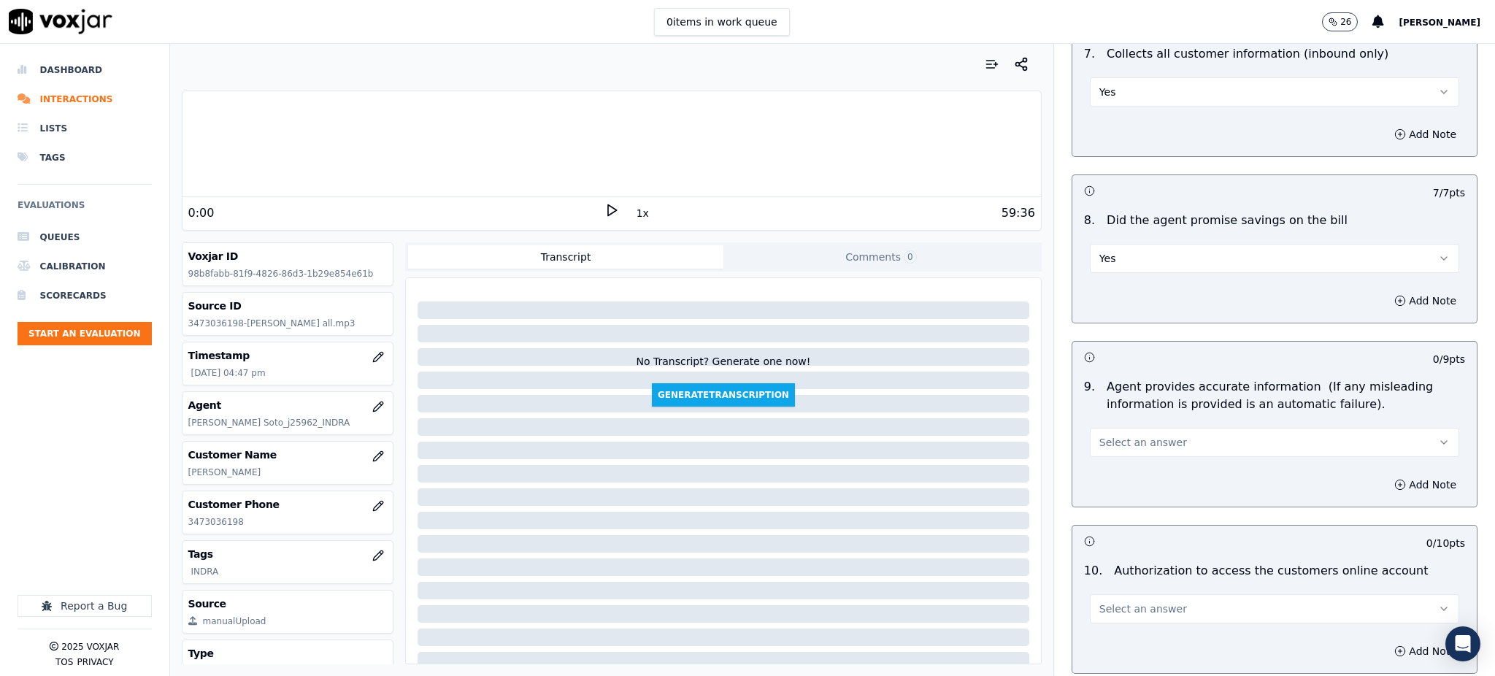
click at [1102, 435] on span "Select an answer" at bounding box center [1143, 442] width 88 height 15
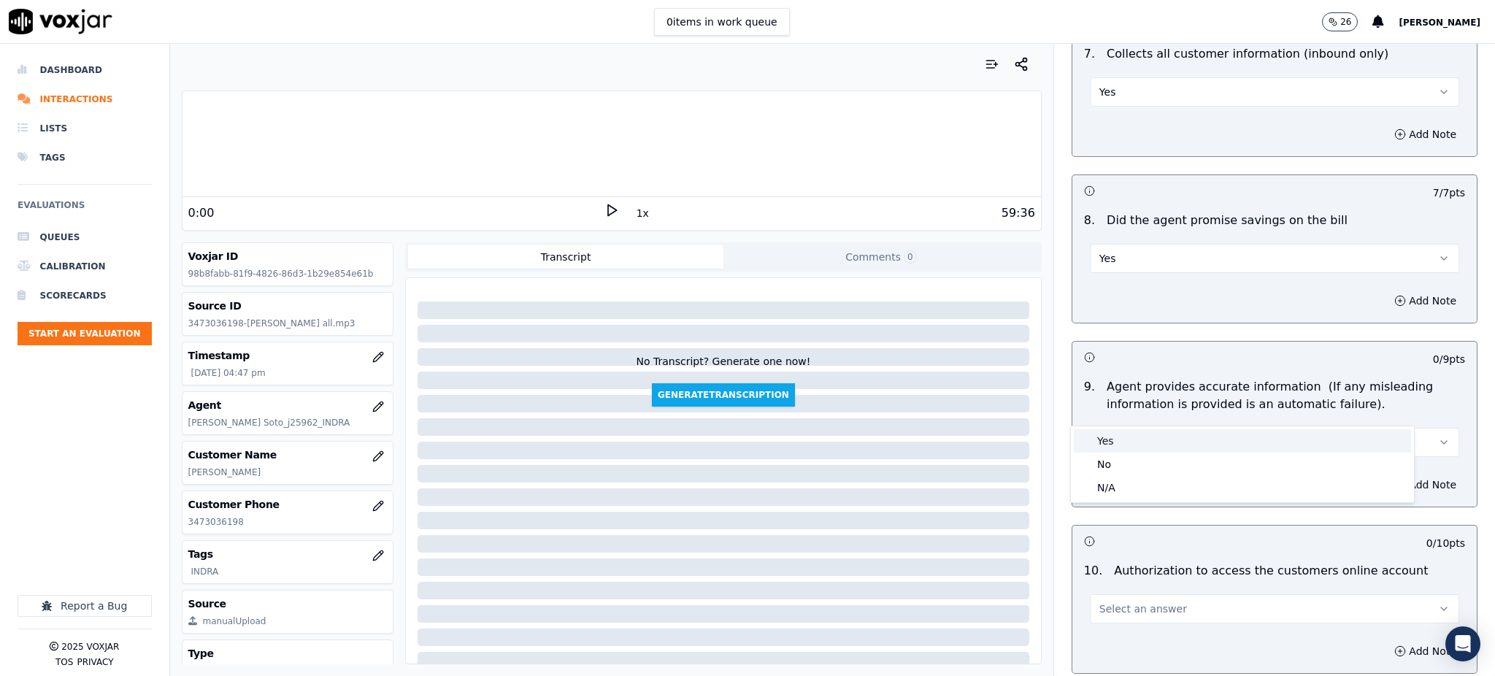
click at [1105, 445] on div "Yes" at bounding box center [1242, 440] width 337 height 23
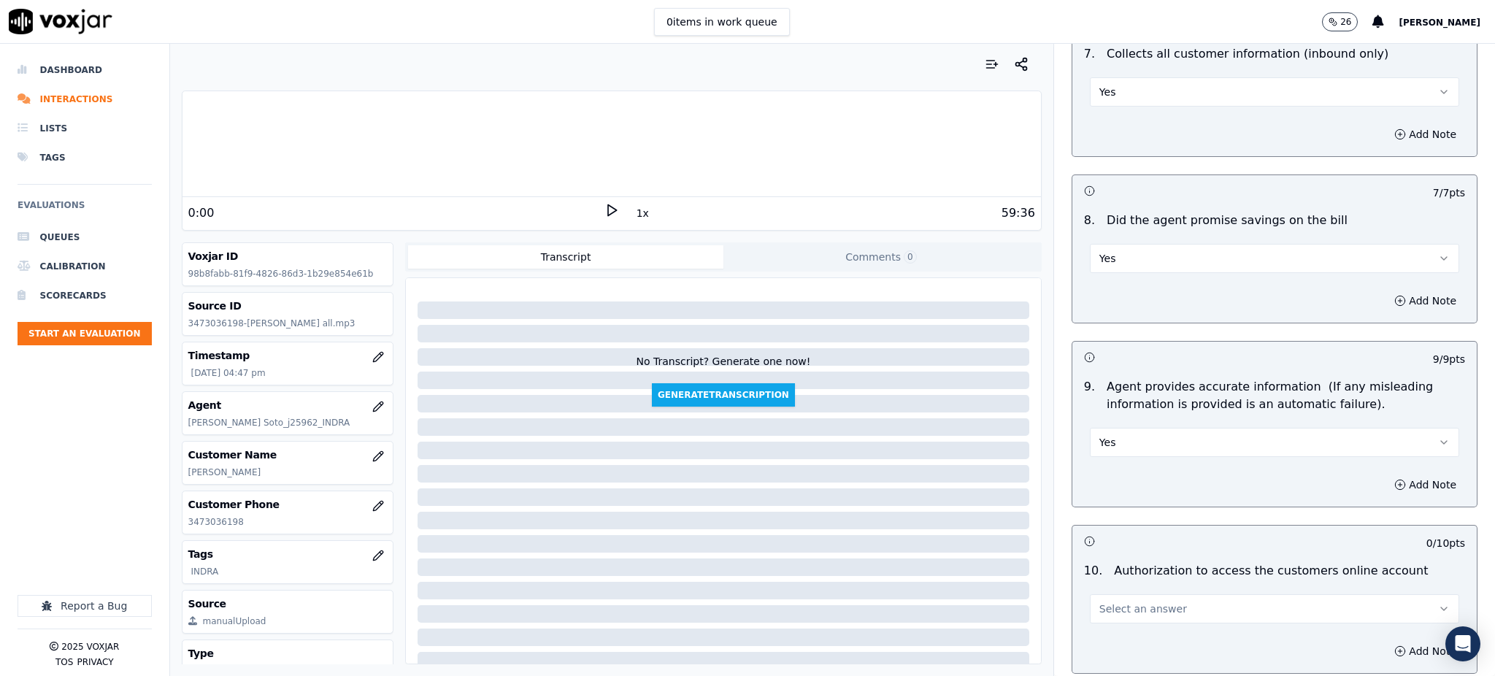
drag, startPoint x: 1110, startPoint y: 578, endPoint x: 1111, endPoint y: 588, distance: 9.5
click at [1110, 601] on span "Select an answer" at bounding box center [1143, 608] width 88 height 15
click at [1110, 606] on div "Yes" at bounding box center [1242, 607] width 337 height 23
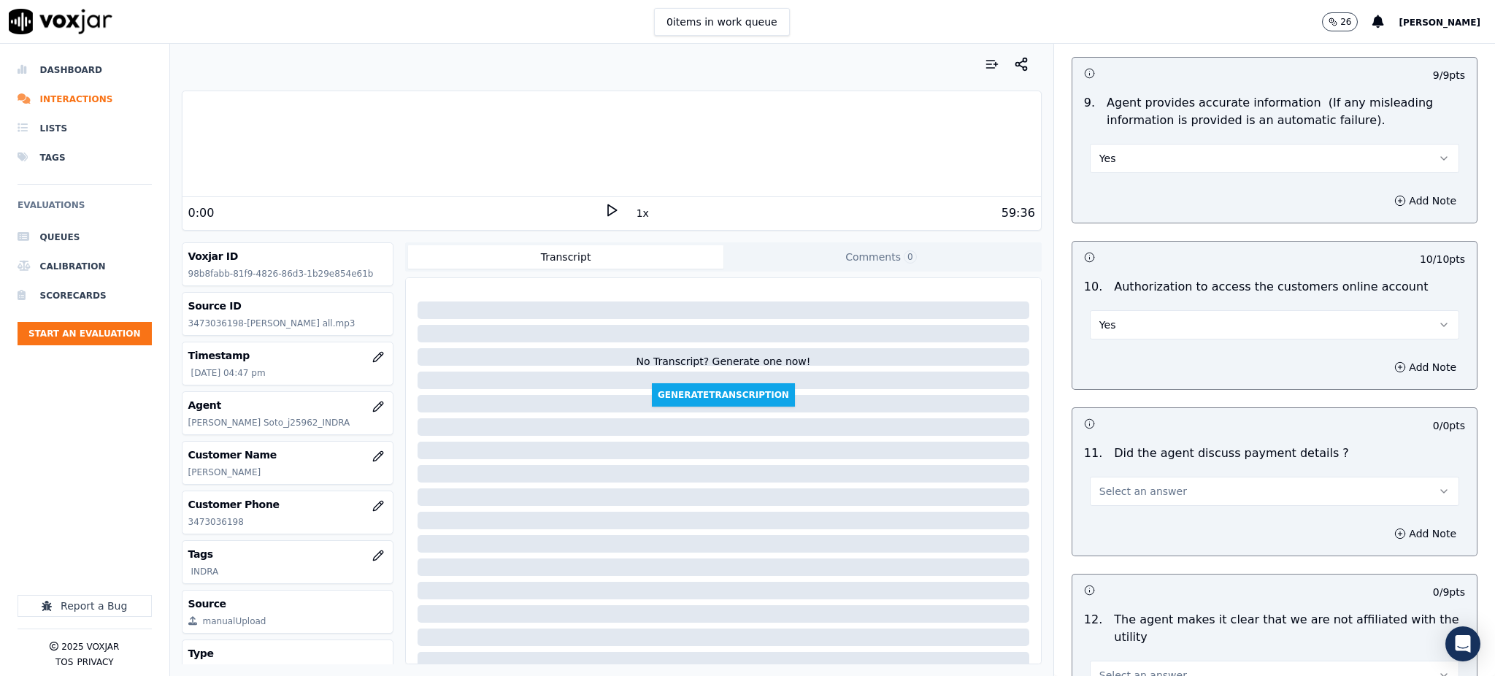
scroll to position [1557, 0]
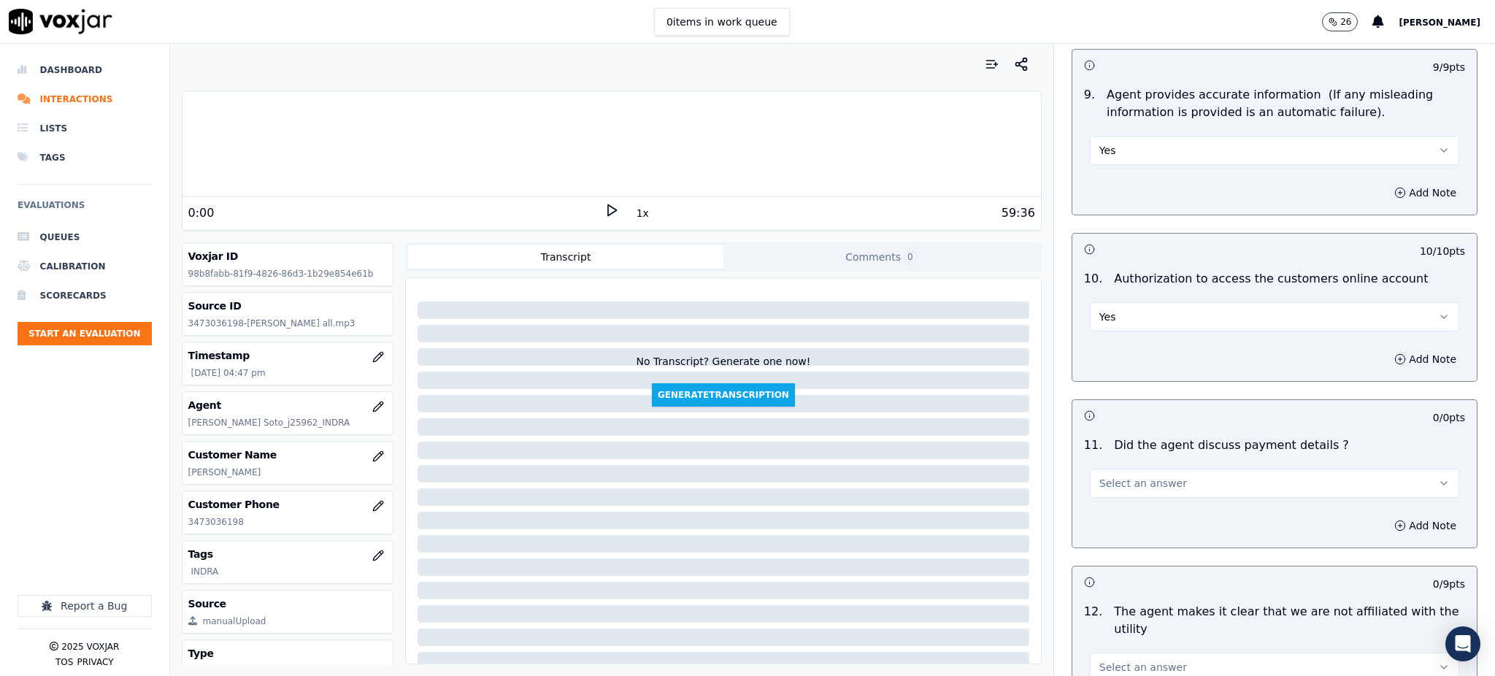
click at [1099, 476] on span "Select an answer" at bounding box center [1143, 483] width 88 height 15
click at [1115, 537] on div "N/A" at bounding box center [1242, 528] width 337 height 23
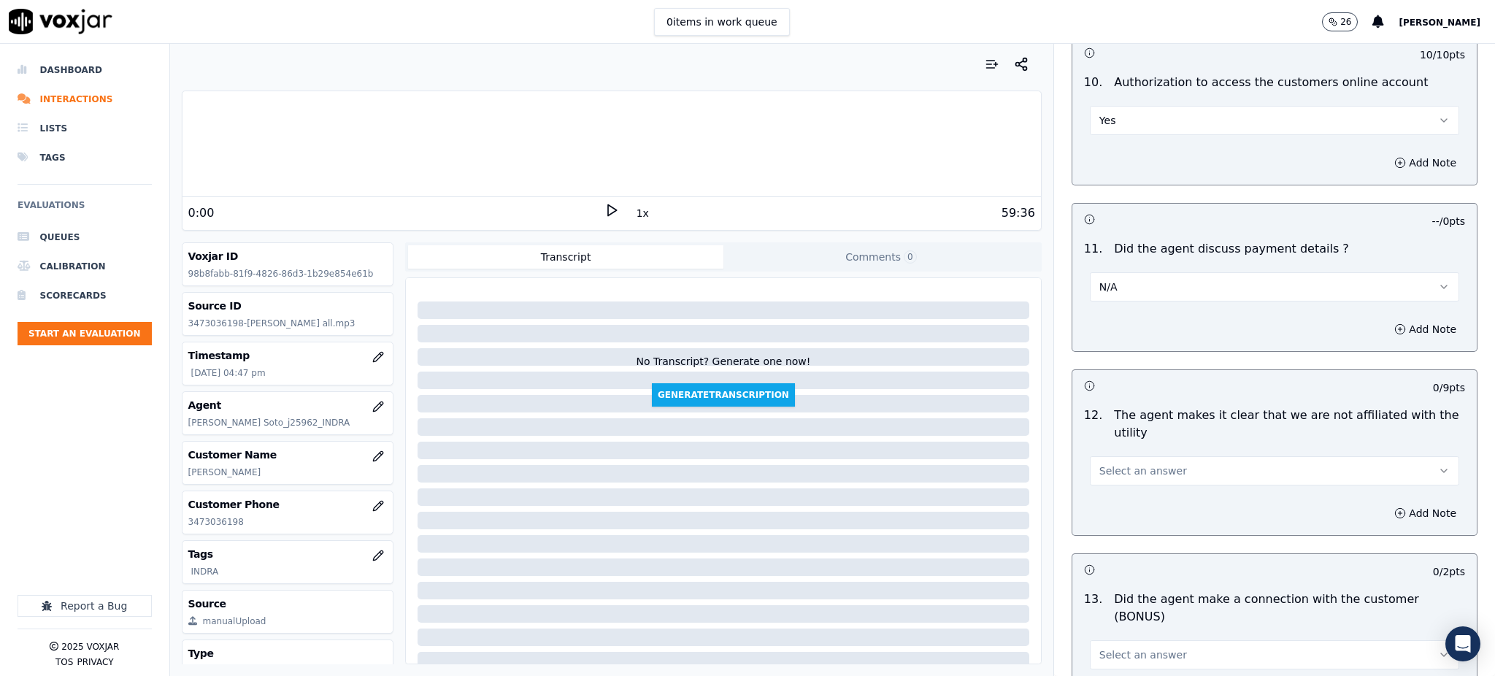
scroll to position [1849, 0]
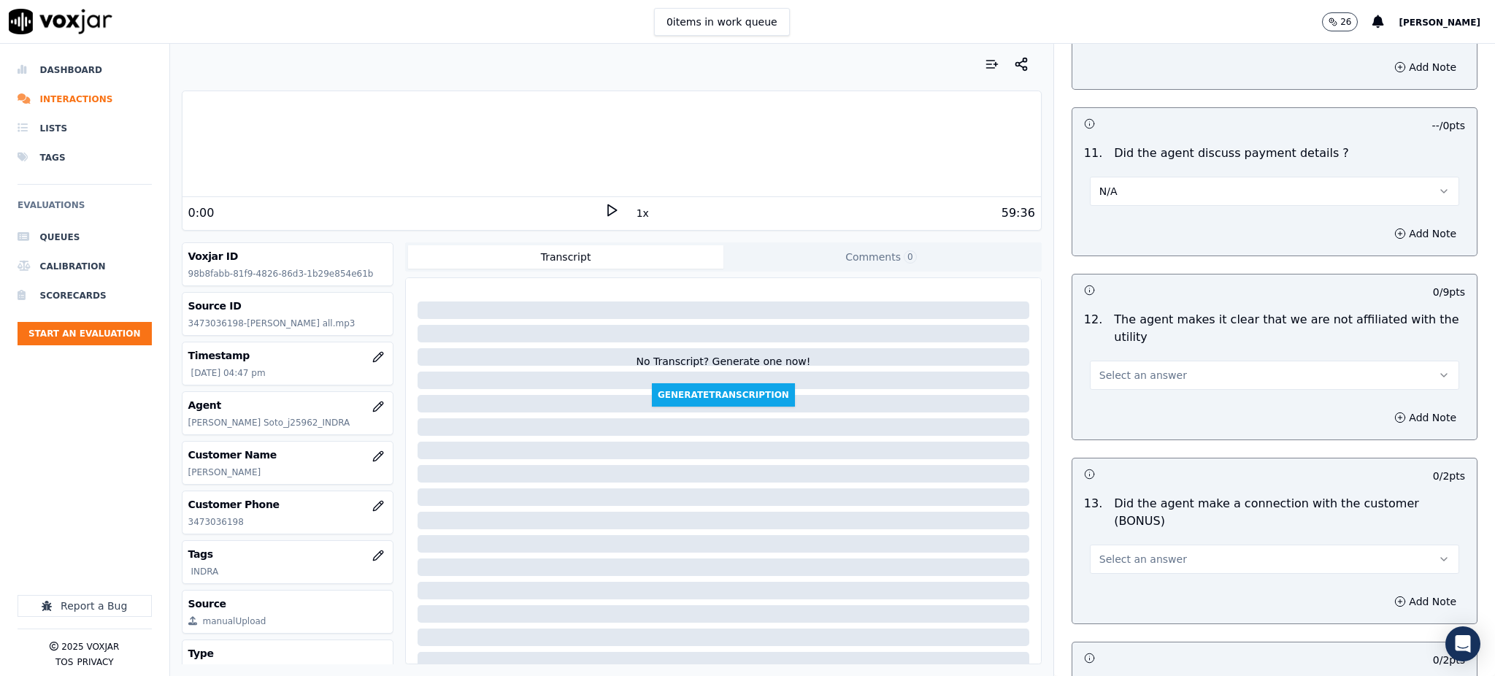
drag, startPoint x: 1105, startPoint y: 335, endPoint x: 1105, endPoint y: 355, distance: 19.7
click at [1105, 368] on span "Select an answer" at bounding box center [1143, 375] width 88 height 15
click at [1105, 385] on div "No" at bounding box center [1242, 396] width 337 height 23
click at [1115, 552] on span "Select an answer" at bounding box center [1143, 559] width 88 height 15
click at [1110, 536] on div "Yes" at bounding box center [1242, 539] width 337 height 23
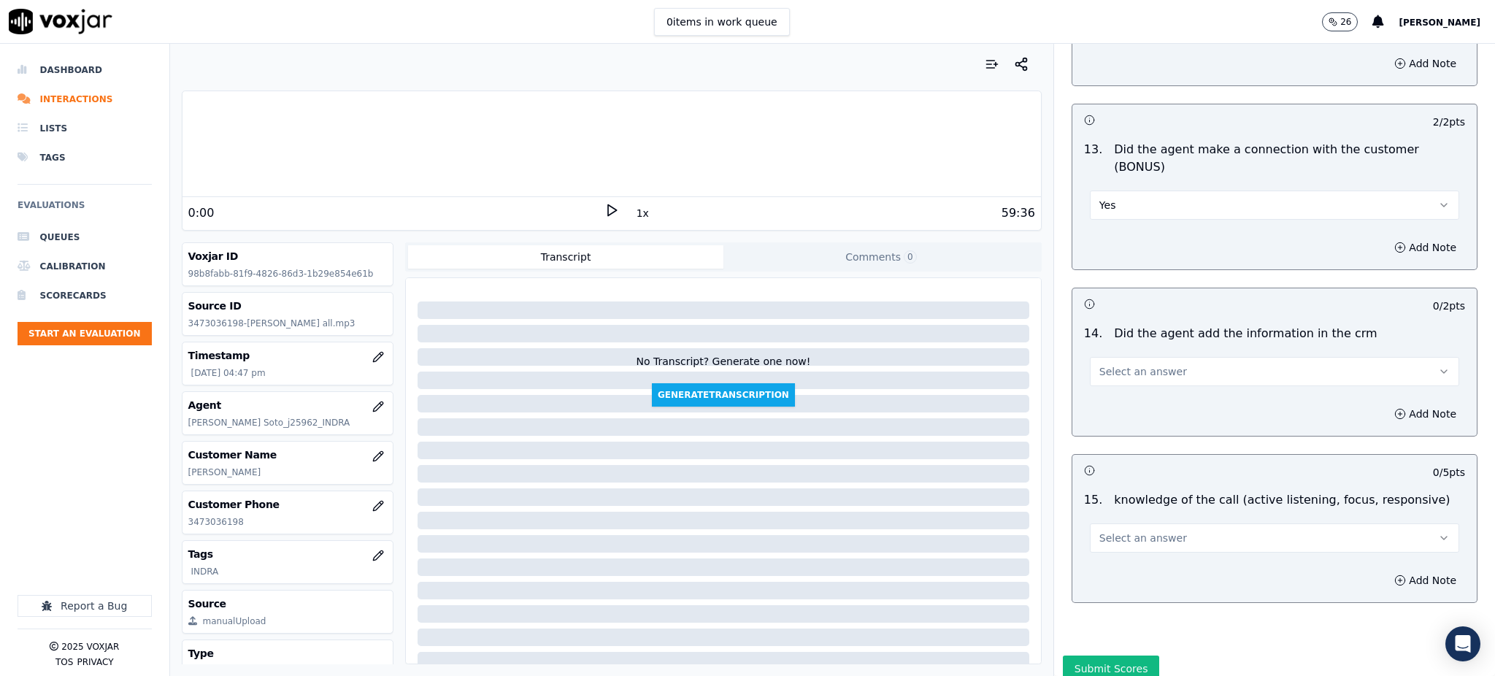
scroll to position [2210, 0]
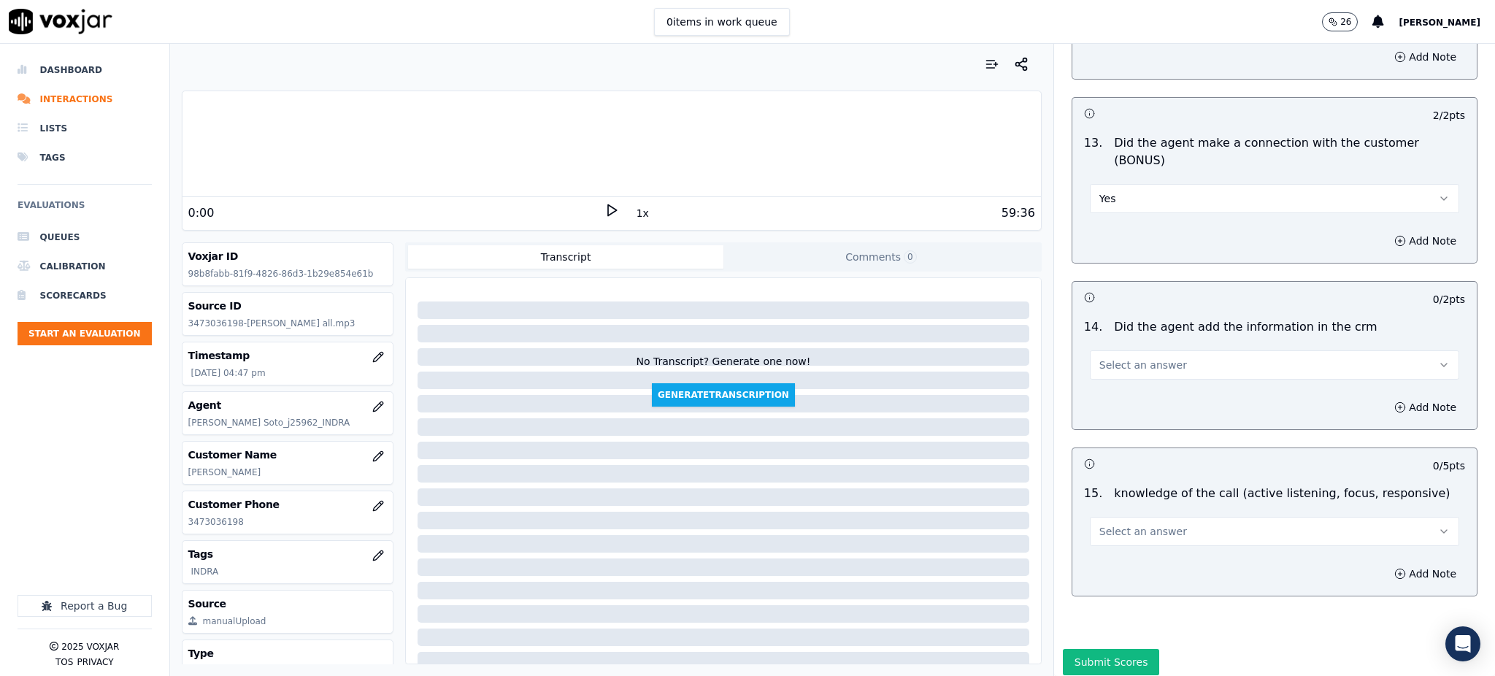
click at [1121, 358] on span "Select an answer" at bounding box center [1143, 365] width 88 height 15
drag, startPoint x: 1115, startPoint y: 346, endPoint x: 1117, endPoint y: 469, distance: 122.6
click at [1114, 347] on div "Yes" at bounding box center [1242, 346] width 337 height 23
click at [1102, 524] on span "Select an answer" at bounding box center [1143, 531] width 88 height 15
click at [1098, 513] on div "Yes" at bounding box center [1242, 512] width 337 height 23
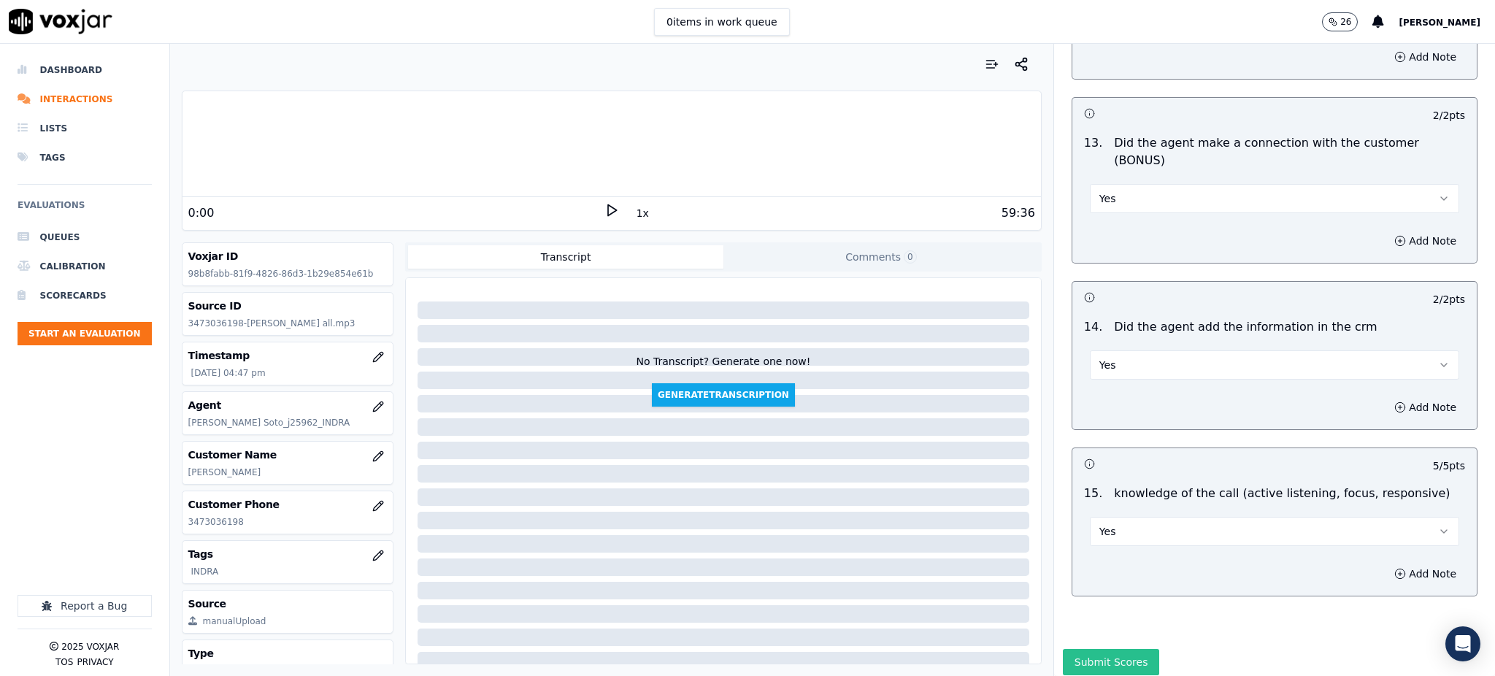
click at [1102, 649] on button "Submit Scores" at bounding box center [1111, 662] width 97 height 26
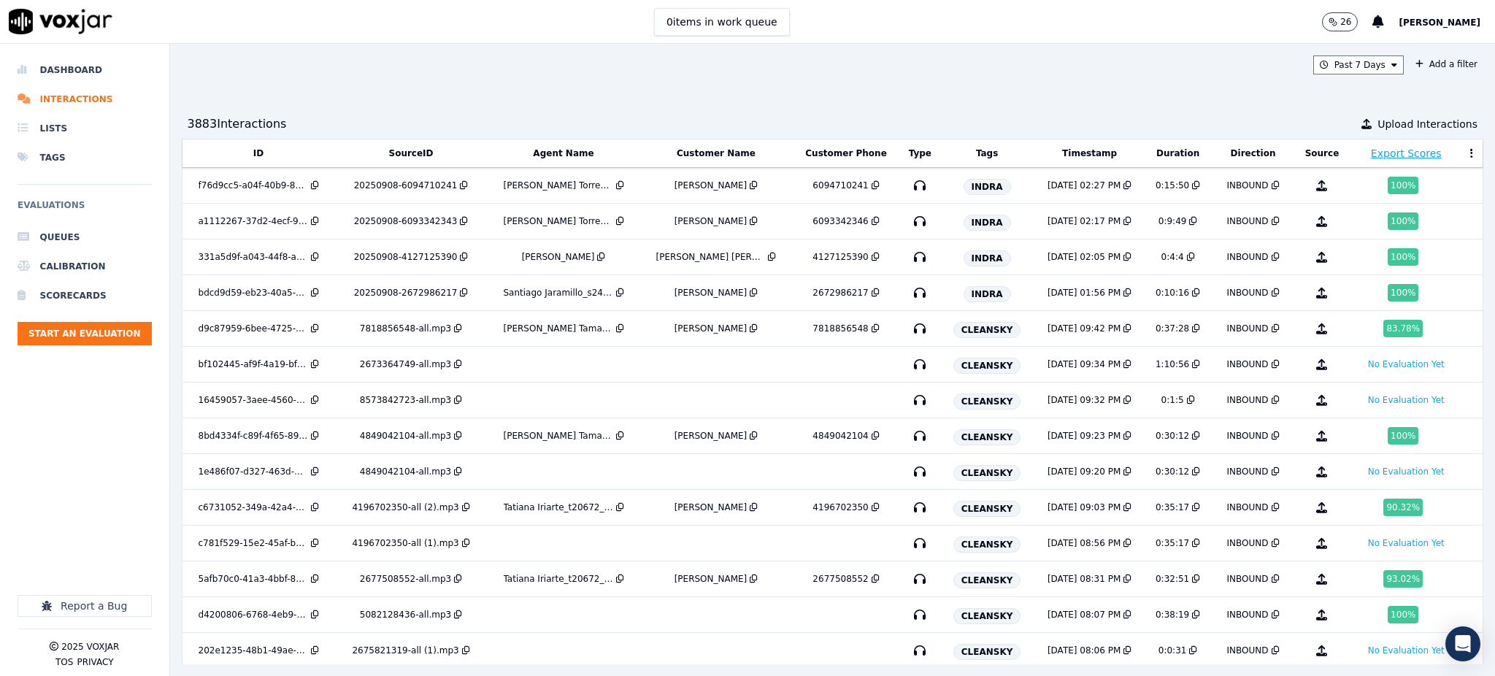
scroll to position [1582, 0]
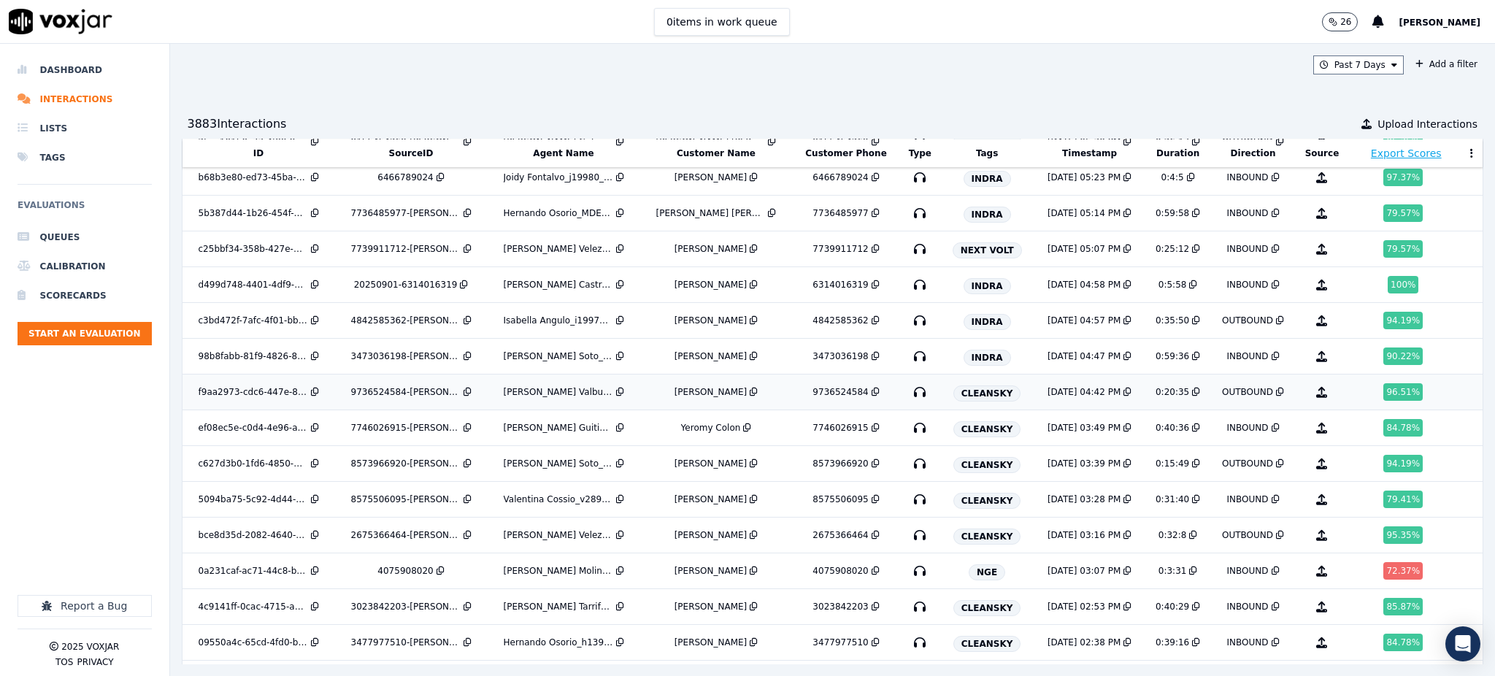
click at [908, 396] on icon "button" at bounding box center [919, 391] width 23 height 23
click at [908, 431] on icon "button" at bounding box center [919, 427] width 23 height 23
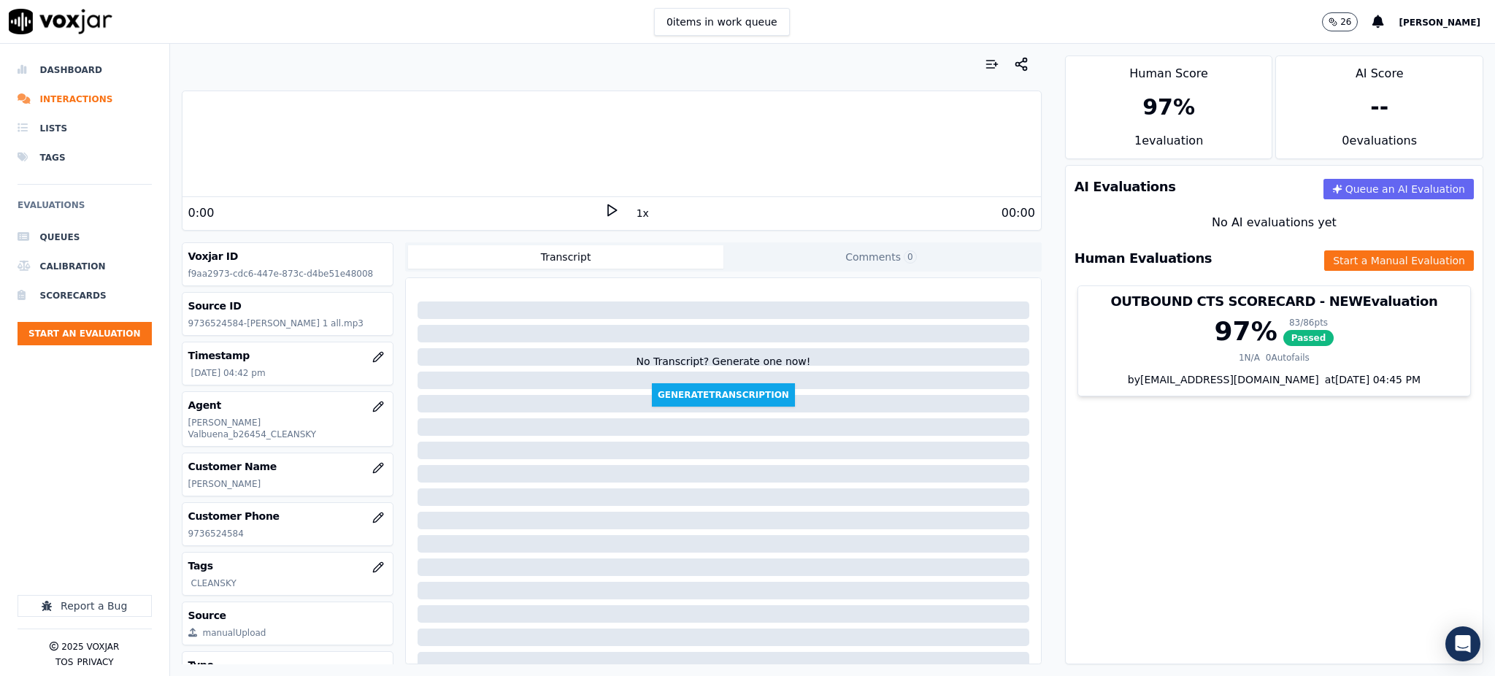
click at [604, 204] on icon at bounding box center [611, 210] width 15 height 15
drag, startPoint x: 251, startPoint y: 520, endPoint x: 187, endPoint y: 529, distance: 64.9
click at [184, 527] on div "Customer Phone [PHONE_NUMBER]" at bounding box center [287, 524] width 211 height 42
copy p "9736524584"
click at [1351, 258] on button "Start a Manual Evaluation" at bounding box center [1399, 260] width 150 height 20
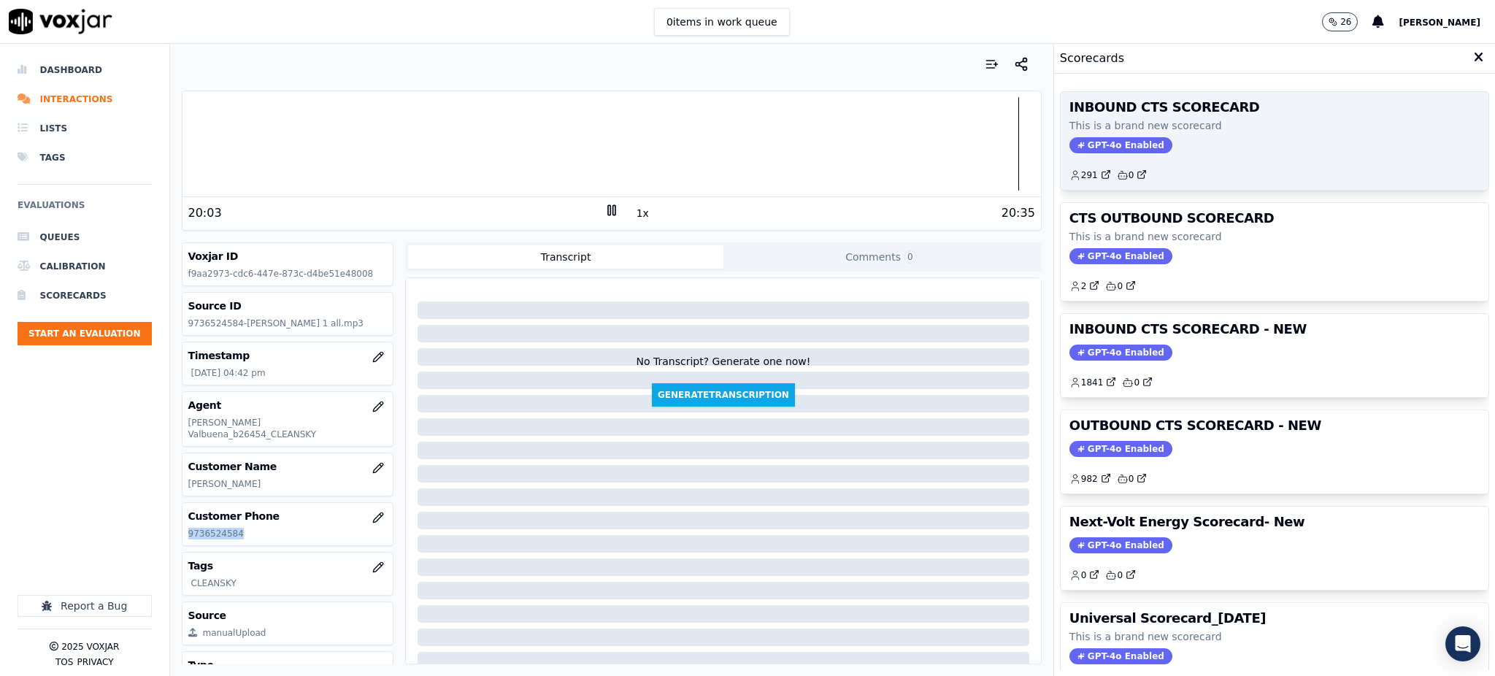
click at [1080, 151] on span "GPT-4o Enabled" at bounding box center [1120, 145] width 103 height 16
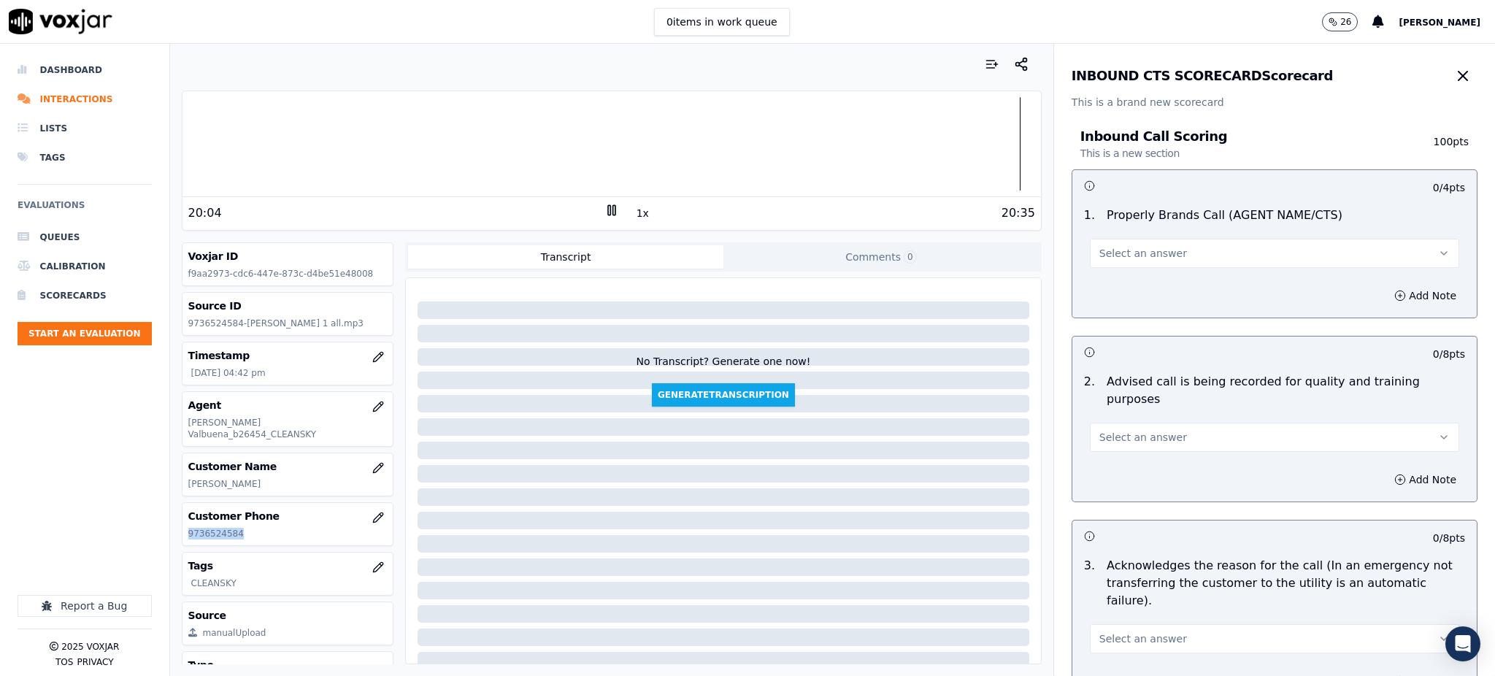
click at [1104, 250] on span "Select an answer" at bounding box center [1143, 253] width 88 height 15
click at [1111, 283] on div "Yes" at bounding box center [1242, 285] width 337 height 23
click at [1091, 428] on button "Select an answer" at bounding box center [1274, 437] width 369 height 29
click at [1106, 445] on div "Yes" at bounding box center [1242, 452] width 337 height 23
click at [1093, 624] on button "Select an answer" at bounding box center [1274, 638] width 369 height 29
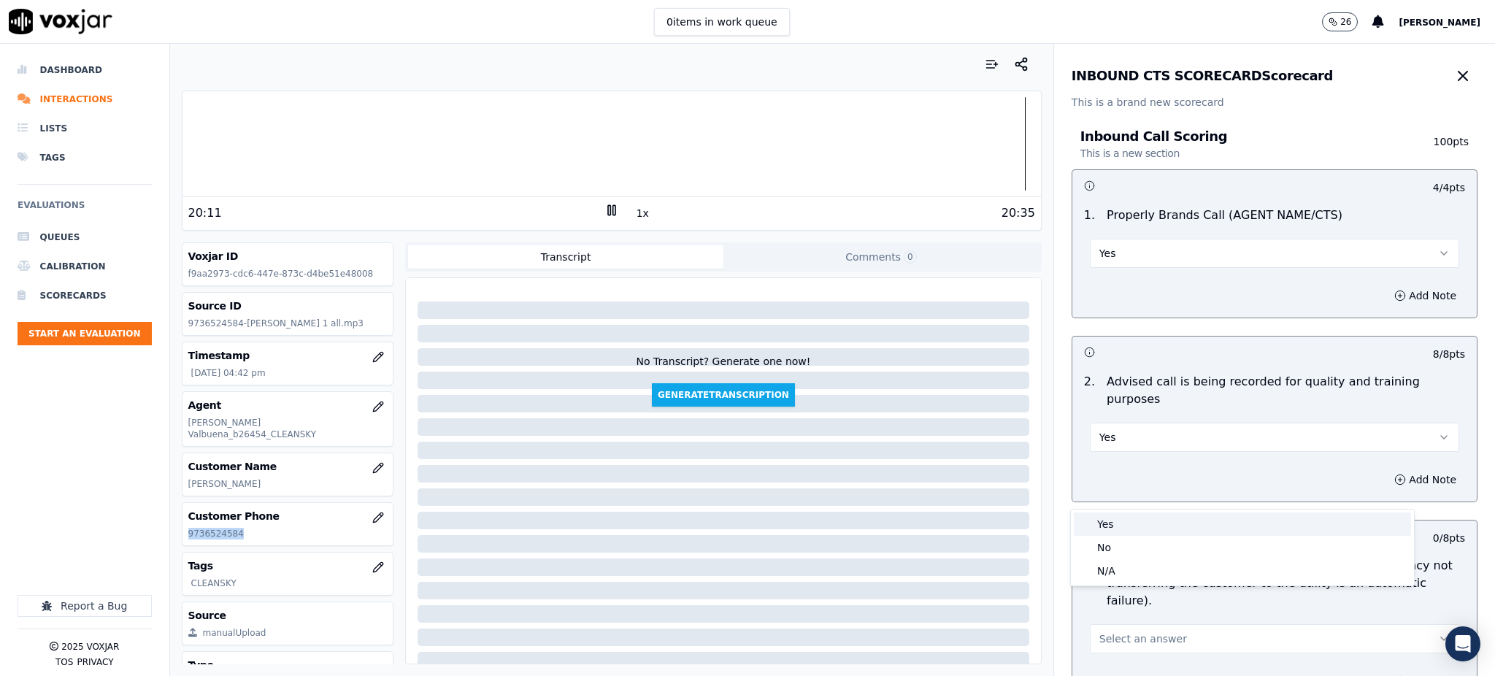
click at [1104, 524] on div "Yes" at bounding box center [1242, 523] width 337 height 23
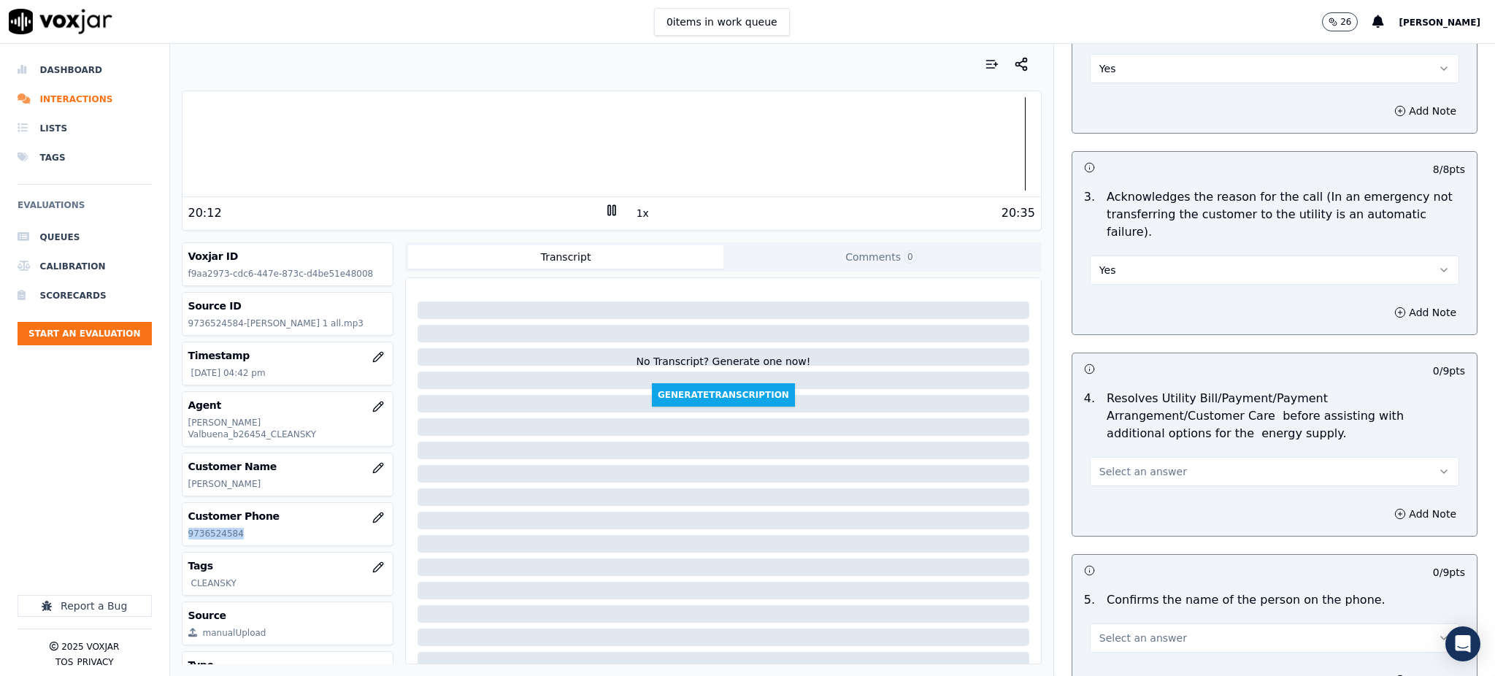
scroll to position [389, 0]
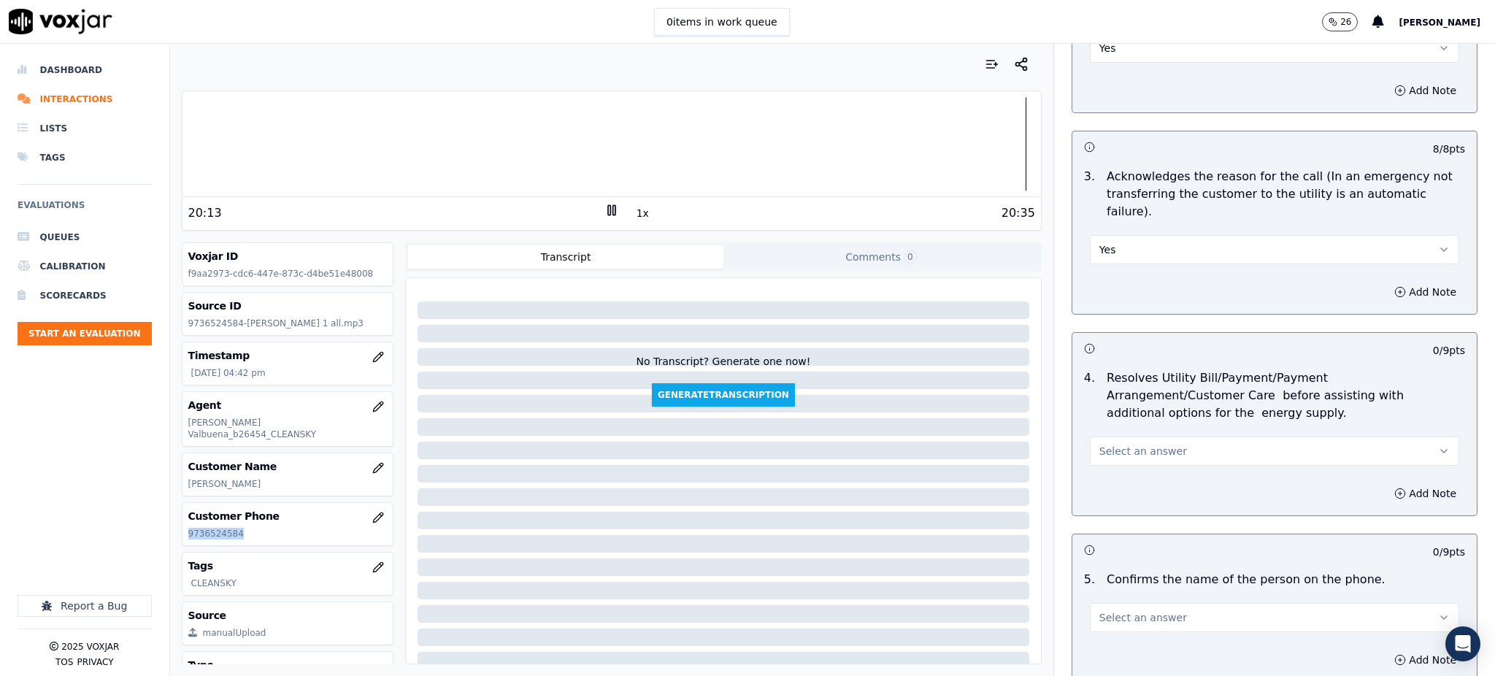
click at [1099, 444] on span "Select an answer" at bounding box center [1143, 451] width 88 height 15
click at [1099, 450] on div "Yes" at bounding box center [1242, 448] width 337 height 23
click at [1099, 610] on span "Select an answer" at bounding box center [1143, 617] width 88 height 15
click at [1106, 499] on div "Yes" at bounding box center [1242, 502] width 337 height 23
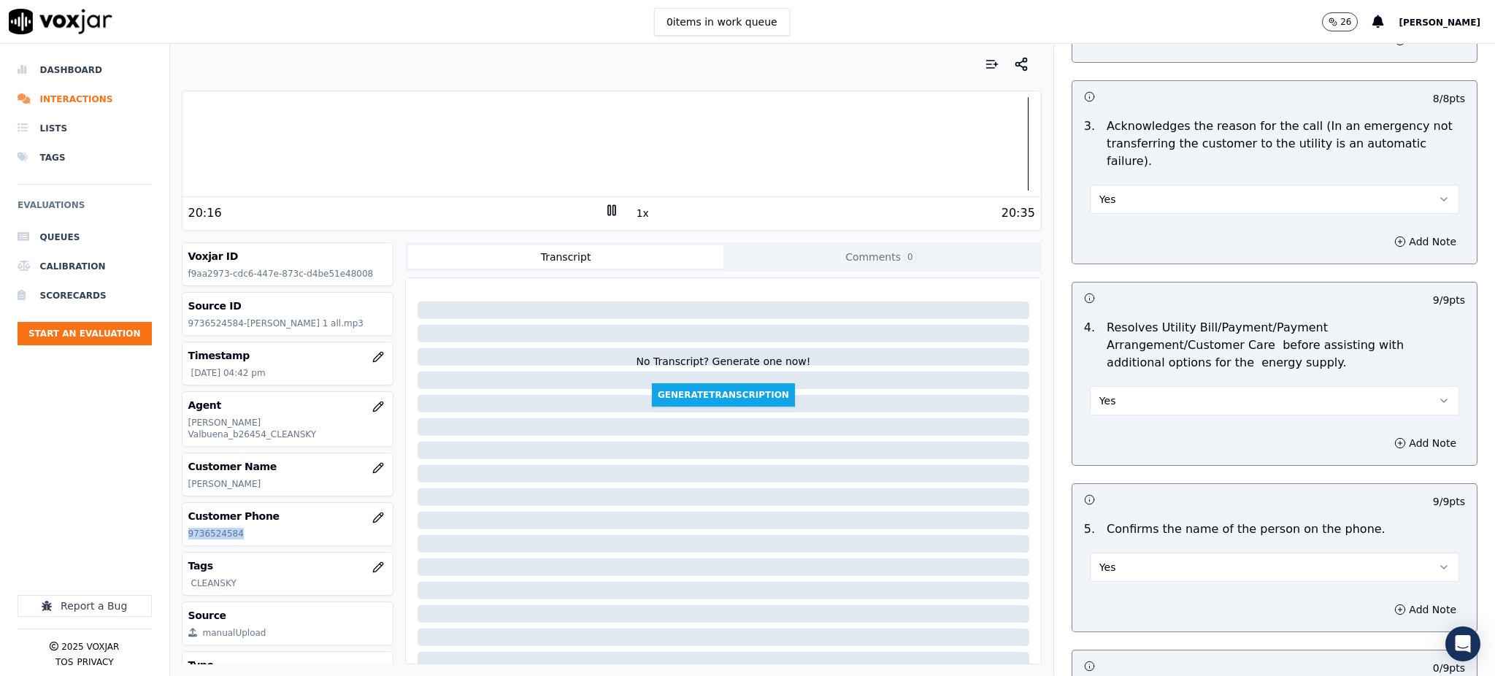
scroll to position [681, 0]
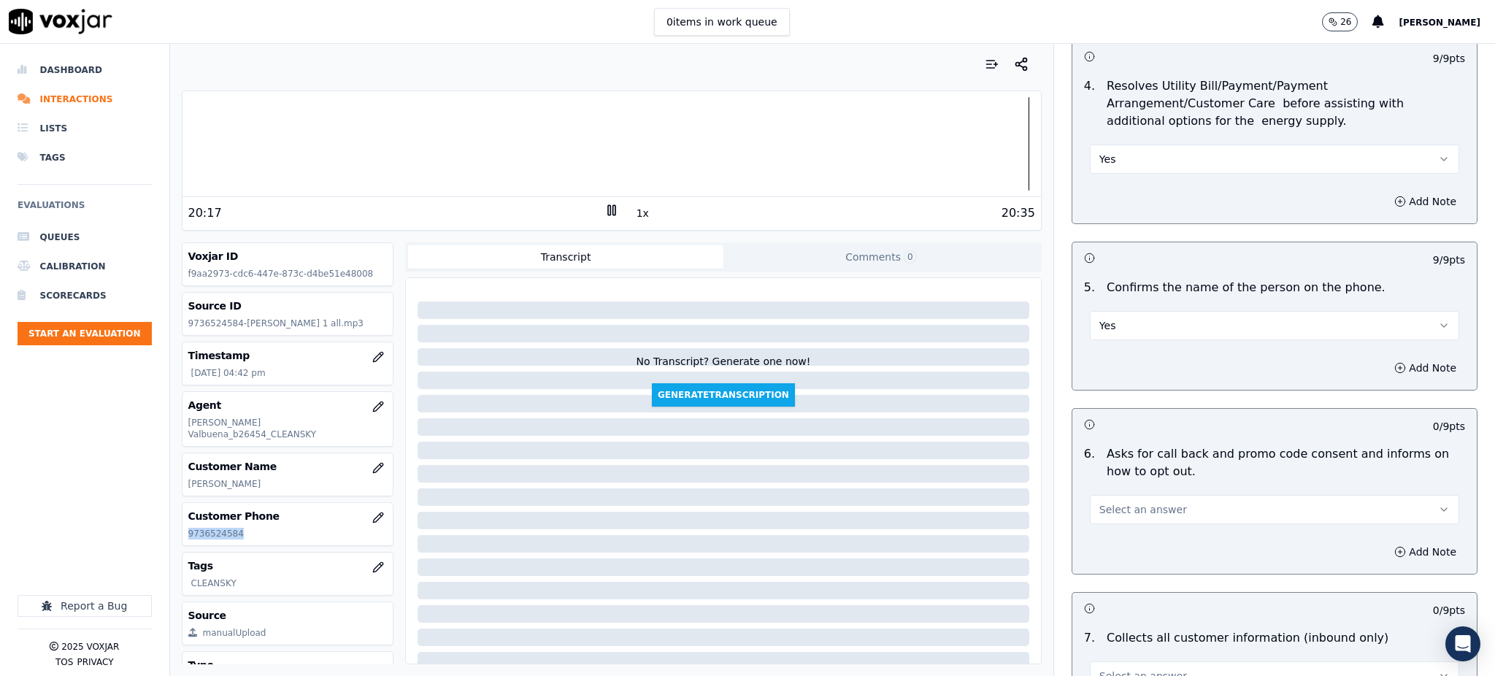
click at [1099, 502] on span "Select an answer" at bounding box center [1143, 509] width 88 height 15
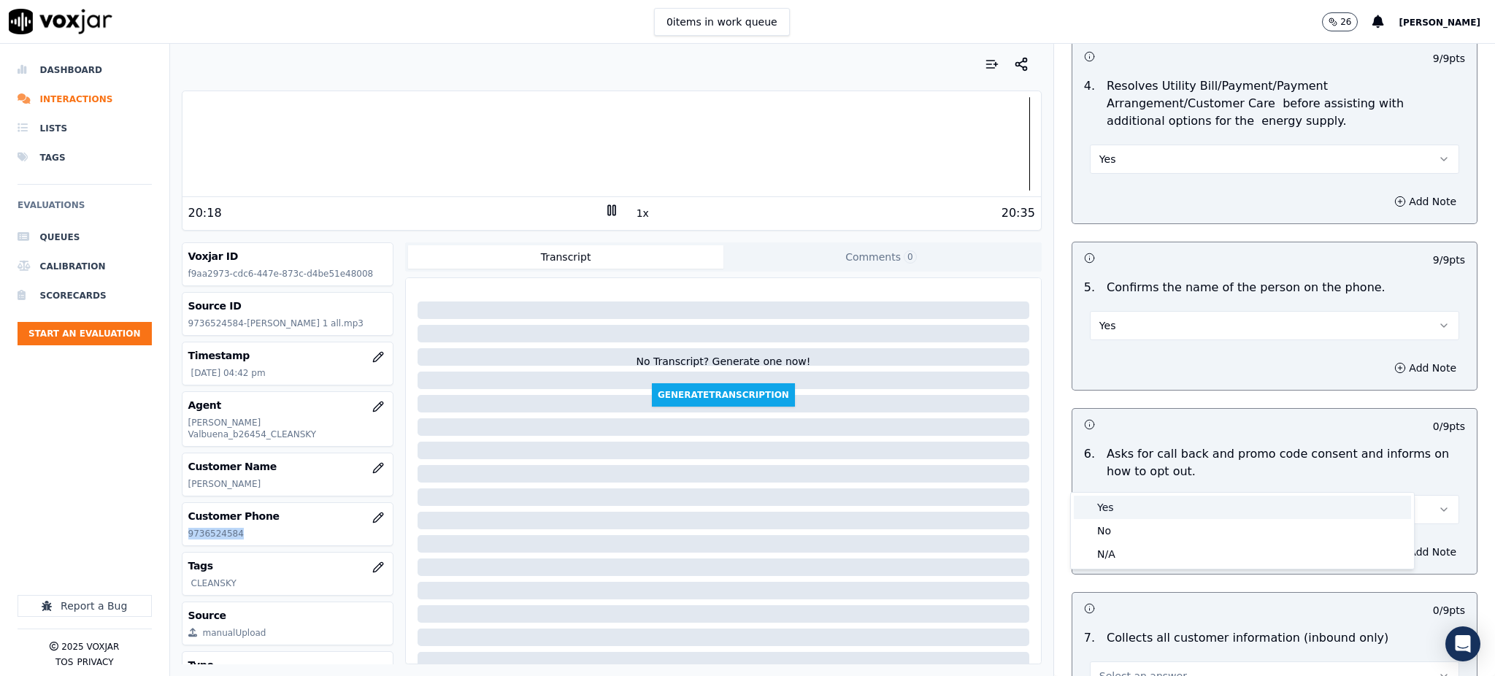
click at [1101, 500] on div "Yes" at bounding box center [1242, 507] width 337 height 23
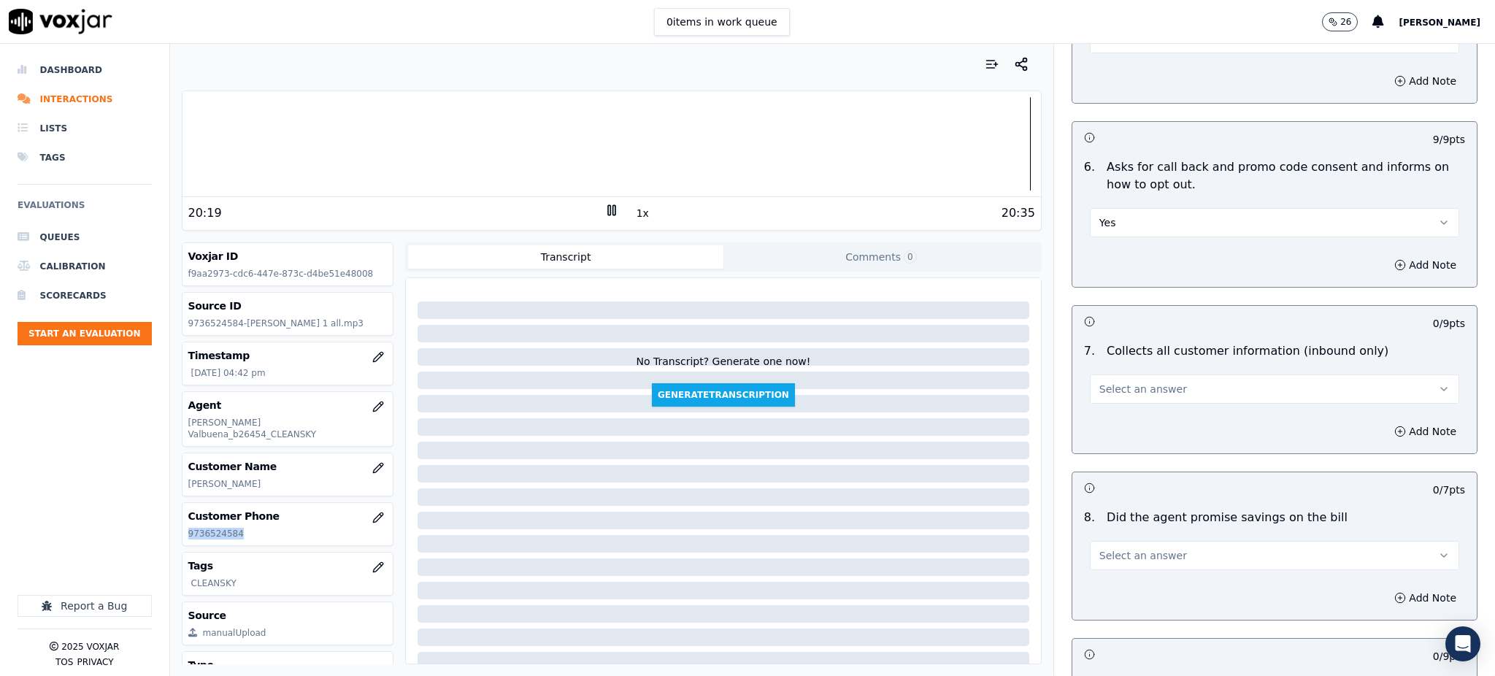
scroll to position [973, 0]
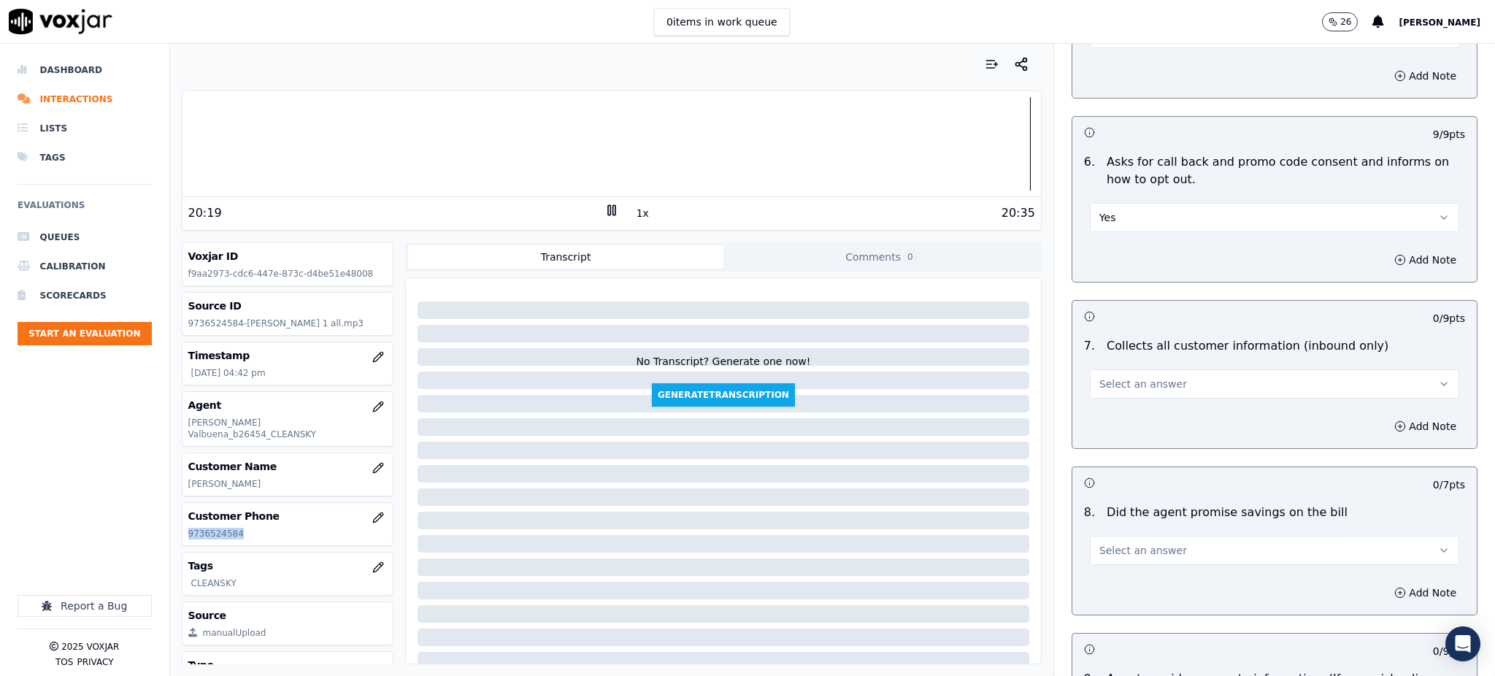
click at [1110, 369] on button "Select an answer" at bounding box center [1274, 383] width 369 height 29
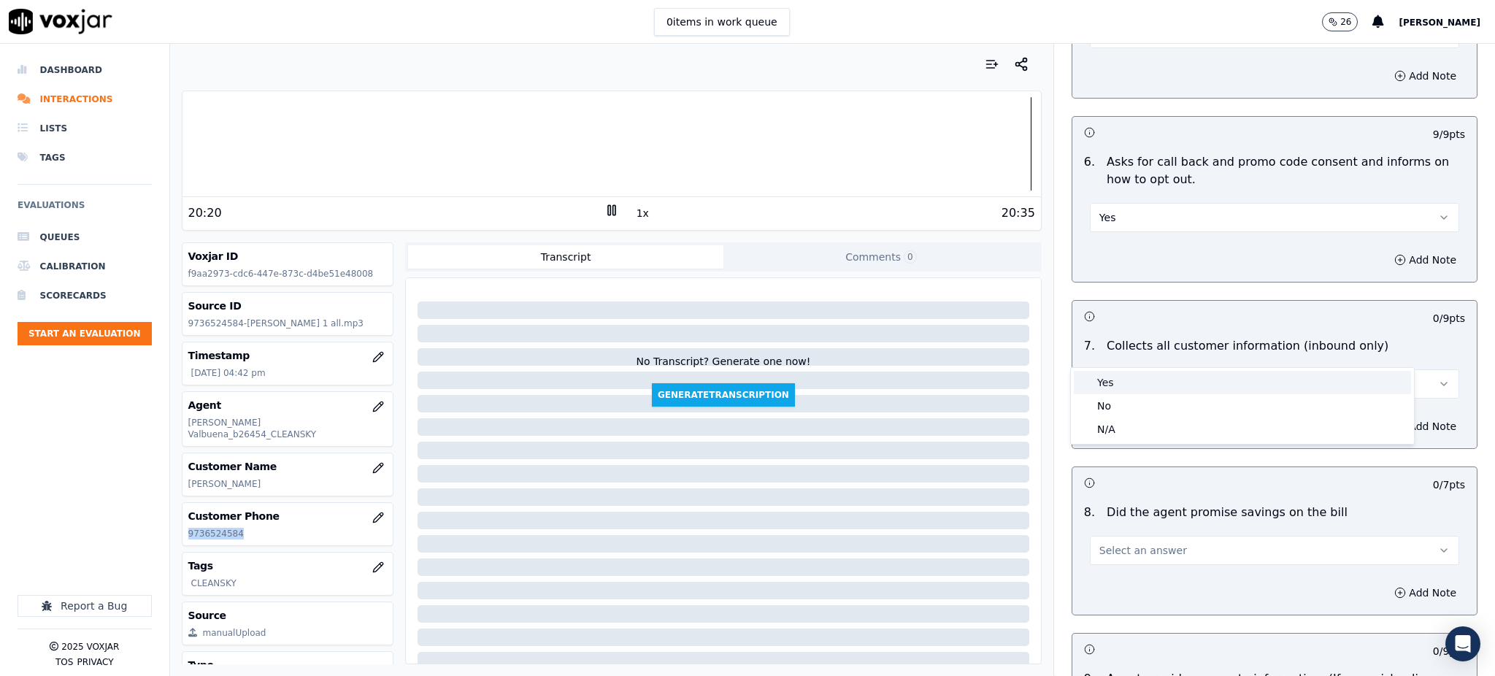
click at [1112, 383] on div "Yes" at bounding box center [1242, 382] width 337 height 23
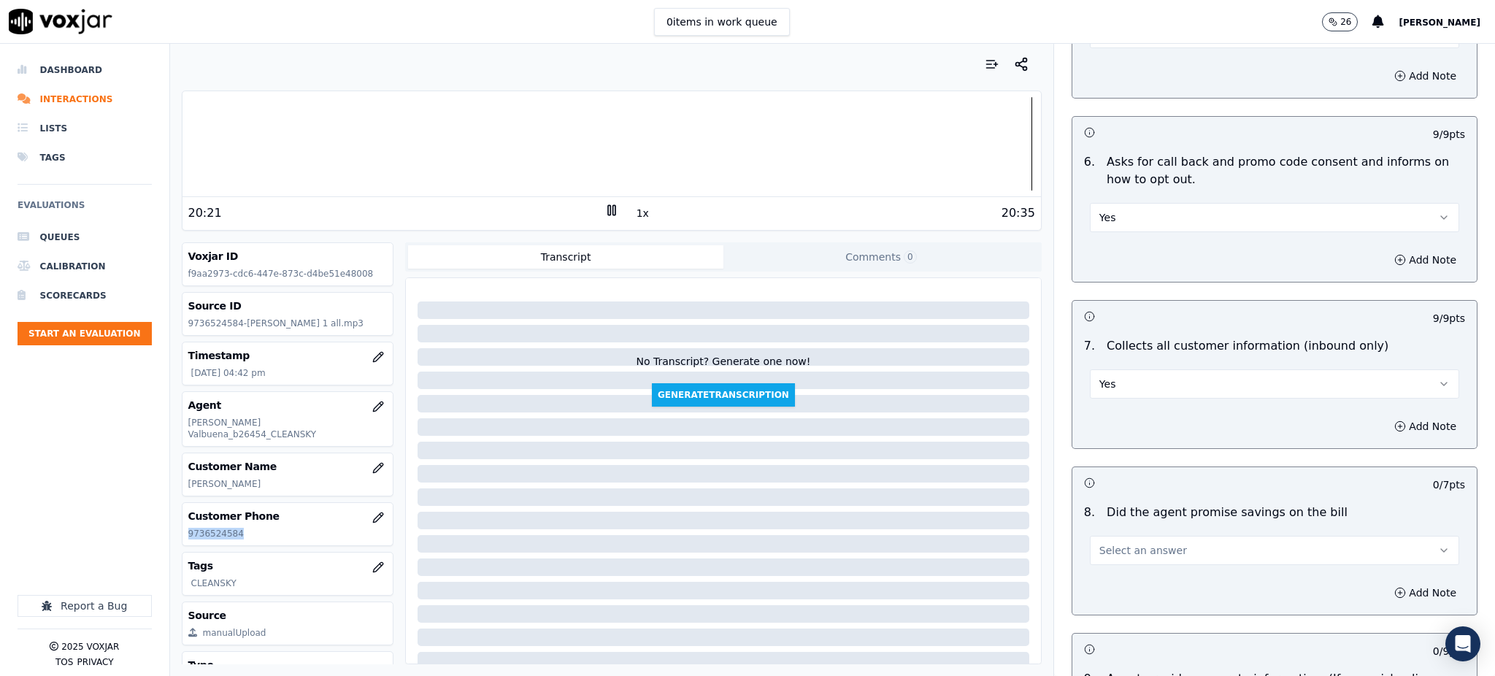
click at [1103, 543] on span "Select an answer" at bounding box center [1143, 550] width 88 height 15
click at [1102, 545] on div "Yes" at bounding box center [1242, 548] width 337 height 23
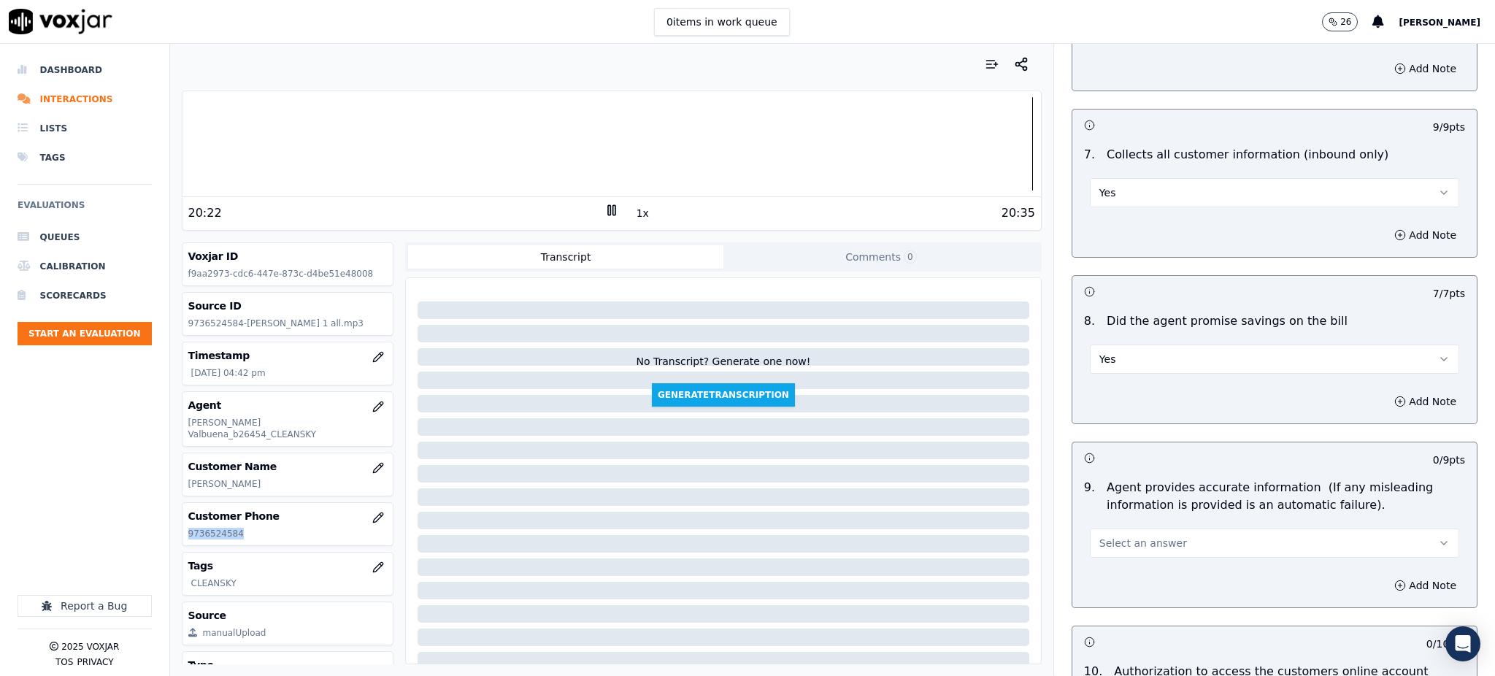
scroll to position [1265, 0]
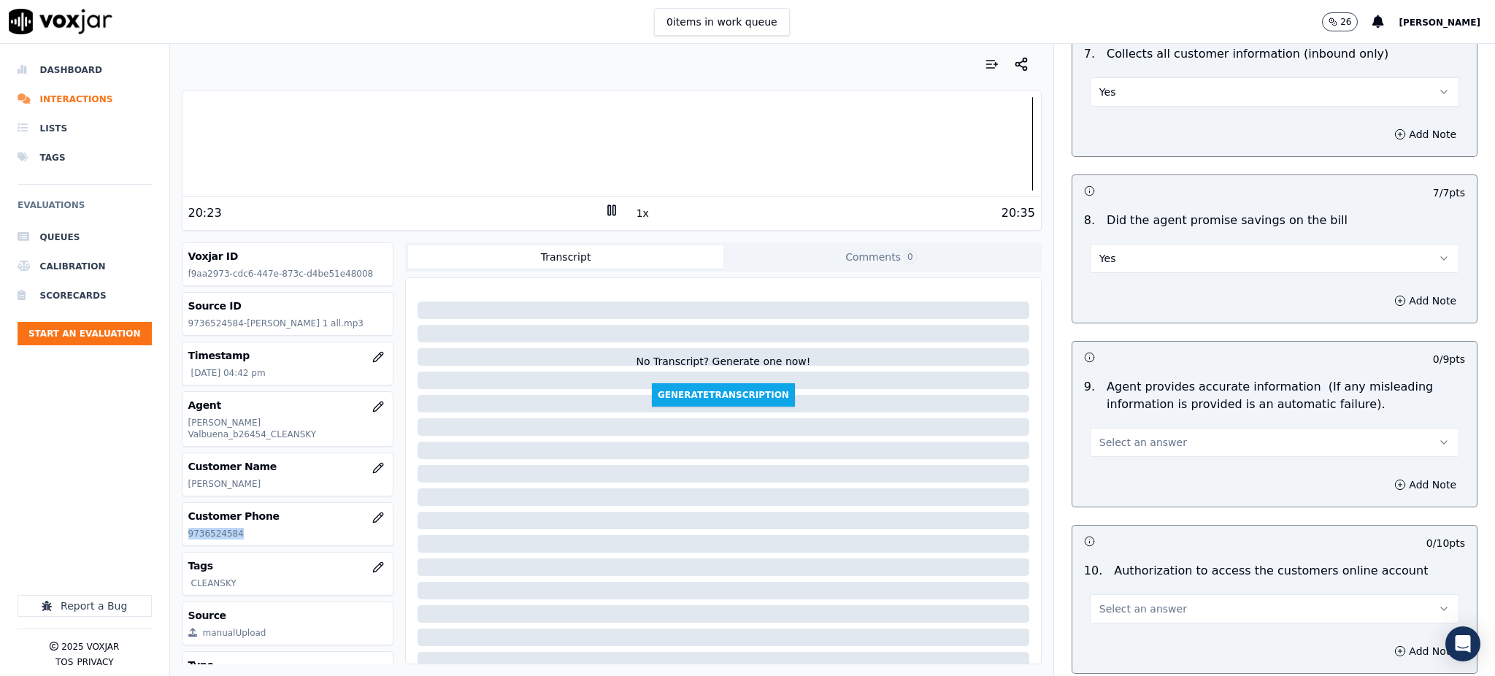
click at [1110, 435] on span "Select an answer" at bounding box center [1143, 442] width 88 height 15
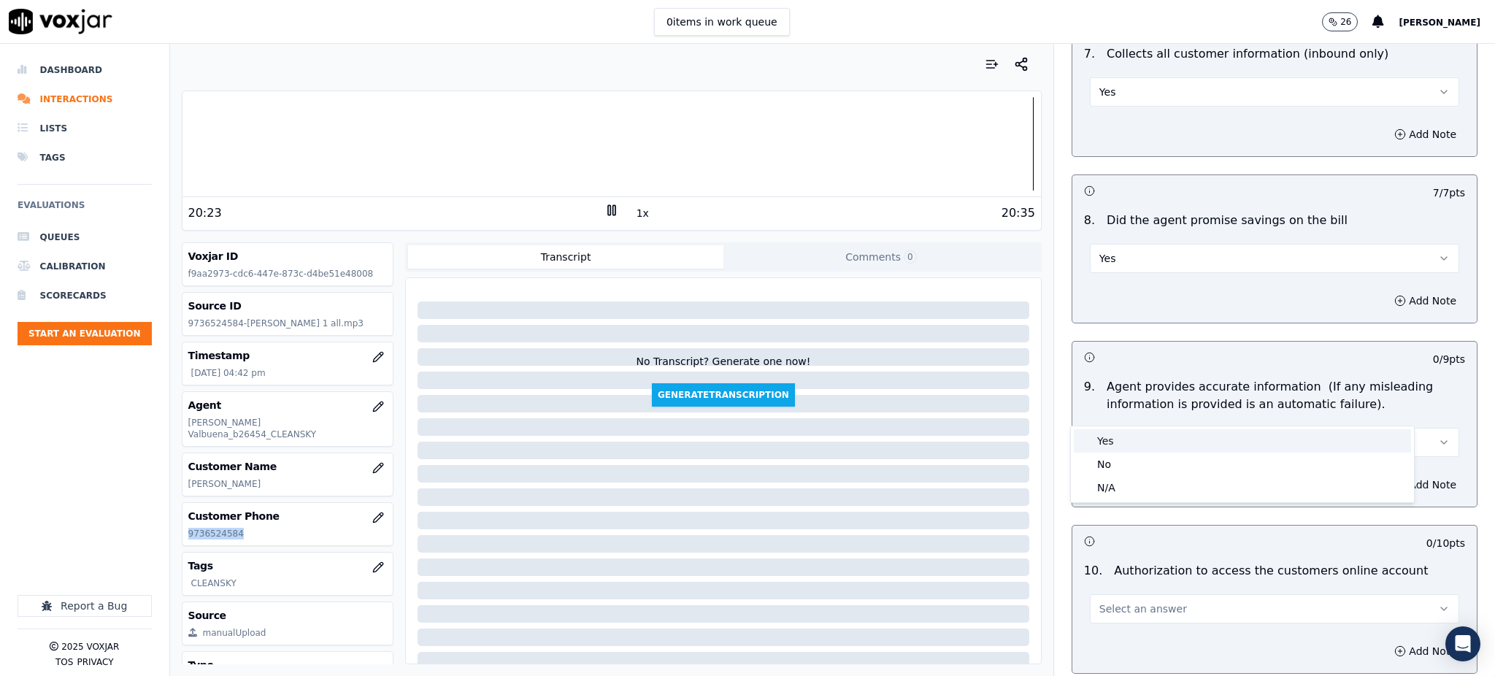
click at [1110, 434] on div "Yes" at bounding box center [1242, 440] width 337 height 23
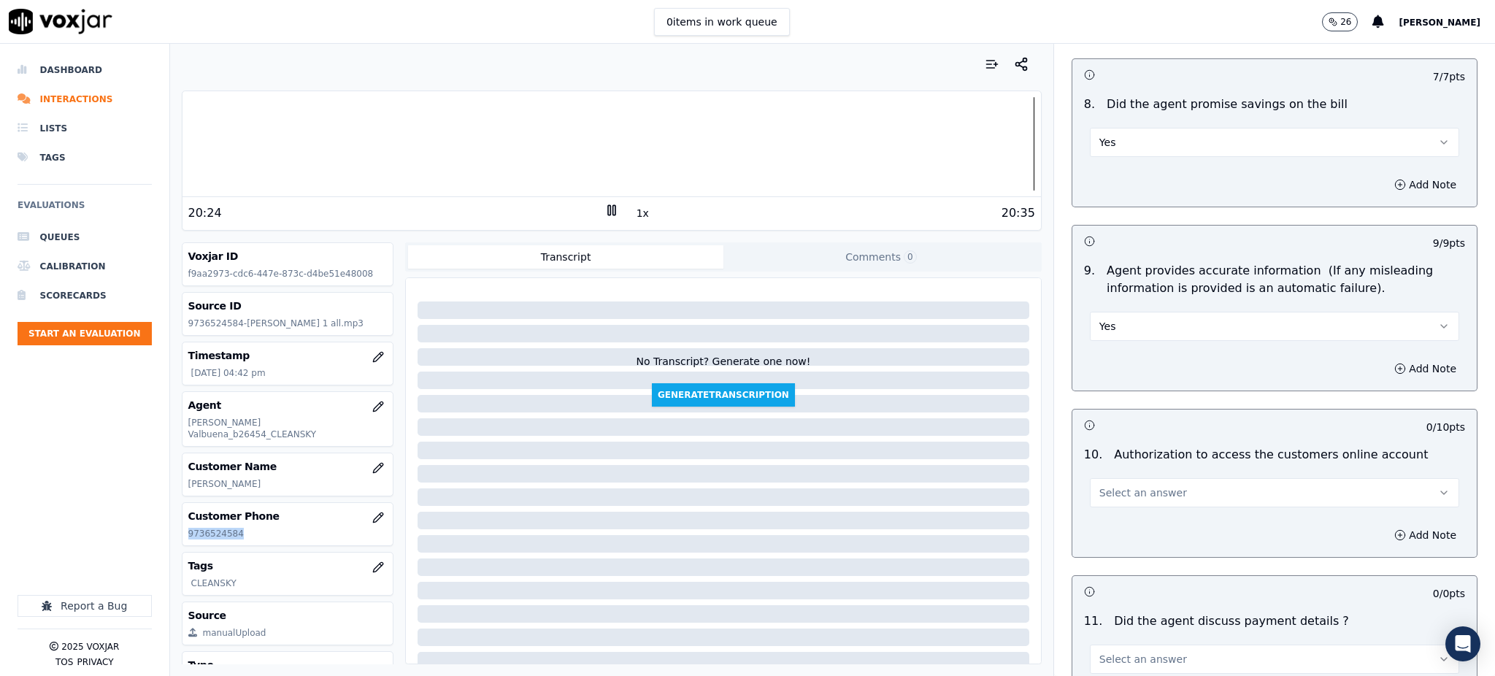
scroll to position [1460, 0]
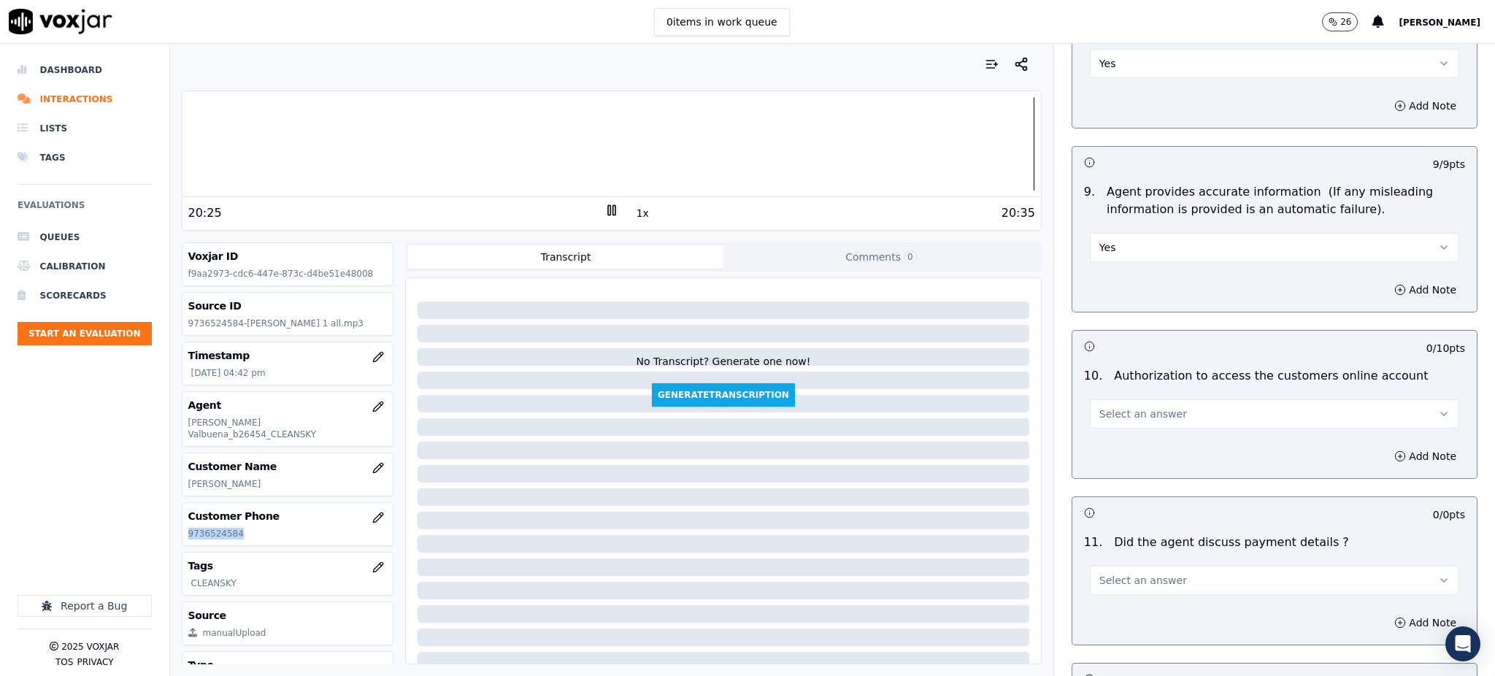
click at [1113, 407] on span "Select an answer" at bounding box center [1143, 414] width 88 height 15
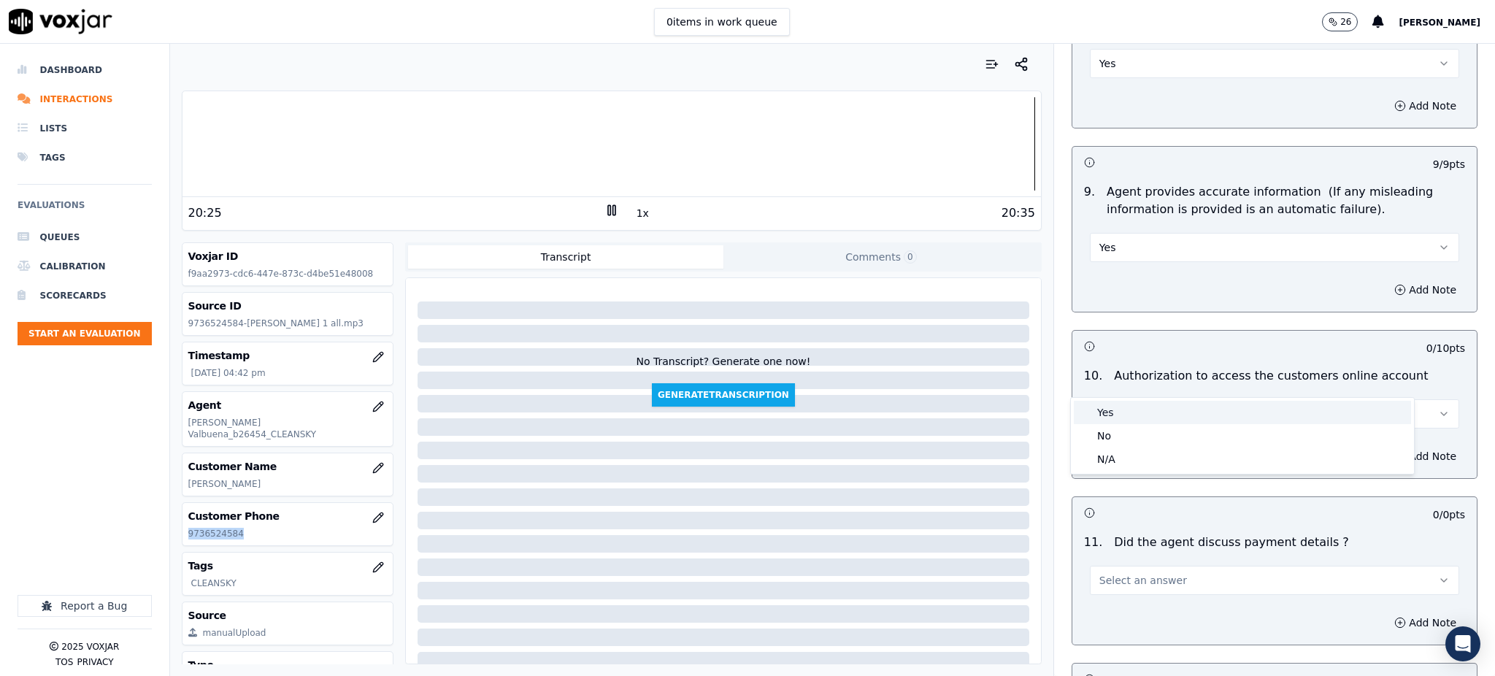
click at [1120, 413] on div "Yes" at bounding box center [1242, 412] width 337 height 23
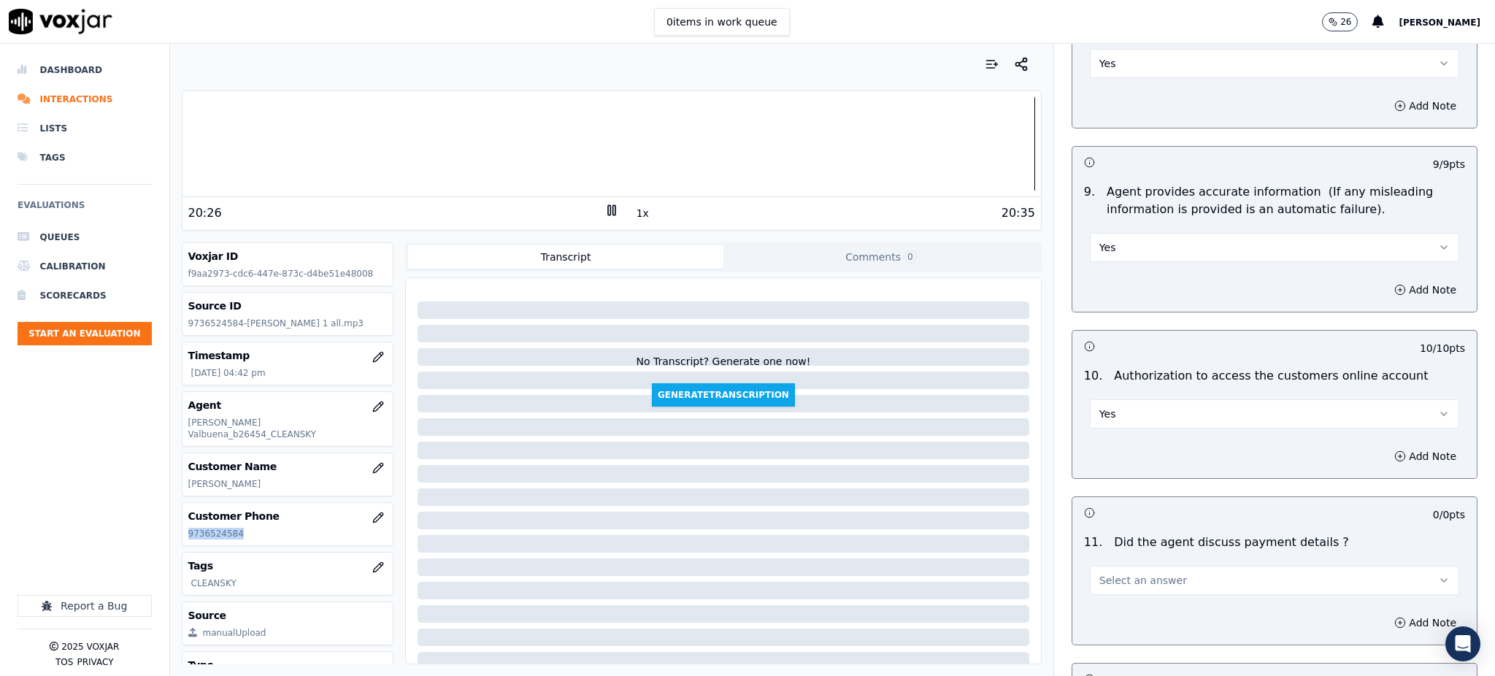
click at [1110, 573] on span "Select an answer" at bounding box center [1143, 580] width 88 height 15
click at [1119, 622] on div "N/A" at bounding box center [1242, 625] width 337 height 23
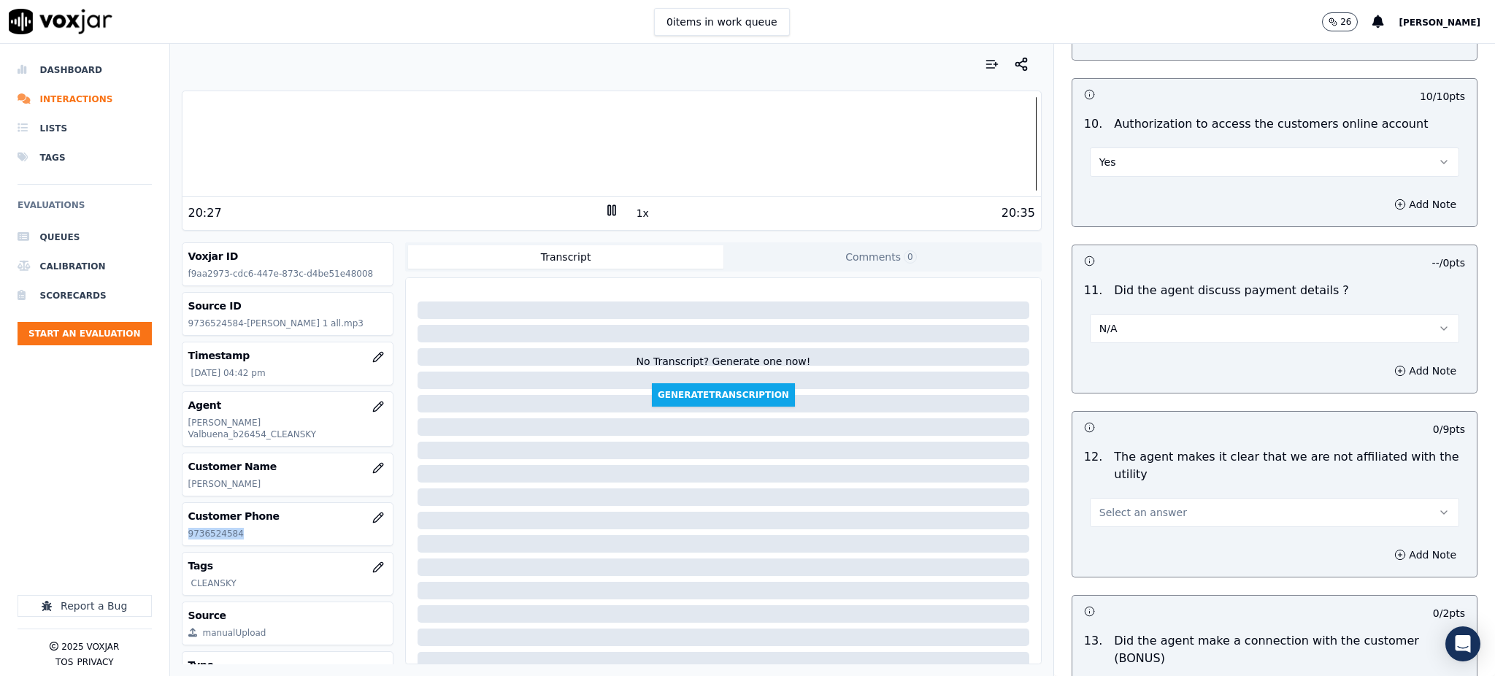
scroll to position [1752, 0]
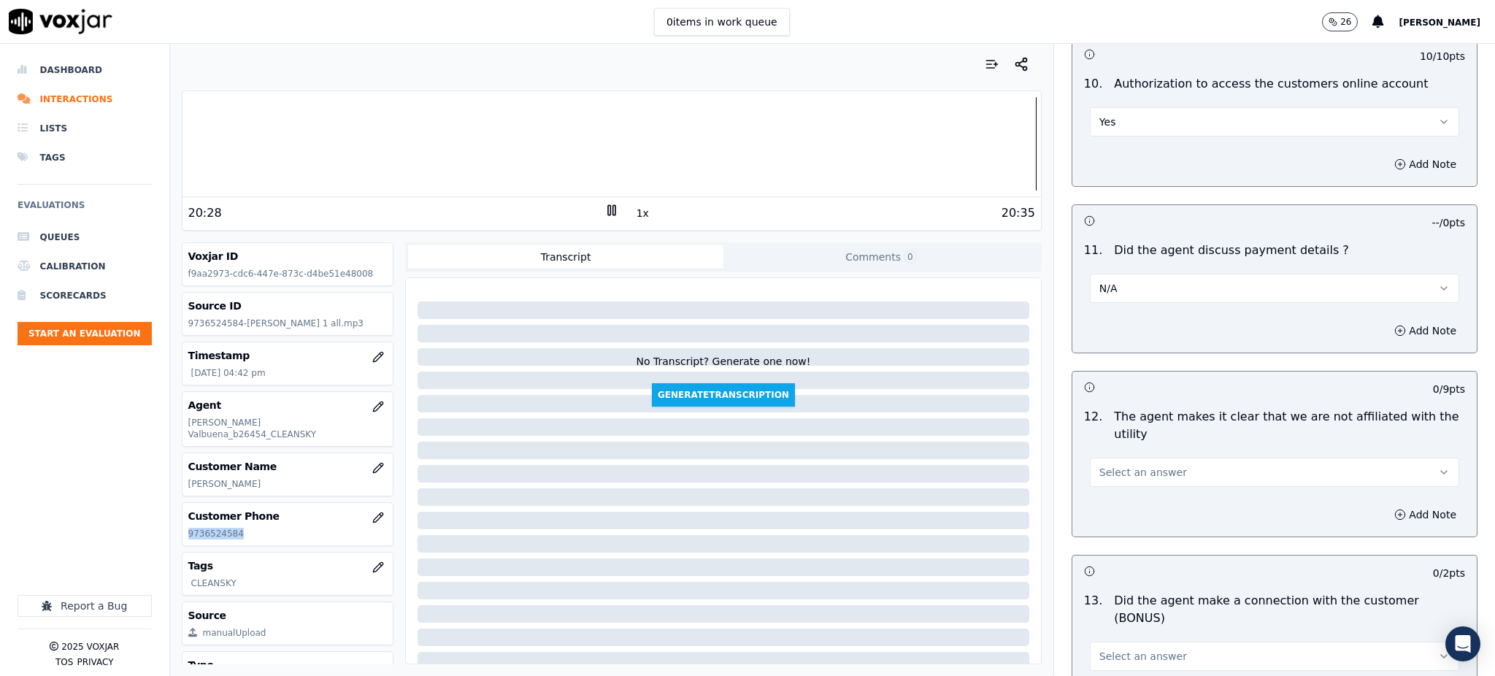
click at [1136, 465] on span "Select an answer" at bounding box center [1143, 472] width 88 height 15
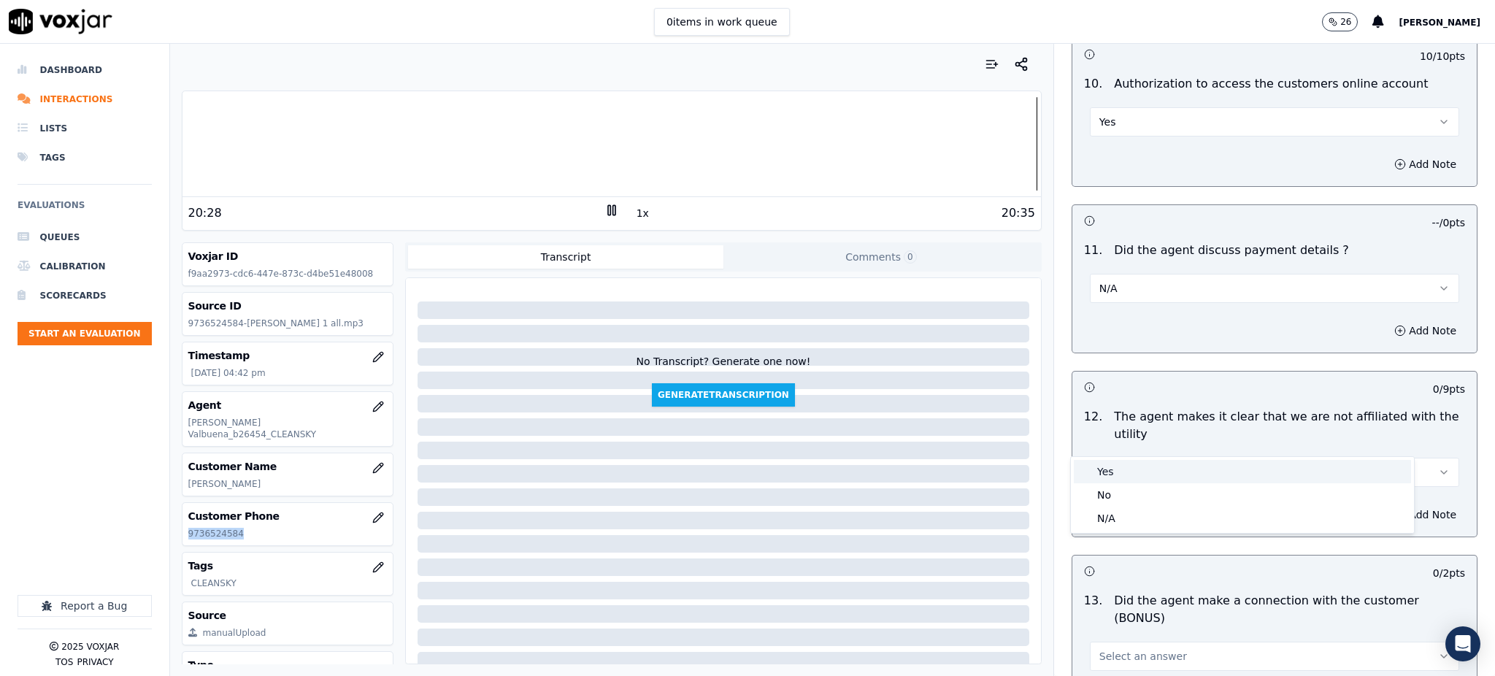
click at [1146, 472] on div "Yes" at bounding box center [1242, 471] width 337 height 23
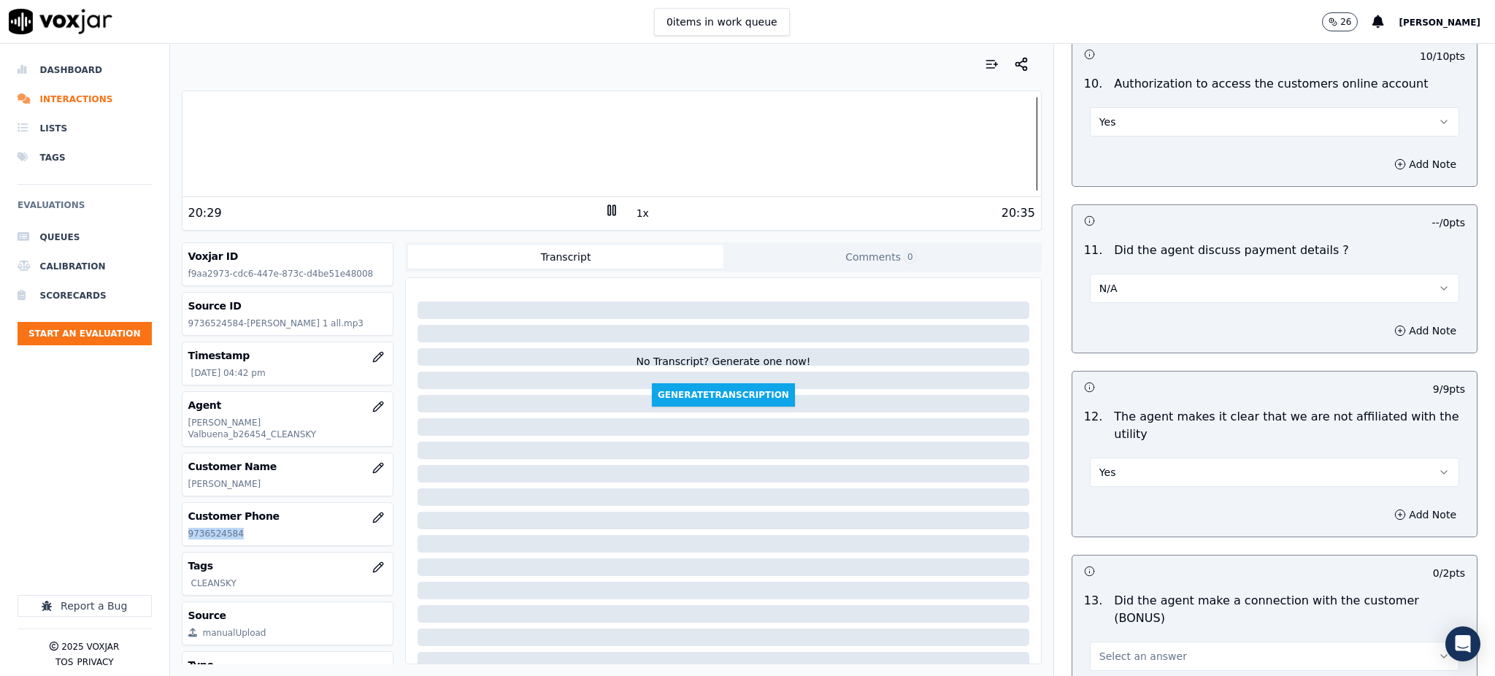
click at [1129, 649] on span "Select an answer" at bounding box center [1143, 656] width 88 height 15
click at [1110, 523] on div "Yes" at bounding box center [1242, 525] width 337 height 23
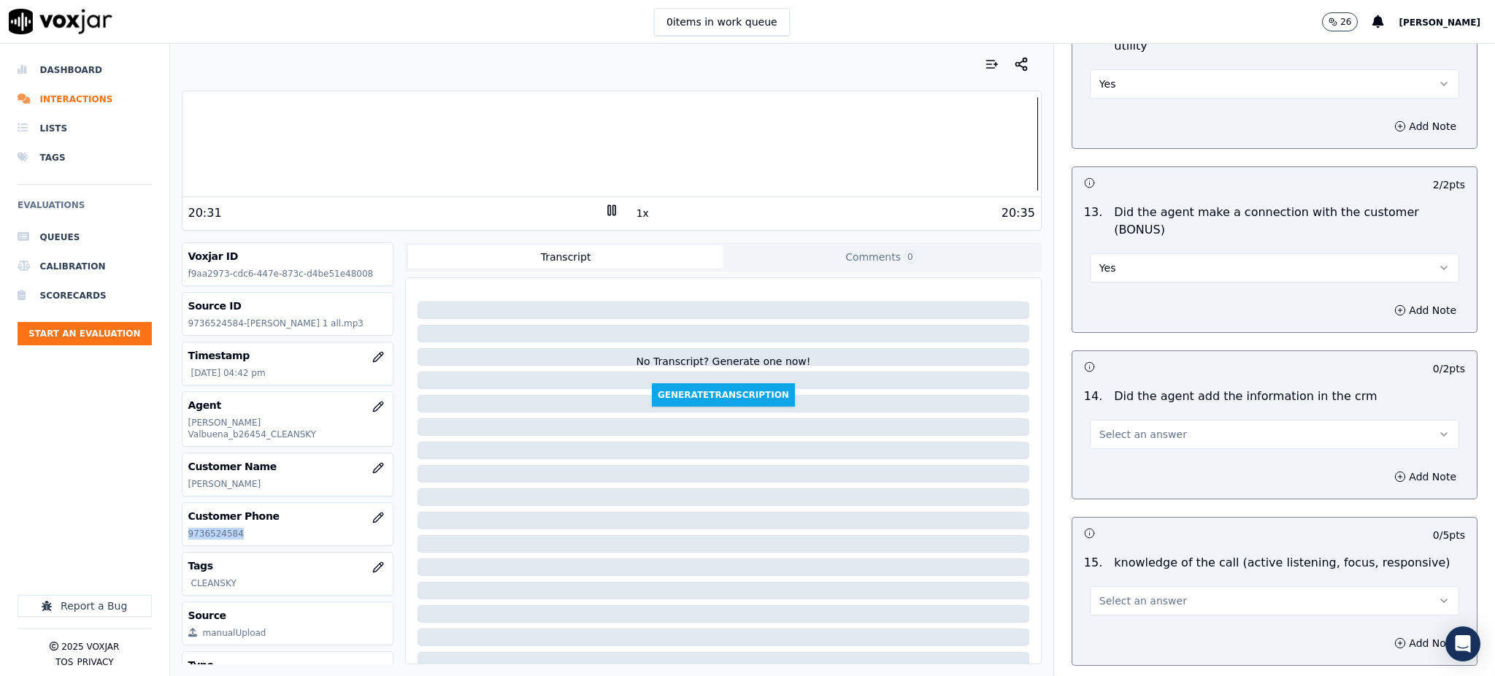
scroll to position [2141, 0]
click at [1104, 426] on span "Select an answer" at bounding box center [1143, 433] width 88 height 15
click at [1107, 412] on div "Yes" at bounding box center [1242, 415] width 337 height 23
click at [1099, 593] on span "Select an answer" at bounding box center [1143, 600] width 88 height 15
click at [1095, 578] on div "Yes" at bounding box center [1242, 581] width 337 height 23
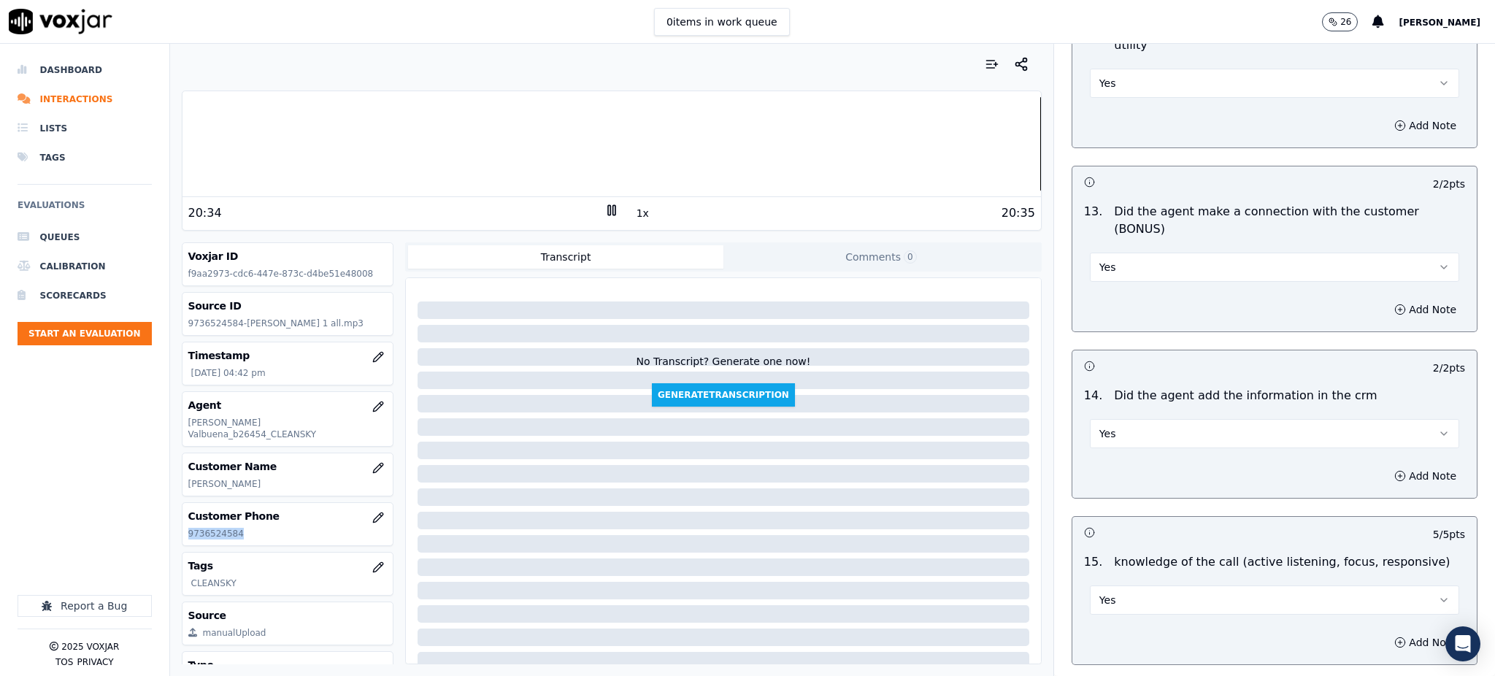
scroll to position [2210, 0]
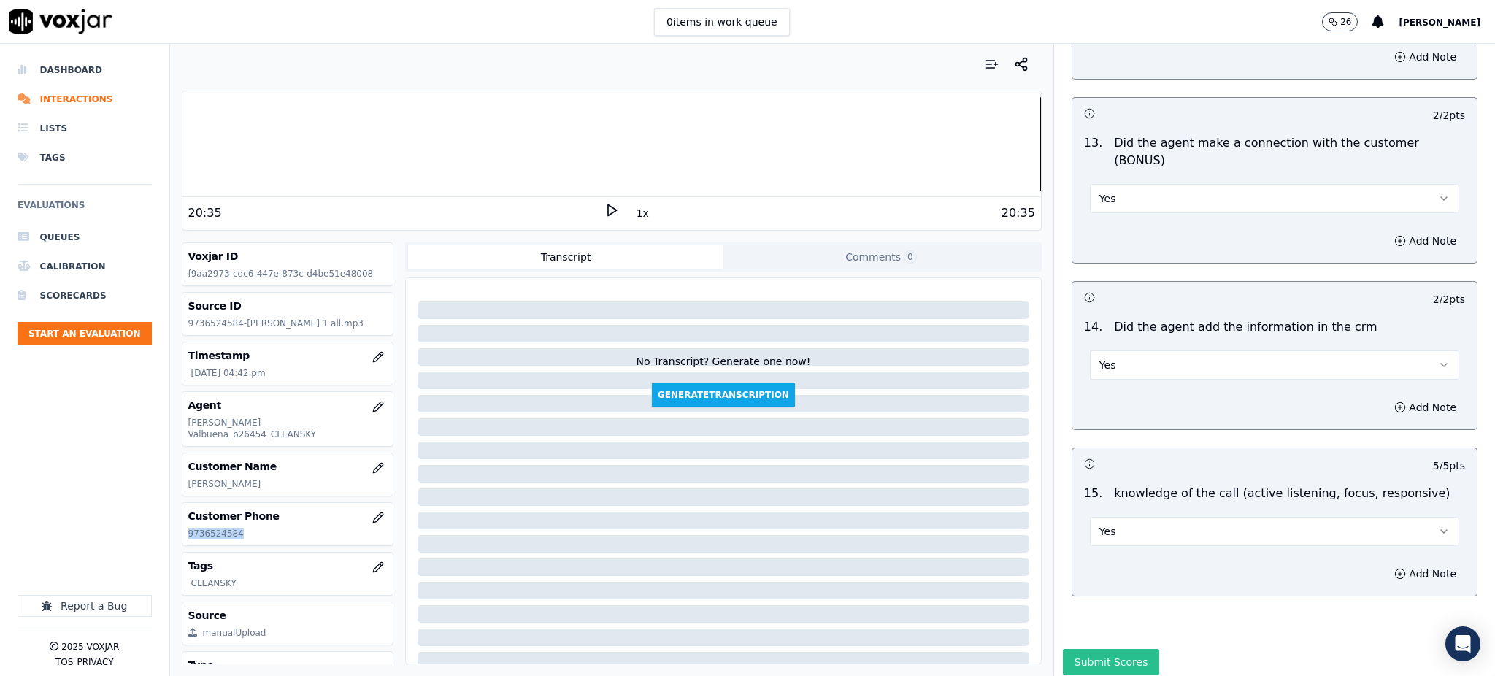
click at [1091, 649] on button "Submit Scores" at bounding box center [1111, 662] width 97 height 26
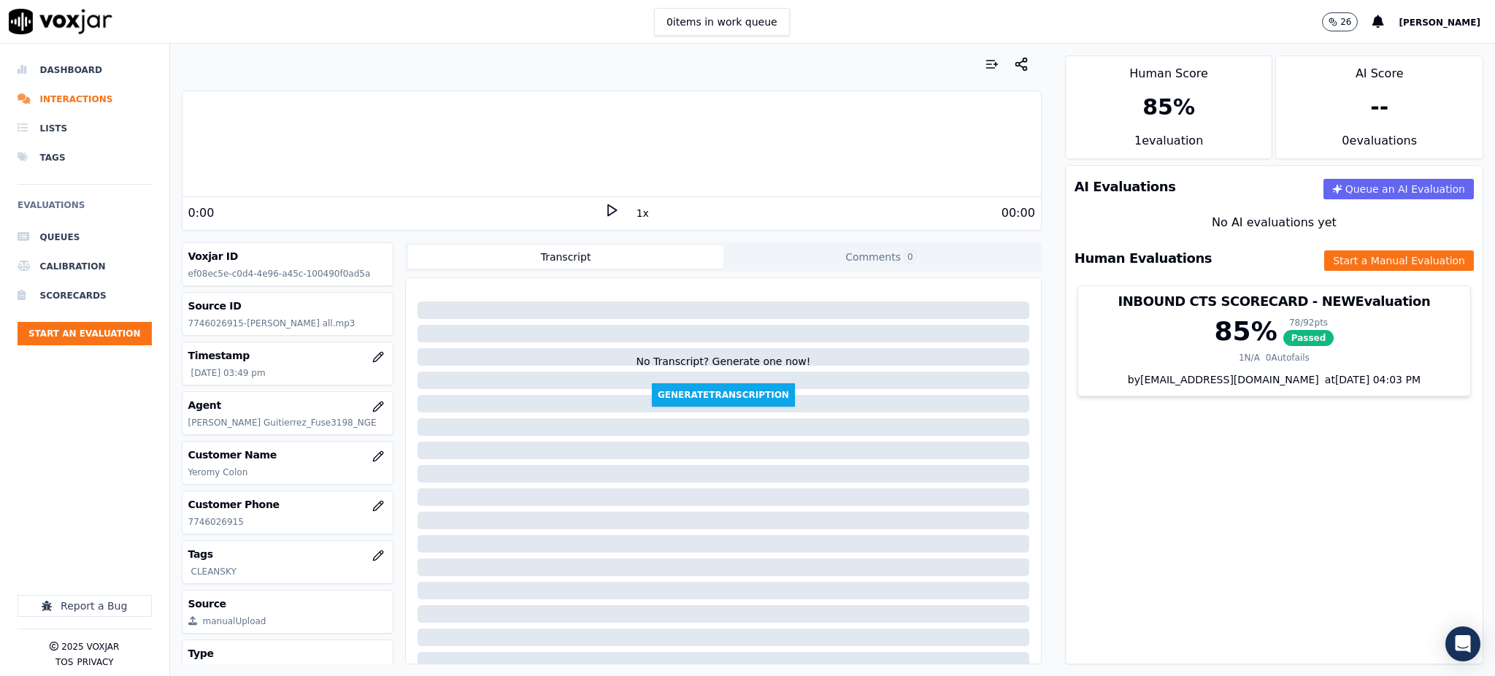
click at [608, 211] on polygon at bounding box center [612, 210] width 9 height 11
drag, startPoint x: 244, startPoint y: 509, endPoint x: 269, endPoint y: 528, distance: 31.7
click at [238, 523] on div "Customer Phone [PHONE_NUMBER]" at bounding box center [287, 512] width 211 height 42
click at [245, 522] on p "7746026915" at bounding box center [287, 522] width 199 height 12
click at [236, 525] on p "7746026915" at bounding box center [287, 522] width 199 height 12
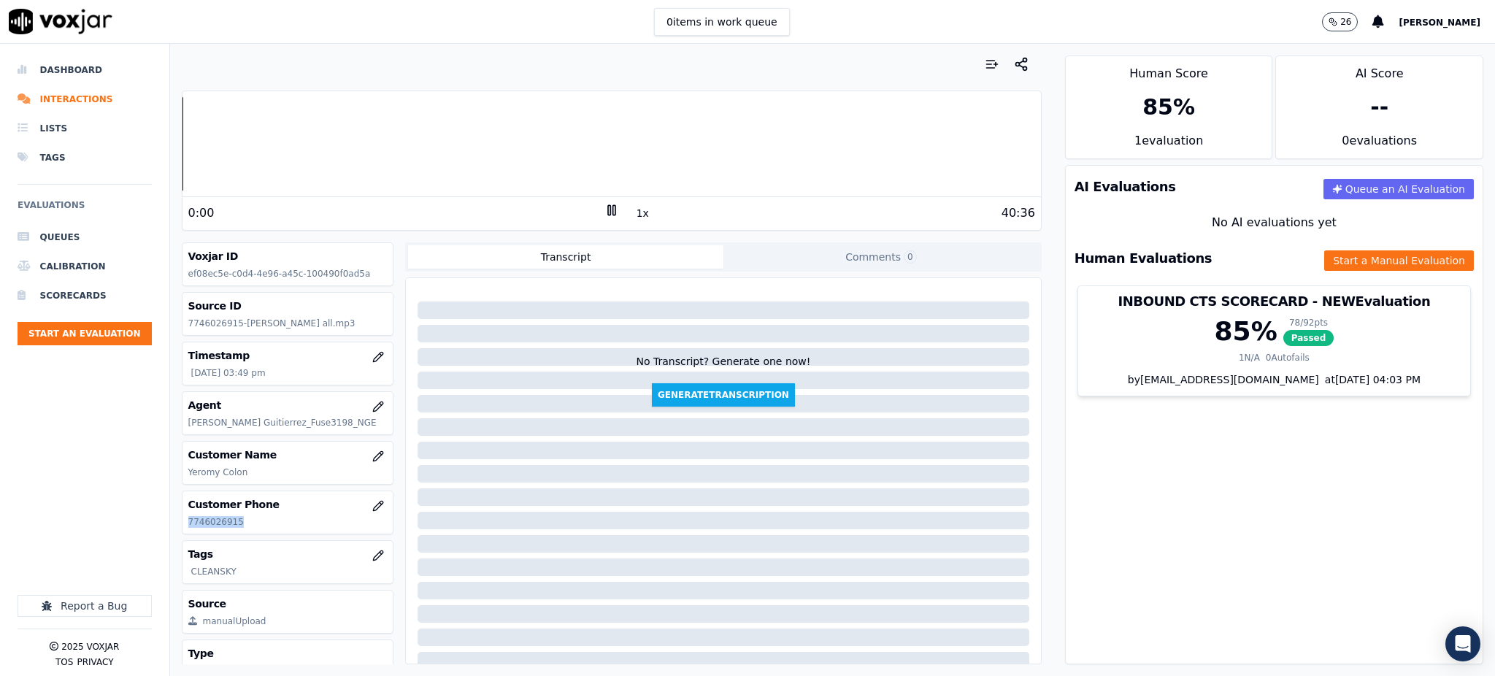
drag, startPoint x: 236, startPoint y: 525, endPoint x: 188, endPoint y: 528, distance: 48.3
click at [188, 528] on div "Customer Phone [PHONE_NUMBER]" at bounding box center [287, 512] width 211 height 42
copy p "7746026915"
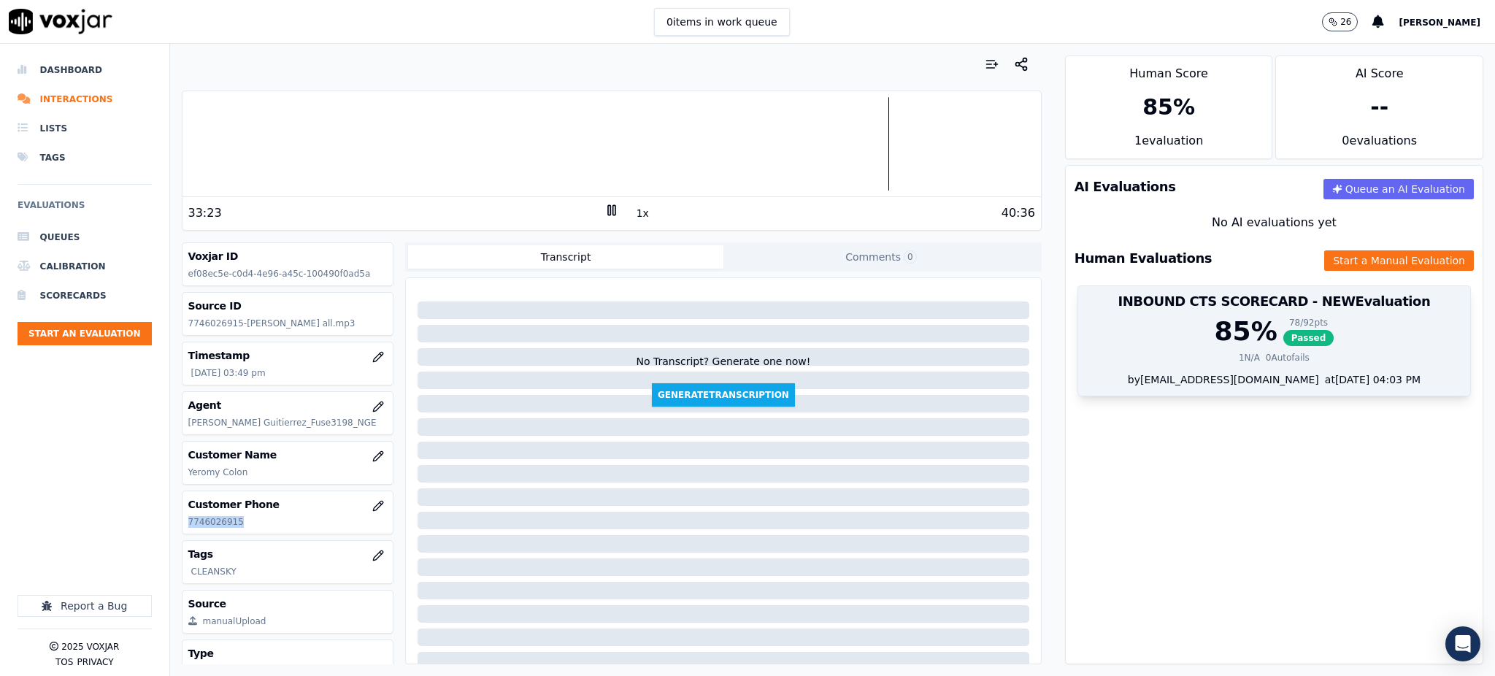
click at [1283, 334] on span "Passed" at bounding box center [1308, 338] width 51 height 16
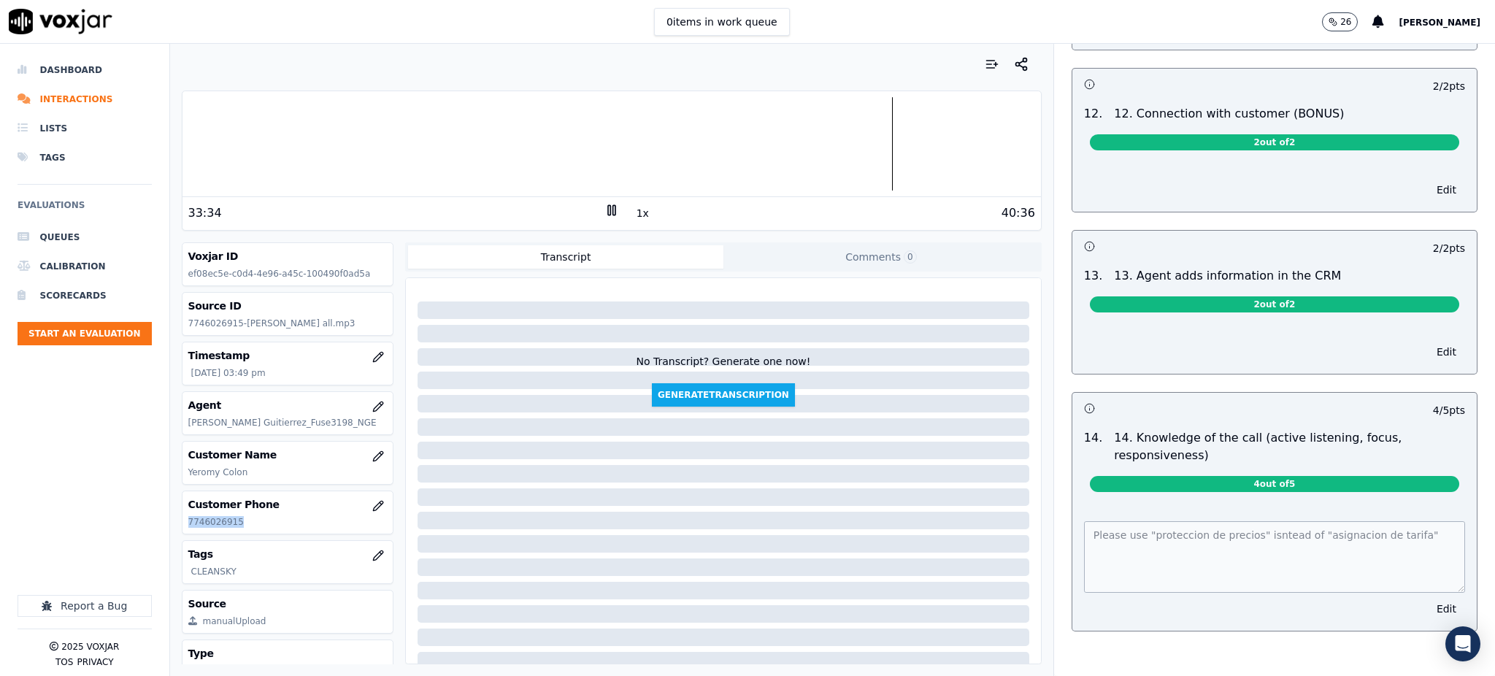
scroll to position [2321, 0]
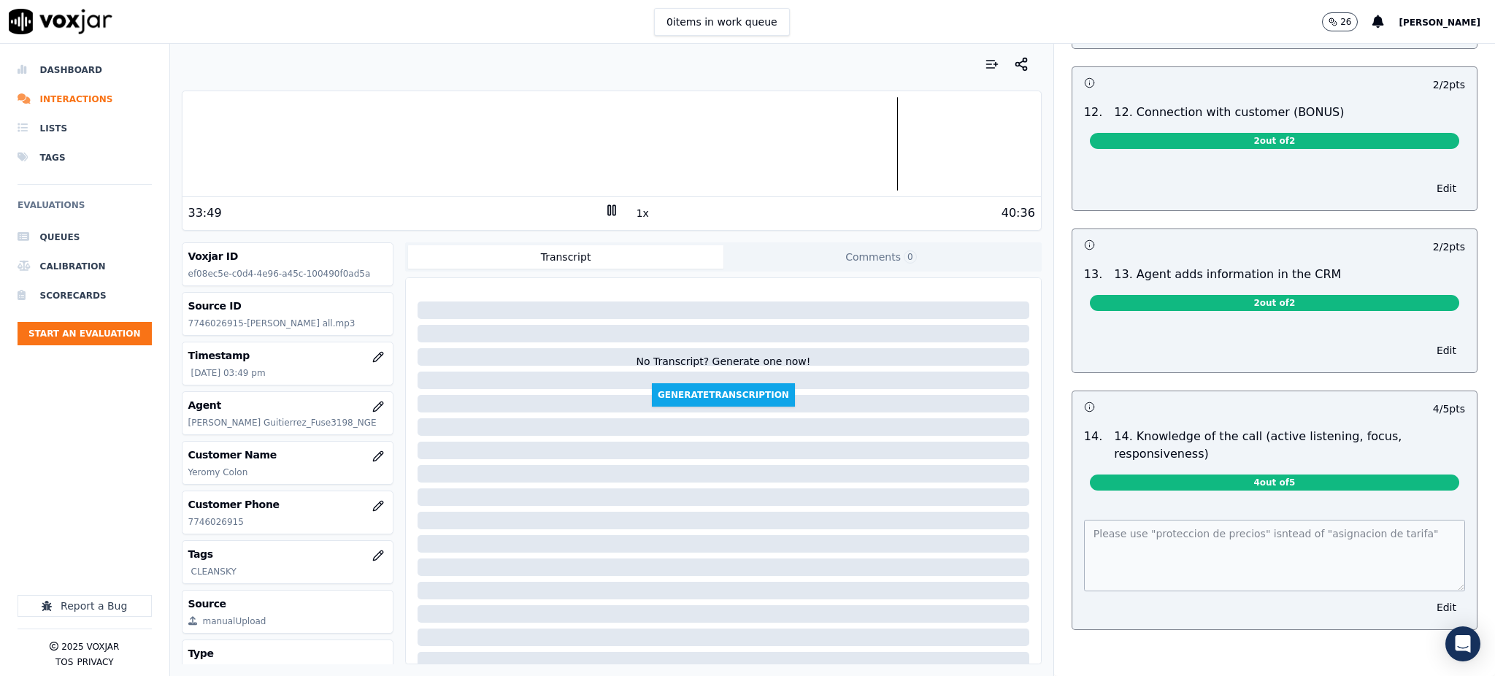
click at [1072, 502] on div "Please use "proteccion de precios" isntead of "asignacion de tarifa" Edit" at bounding box center [1274, 565] width 404 height 127
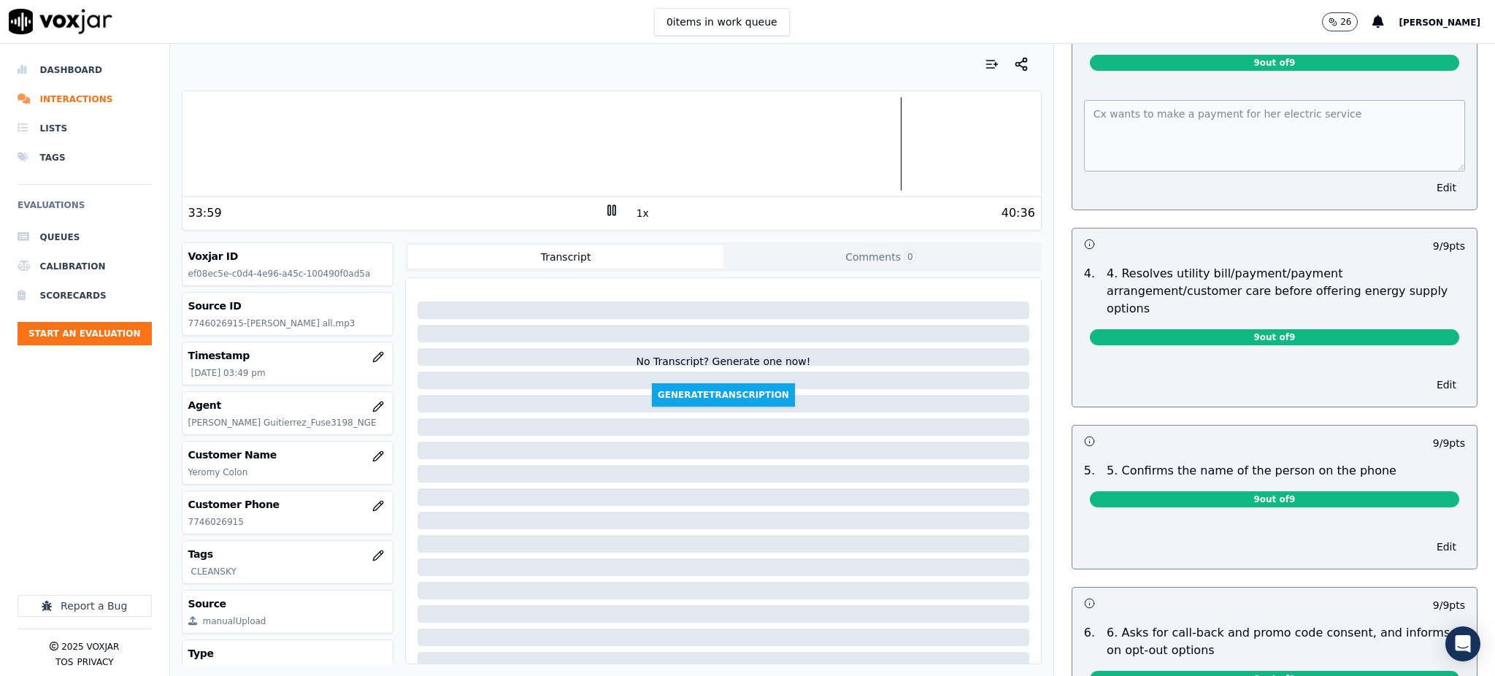
scroll to position [0, 0]
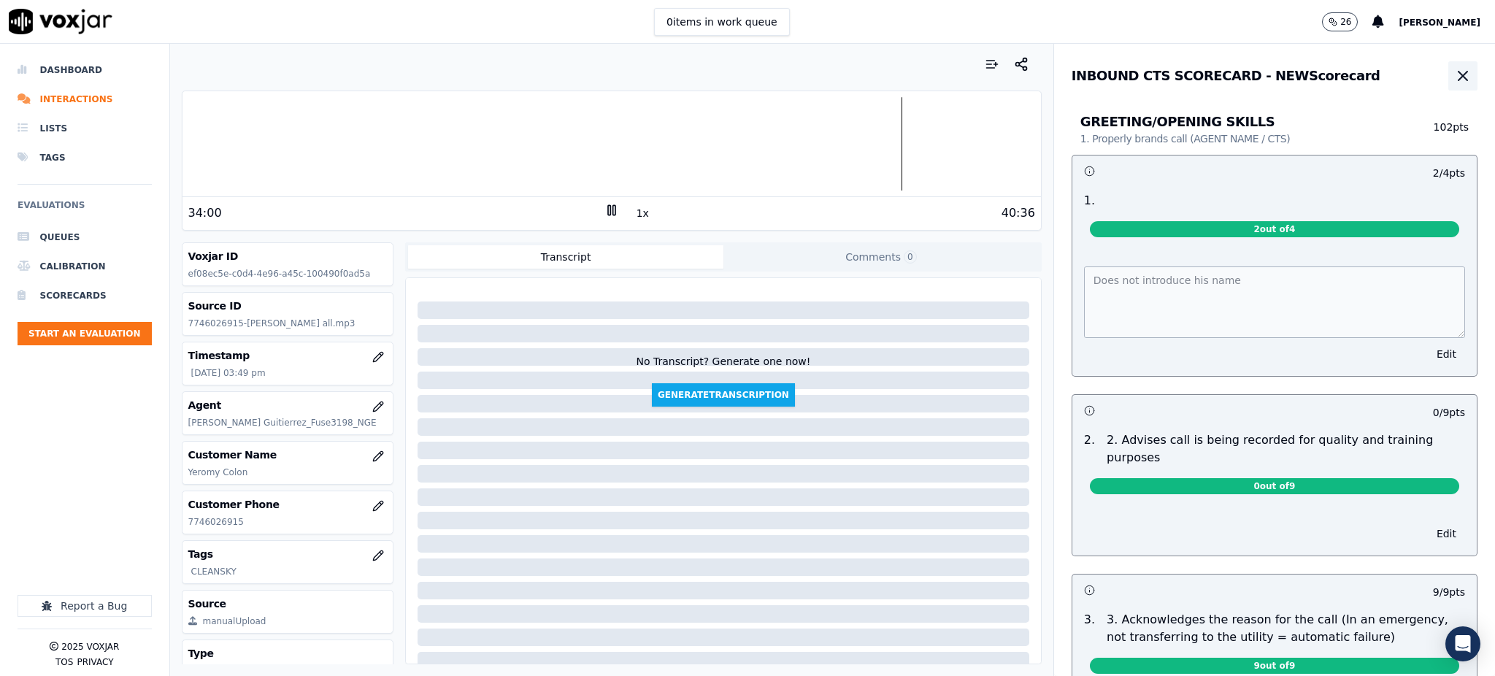
click at [1454, 74] on icon "button" at bounding box center [1463, 76] width 18 height 18
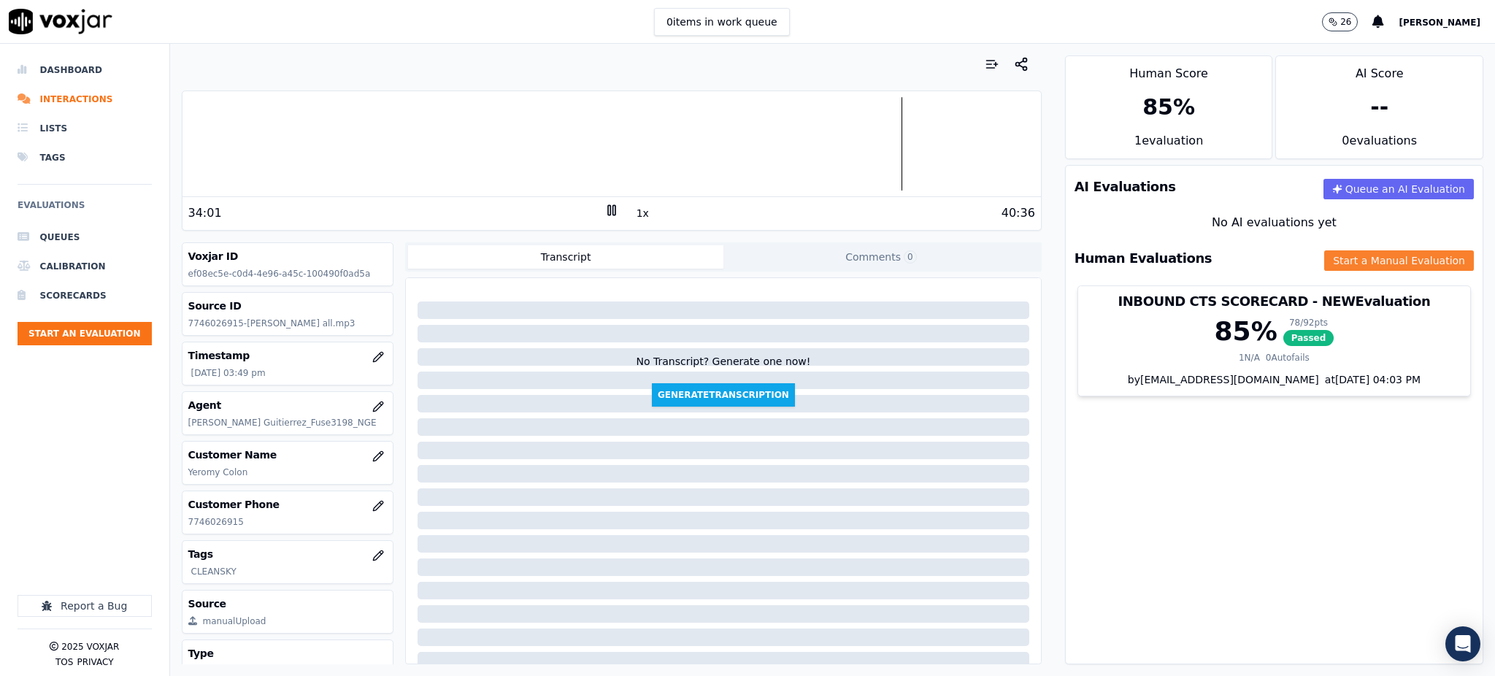
click at [1334, 265] on button "Start a Manual Evaluation" at bounding box center [1399, 260] width 150 height 20
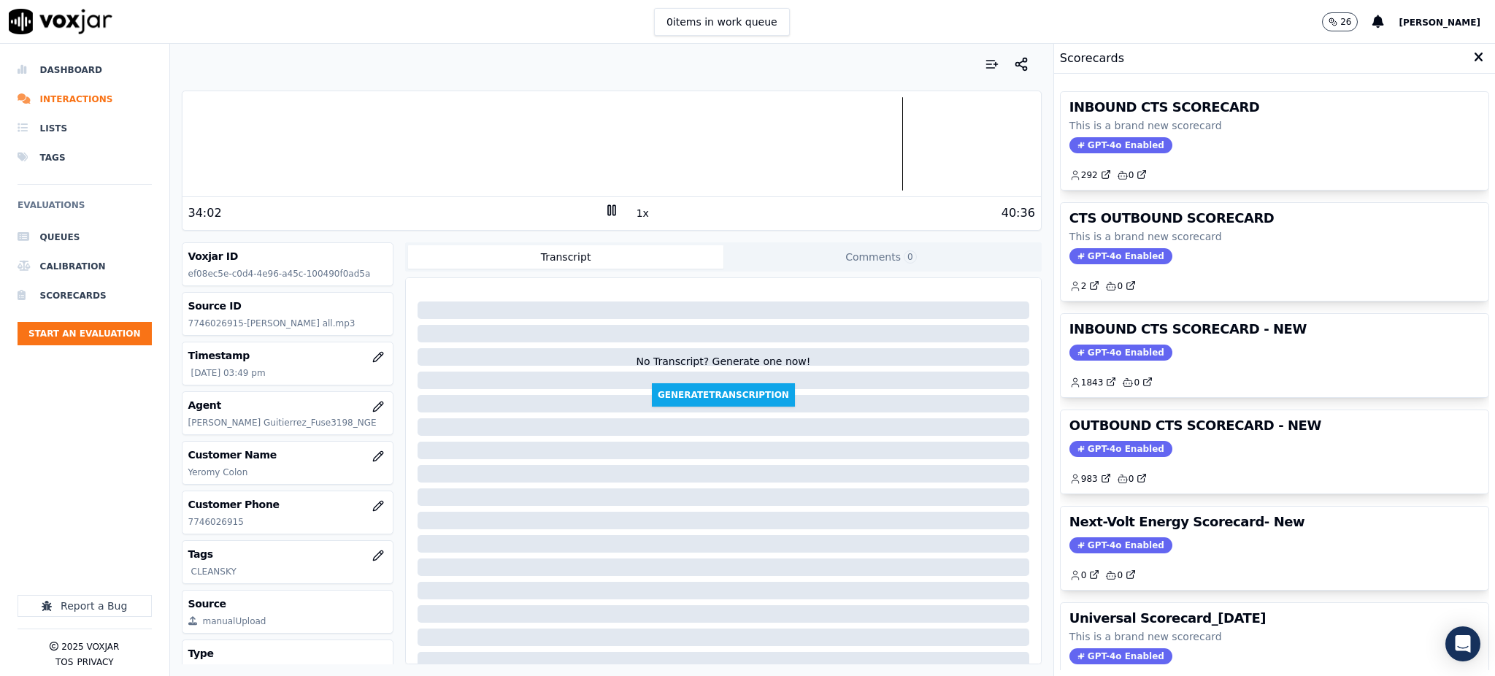
click at [1094, 136] on div "INBOUND CTS SCORECARD This is a brand new scorecard GPT-4o Enabled 292 0" at bounding box center [1275, 141] width 428 height 98
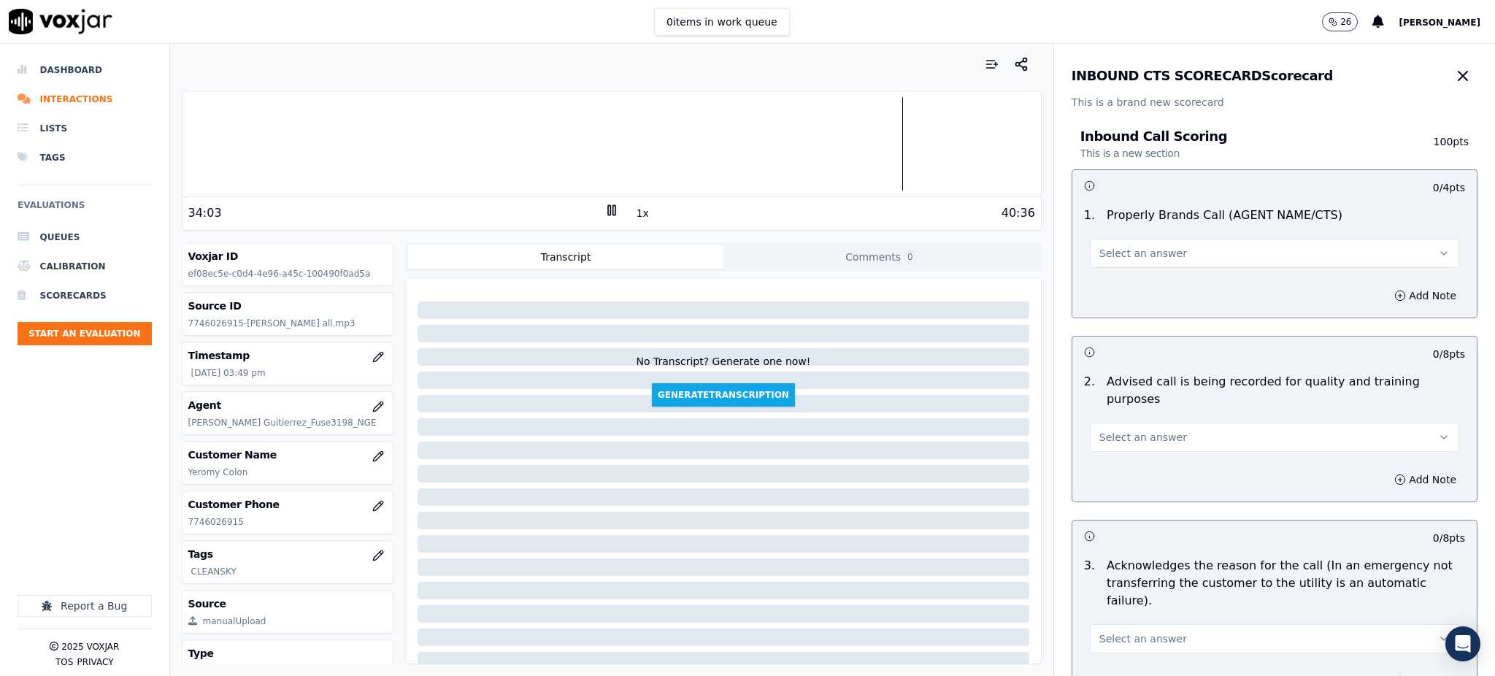
click at [1150, 248] on span "Select an answer" at bounding box center [1143, 253] width 88 height 15
drag, startPoint x: 1128, startPoint y: 286, endPoint x: 1143, endPoint y: 377, distance: 92.5
click at [1128, 287] on div "Yes" at bounding box center [1242, 285] width 337 height 23
click at [1367, 257] on button "Yes" at bounding box center [1274, 253] width 369 height 29
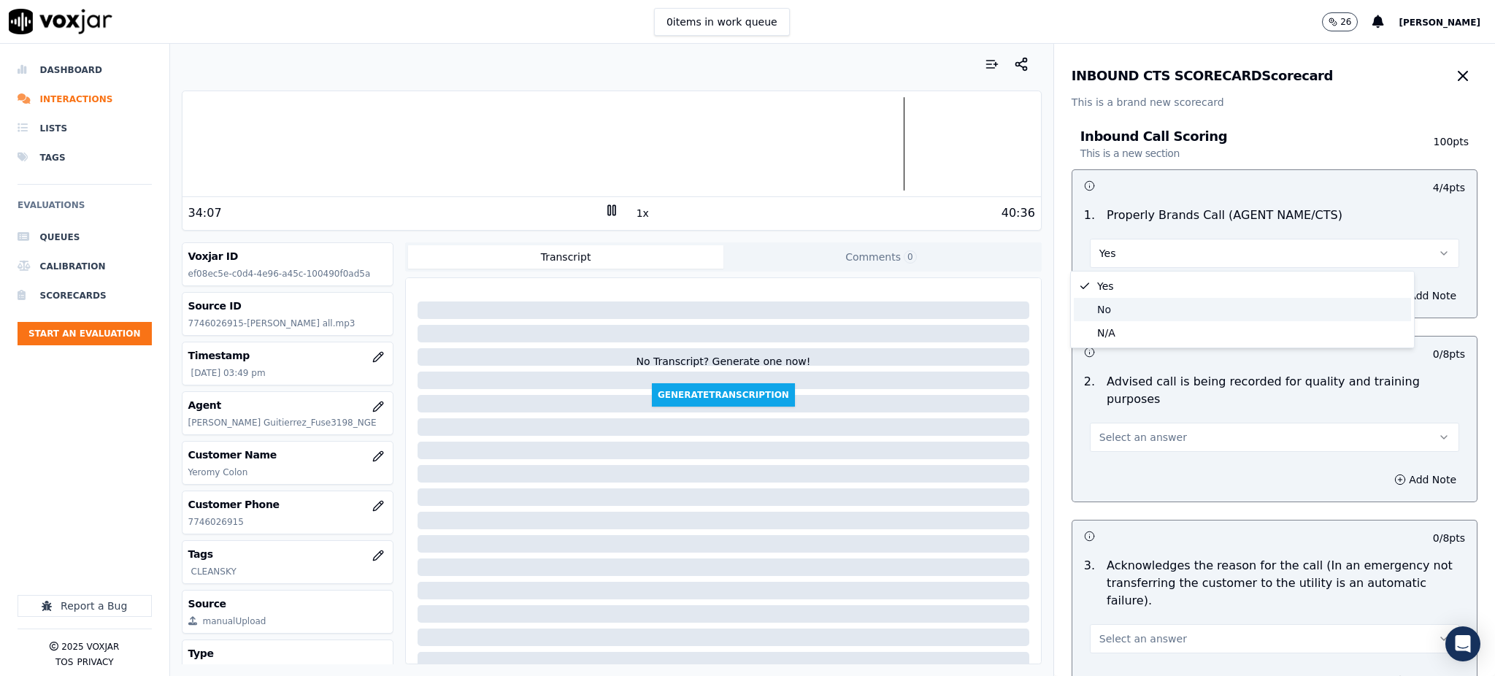
drag, startPoint x: 1120, startPoint y: 311, endPoint x: 1325, endPoint y: 319, distance: 205.3
click at [1120, 310] on div "No" at bounding box center [1242, 309] width 337 height 23
click at [1385, 296] on button "Add Note" at bounding box center [1425, 295] width 80 height 20
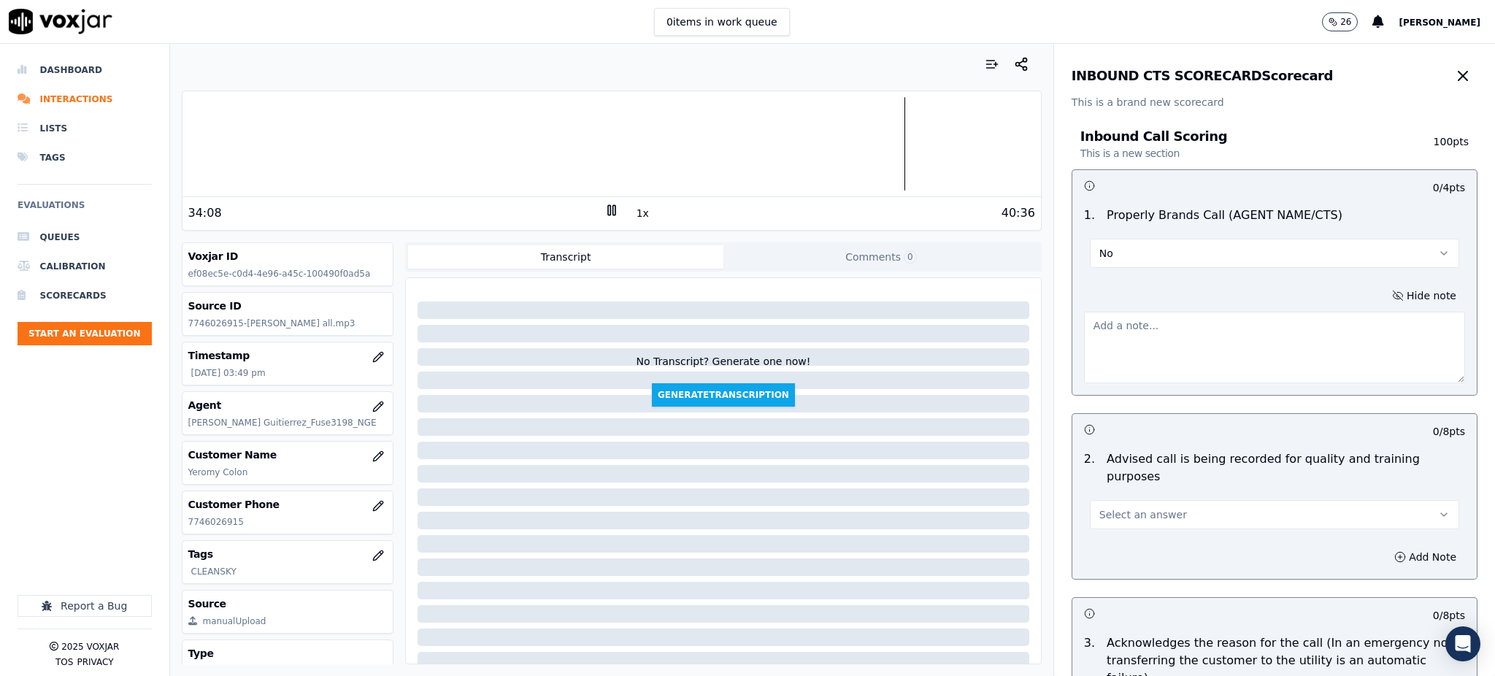
click at [1126, 331] on textarea at bounding box center [1274, 348] width 381 height 72
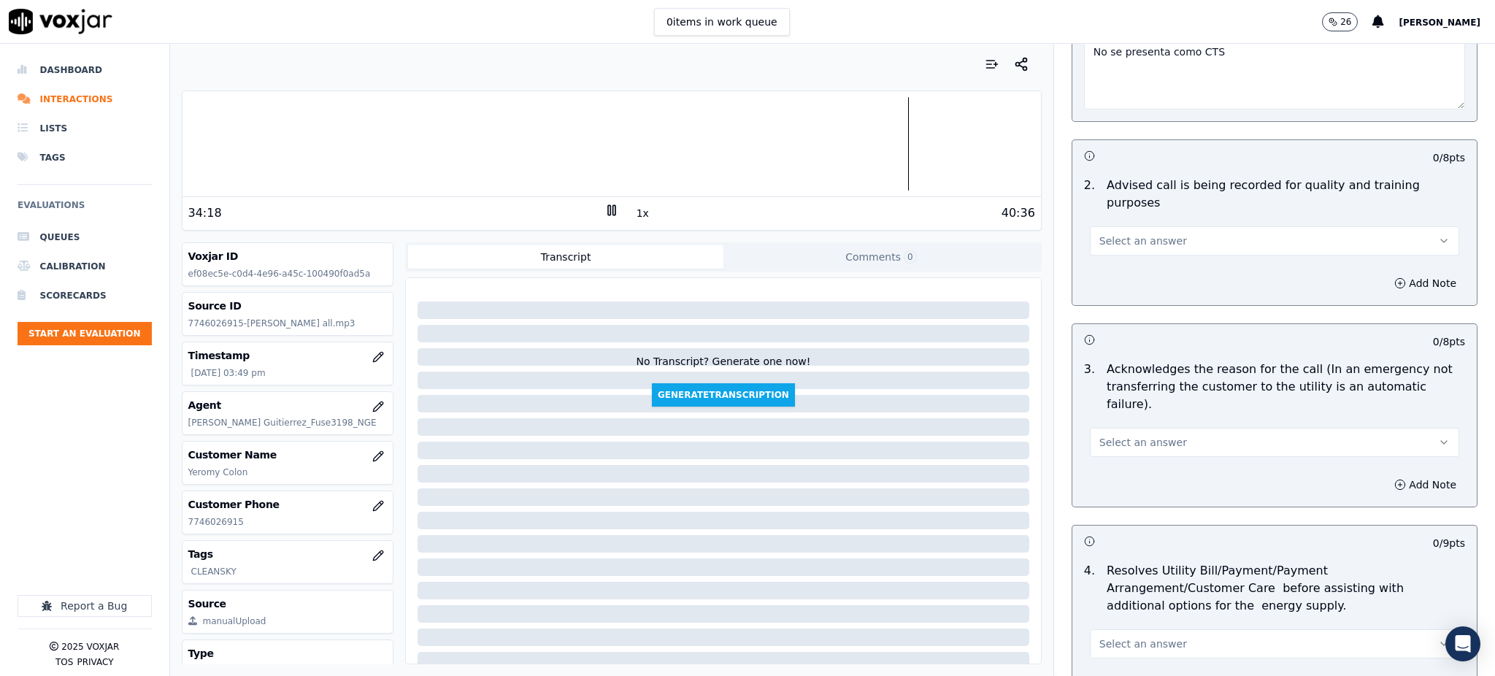
scroll to position [292, 0]
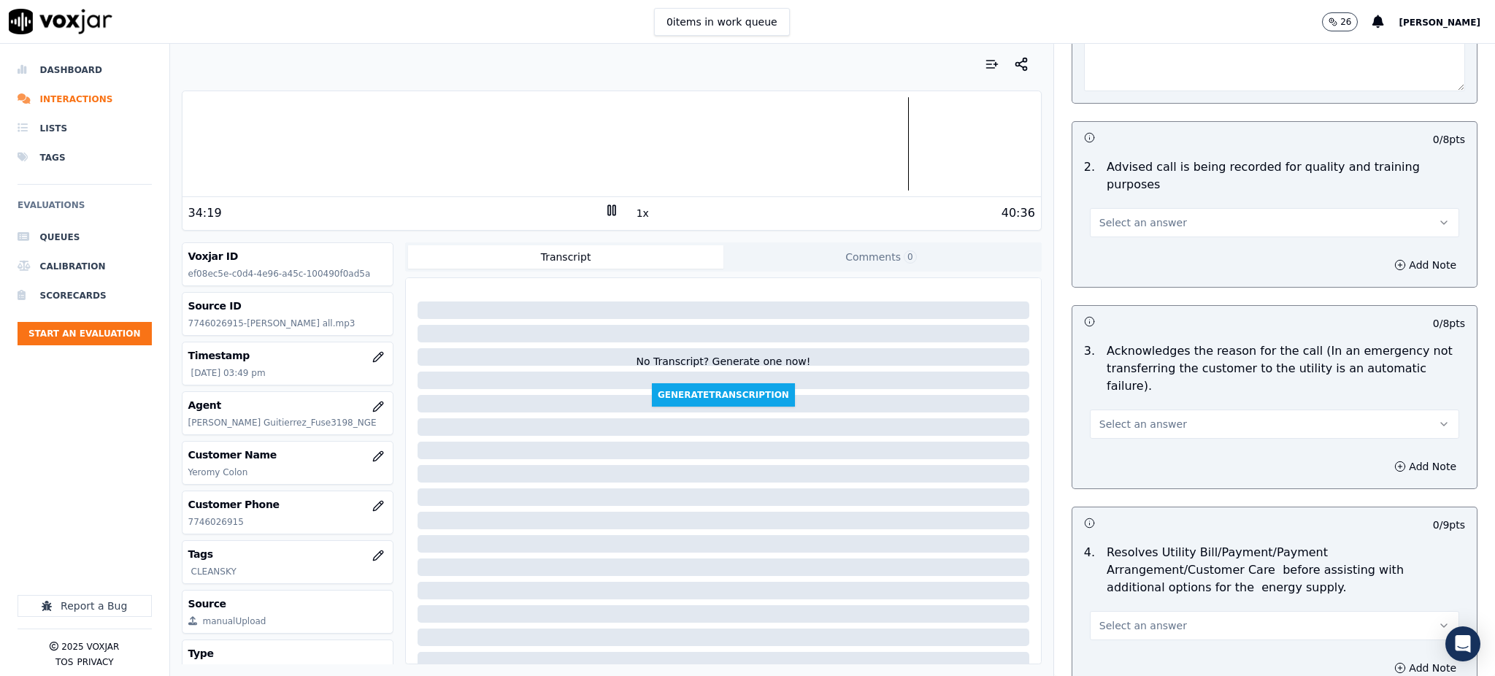
click at [1099, 215] on span "Select an answer" at bounding box center [1143, 222] width 88 height 15
drag, startPoint x: 1101, startPoint y: 233, endPoint x: 1108, endPoint y: 270, distance: 37.9
click at [1102, 234] on div "Yes" at bounding box center [1242, 237] width 337 height 23
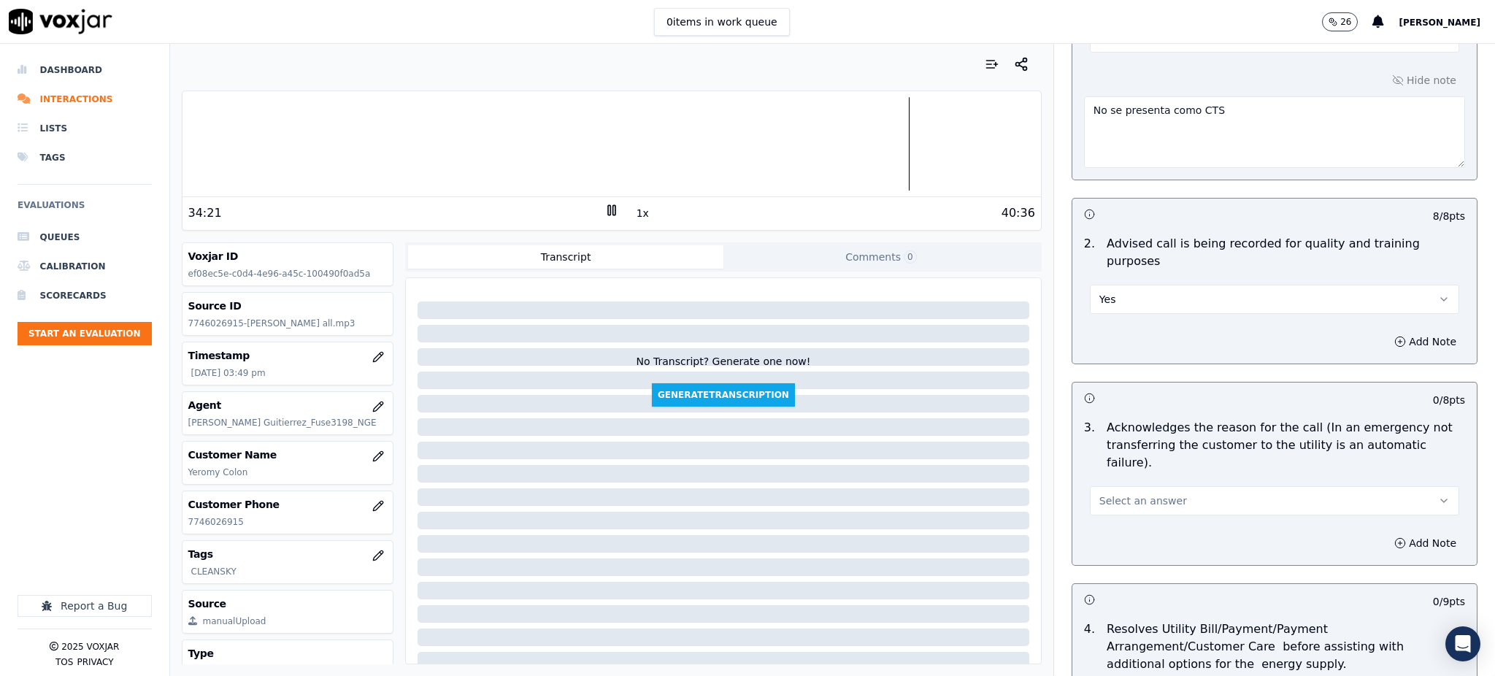
scroll to position [0, 0]
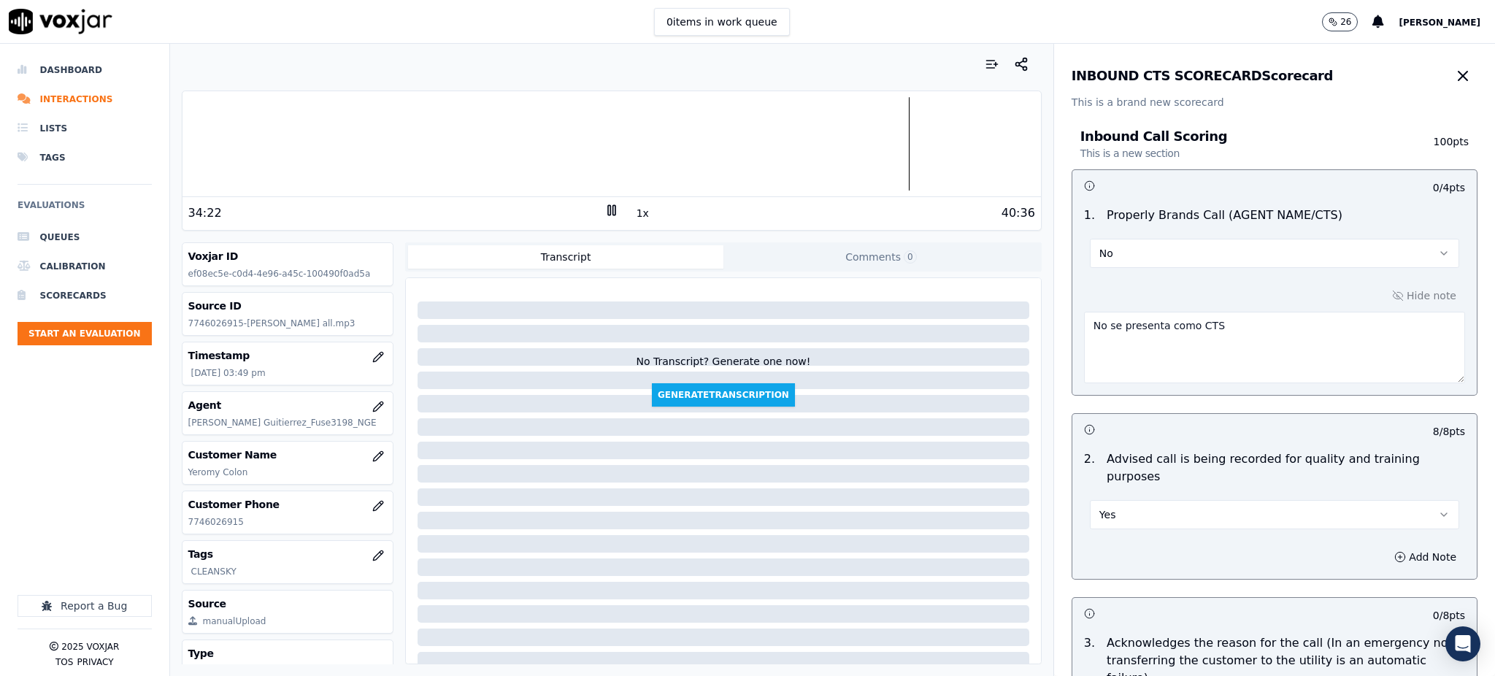
click at [1169, 325] on textarea "No se presenta como CTS" at bounding box center [1274, 348] width 381 height 72
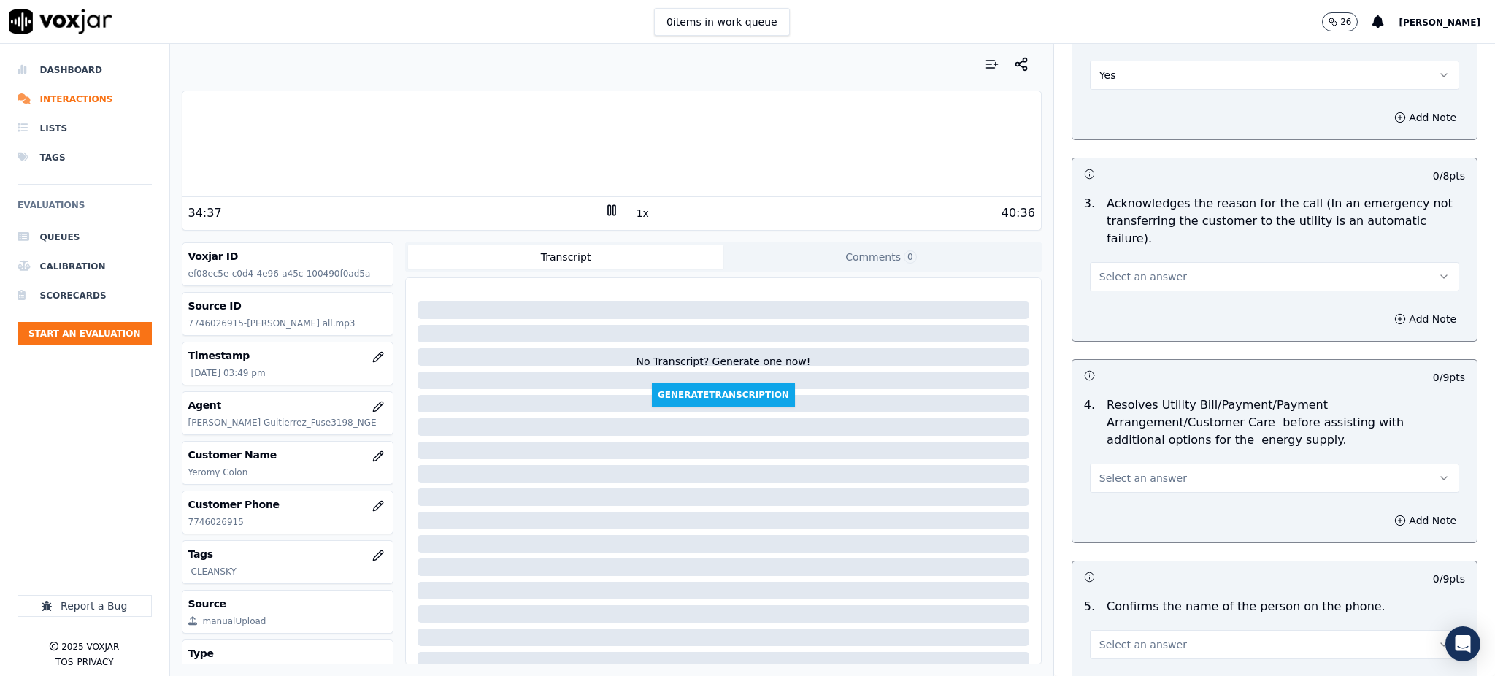
scroll to position [486, 0]
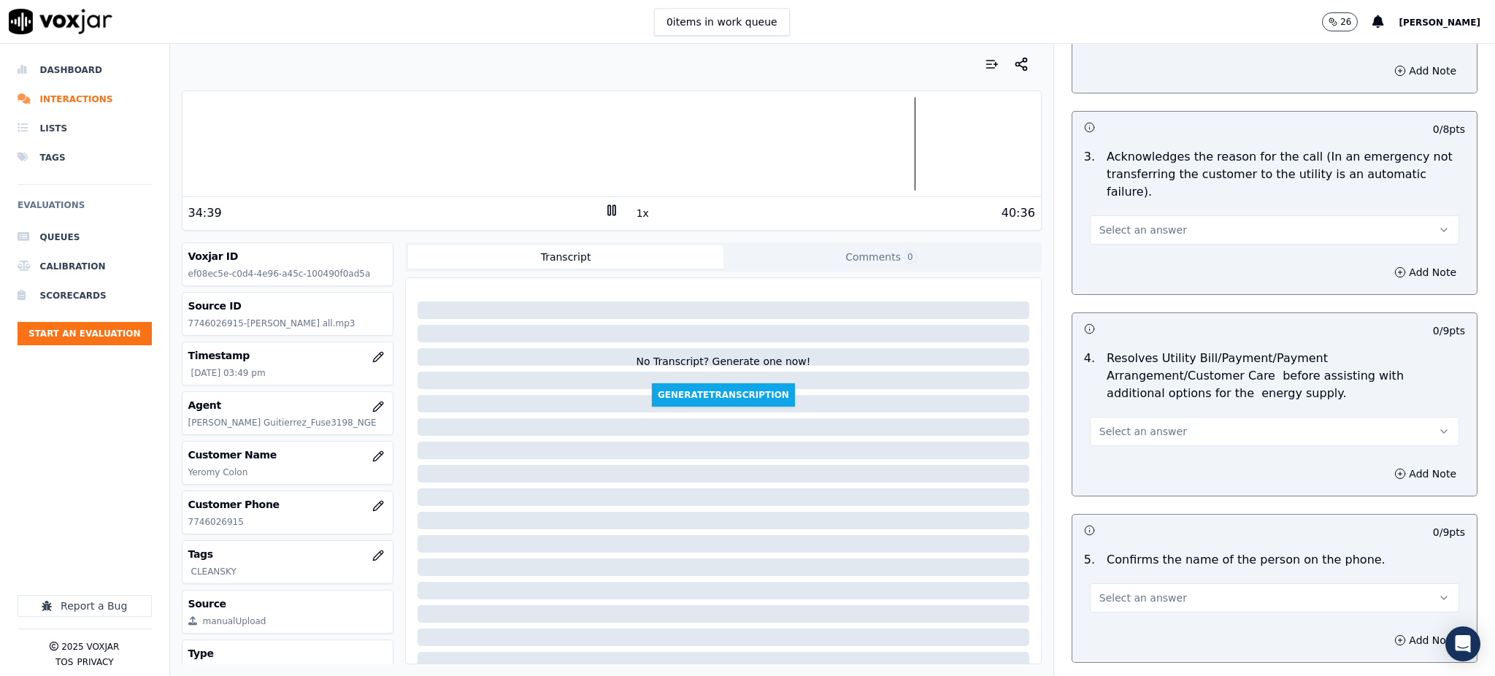
type textarea "No se presenta con su nombre y representante CTS"
drag, startPoint x: 1082, startPoint y: 185, endPoint x: 1088, endPoint y: 206, distance: 21.5
click at [1090, 215] on button "Select an answer" at bounding box center [1274, 229] width 369 height 29
click at [1092, 234] on div "Yes" at bounding box center [1242, 227] width 337 height 23
click at [1124, 424] on span "Select an answer" at bounding box center [1143, 431] width 88 height 15
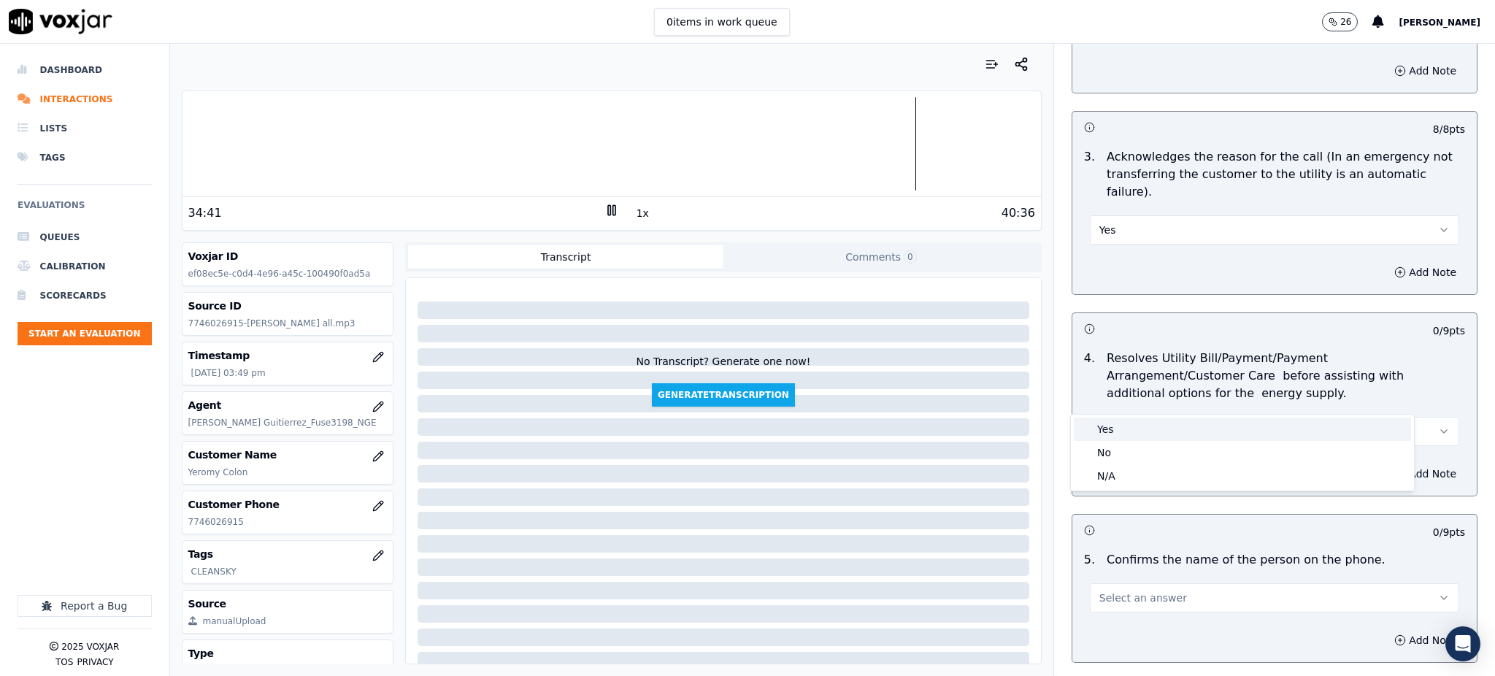
click at [1116, 429] on div "Yes" at bounding box center [1242, 429] width 337 height 23
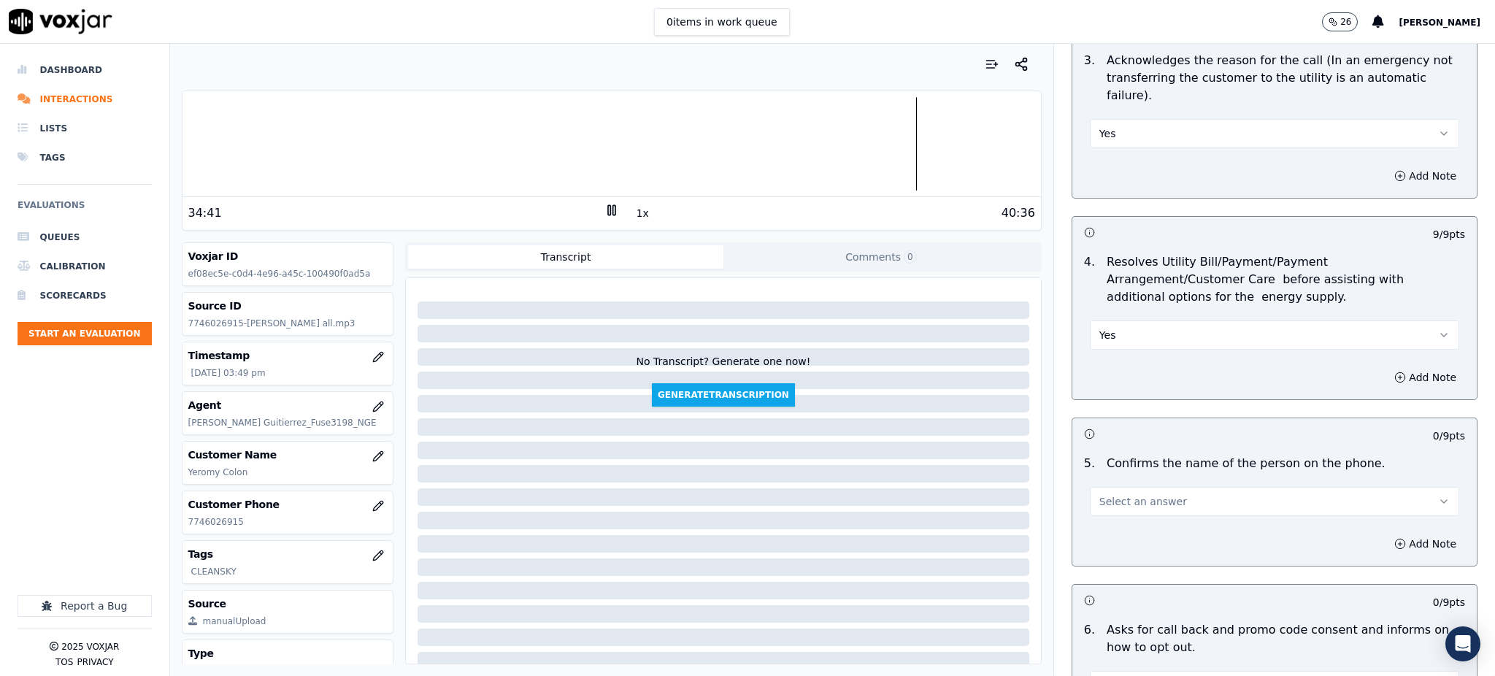
scroll to position [584, 0]
click at [1112, 493] on span "Select an answer" at bounding box center [1143, 500] width 88 height 15
drag, startPoint x: 1118, startPoint y: 490, endPoint x: 1115, endPoint y: 533, distance: 43.2
click at [1118, 491] on div "Yes" at bounding box center [1242, 498] width 337 height 23
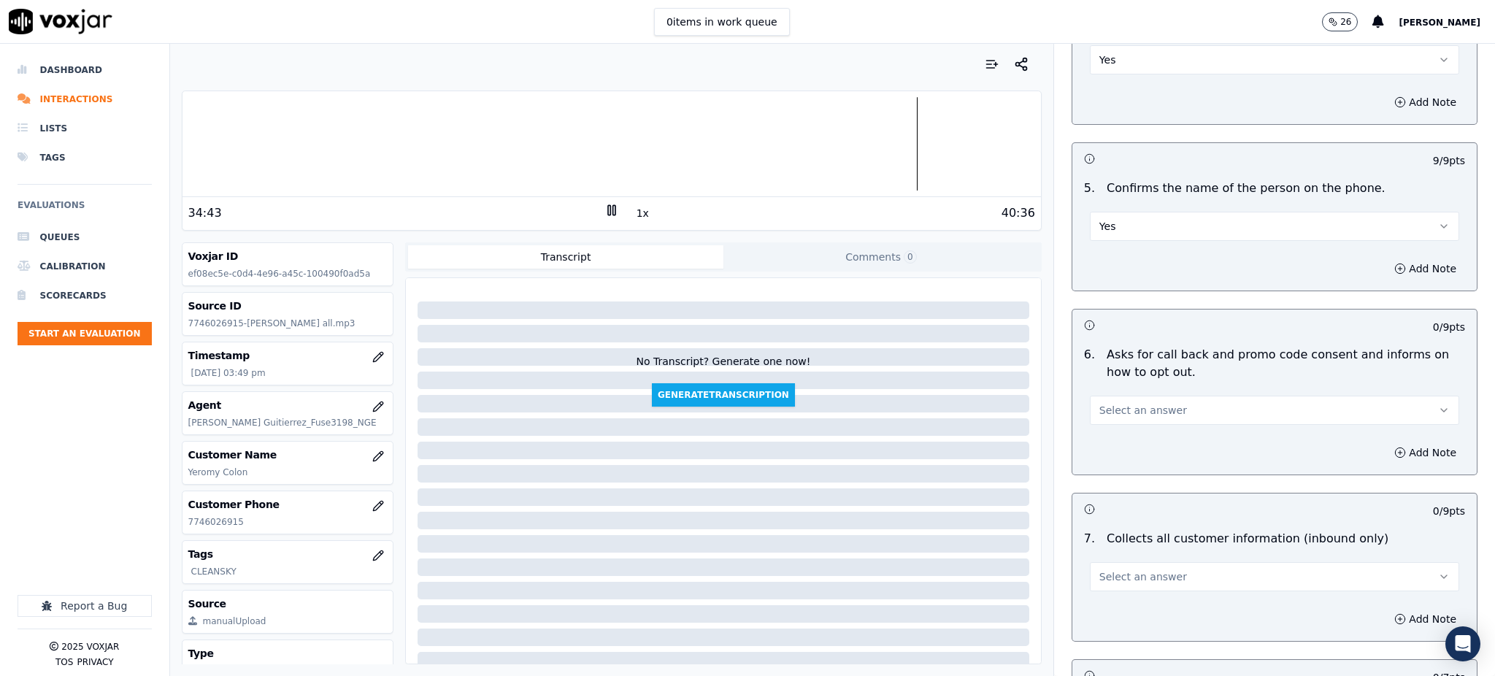
scroll to position [973, 0]
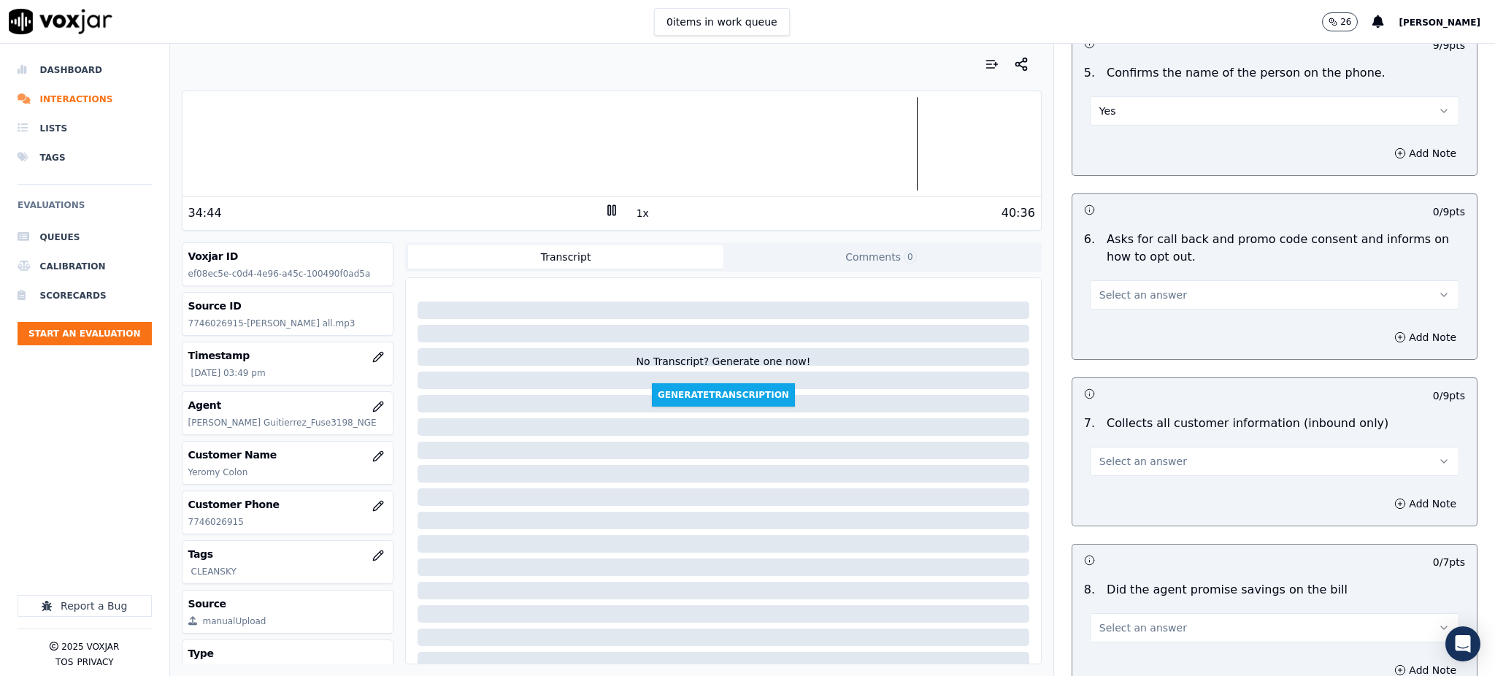
click at [1104, 288] on span "Select an answer" at bounding box center [1143, 295] width 88 height 15
click at [1125, 291] on div "Yes" at bounding box center [1242, 293] width 337 height 23
click at [1099, 454] on span "Select an answer" at bounding box center [1143, 461] width 88 height 15
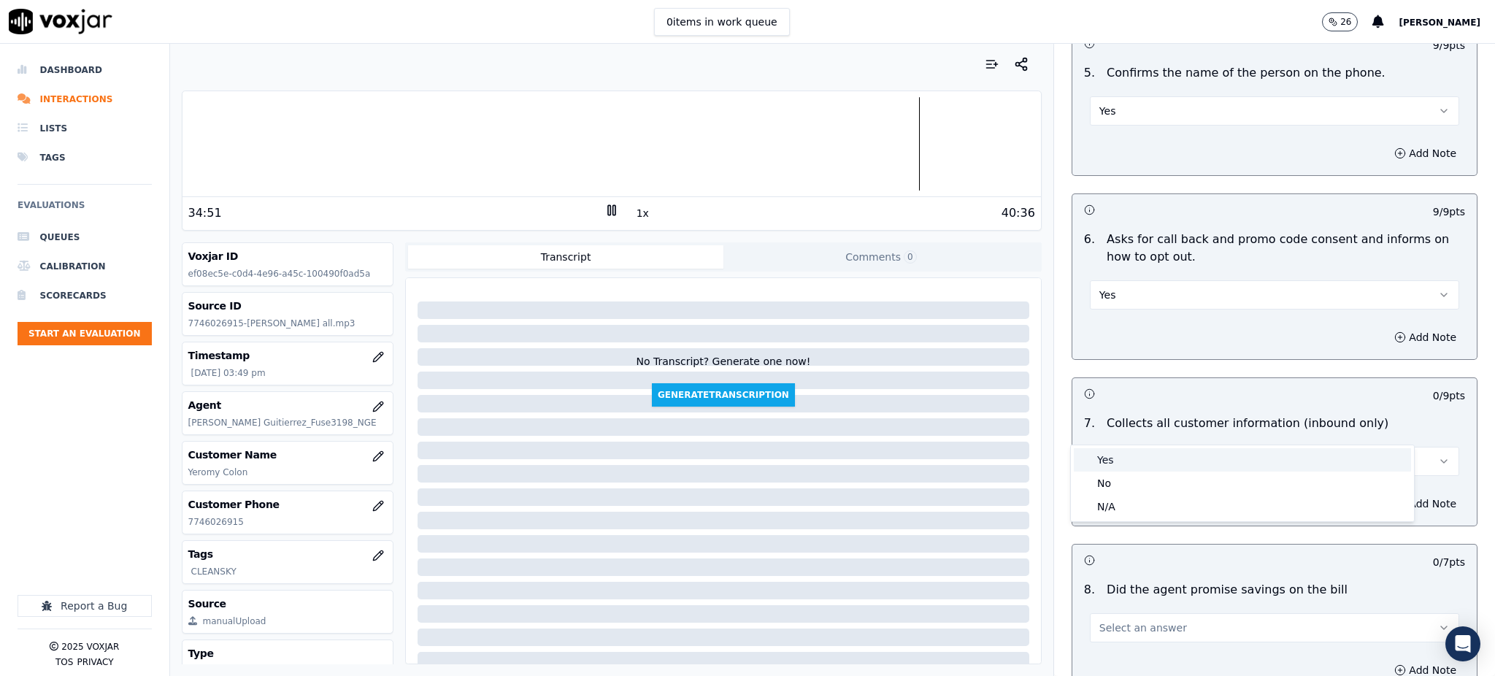
drag, startPoint x: 1108, startPoint y: 464, endPoint x: 1115, endPoint y: 521, distance: 58.1
click at [1108, 465] on div "Yes" at bounding box center [1242, 459] width 337 height 23
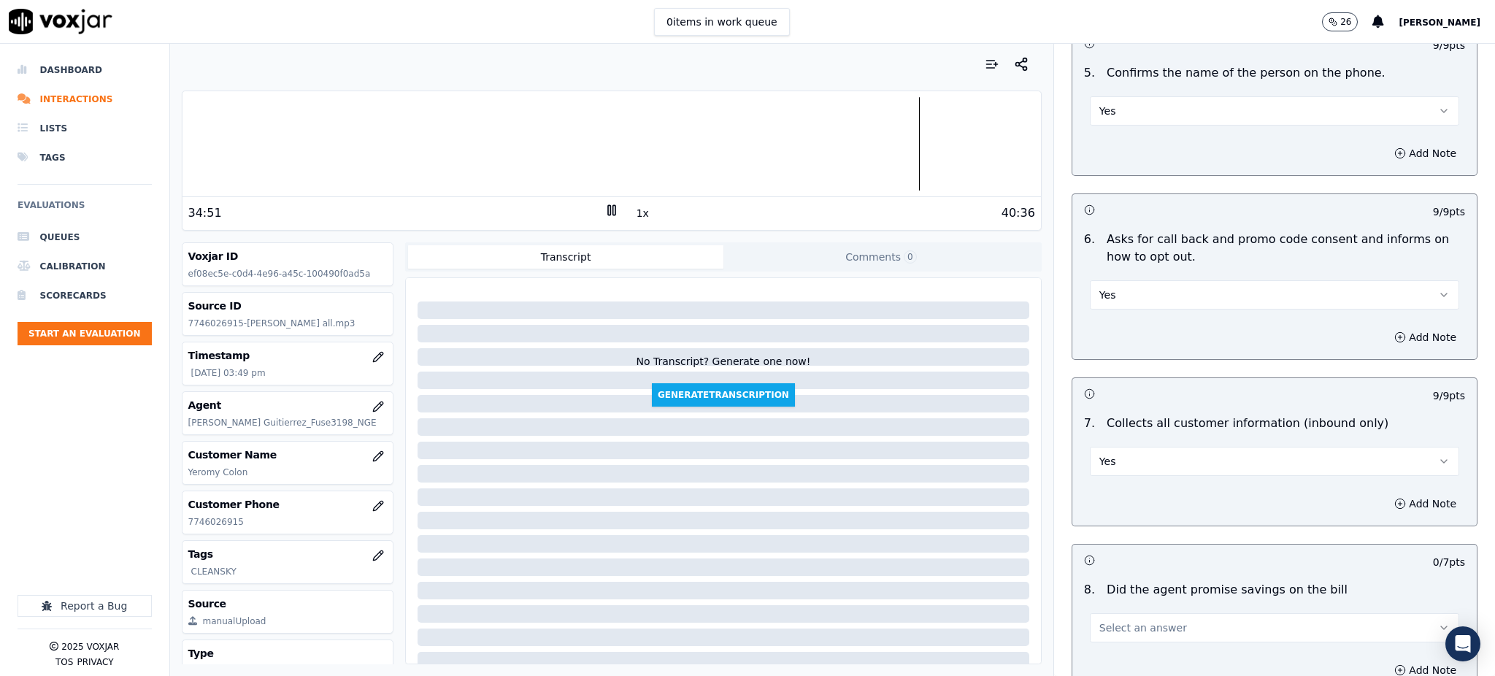
click at [1121, 620] on span "Select an answer" at bounding box center [1143, 627] width 88 height 15
click at [1093, 513] on div "Yes" at bounding box center [1242, 513] width 337 height 23
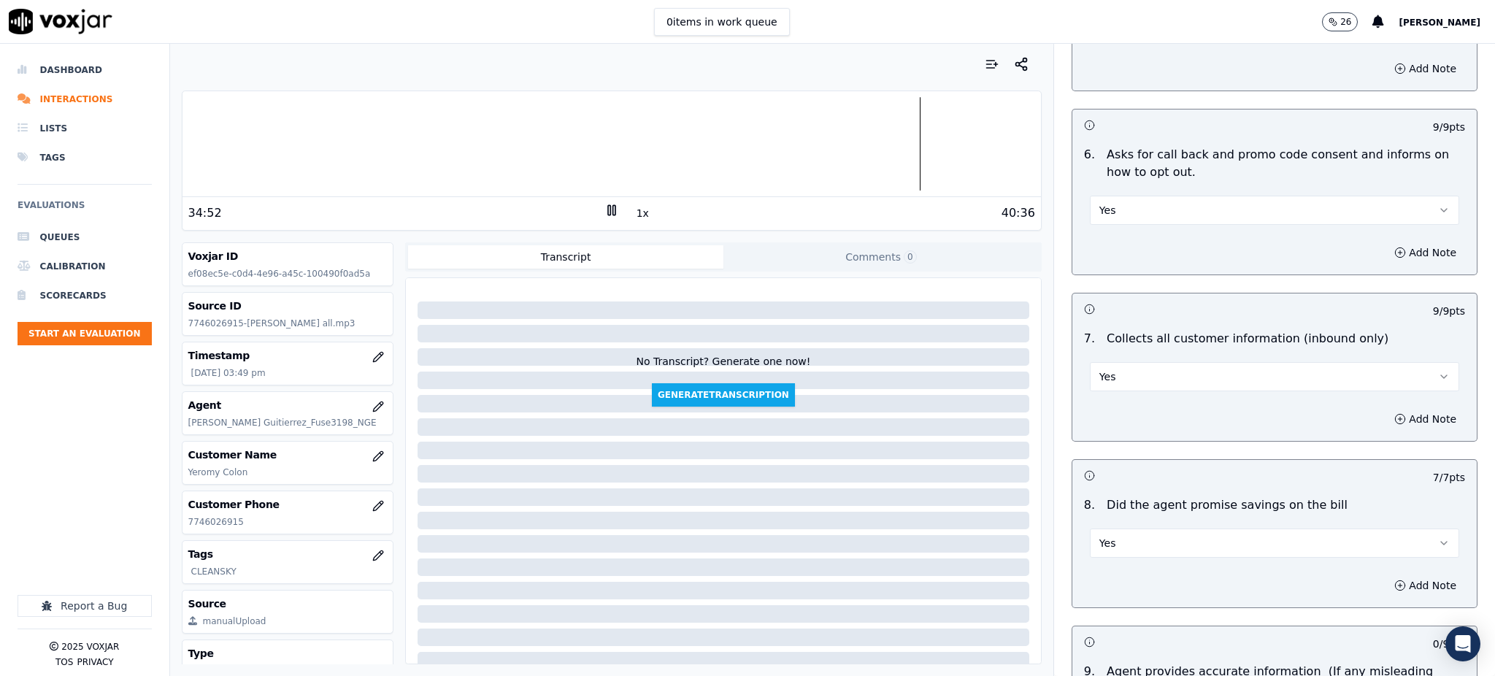
scroll to position [1265, 0]
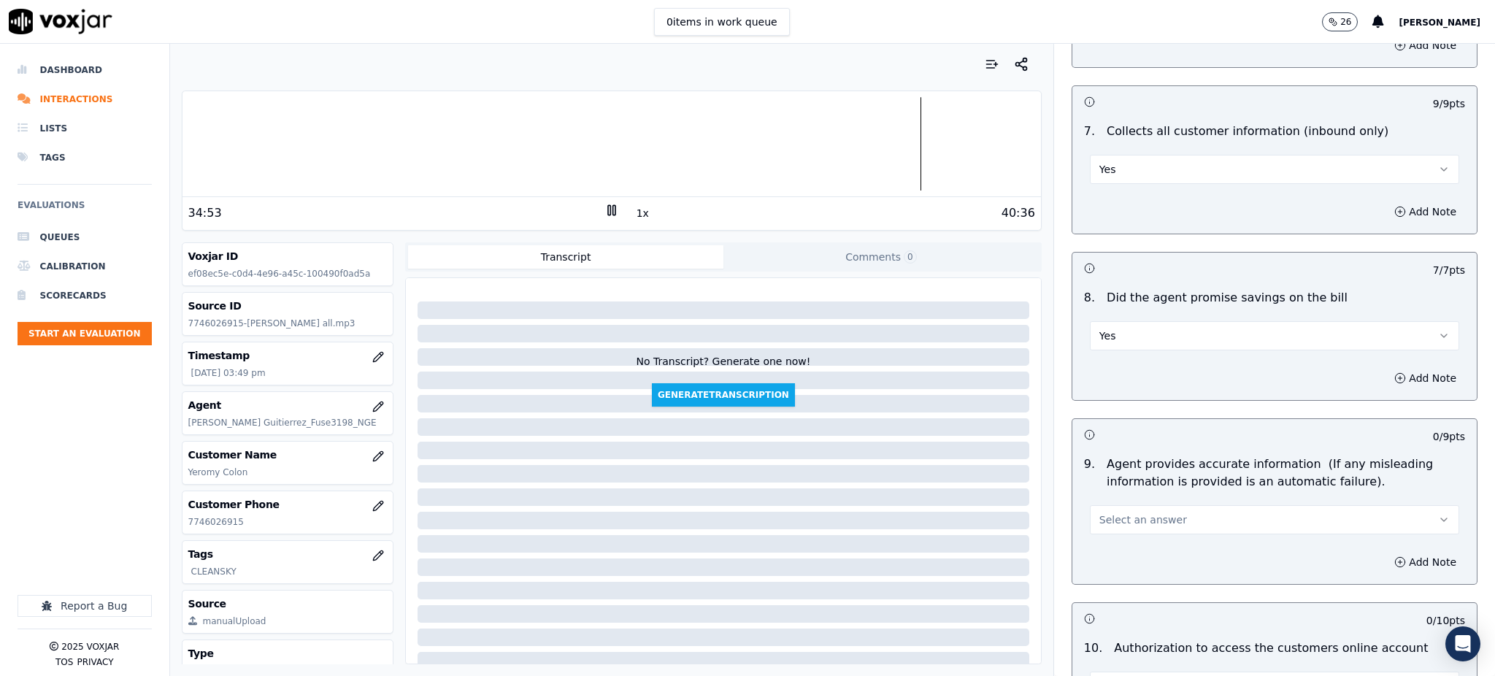
click at [1099, 512] on span "Select an answer" at bounding box center [1143, 519] width 88 height 15
click at [1107, 515] on div "Yes" at bounding box center [1242, 518] width 337 height 23
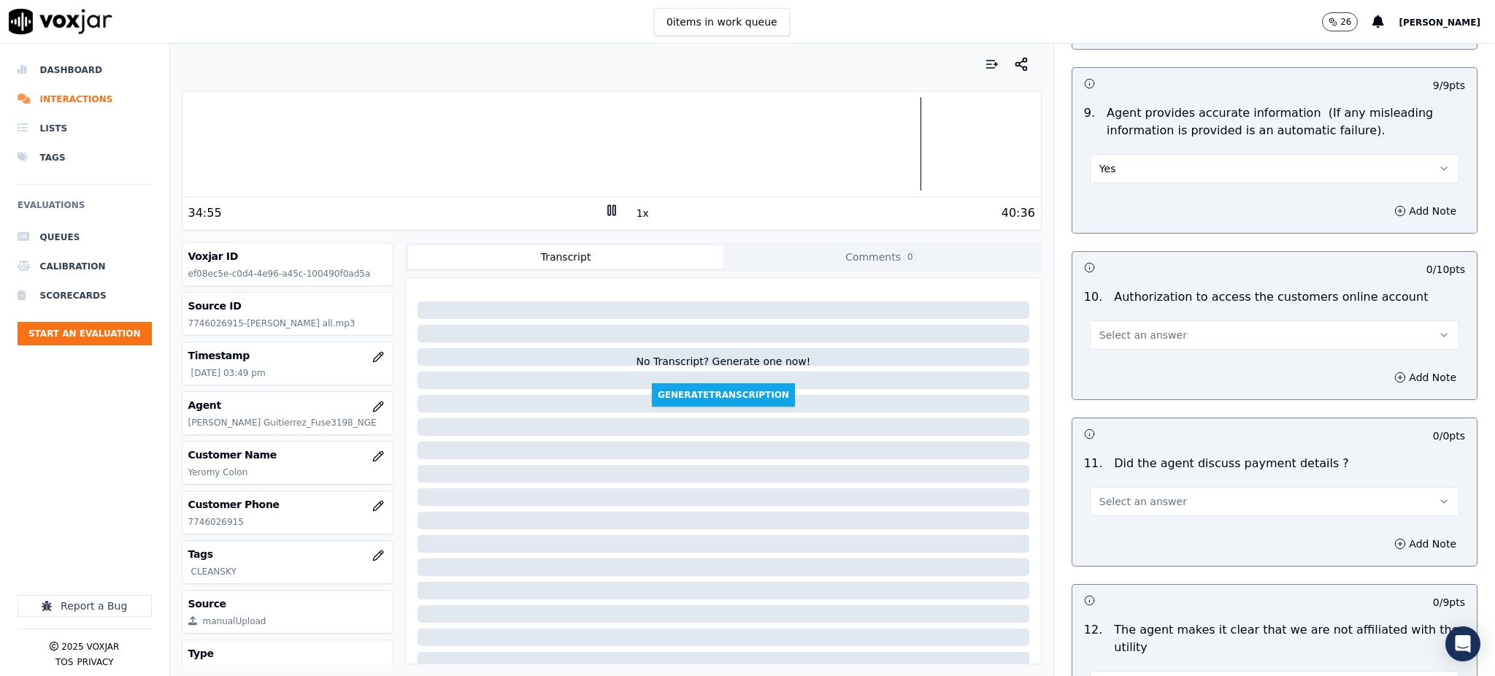
scroll to position [1654, 0]
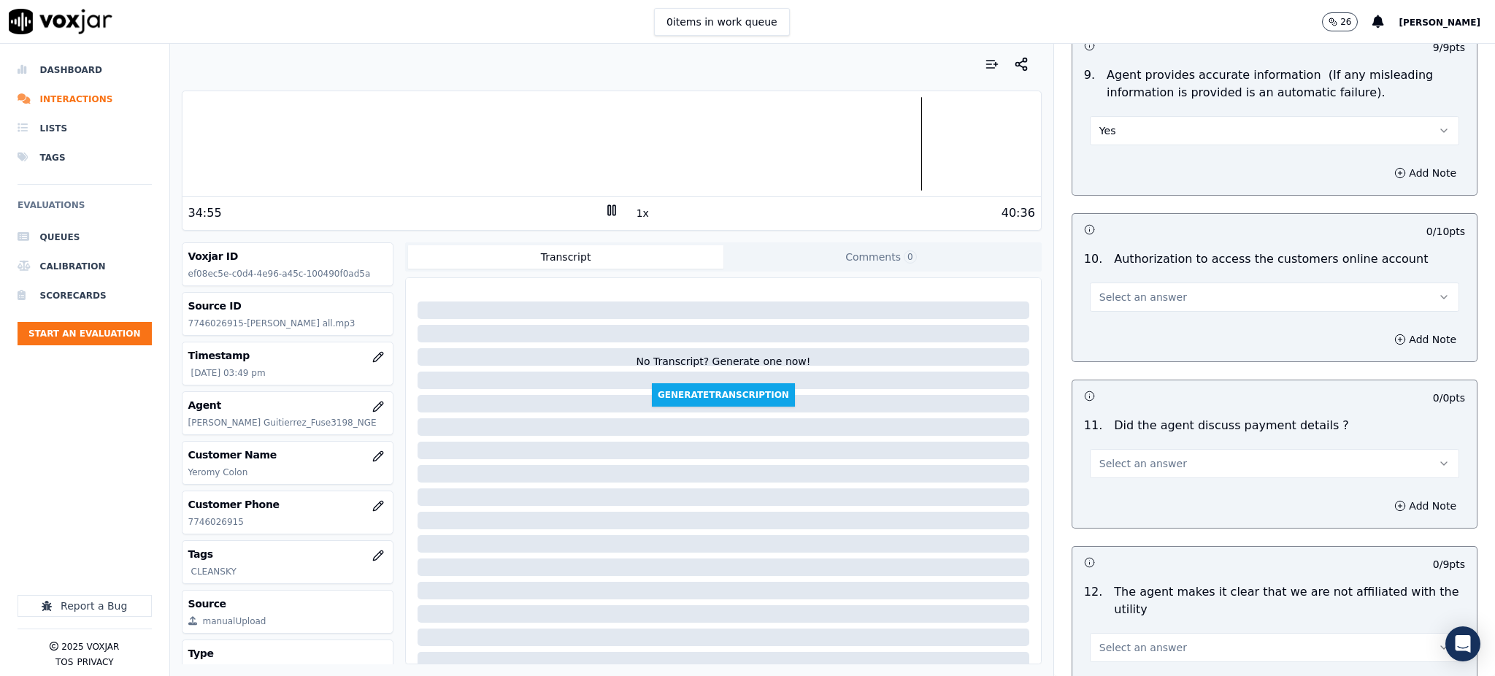
drag, startPoint x: 1110, startPoint y: 251, endPoint x: 1112, endPoint y: 274, distance: 22.7
click at [1110, 282] on button "Select an answer" at bounding box center [1274, 296] width 369 height 29
click at [1115, 286] on div "Yes" at bounding box center [1242, 295] width 337 height 23
click at [1113, 456] on span "Select an answer" at bounding box center [1143, 463] width 88 height 15
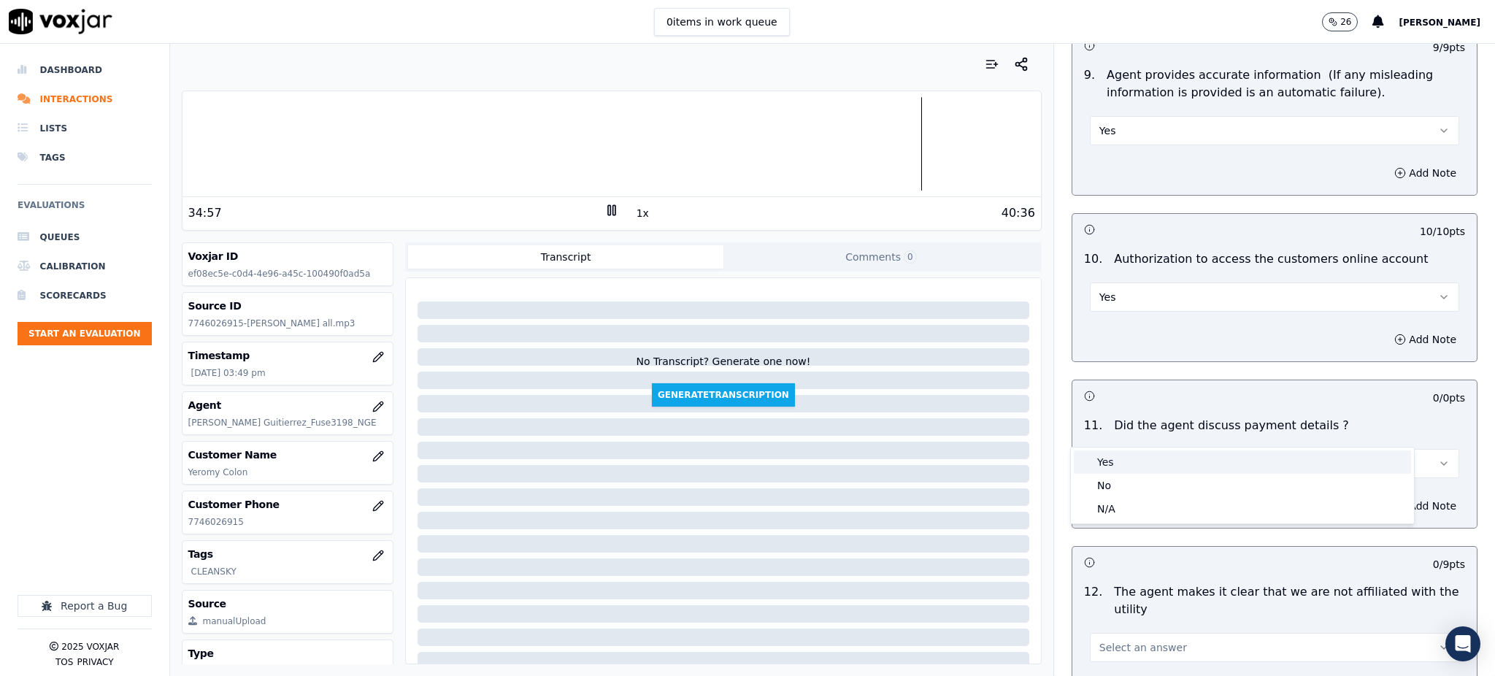
click at [1102, 466] on div "Yes" at bounding box center [1242, 461] width 337 height 23
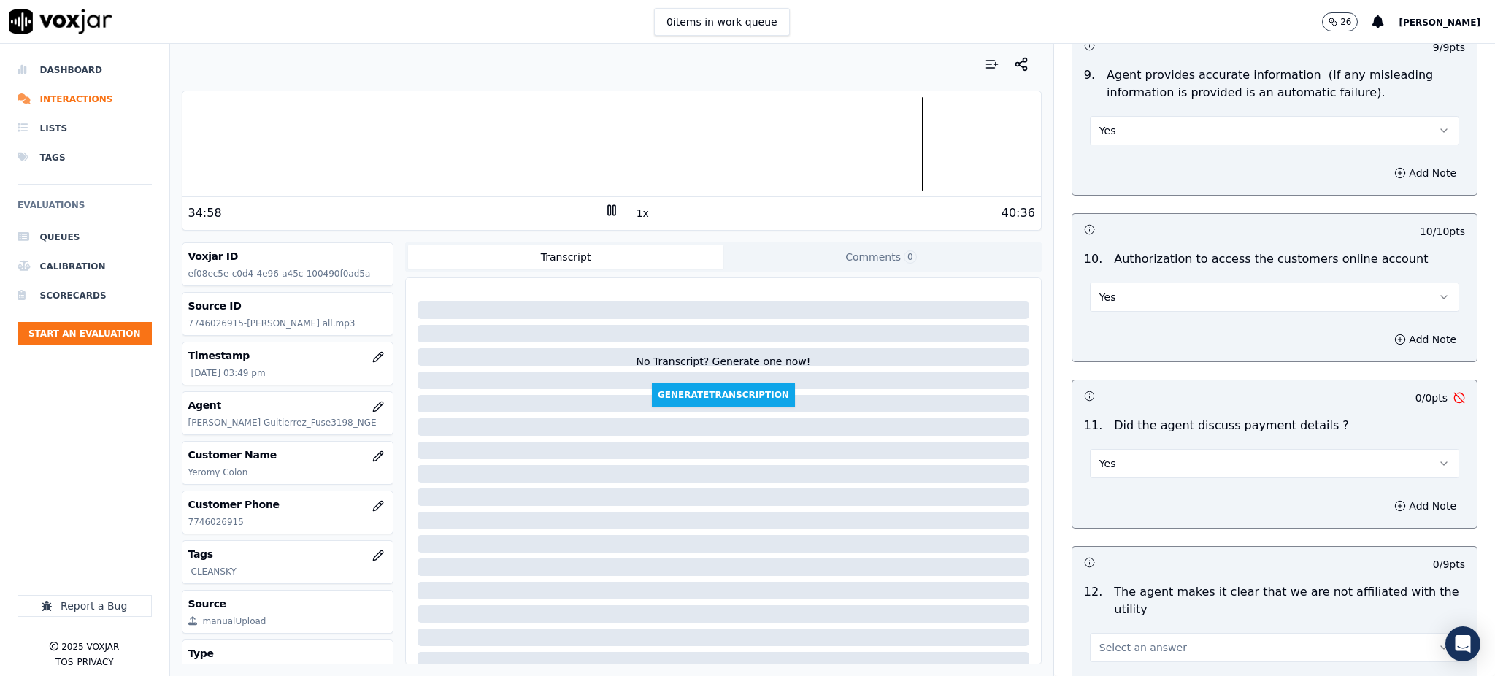
click at [1101, 640] on span "Select an answer" at bounding box center [1143, 647] width 88 height 15
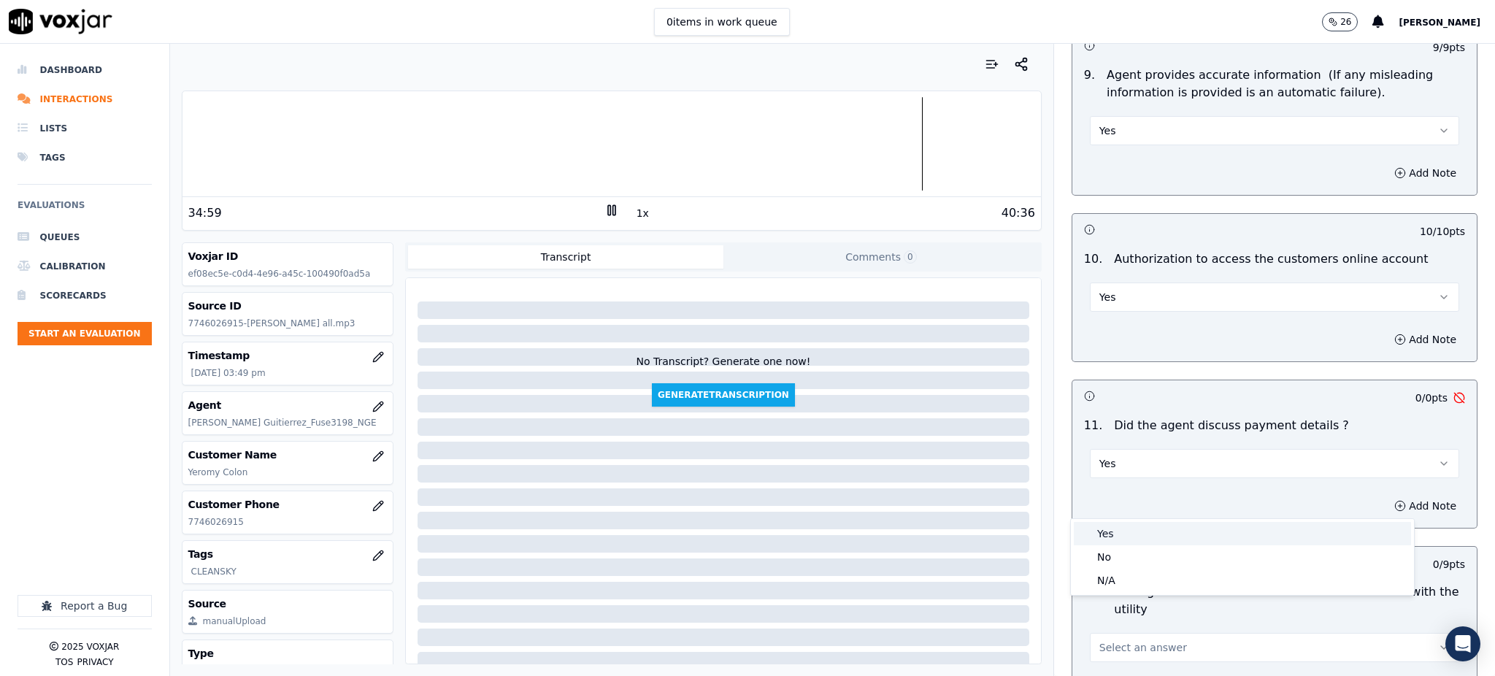
click at [1104, 530] on div "Yes" at bounding box center [1242, 533] width 337 height 23
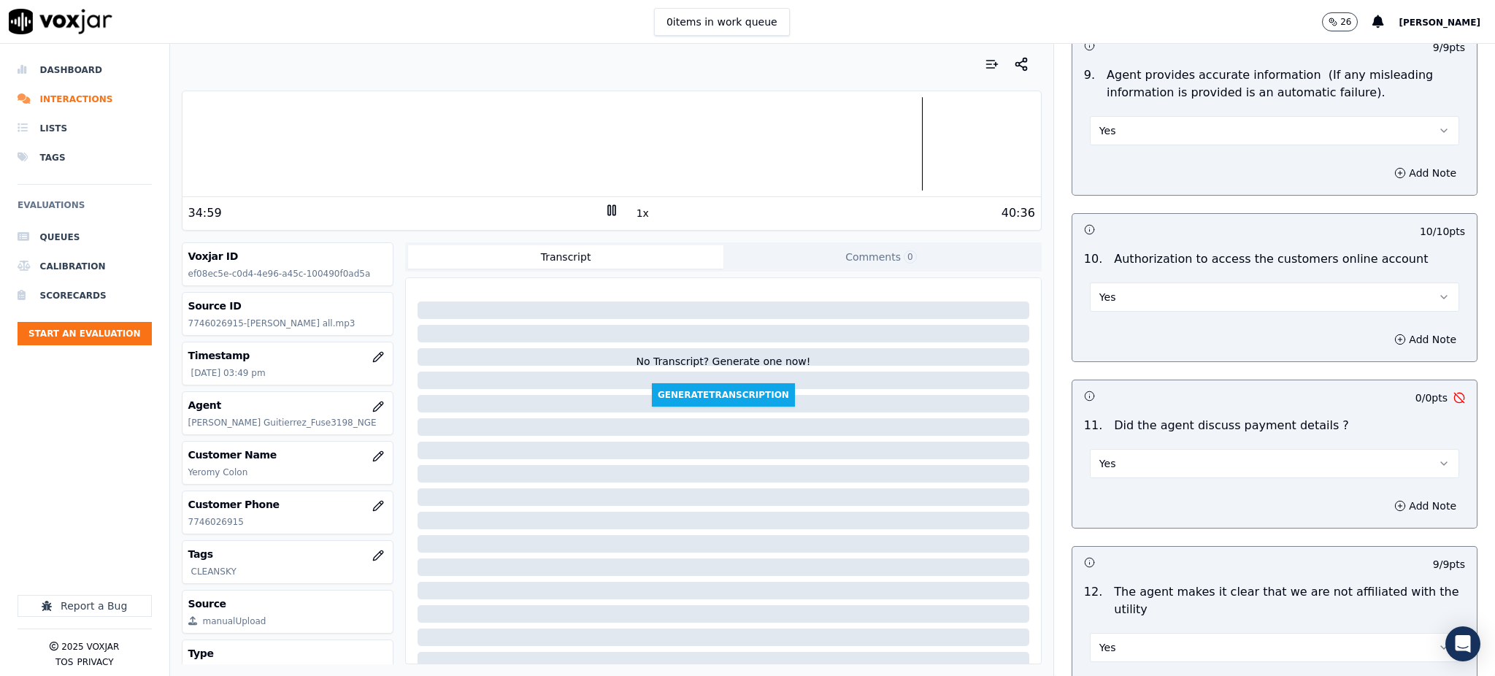
drag, startPoint x: 1116, startPoint y: 430, endPoint x: 1116, endPoint y: 442, distance: 12.4
click at [1116, 449] on button "Yes" at bounding box center [1274, 463] width 369 height 29
click at [1114, 499] on div "N/A" at bounding box center [1242, 508] width 337 height 23
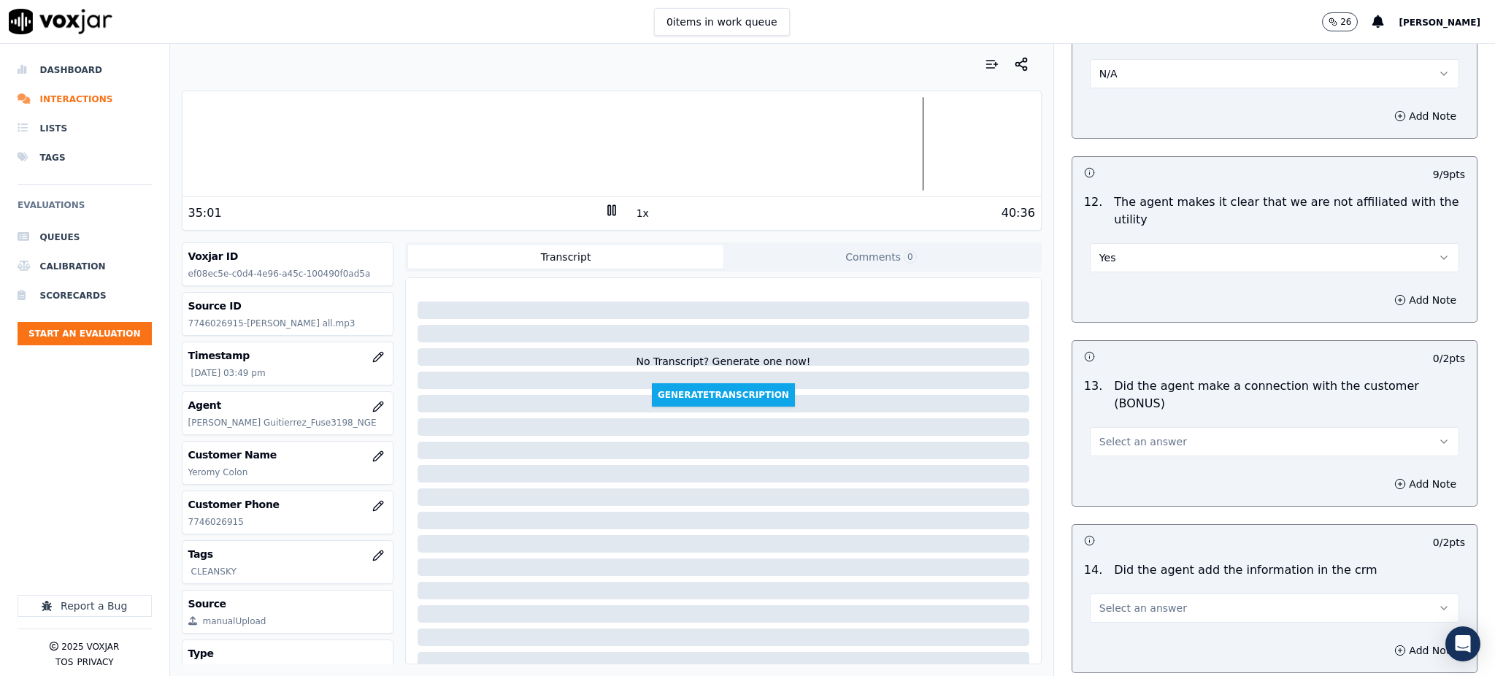
click at [1099, 427] on button "Select an answer" at bounding box center [1274, 441] width 369 height 29
drag, startPoint x: 1107, startPoint y: 416, endPoint x: 1110, endPoint y: 438, distance: 22.0
click at [1107, 418] on div "Yes" at bounding box center [1242, 423] width 337 height 23
click at [1122, 593] on button "Select an answer" at bounding box center [1274, 607] width 369 height 29
click at [1103, 585] on div "Yes" at bounding box center [1242, 589] width 337 height 23
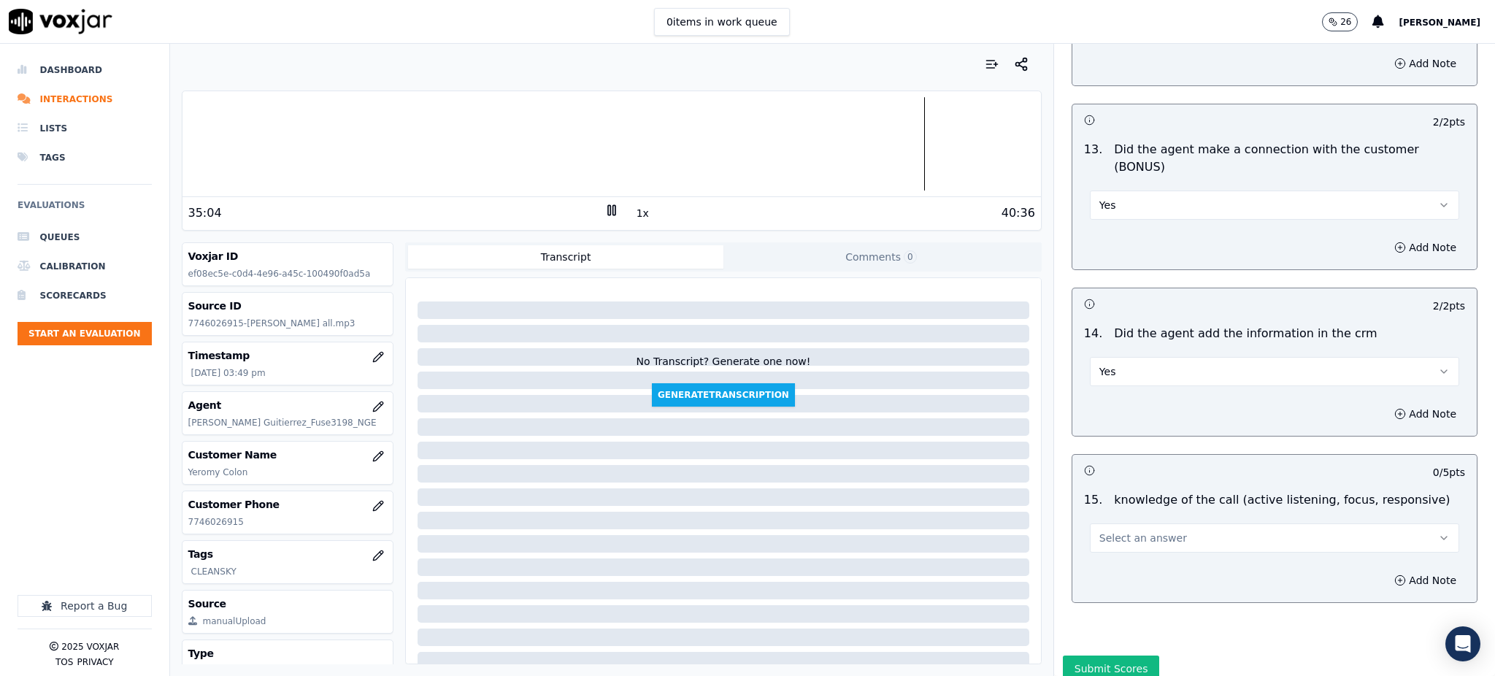
scroll to position [2287, 0]
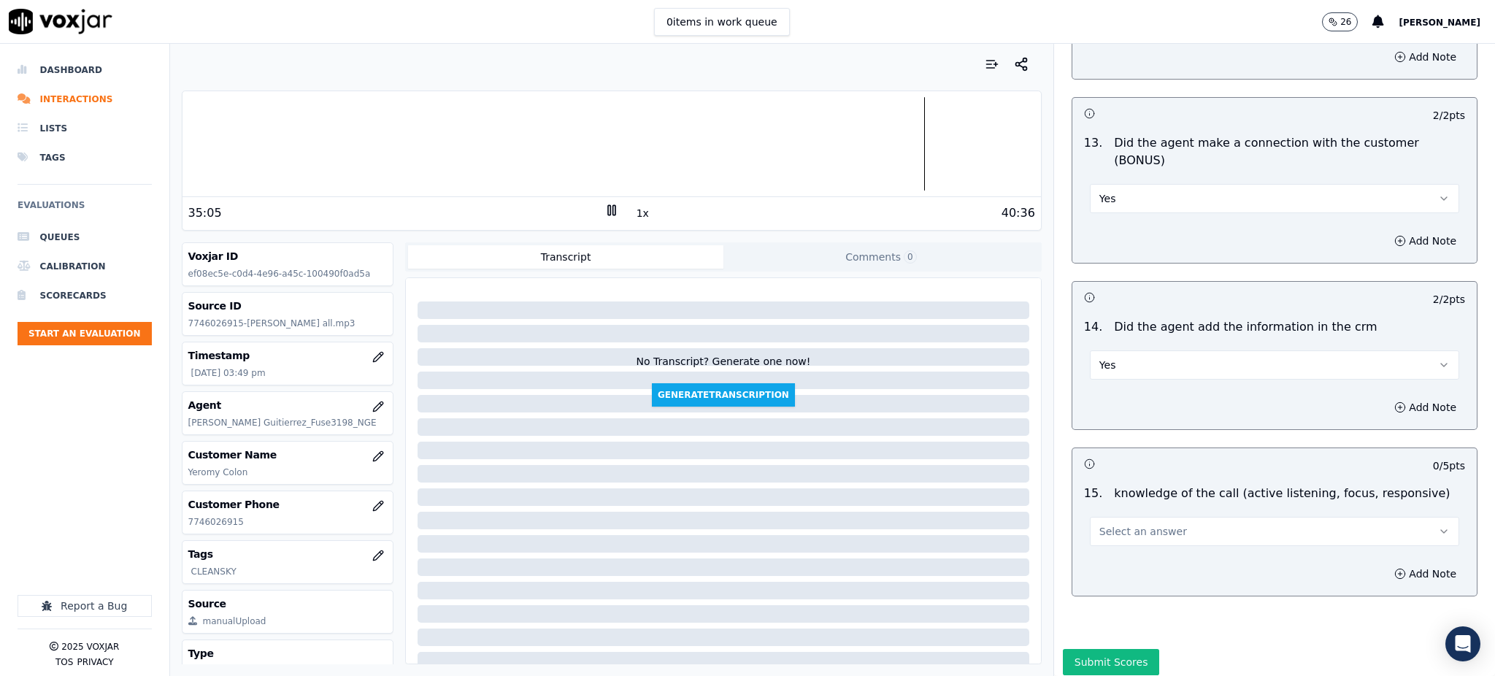
click at [1099, 524] on span "Select an answer" at bounding box center [1143, 531] width 88 height 15
click at [1096, 515] on div "Yes" at bounding box center [1242, 512] width 337 height 23
click at [1385, 564] on button "Add Note" at bounding box center [1425, 574] width 80 height 20
click at [1108, 517] on button "Yes" at bounding box center [1274, 531] width 369 height 29
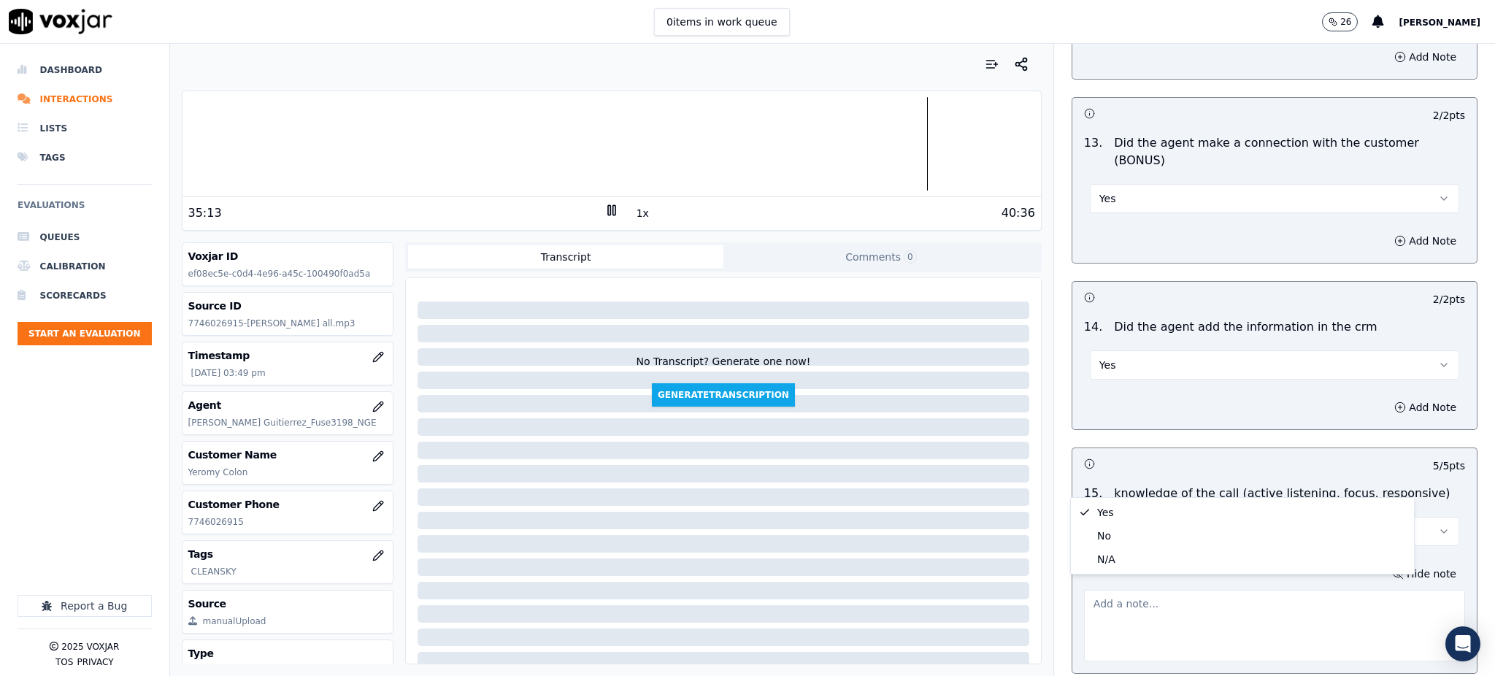
click at [1139, 590] on textarea at bounding box center [1274, 626] width 381 height 72
click at [1158, 590] on textarea at bounding box center [1274, 626] width 381 height 72
type textarea "e"
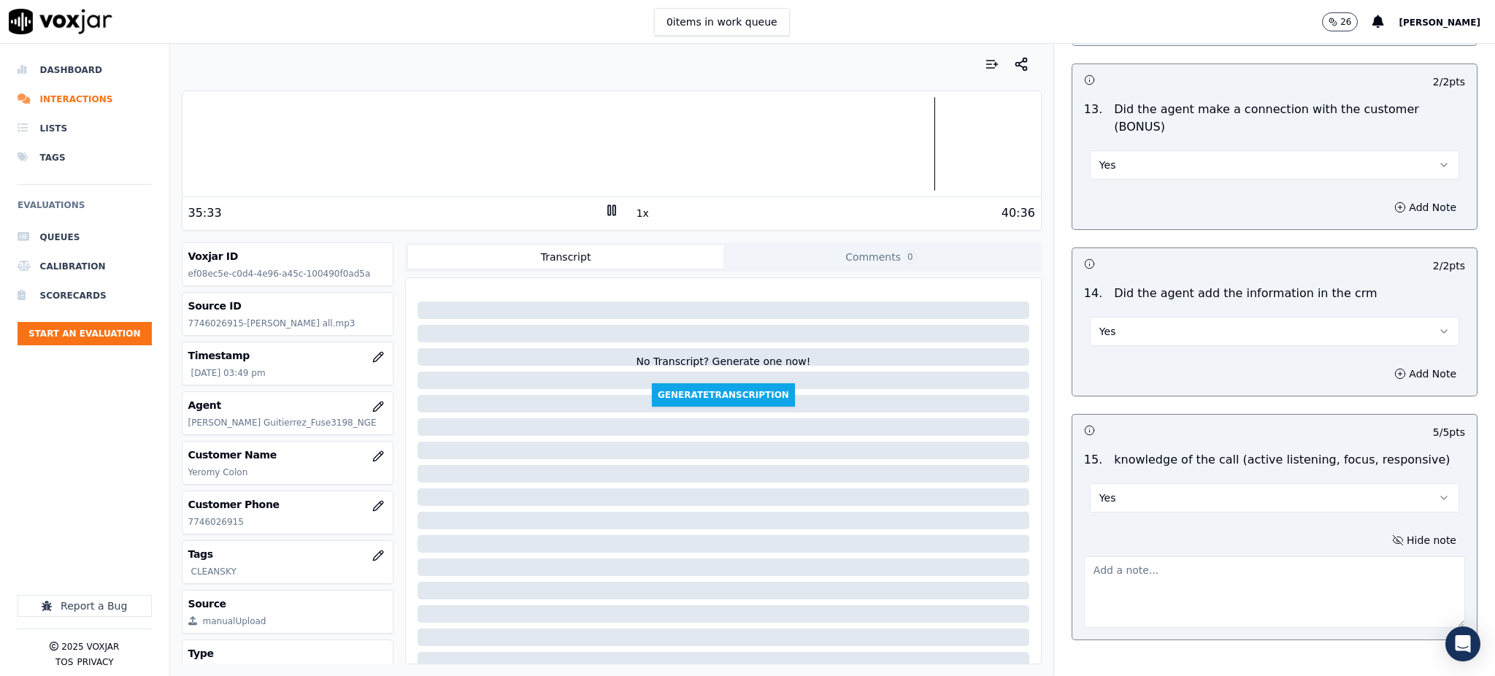
scroll to position [2364, 0]
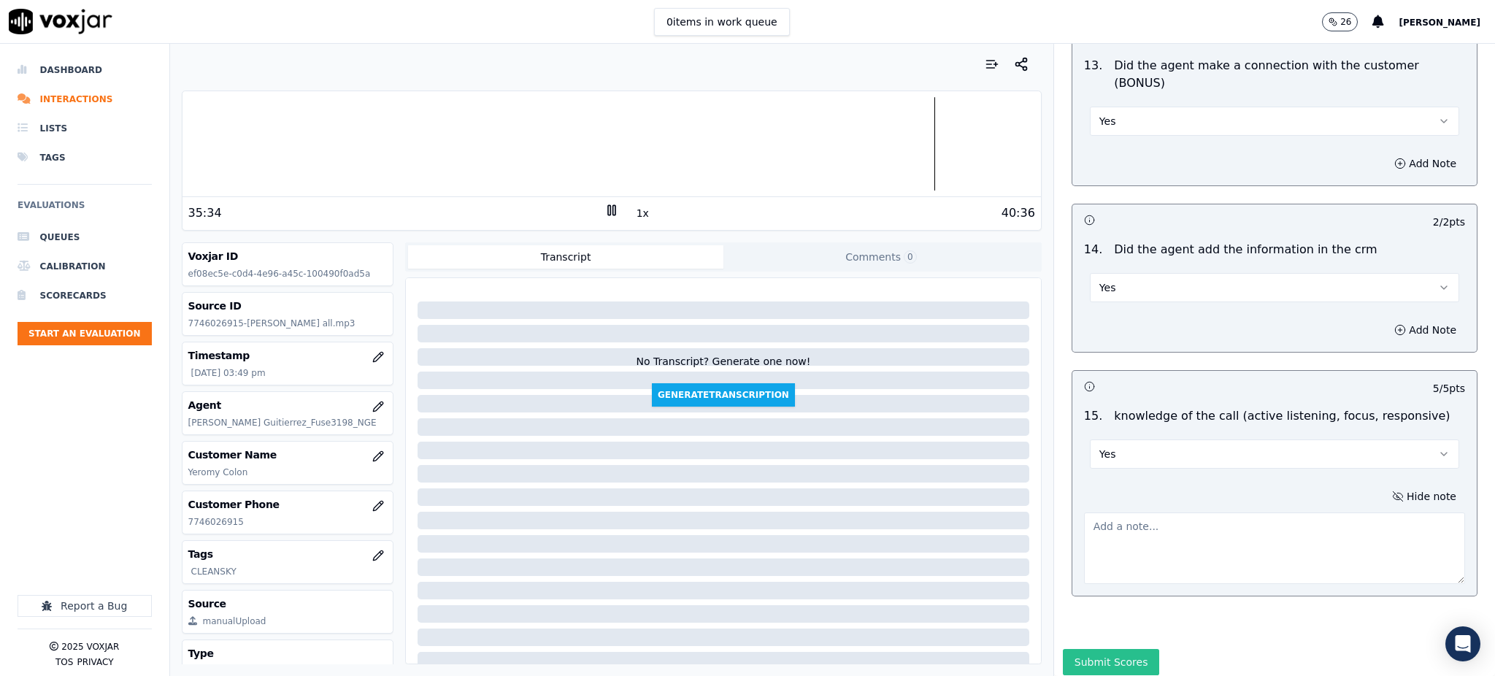
click at [1073, 649] on button "Submit Scores" at bounding box center [1111, 662] width 97 height 26
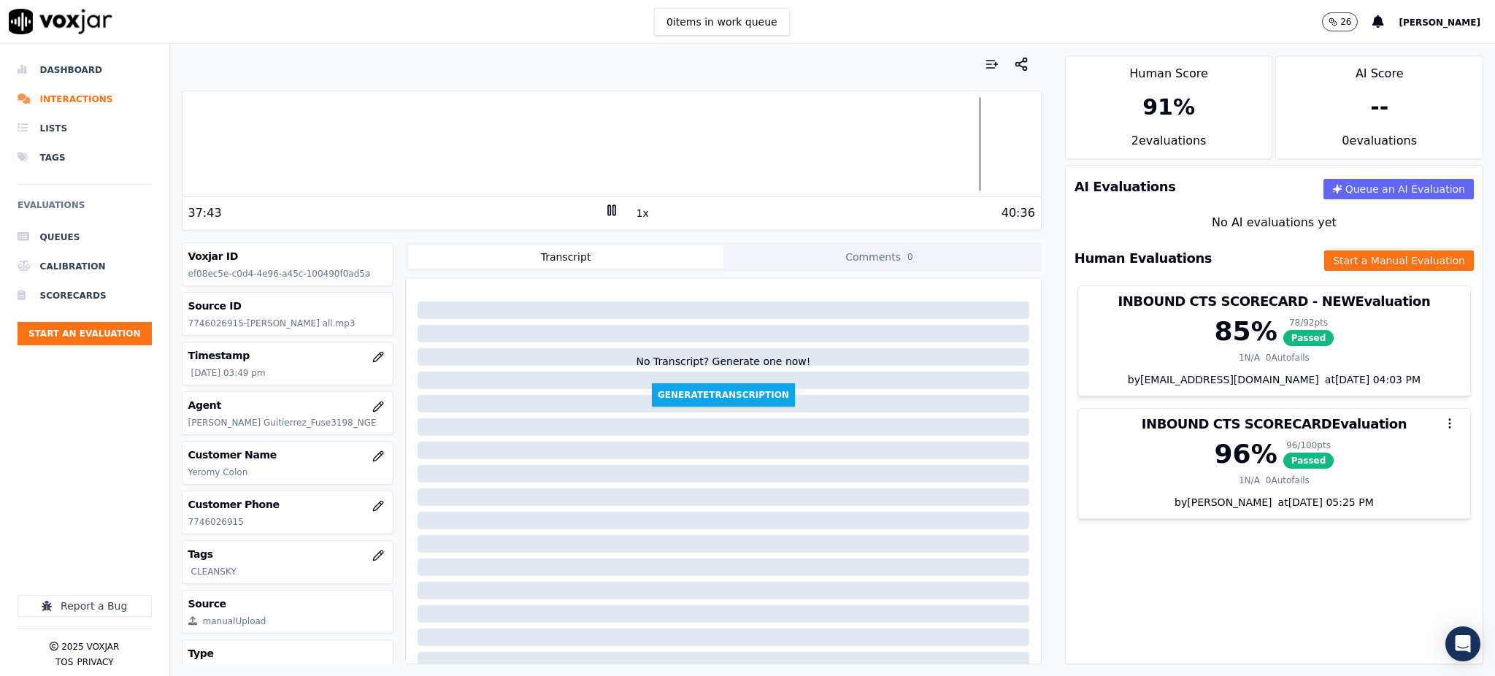
click at [608, 210] on rect at bounding box center [609, 209] width 2 height 9
drag, startPoint x: 1268, startPoint y: 553, endPoint x: 937, endPoint y: 615, distance: 336.3
click at [1267, 554] on div "AI Evaluations Queue an AI Evaluation No AI evaluations yet Human Evaluations S…" at bounding box center [1274, 414] width 418 height 499
drag, startPoint x: 1093, startPoint y: 557, endPoint x: 904, endPoint y: 242, distance: 367.3
click at [1093, 558] on div "AI Evaluations Queue an AI Evaluation No AI evaluations yet Human Evaluations S…" at bounding box center [1274, 414] width 418 height 499
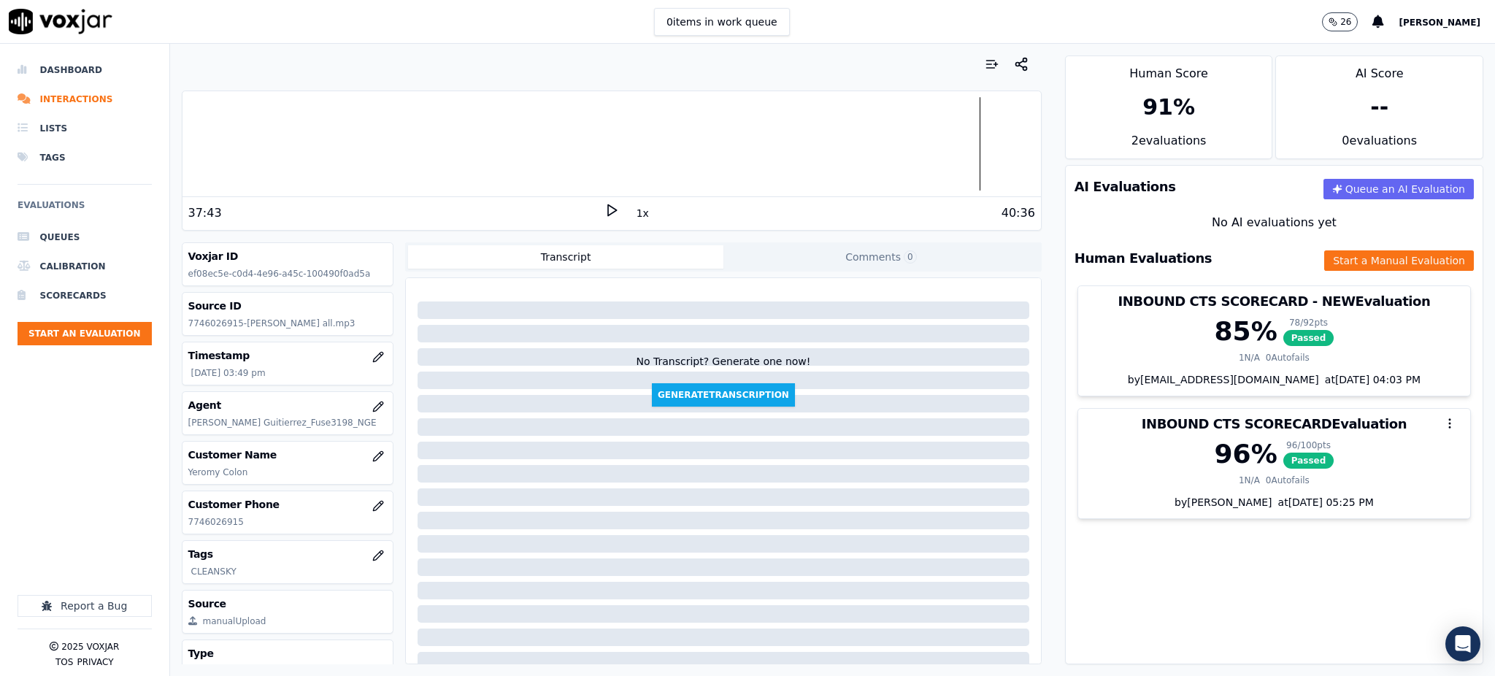
click at [608, 207] on polygon at bounding box center [612, 210] width 9 height 11
click at [604, 213] on icon at bounding box center [611, 210] width 15 height 15
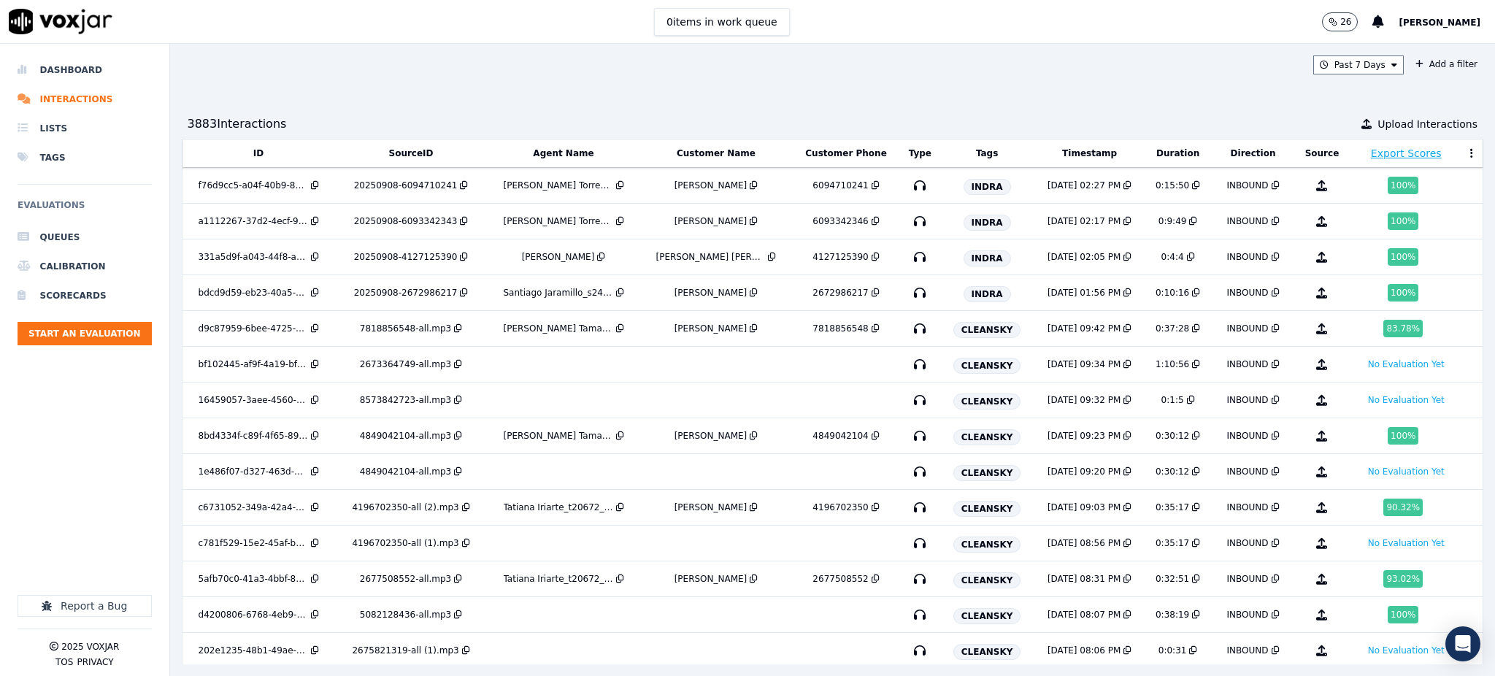
scroll to position [1582, 0]
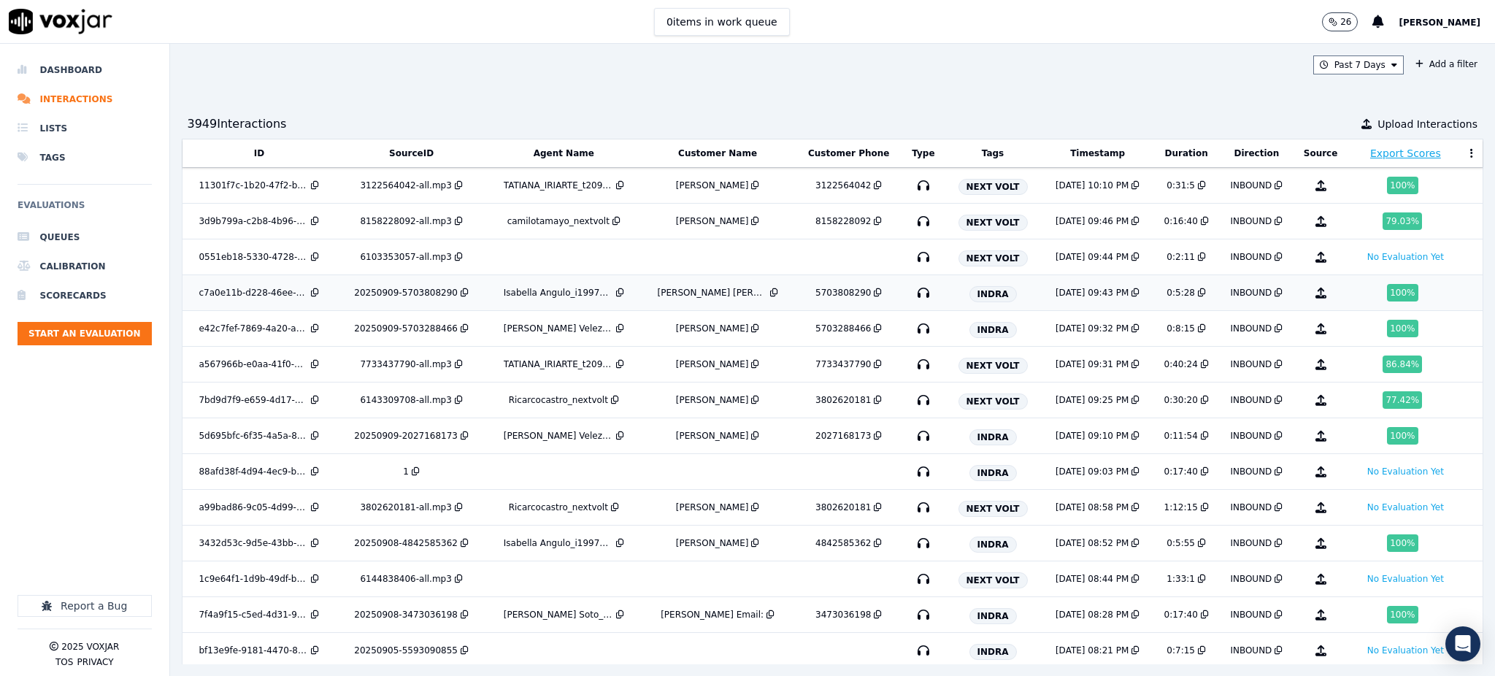
click at [912, 293] on icon "button" at bounding box center [923, 292] width 23 height 23
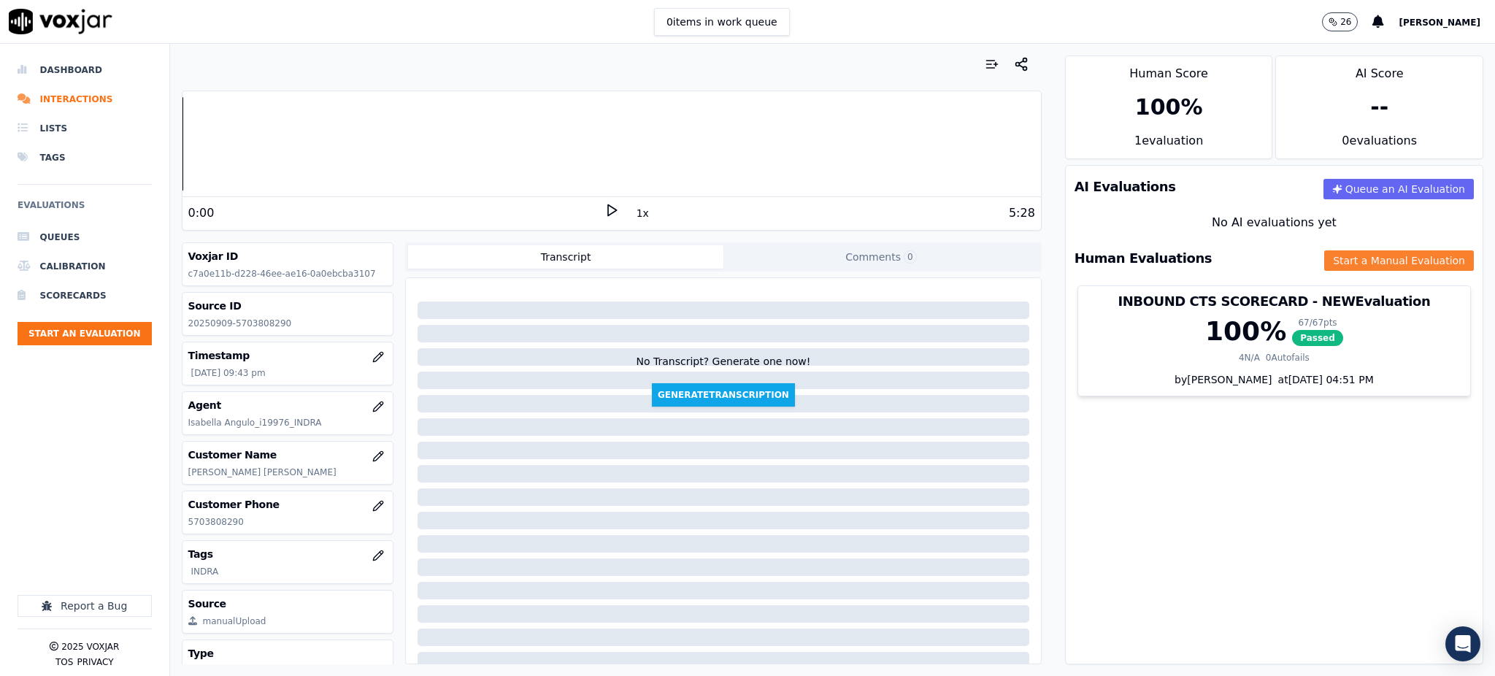
click at [1324, 260] on button "Start a Manual Evaluation" at bounding box center [1399, 260] width 150 height 20
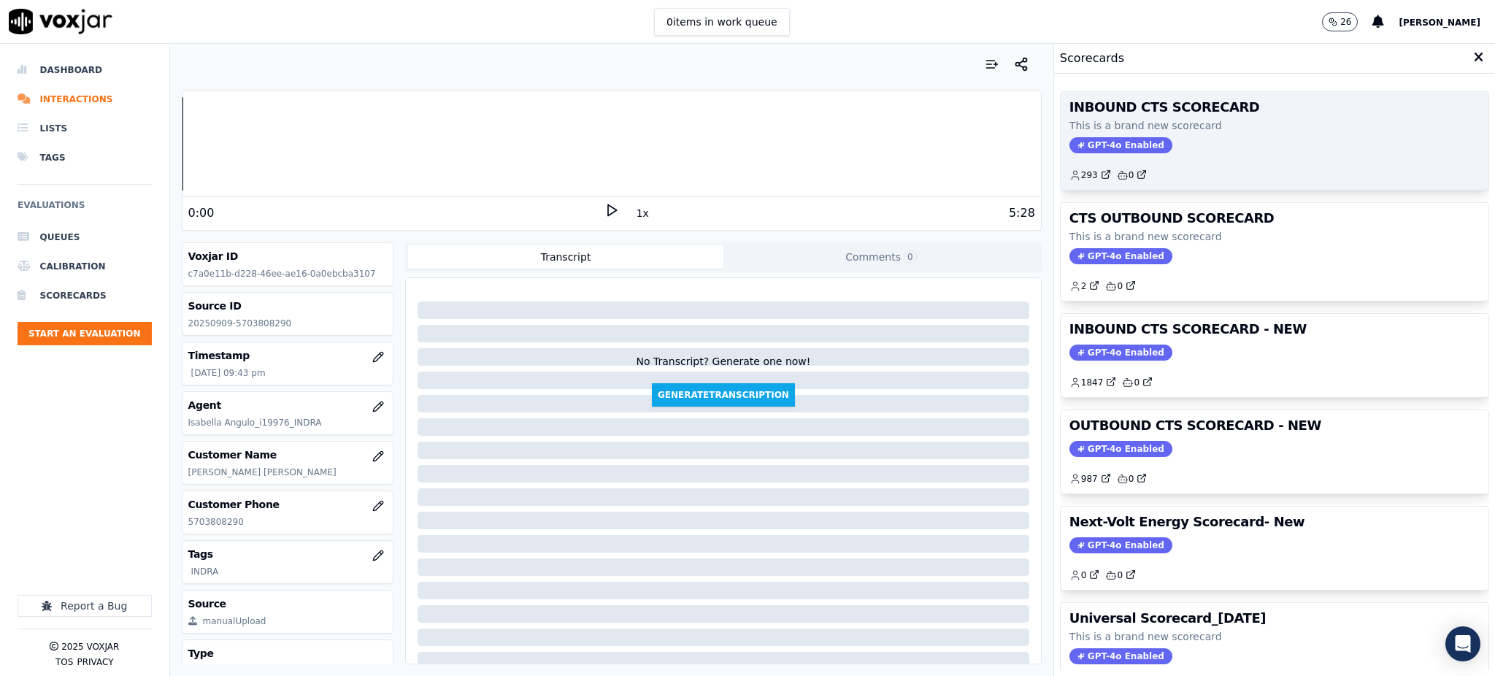
click at [1075, 146] on span "GPT-4o Enabled" at bounding box center [1120, 145] width 103 height 16
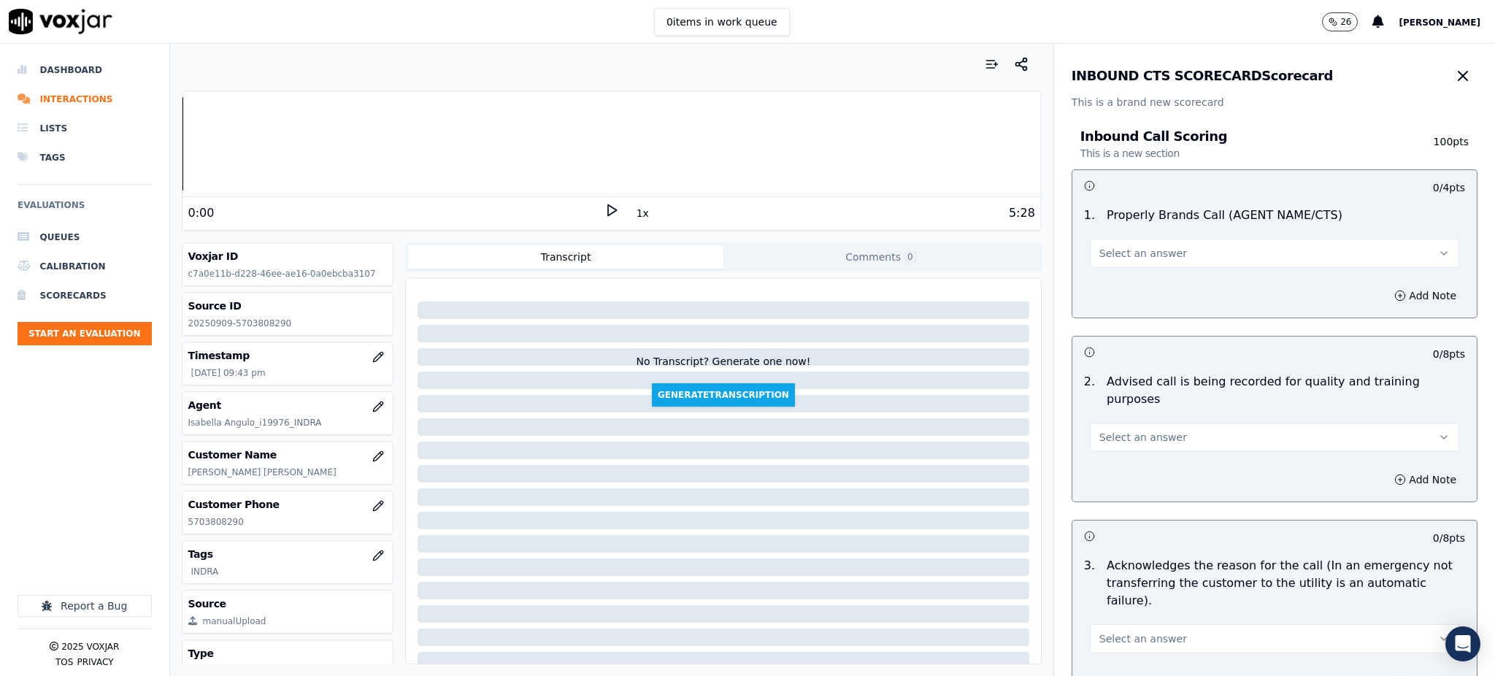
click at [1110, 250] on span "Select an answer" at bounding box center [1143, 253] width 88 height 15
click at [1104, 282] on div "Yes" at bounding box center [1242, 285] width 337 height 23
click at [1103, 430] on span "Select an answer" at bounding box center [1143, 437] width 88 height 15
click at [1107, 464] on div "No" at bounding box center [1242, 475] width 337 height 23
click at [1108, 423] on button "No" at bounding box center [1274, 437] width 369 height 29
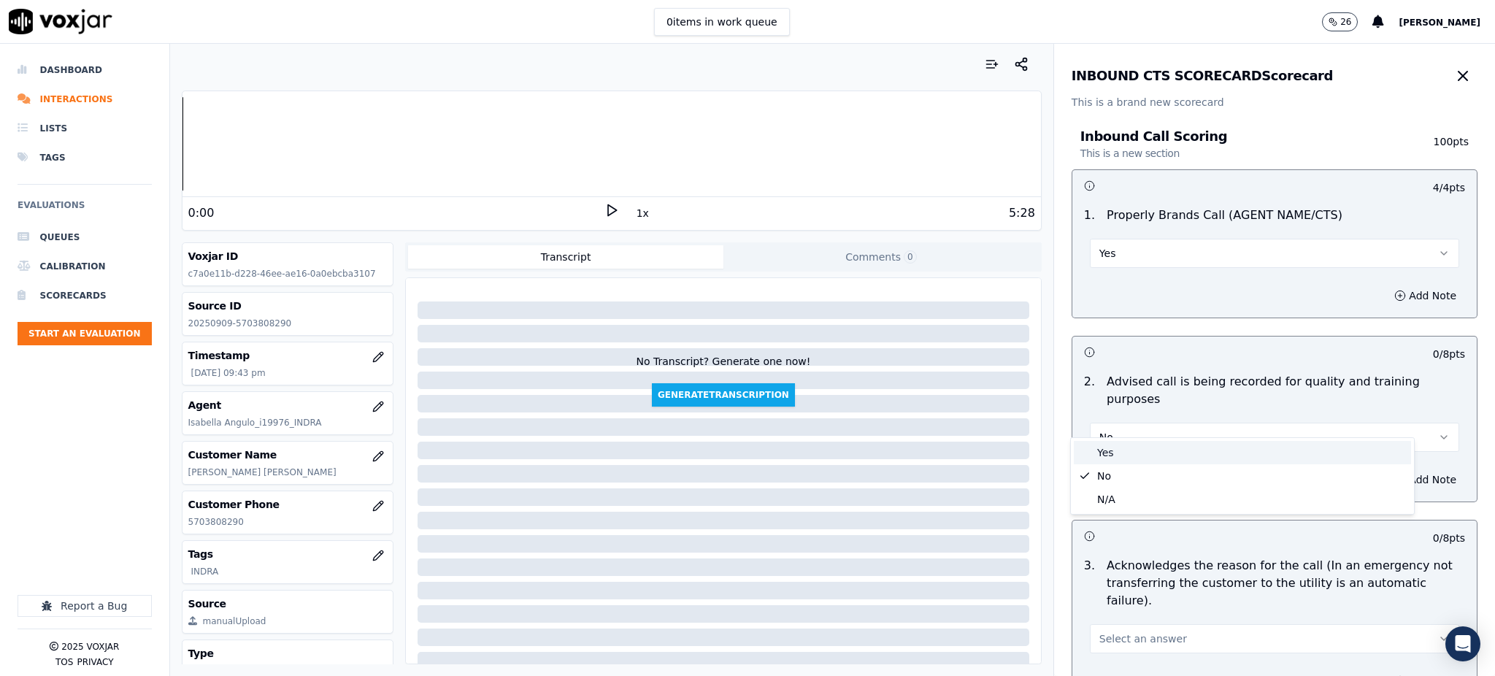
click at [1112, 447] on div "Yes" at bounding box center [1242, 452] width 337 height 23
click at [1115, 631] on span "Select an answer" at bounding box center [1143, 638] width 88 height 15
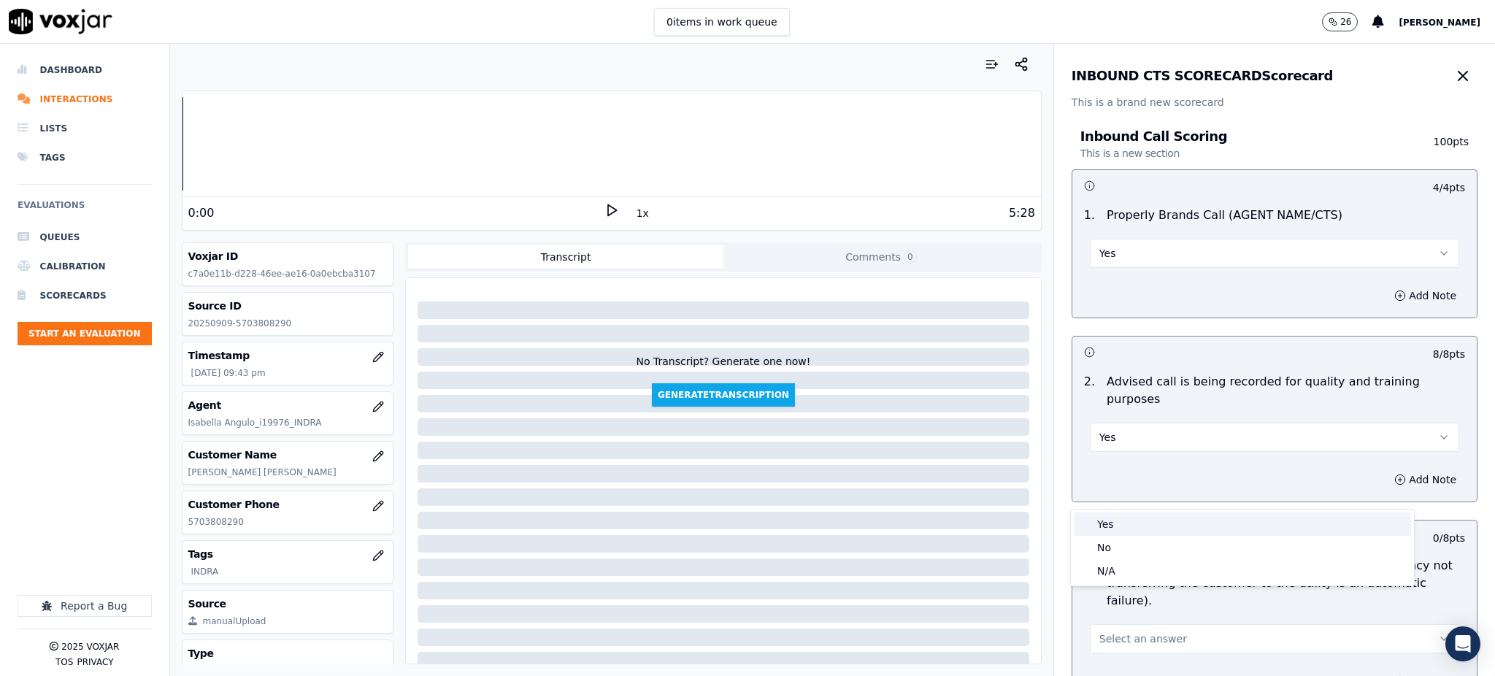
click at [1110, 521] on div "Yes" at bounding box center [1242, 523] width 337 height 23
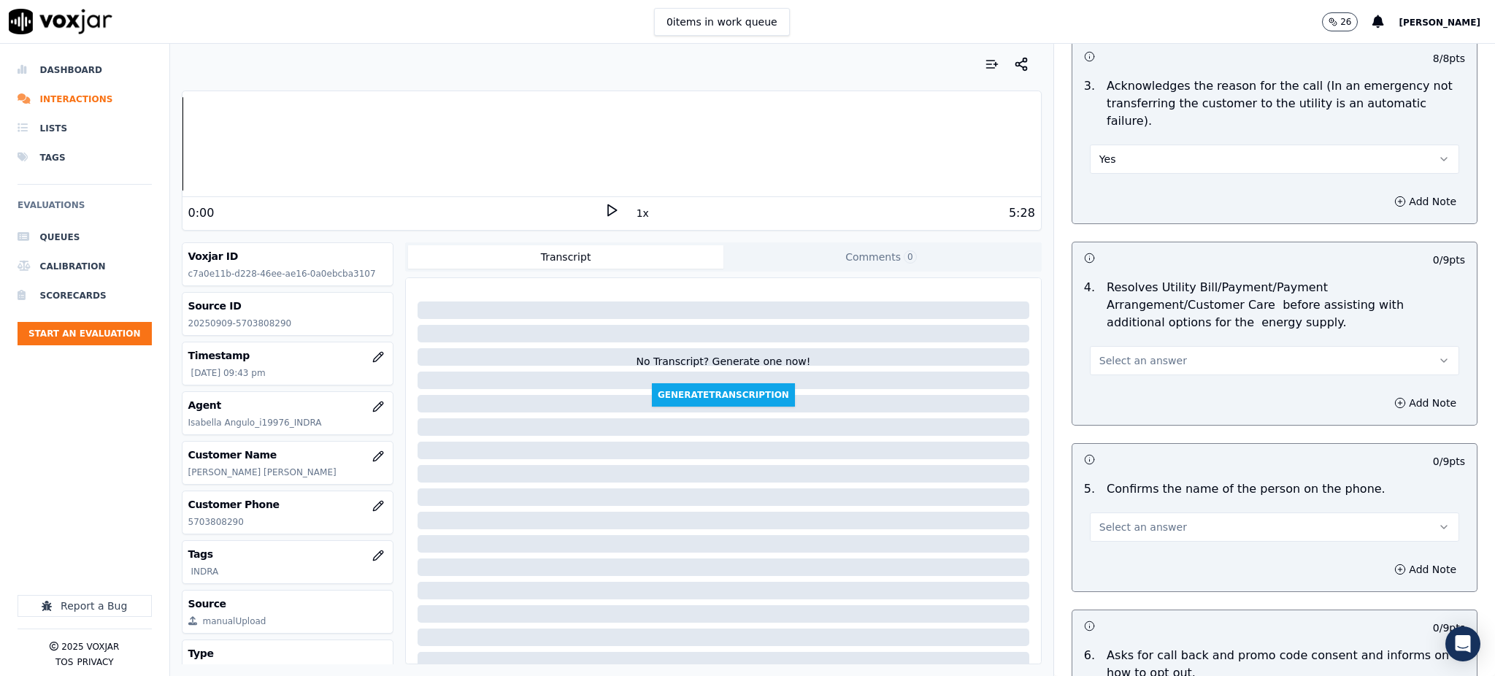
scroll to position [486, 0]
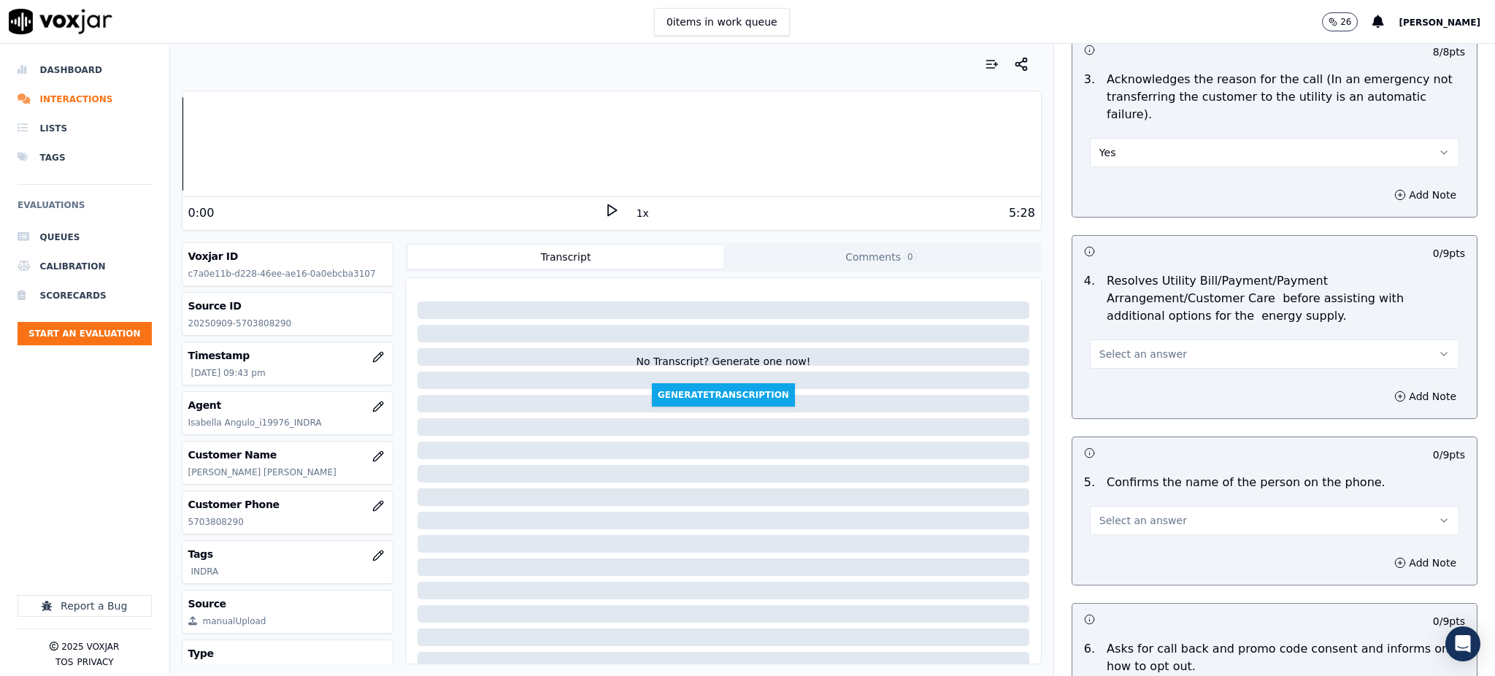
click at [1101, 347] on span "Select an answer" at bounding box center [1143, 354] width 88 height 15
click at [1102, 353] on div "Yes" at bounding box center [1242, 351] width 337 height 23
click at [1099, 513] on span "Select an answer" at bounding box center [1143, 520] width 88 height 15
click at [1110, 520] on div "Yes" at bounding box center [1242, 518] width 337 height 23
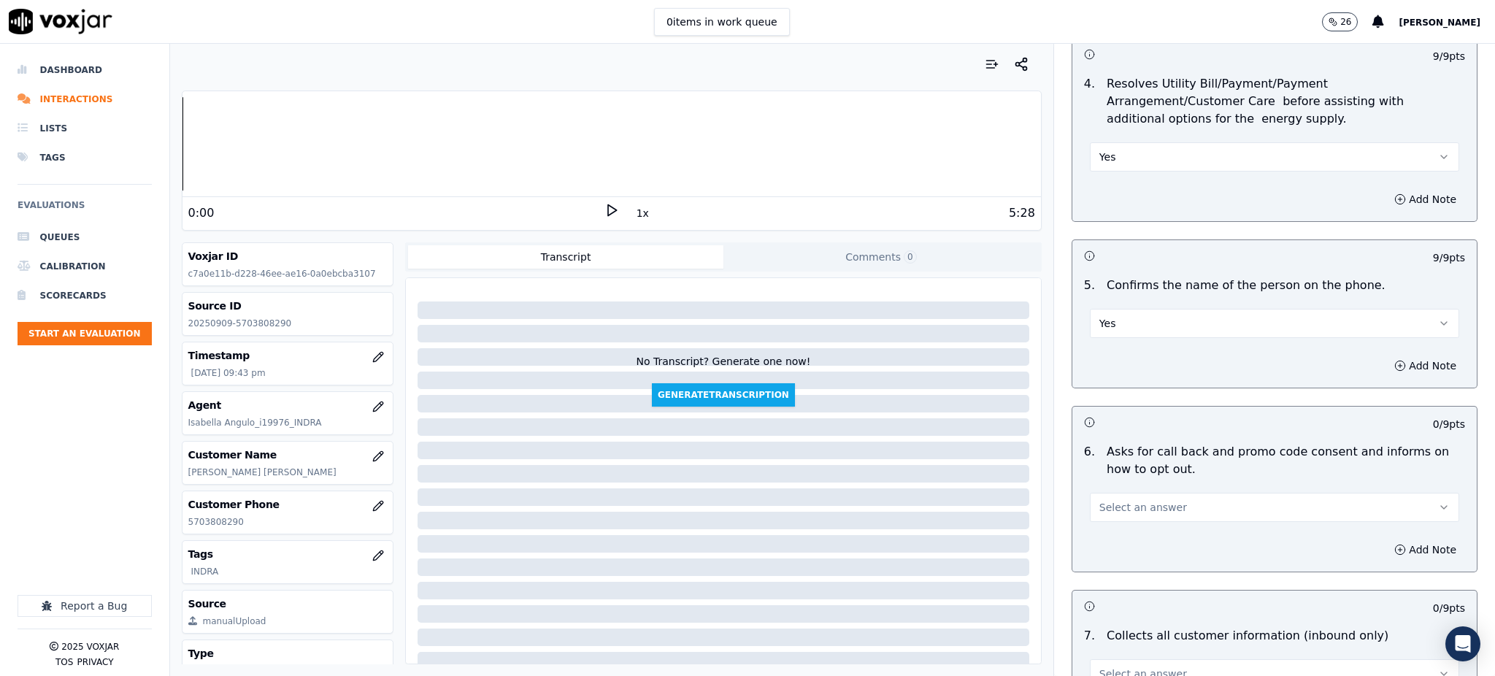
scroll to position [778, 0]
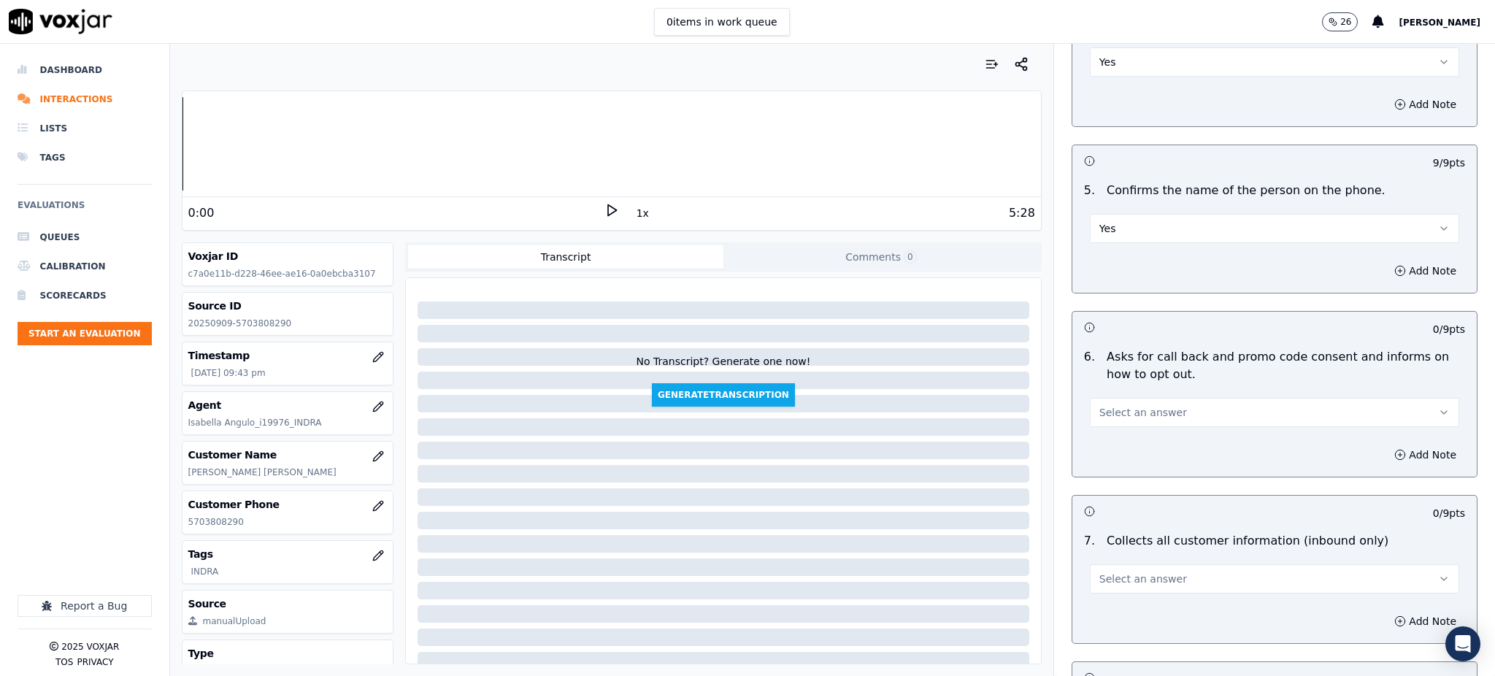
click at [1099, 405] on span "Select an answer" at bounding box center [1143, 412] width 88 height 15
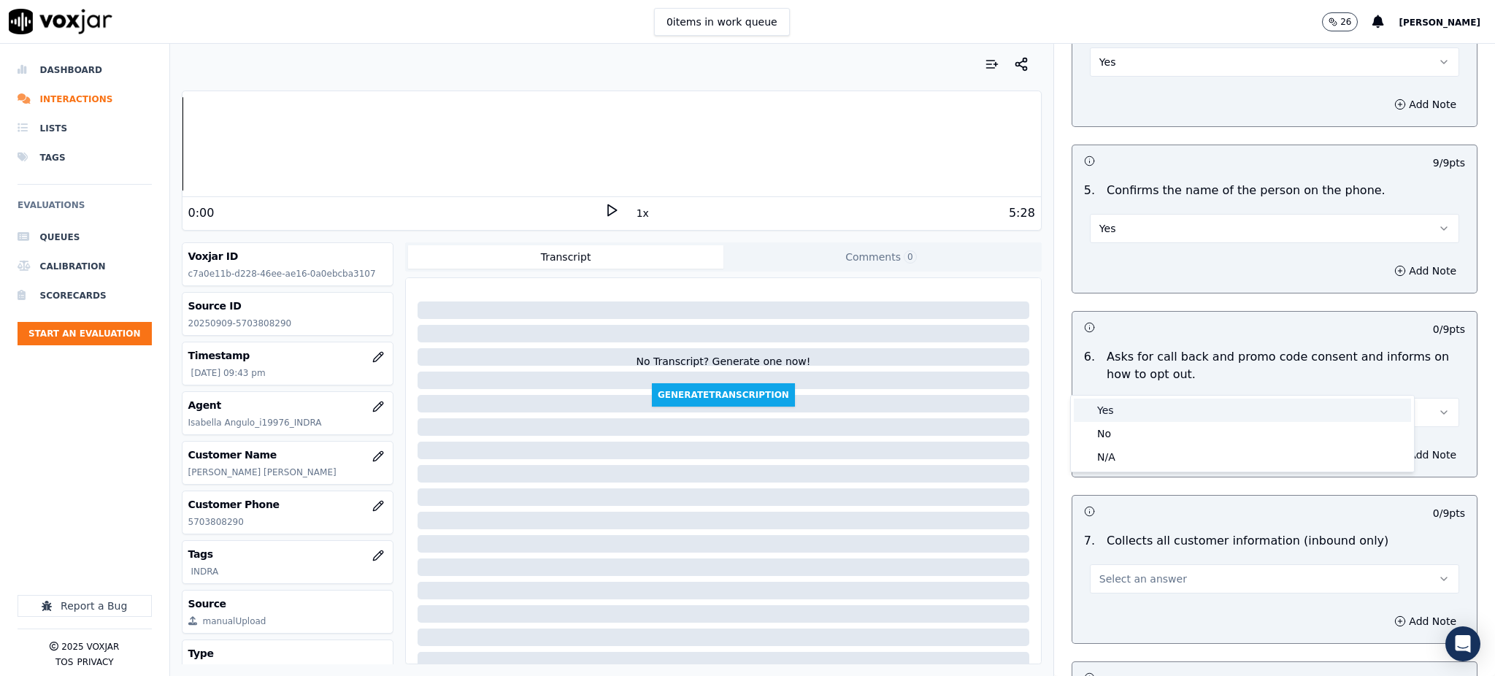
click at [1099, 407] on div "Yes" at bounding box center [1242, 410] width 337 height 23
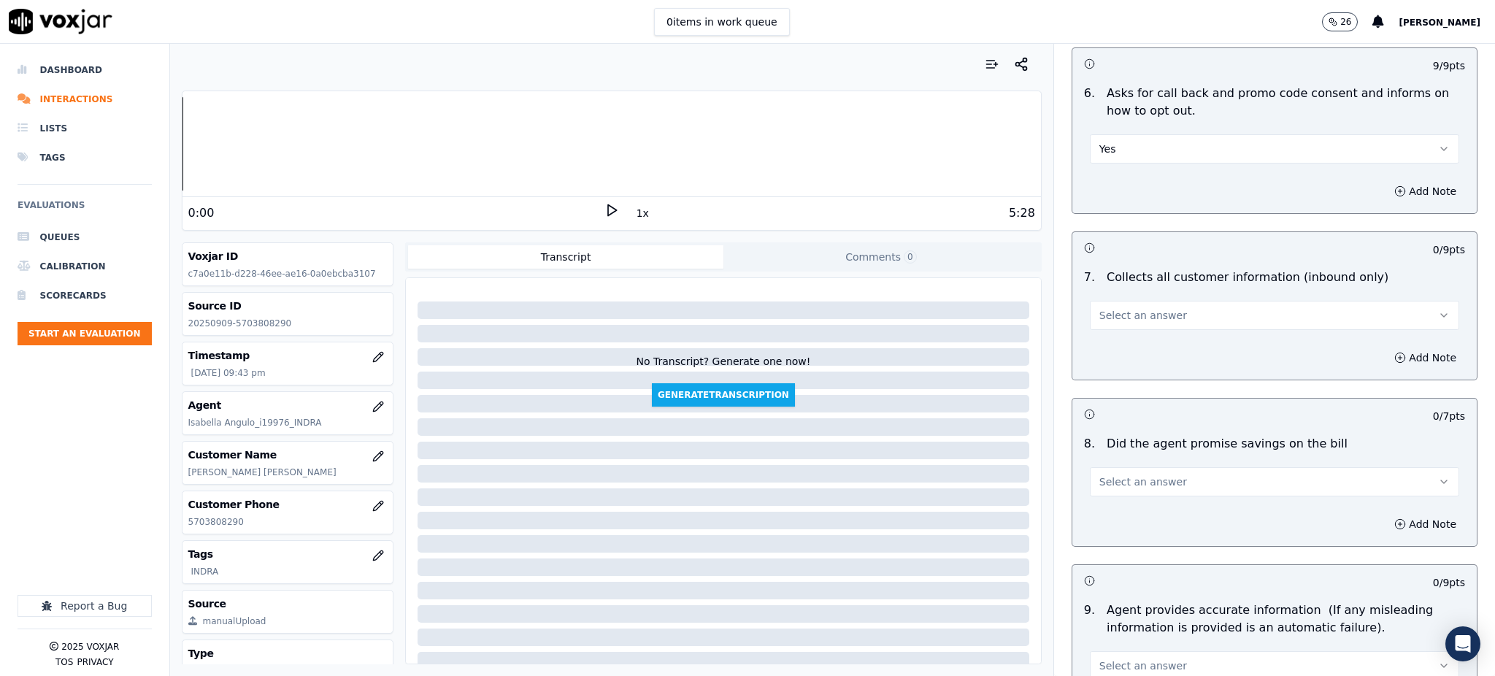
scroll to position [1070, 0]
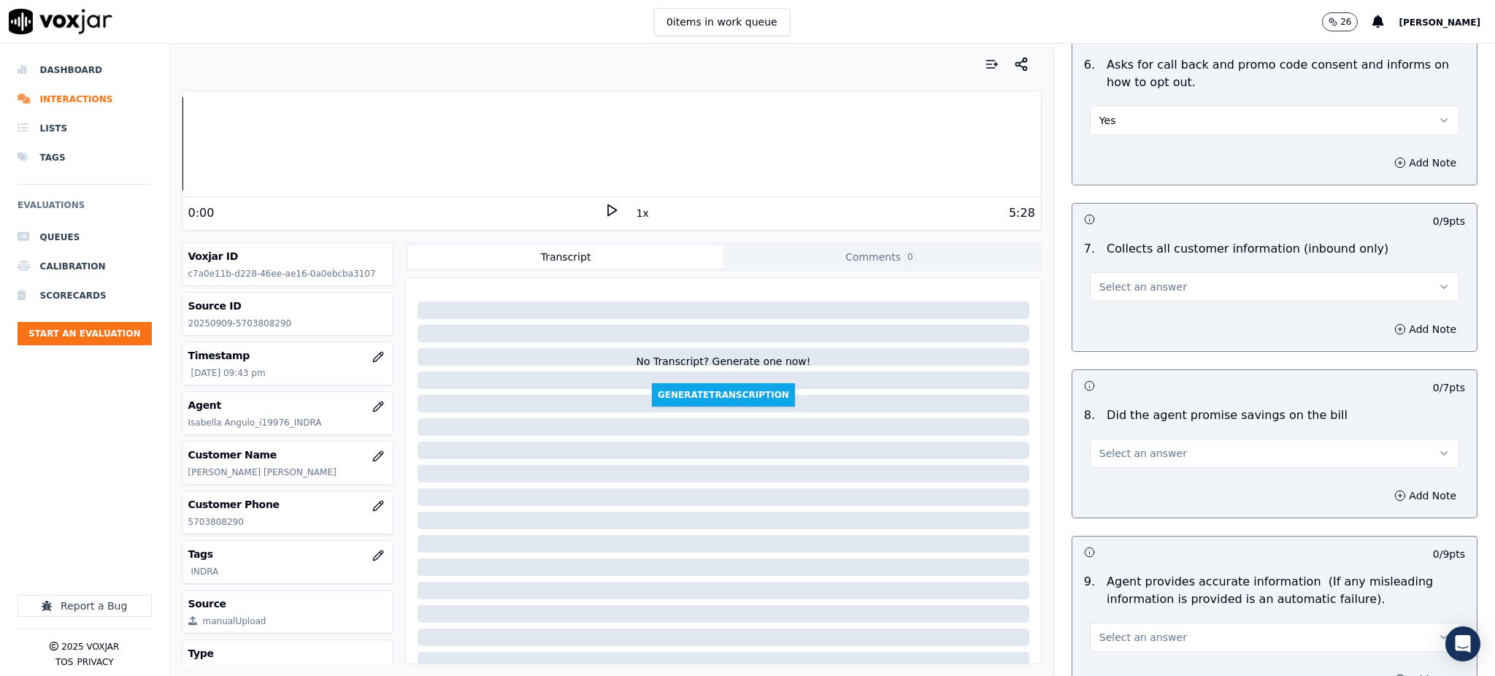
drag, startPoint x: 601, startPoint y: 207, endPoint x: 919, endPoint y: 360, distance: 352.9
click at [608, 207] on polygon at bounding box center [612, 210] width 9 height 11
click at [1099, 446] on span "Select an answer" at bounding box center [1143, 453] width 88 height 15
click at [1102, 453] on div "Yes" at bounding box center [1242, 450] width 337 height 23
click at [1099, 280] on span "Select an answer" at bounding box center [1143, 287] width 88 height 15
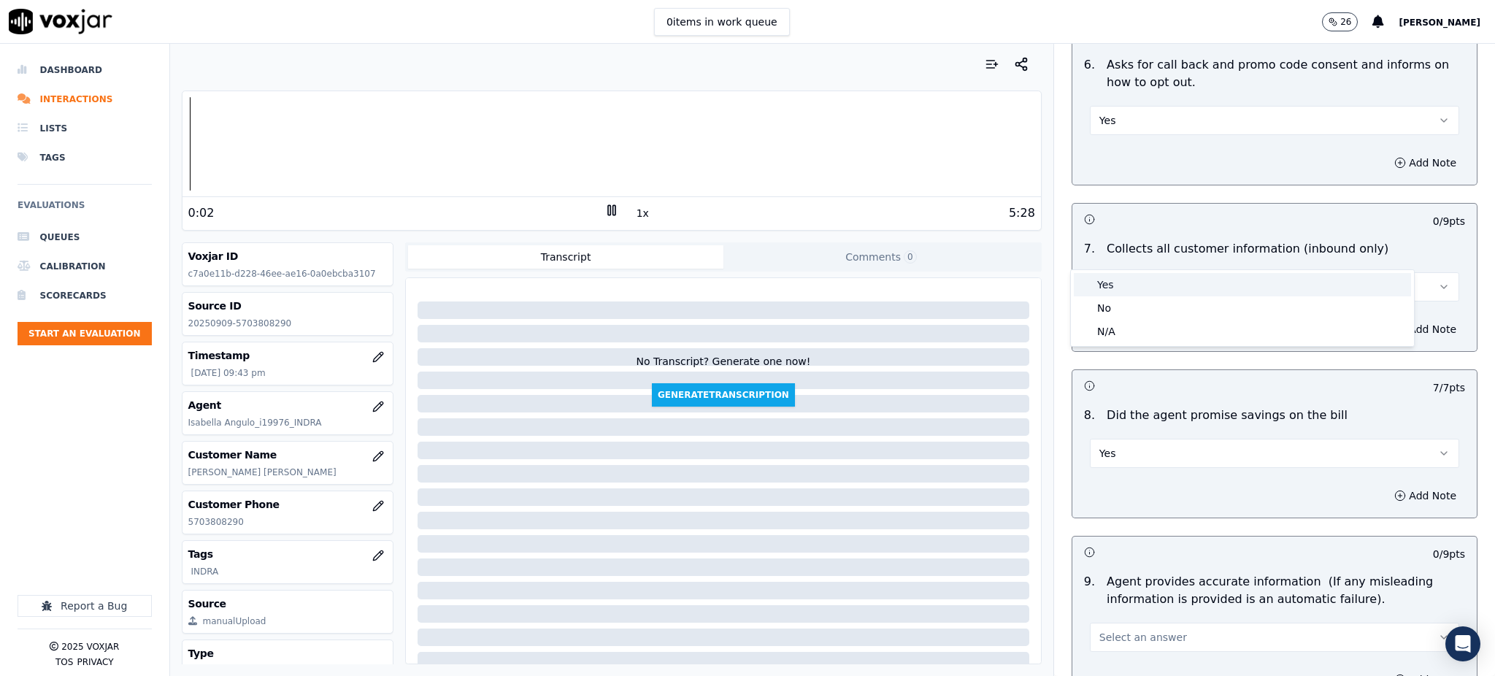
click at [1101, 286] on div "Yes" at bounding box center [1242, 284] width 337 height 23
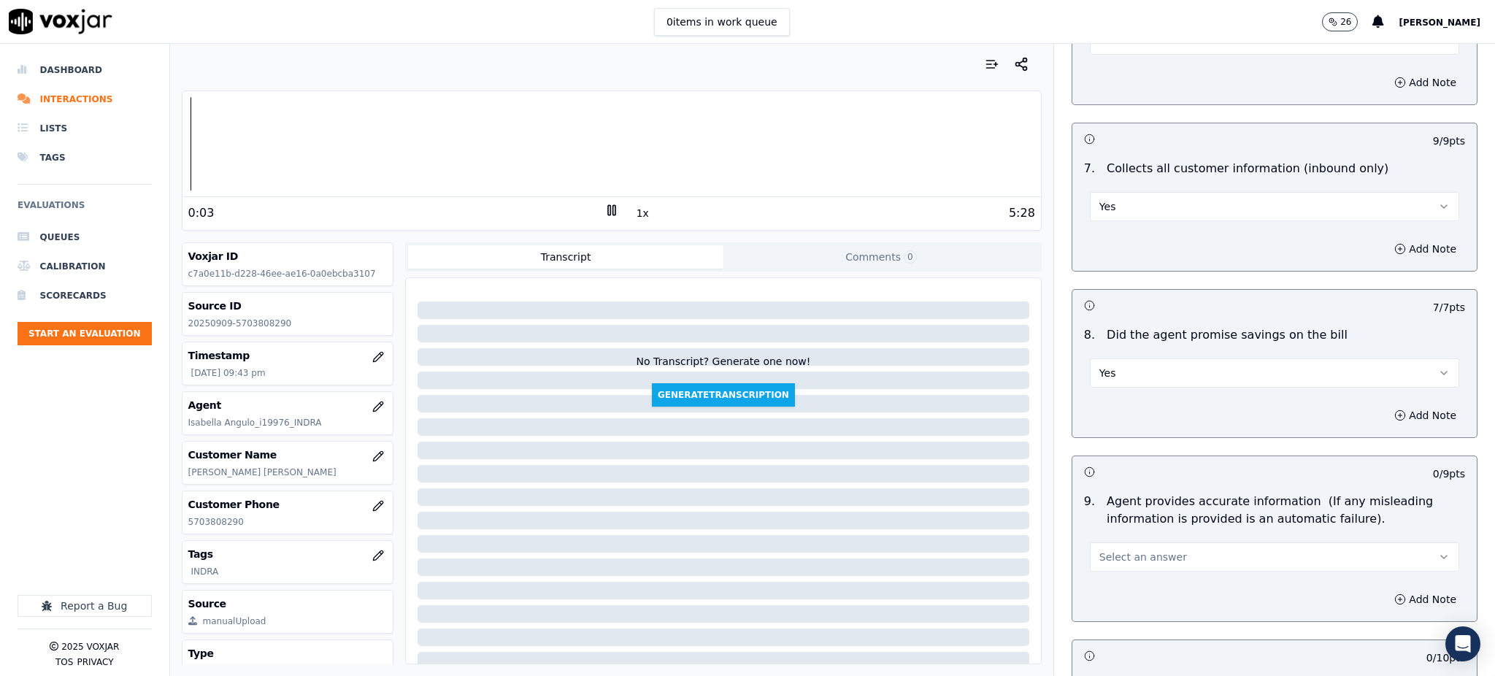
scroll to position [1362, 0]
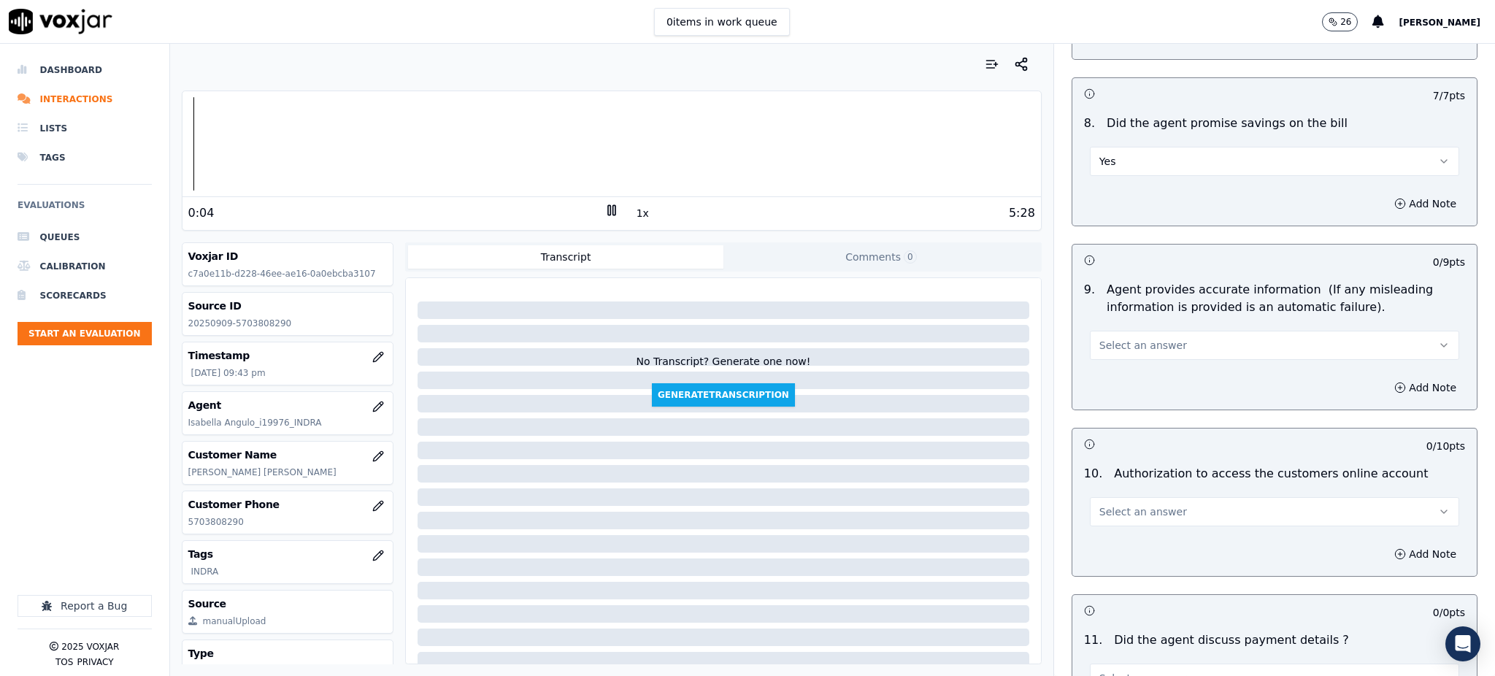
click at [1099, 338] on span "Select an answer" at bounding box center [1143, 345] width 88 height 15
click at [1103, 344] on div "Yes" at bounding box center [1242, 343] width 337 height 23
click at [1098, 497] on button "Select an answer" at bounding box center [1274, 511] width 369 height 29
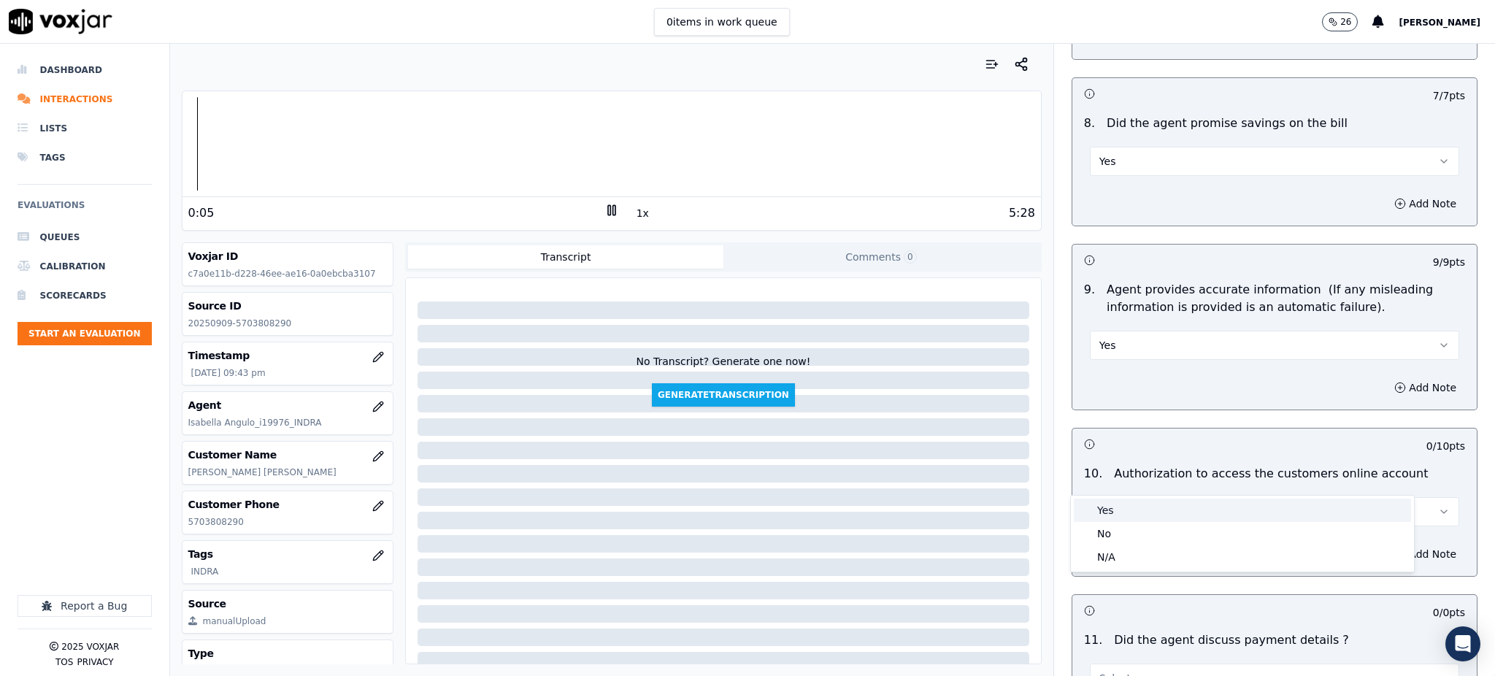
click at [1094, 510] on div "Yes" at bounding box center [1242, 510] width 337 height 23
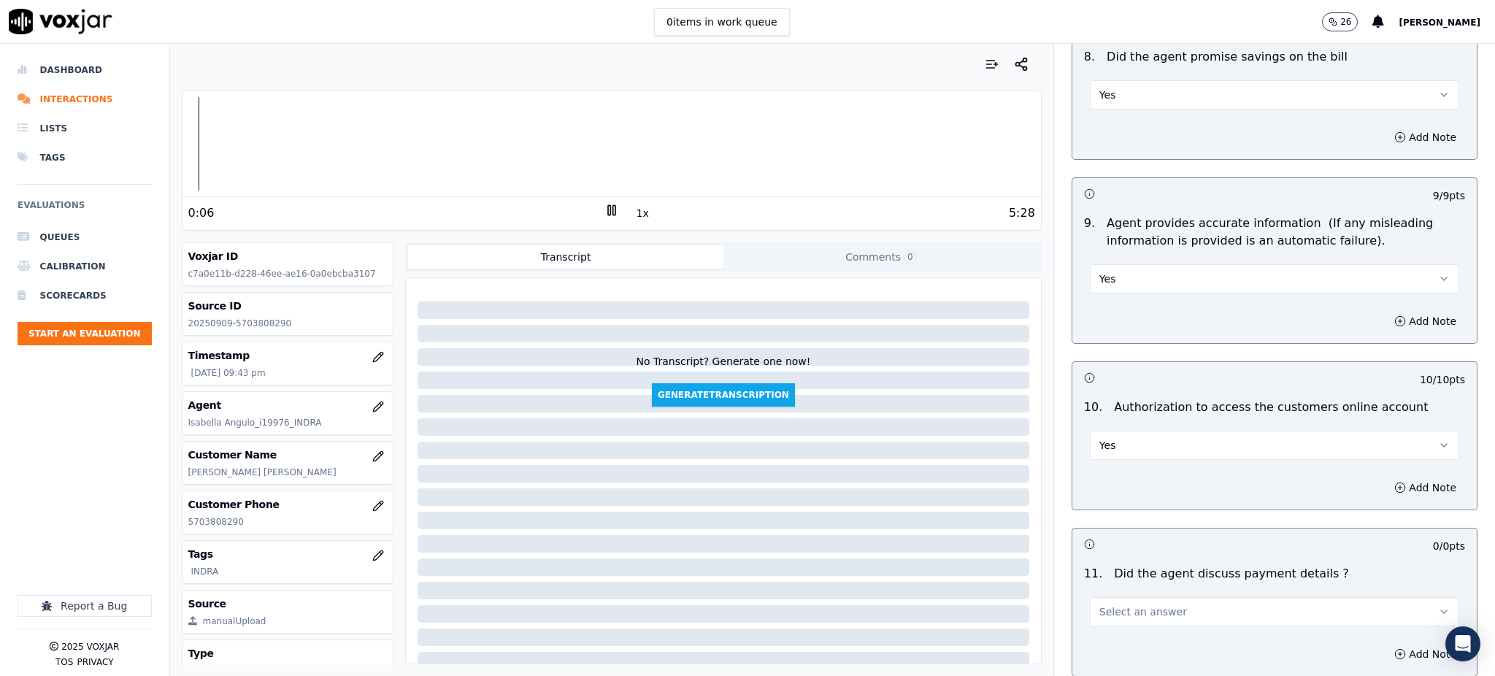
scroll to position [1654, 0]
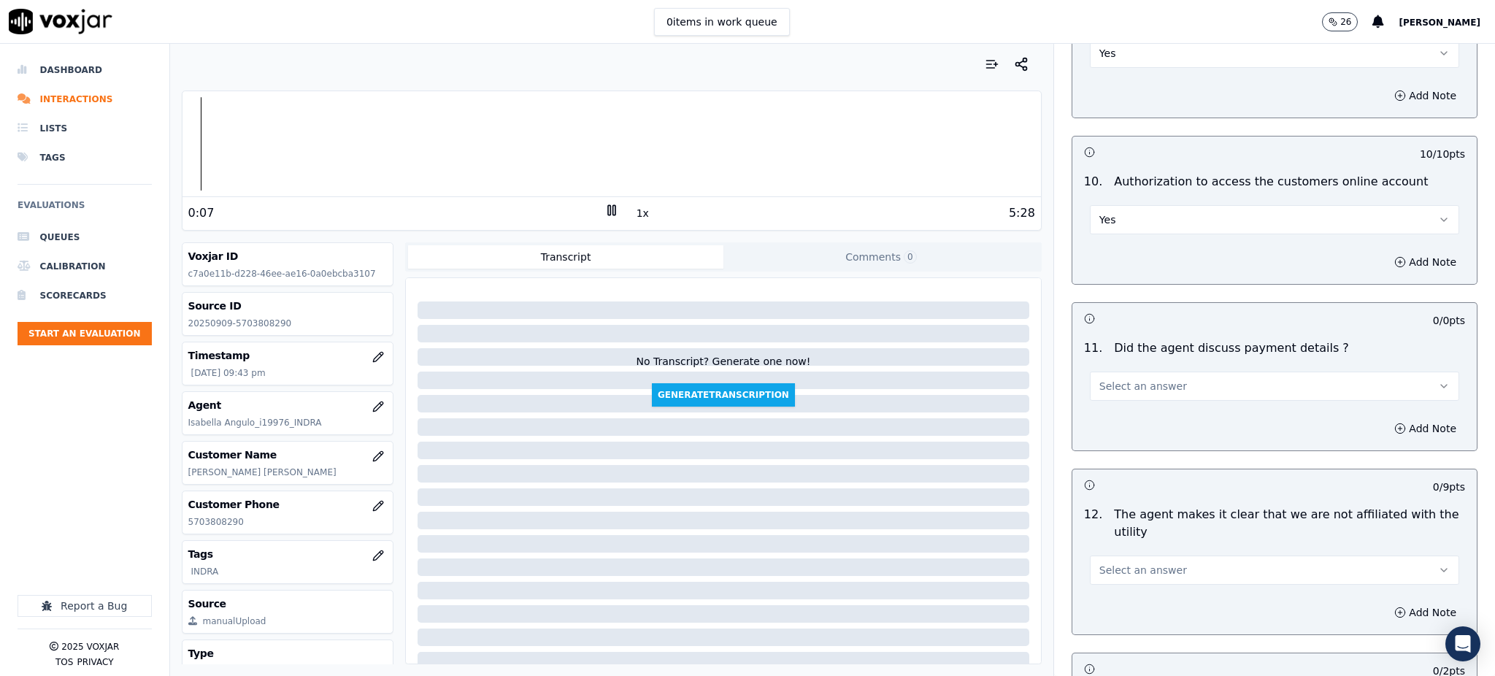
click at [1099, 379] on span "Select an answer" at bounding box center [1143, 386] width 88 height 15
click at [1106, 426] on div "N/A" at bounding box center [1242, 431] width 337 height 23
click at [1102, 556] on button "Select an answer" at bounding box center [1274, 570] width 369 height 29
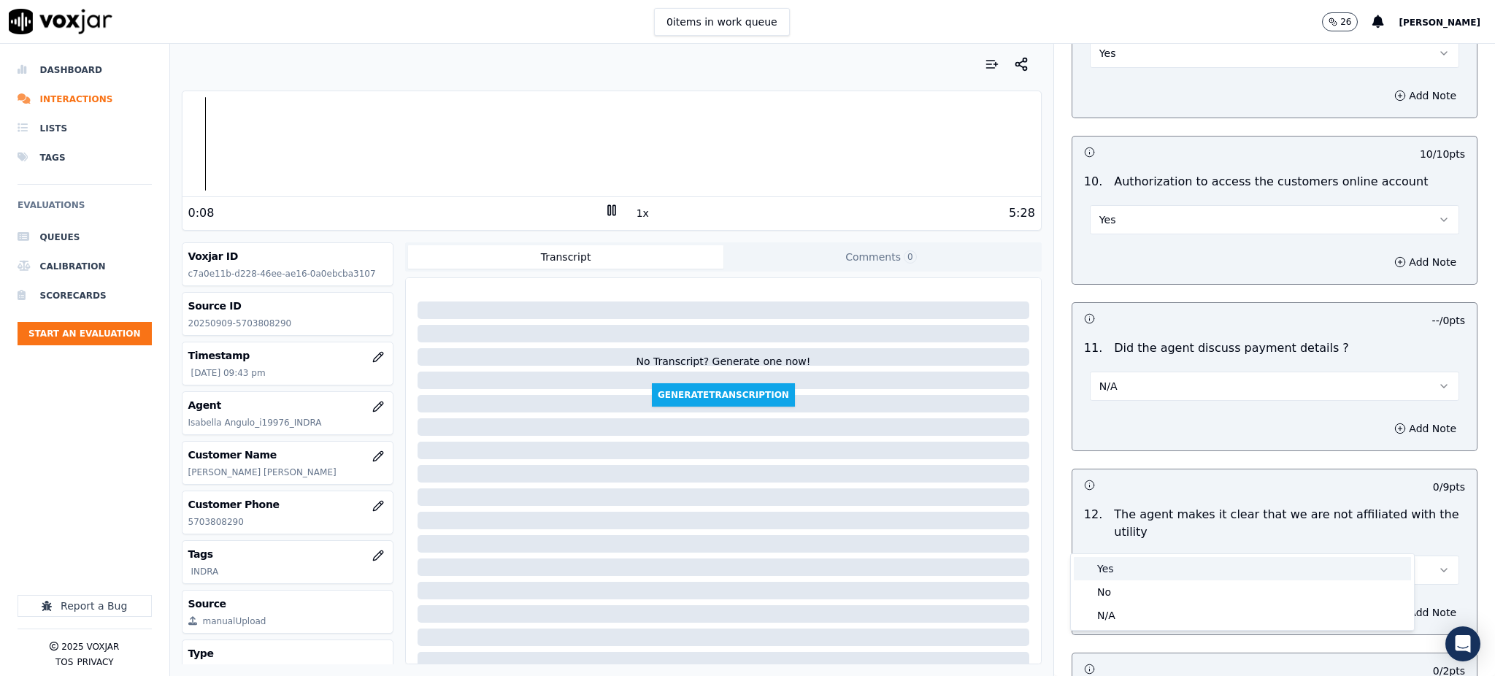
click at [1102, 571] on div "Yes" at bounding box center [1242, 568] width 337 height 23
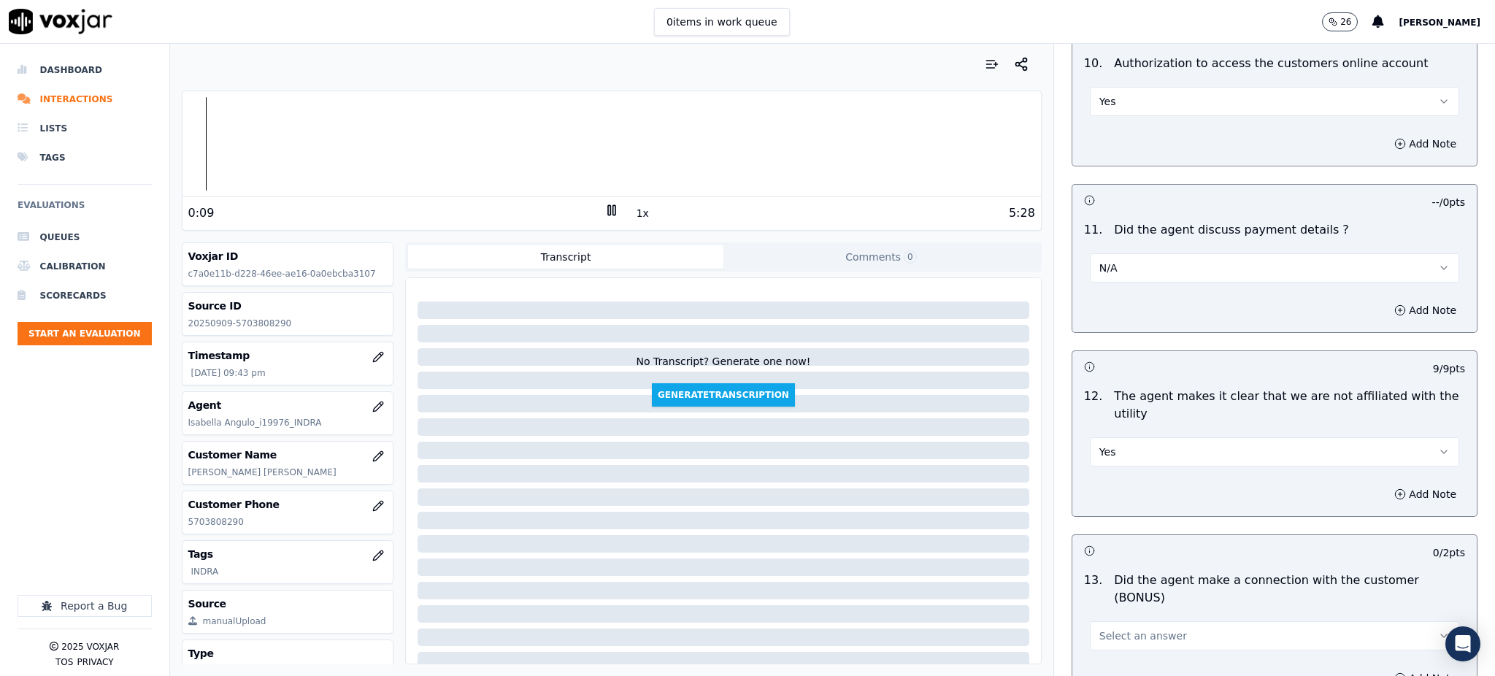
scroll to position [2044, 0]
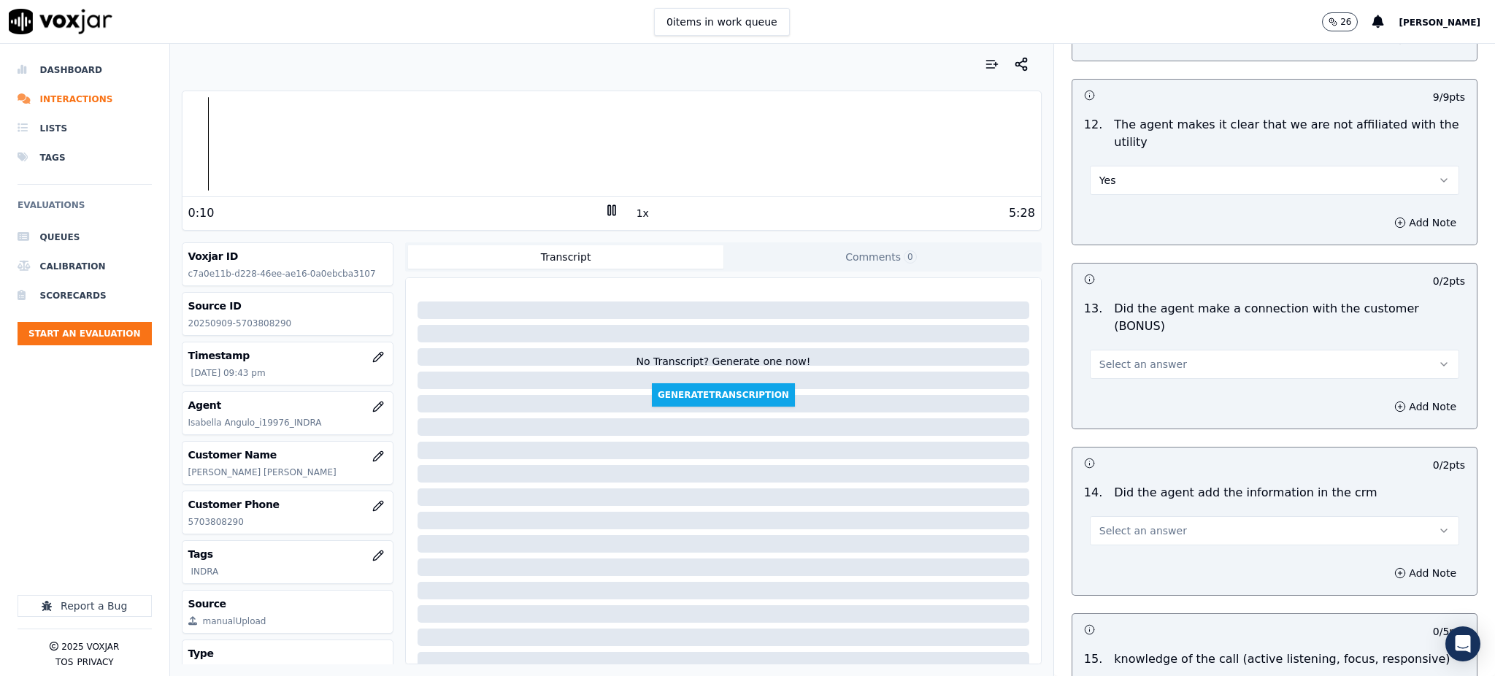
click at [1099, 357] on span "Select an answer" at bounding box center [1143, 364] width 88 height 15
click at [1103, 342] on div "Yes" at bounding box center [1242, 345] width 337 height 23
click at [1099, 523] on span "Select an answer" at bounding box center [1143, 530] width 88 height 15
click at [1103, 510] on div "Yes" at bounding box center [1242, 512] width 337 height 23
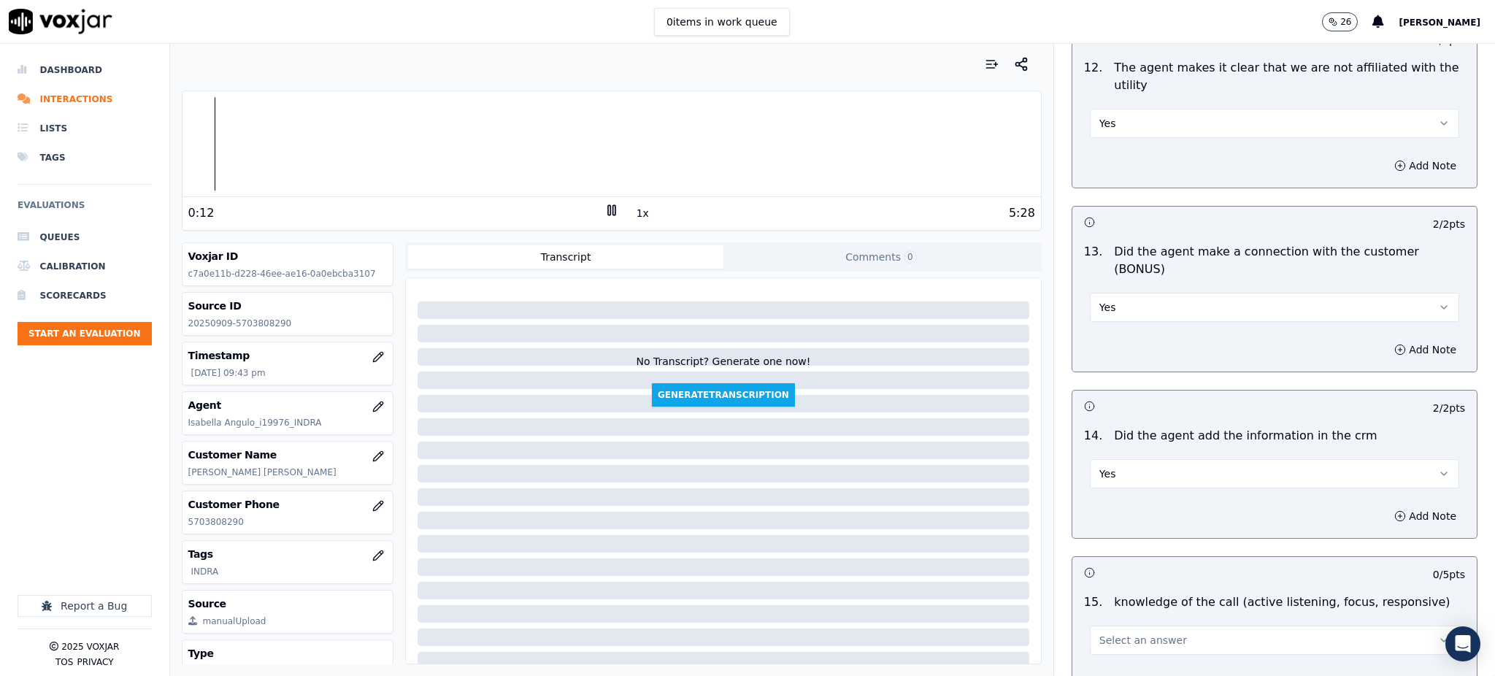
scroll to position [2210, 0]
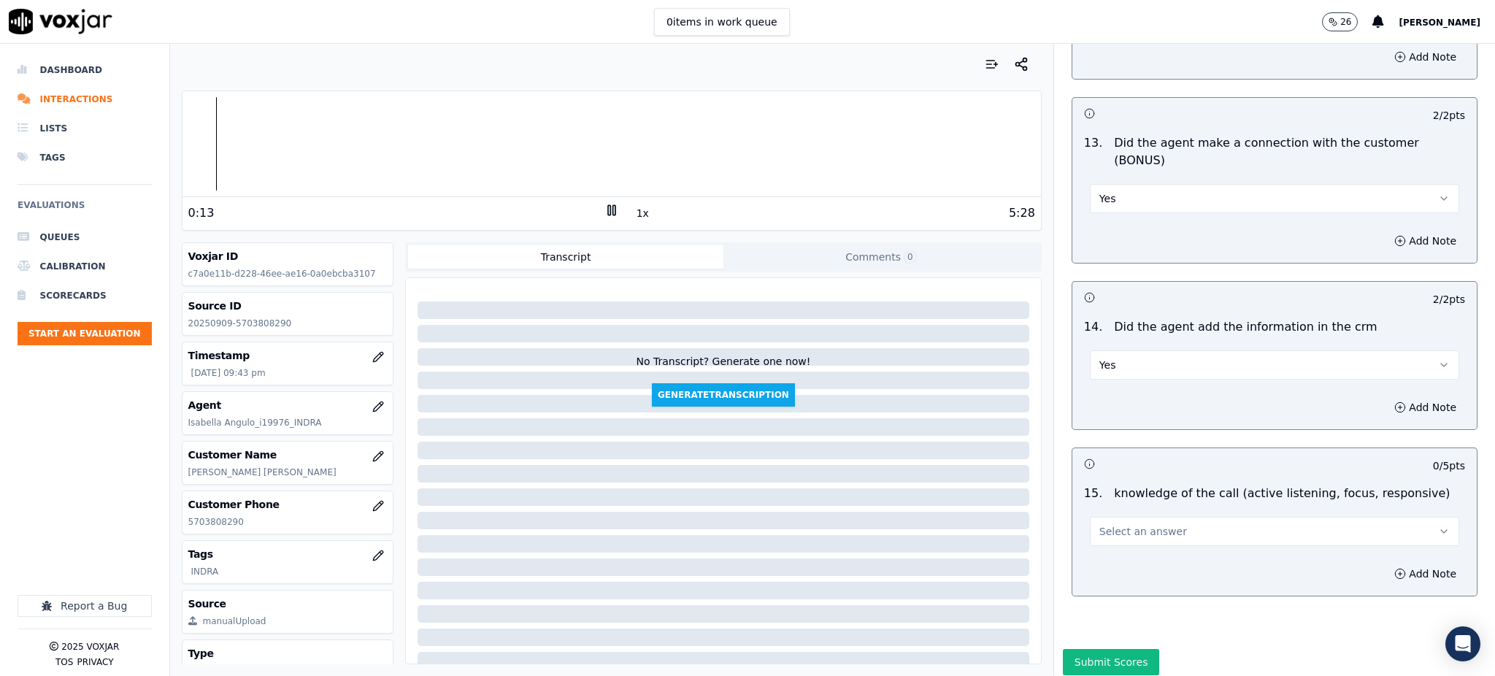
click at [1107, 524] on span "Select an answer" at bounding box center [1143, 531] width 88 height 15
click at [1104, 514] on div "Yes" at bounding box center [1242, 512] width 337 height 23
click at [1079, 649] on button "Submit Scores" at bounding box center [1111, 662] width 97 height 26
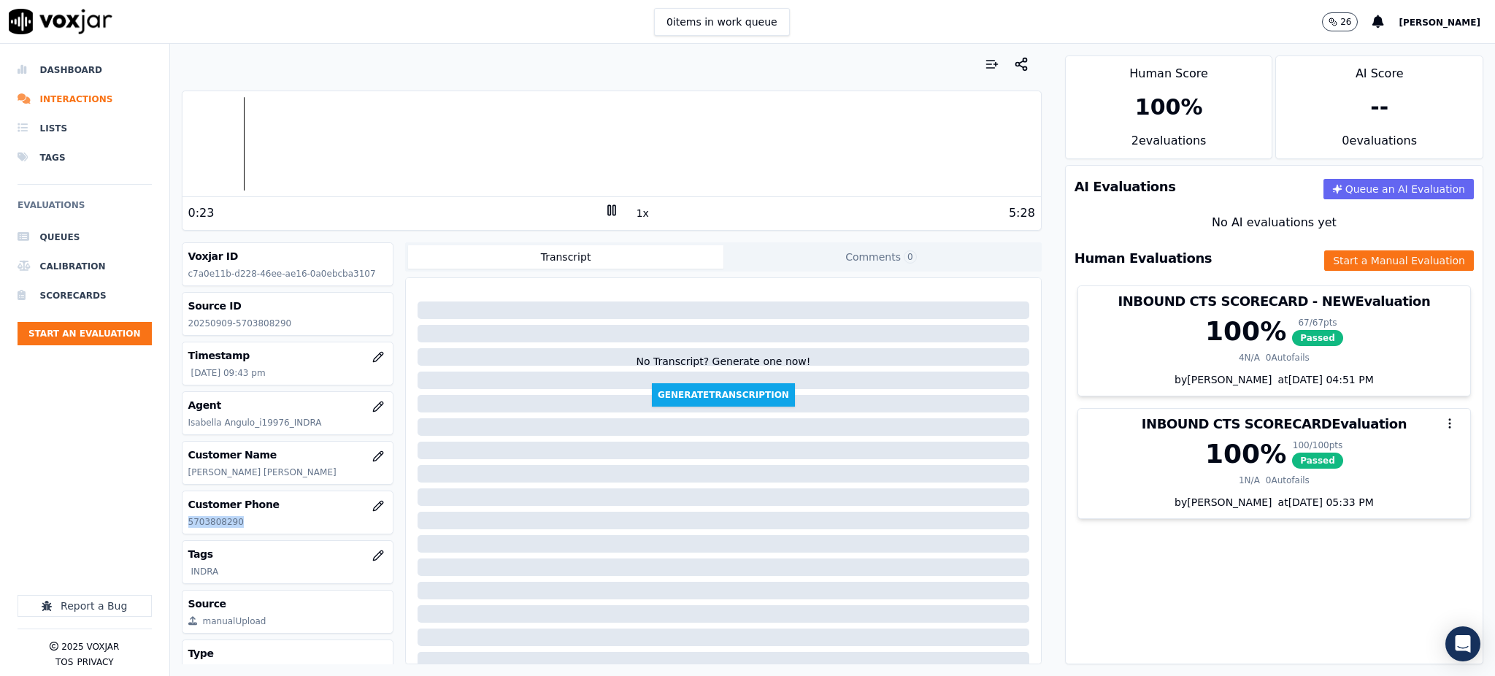
drag, startPoint x: 220, startPoint y: 523, endPoint x: 187, endPoint y: 523, distance: 33.6
click at [187, 523] on div "Customer Phone 5703808290" at bounding box center [287, 512] width 211 height 42
copy p "5703808290"
